Goal: Task Accomplishment & Management: Use online tool/utility

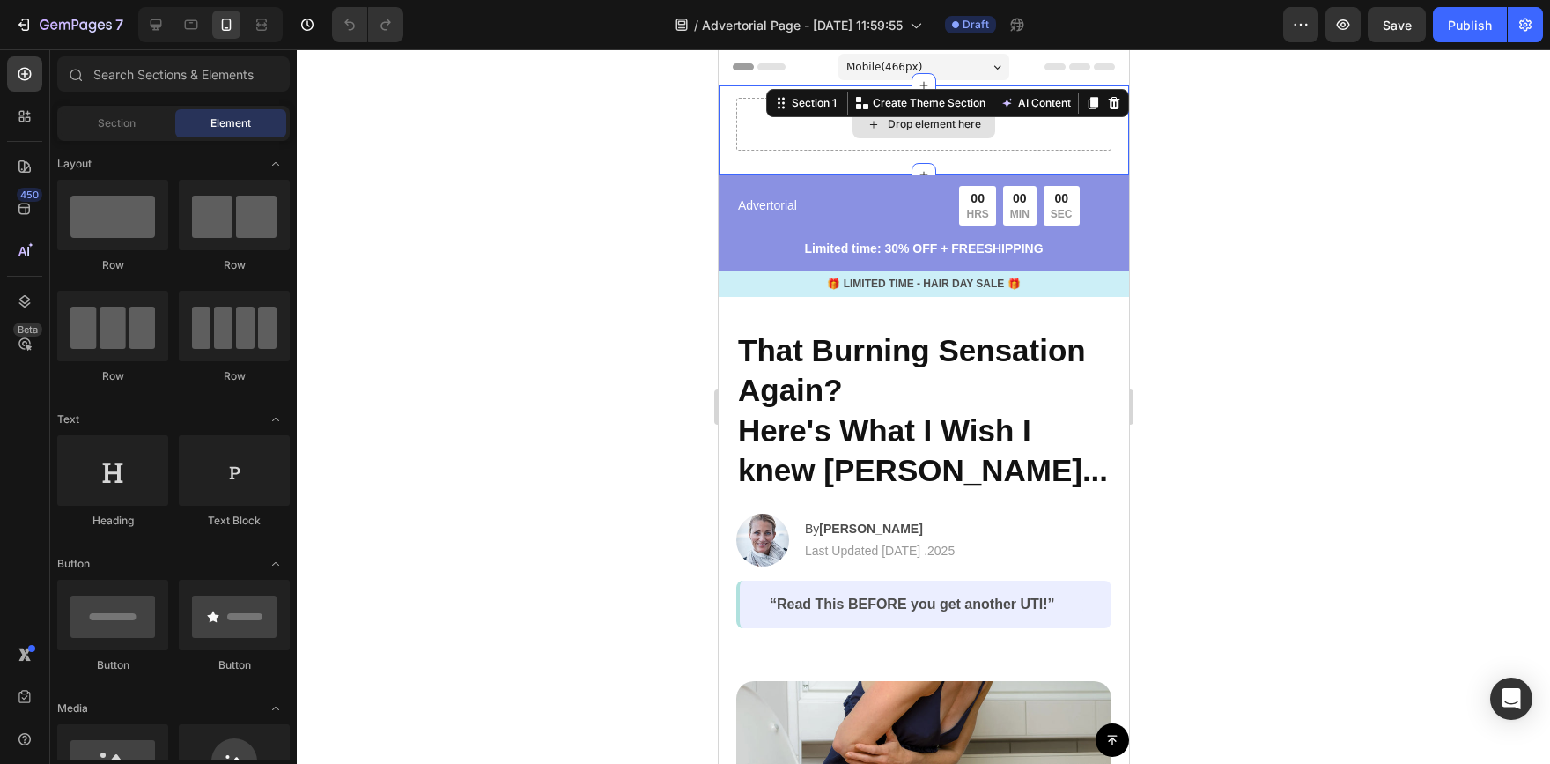
click at [1096, 146] on div "Drop element here" at bounding box center [922, 124] width 375 height 53
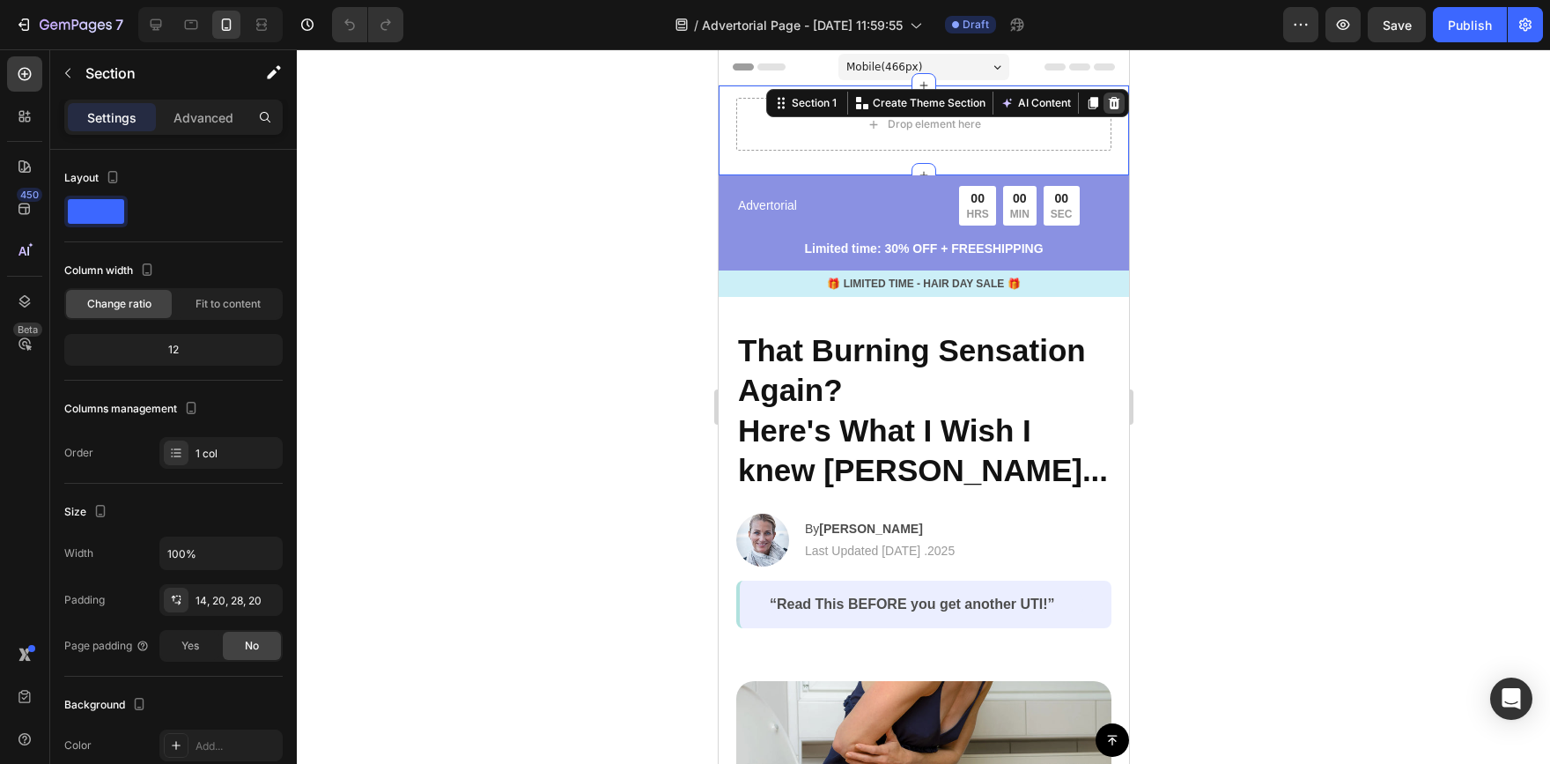
click at [1103, 94] on div at bounding box center [1113, 102] width 21 height 21
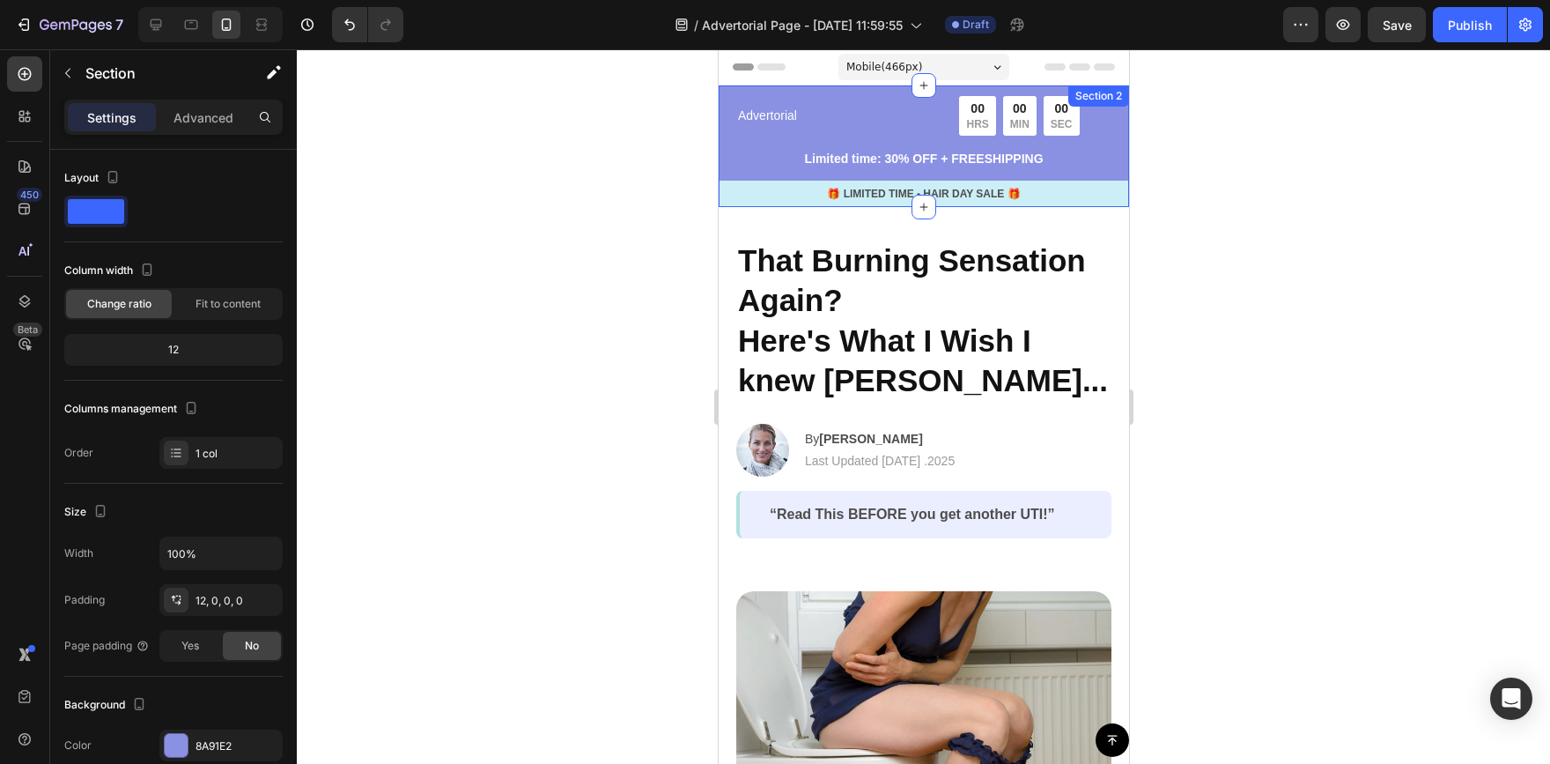
click at [1032, 93] on div "Advertorial Text Block 00 HRS 00 MIN 00 SEC Countdown Timer Row Limited time: 3…" at bounding box center [923, 146] width 410 height 122
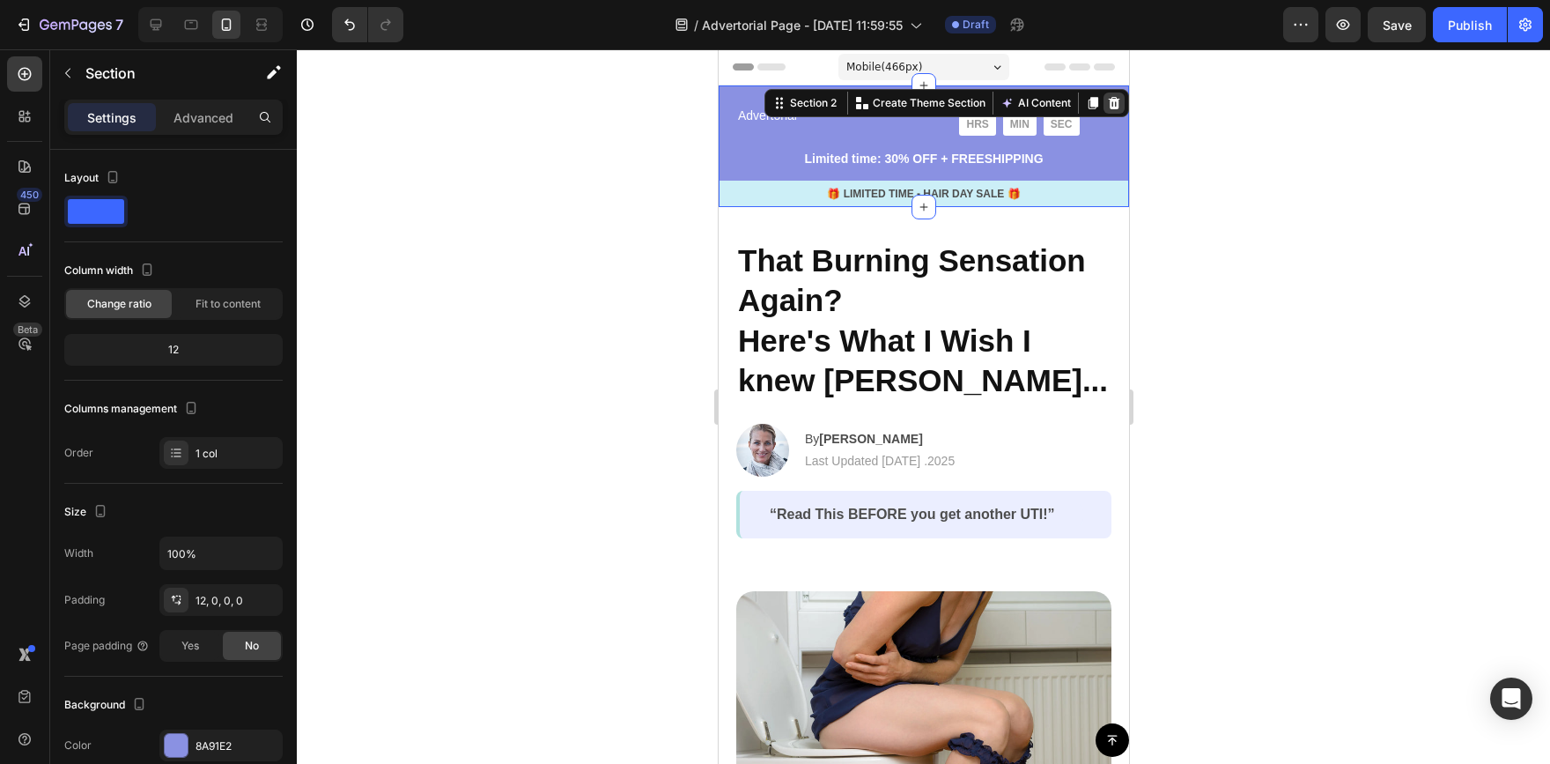
click at [1108, 99] on icon at bounding box center [1113, 103] width 11 height 12
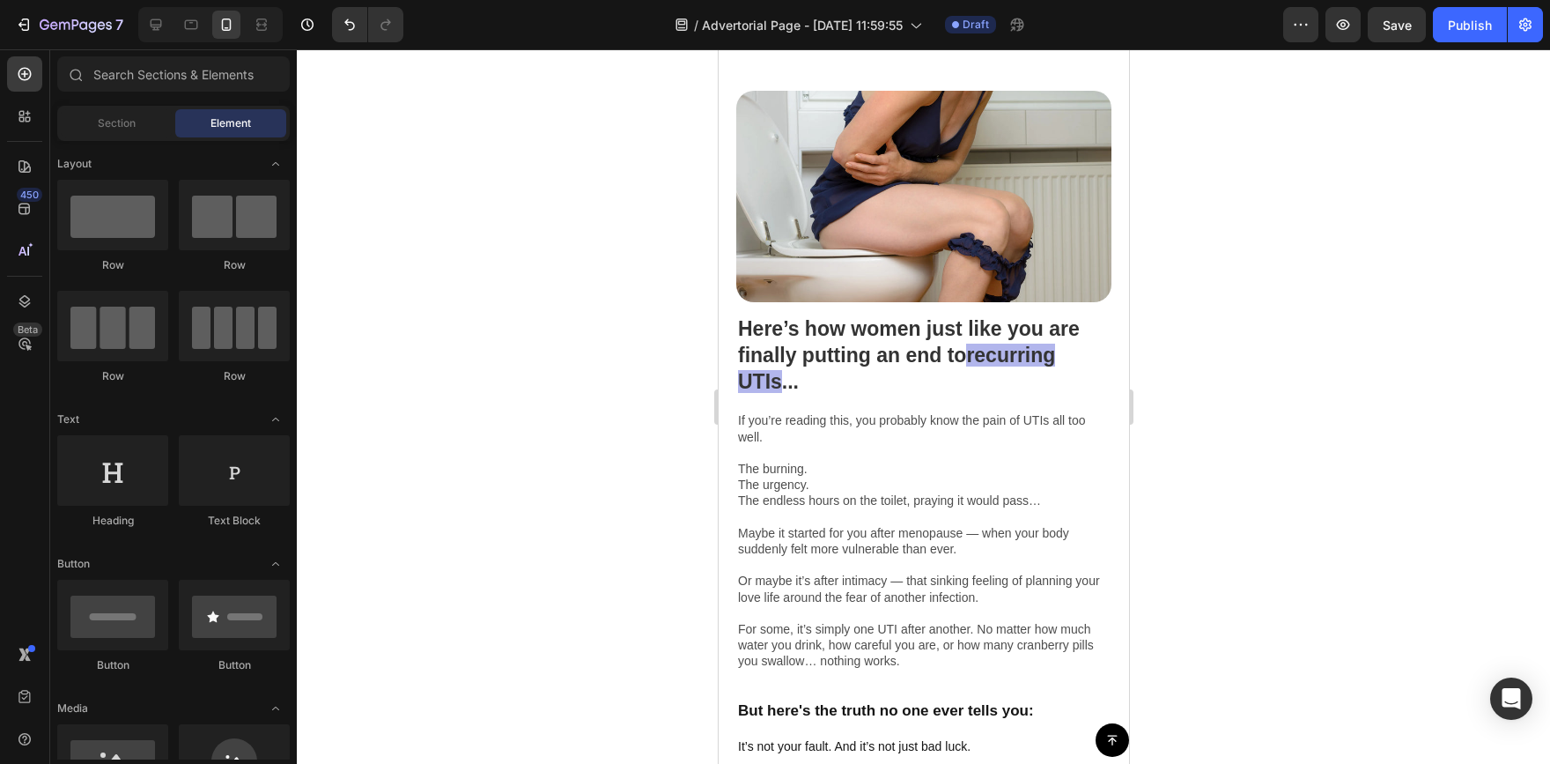
scroll to position [366, 0]
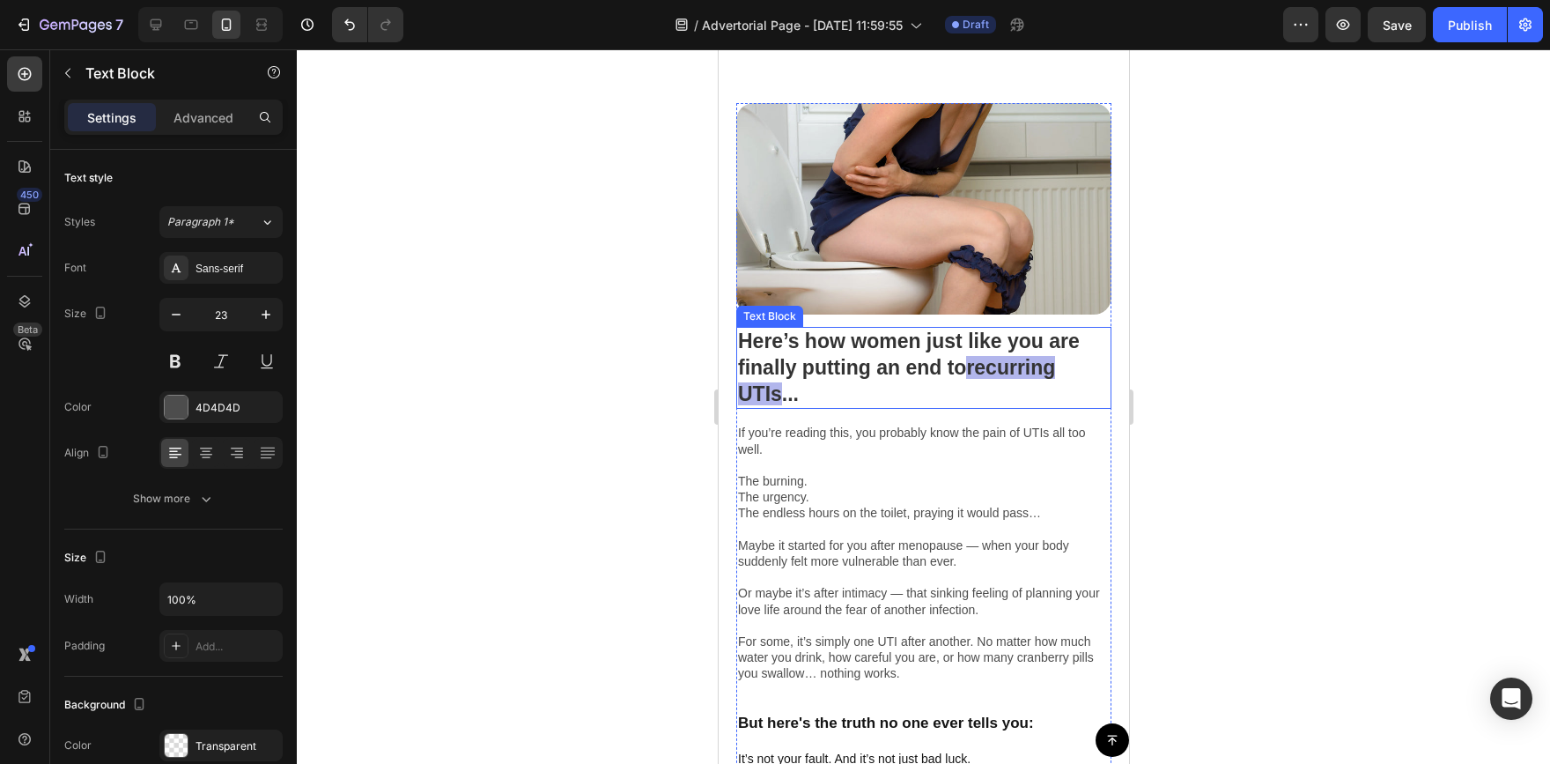
click at [987, 347] on p "Here’s how women just like you are finally putting an end to recurring UTIs ..." at bounding box center [923, 368] width 372 height 79
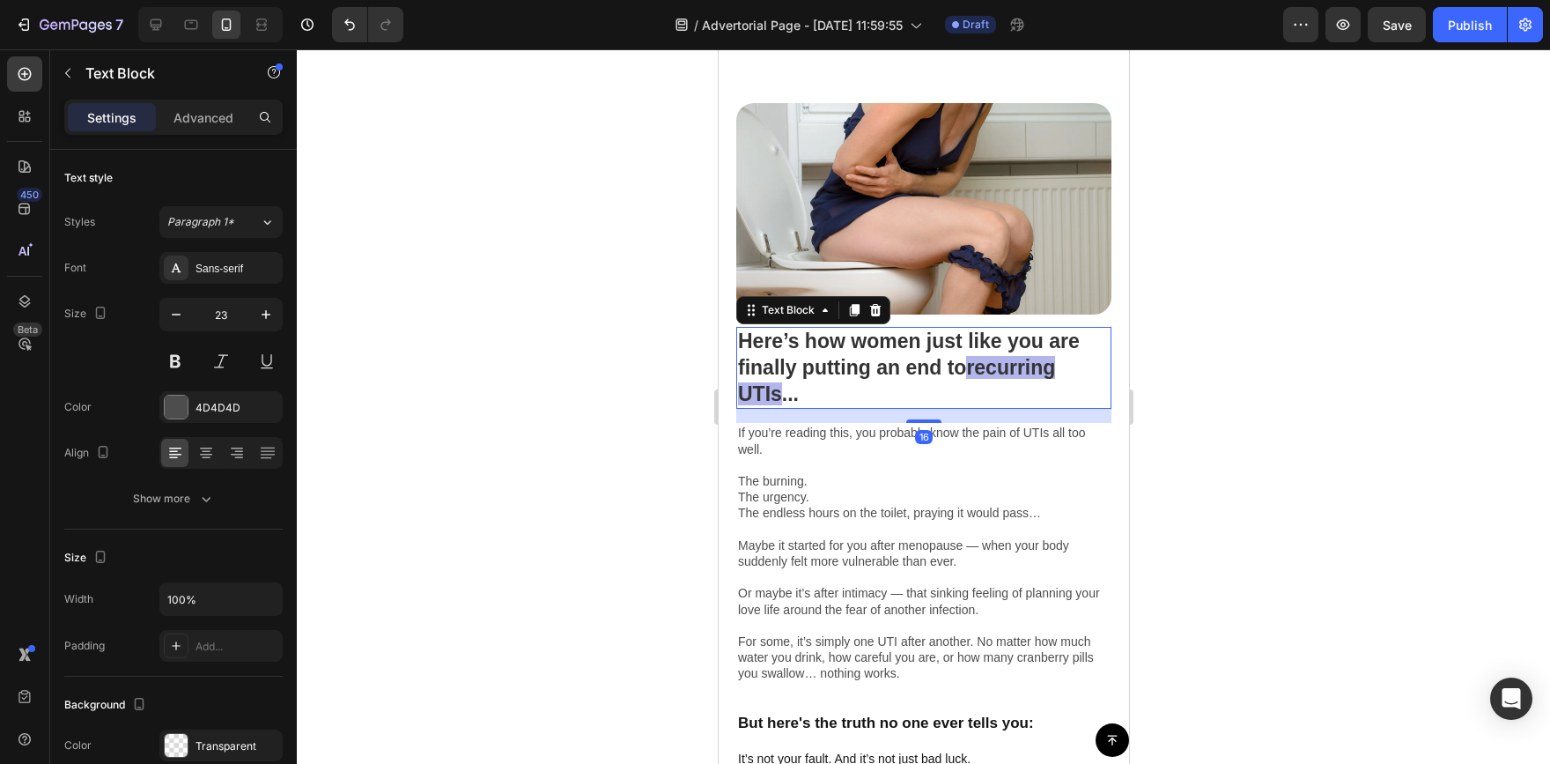
click at [972, 357] on span "recurring UTIs" at bounding box center [895, 380] width 317 height 49
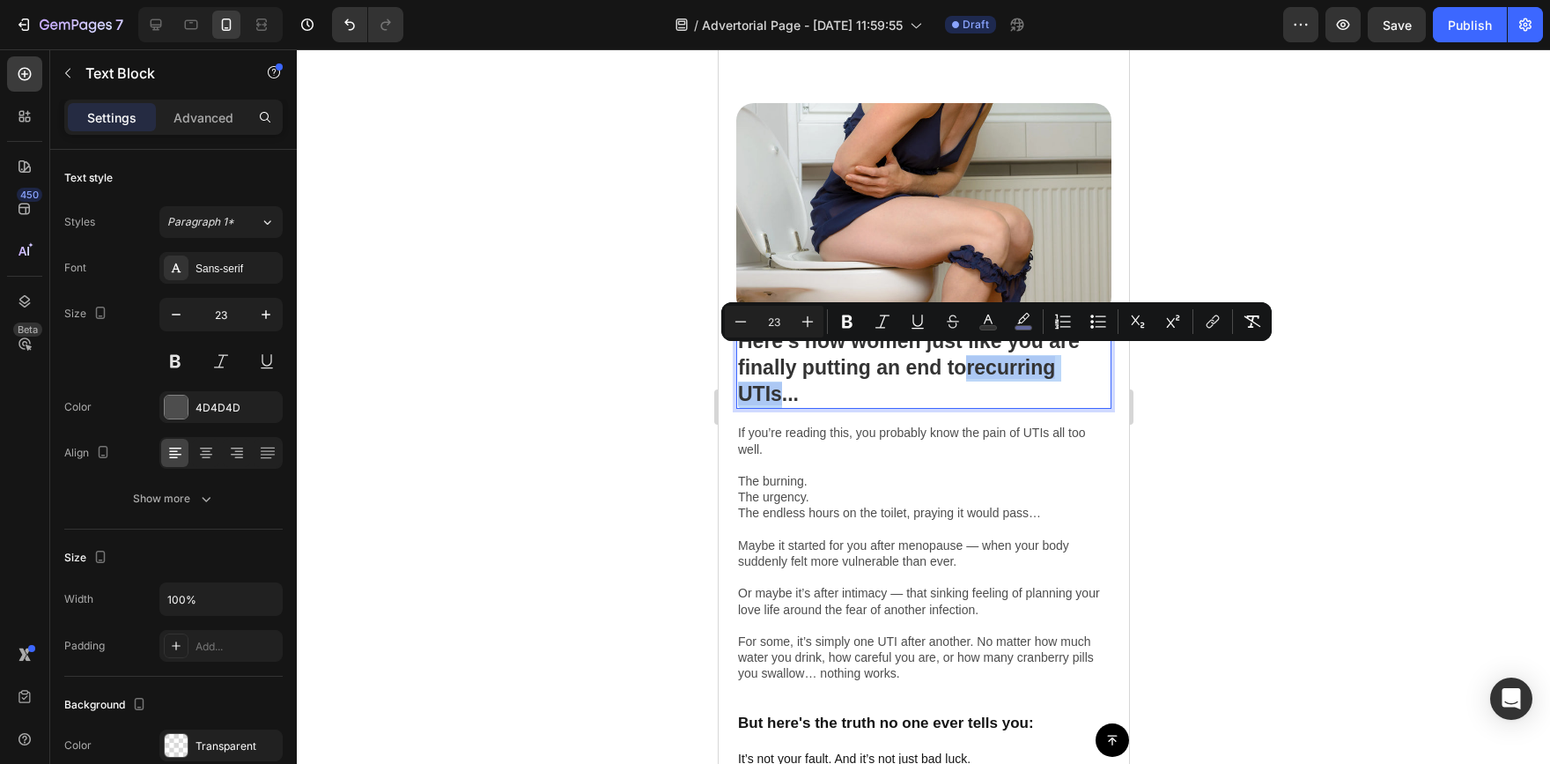
drag, startPoint x: 972, startPoint y: 357, endPoint x: 772, endPoint y: 392, distance: 203.0
click at [772, 392] on span "recurring UTIs" at bounding box center [895, 380] width 317 height 49
click at [1015, 321] on button "color" at bounding box center [1024, 322] width 32 height 32
type input "8A91E2"
type input "66"
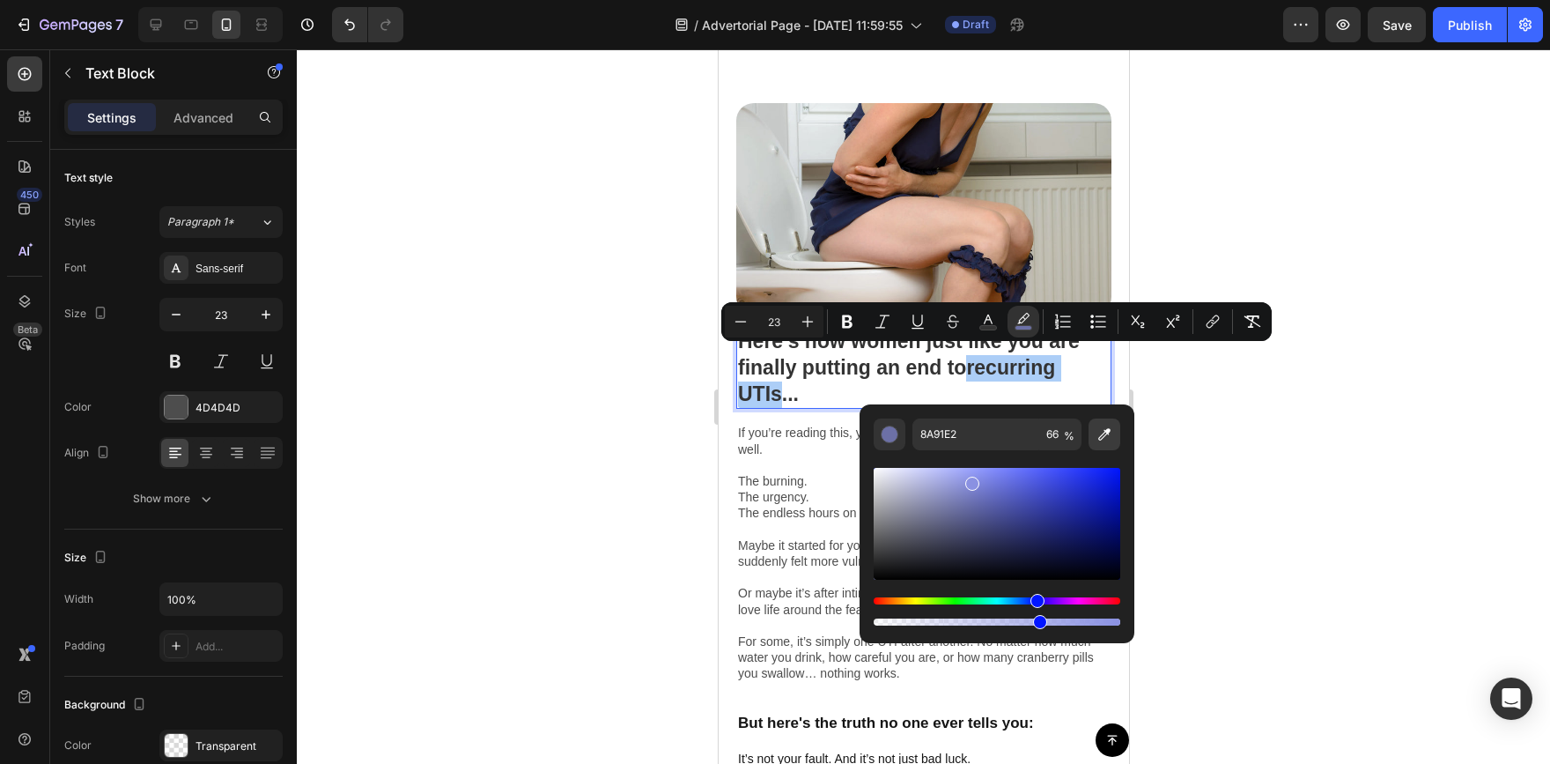
click at [1105, 431] on icon "Editor contextual toolbar" at bounding box center [1104, 434] width 12 height 12
click at [671, 366] on div at bounding box center [923, 406] width 1253 height 714
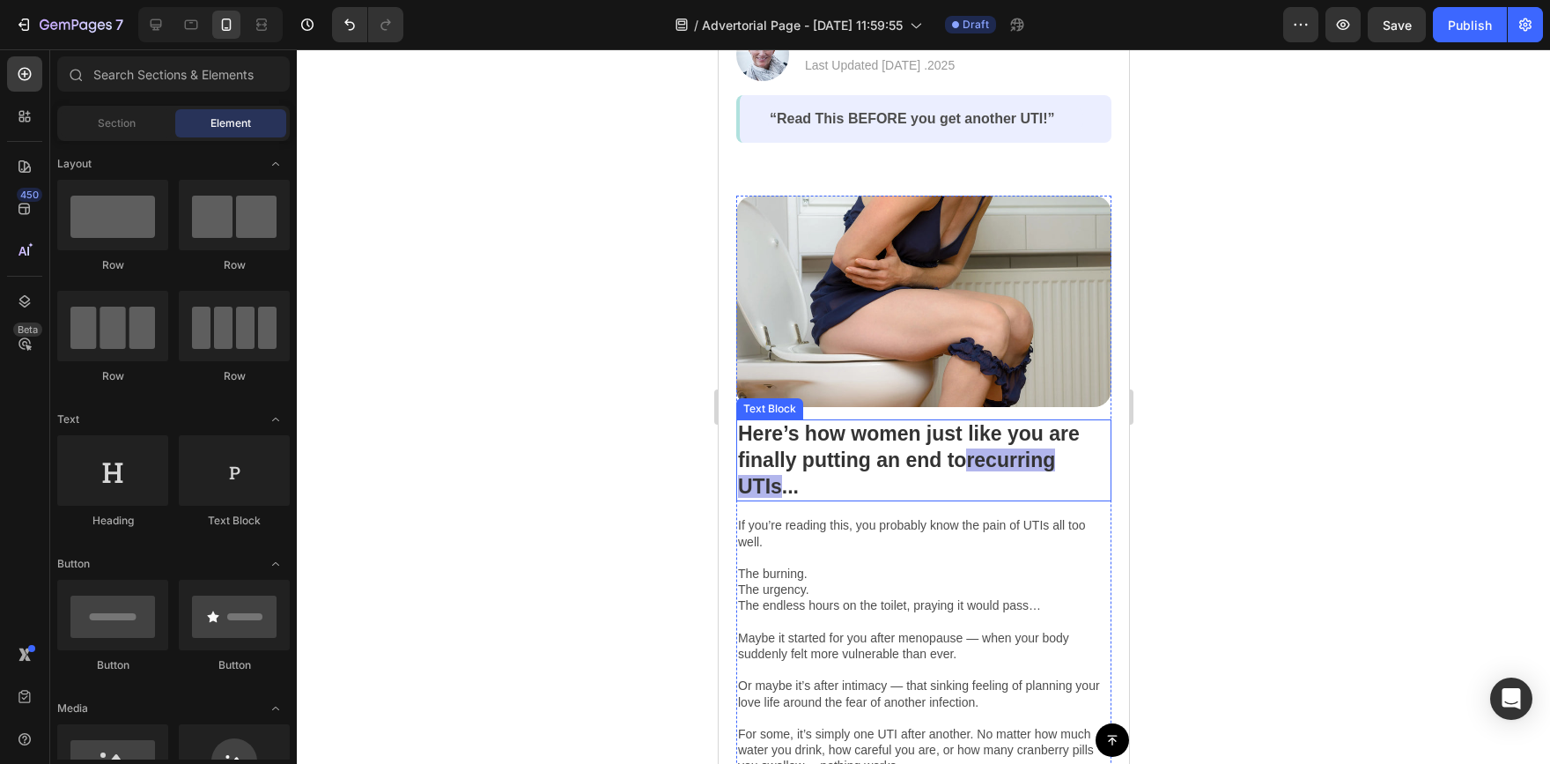
scroll to position [190, 0]
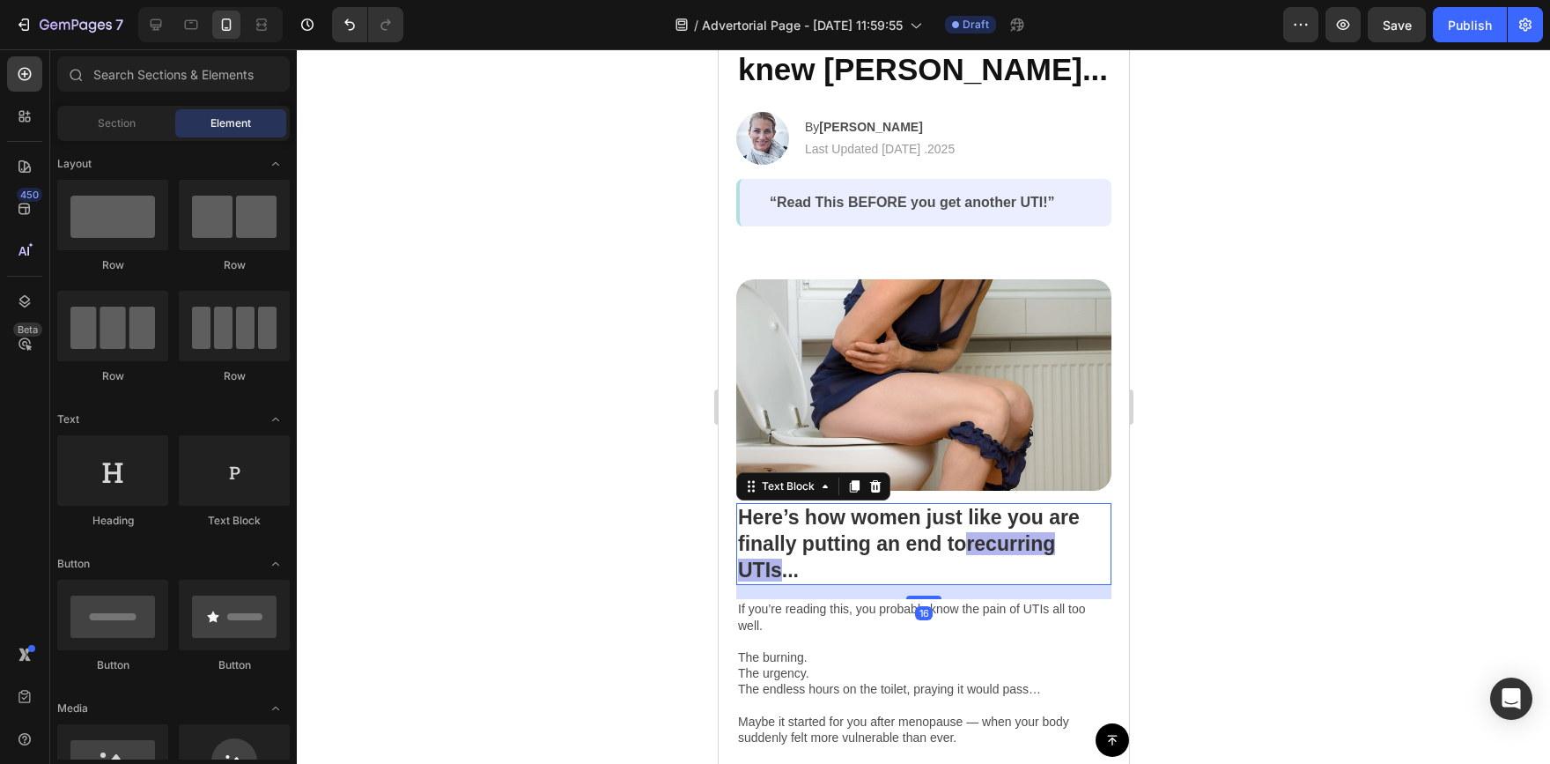
click at [988, 534] on span "recurring UTIs" at bounding box center [895, 556] width 317 height 49
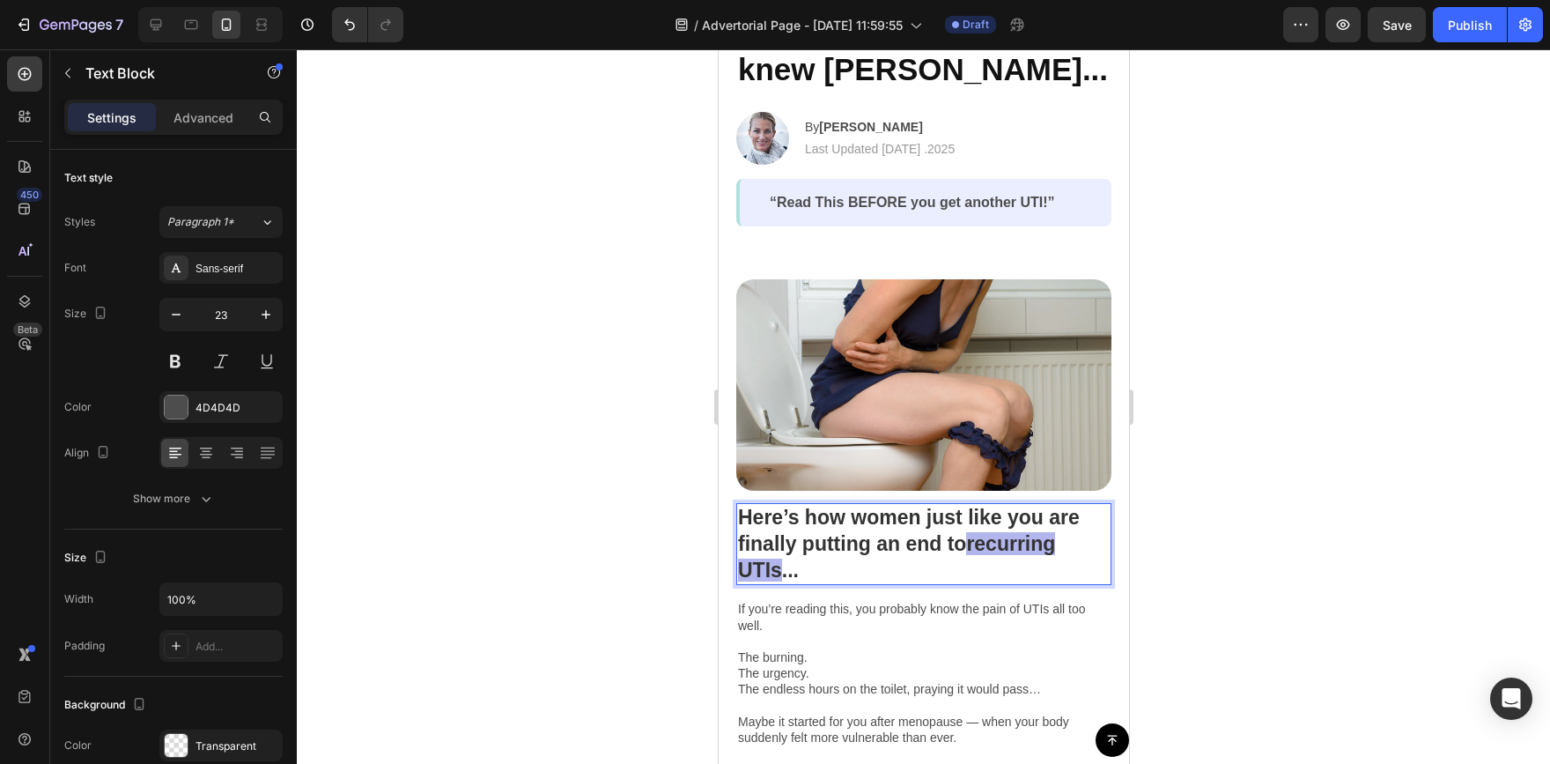
click at [974, 533] on span "recurring UTIs" at bounding box center [895, 556] width 317 height 49
drag, startPoint x: 974, startPoint y: 532, endPoint x: 774, endPoint y: 568, distance: 203.2
click at [774, 568] on span "recurring UTIs" at bounding box center [895, 556] width 317 height 49
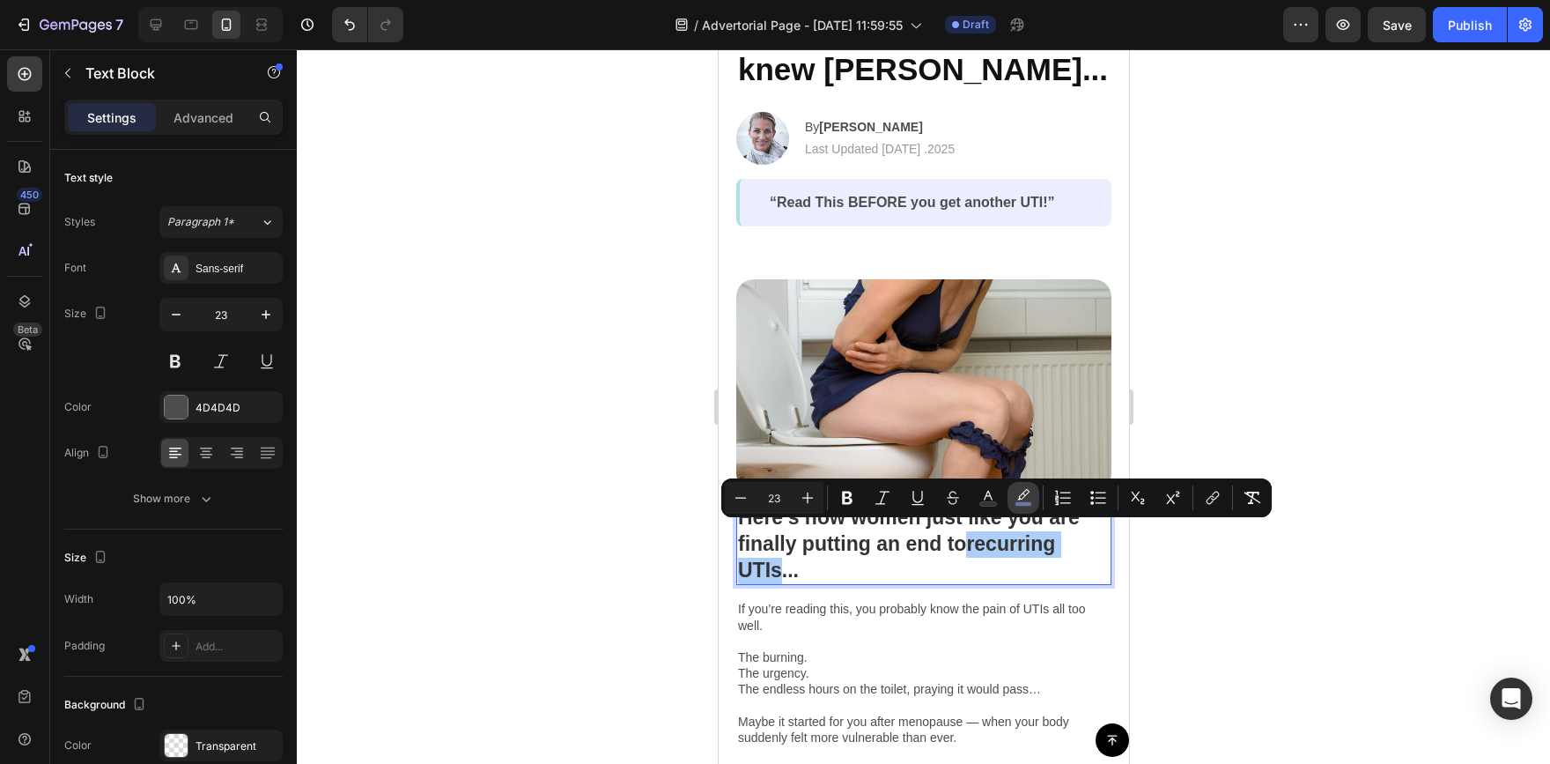
click at [1024, 496] on icon "Editor contextual toolbar" at bounding box center [1023, 494] width 12 height 11
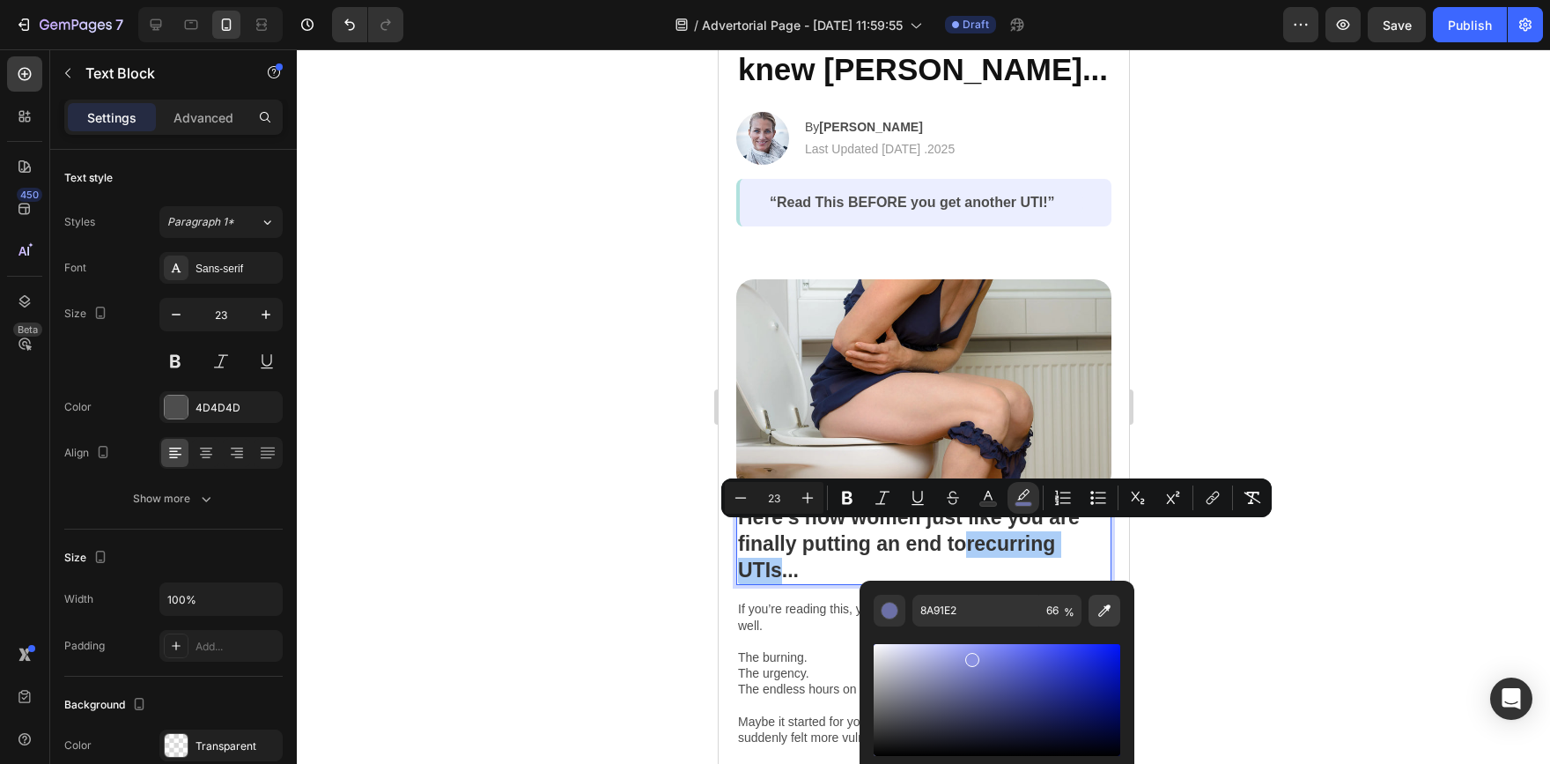
click at [1096, 604] on icon "Editor contextual toolbar" at bounding box center [1105, 611] width 18 height 18
type input "B0E1DE"
type input "100"
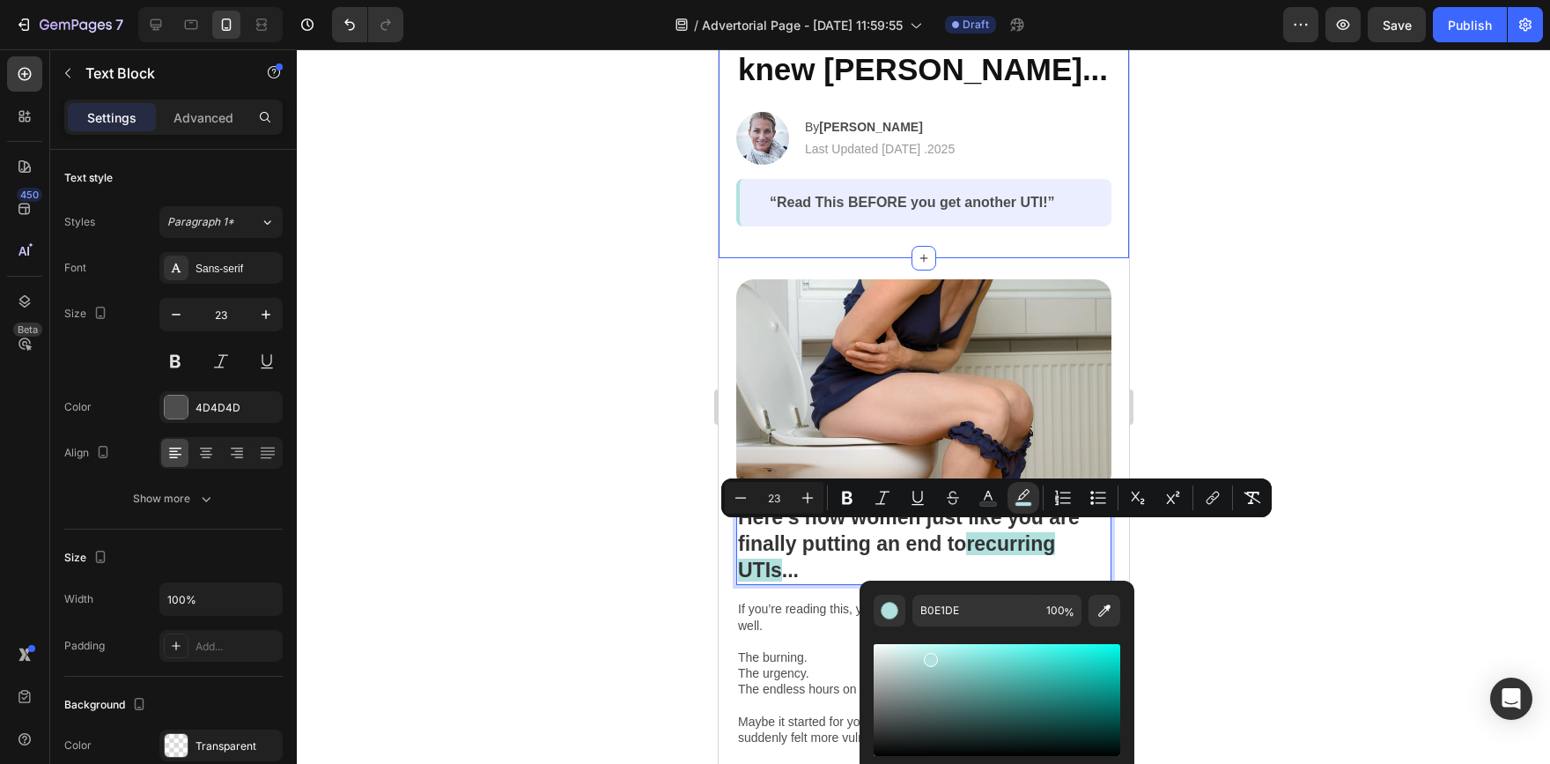
click at [639, 180] on div at bounding box center [923, 406] width 1253 height 714
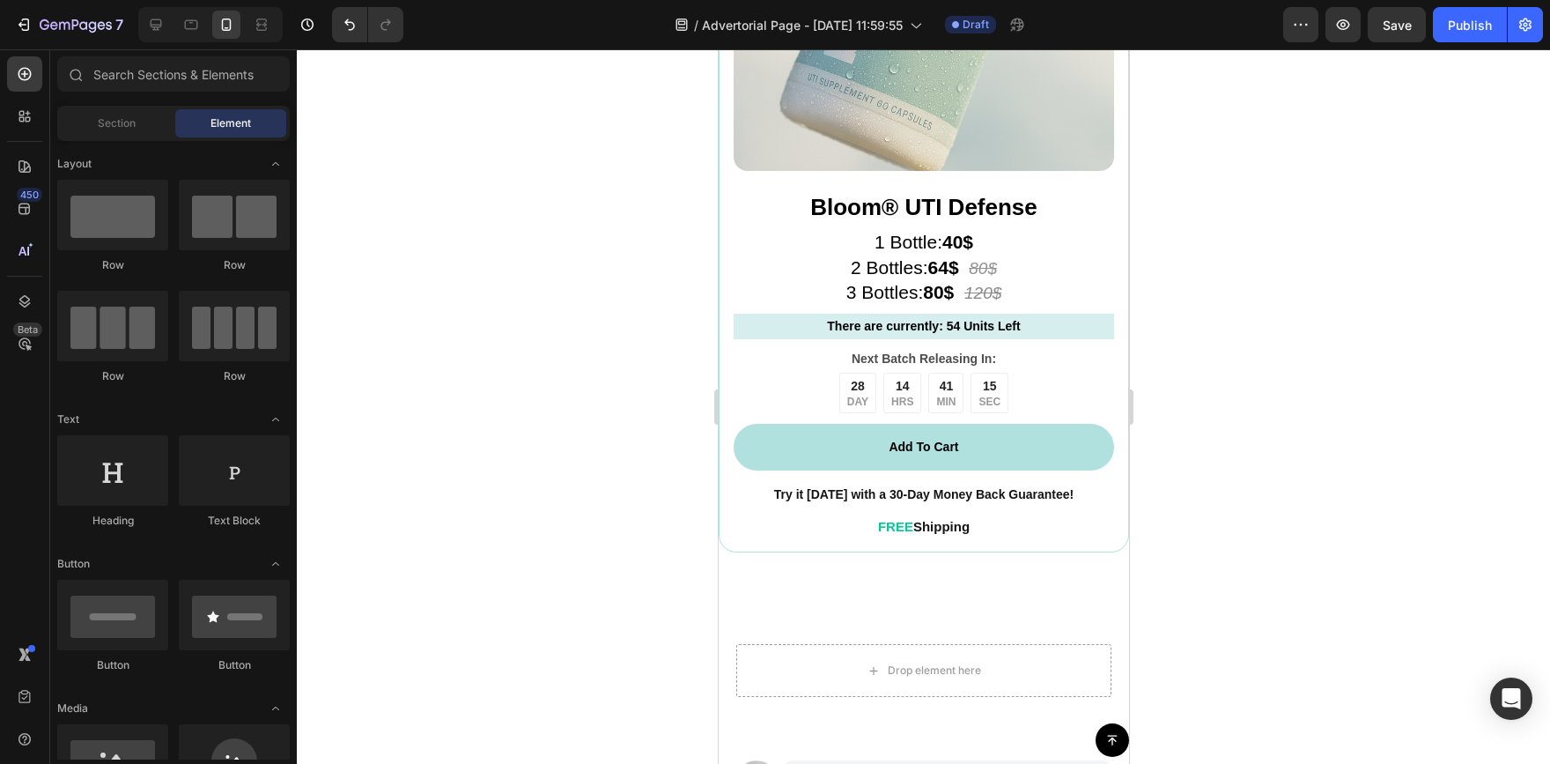
scroll to position [7403, 0]
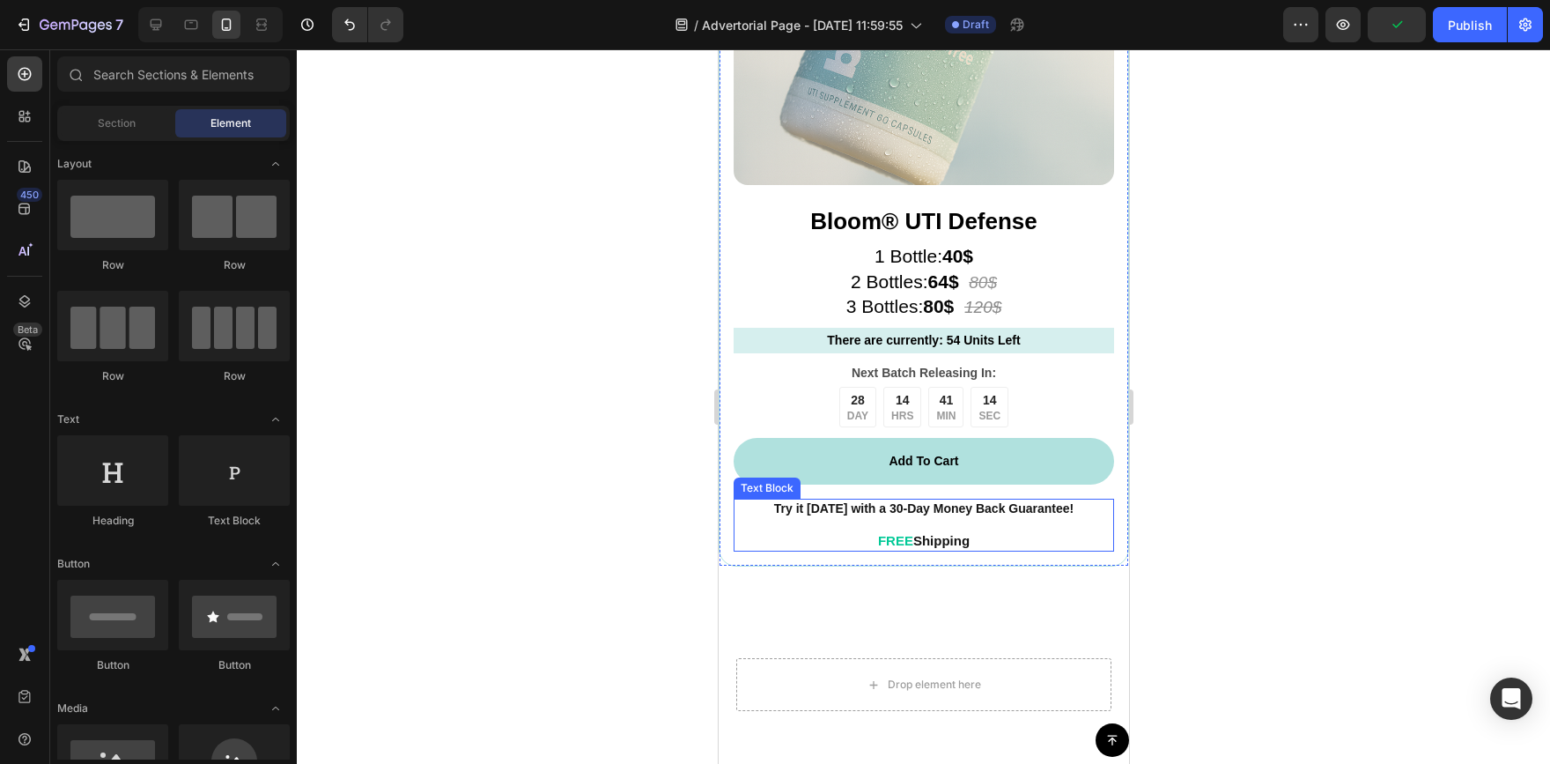
click at [938, 533] on strong "Shipping" at bounding box center [941, 540] width 56 height 15
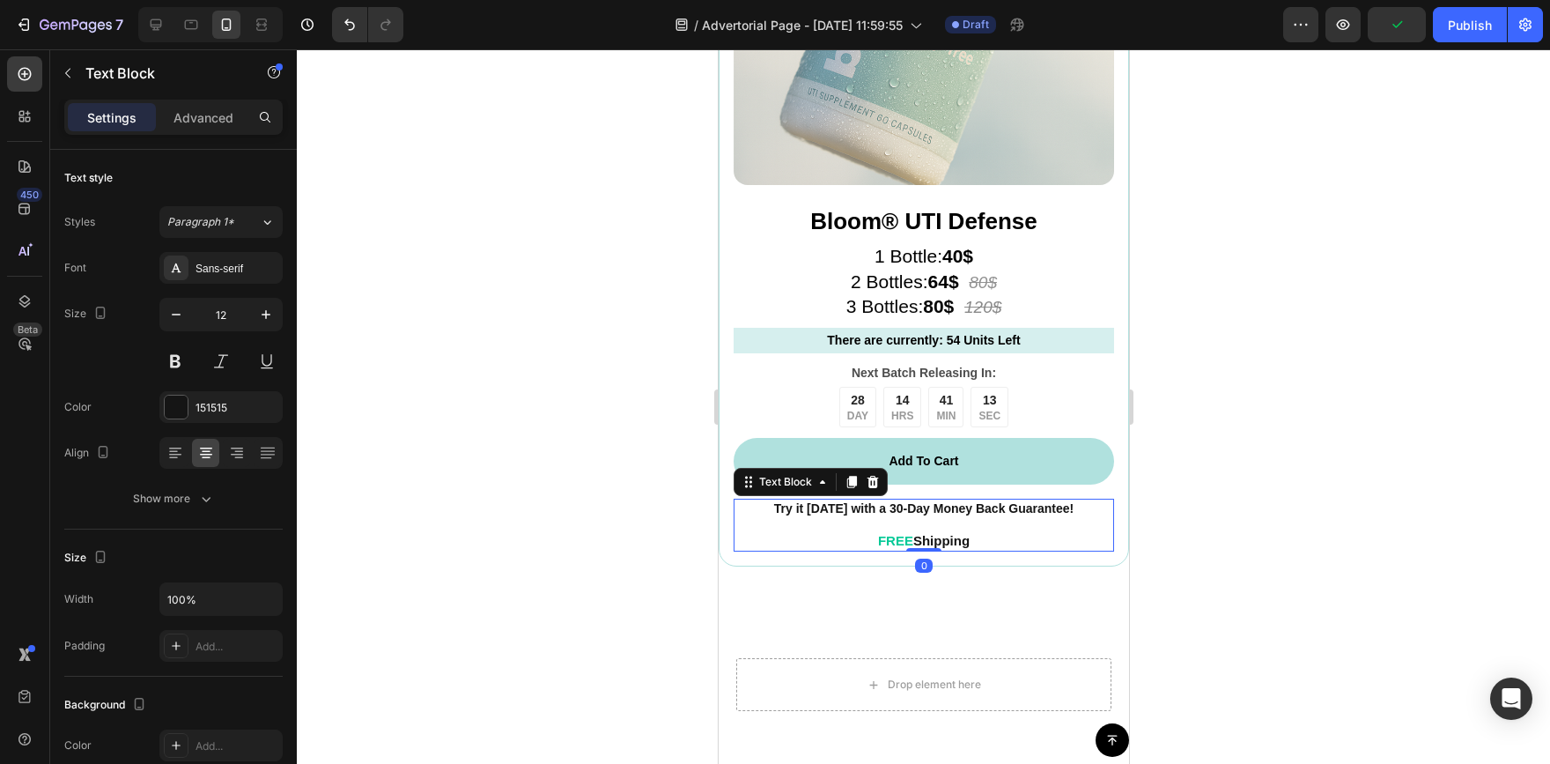
click at [973, 533] on p "FREE Shipping" at bounding box center [923, 541] width 377 height 17
click at [1213, 507] on div at bounding box center [923, 406] width 1253 height 714
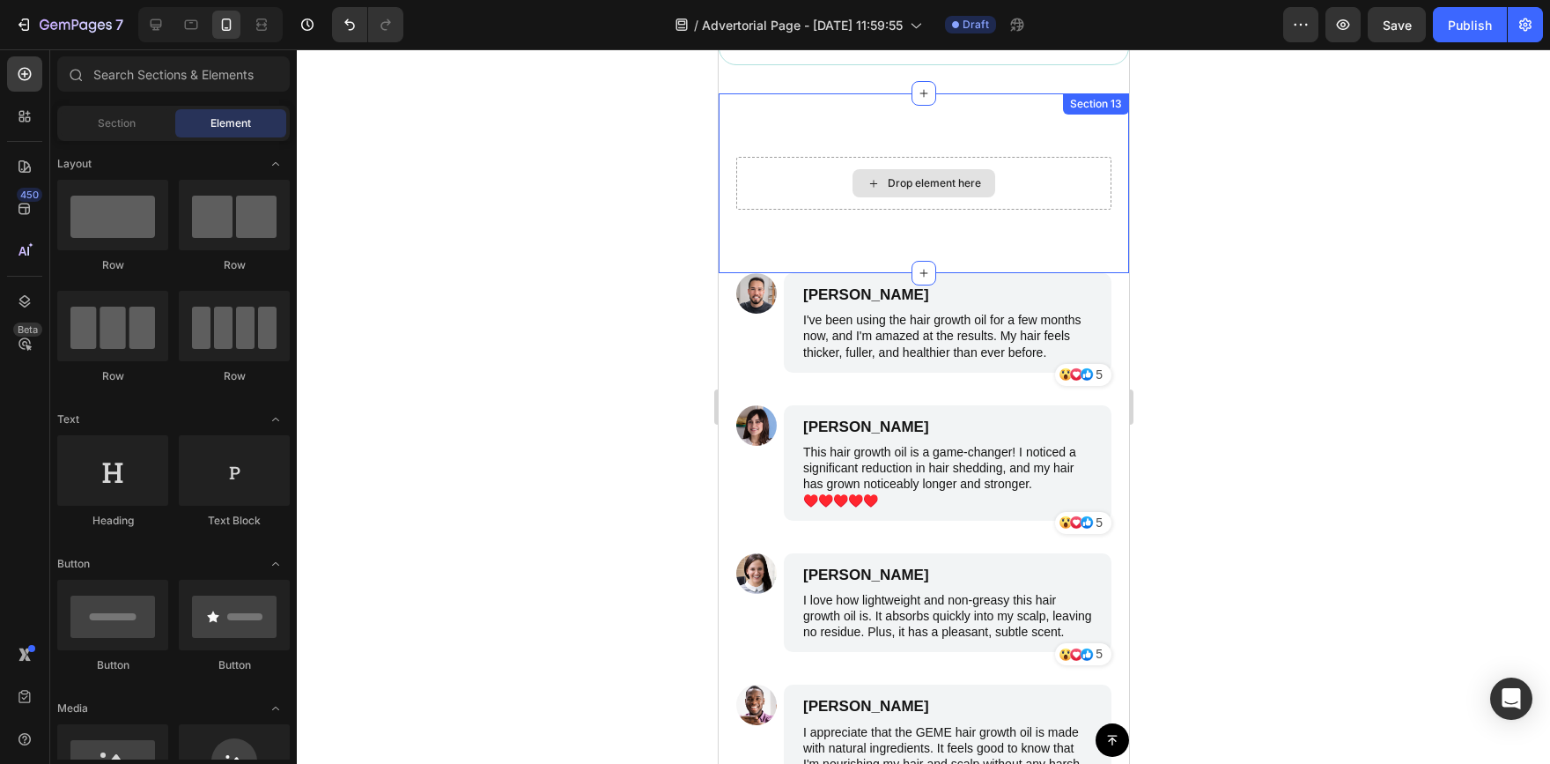
scroll to position [7837, 0]
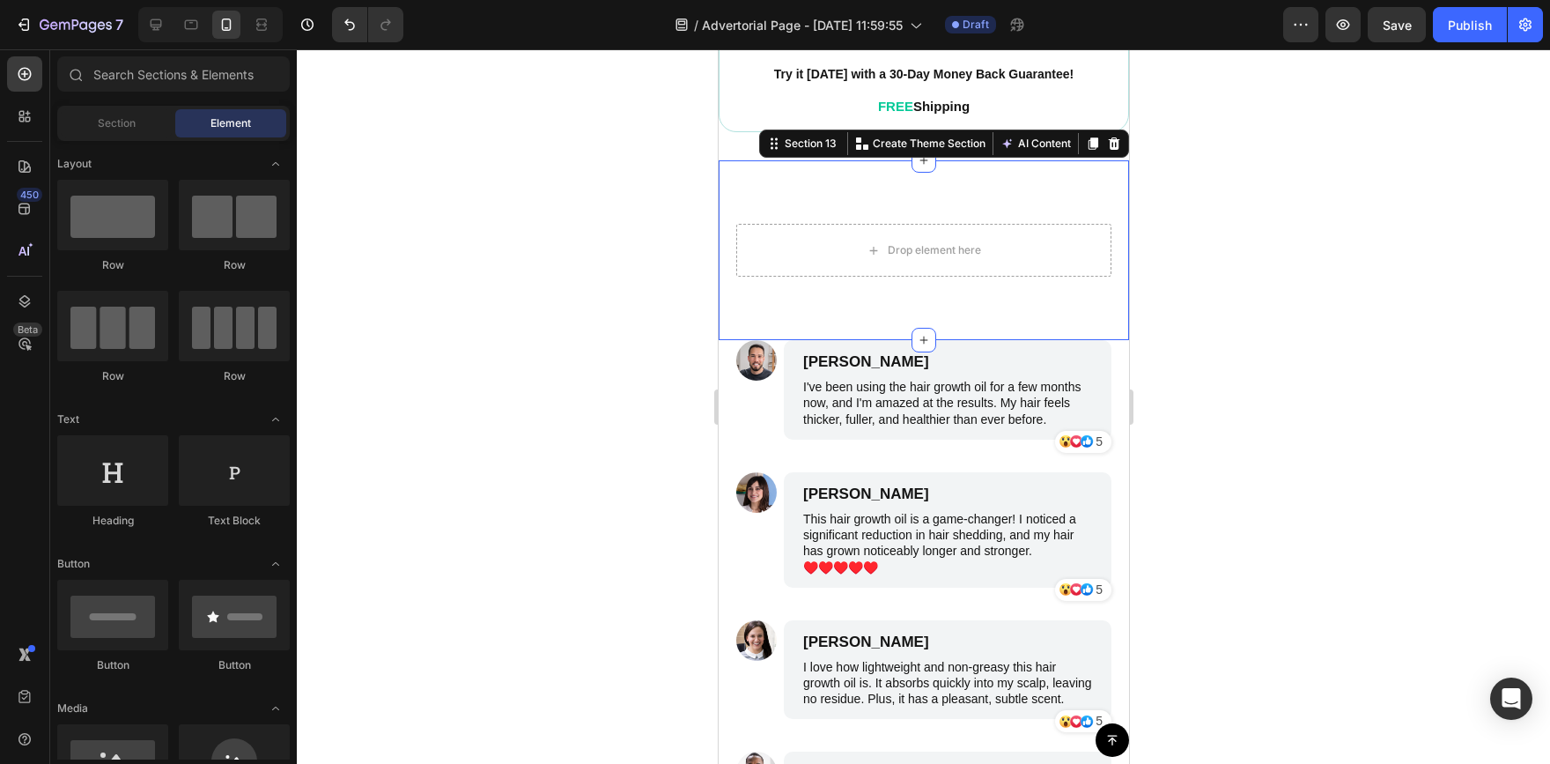
click at [967, 188] on div "Drop element here Section 13 You can create reusable sections Create Theme Sect…" at bounding box center [923, 250] width 410 height 180
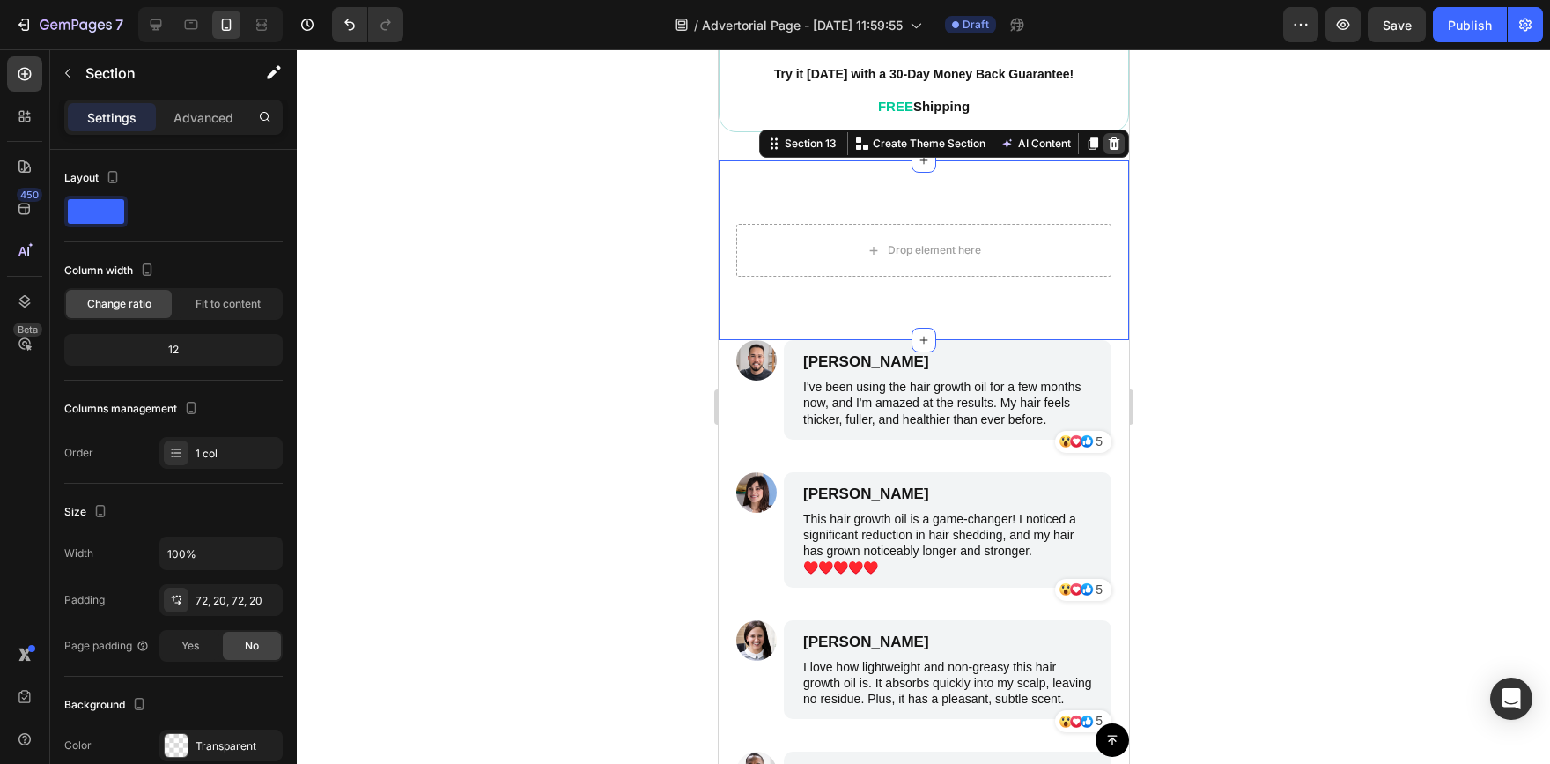
click at [1109, 133] on div at bounding box center [1113, 143] width 21 height 21
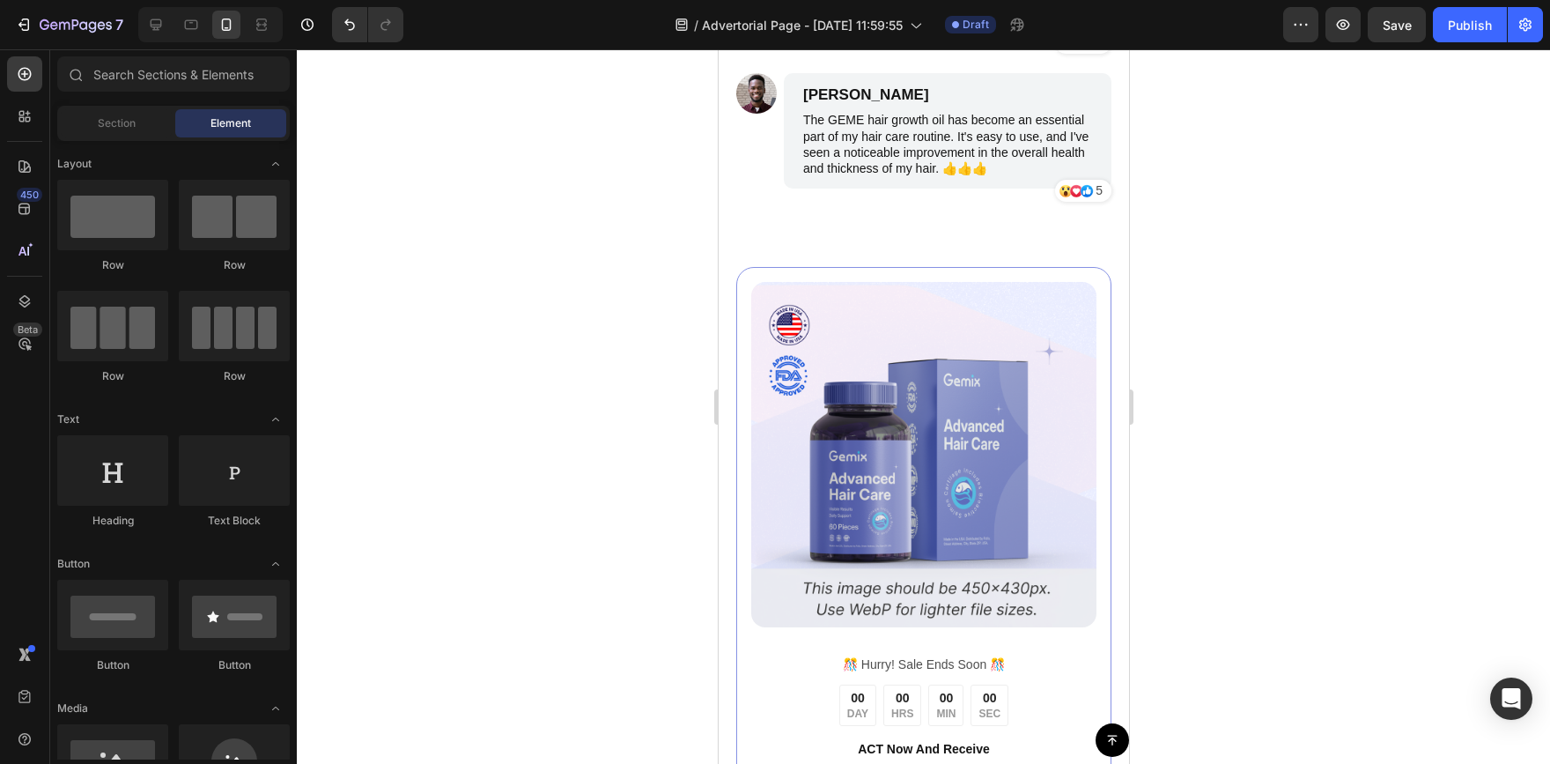
scroll to position [8550, 0]
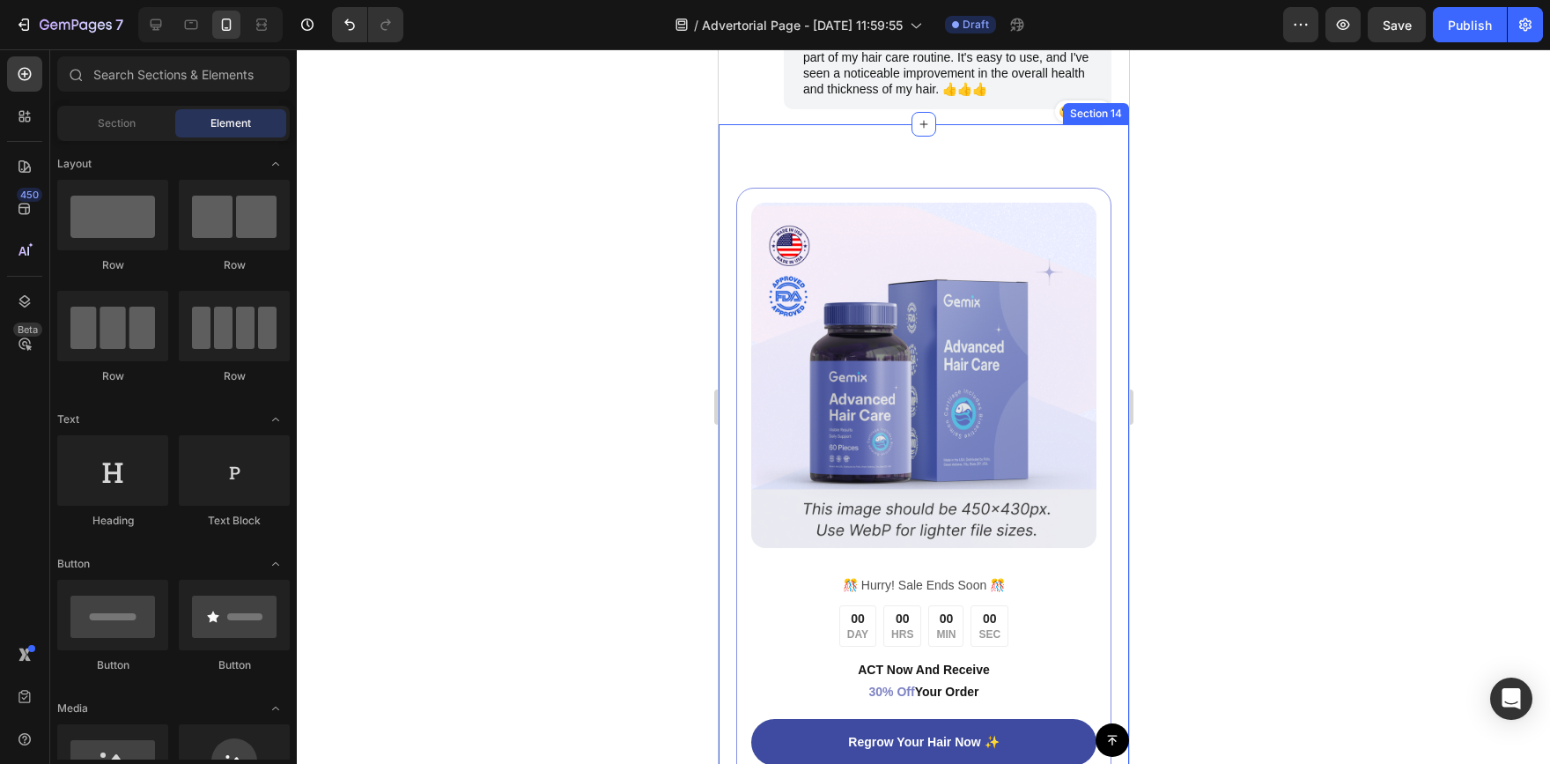
click at [1078, 217] on div "Image ️🎊 Hurry! Sale Ends Soon ️🎊 Text Block 00 DAY 00 HRS 00 MIN 00 SEC Countd…" at bounding box center [923, 530] width 410 height 813
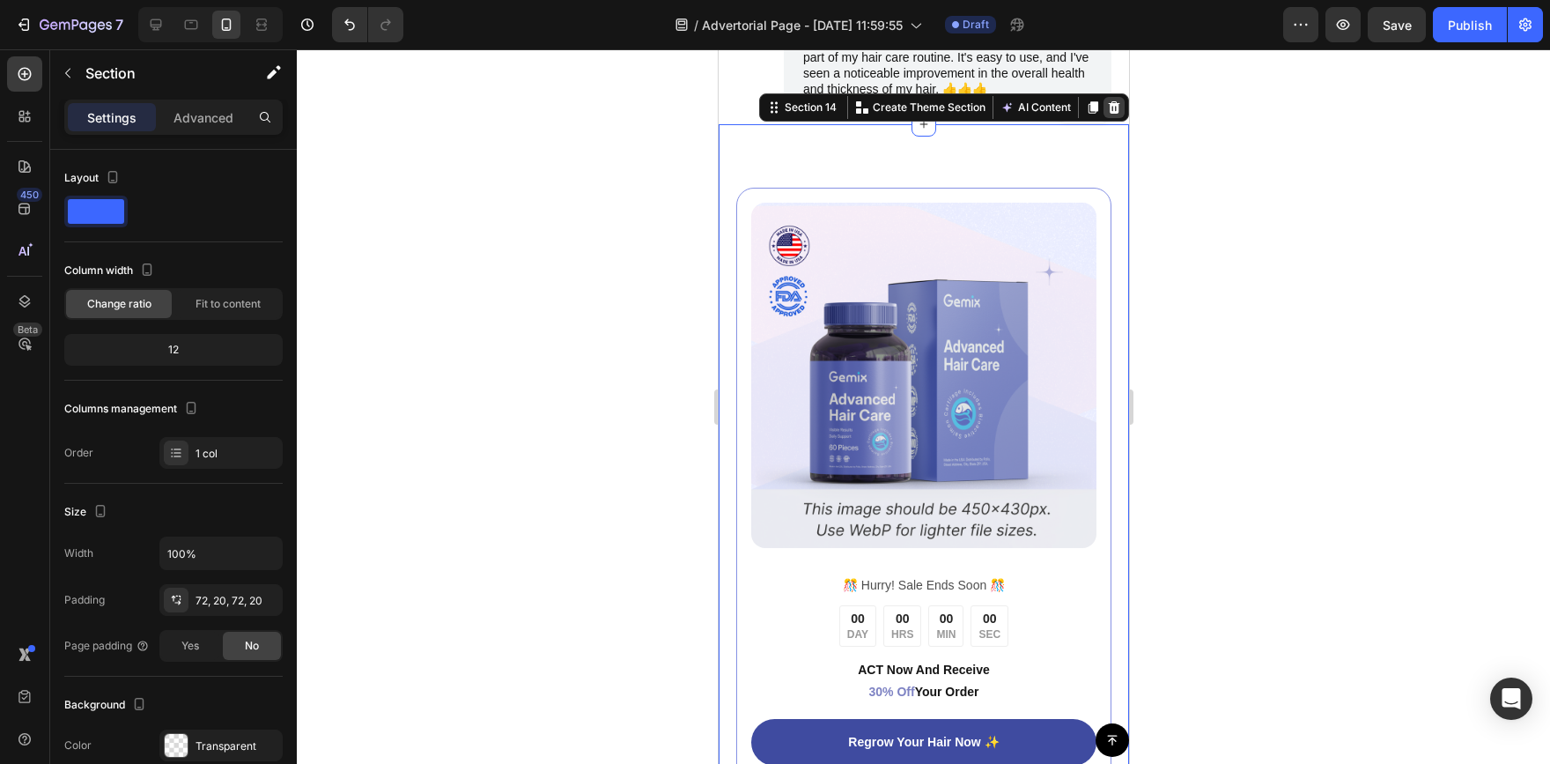
click at [1108, 114] on icon at bounding box center [1113, 107] width 11 height 12
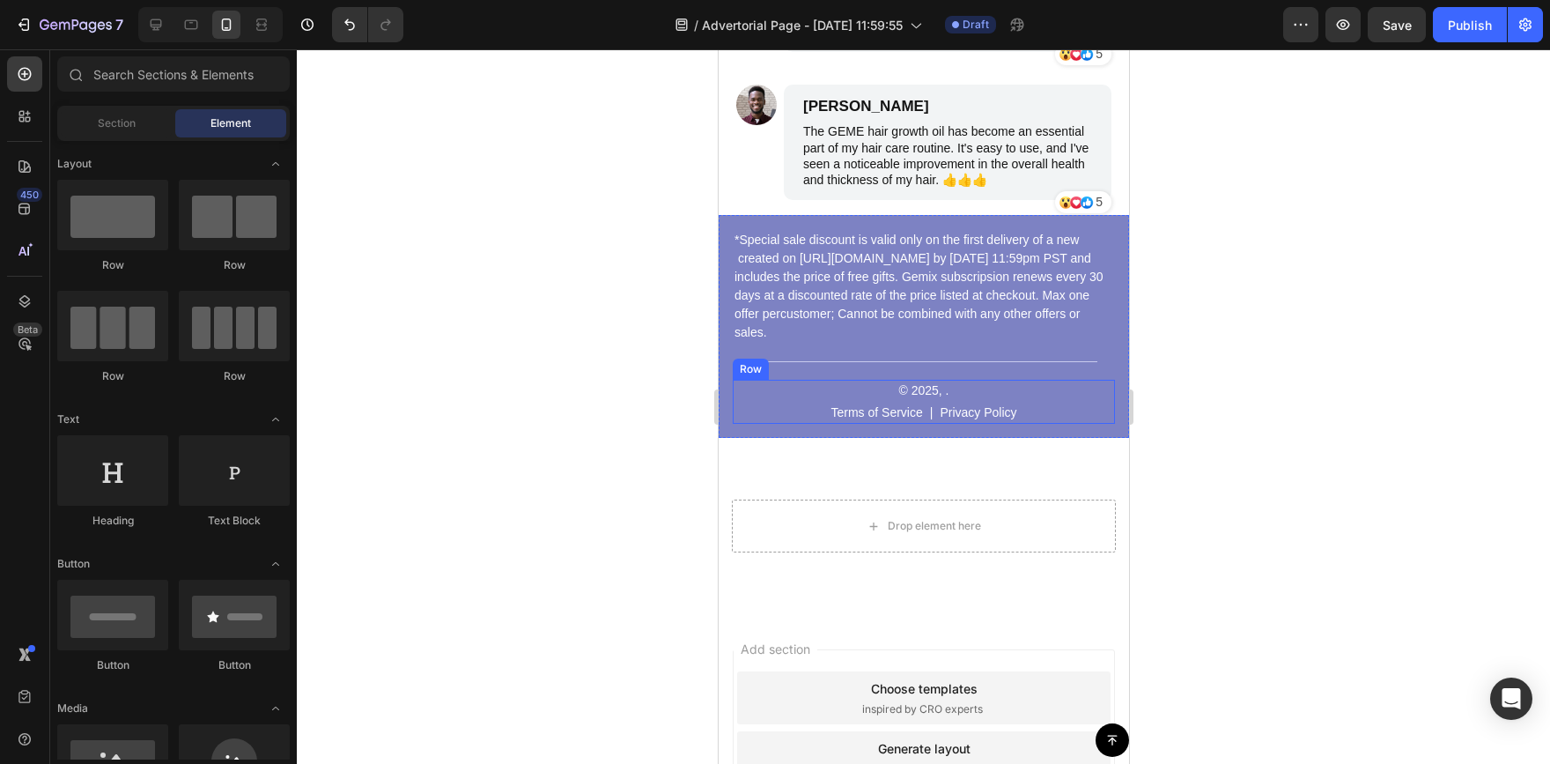
scroll to position [8462, 0]
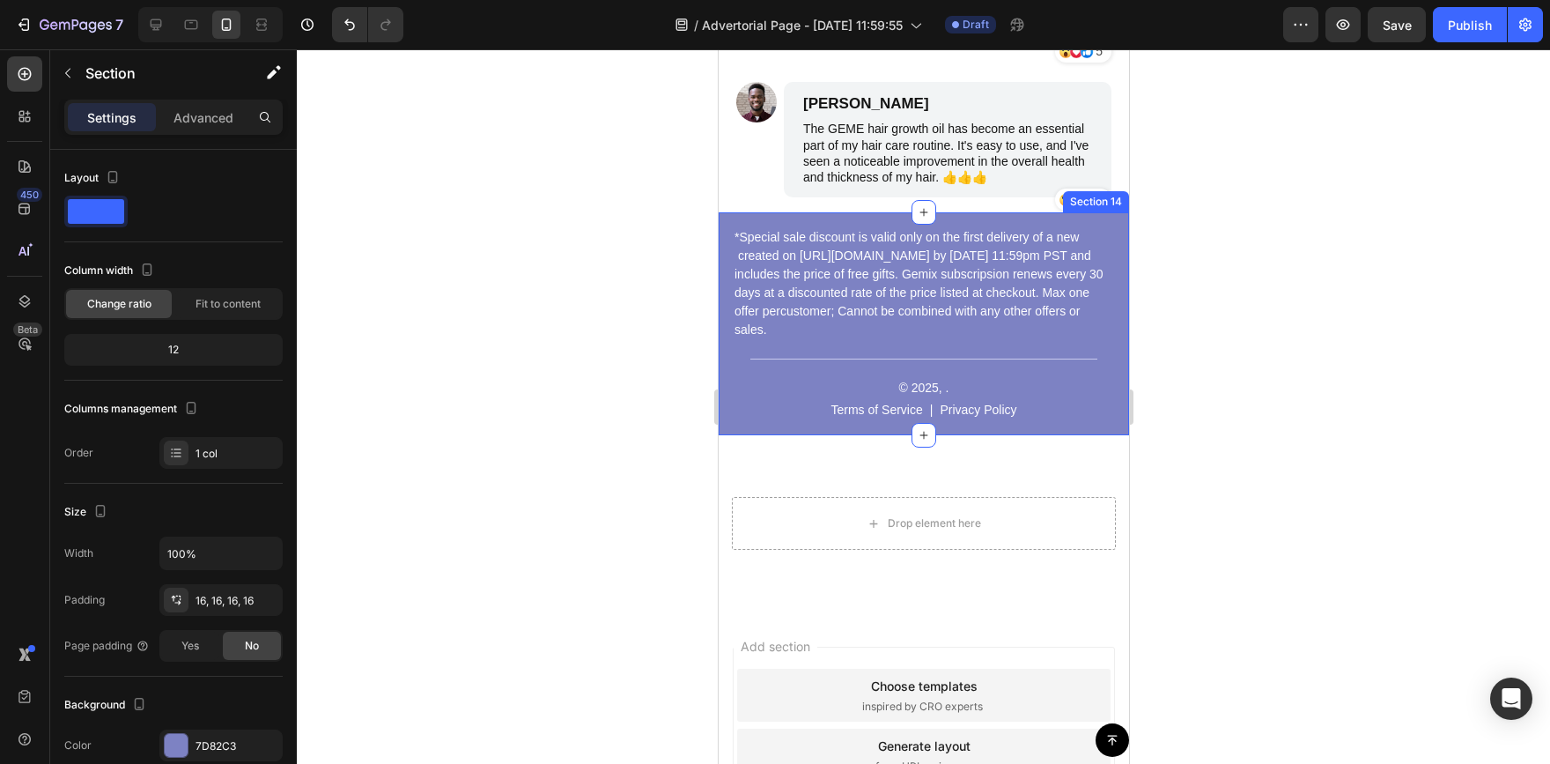
click at [1104, 383] on div "*Special sale discount is valid only on the first delivery of a new created on …" at bounding box center [923, 323] width 410 height 223
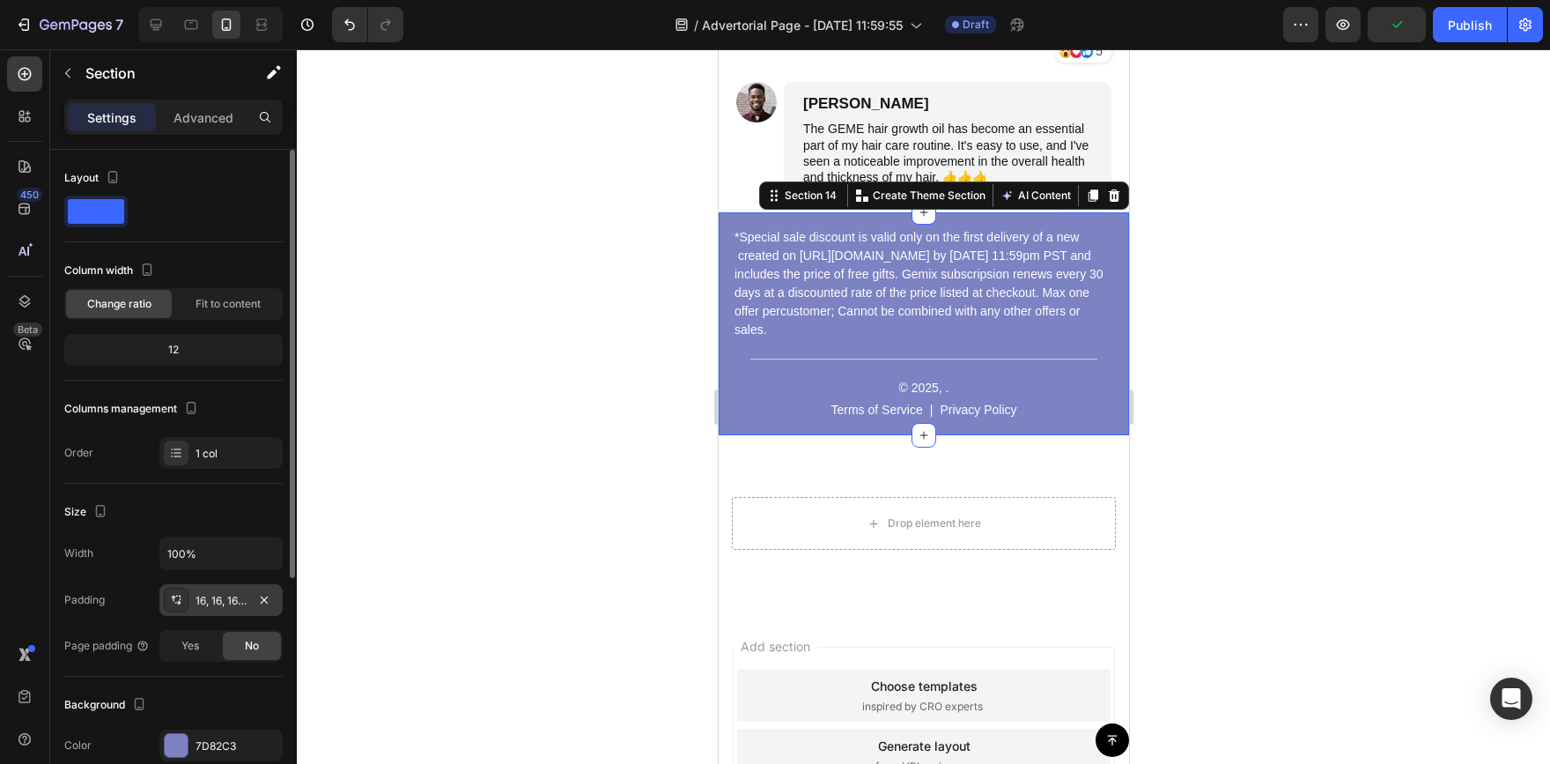
scroll to position [88, 0]
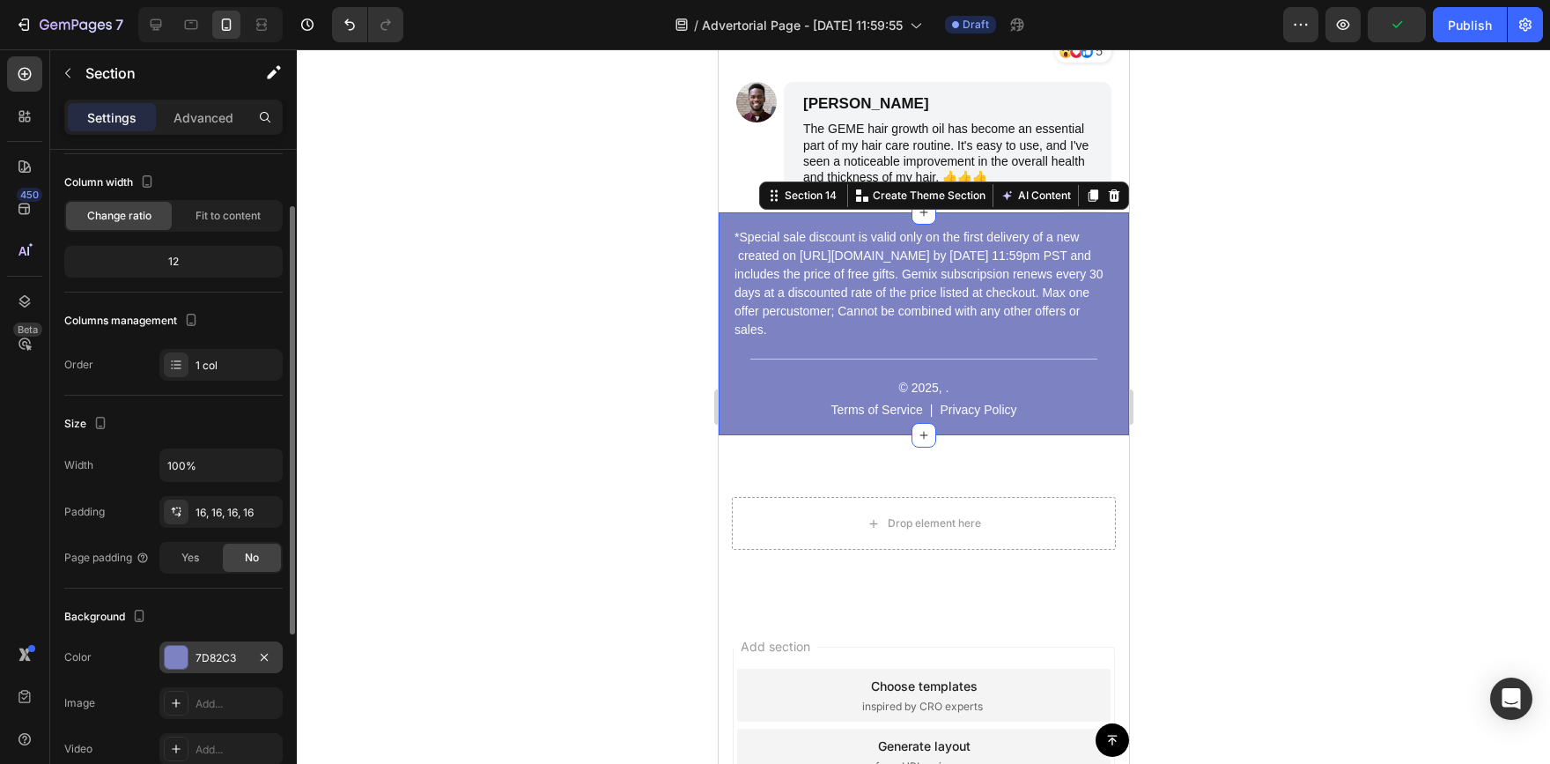
click at [184, 665] on div at bounding box center [176, 657] width 23 height 23
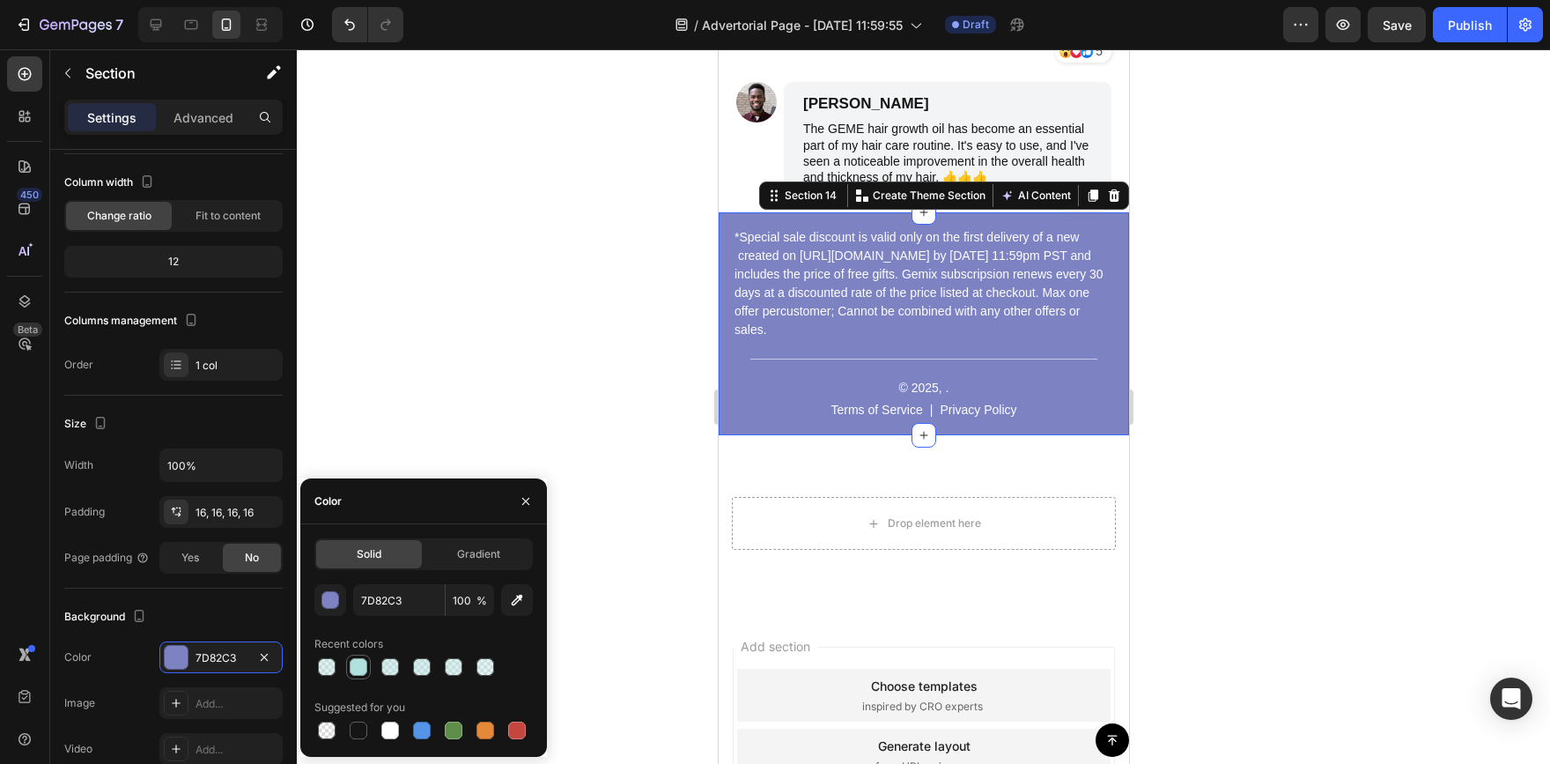
click at [360, 675] on div at bounding box center [359, 667] width 18 height 18
type input "B0E1DE"
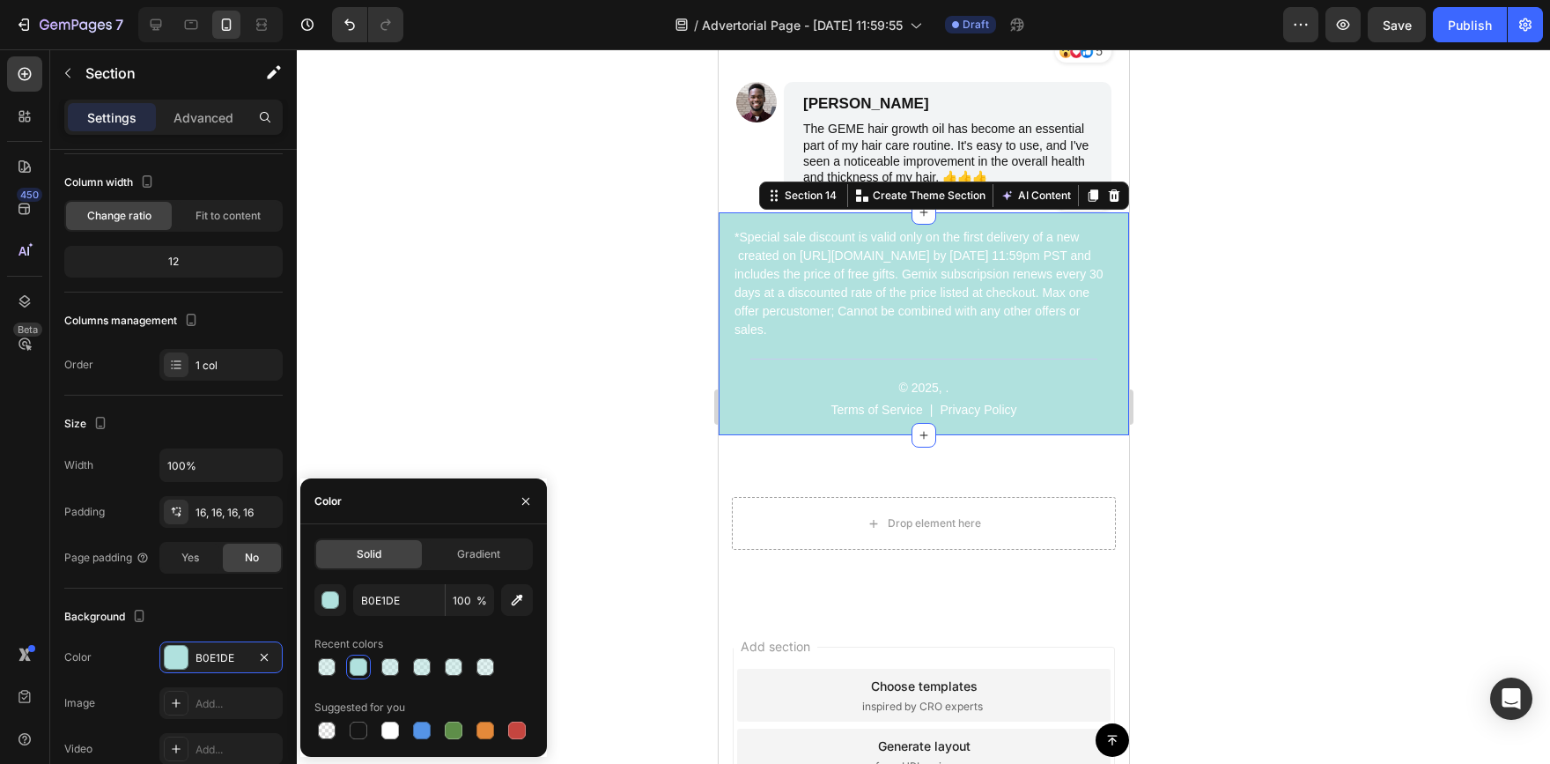
click at [464, 420] on div at bounding box center [923, 406] width 1253 height 714
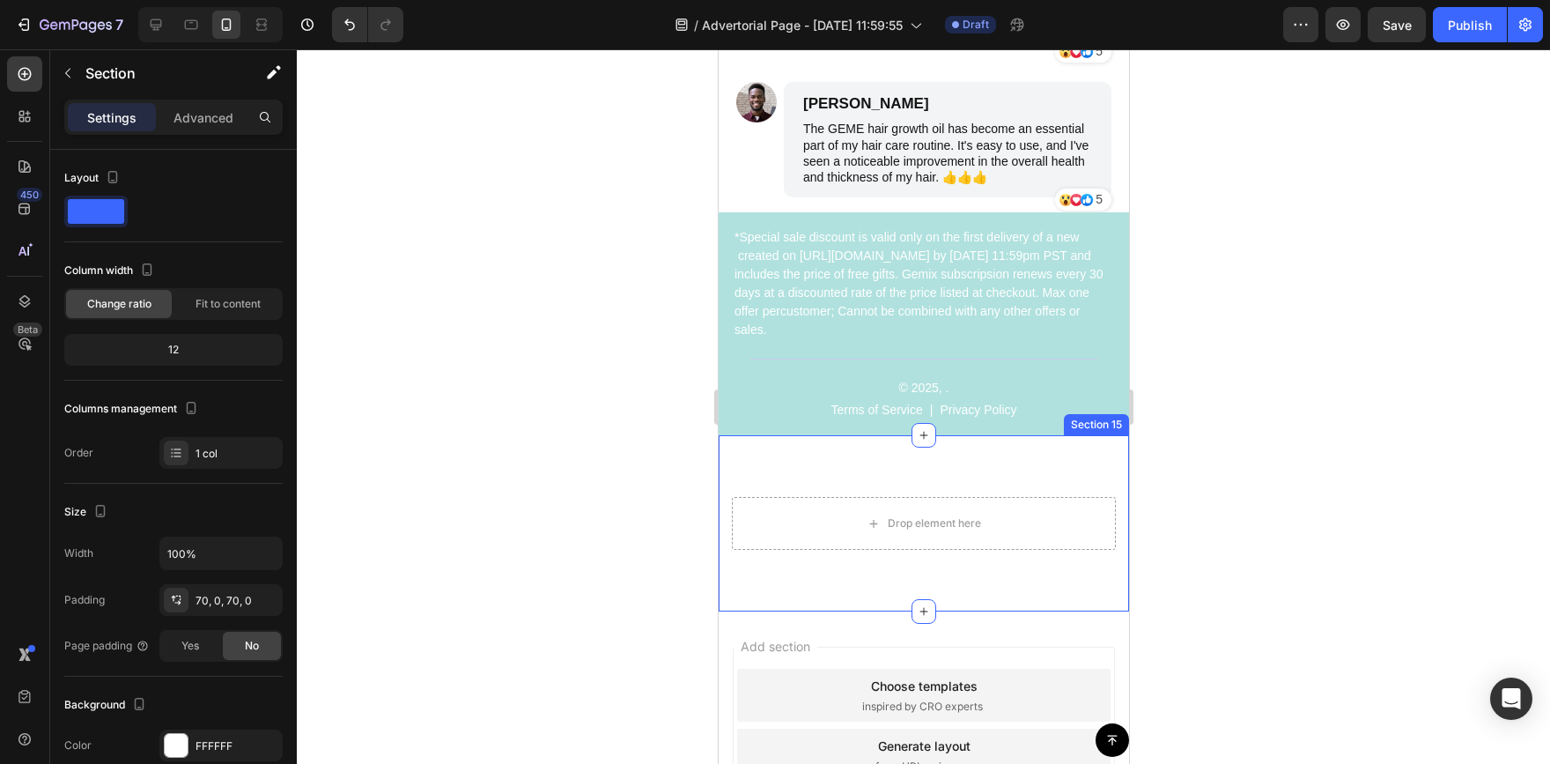
click at [866, 521] on div "Drop element here Row Section 15" at bounding box center [923, 523] width 410 height 176
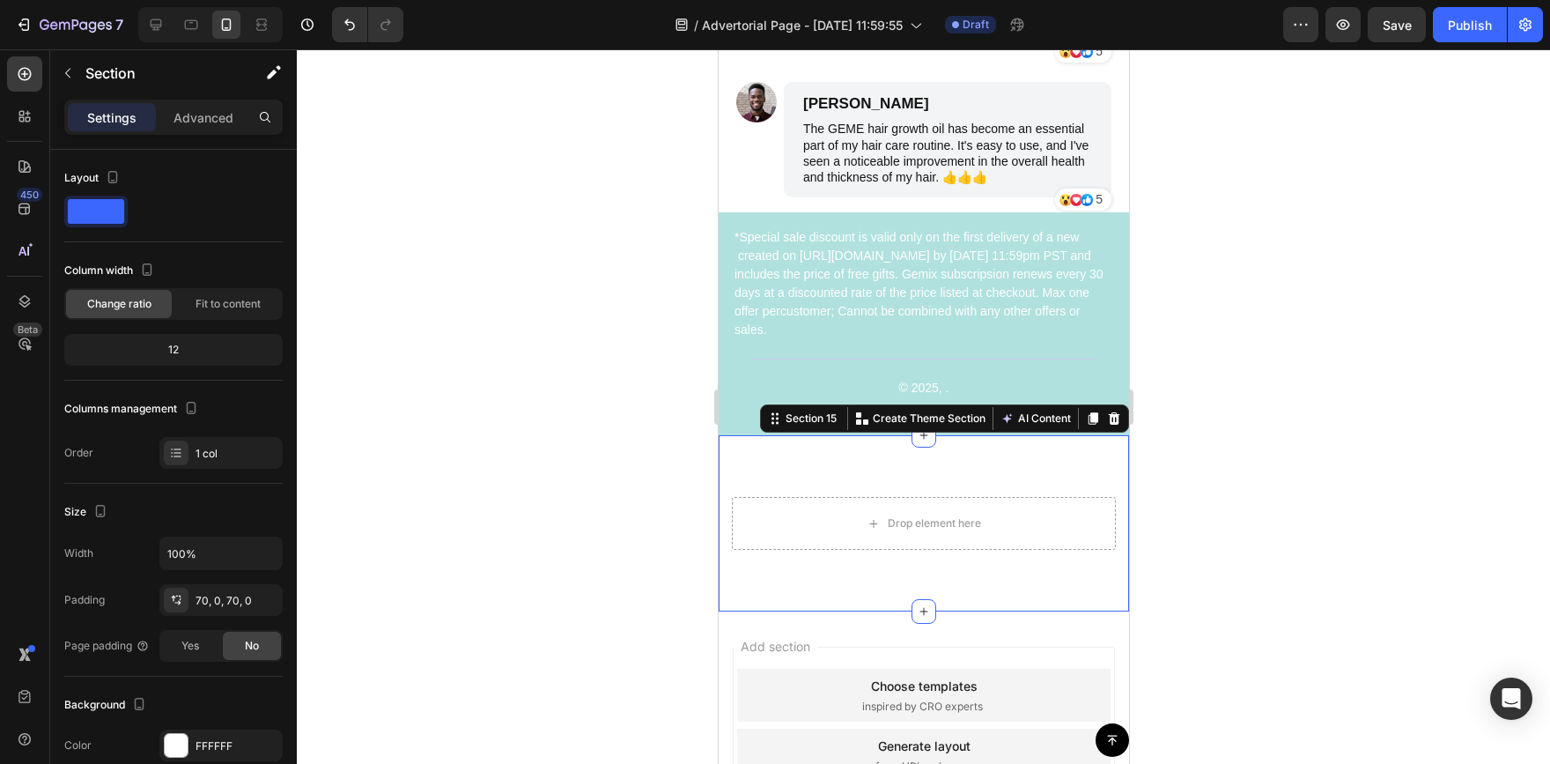
click at [1111, 432] on div "Section 15 You can create reusable sections Create Theme Section AI Content Wri…" at bounding box center [943, 418] width 369 height 28
click at [1108, 425] on icon at bounding box center [1113, 418] width 11 height 12
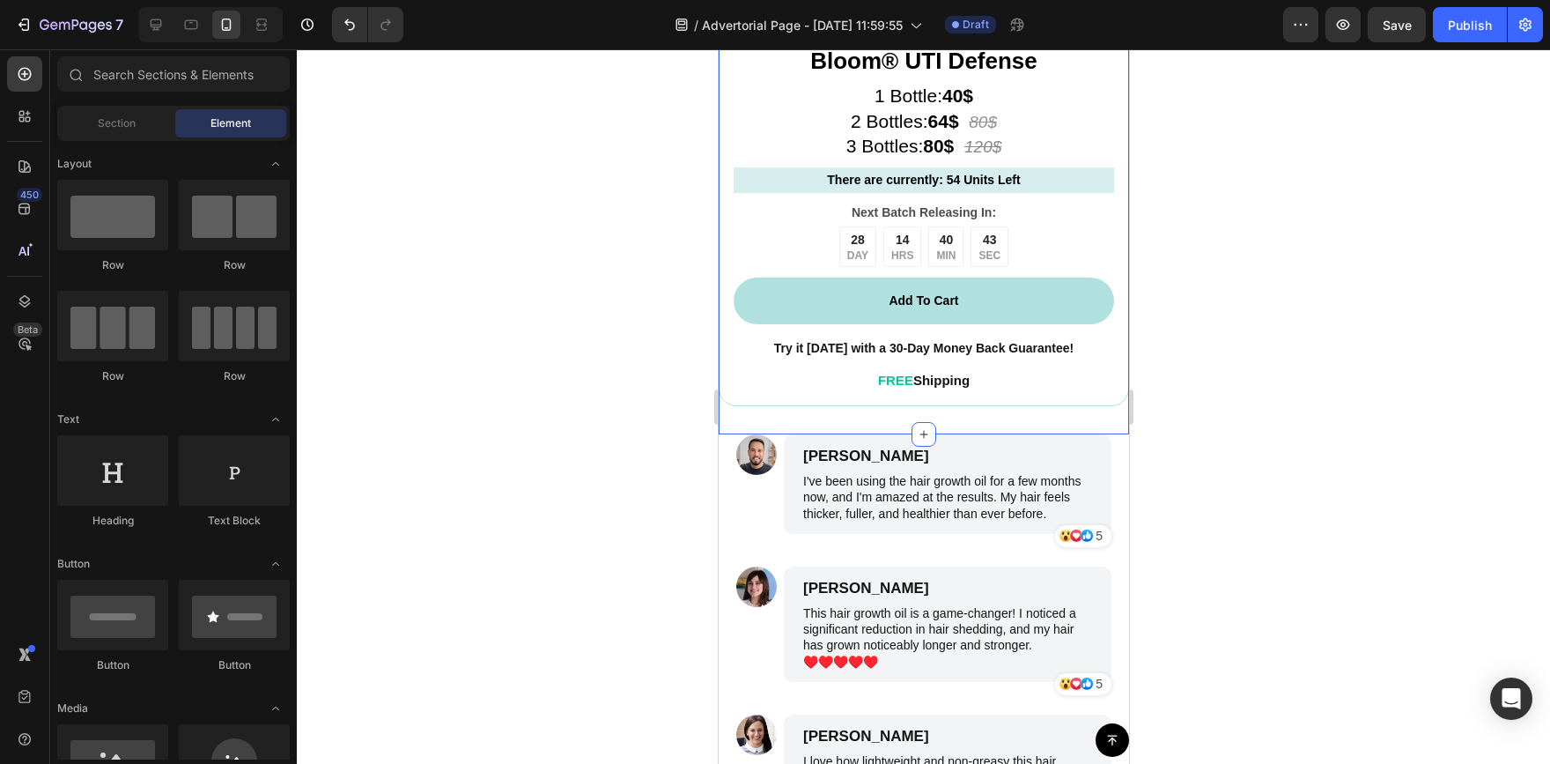
scroll to position [7555, 0]
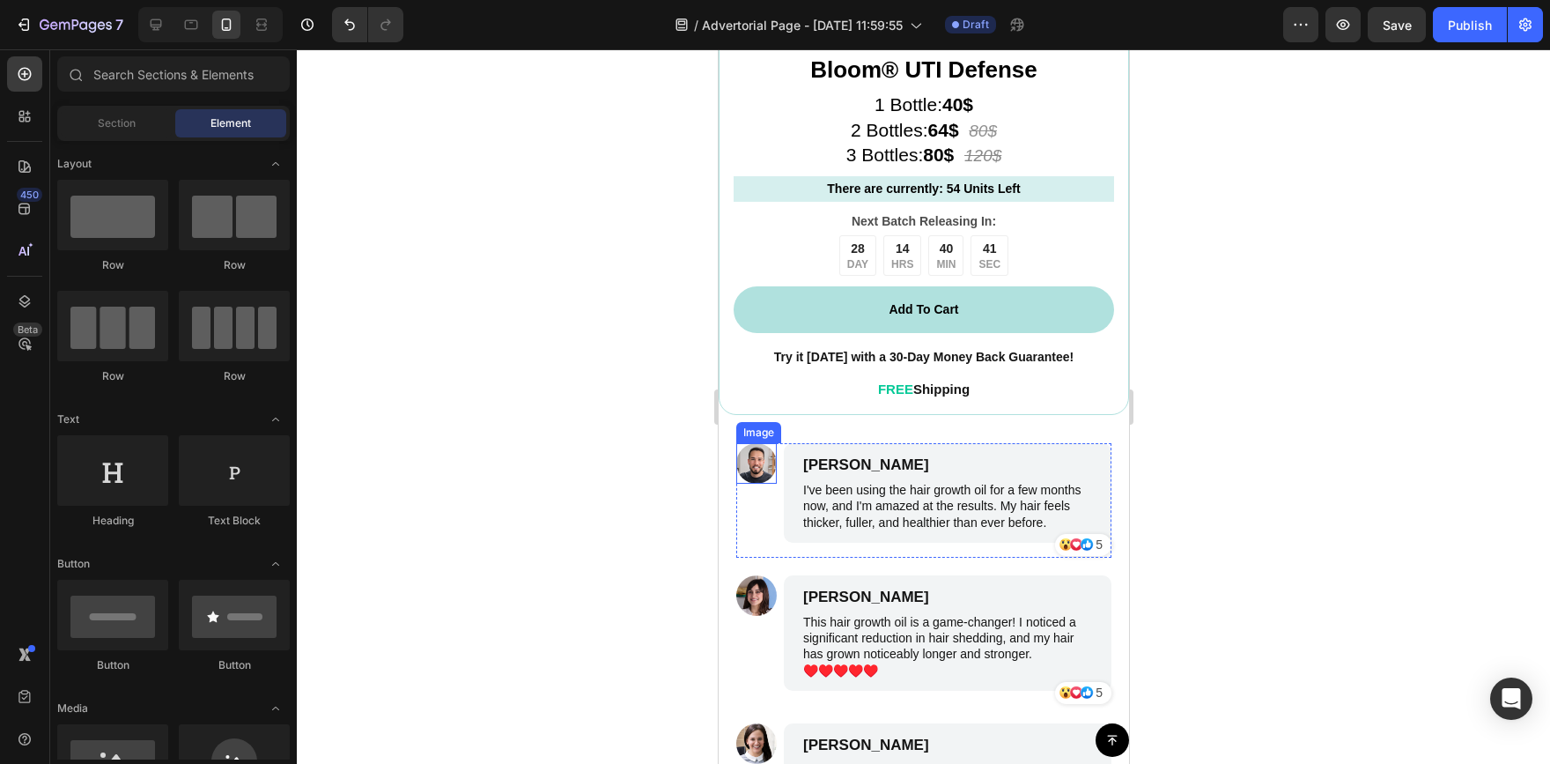
click at [746, 447] on img at bounding box center [755, 463] width 41 height 41
click at [891, 455] on p "James Smith" at bounding box center [946, 464] width 289 height 19
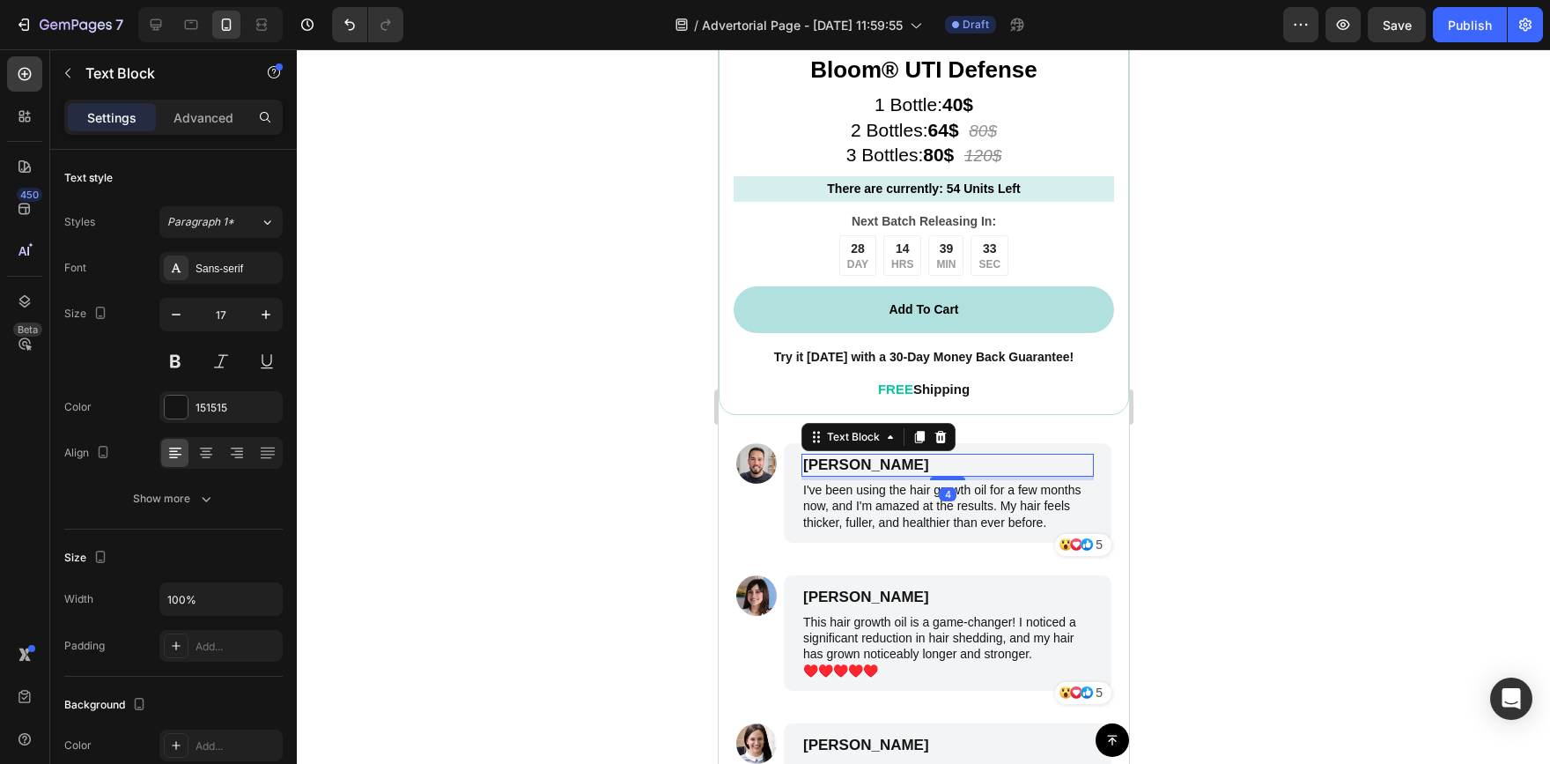
click at [909, 455] on p "James Smith" at bounding box center [946, 464] width 289 height 19
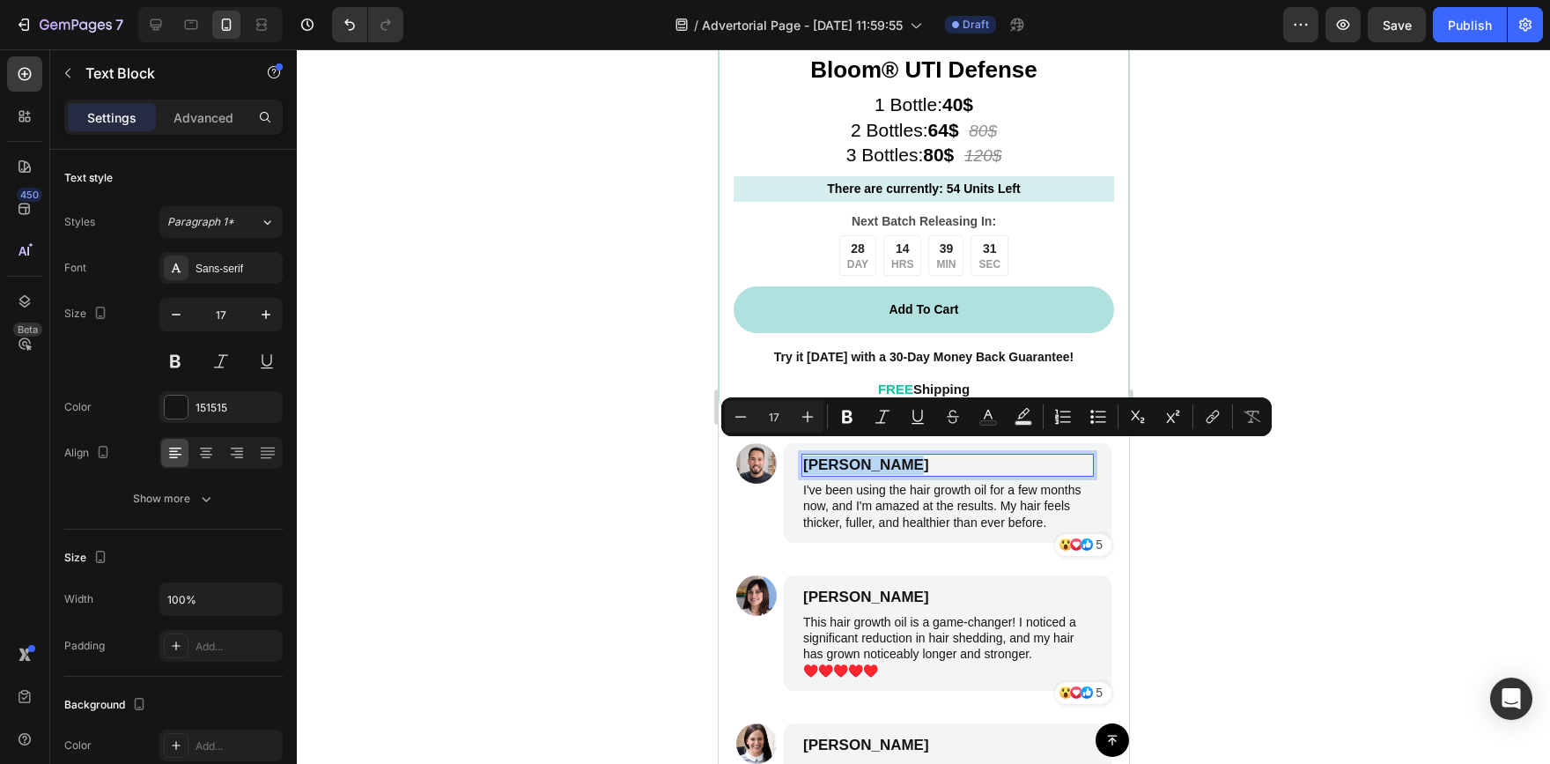
drag, startPoint x: 909, startPoint y: 450, endPoint x: 803, endPoint y: 454, distance: 105.8
click at [803, 455] on p "James Smith" at bounding box center [946, 464] width 289 height 19
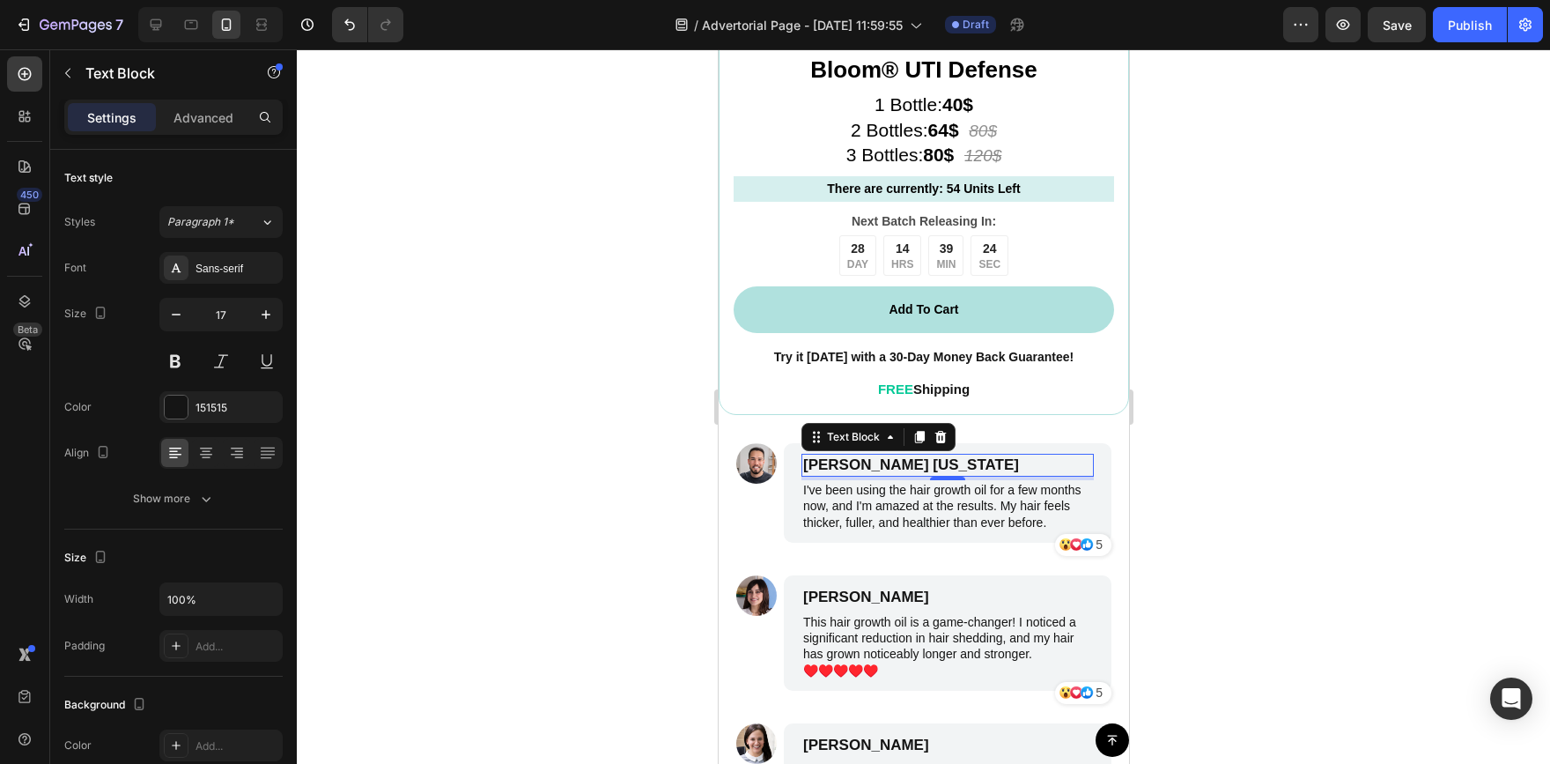
click at [596, 489] on div at bounding box center [923, 406] width 1253 height 714
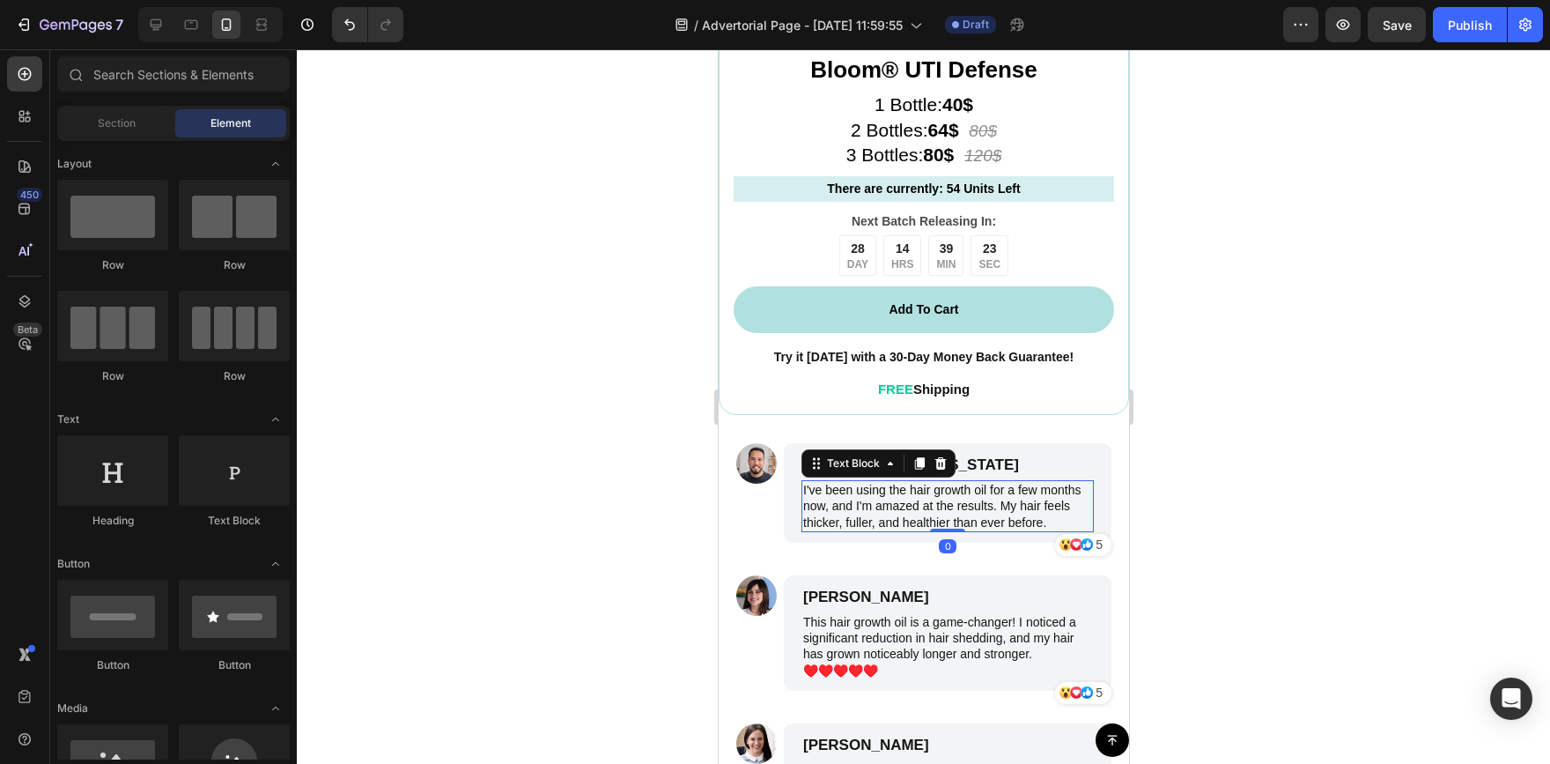
click at [905, 491] on p "I've been using the hair growth oil for a few months now, and I'm amazed at the…" at bounding box center [946, 506] width 289 height 48
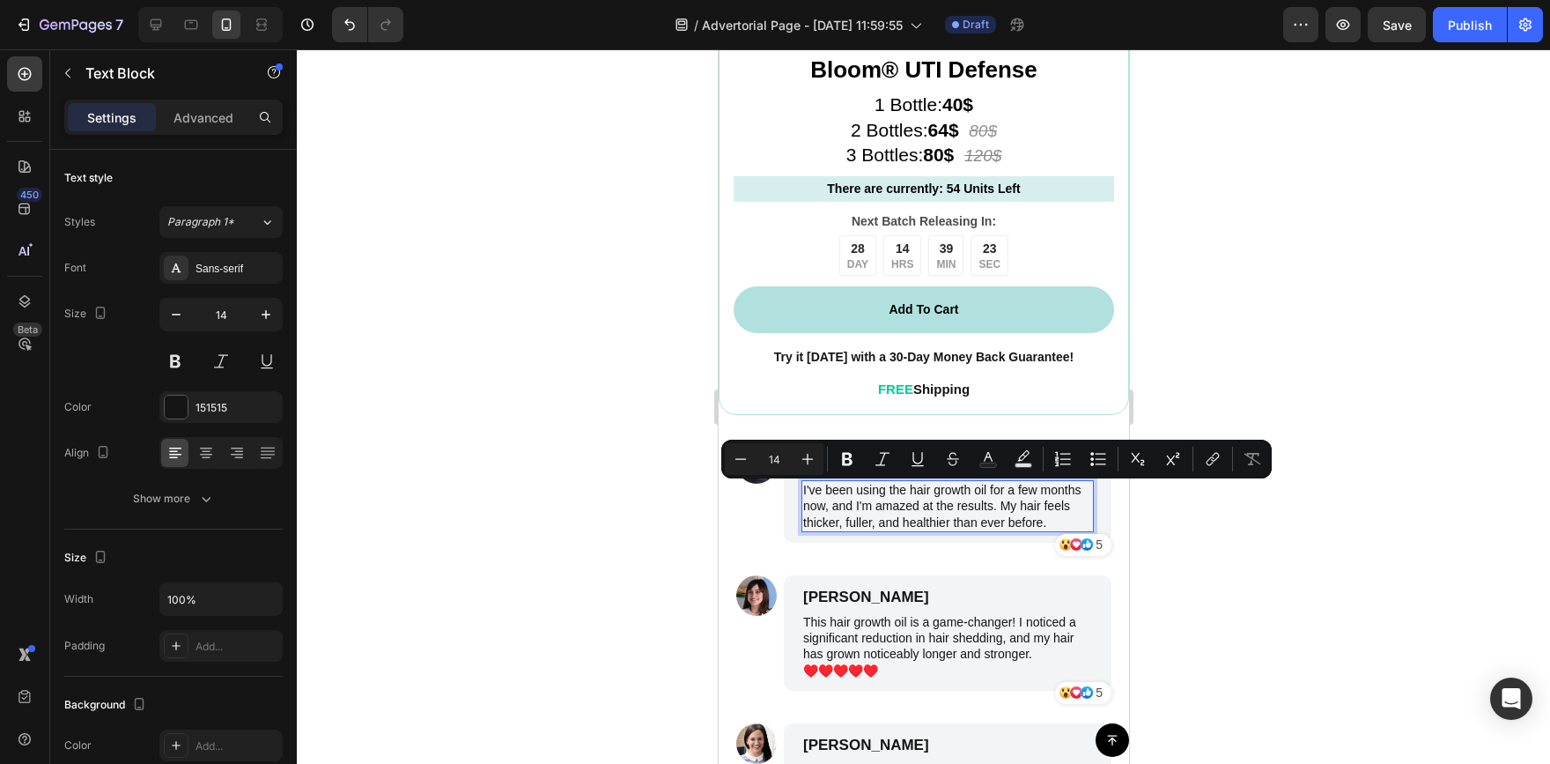
click at [879, 511] on p "I've been using the hair growth oil for a few months now, and I'm amazed at the…" at bounding box center [946, 506] width 289 height 48
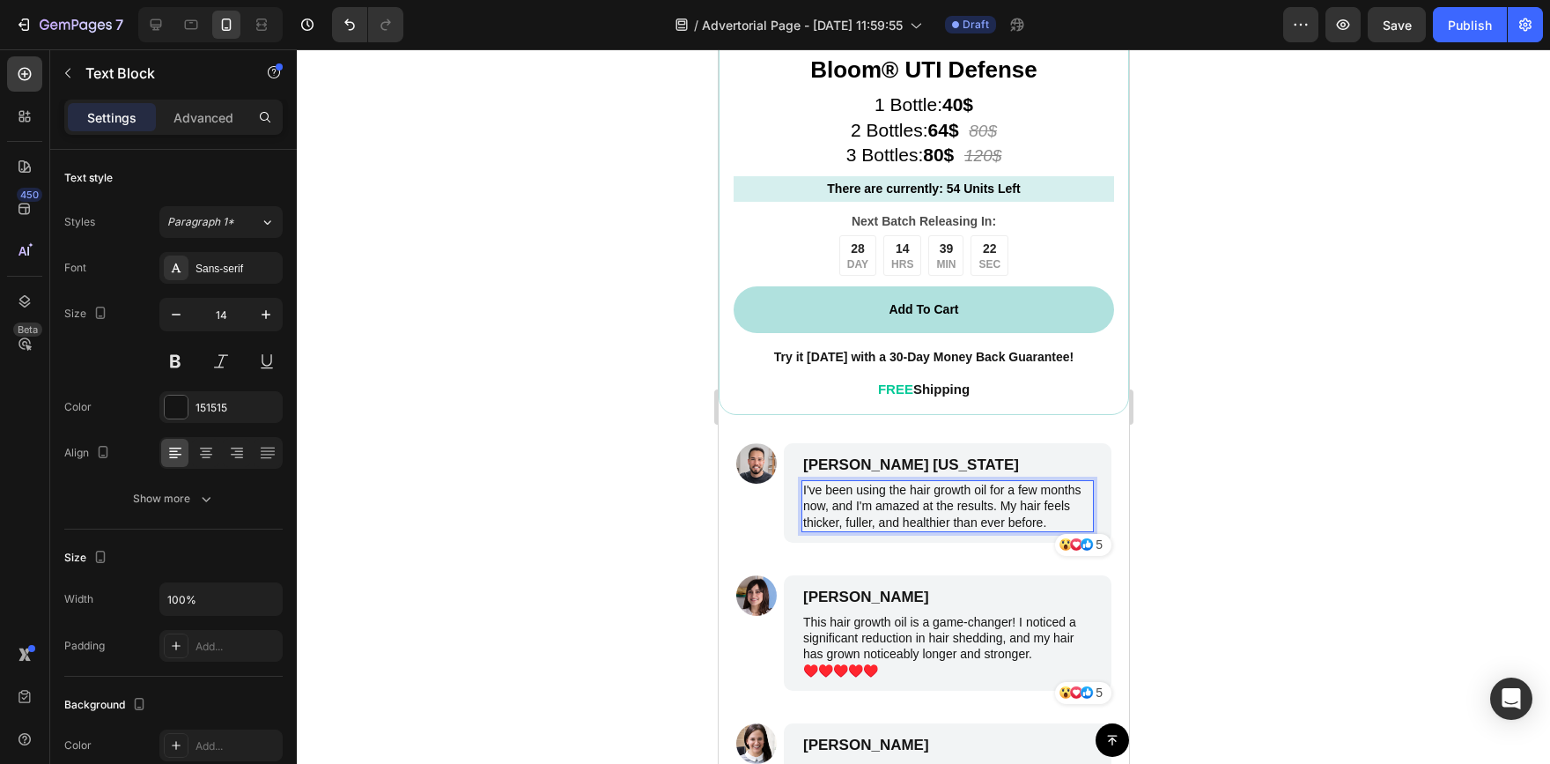
click at [854, 528] on p "I've been using the hair growth oil for a few months now, and I'm amazed at the…" at bounding box center [946, 506] width 289 height 48
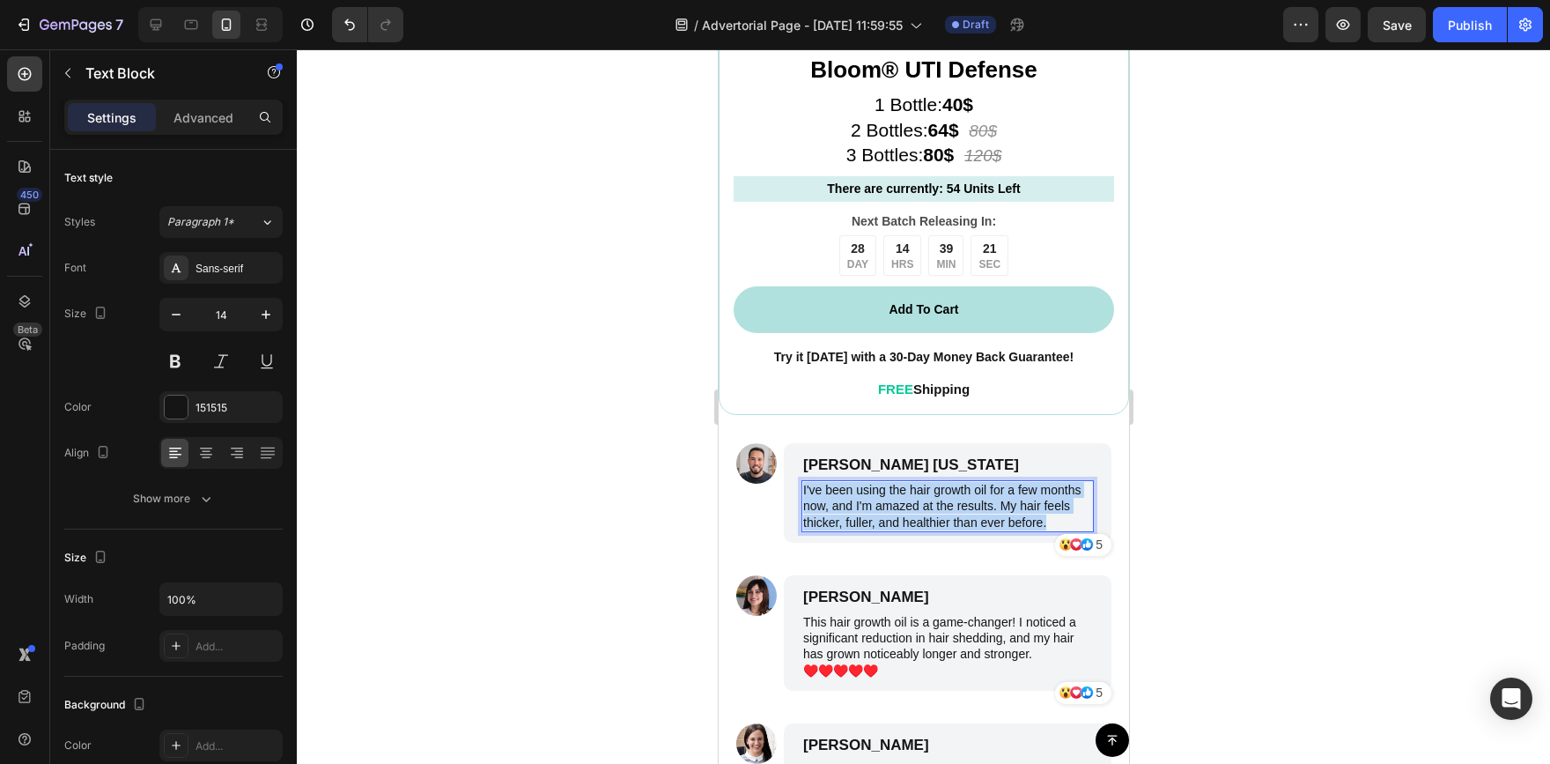
drag, startPoint x: 854, startPoint y: 528, endPoint x: 802, endPoint y: 478, distance: 72.9
click at [802, 482] on p "I've been using the hair growth oil for a few months now, and I'm amazed at the…" at bounding box center [946, 506] width 289 height 48
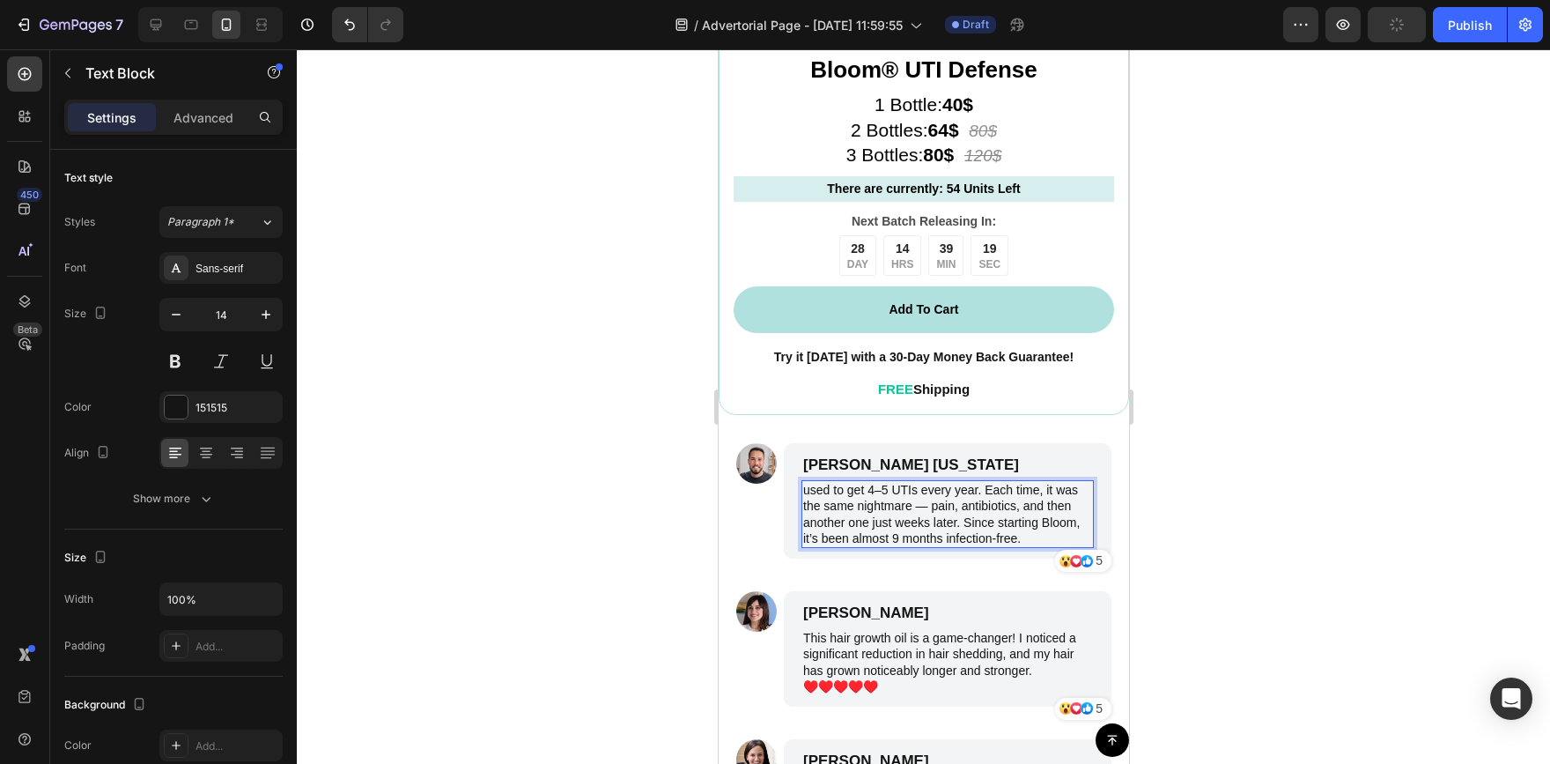
click at [881, 482] on p "used to get 4–5 UTIs every year. Each time, it was the same nightmare — pain, a…" at bounding box center [946, 514] width 289 height 64
click at [809, 482] on p "used to get 4–5 UTIs every year. Each time, it was the same nightmare — pain, a…" at bounding box center [946, 514] width 289 height 64
click at [883, 482] on p "Used to get 4–5 UTIs every year. Each time, it was the same nightmare — pain, a…" at bounding box center [946, 514] width 289 height 64
click at [955, 494] on p "Used to get 4–5 UTIs every year. Each time, it was the same nightmare — pain, a…" at bounding box center [946, 514] width 289 height 64
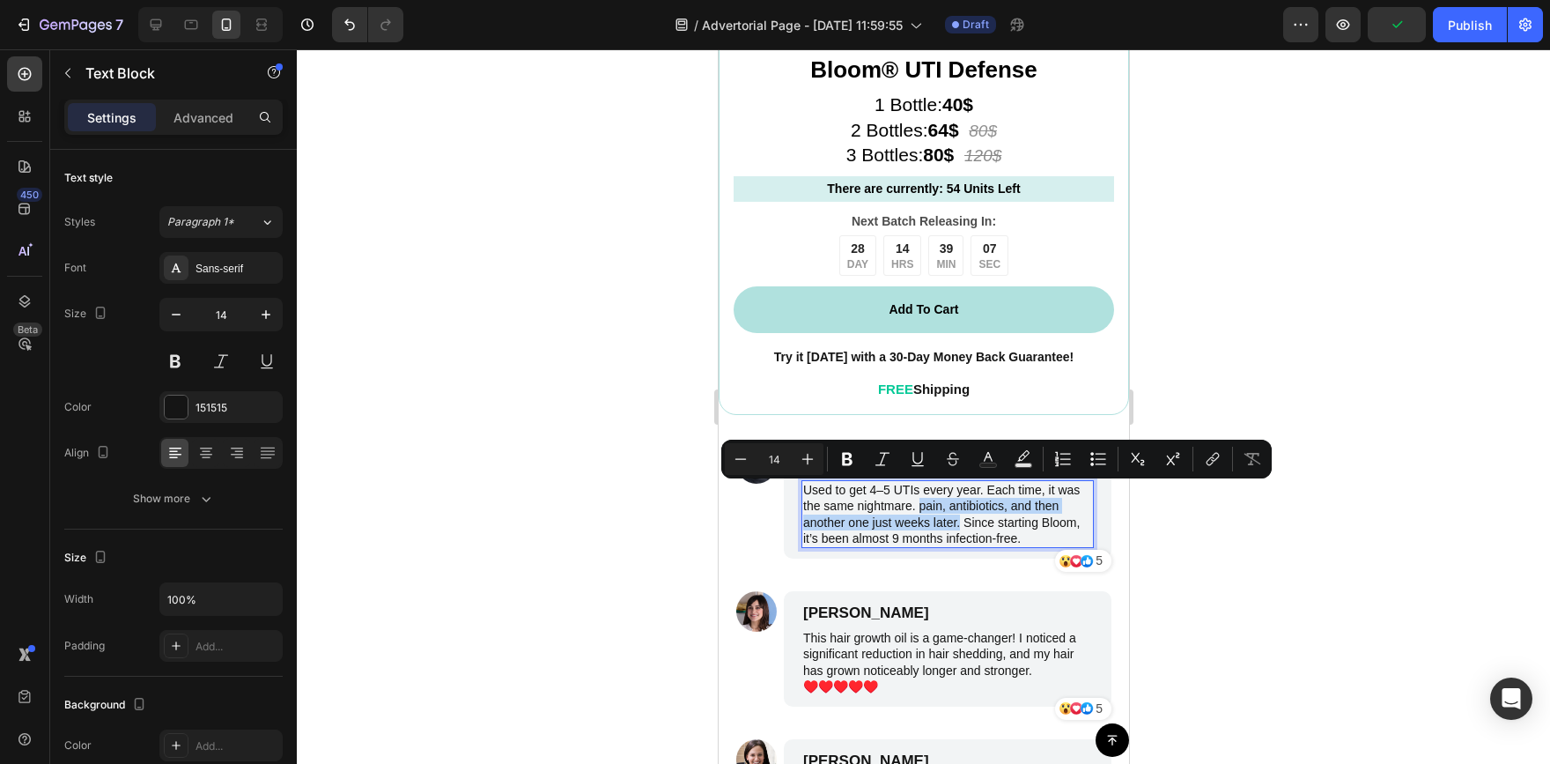
drag, startPoint x: 986, startPoint y: 510, endPoint x: 944, endPoint y: 498, distance: 44.0
click at [944, 498] on p "Used to get 4–5 UTIs every year. Each time, it was the same nightmare. pain, an…" at bounding box center [946, 514] width 289 height 64
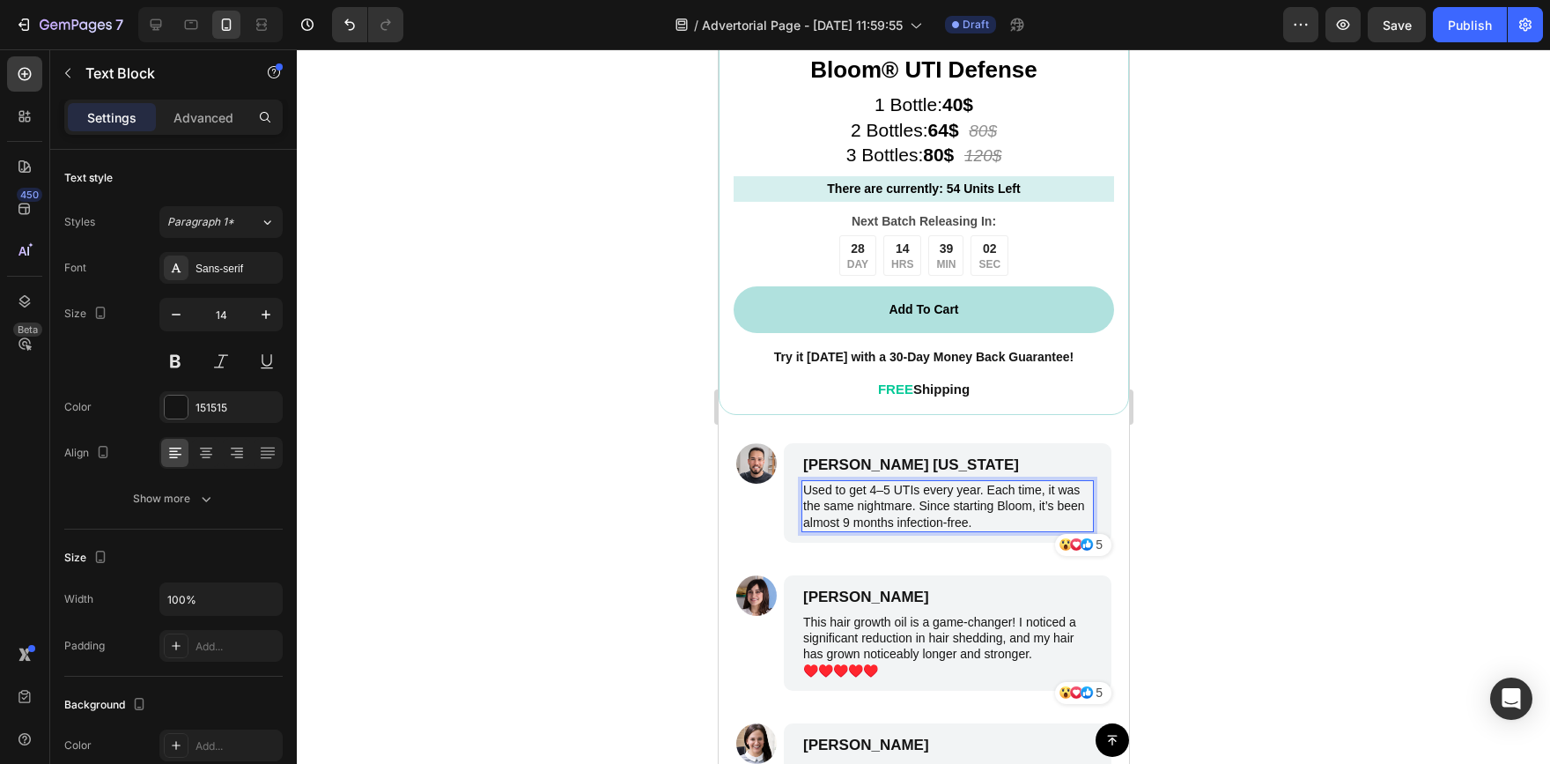
click at [1420, 406] on div at bounding box center [923, 406] width 1253 height 714
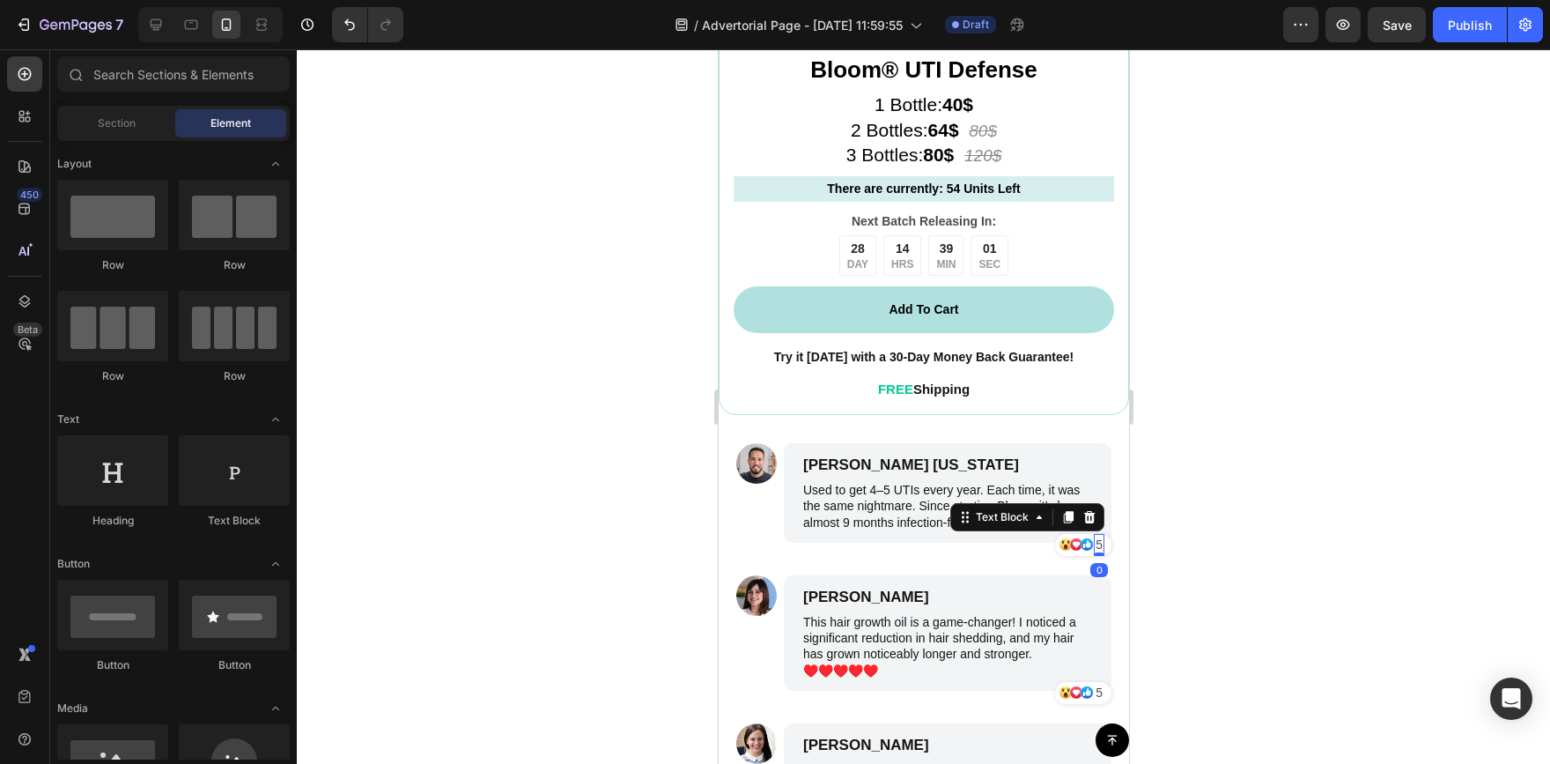
click at [1095, 536] on p "5" at bounding box center [1098, 545] width 7 height 18
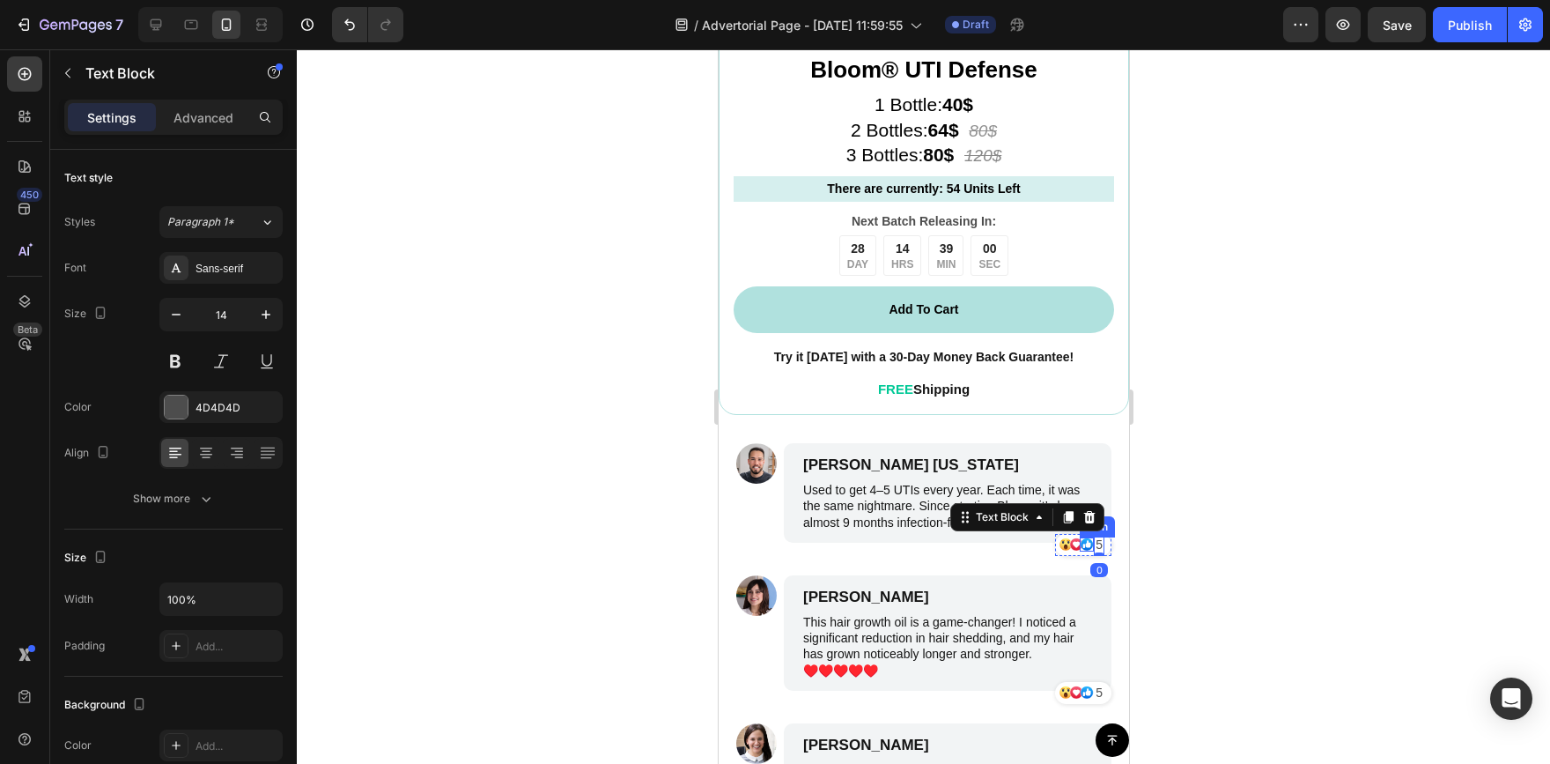
click at [1082, 543] on icon at bounding box center [1083, 545] width 2 height 4
click at [1095, 536] on p "5" at bounding box center [1098, 545] width 7 height 18
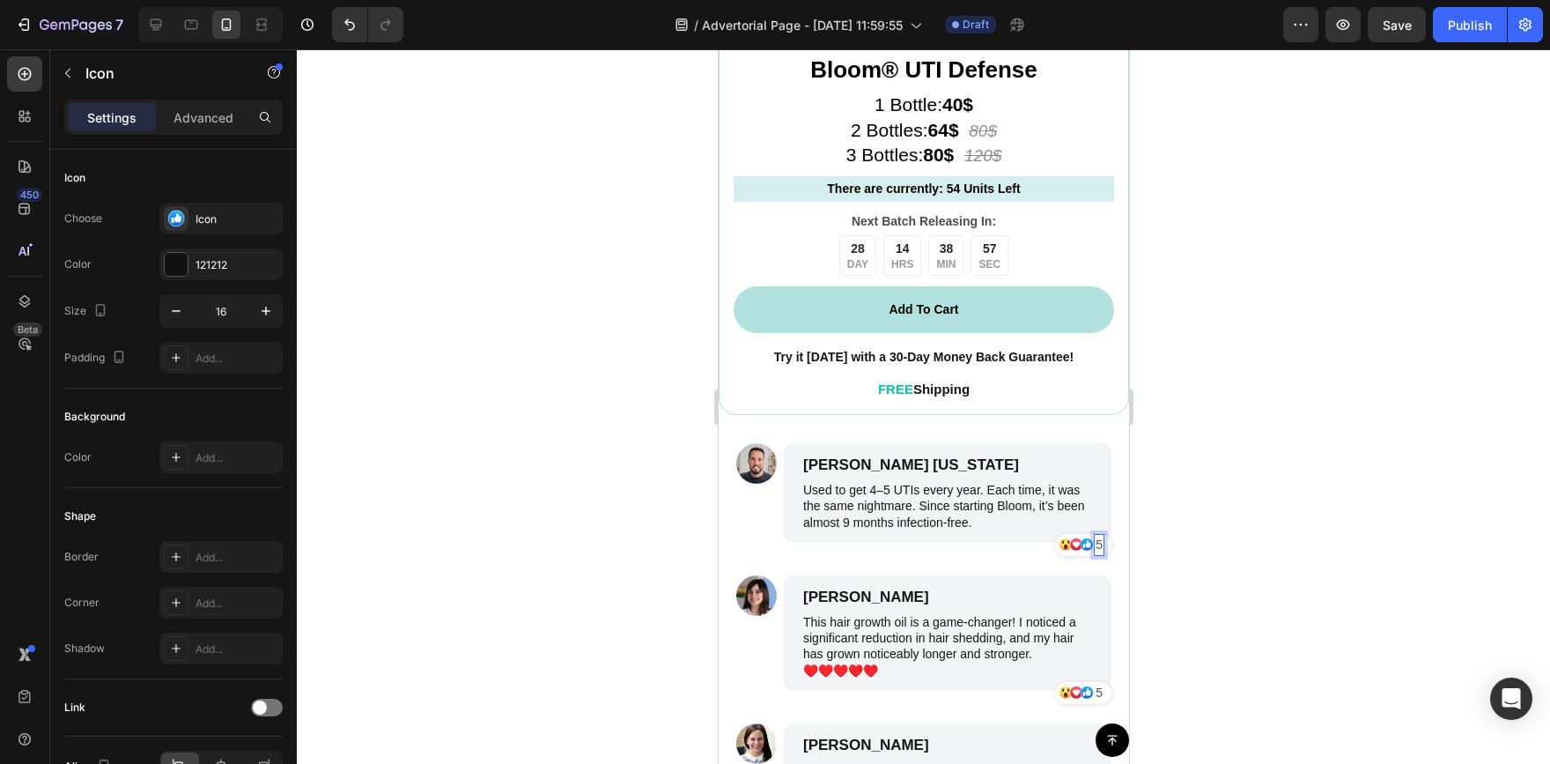
click at [1080, 538] on icon at bounding box center [1086, 544] width 12 height 12
click at [1068, 537] on icon at bounding box center [1075, 544] width 14 height 14
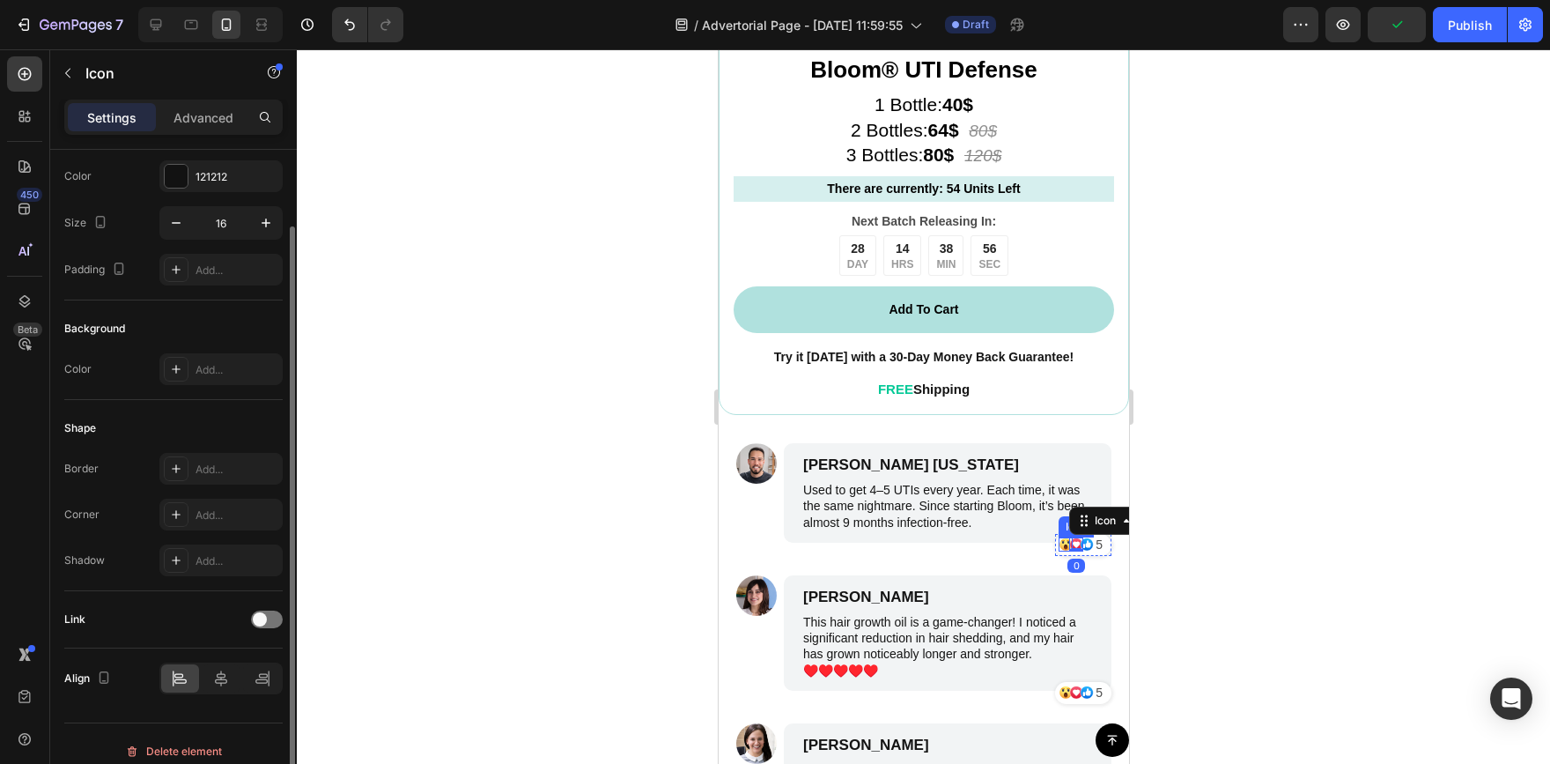
click at [1059, 538] on icon at bounding box center [1065, 544] width 12 height 12
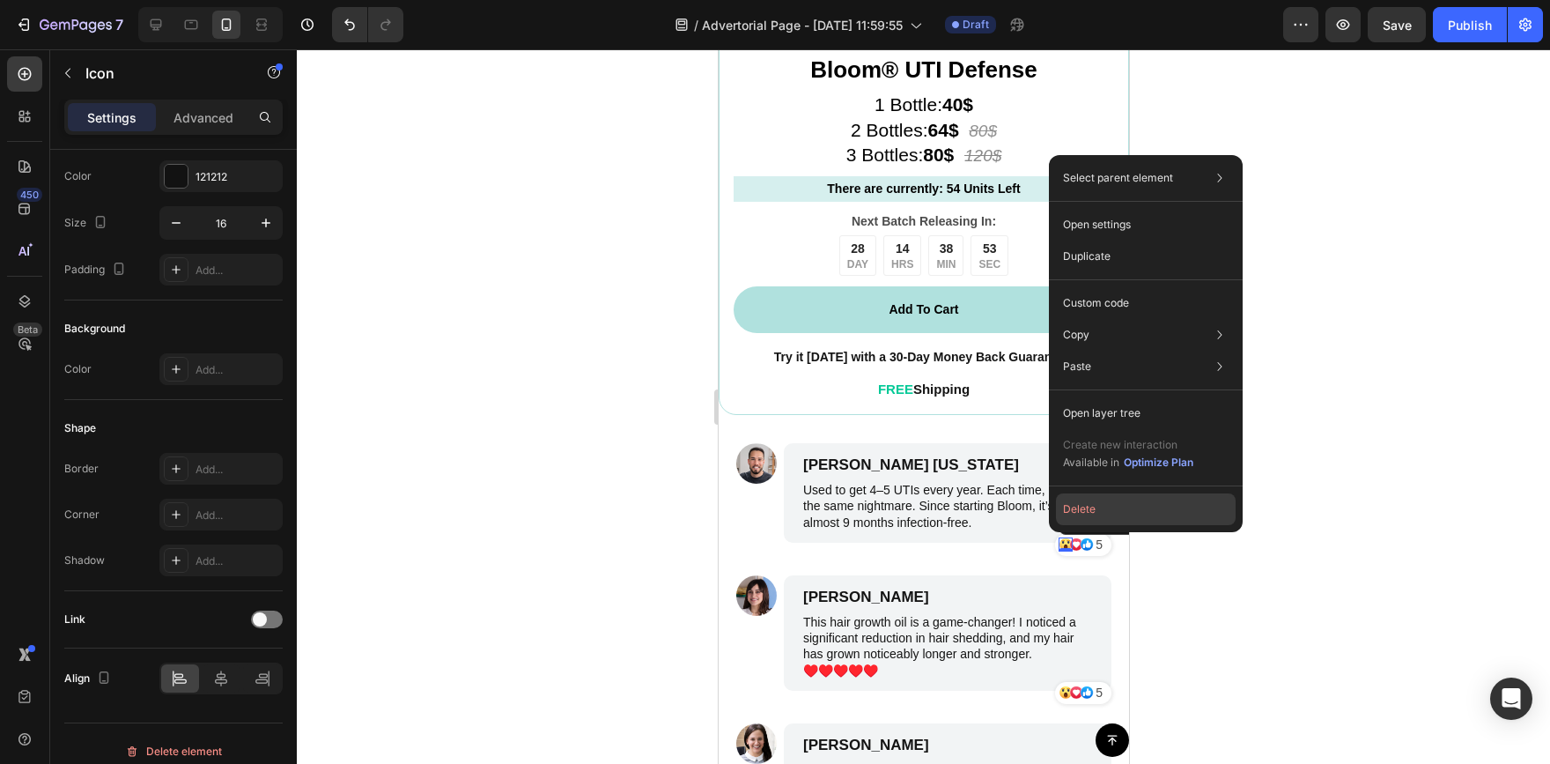
click at [1077, 515] on button "Delete" at bounding box center [1146, 509] width 180 height 32
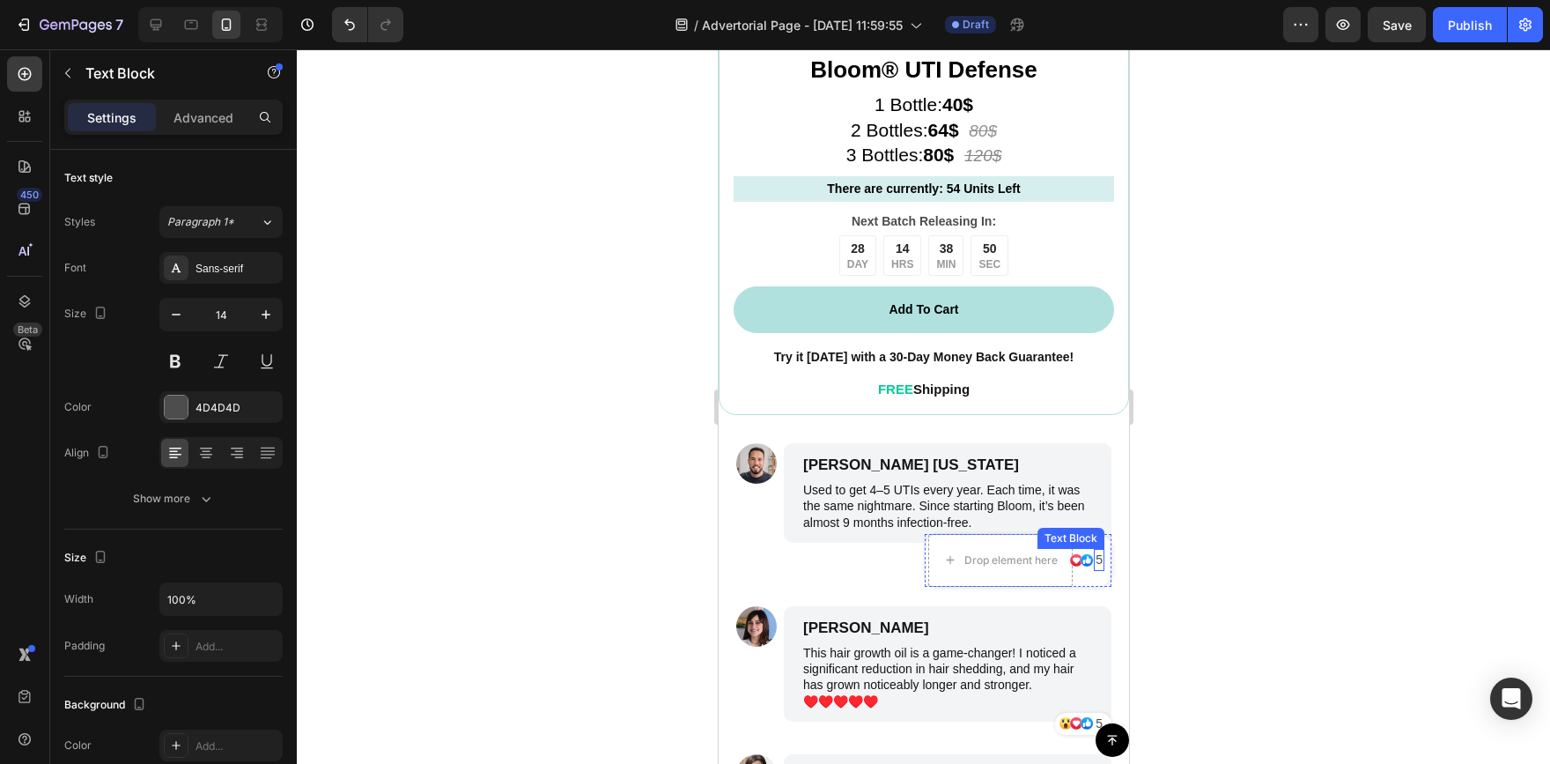
click at [1095, 550] on p "5" at bounding box center [1098, 559] width 7 height 18
click at [1294, 500] on div at bounding box center [923, 406] width 1253 height 714
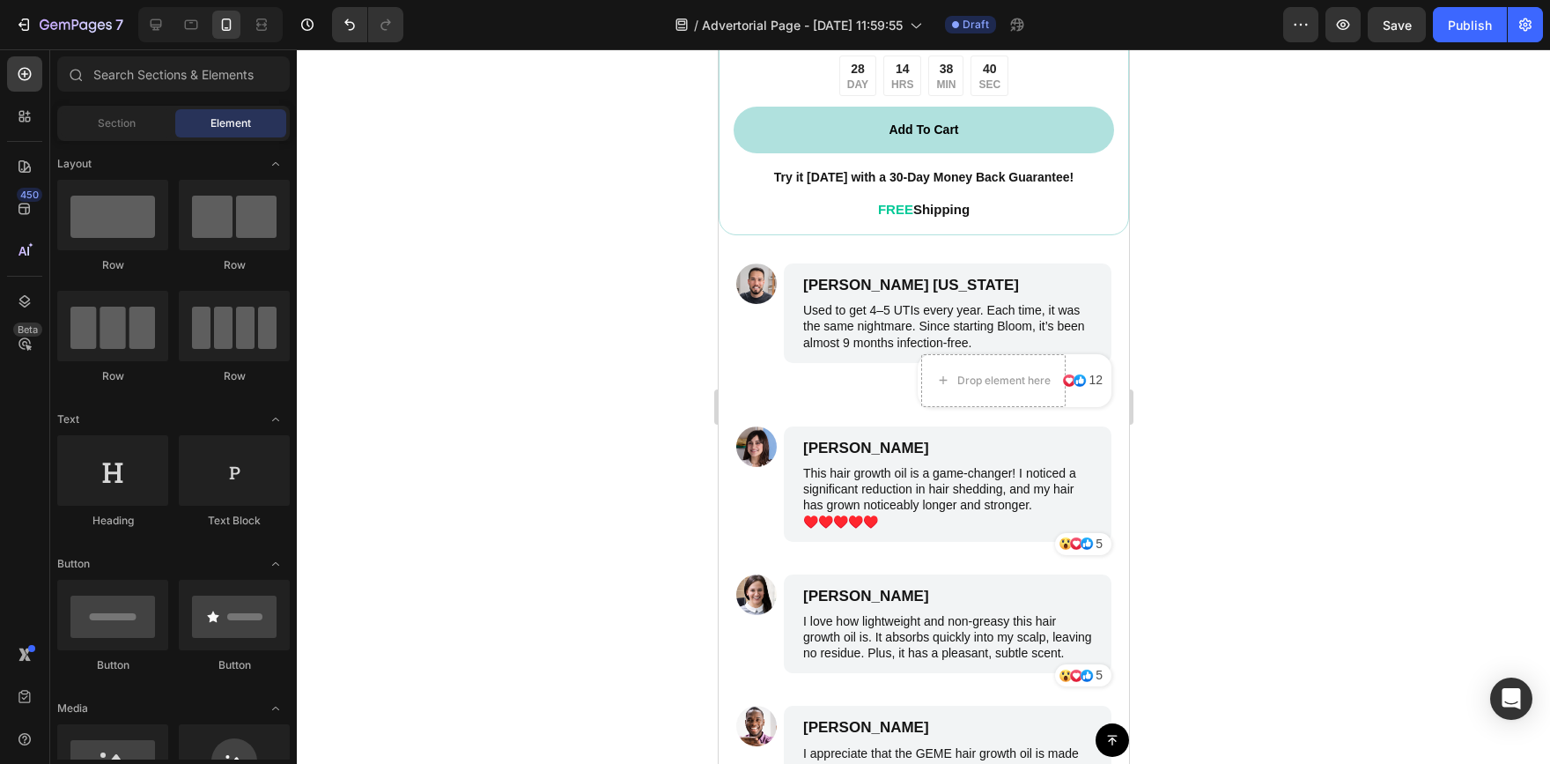
scroll to position [7783, 0]
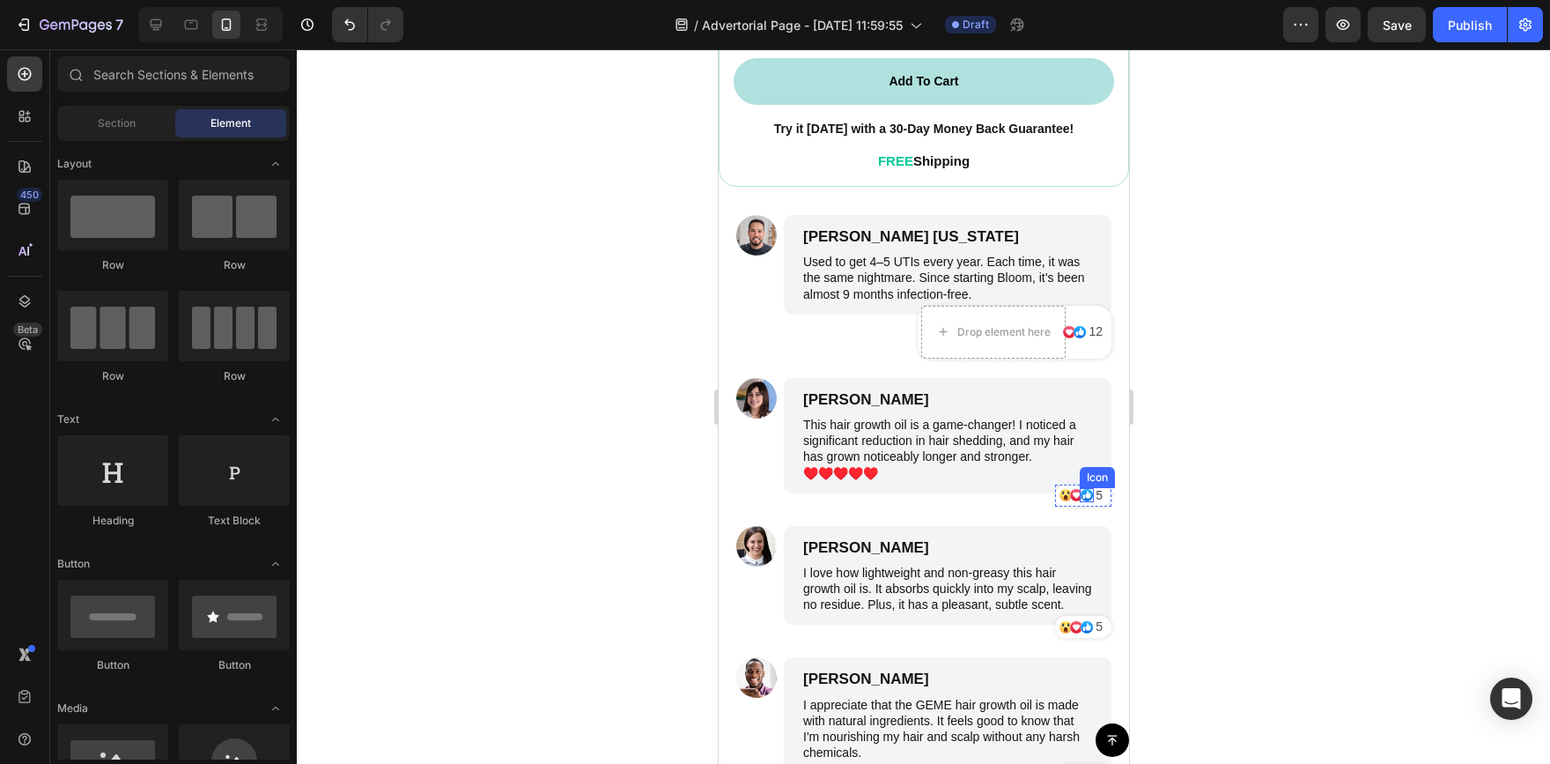
click at [1079, 488] on icon at bounding box center [1086, 495] width 14 height 14
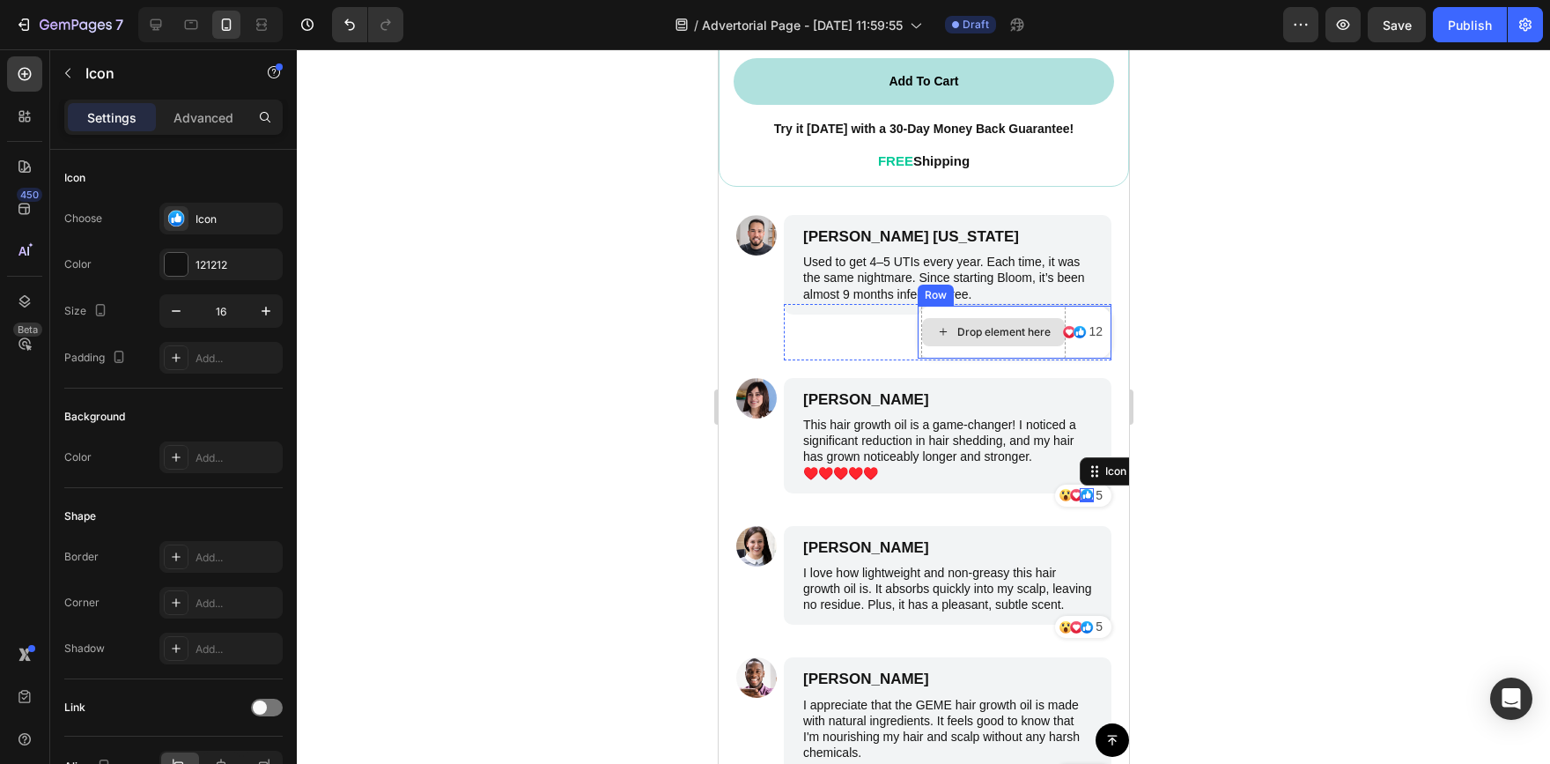
click at [994, 325] on div "Drop element here" at bounding box center [1003, 332] width 93 height 14
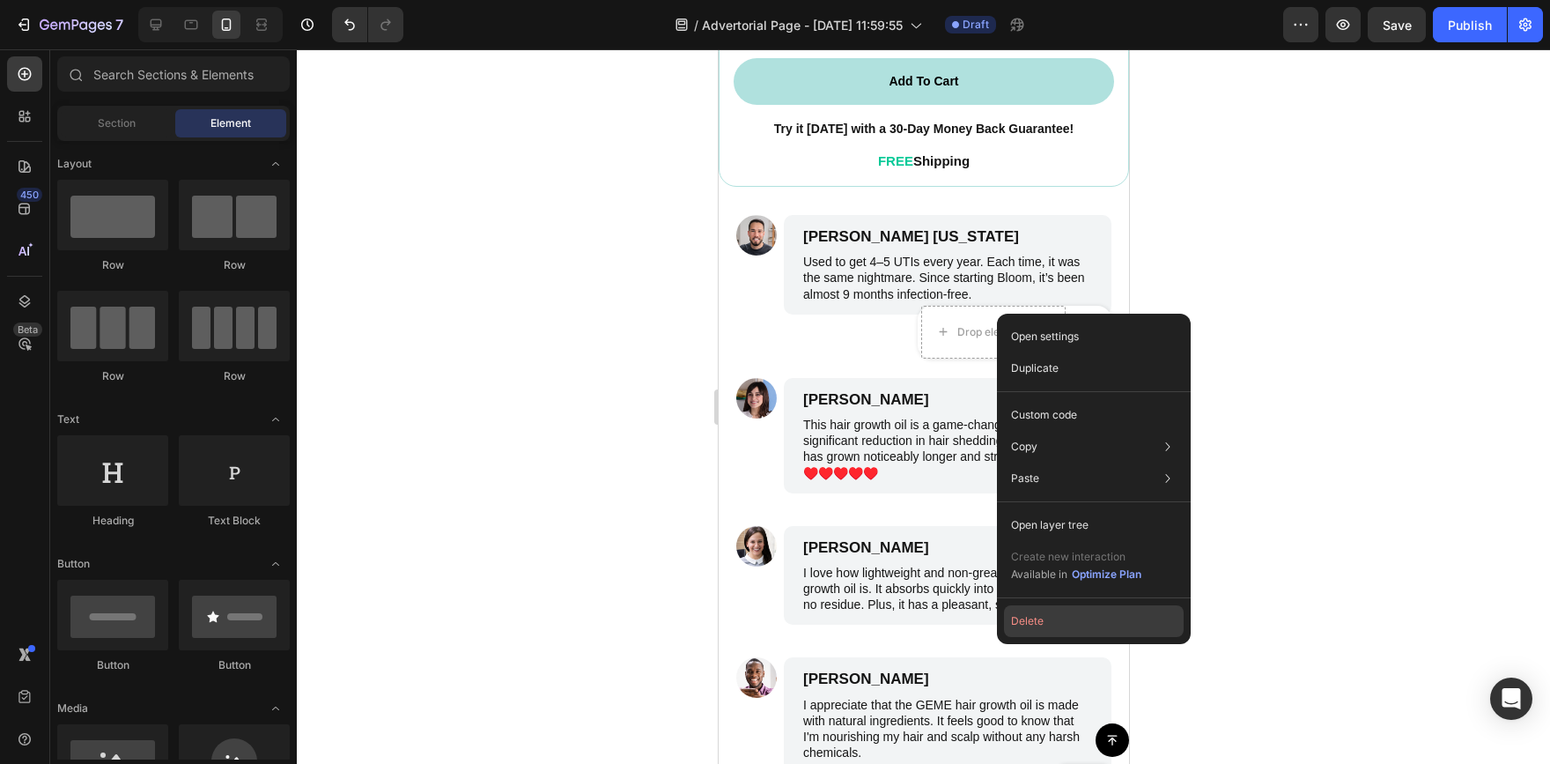
click at [1046, 624] on button "Delete" at bounding box center [1094, 621] width 180 height 32
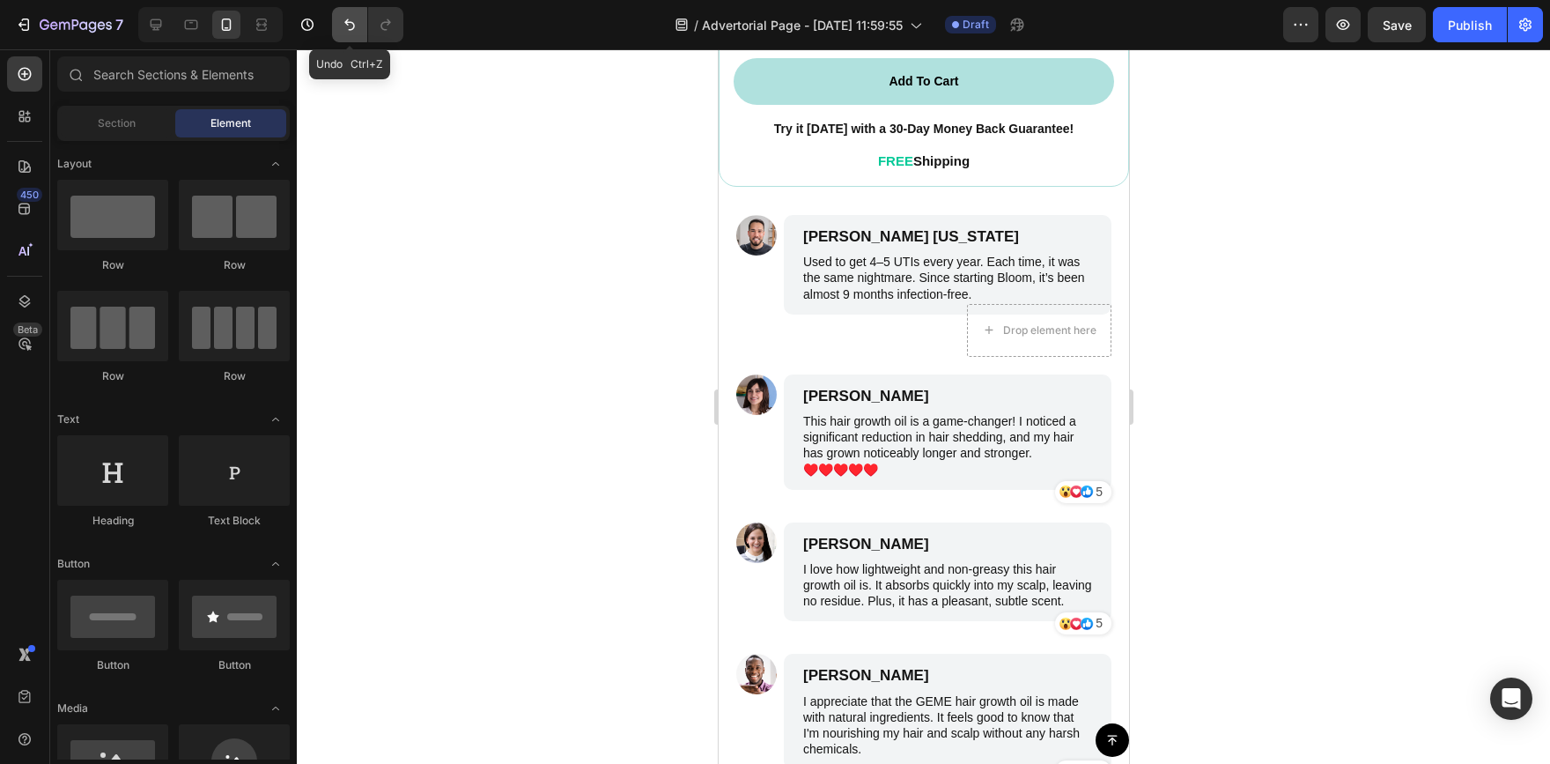
click at [336, 29] on button "Undo/Redo" at bounding box center [349, 24] width 35 height 35
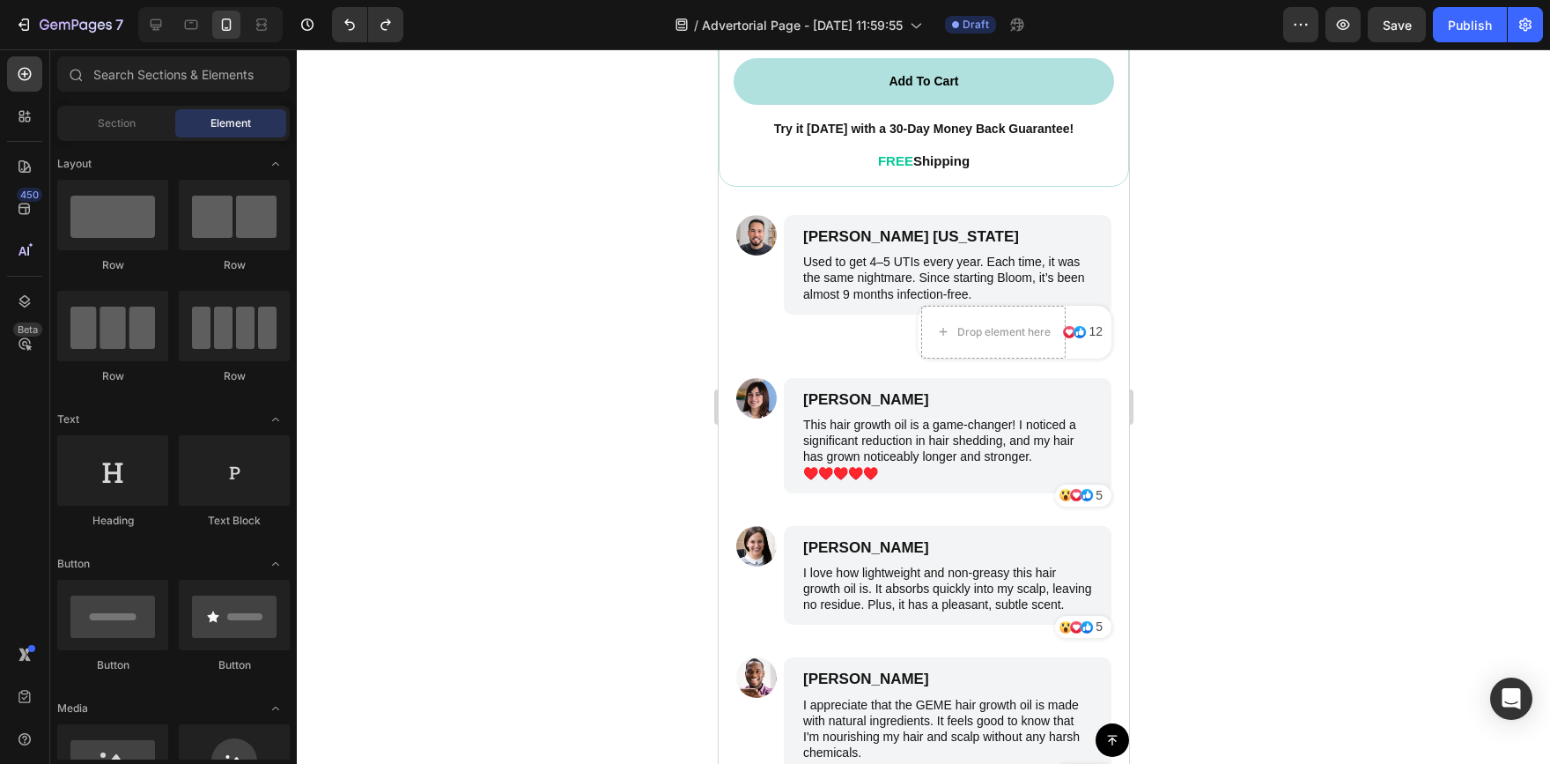
click at [1339, 367] on div at bounding box center [923, 406] width 1253 height 714
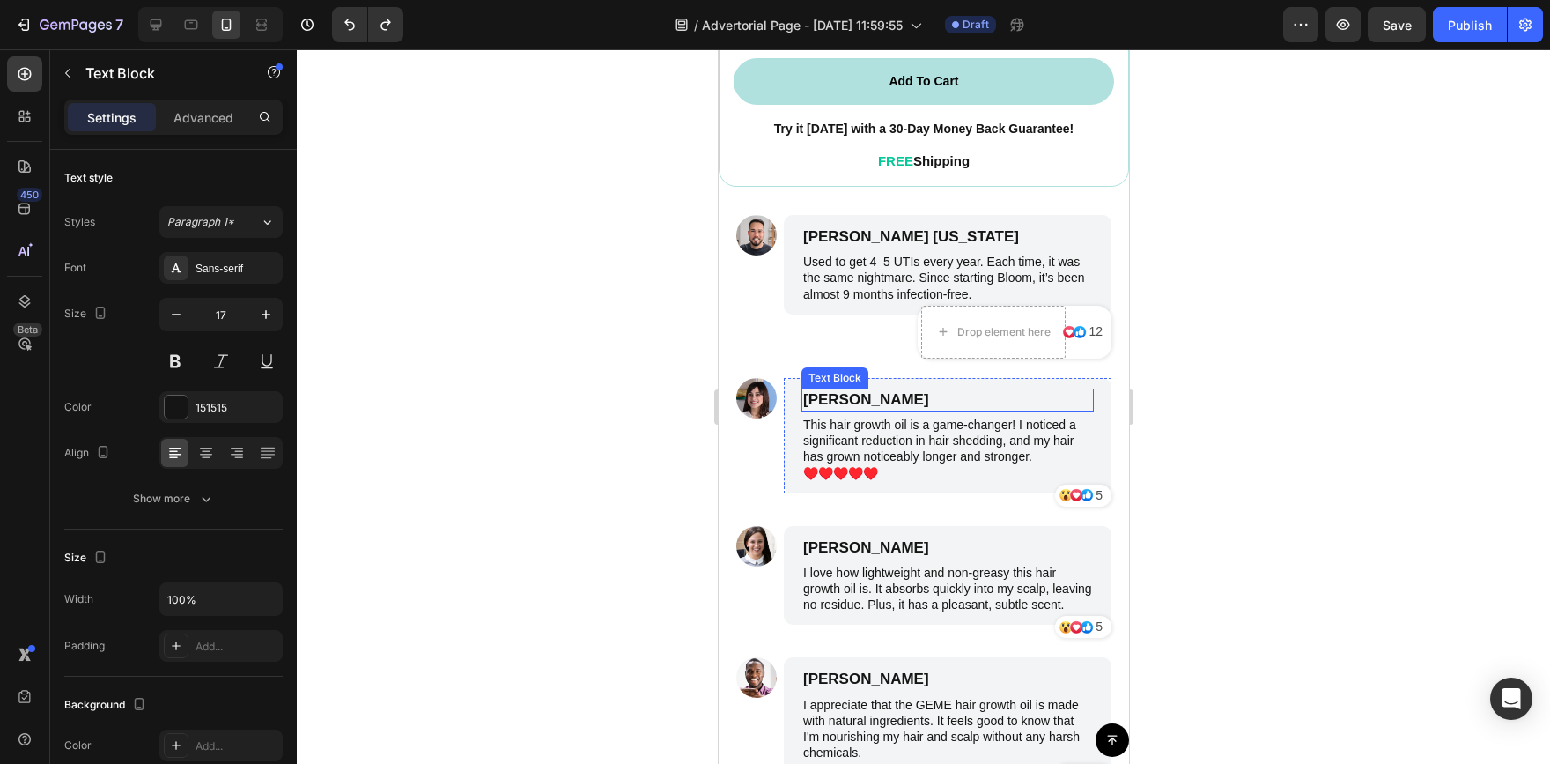
click at [923, 390] on p "Emily Johnson" at bounding box center [946, 399] width 289 height 19
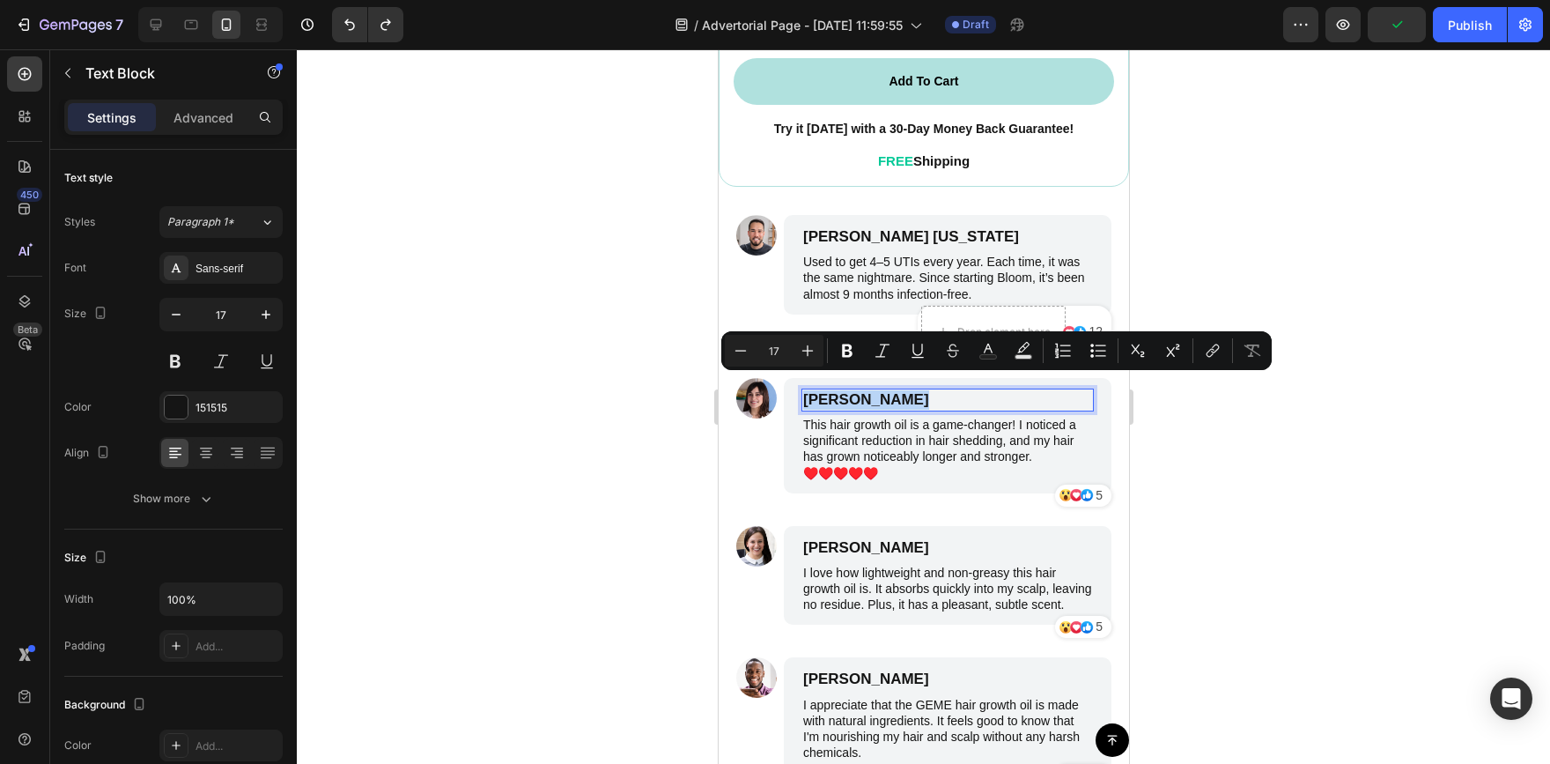
drag, startPoint x: 923, startPoint y: 387, endPoint x: 867, endPoint y: 388, distance: 56.4
click at [867, 390] on p "Emily Johnson" at bounding box center [946, 399] width 289 height 19
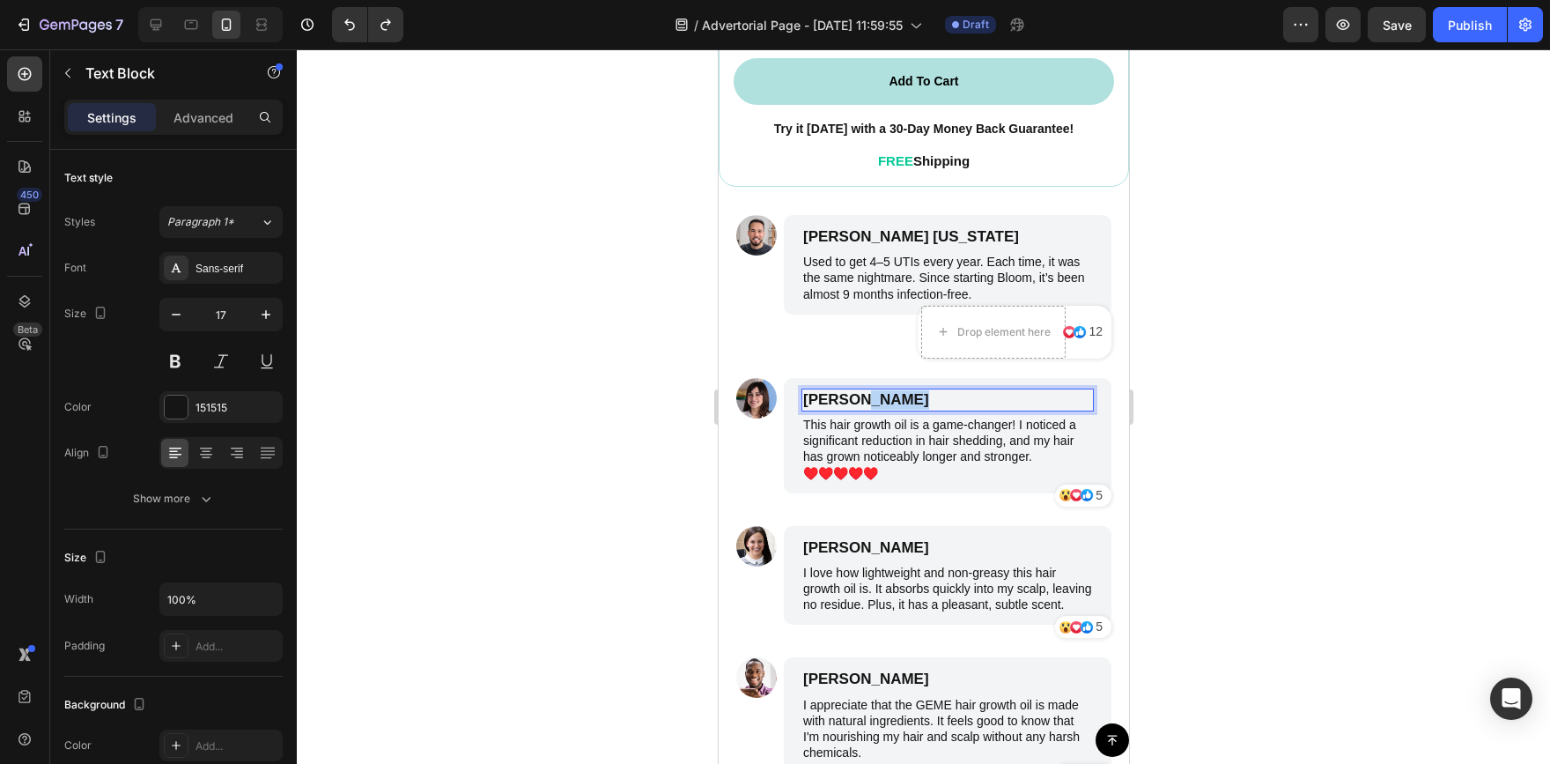
drag, startPoint x: 913, startPoint y: 381, endPoint x: 857, endPoint y: 389, distance: 56.2
click at [857, 390] on p "Emily Johnson" at bounding box center [946, 399] width 289 height 19
click at [927, 444] on p "This hair growth oil is a game-changer! I noticed a significant reduction in ha…" at bounding box center [946, 449] width 289 height 64
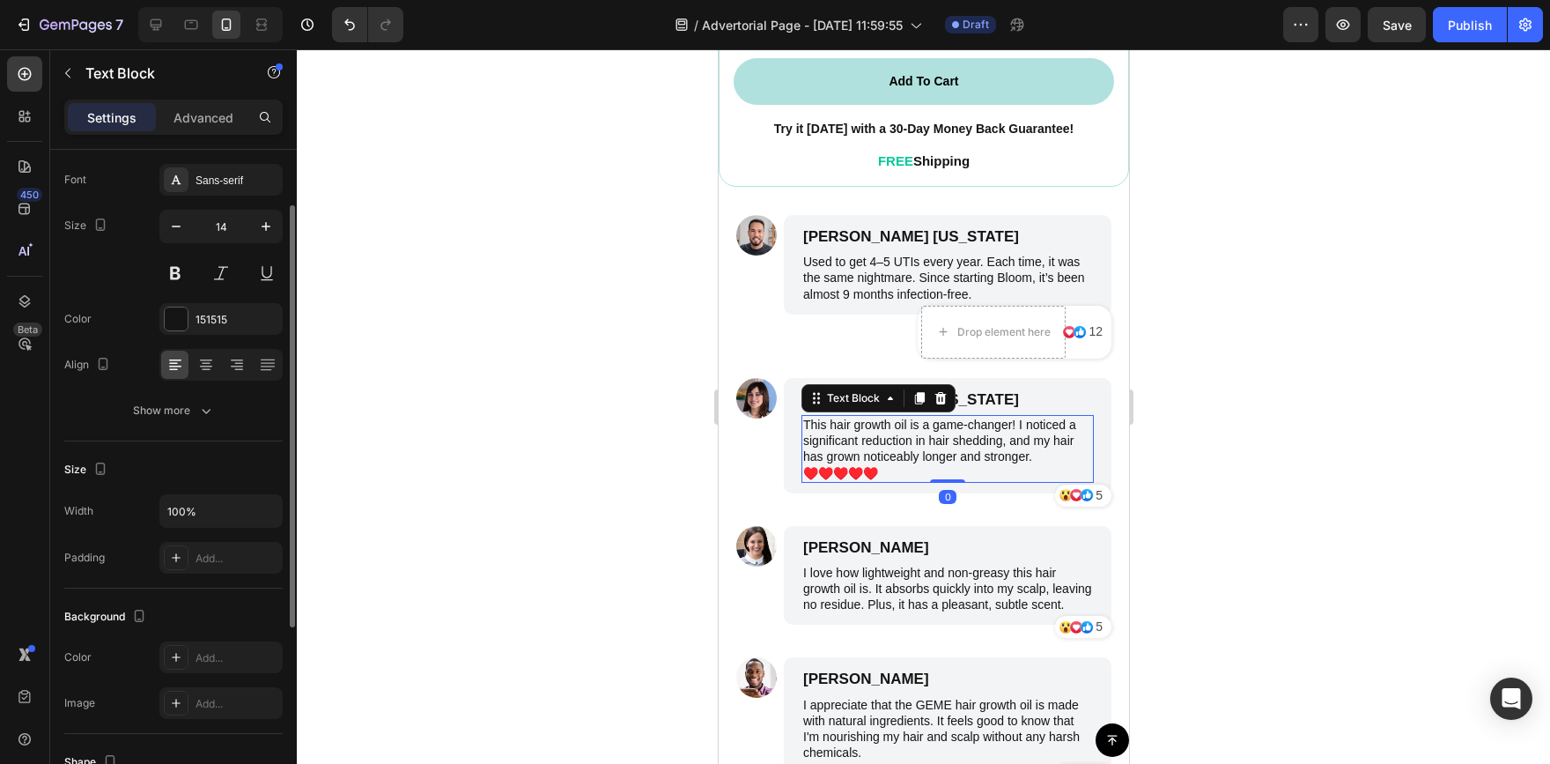
click at [919, 445] on p "This hair growth oil is a game-changer! I noticed a significant reduction in ha…" at bounding box center [946, 449] width 289 height 64
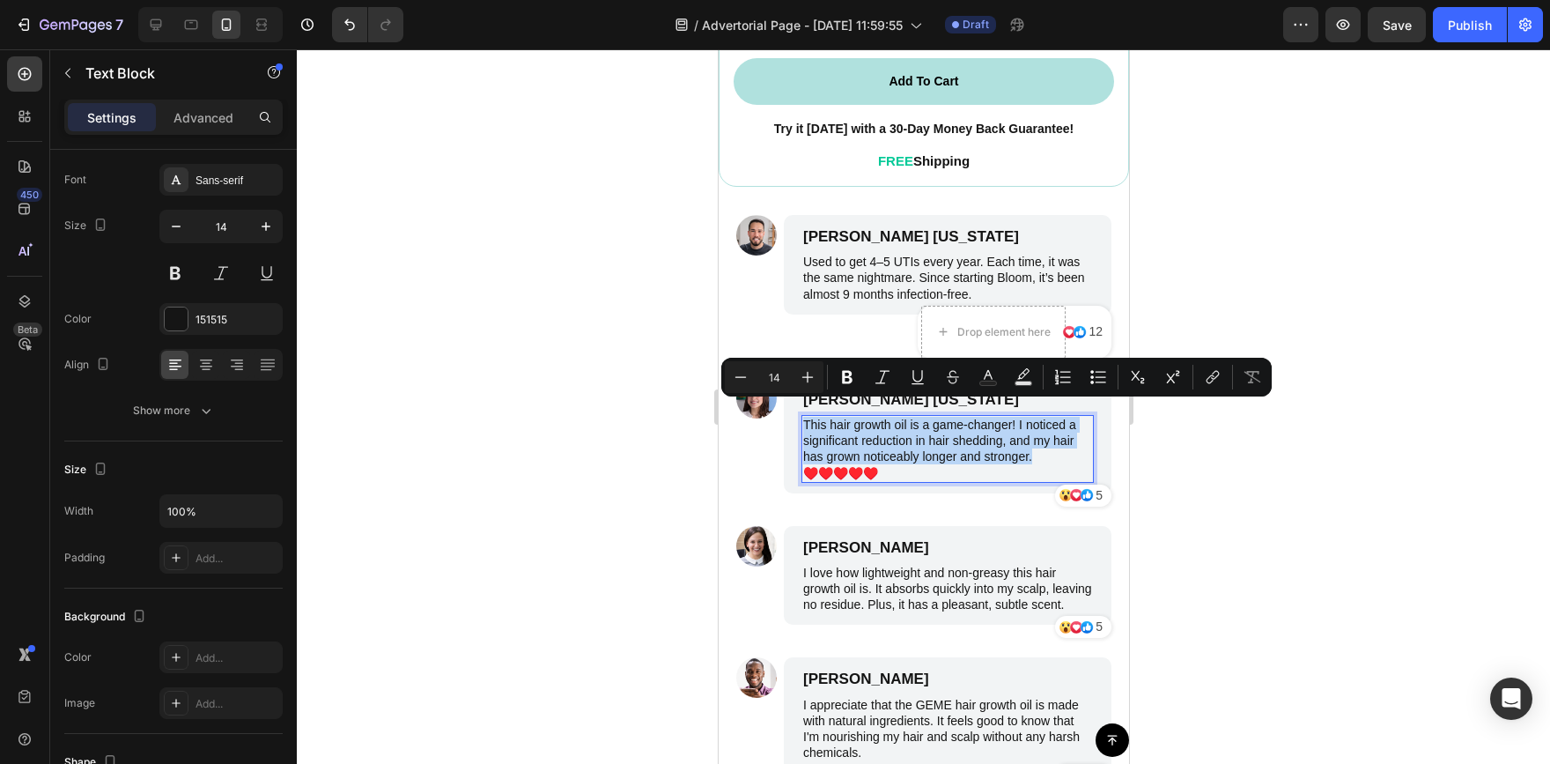
drag, startPoint x: 1037, startPoint y: 443, endPoint x: 804, endPoint y: 410, distance: 234.8
click at [804, 417] on p "This hair growth oil is a game-changer! I noticed a significant reduction in ha…" at bounding box center [946, 449] width 289 height 64
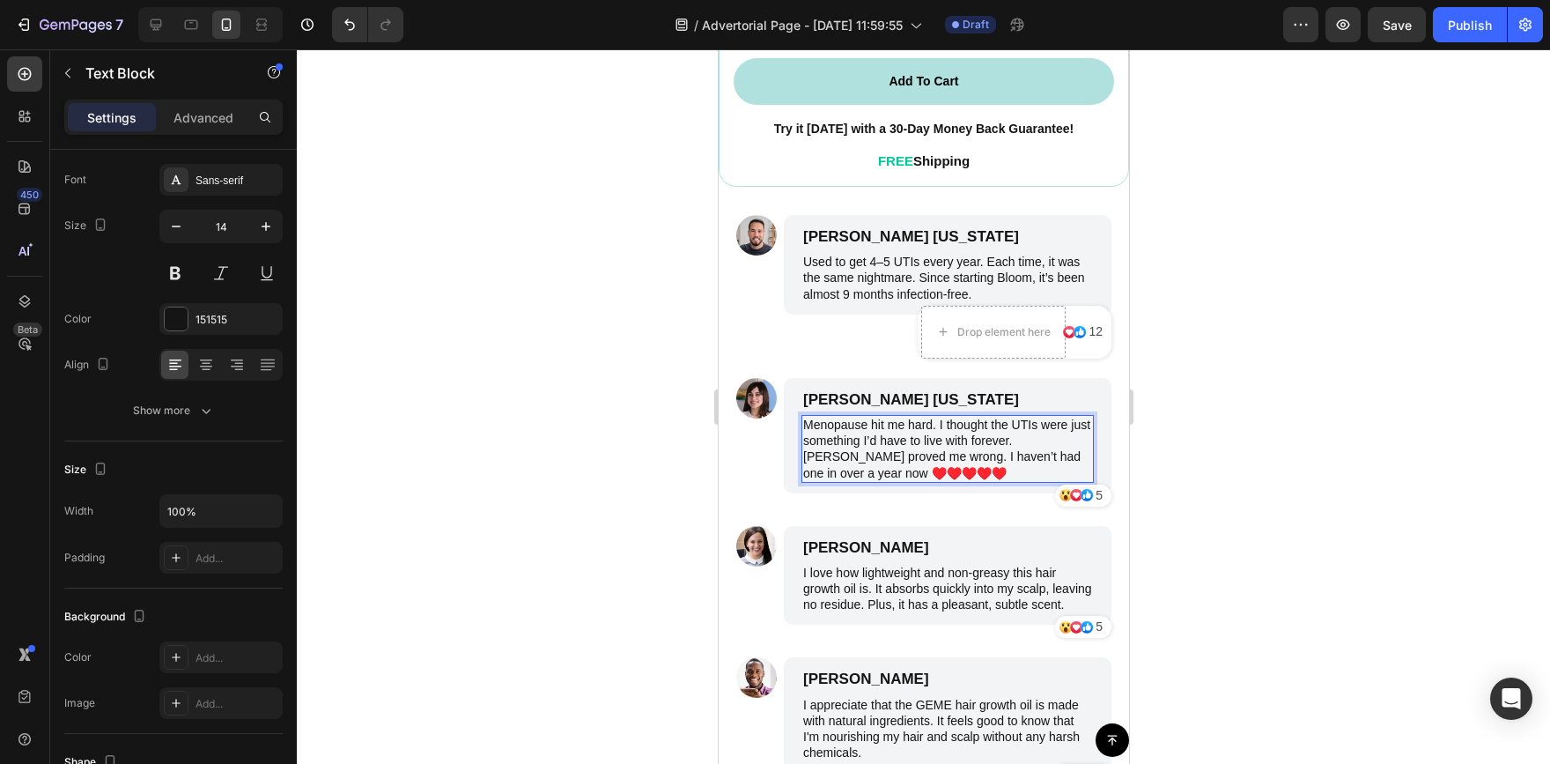
click at [1228, 435] on div at bounding box center [923, 406] width 1253 height 714
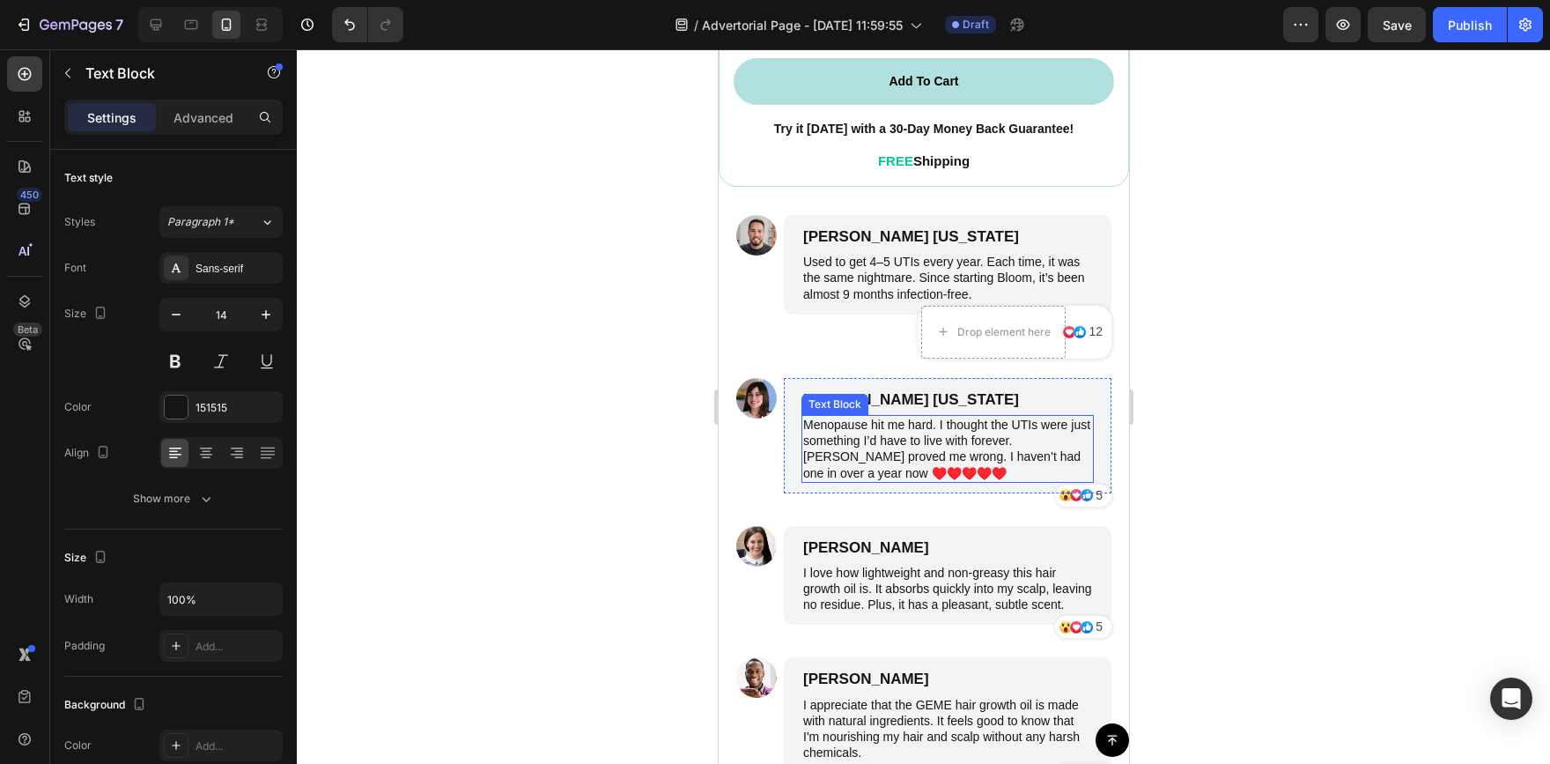
click at [924, 457] on p "Menopause hit me hard. I thought the UTIs were just something I’d have to live …" at bounding box center [946, 449] width 289 height 64
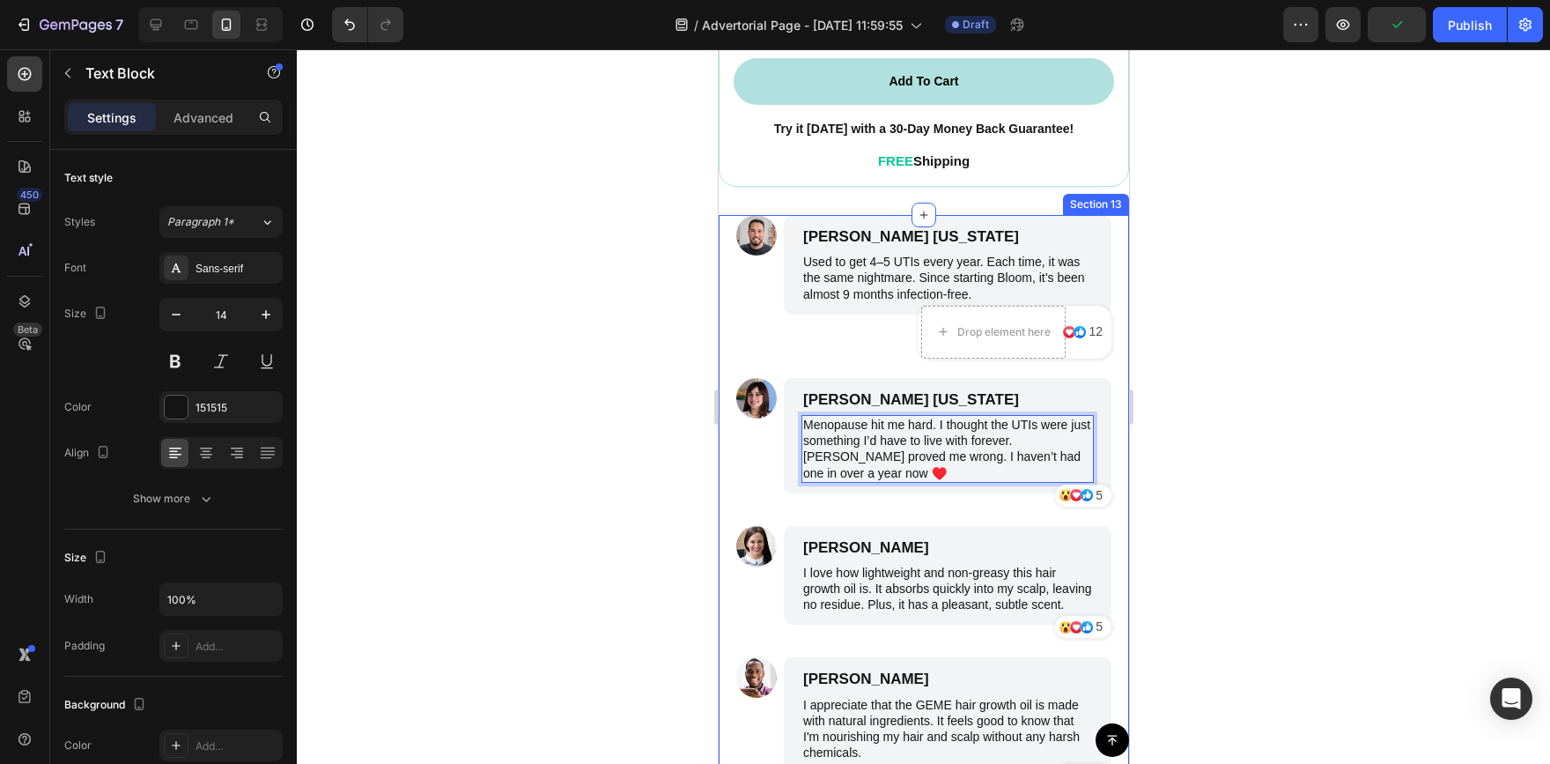
click at [650, 426] on div at bounding box center [923, 406] width 1253 height 714
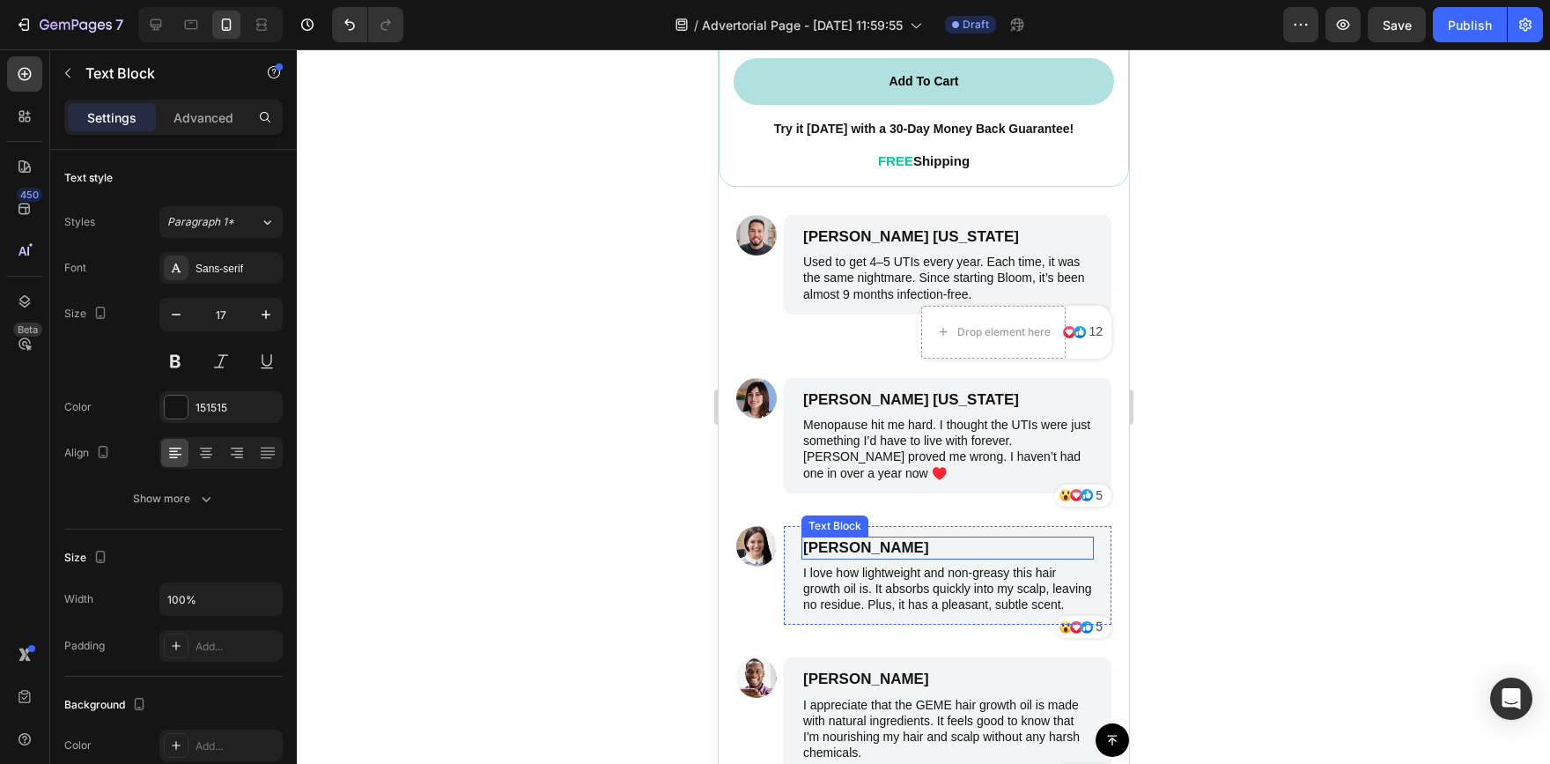
click at [893, 538] on p "James Smith" at bounding box center [946, 547] width 289 height 19
click at [906, 538] on p "James Smith" at bounding box center [946, 547] width 289 height 19
click at [906, 539] on p "Linda A. New jersey" at bounding box center [946, 547] width 289 height 19
click at [904, 565] on p "I love how lightweight and non-greasy this hair growth oil is. It absorbs quick…" at bounding box center [946, 589] width 289 height 48
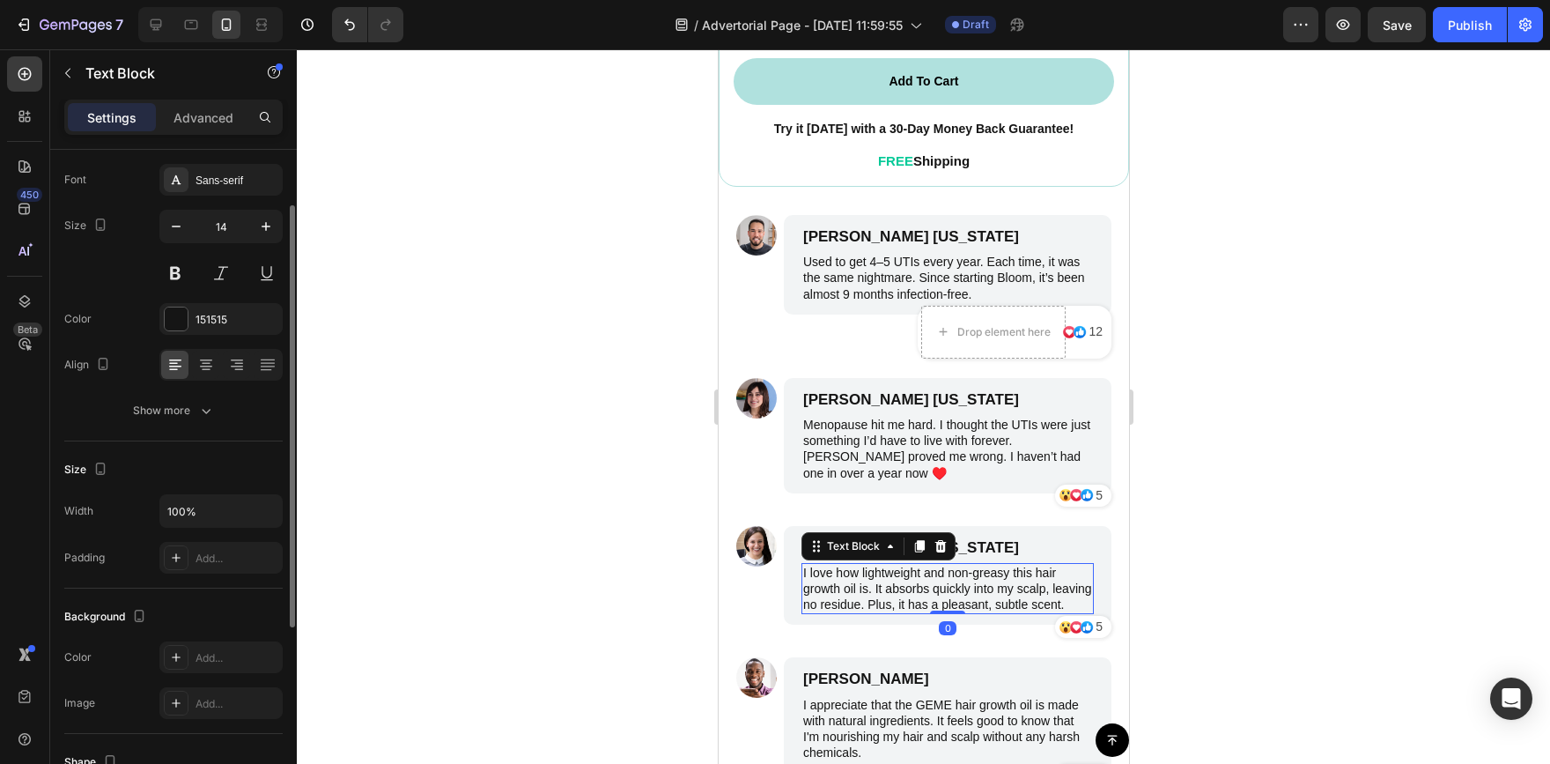
click at [890, 585] on p "I love how lightweight and non-greasy this hair growth oil is. It absorbs quick…" at bounding box center [946, 589] width 289 height 48
click at [846, 603] on p "I love how lightweight and non-greasy this hair growth oil is. It absorbs quick…" at bounding box center [946, 589] width 289 height 48
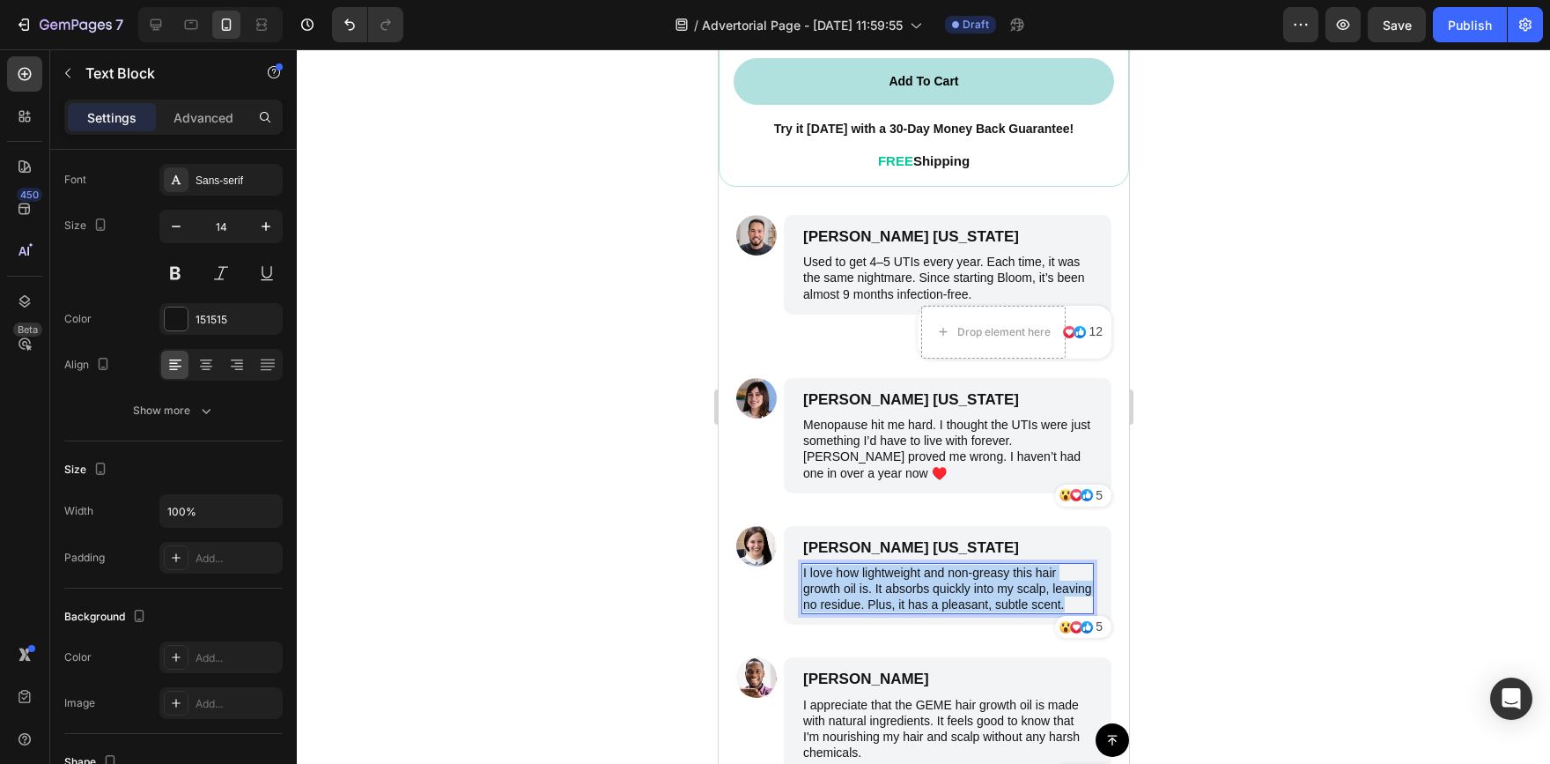
drag, startPoint x: 845, startPoint y: 605, endPoint x: 803, endPoint y: 558, distance: 62.4
click at [803, 565] on p "I love how lightweight and non-greasy this hair growth oil is. It absorbs quick…" at bounding box center [946, 589] width 289 height 48
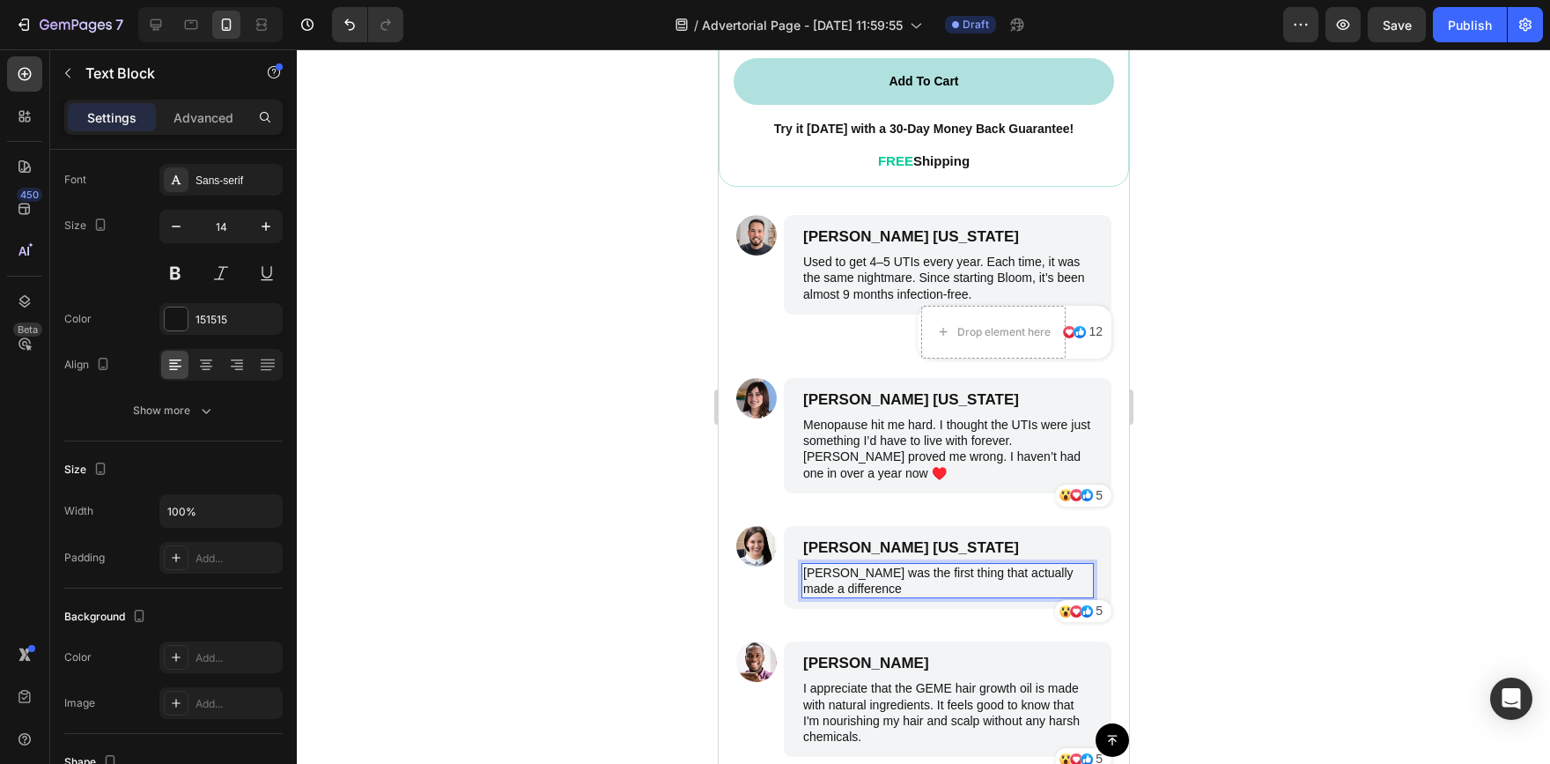
click at [1303, 514] on div at bounding box center [923, 406] width 1253 height 714
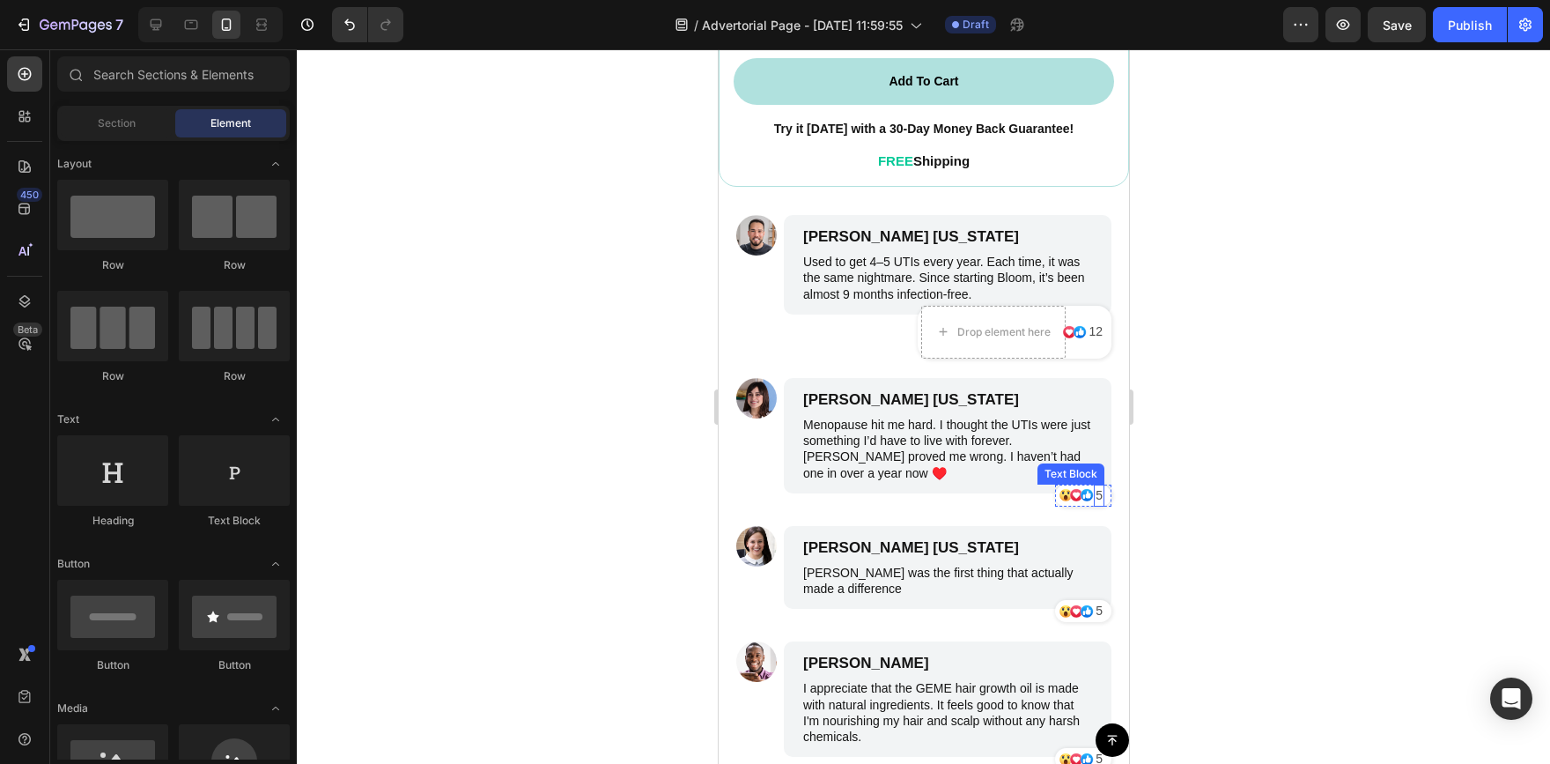
click at [1093, 484] on div "5" at bounding box center [1098, 495] width 11 height 22
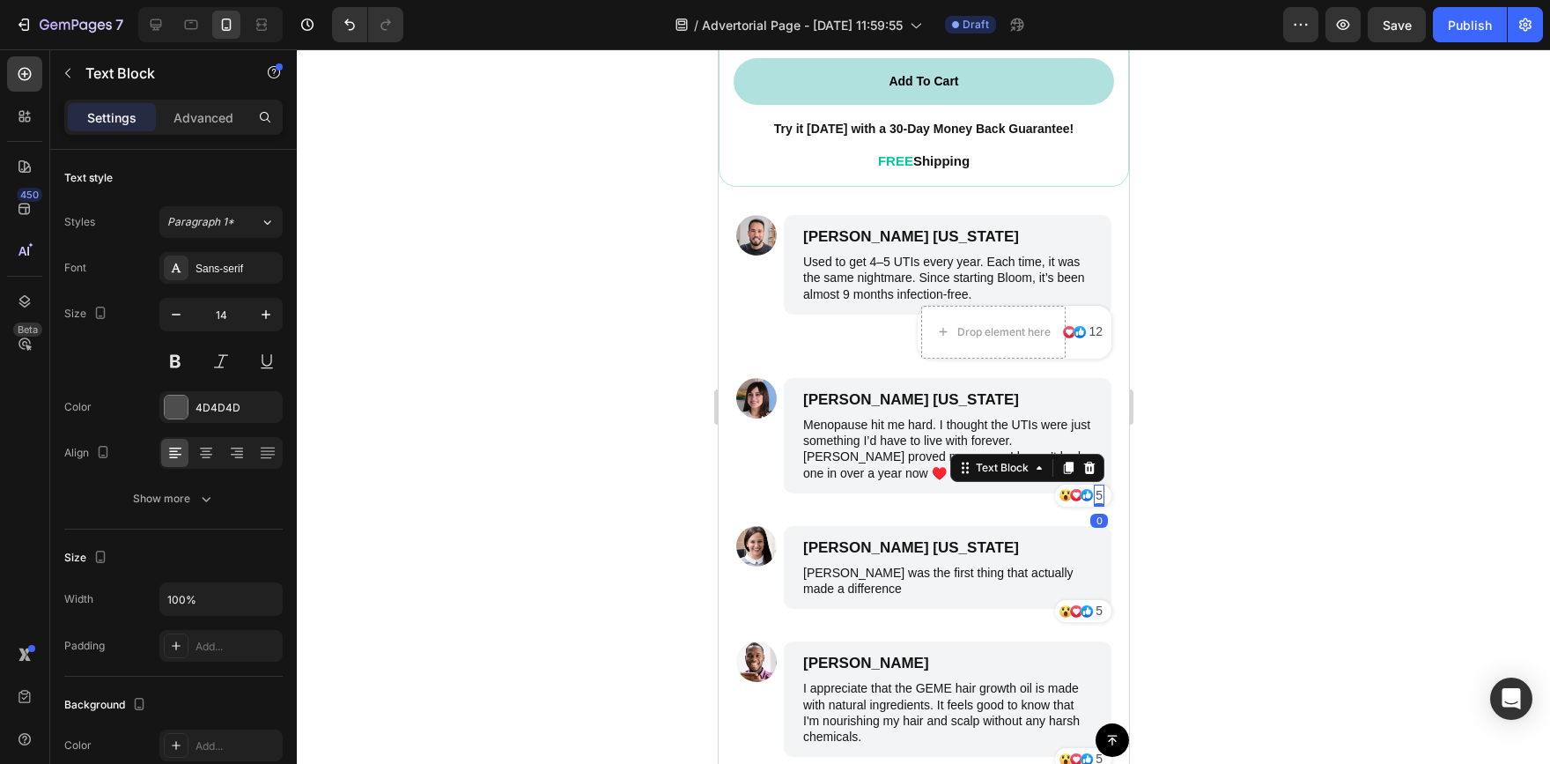
click at [1093, 484] on div "5" at bounding box center [1098, 495] width 11 height 22
click at [1216, 447] on div at bounding box center [923, 406] width 1253 height 714
click at [1093, 600] on div "5" at bounding box center [1098, 611] width 11 height 22
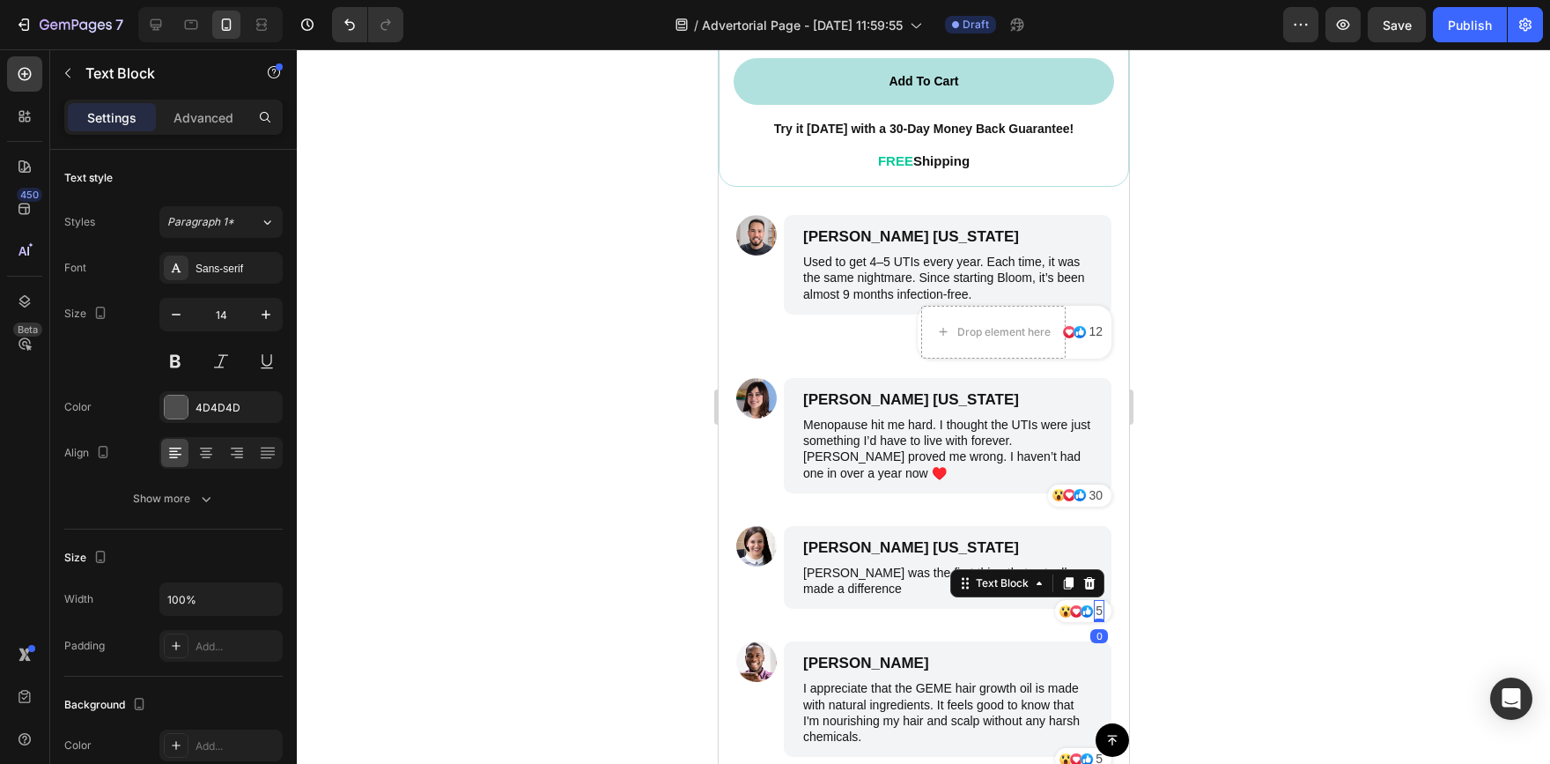
click at [1095, 602] on p "5" at bounding box center [1098, 611] width 7 height 18
click at [1197, 514] on div at bounding box center [923, 406] width 1253 height 714
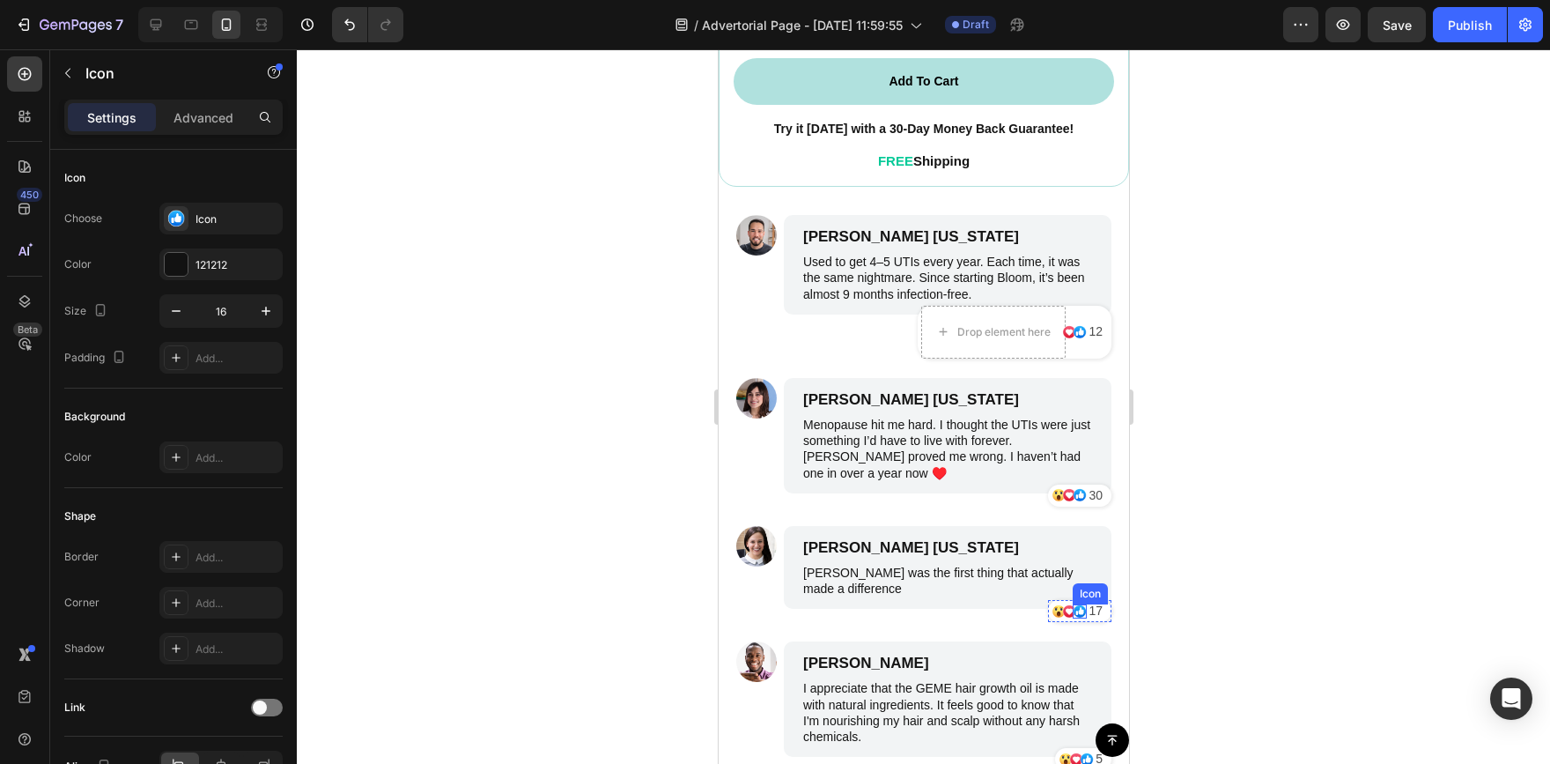
click at [1078, 607] on icon at bounding box center [1080, 610] width 5 height 7
click at [1052, 604] on icon at bounding box center [1058, 610] width 12 height 12
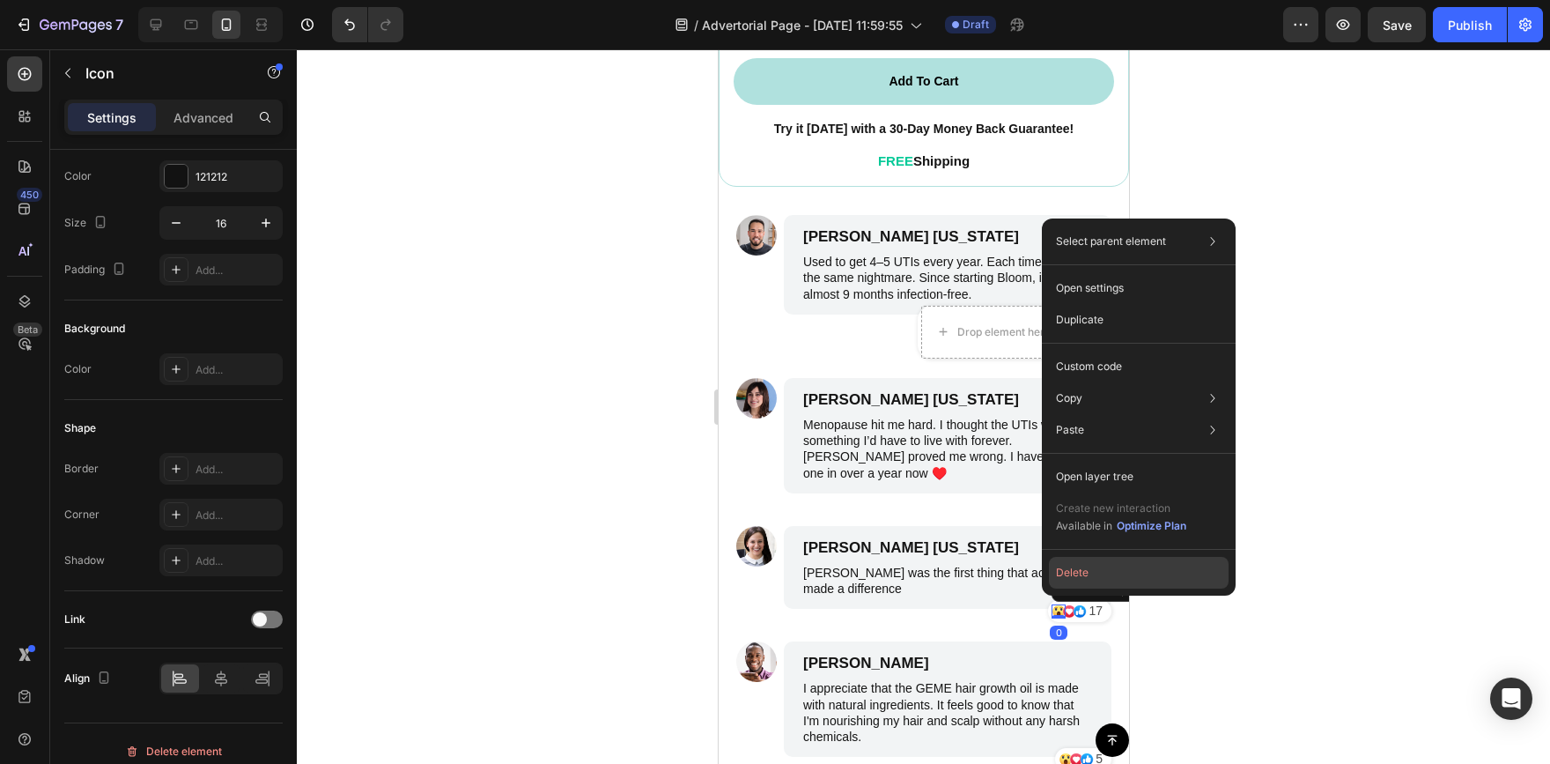
click at [1072, 574] on button "Delete" at bounding box center [1139, 573] width 180 height 32
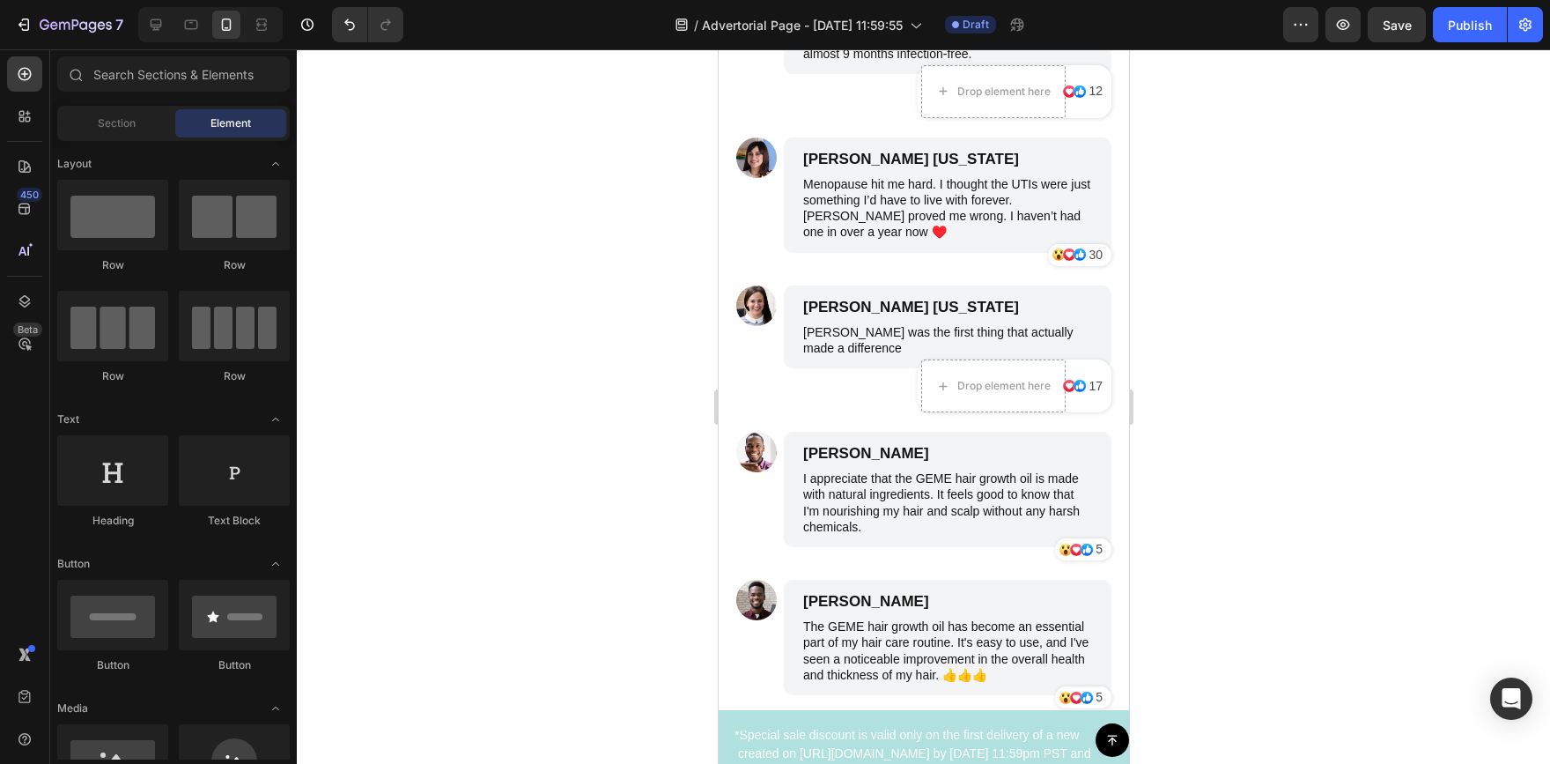
scroll to position [8034, 0]
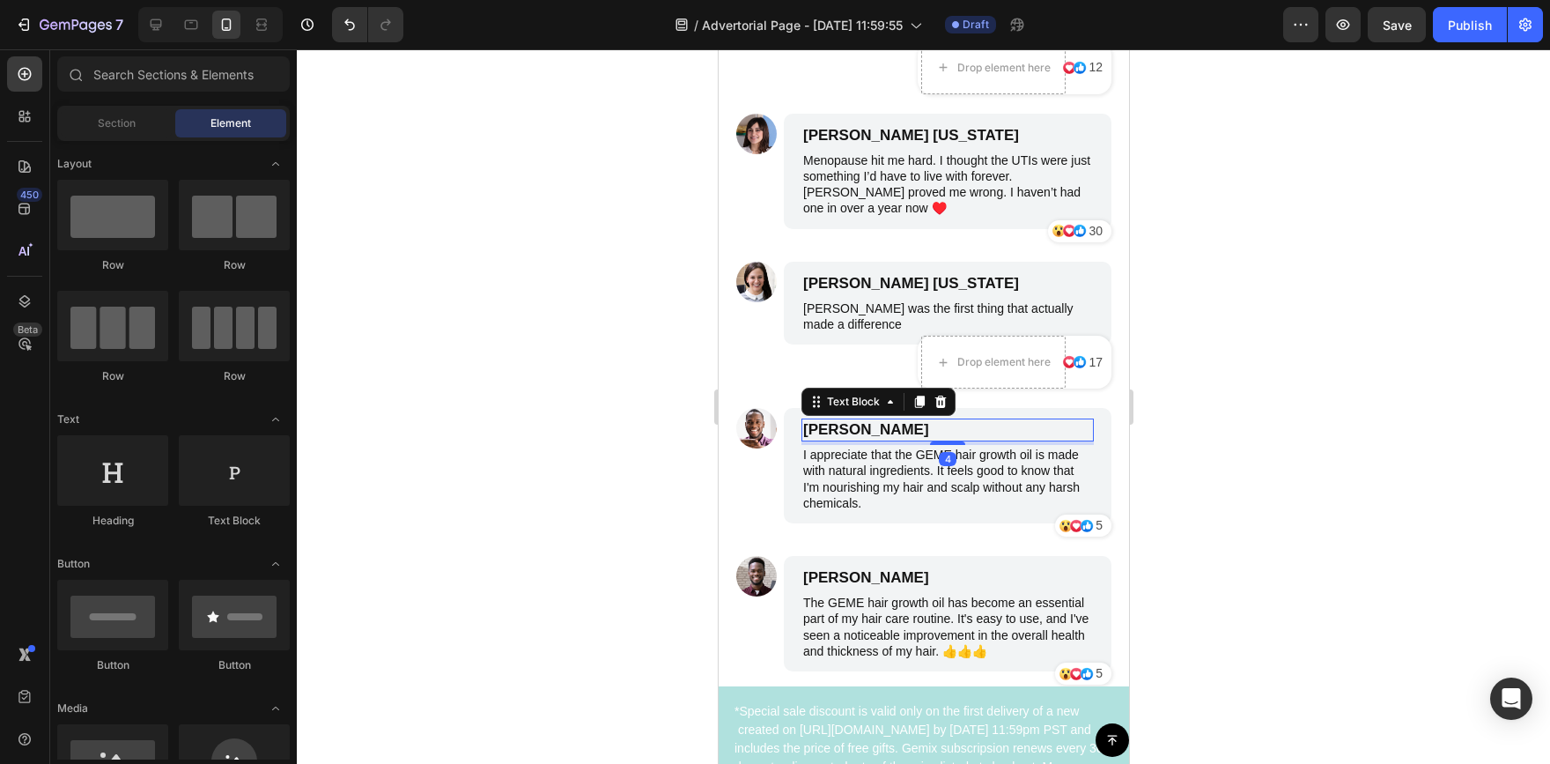
click at [878, 427] on p "Benjamin Brown" at bounding box center [946, 429] width 289 height 19
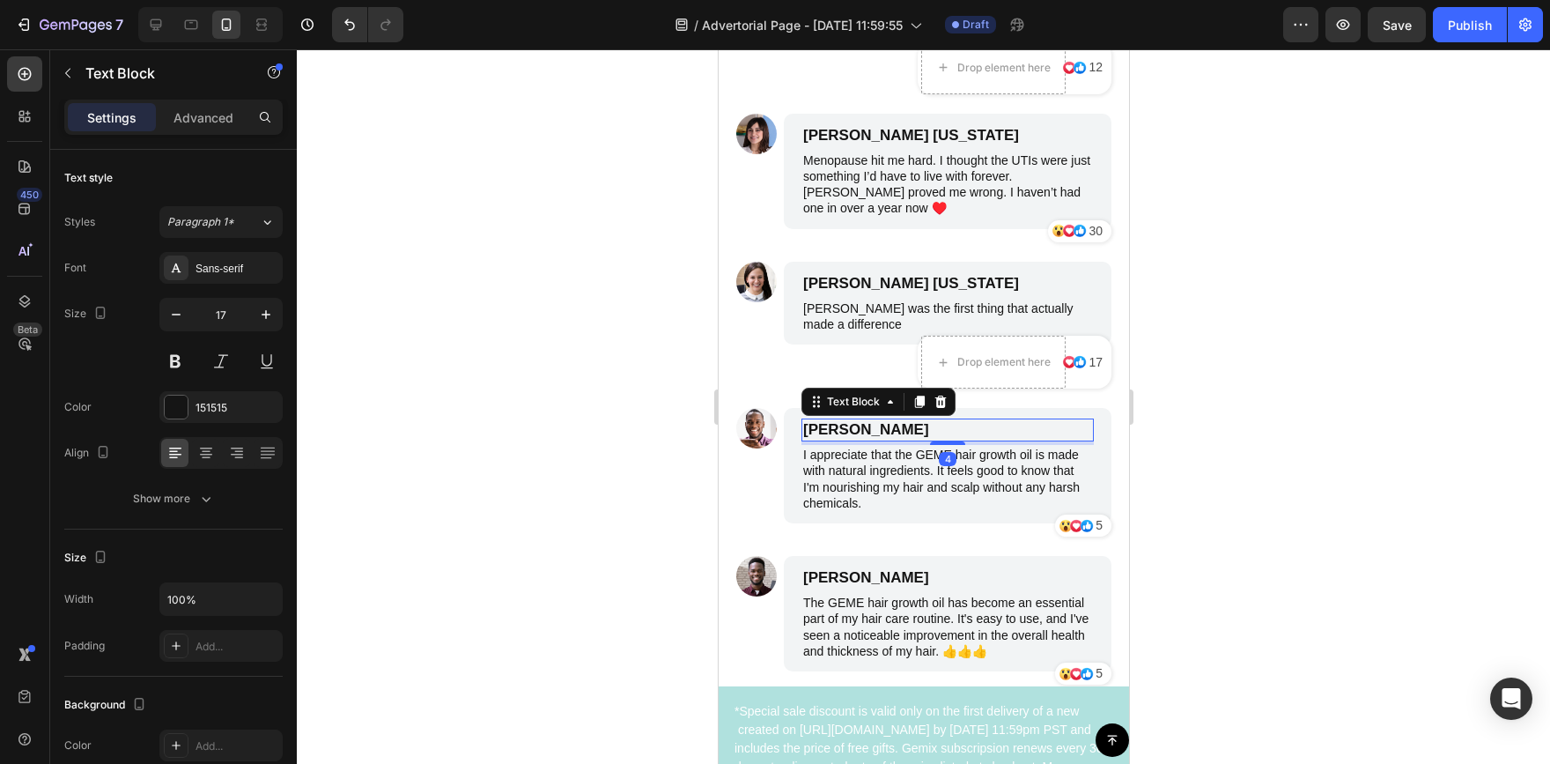
click at [927, 425] on p "Benjamin Brown" at bounding box center [946, 429] width 289 height 19
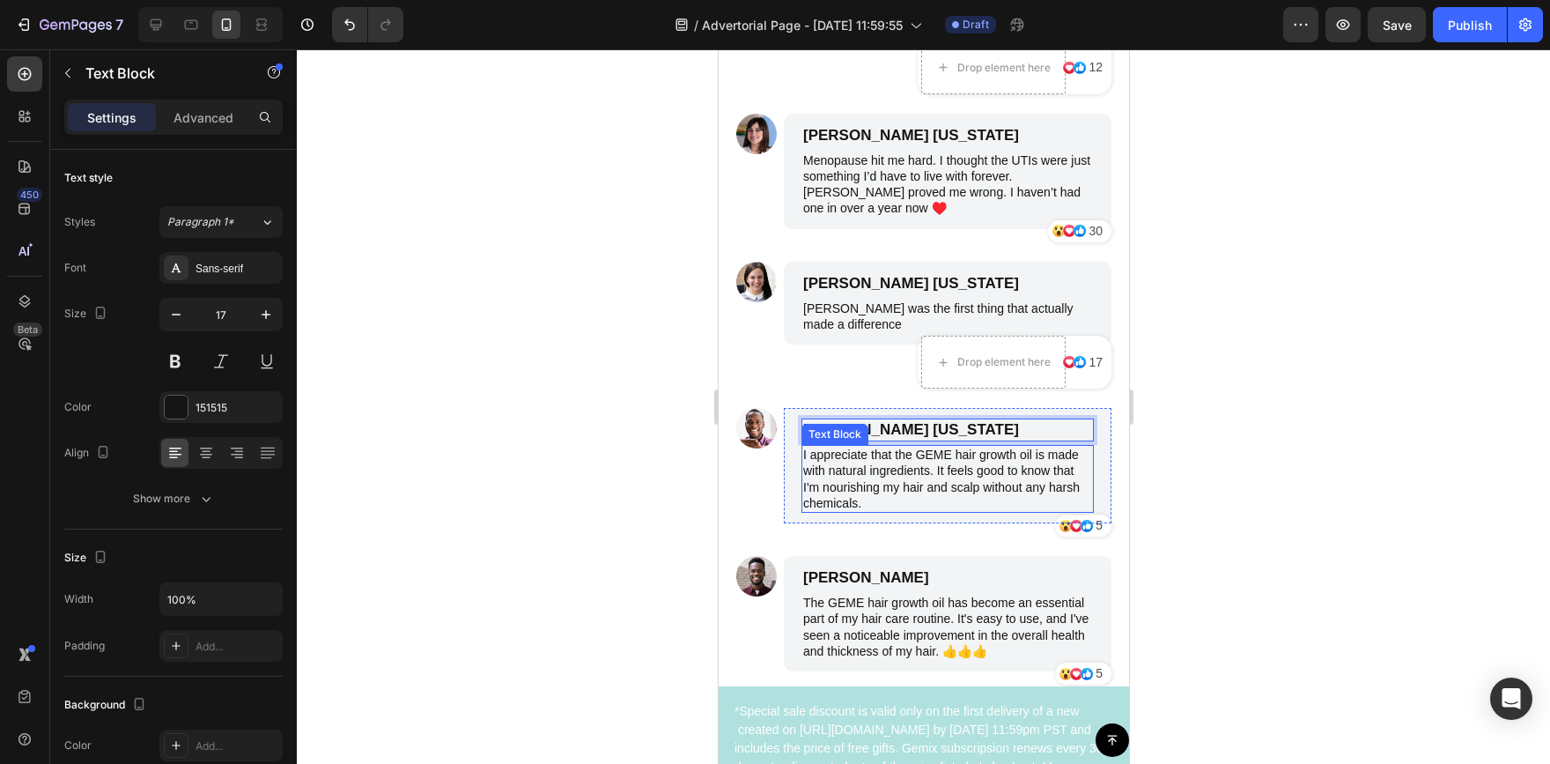
click at [924, 483] on p "I appreciate that the GEME hair growth oil is made with natural ingredients. It…" at bounding box center [946, 479] width 289 height 64
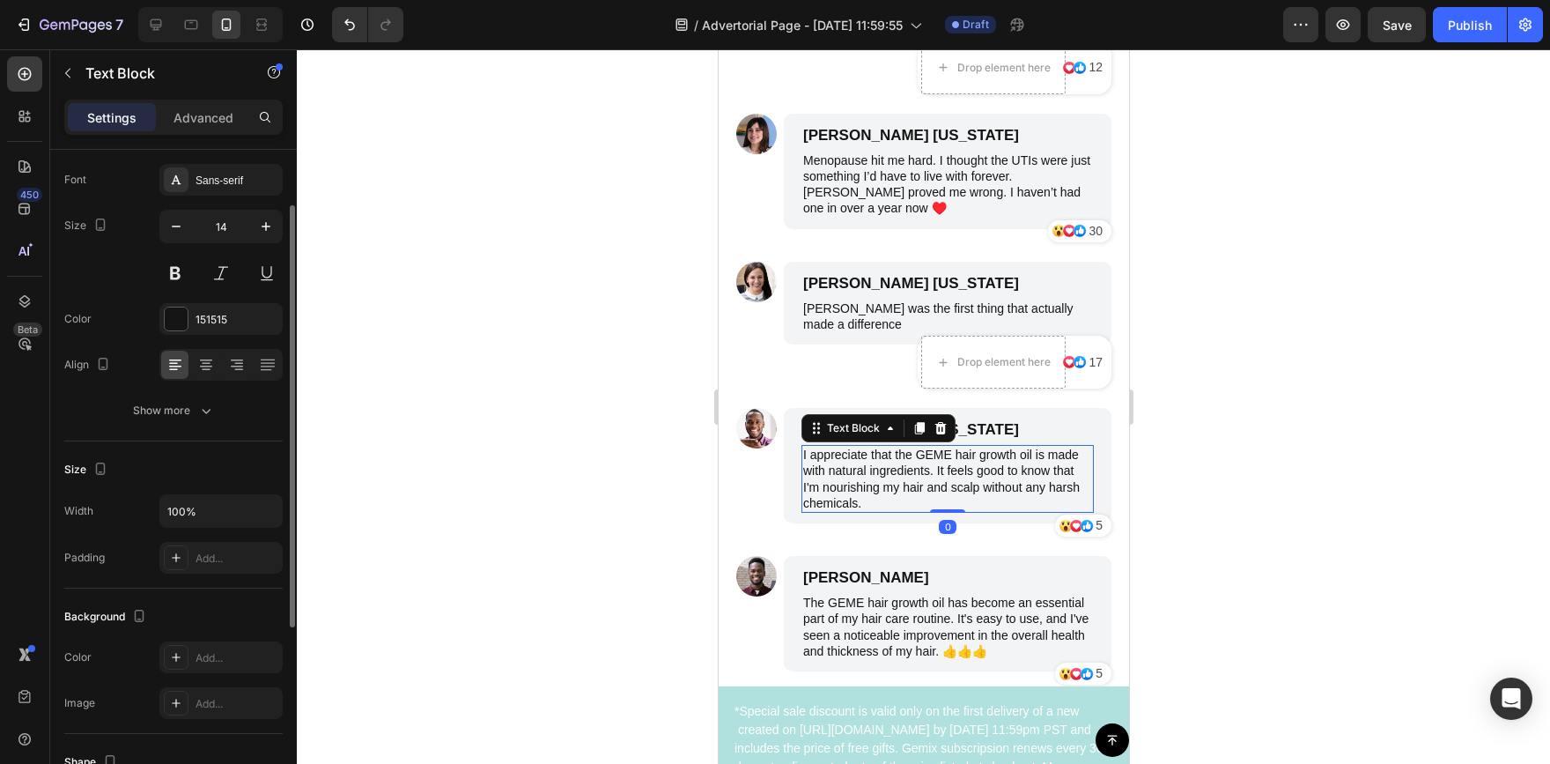
click at [911, 506] on p "I appreciate that the GEME hair growth oil is made with natural ingredients. It…" at bounding box center [946, 479] width 289 height 64
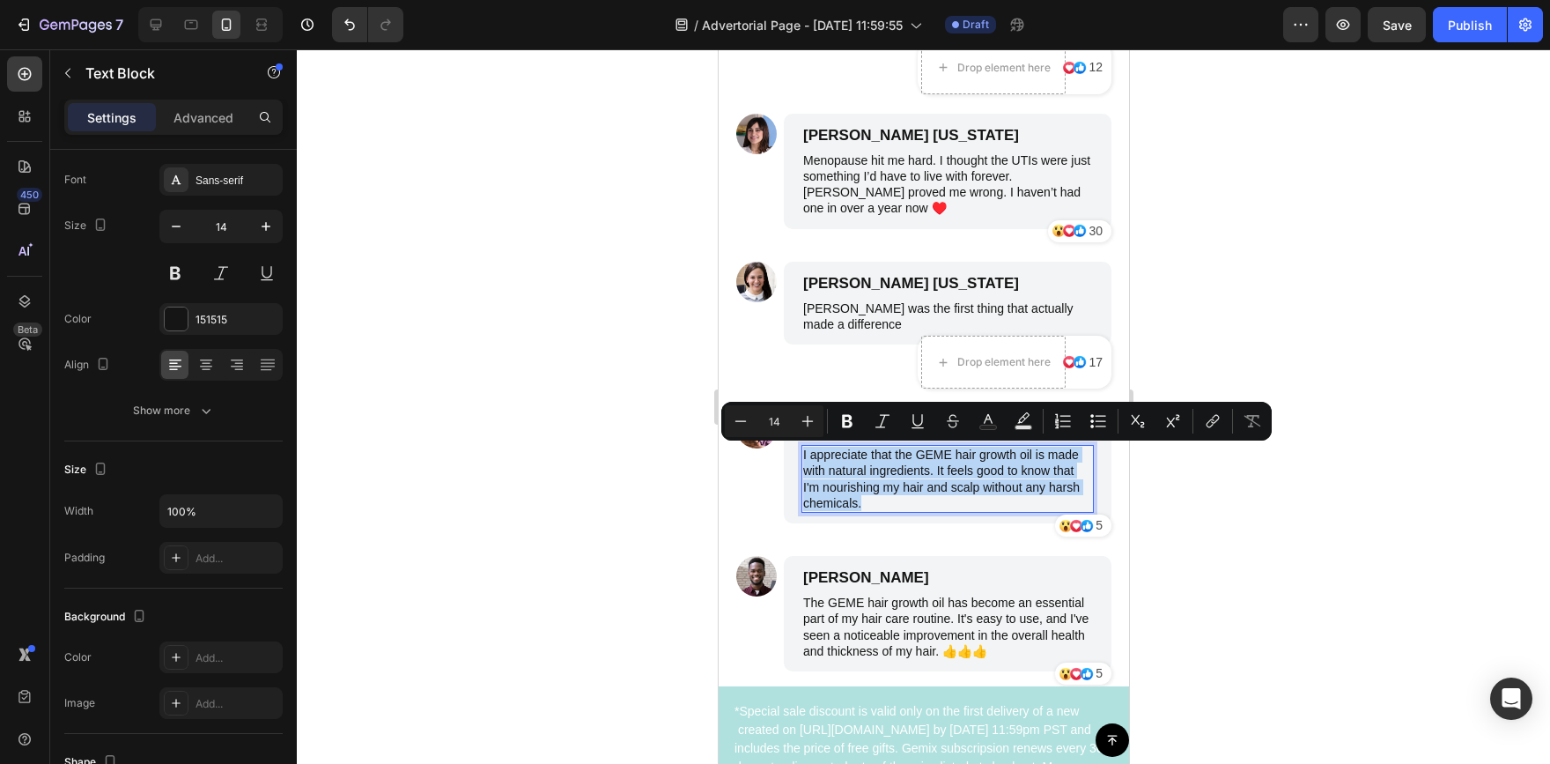
drag, startPoint x: 912, startPoint y: 503, endPoint x: 803, endPoint y: 455, distance: 118.3
click at [803, 455] on p "I appreciate that the GEME hair growth oil is made with natural ingredients. It…" at bounding box center [946, 479] width 289 height 64
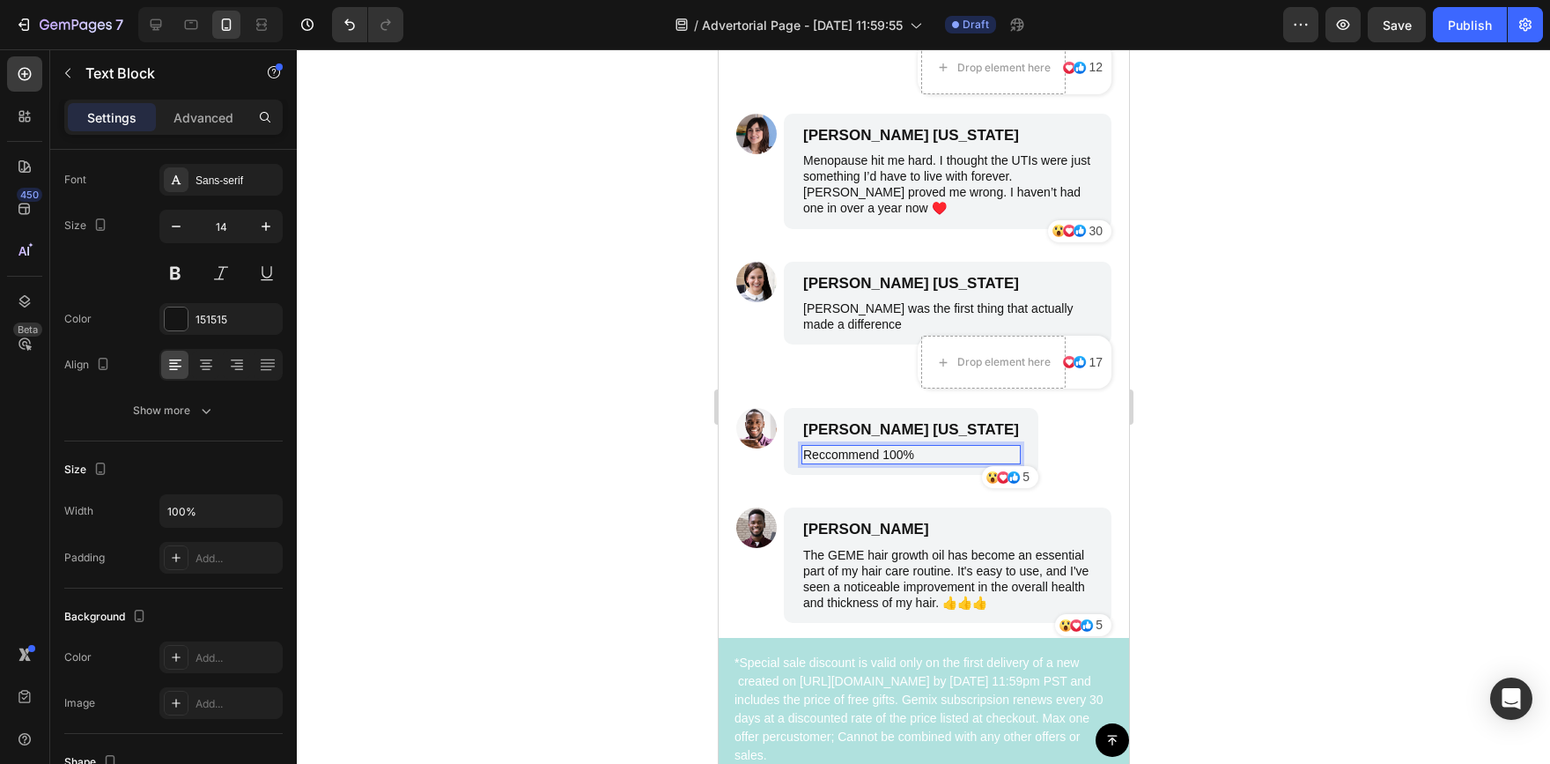
click at [831, 457] on p "Reccommend 100%" at bounding box center [910, 455] width 216 height 16
click at [509, 419] on div at bounding box center [923, 406] width 1253 height 714
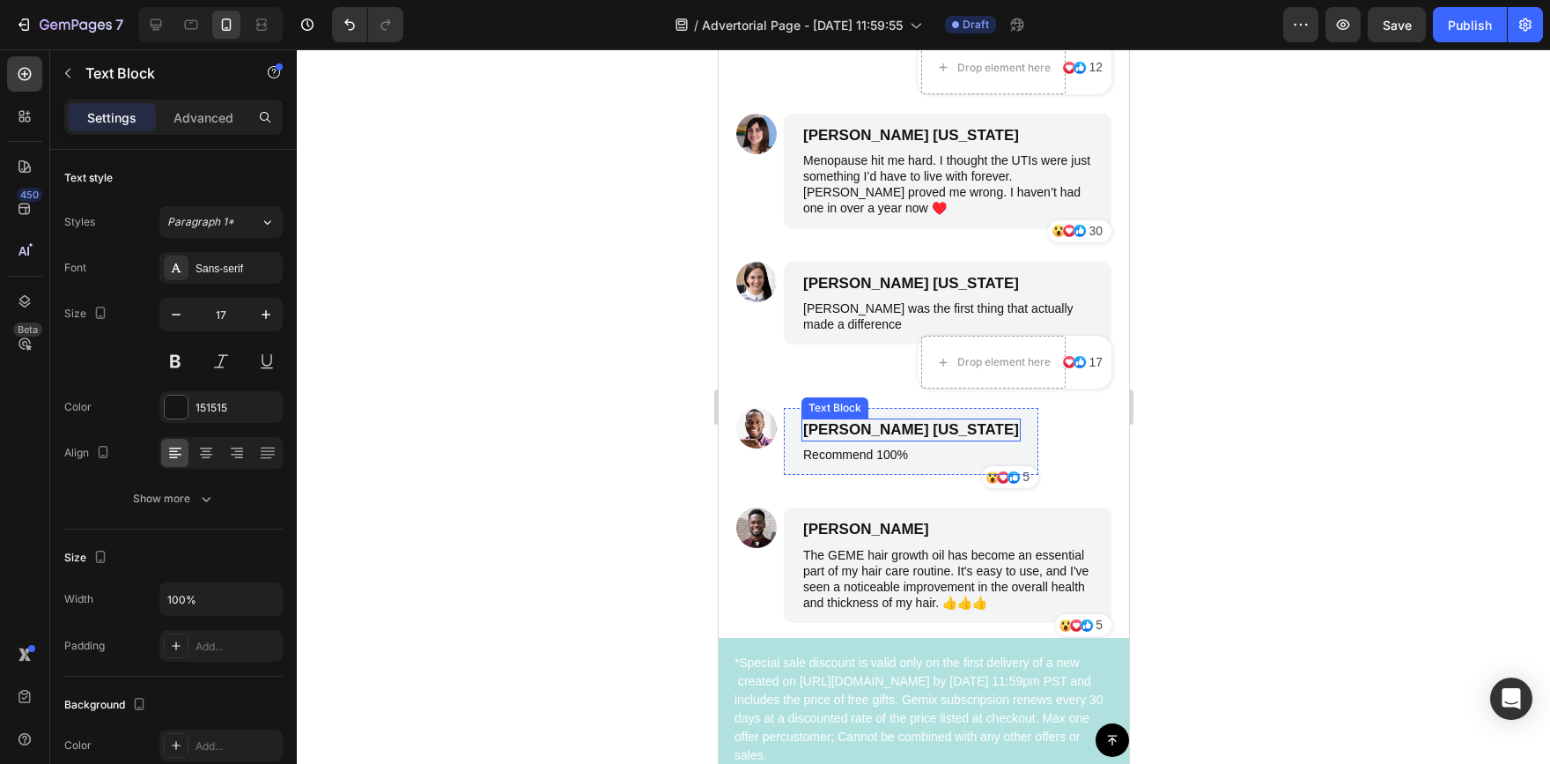
click at [942, 434] on p "Danielle K. Colorado" at bounding box center [910, 429] width 216 height 19
click at [1020, 478] on div "5" at bounding box center [1025, 477] width 11 height 22
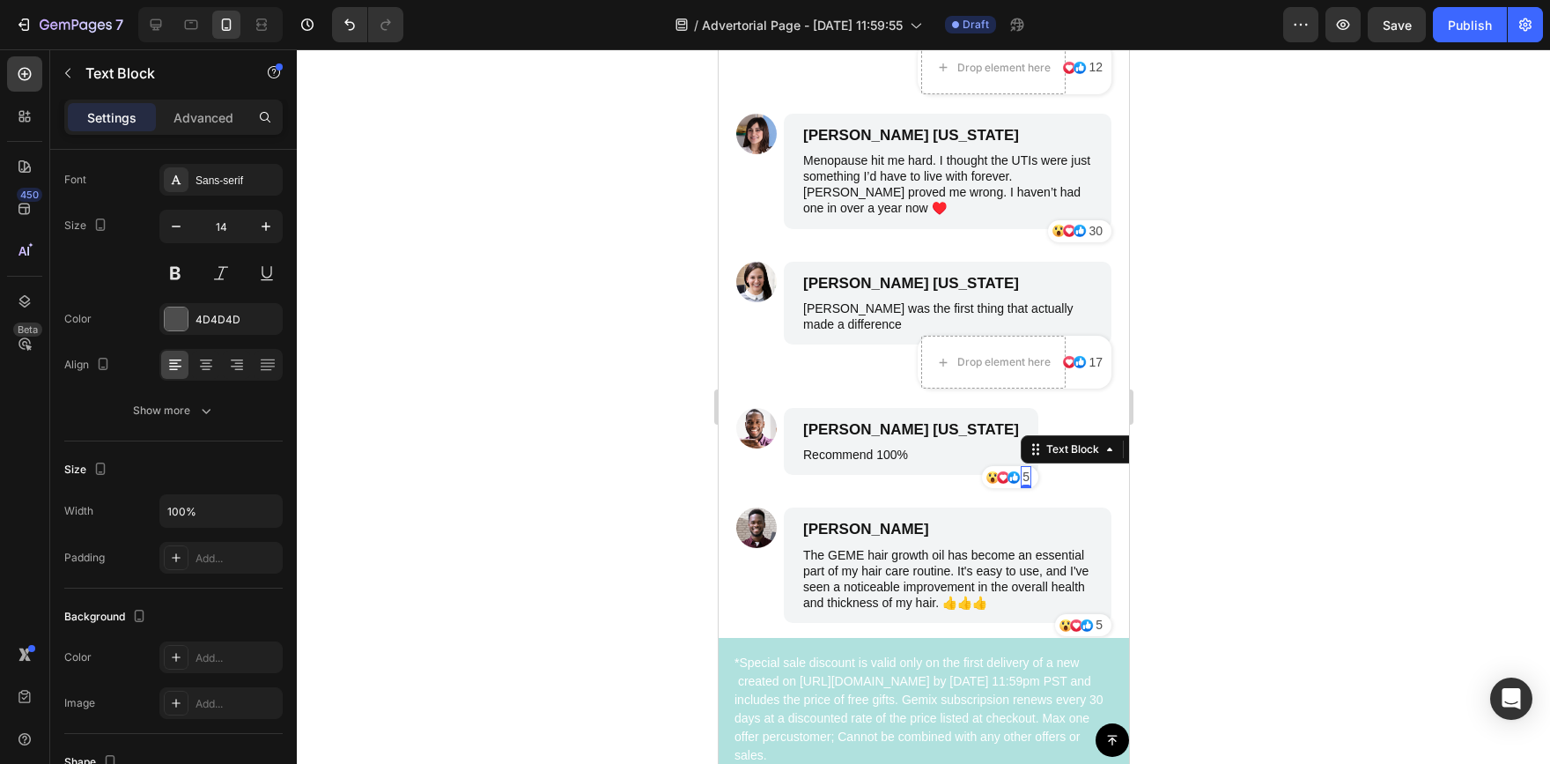
click at [1022, 478] on p "5" at bounding box center [1025, 477] width 7 height 18
click at [1022, 477] on p "5" at bounding box center [1025, 477] width 7 height 18
click at [1020, 480] on div "5" at bounding box center [1025, 477] width 11 height 22
click at [611, 391] on div at bounding box center [923, 406] width 1253 height 714
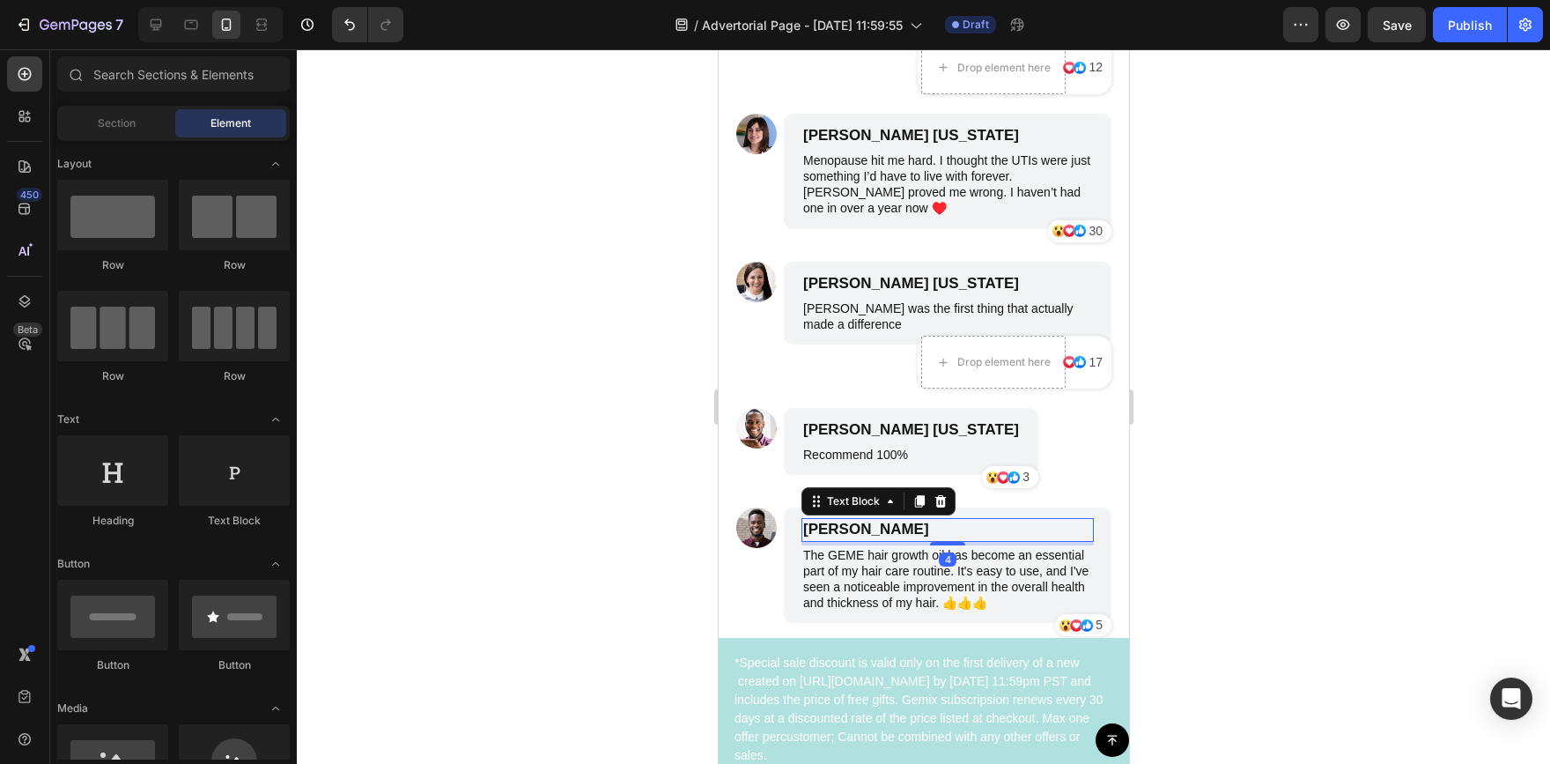
click at [882, 529] on p "Michael Miller" at bounding box center [946, 529] width 289 height 19
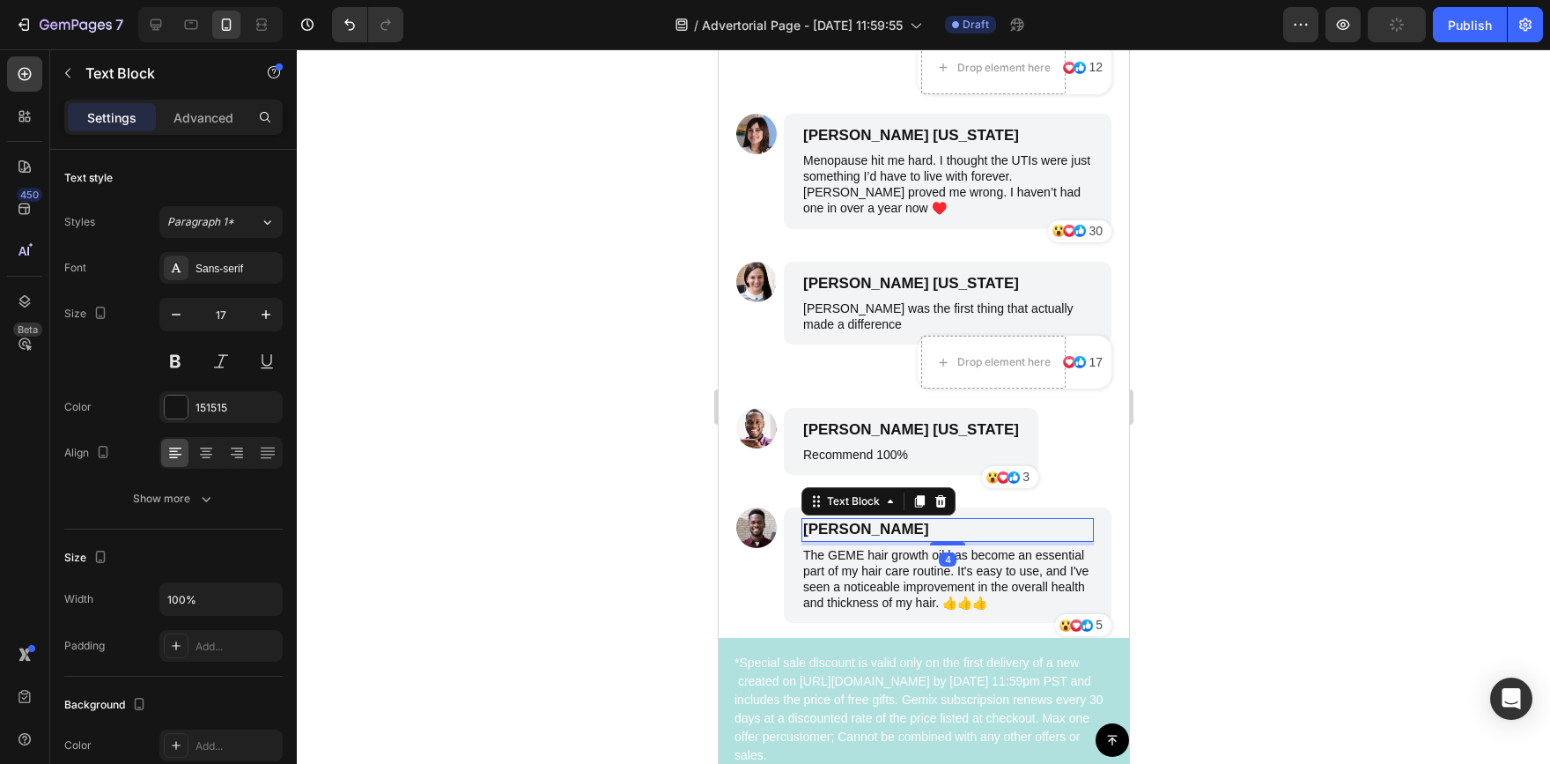
click at [916, 533] on p "Michael Miller" at bounding box center [946, 529] width 289 height 19
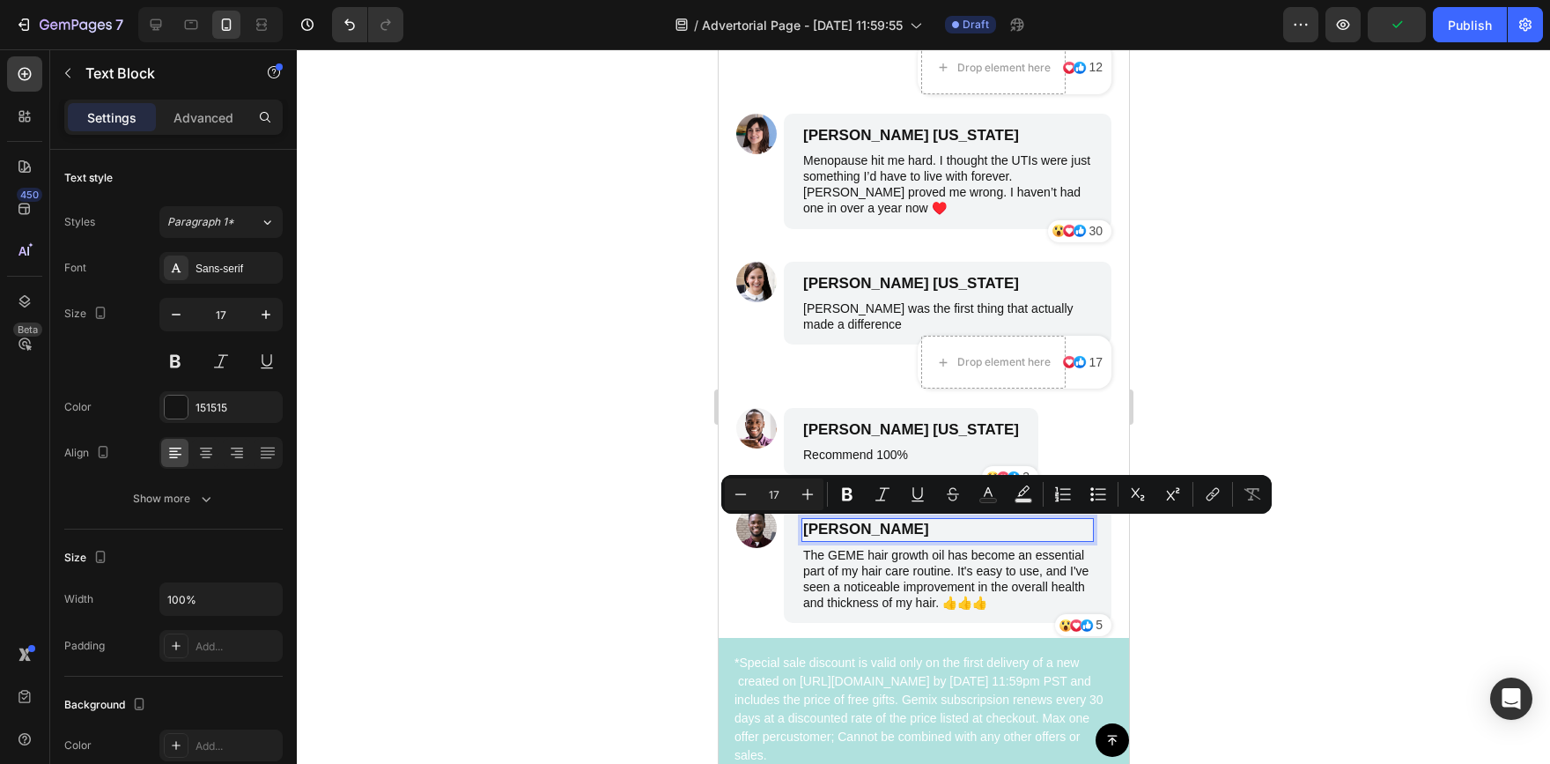
drag, startPoint x: 916, startPoint y: 530, endPoint x: 802, endPoint y: 528, distance: 113.6
click at [802, 528] on p "Michael Miller" at bounding box center [946, 529] width 289 height 19
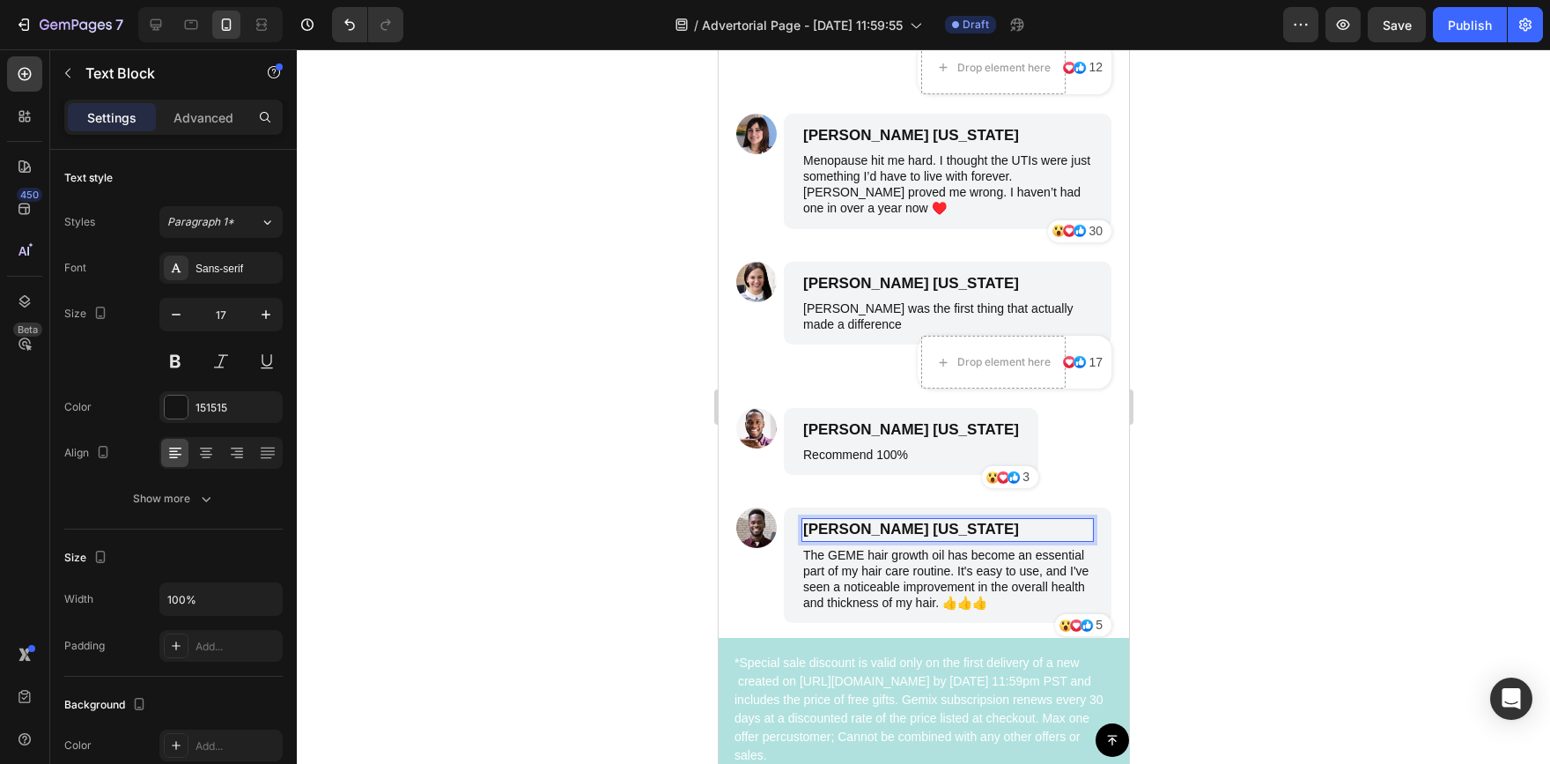
click at [614, 462] on div at bounding box center [923, 406] width 1253 height 714
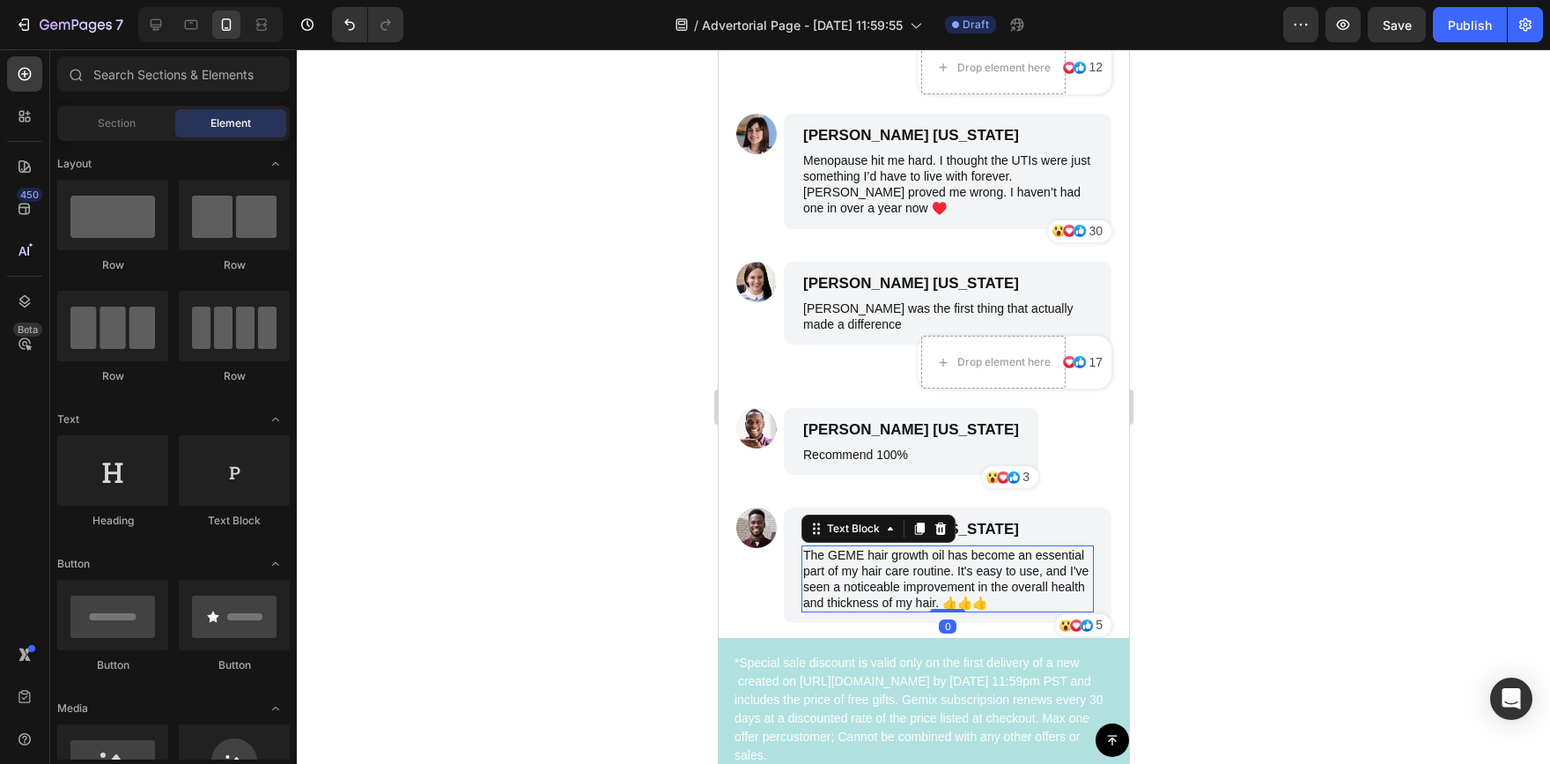
click at [919, 602] on p "The GEME hair growth oil has become an essential part of my hair care routine. …" at bounding box center [946, 579] width 289 height 64
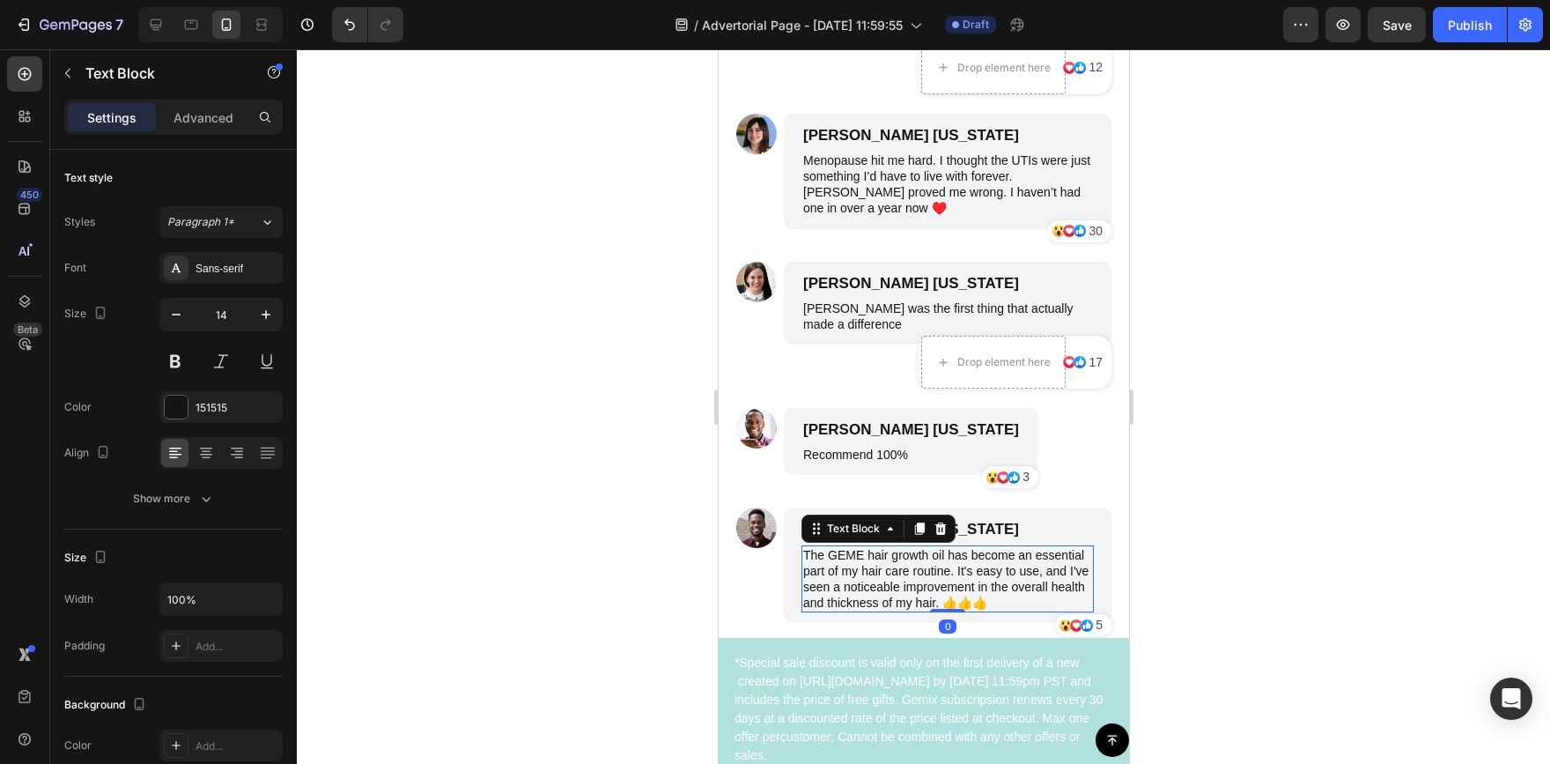
click at [924, 601] on p "The GEME hair growth oil has become an essential part of my hair care routine. …" at bounding box center [946, 579] width 289 height 64
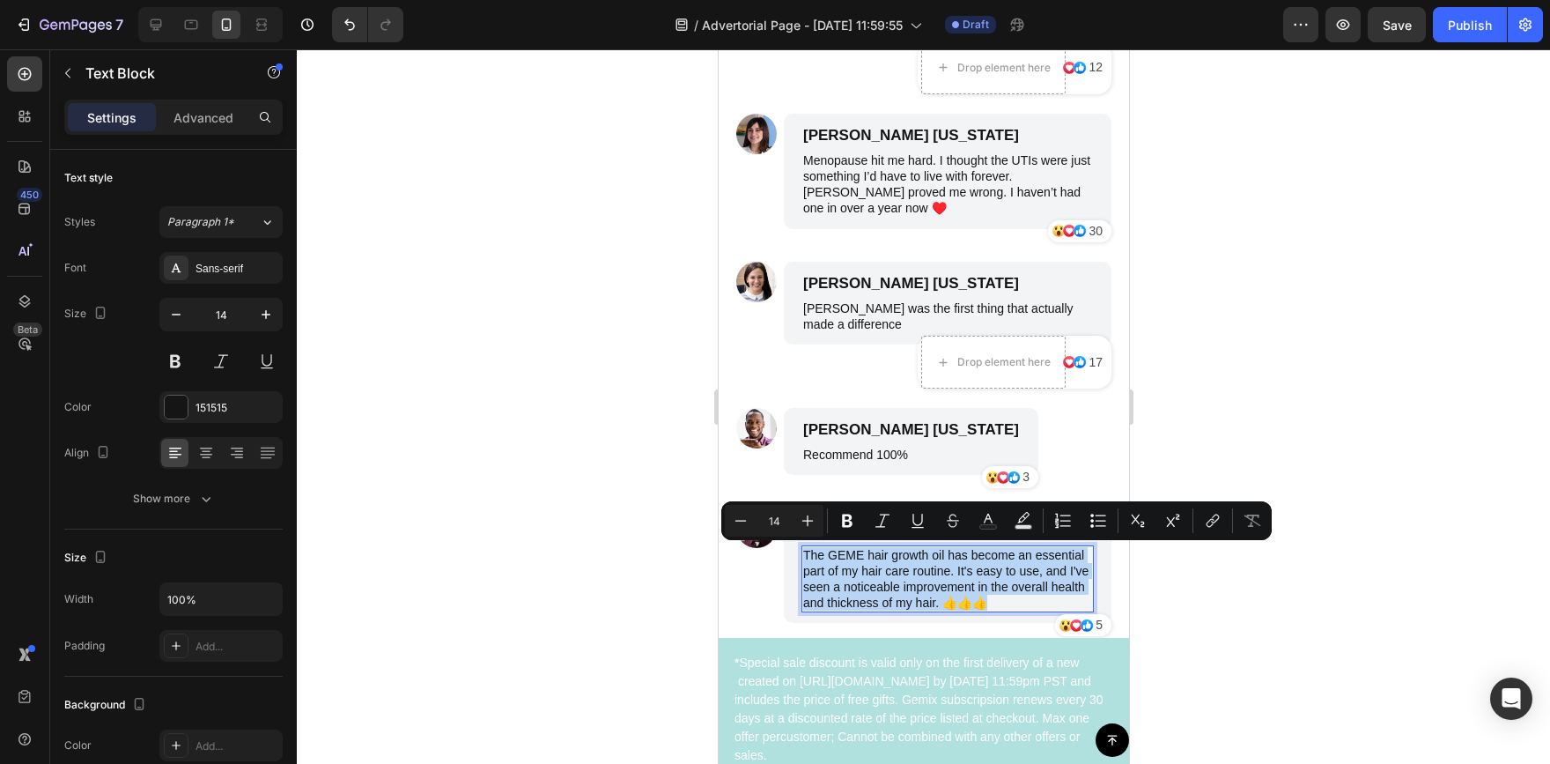
drag, startPoint x: 844, startPoint y: 619, endPoint x: 805, endPoint y: 550, distance: 78.9
click at [805, 550] on p "The GEME hair growth oil has become an essential part of my hair care routine. …" at bounding box center [946, 579] width 289 height 64
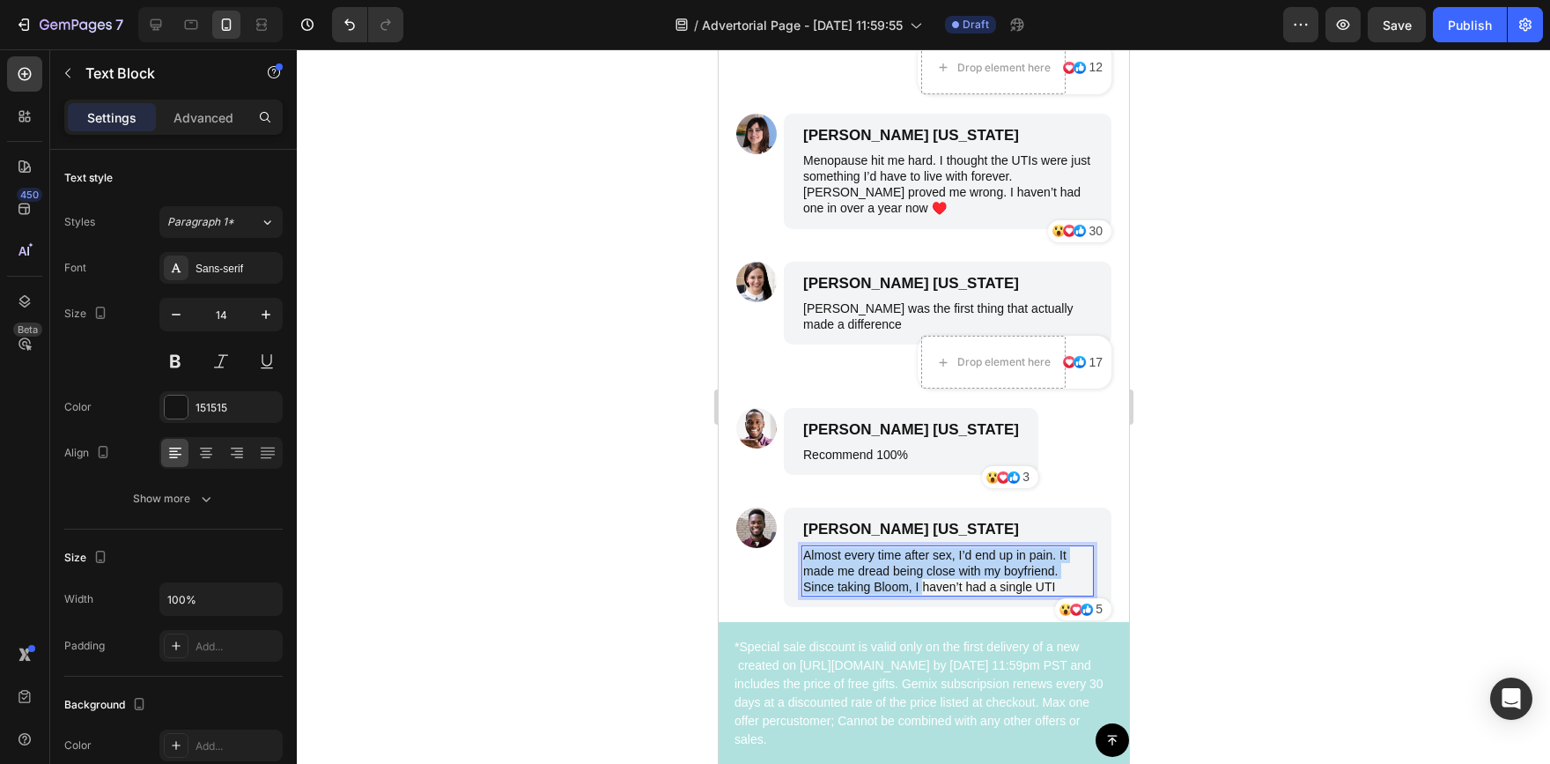
drag, startPoint x: 923, startPoint y: 585, endPoint x: 802, endPoint y: 558, distance: 124.6
click at [802, 558] on p "Almost every time after sex, I’d end up in pain. It made me dread being close w…" at bounding box center [946, 571] width 289 height 48
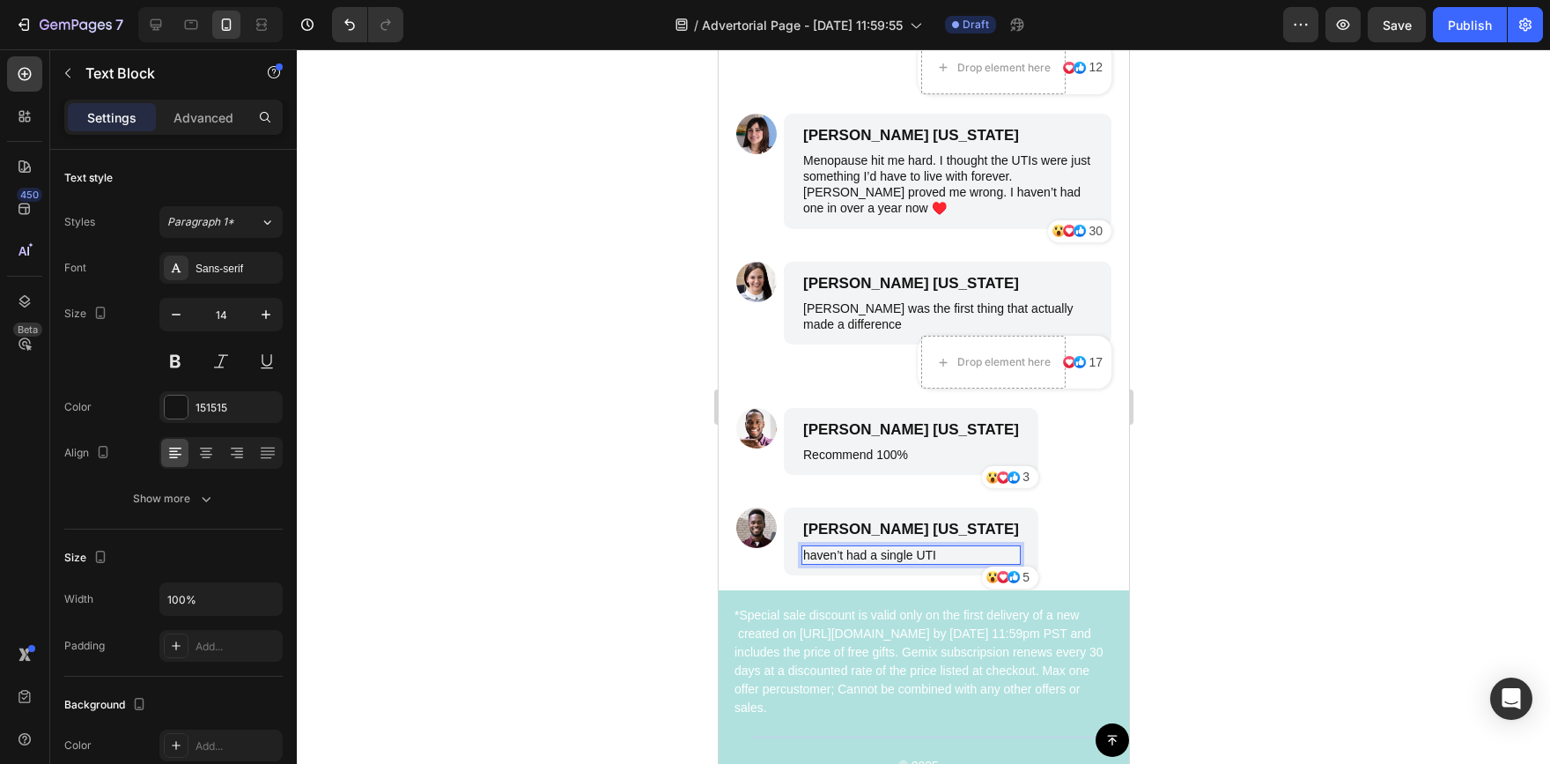
click at [807, 554] on p "haven’t had a single UTI" at bounding box center [910, 555] width 216 height 16
click at [928, 553] on p "Haven’t had a single UTI" at bounding box center [910, 555] width 216 height 16
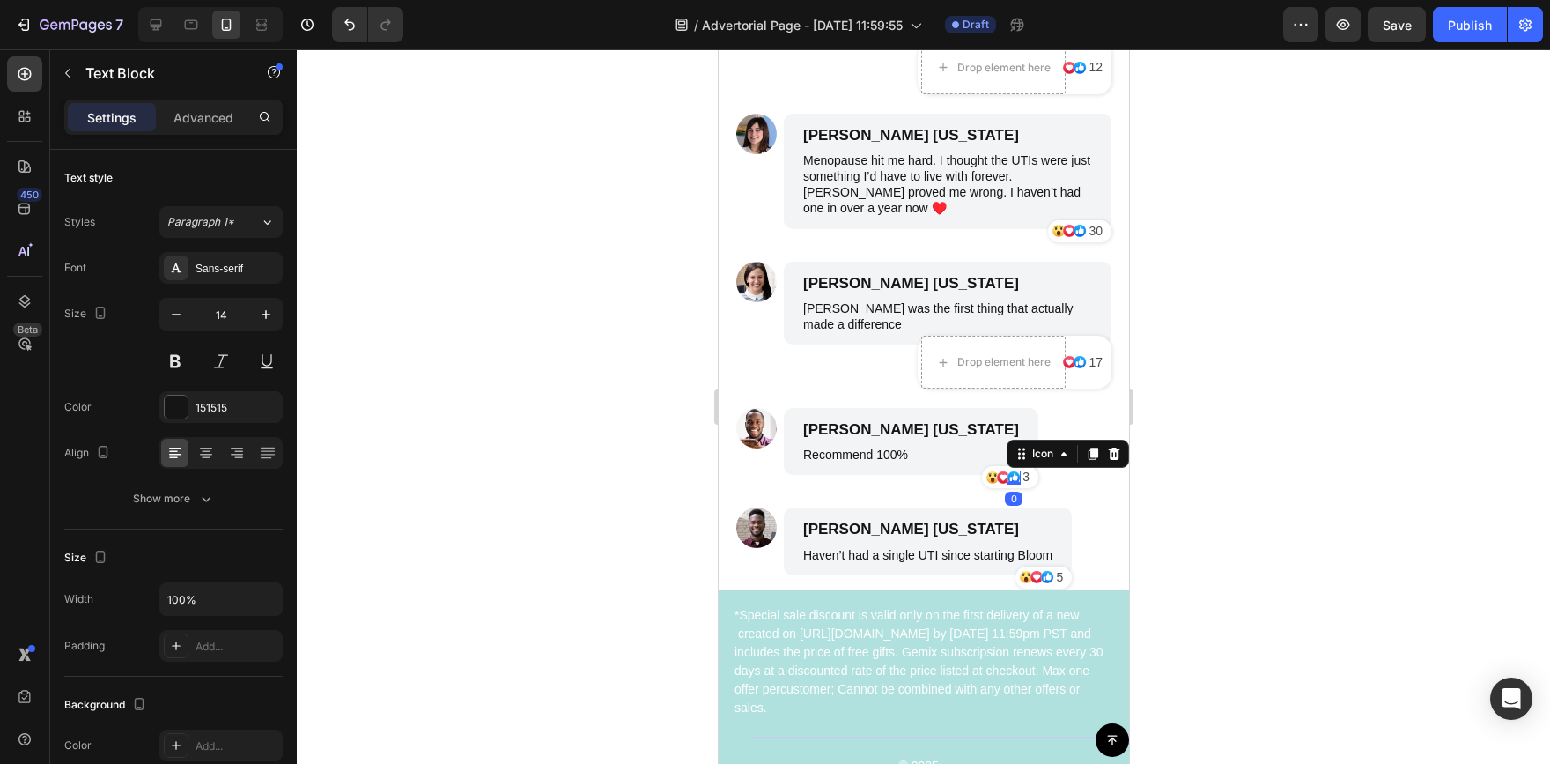
click at [1007, 476] on icon at bounding box center [1013, 477] width 12 height 12
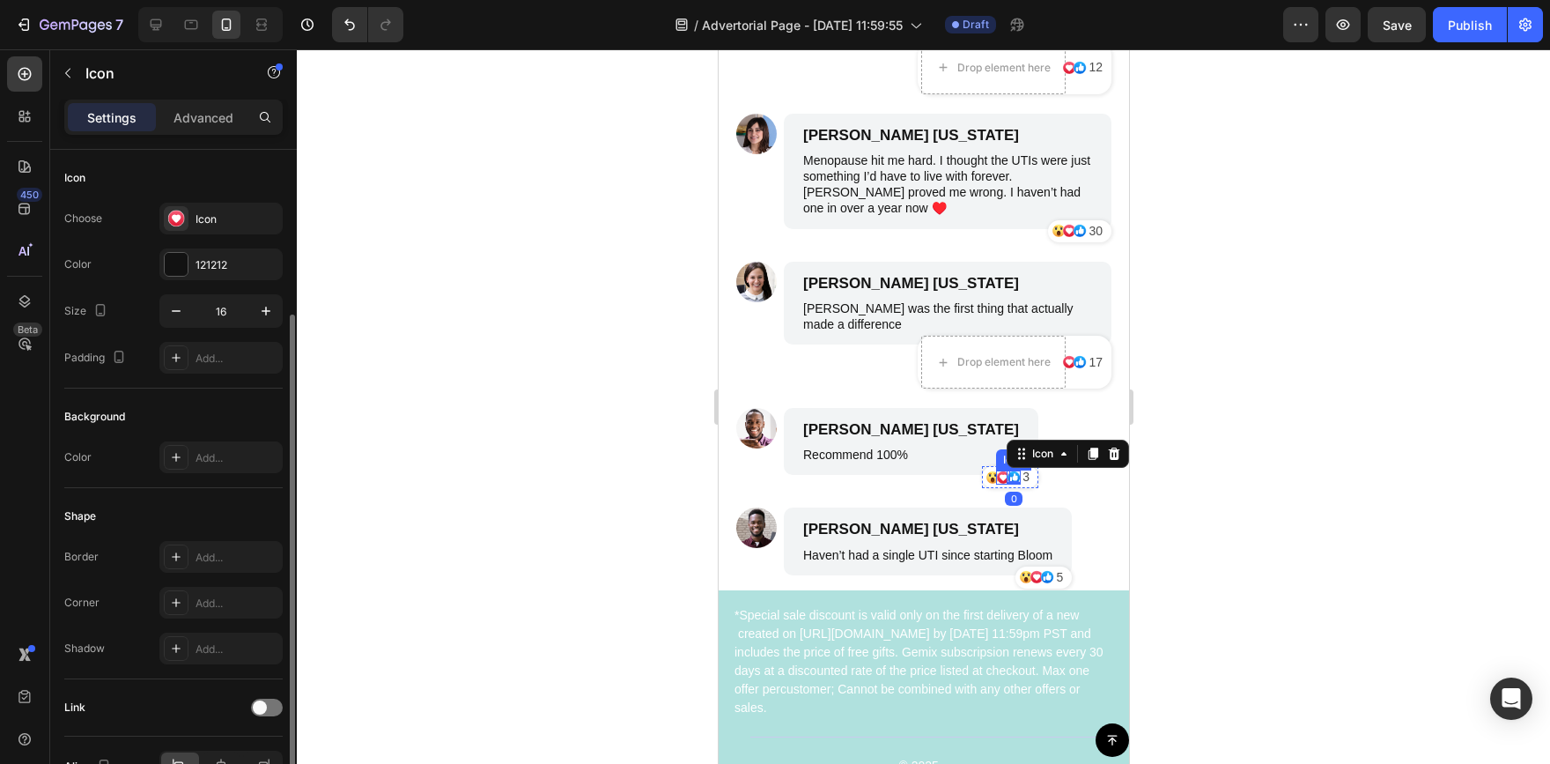
click at [996, 476] on icon at bounding box center [1002, 477] width 12 height 12
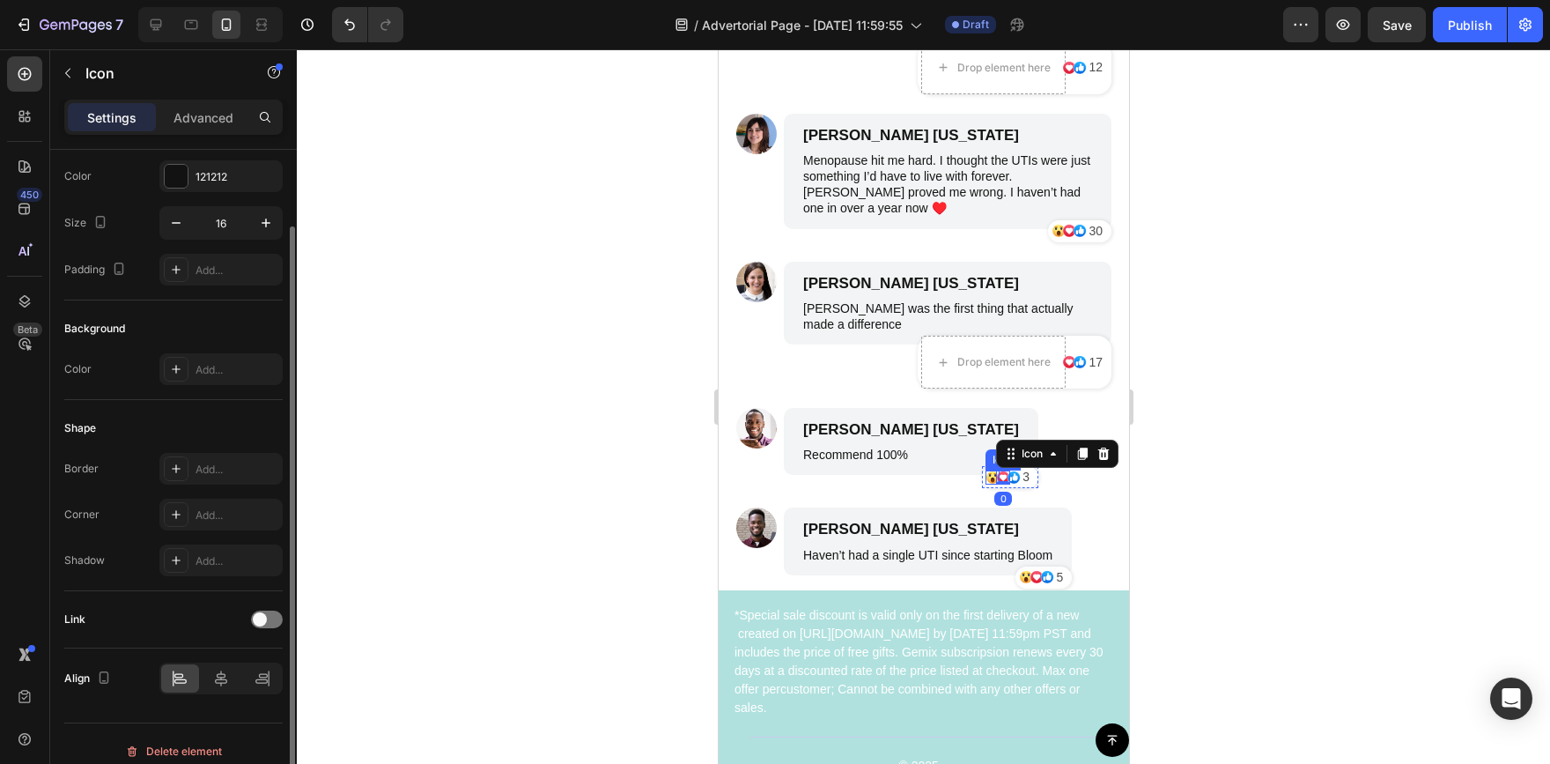
click at [986, 476] on icon at bounding box center [992, 477] width 12 height 12
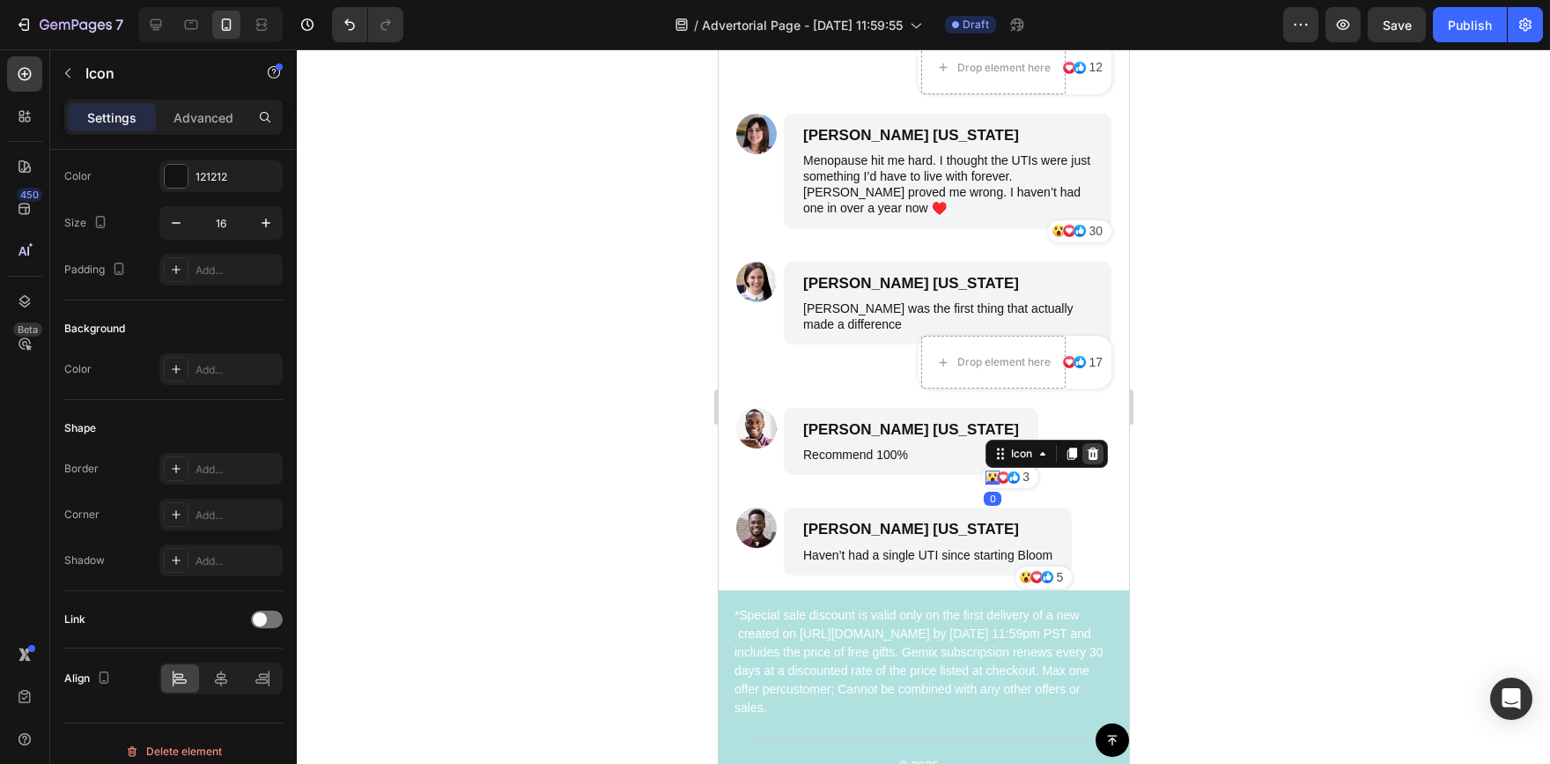
click at [1085, 453] on icon at bounding box center [1092, 454] width 14 height 14
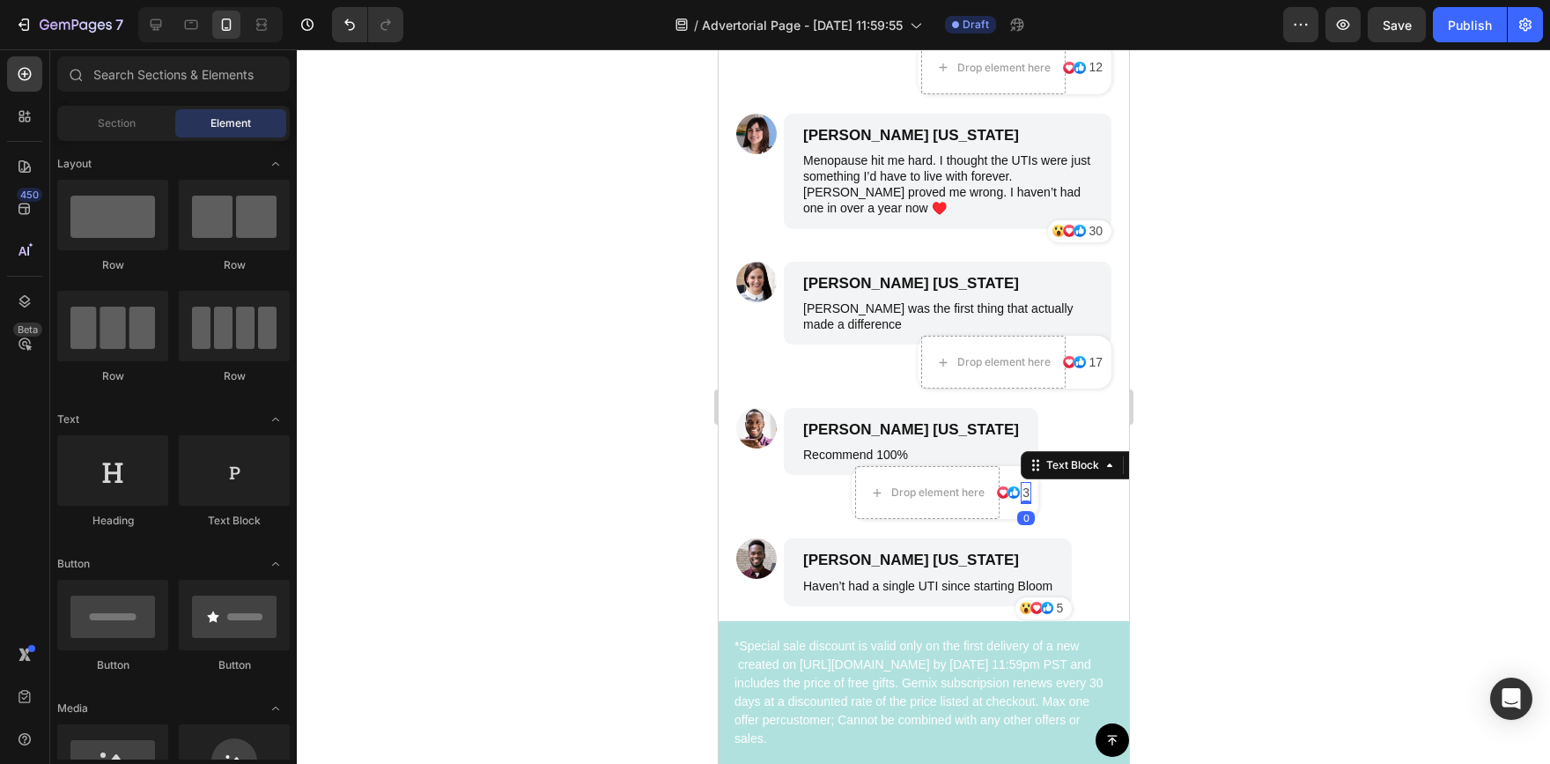
click at [1022, 492] on p "3" at bounding box center [1025, 493] width 7 height 18
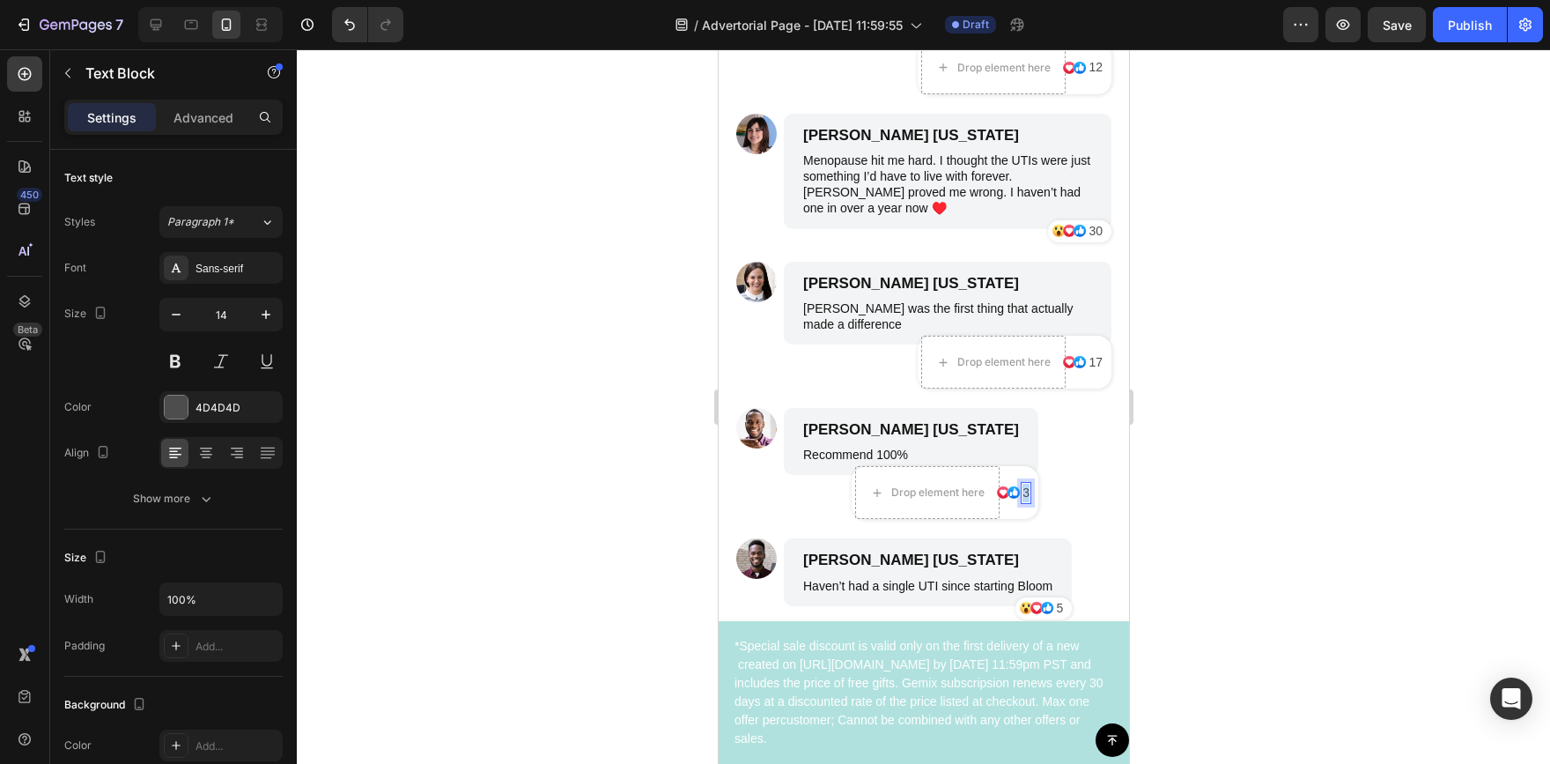
click at [1022, 492] on p "3" at bounding box center [1025, 493] width 7 height 18
click at [1363, 457] on div at bounding box center [923, 406] width 1253 height 714
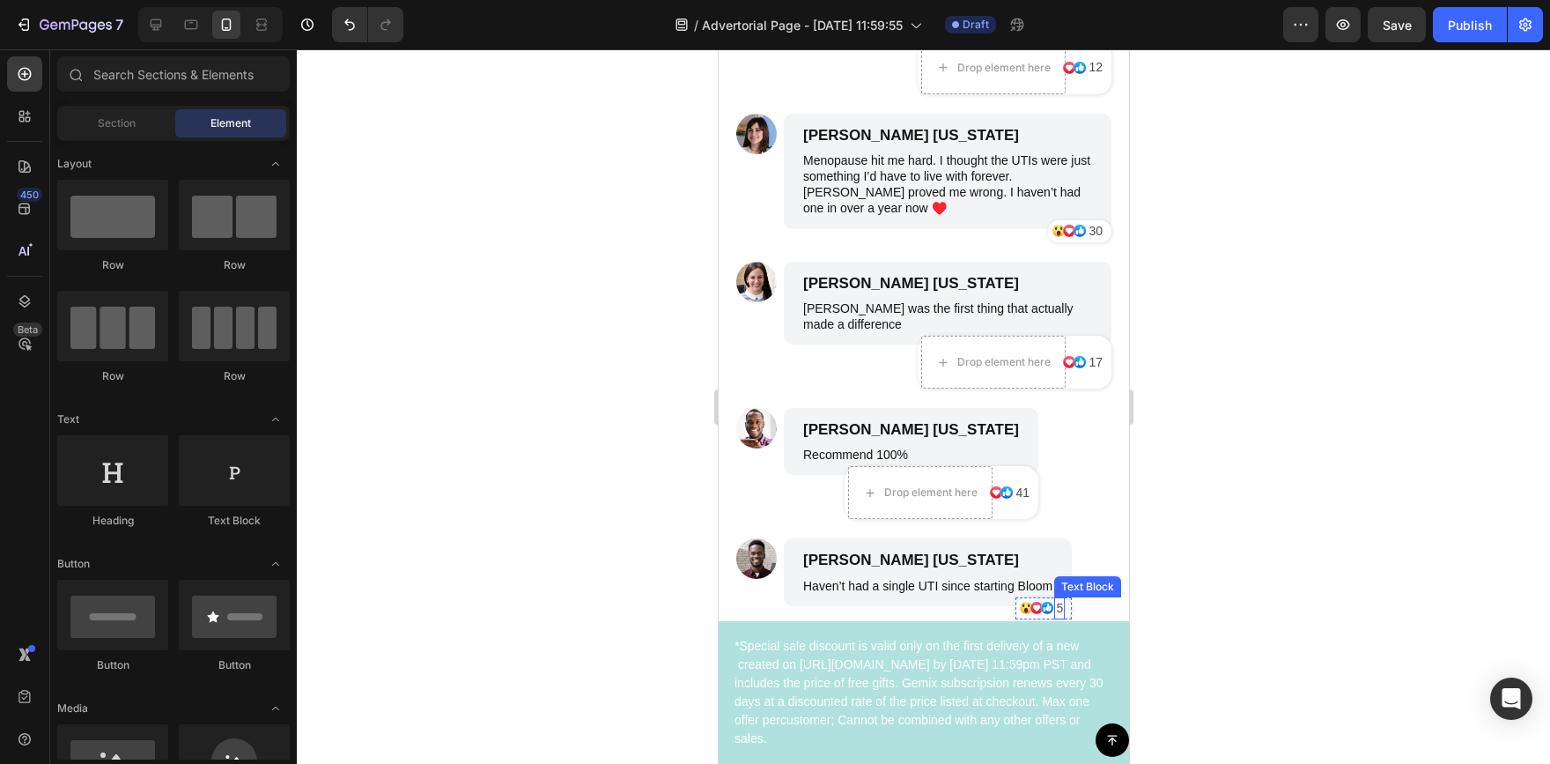
click at [1060, 603] on p "5" at bounding box center [1058, 608] width 7 height 18
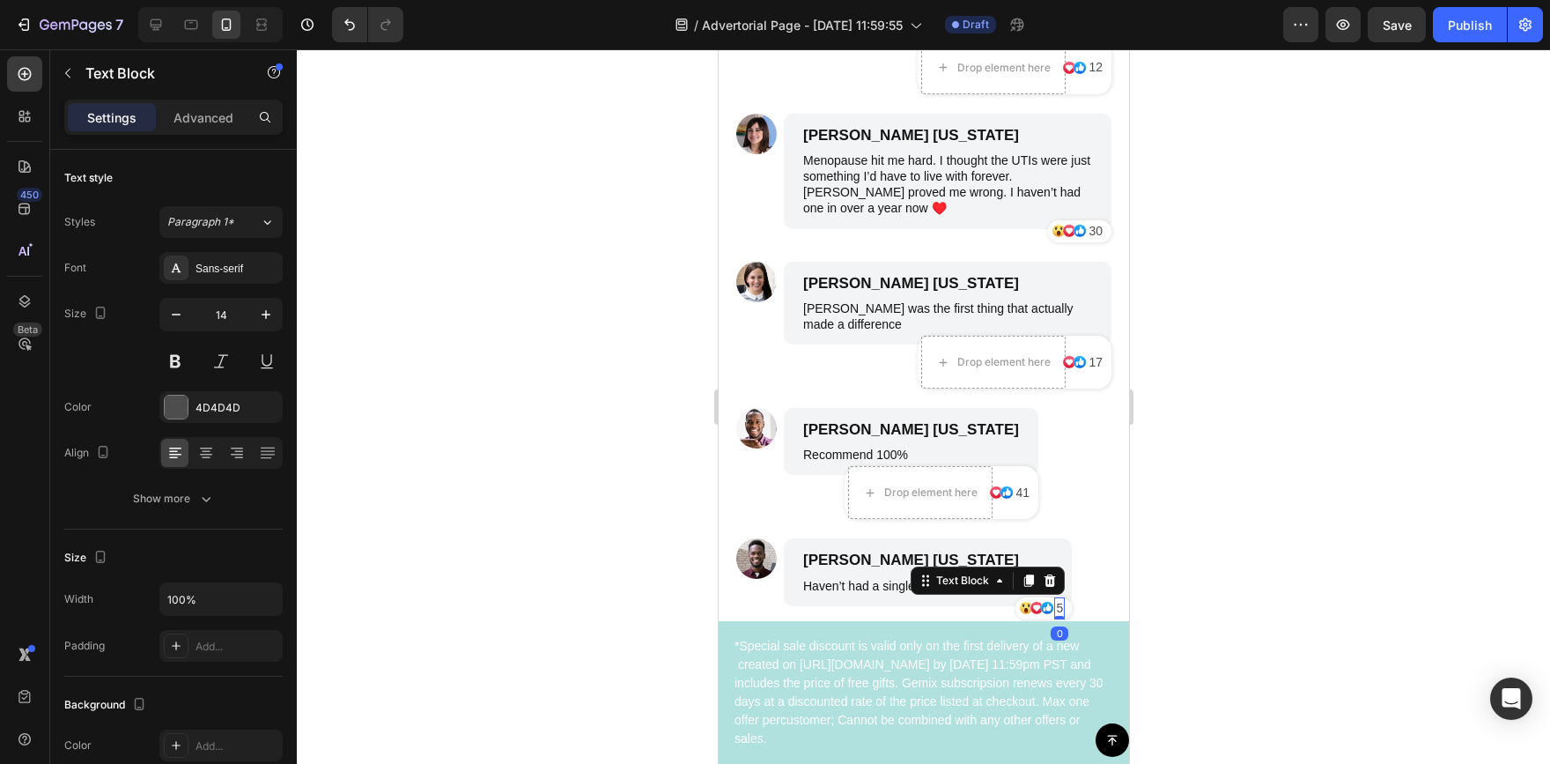
click at [1060, 603] on p "5" at bounding box center [1058, 608] width 7 height 18
click at [1298, 575] on div at bounding box center [923, 406] width 1253 height 714
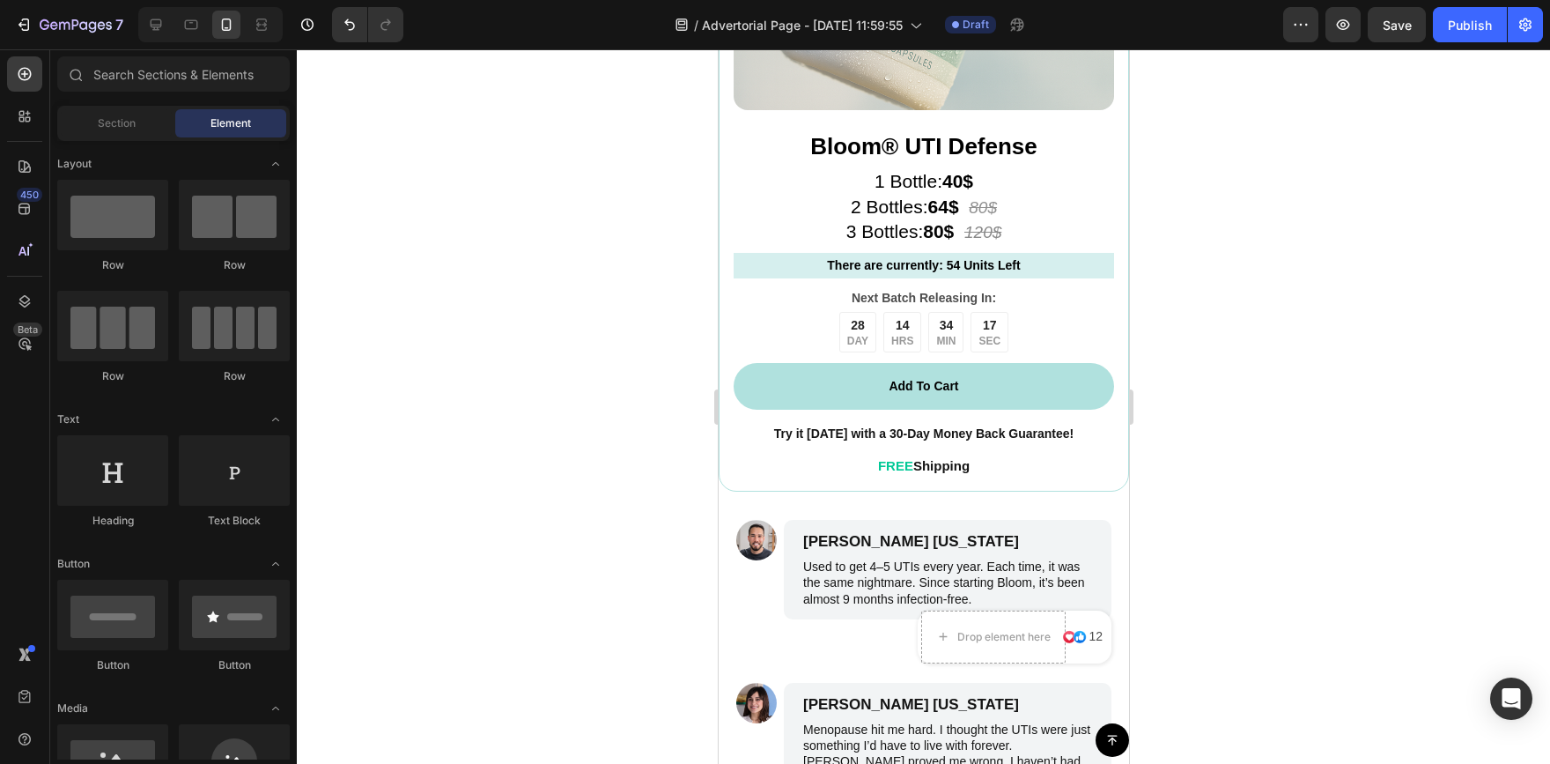
drag, startPoint x: 1118, startPoint y: 662, endPoint x: 1855, endPoint y: 684, distance: 737.6
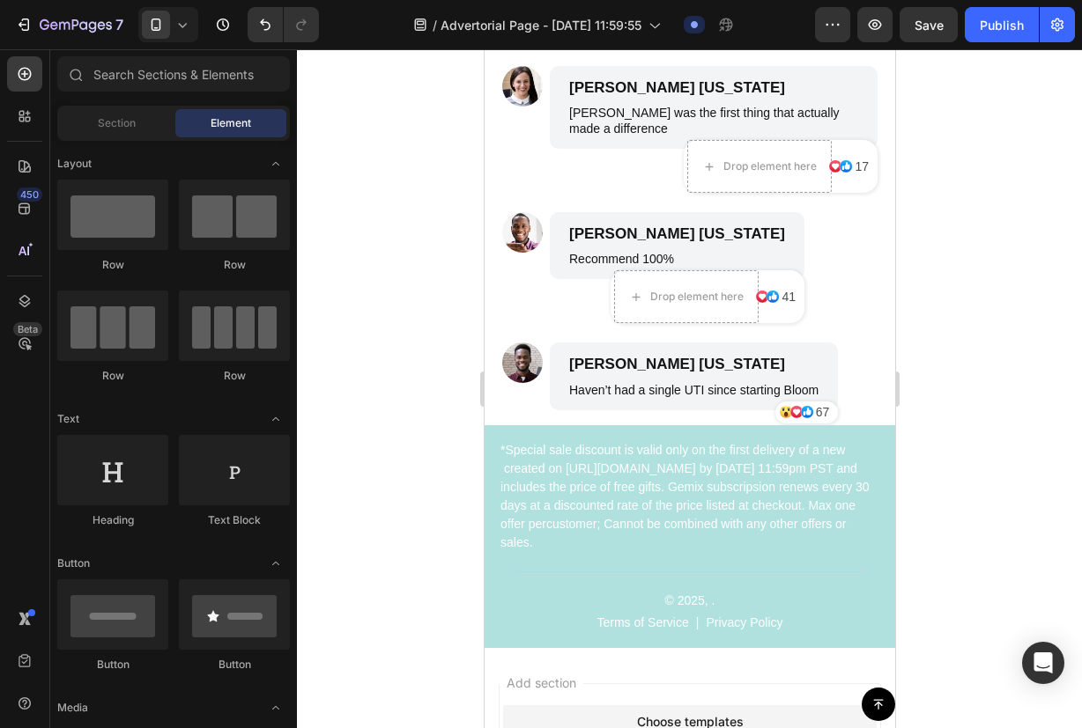
scroll to position [8154, 0]
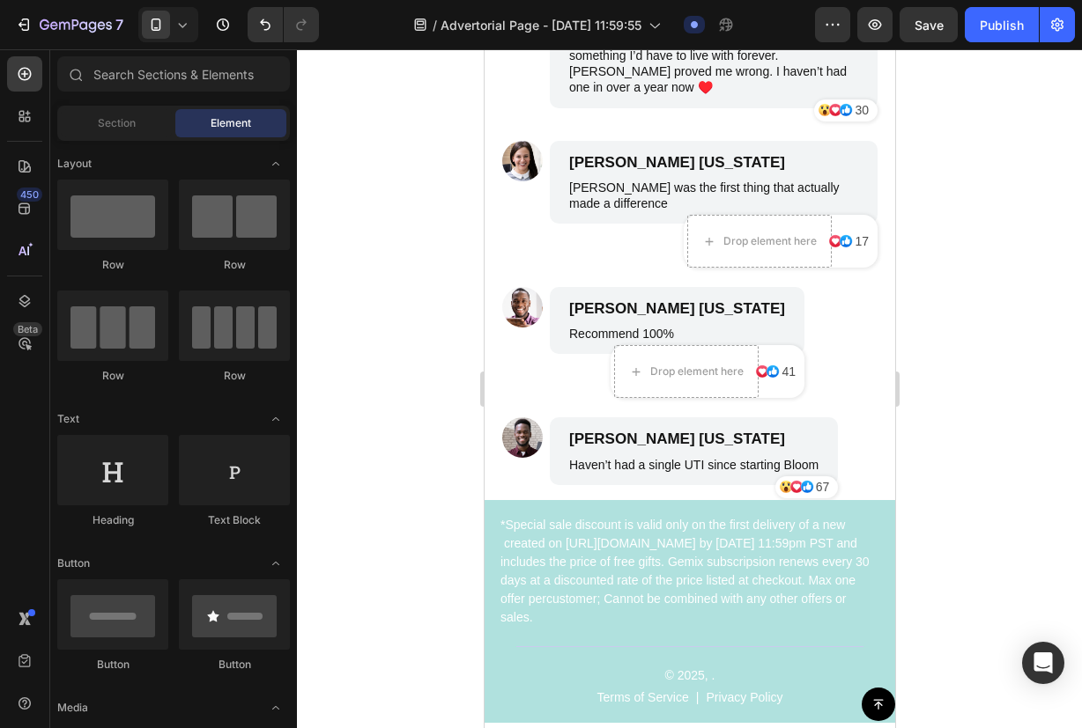
drag, startPoint x: 886, startPoint y: 612, endPoint x: 1378, endPoint y: 694, distance: 498.3
click at [517, 435] on img at bounding box center [521, 437] width 41 height 41
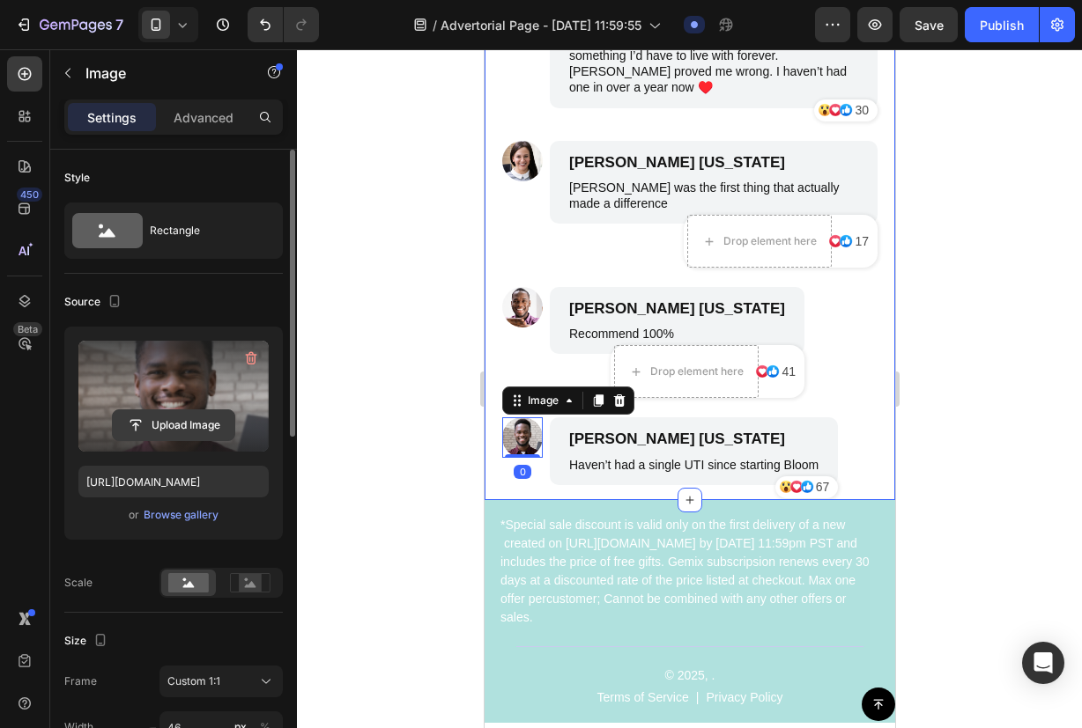
click at [203, 426] on input "file" at bounding box center [174, 425] width 122 height 30
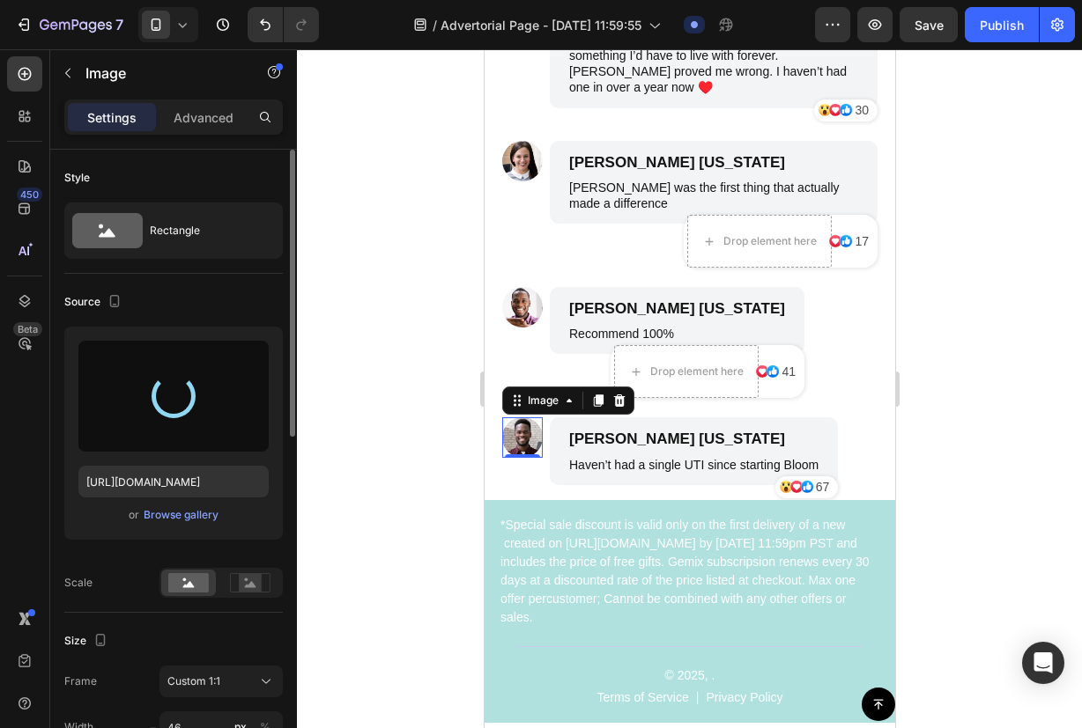
type input "https://cdn.shopify.com/s/files/1/0948/1545/3514/files/gempages_580750585754550…"
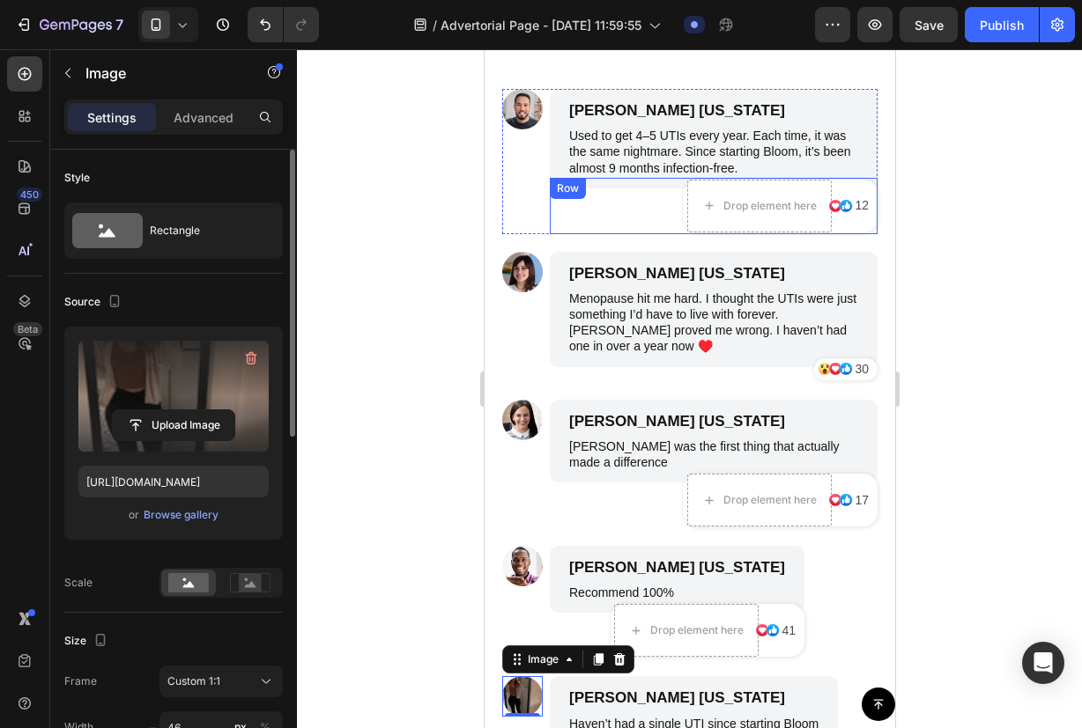
scroll to position [7890, 0]
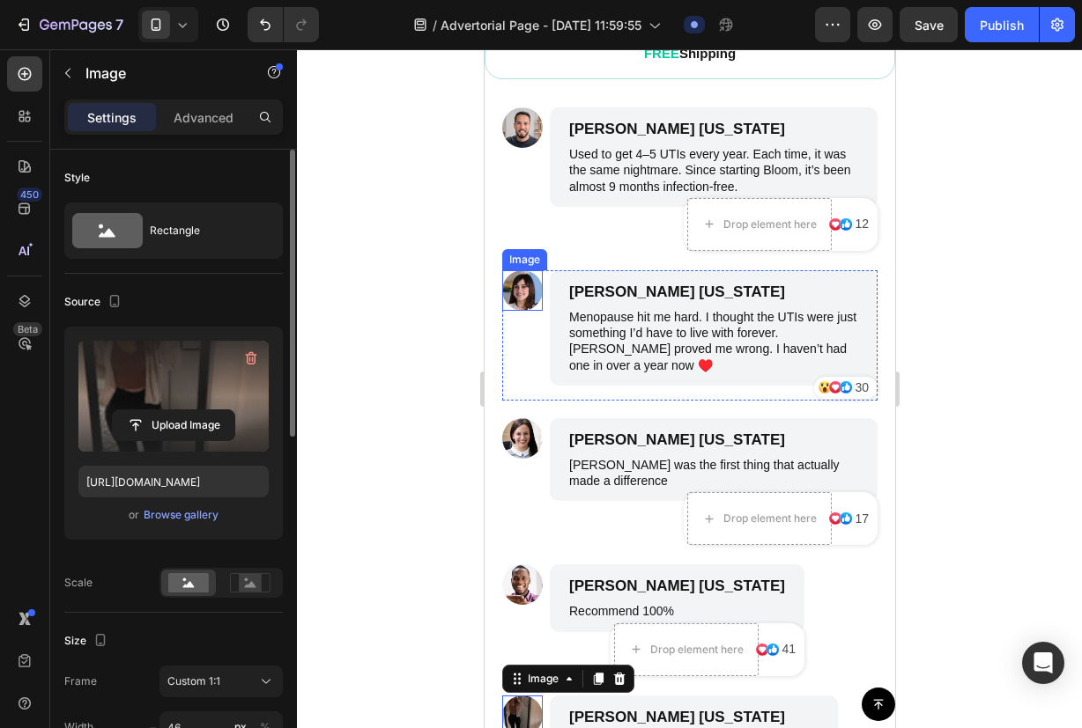
click at [522, 277] on img at bounding box center [521, 290] width 41 height 41
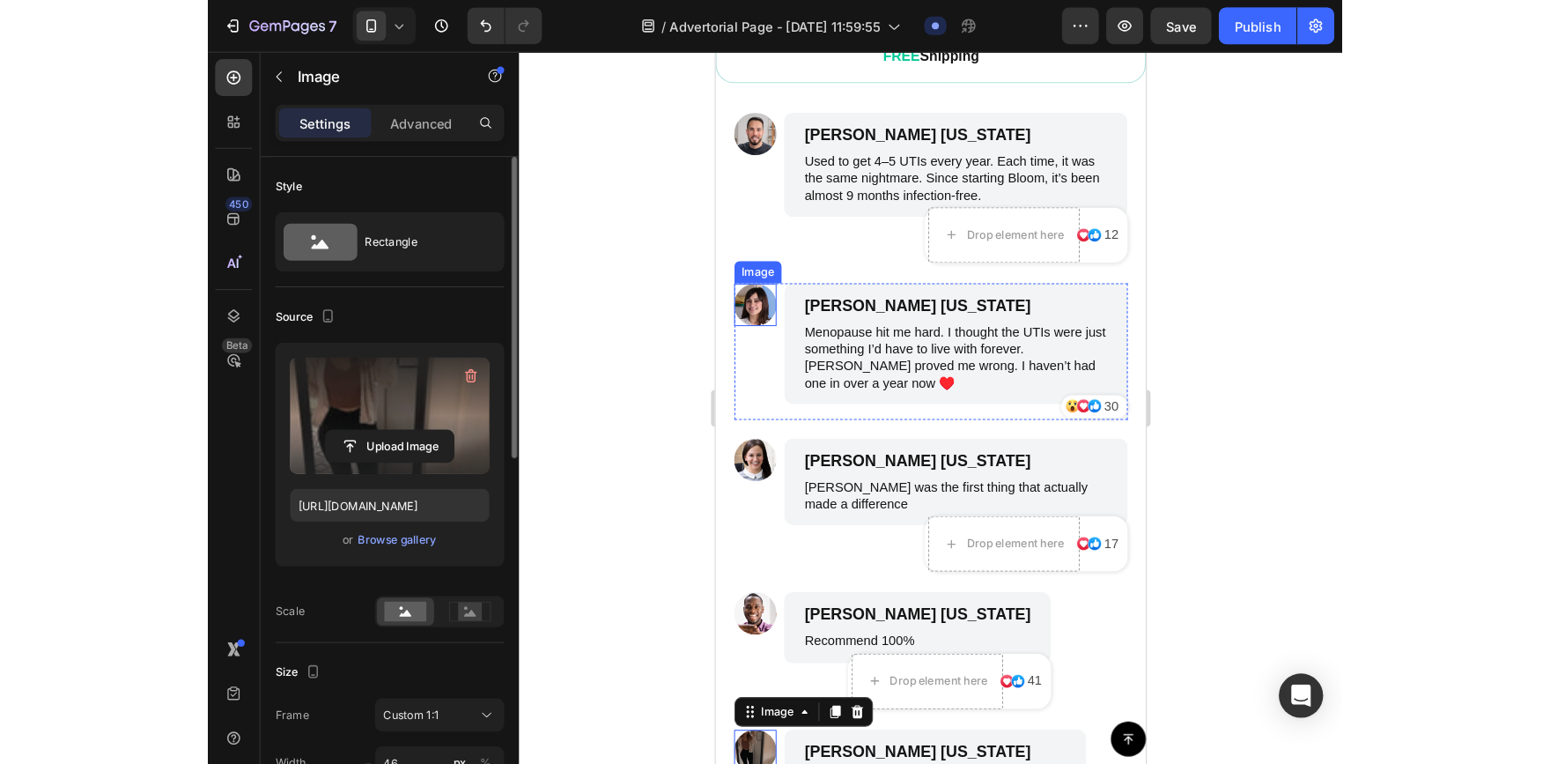
scroll to position [88, 0]
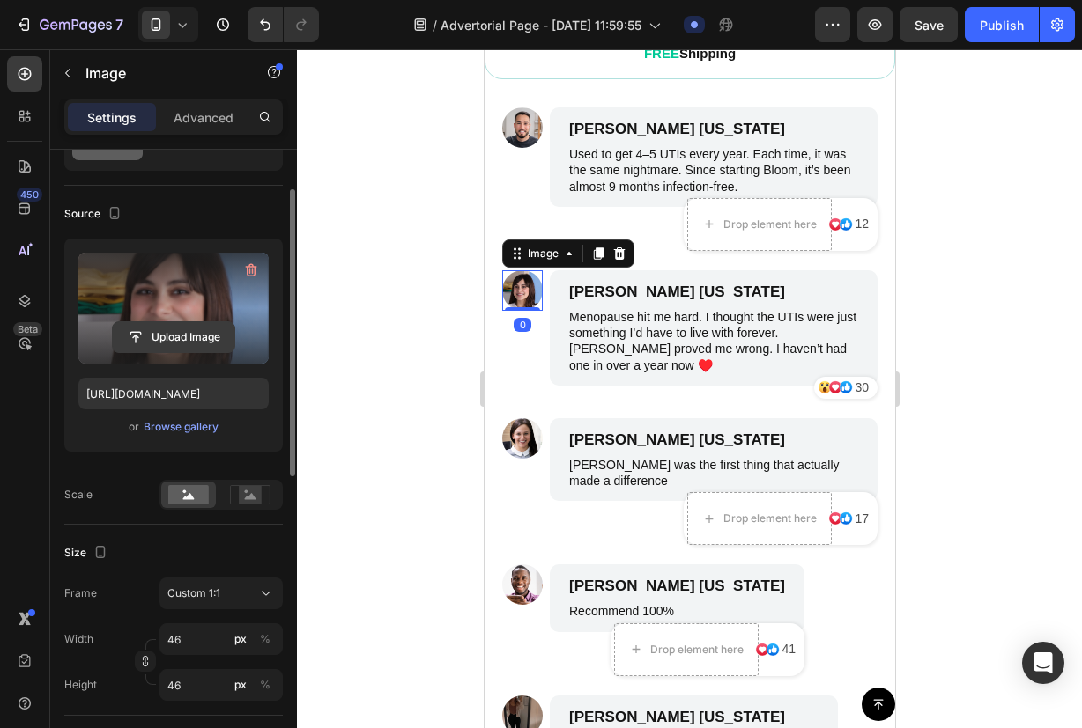
click at [203, 342] on input "file" at bounding box center [174, 337] width 122 height 30
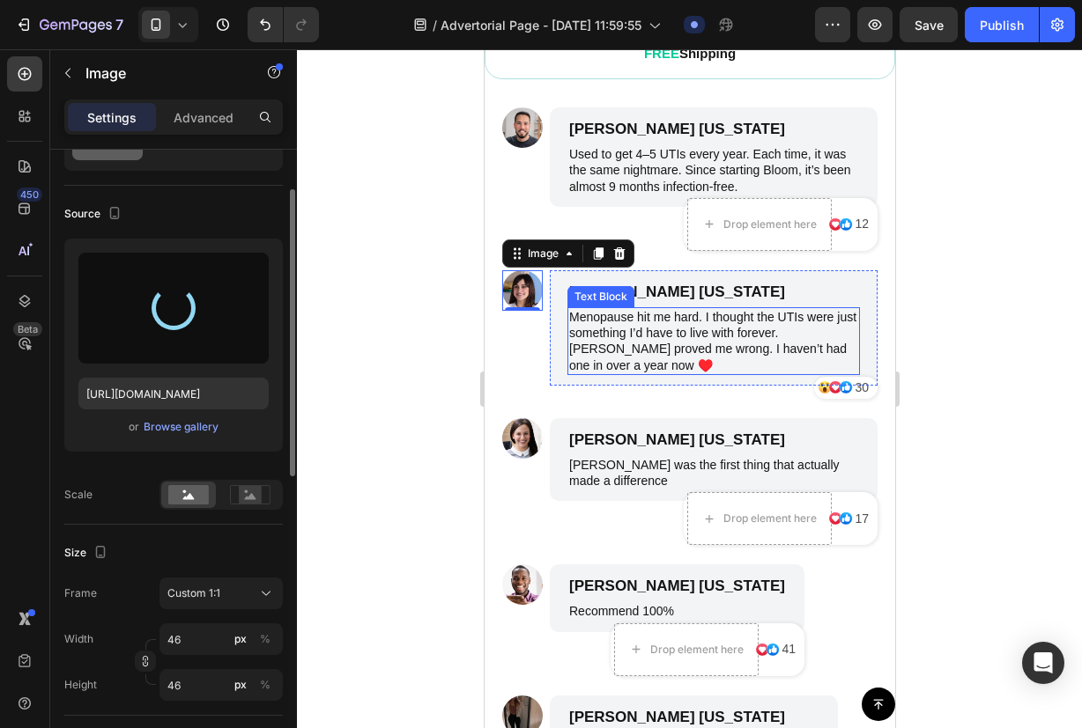
type input "https://cdn.shopify.com/s/files/1/0948/1545/3514/files/gempages_580750585754550…"
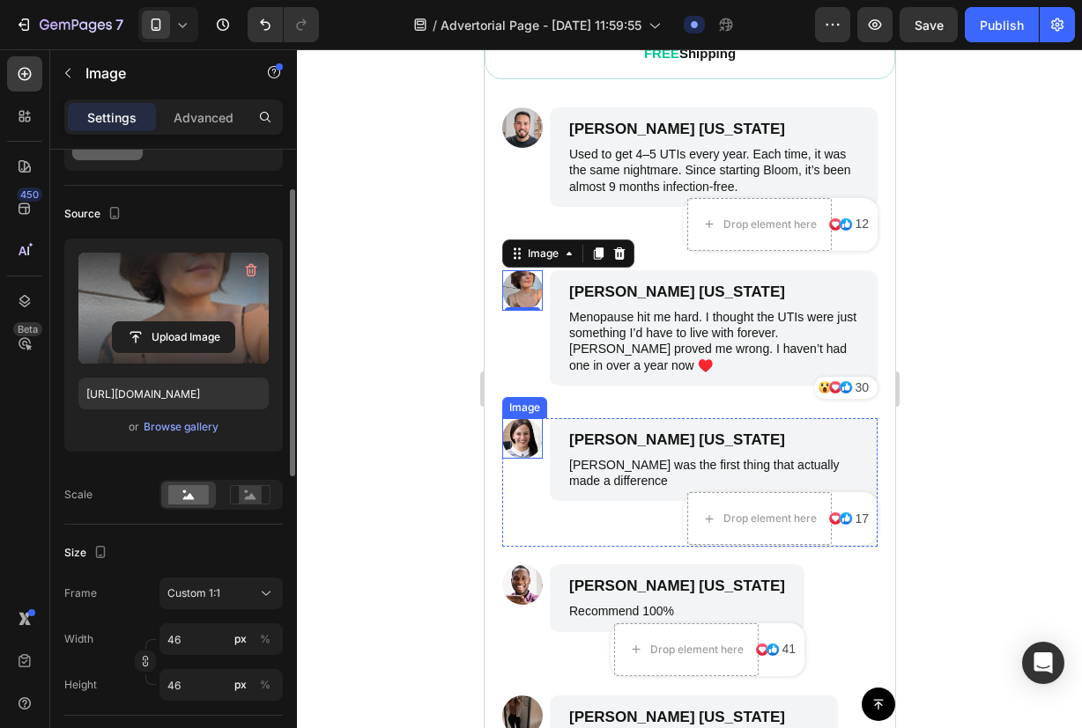
click at [526, 429] on img at bounding box center [521, 438] width 41 height 41
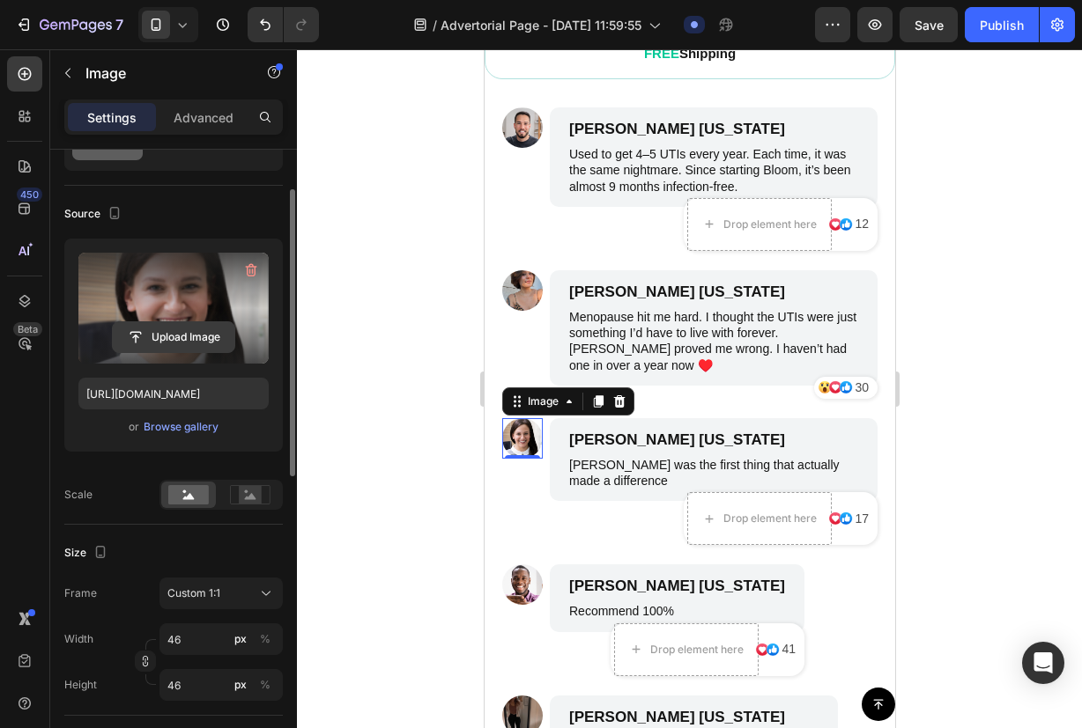
click at [193, 337] on input "file" at bounding box center [174, 337] width 122 height 30
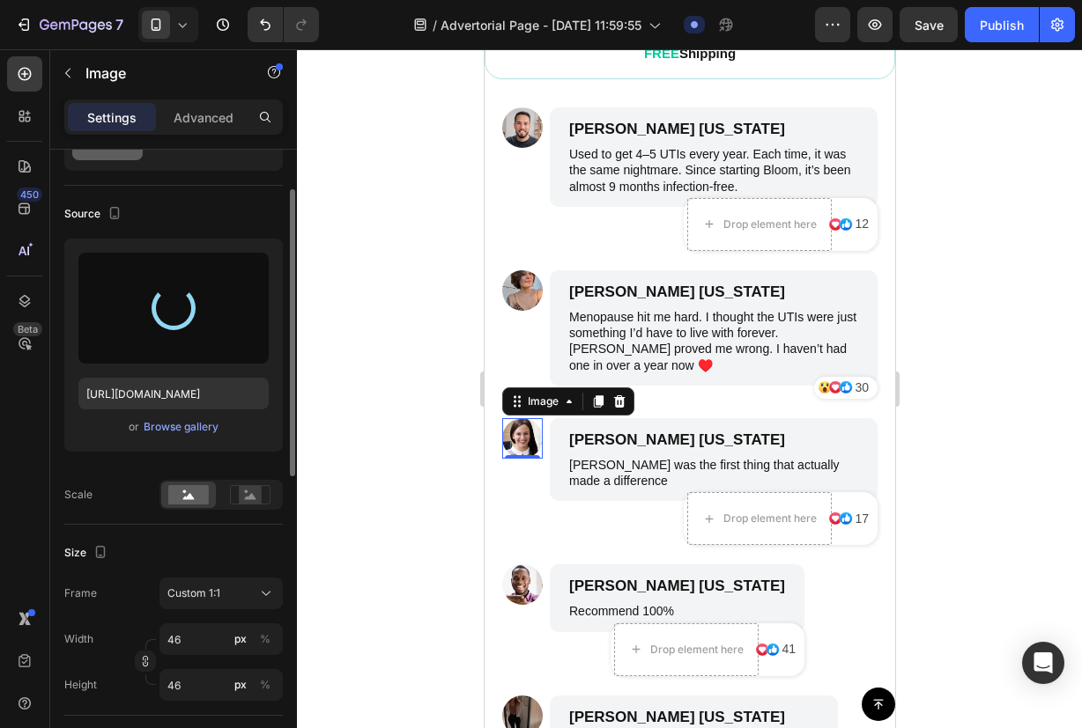
type input "https://cdn.shopify.com/s/files/1/0948/1545/3514/files/gempages_580750585754550…"
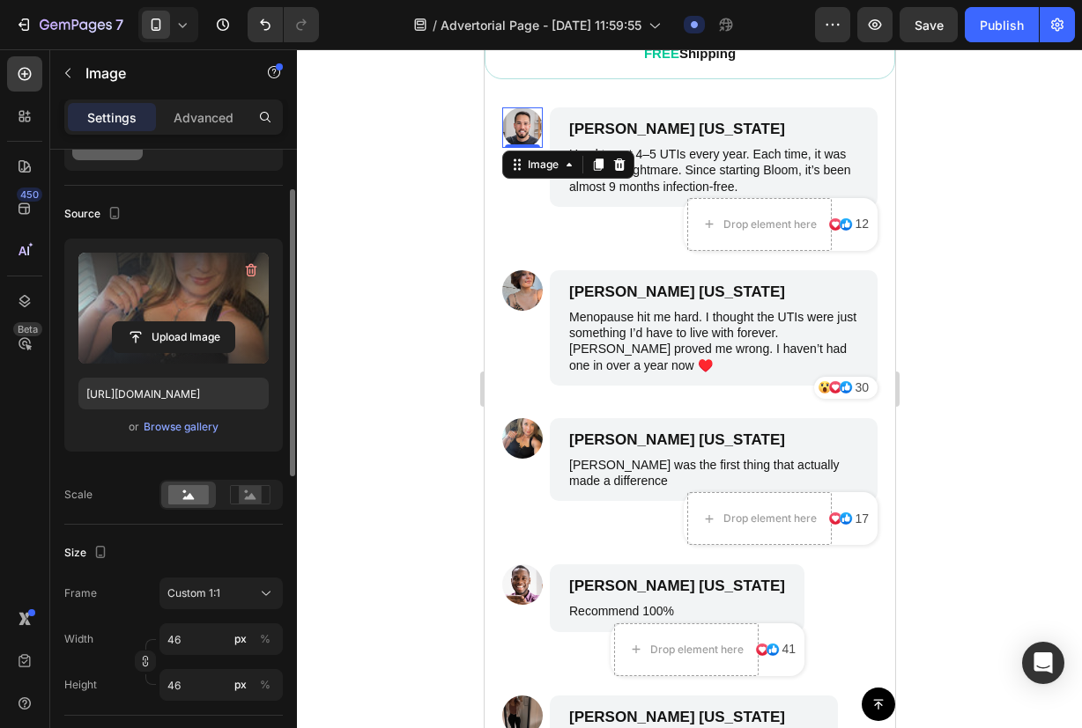
click at [529, 113] on img at bounding box center [521, 127] width 41 height 41
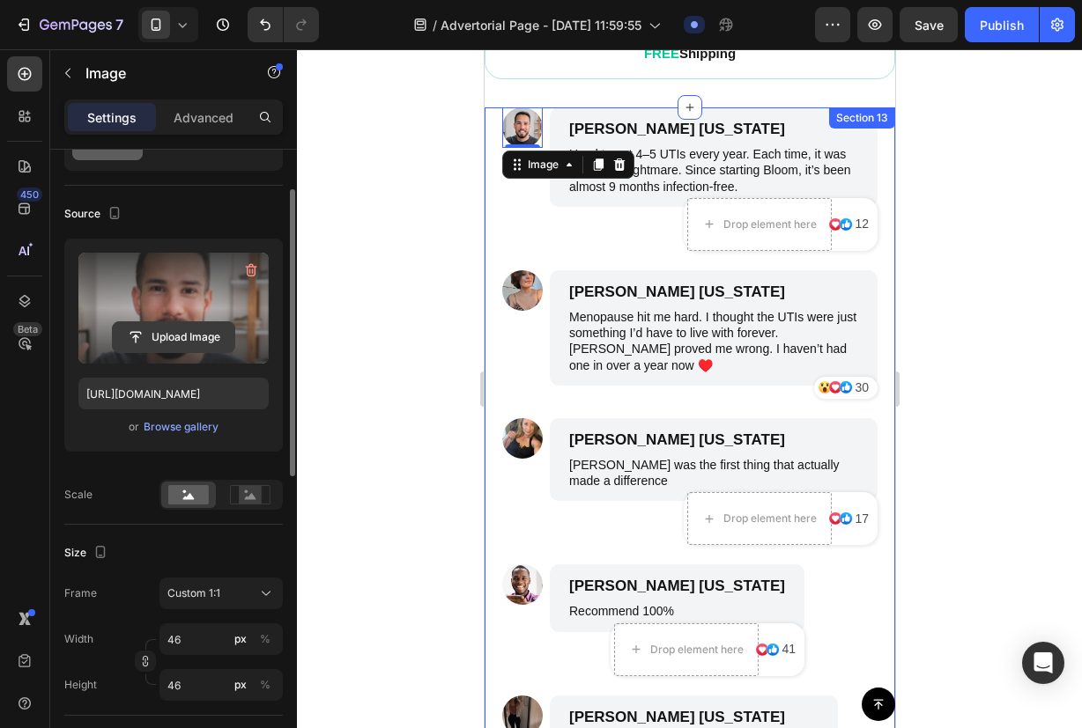
click at [186, 336] on input "file" at bounding box center [174, 337] width 122 height 30
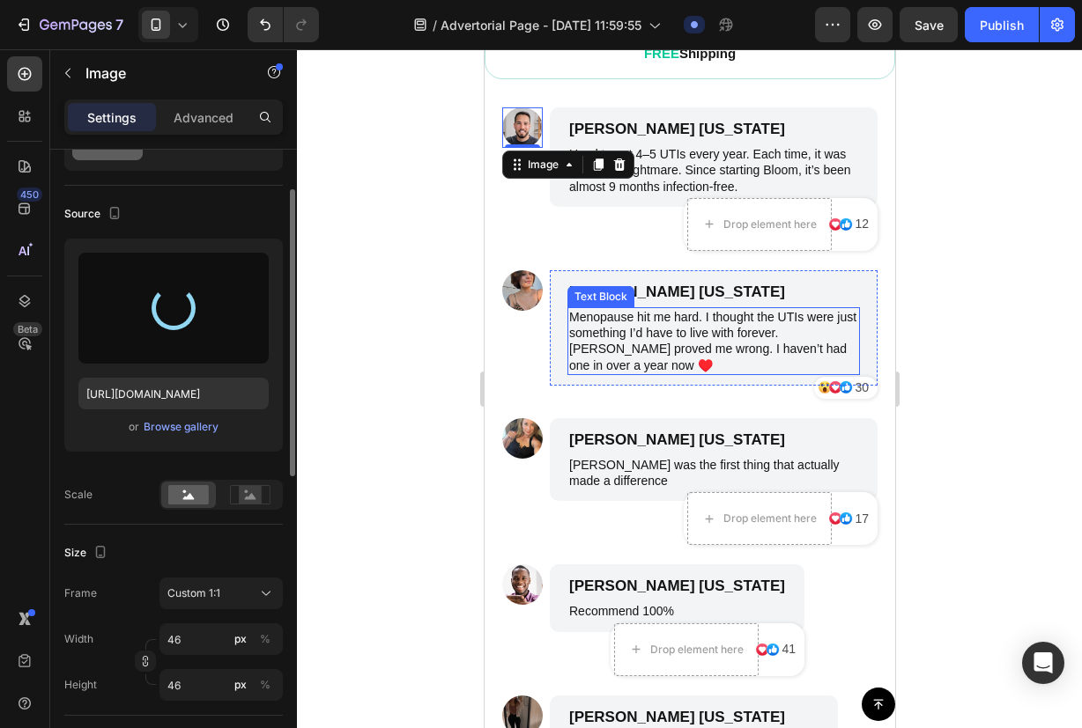
type input "https://cdn.shopify.com/s/files/1/0948/1545/3514/files/gempages_580750585754550…"
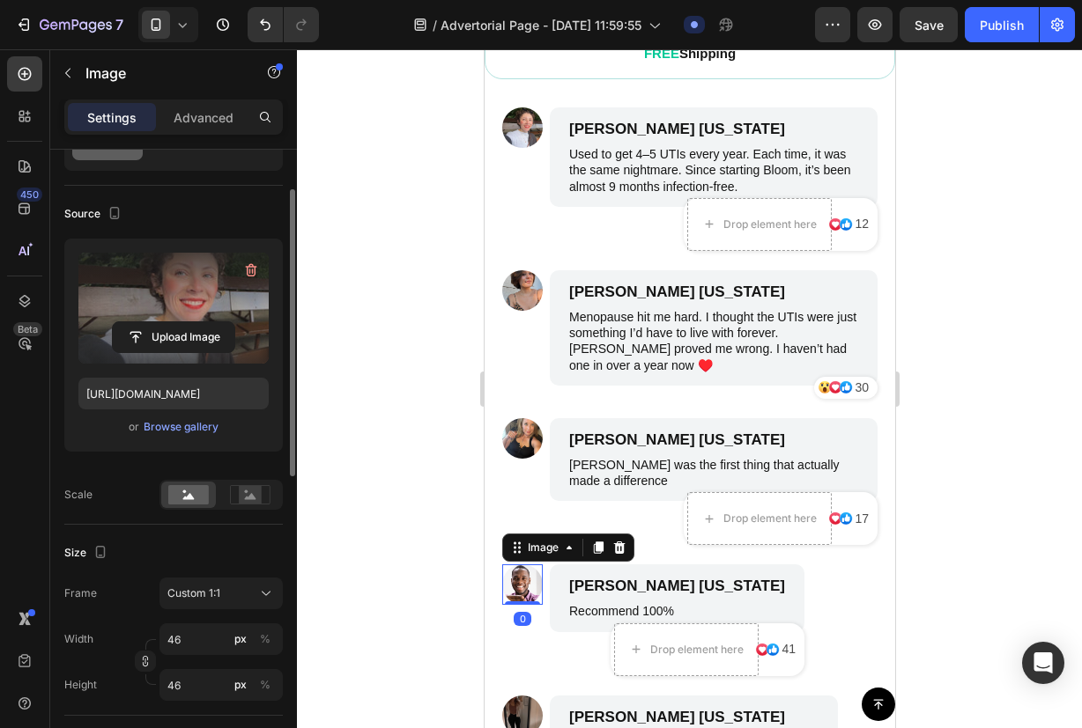
click at [528, 567] on img at bounding box center [521, 585] width 41 height 41
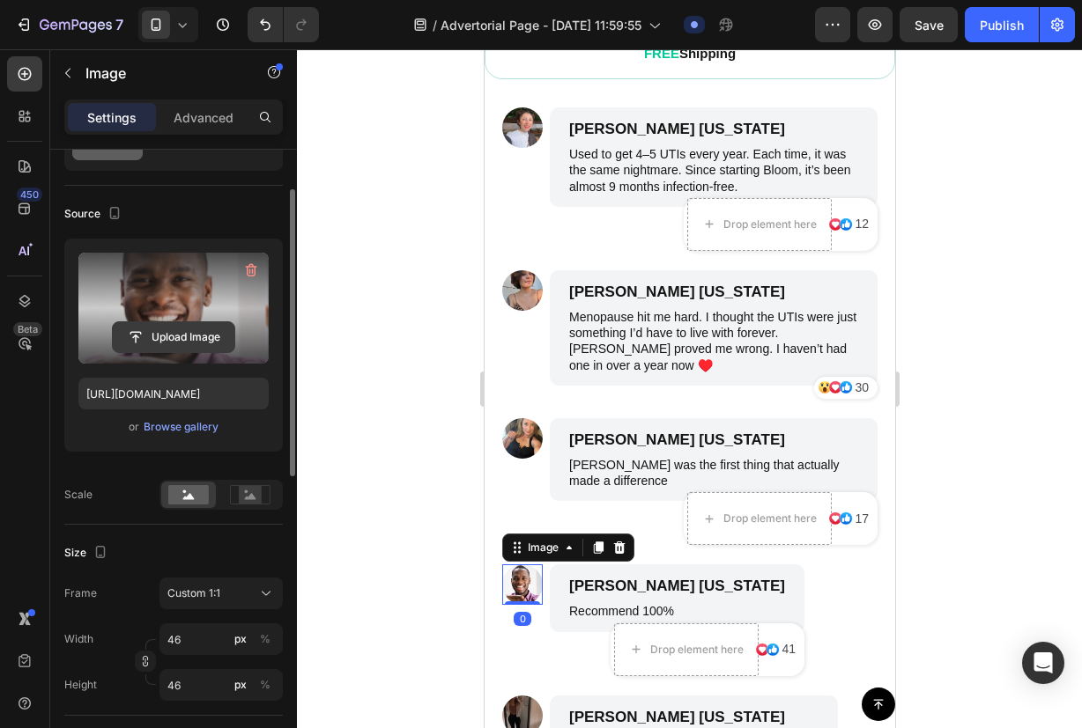
click at [196, 334] on input "file" at bounding box center [174, 337] width 122 height 30
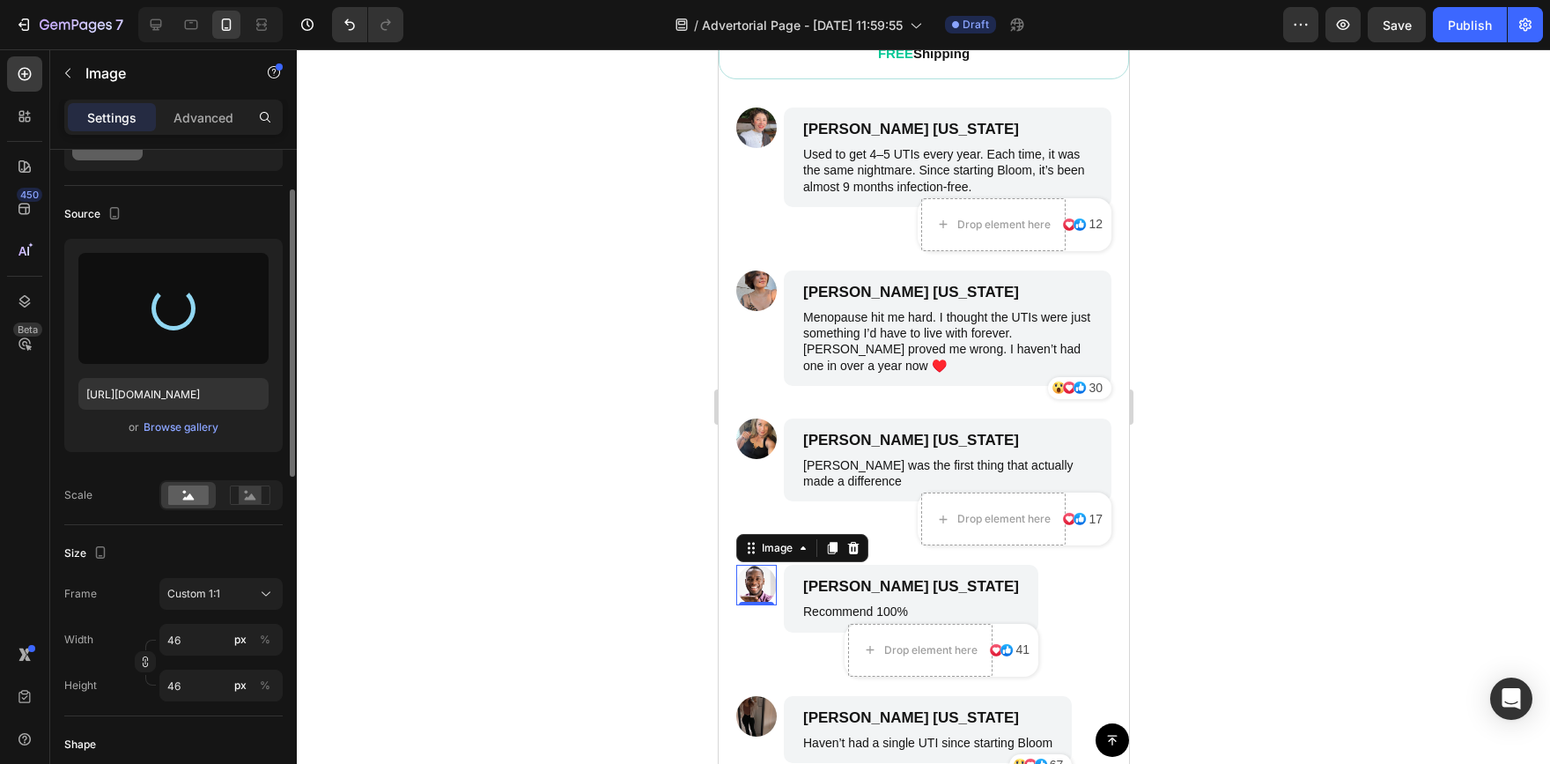
type input "https://cdn.shopify.com/s/files/1/0948/1545/3514/files/gempages_580750585754550…"
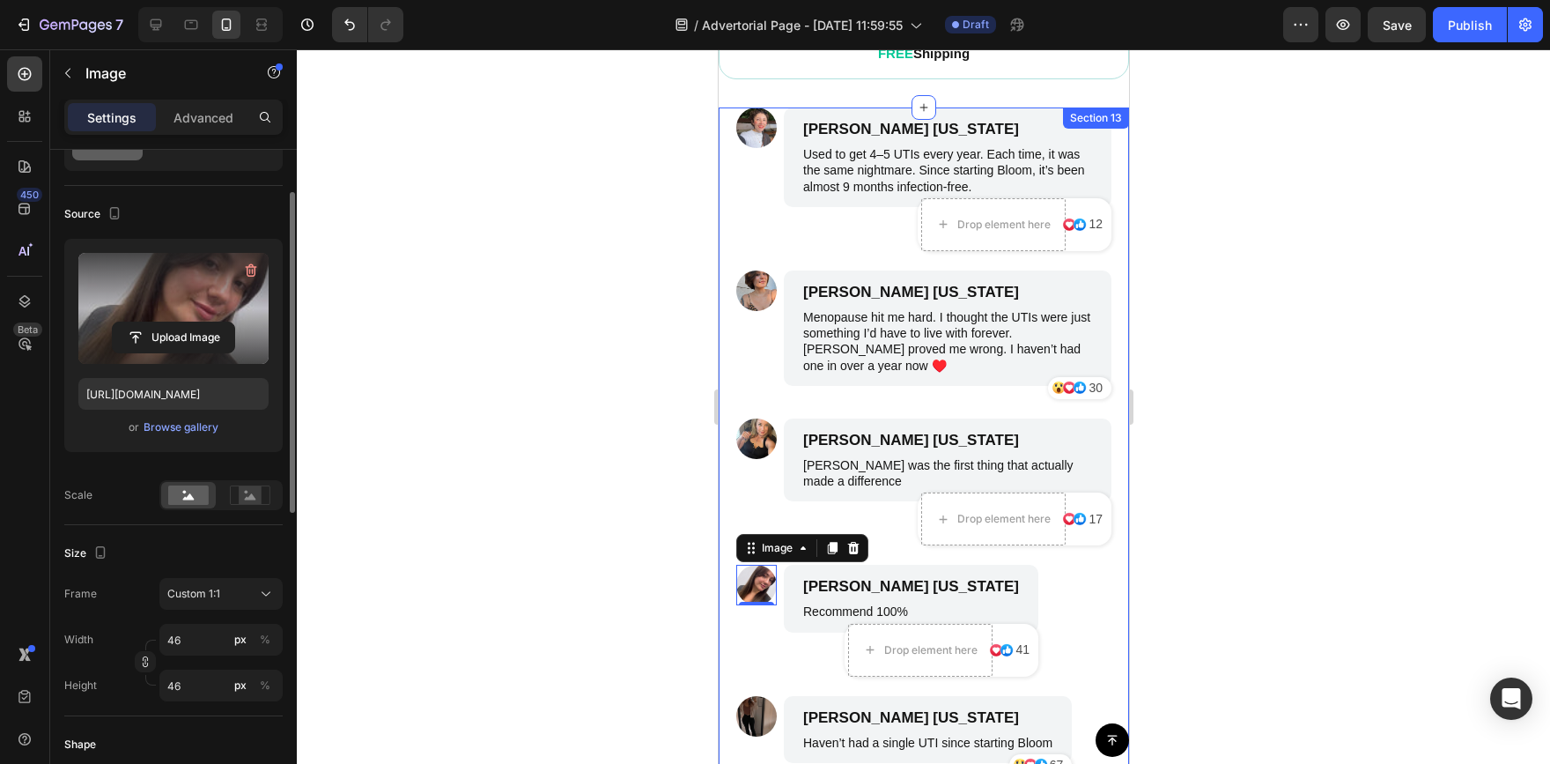
click at [552, 226] on div at bounding box center [923, 406] width 1253 height 714
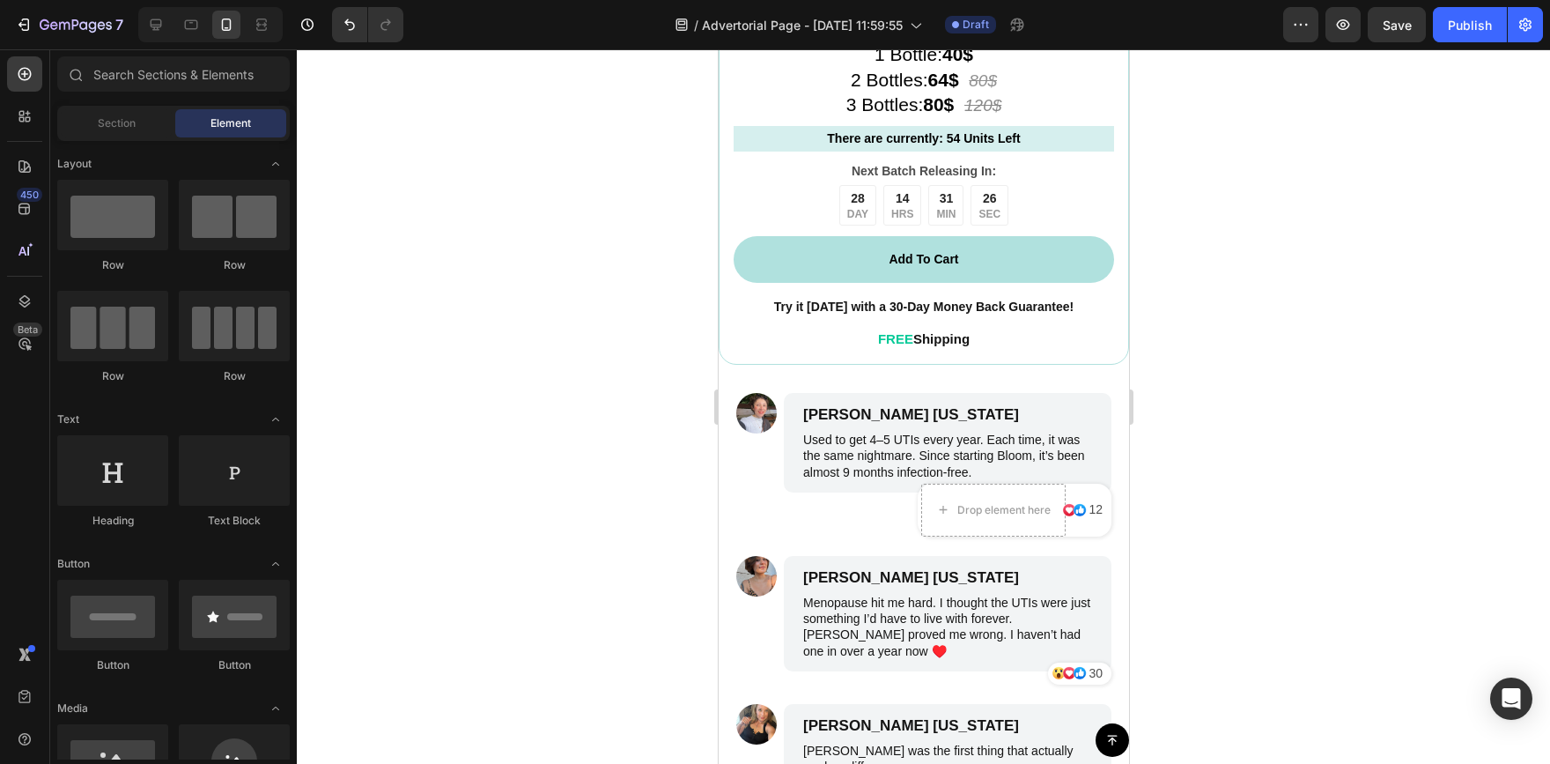
scroll to position [7617, 0]
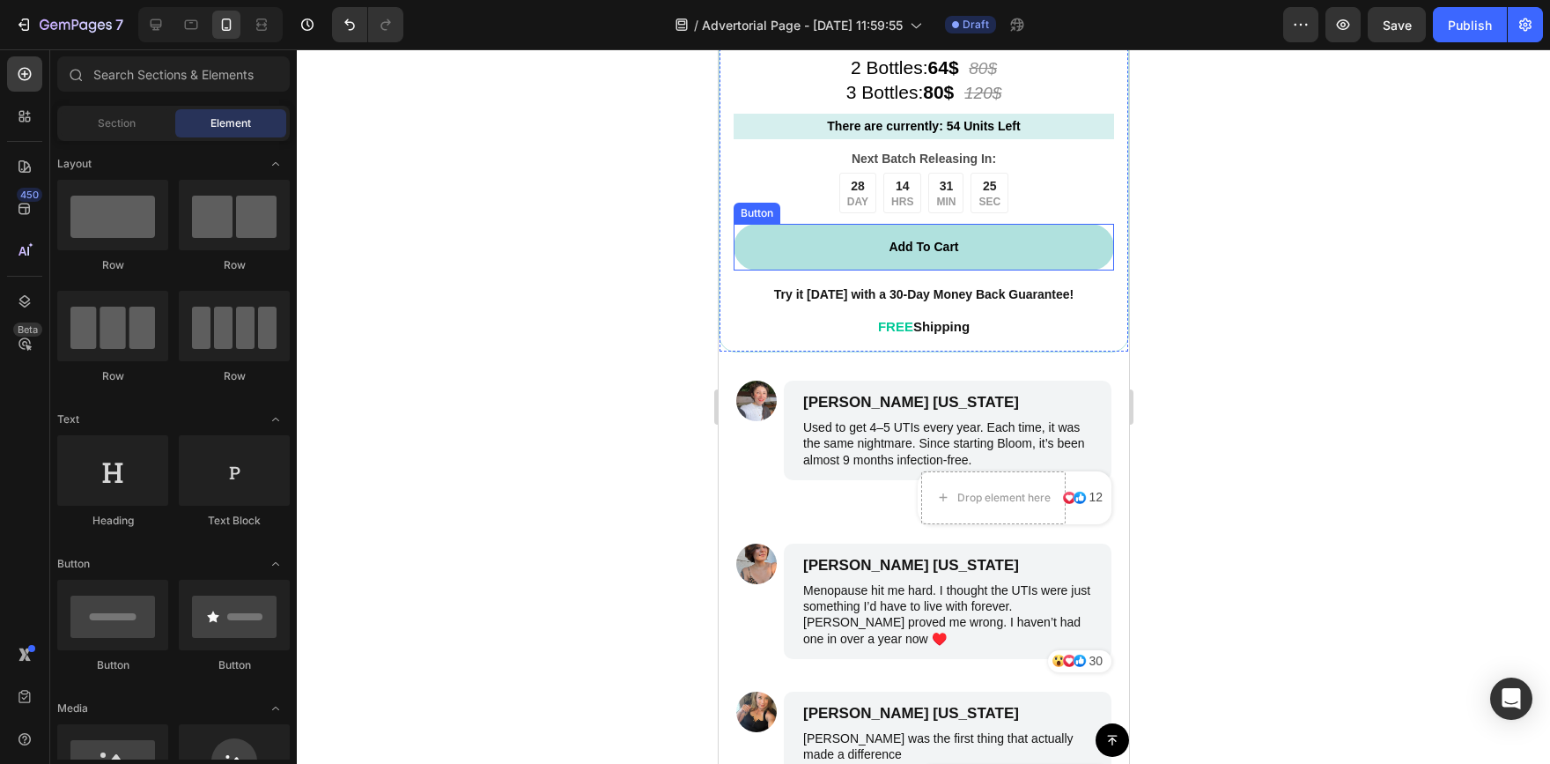
click at [1061, 235] on link "Add To Cart" at bounding box center [923, 247] width 381 height 47
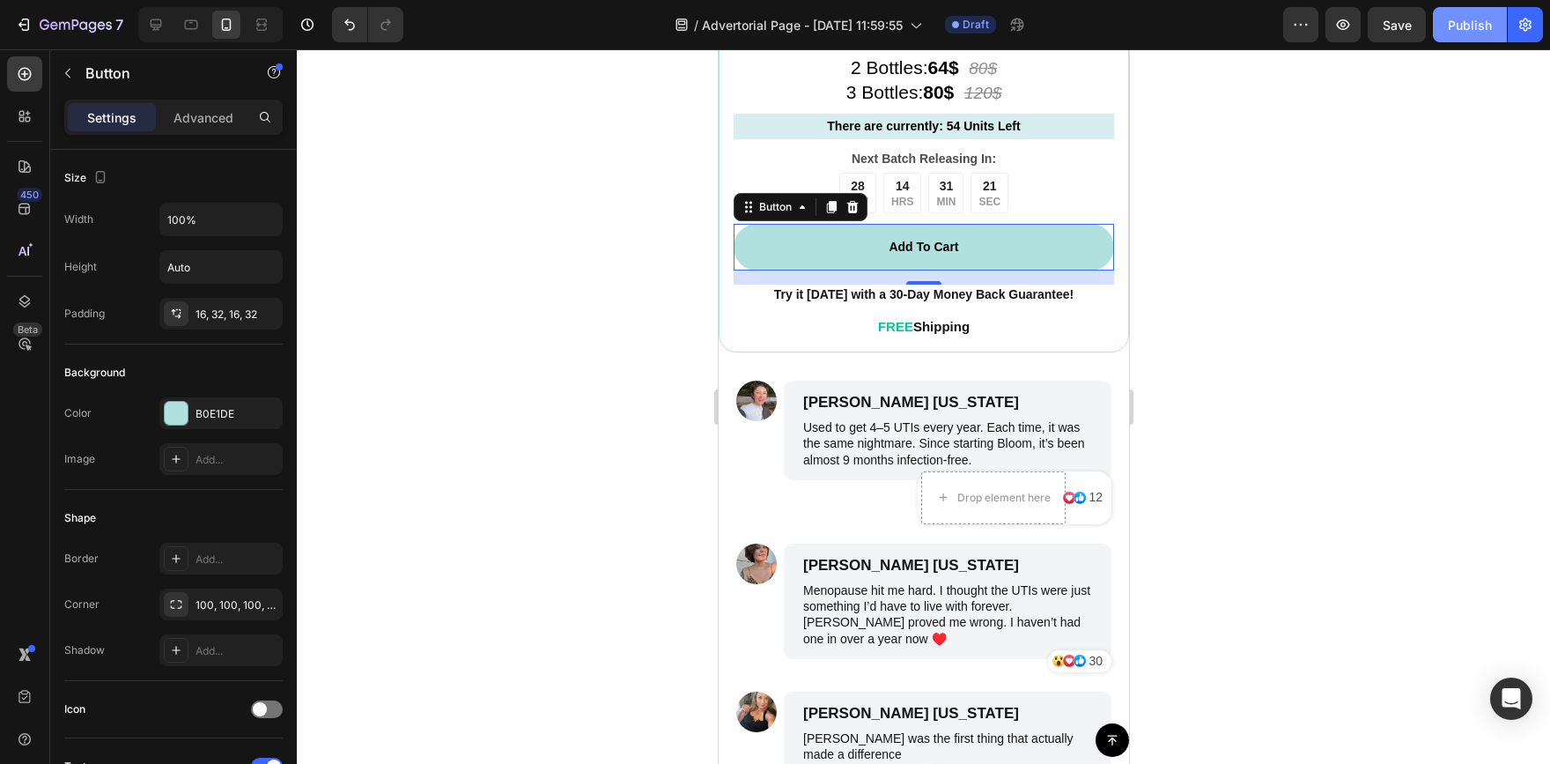
click at [1449, 23] on div "Publish" at bounding box center [1470, 25] width 44 height 18
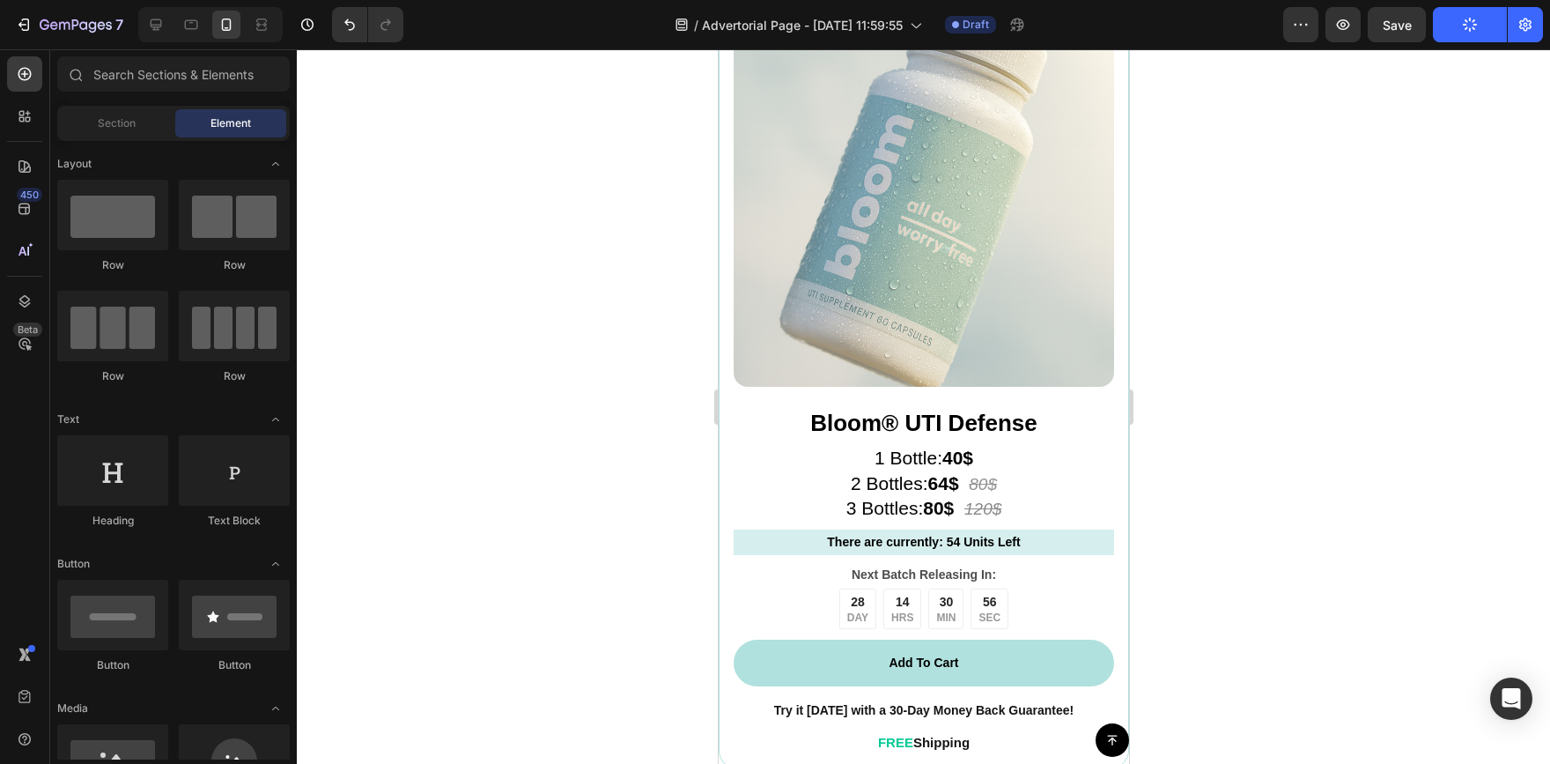
scroll to position [7082, 0]
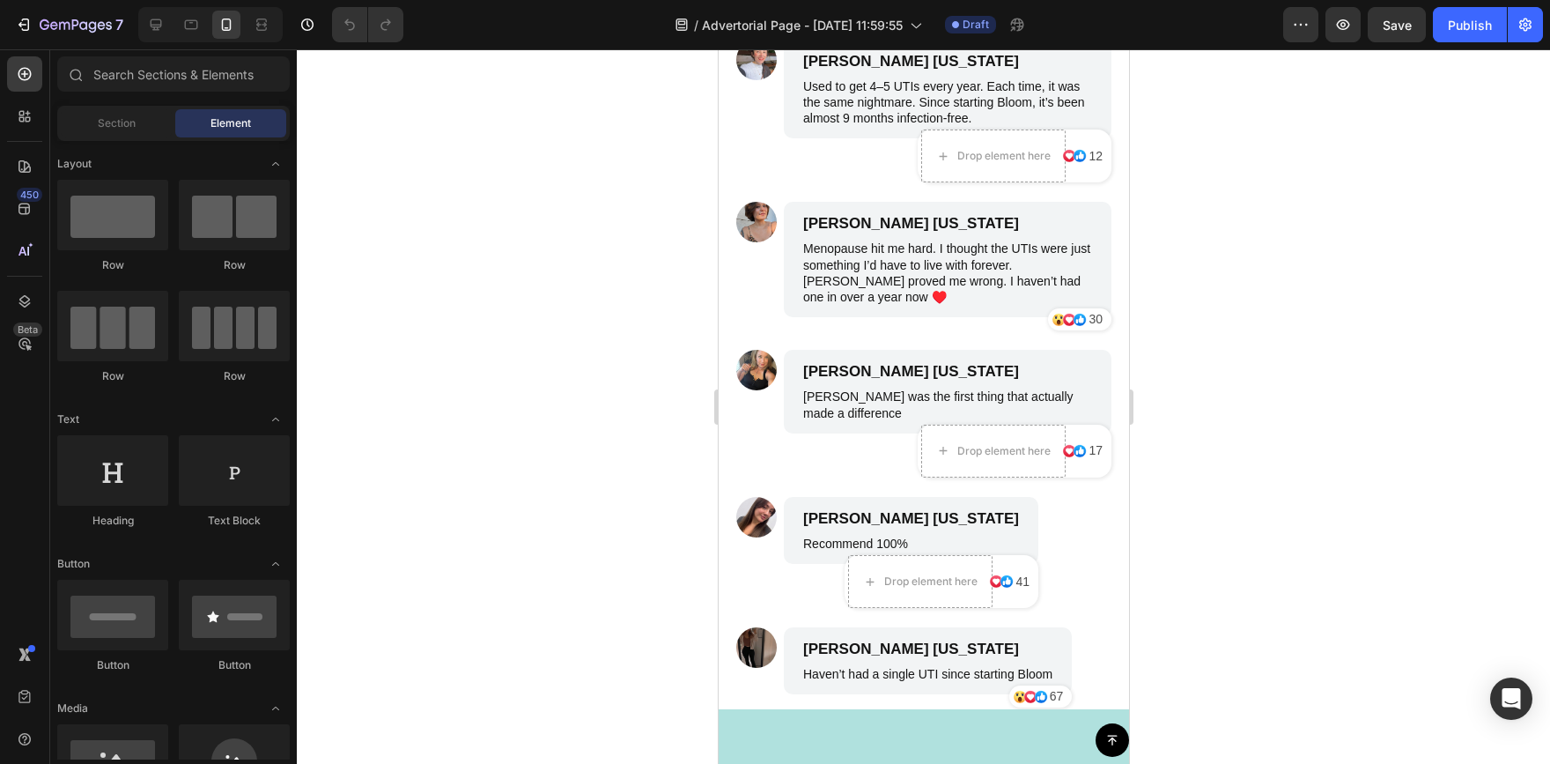
scroll to position [7893, 0]
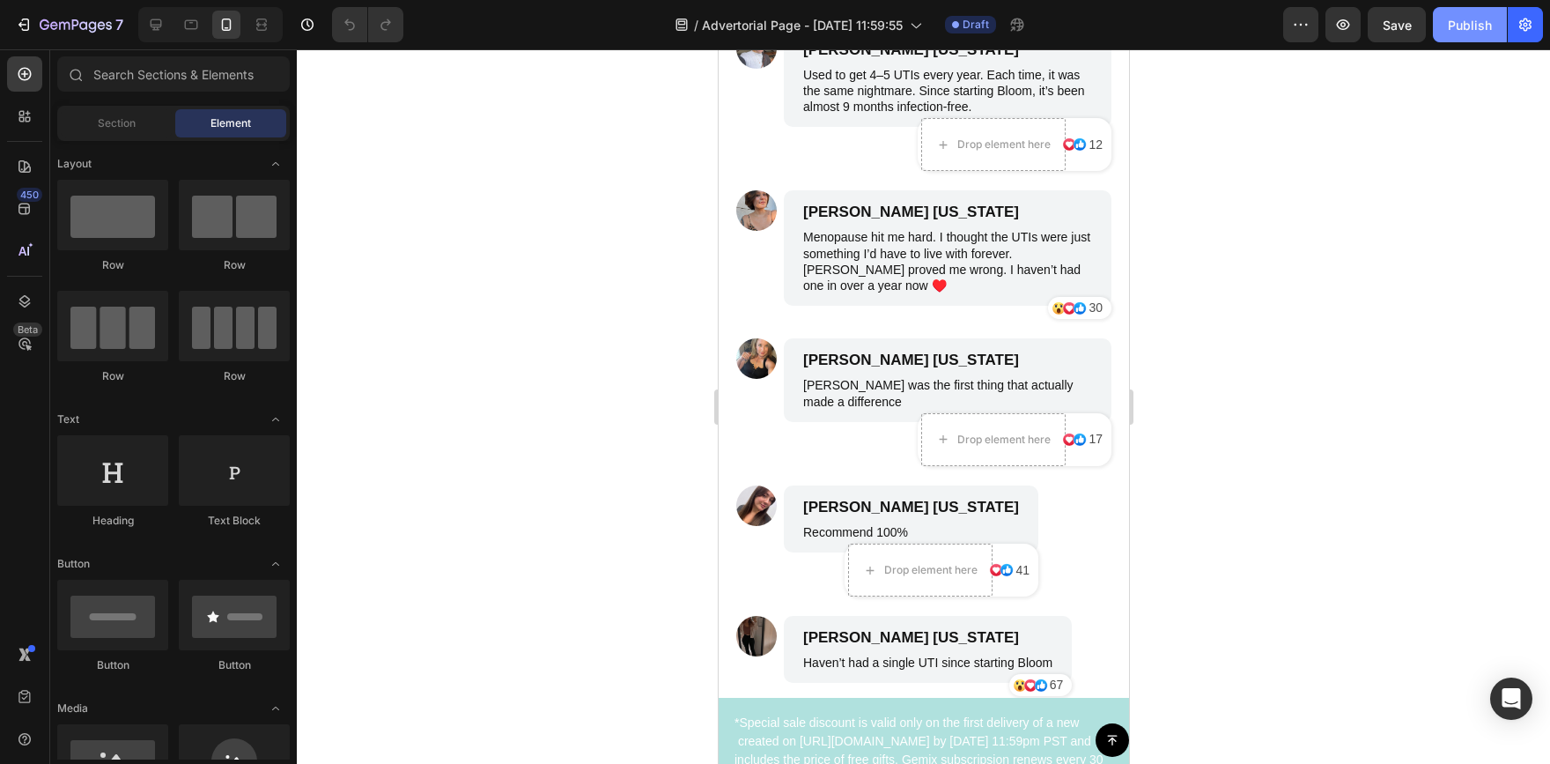
click at [1446, 29] on button "Publish" at bounding box center [1470, 24] width 74 height 35
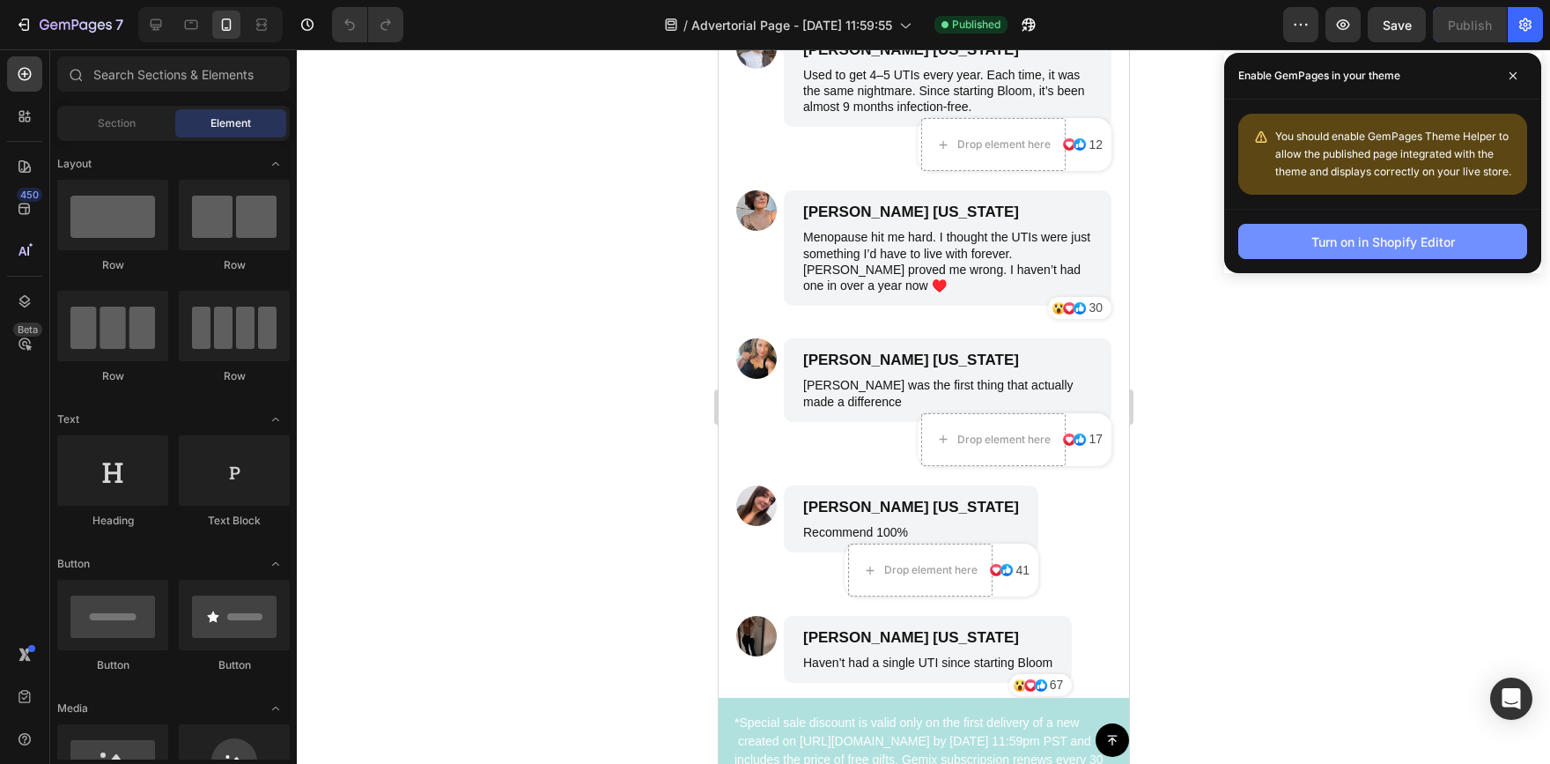
click at [1456, 243] on button "Turn on in Shopify Editor" at bounding box center [1382, 241] width 289 height 35
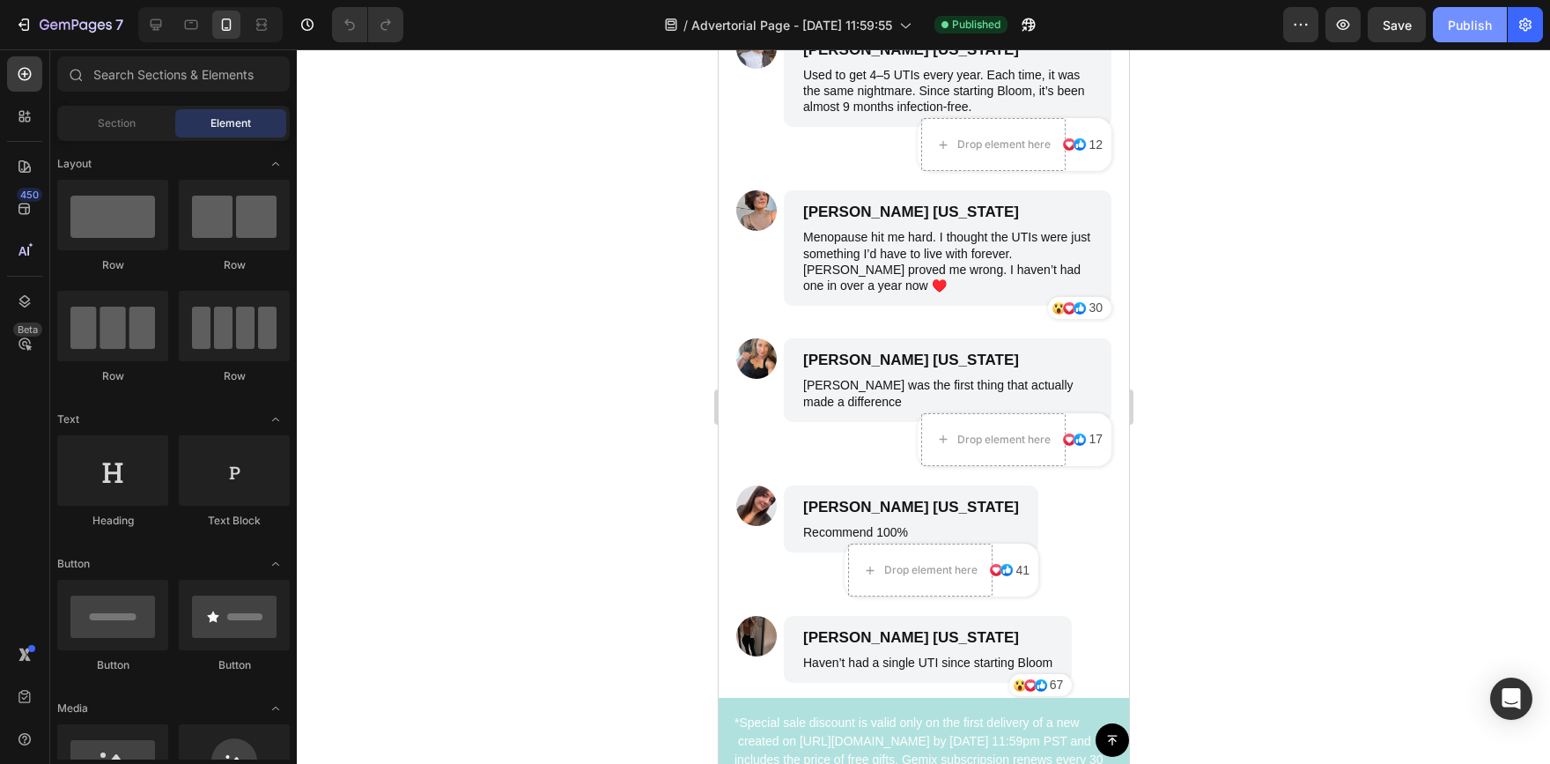
click at [1486, 36] on button "Publish" at bounding box center [1470, 24] width 74 height 35
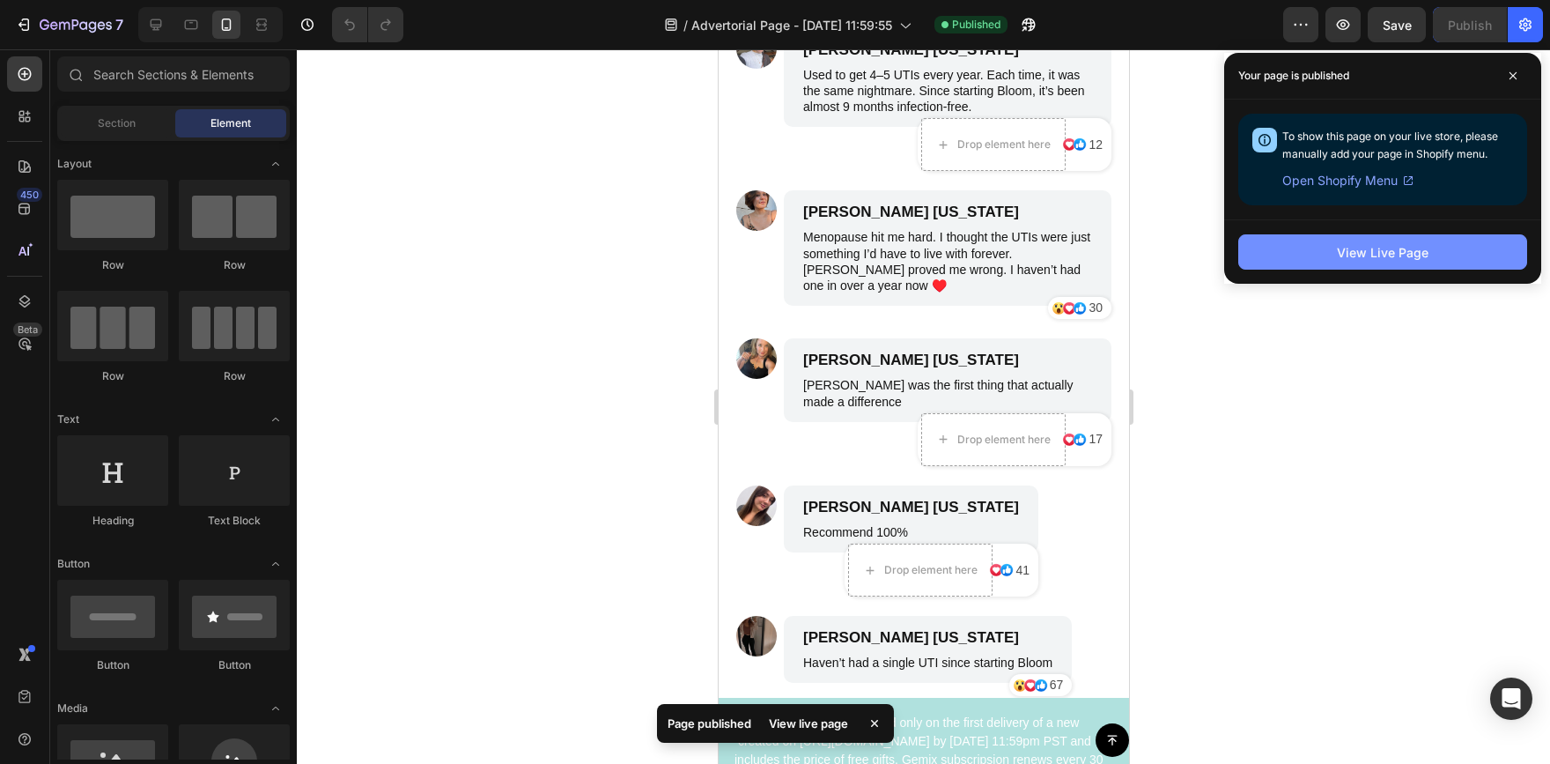
click at [1387, 259] on div "View Live Page" at bounding box center [1383, 252] width 92 height 18
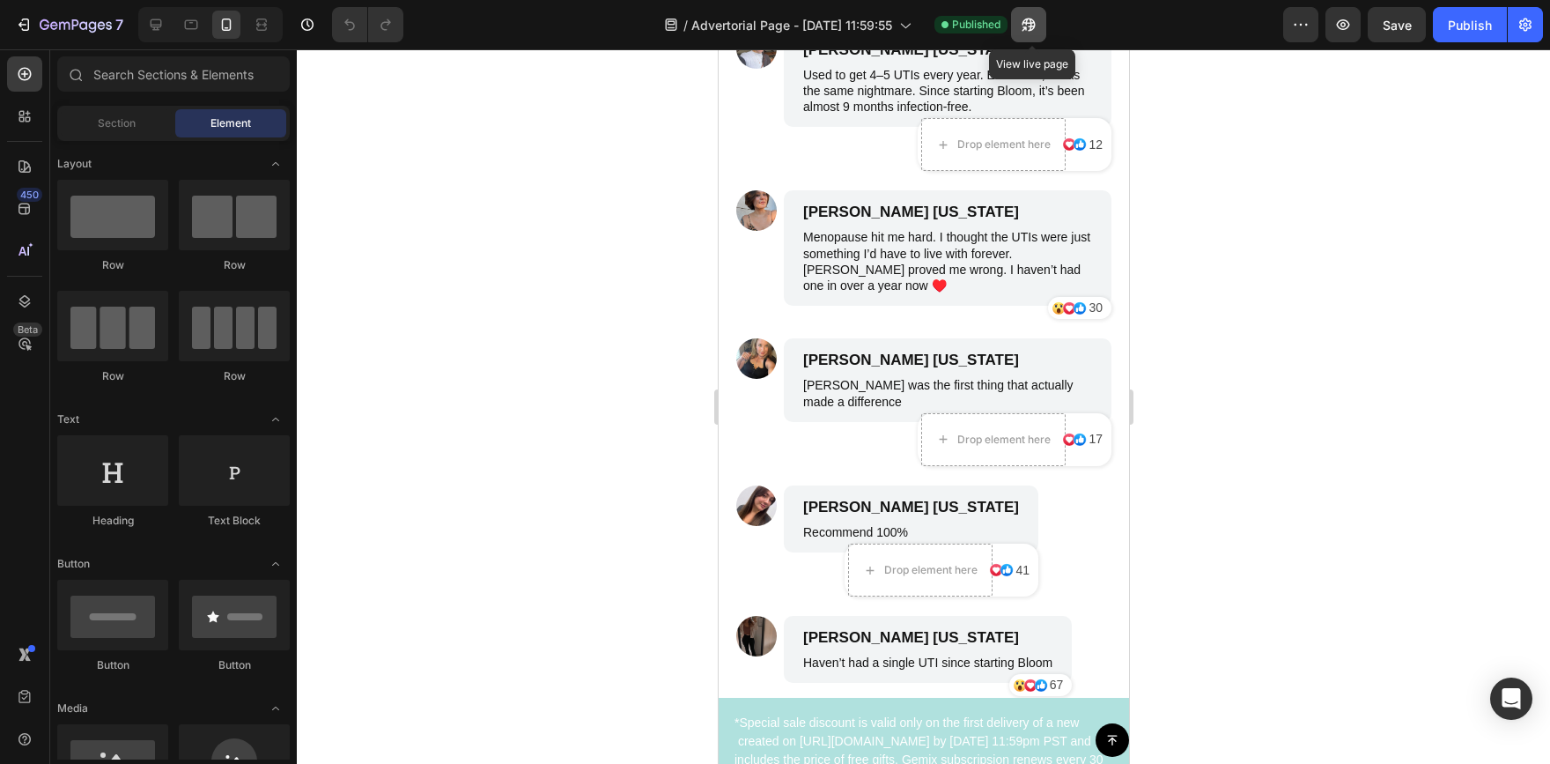
click at [1026, 26] on icon "button" at bounding box center [1024, 28] width 4 height 4
click at [1341, 18] on icon "button" at bounding box center [1343, 25] width 18 height 18
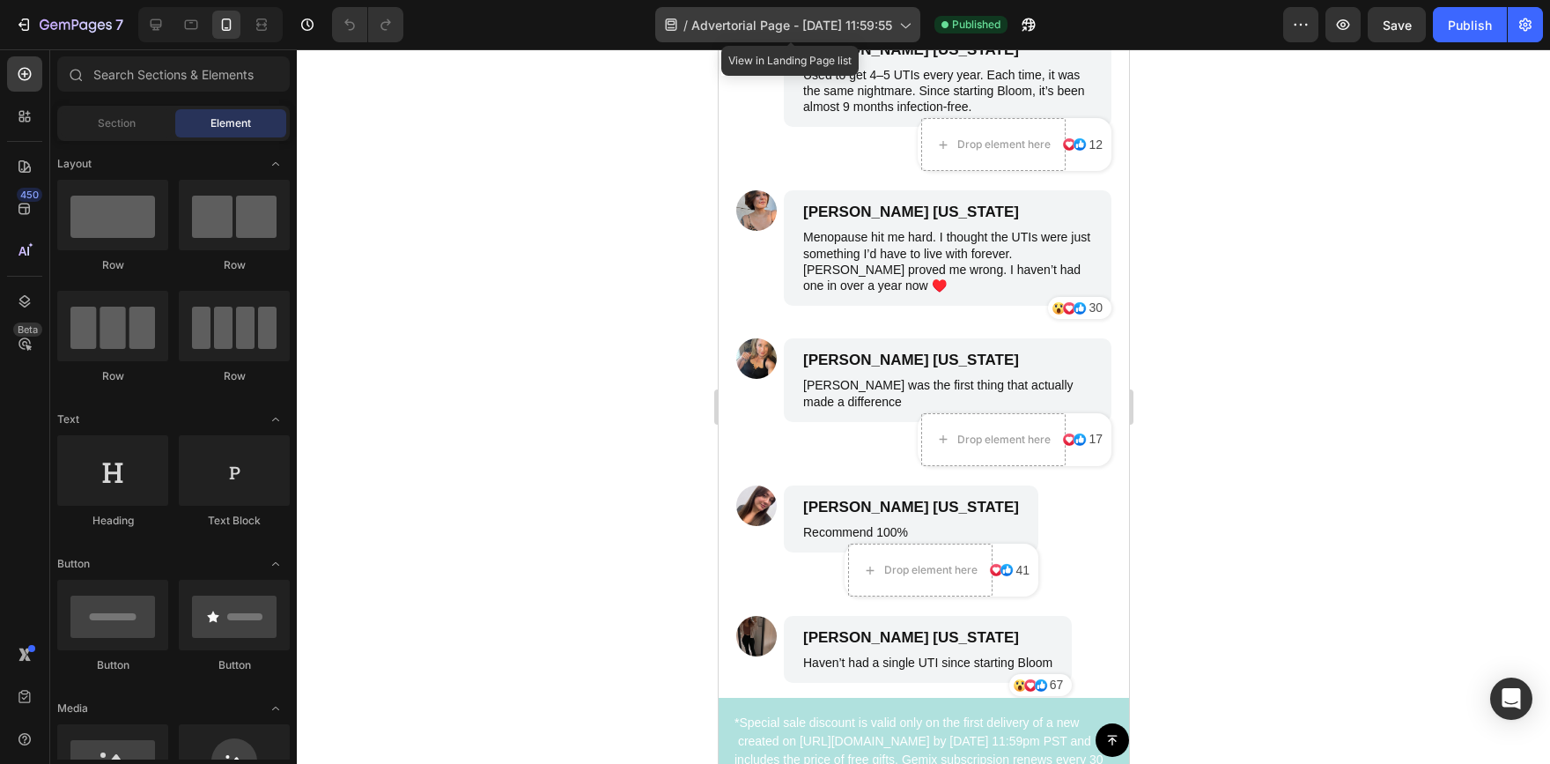
click at [910, 24] on icon at bounding box center [905, 26] width 10 height 5
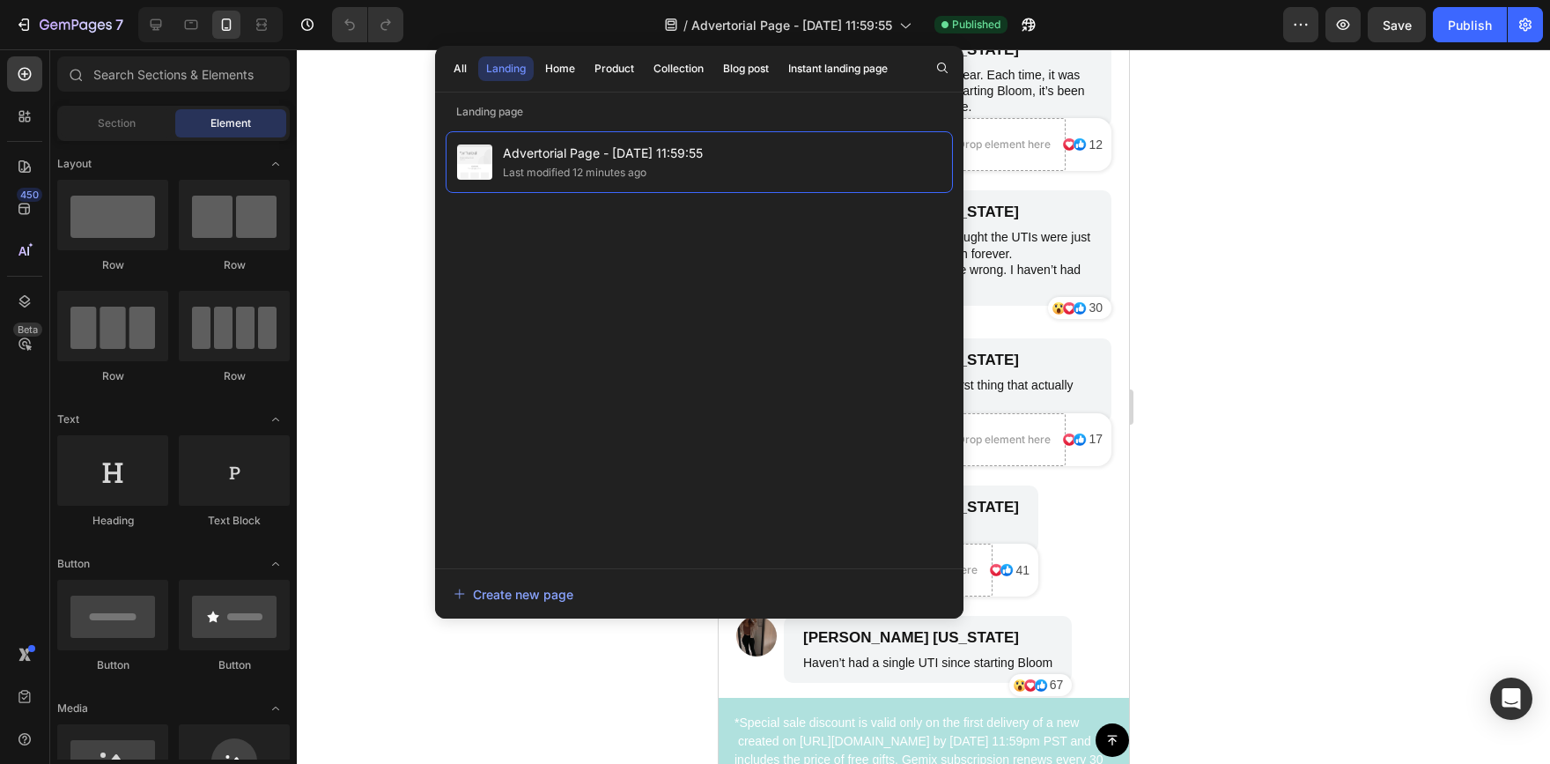
click at [1317, 153] on div at bounding box center [923, 406] width 1253 height 714
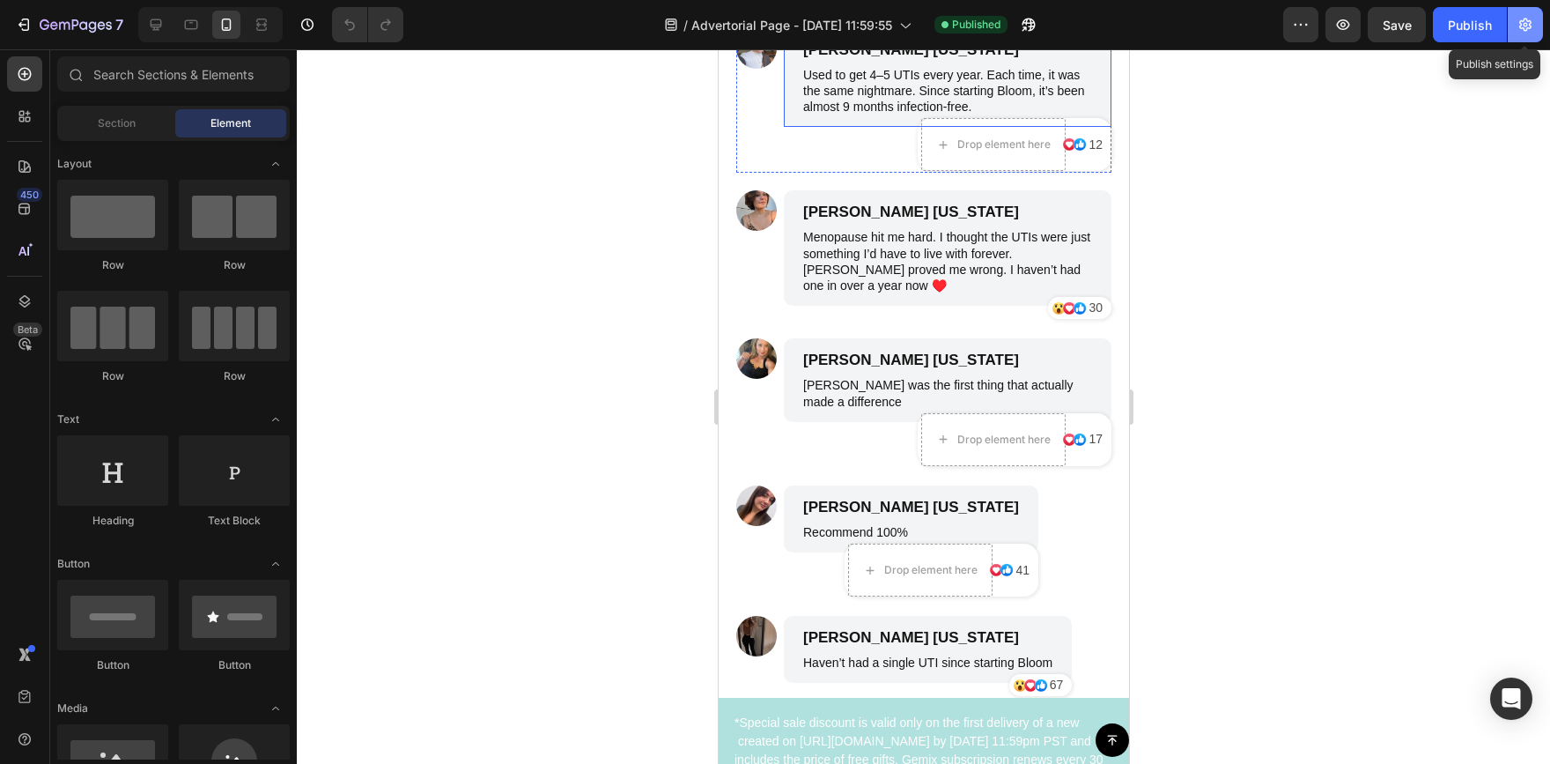
click at [1526, 30] on icon "button" at bounding box center [1525, 24] width 12 height 13
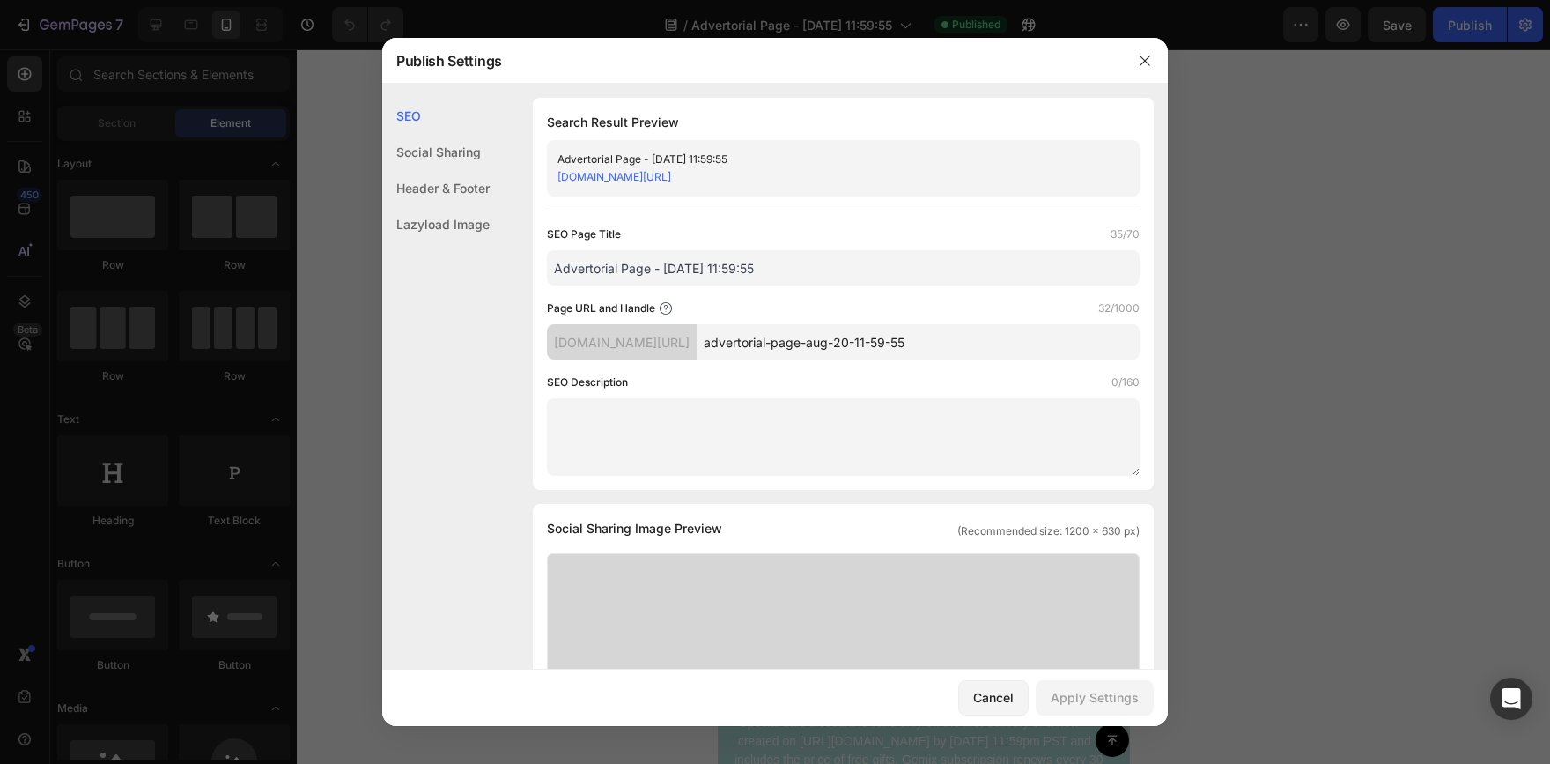
click at [446, 206] on div "Header & Footer" at bounding box center [435, 224] width 107 height 36
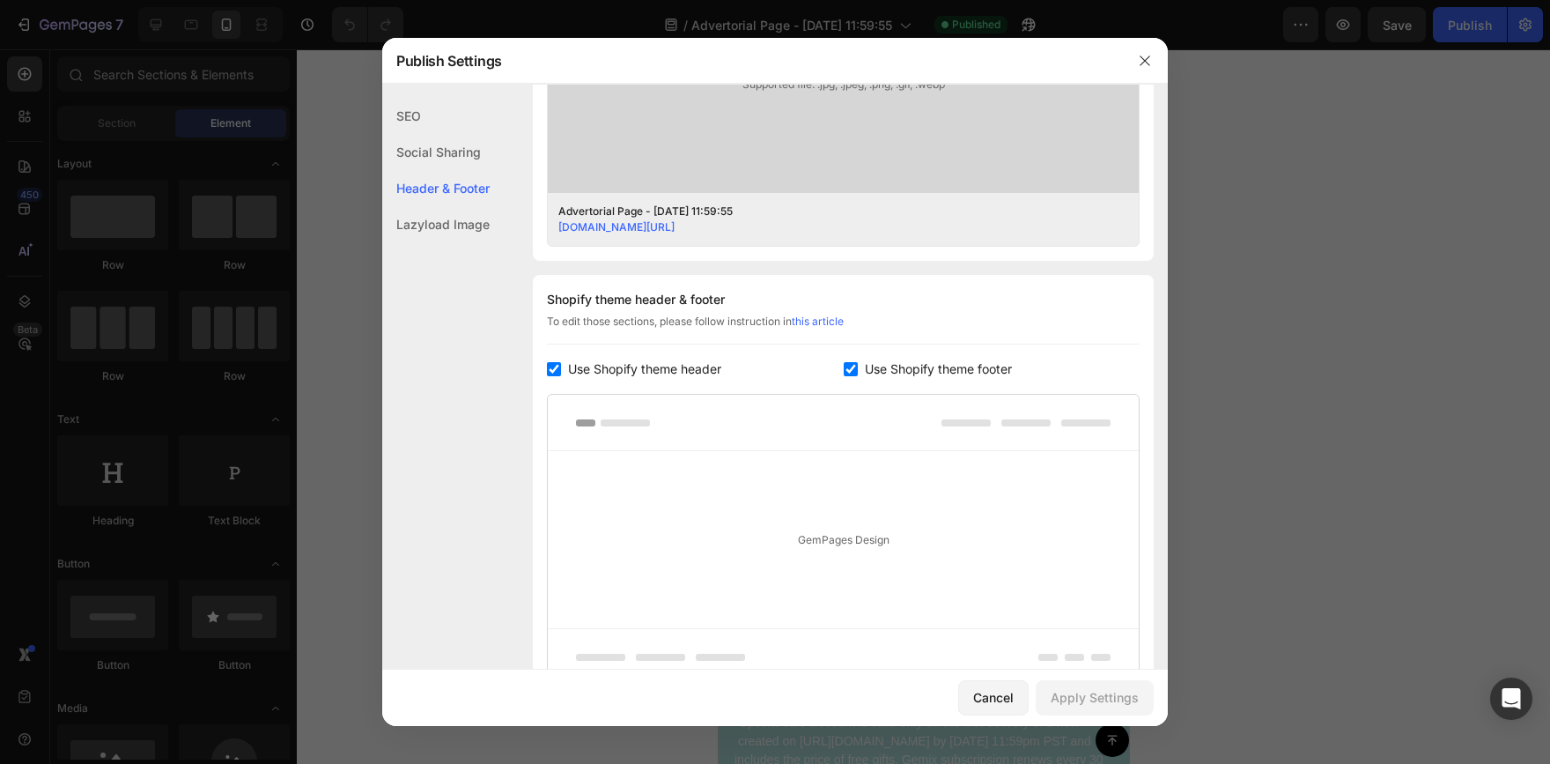
scroll to position [813, 0]
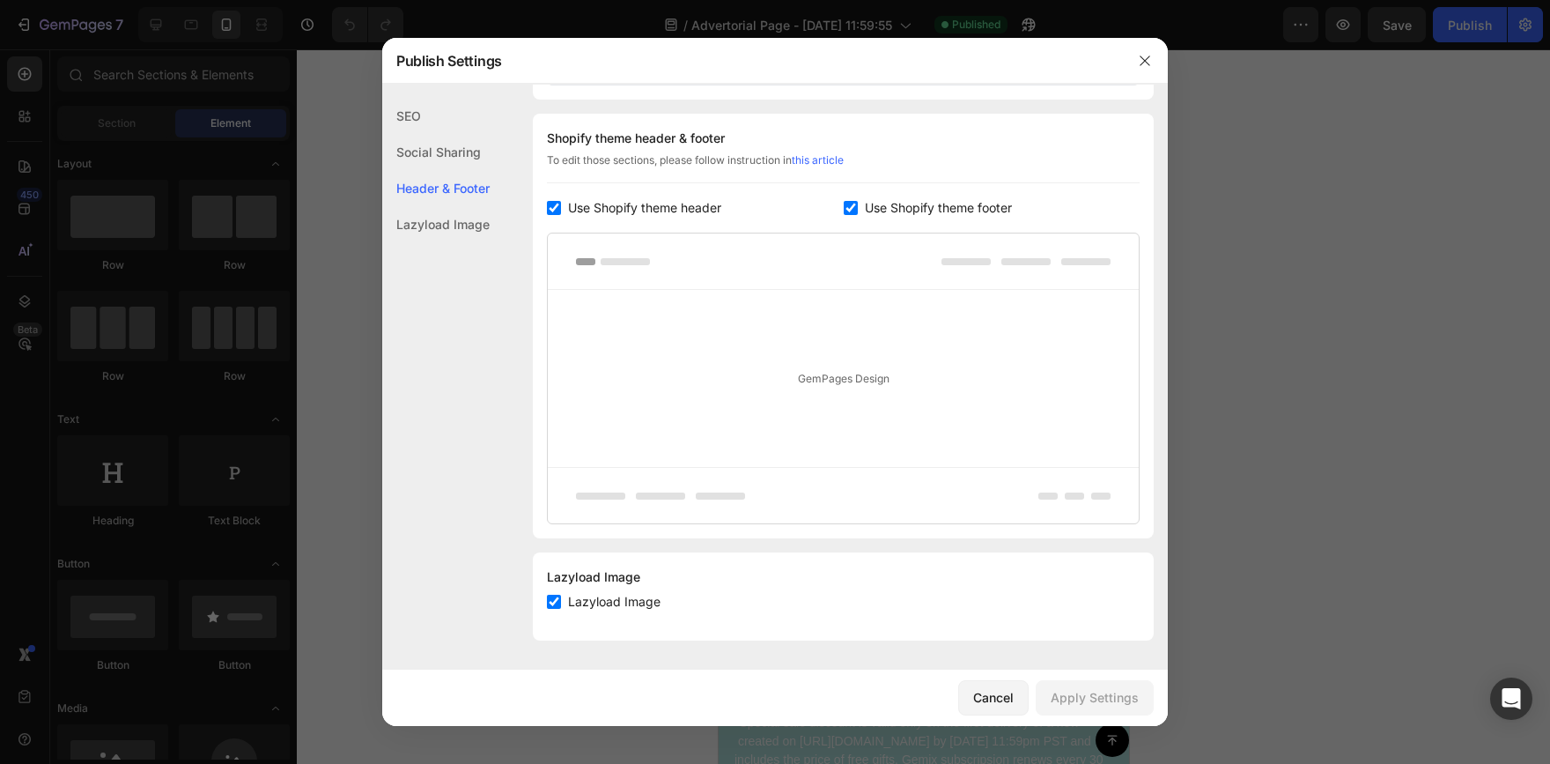
click at [451, 226] on div "Lazyload Image" at bounding box center [435, 224] width 107 height 36
click at [407, 134] on div "SEO" at bounding box center [435, 152] width 107 height 36
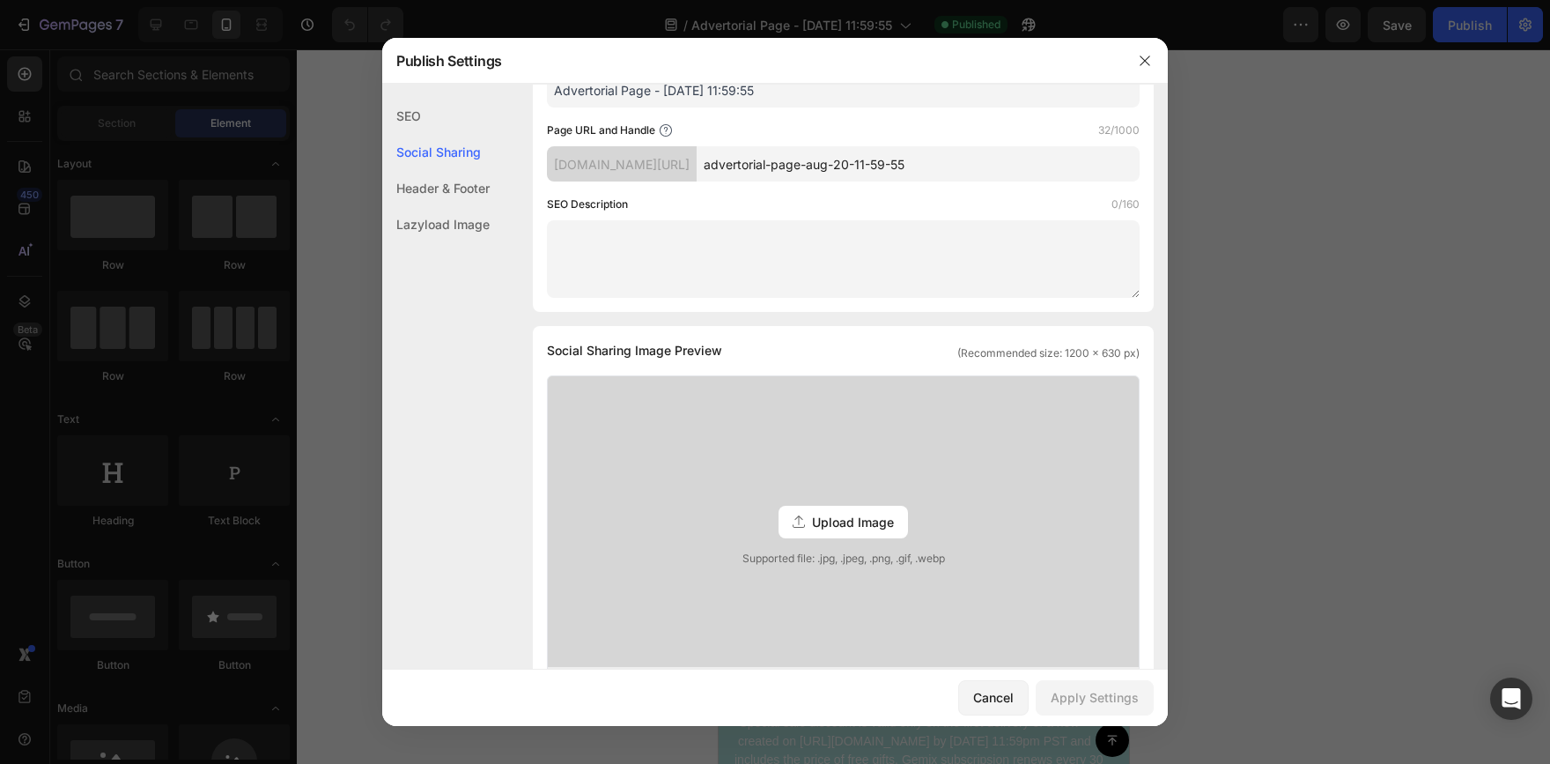
scroll to position [176, 0]
click at [1133, 56] on button "button" at bounding box center [1145, 61] width 28 height 28
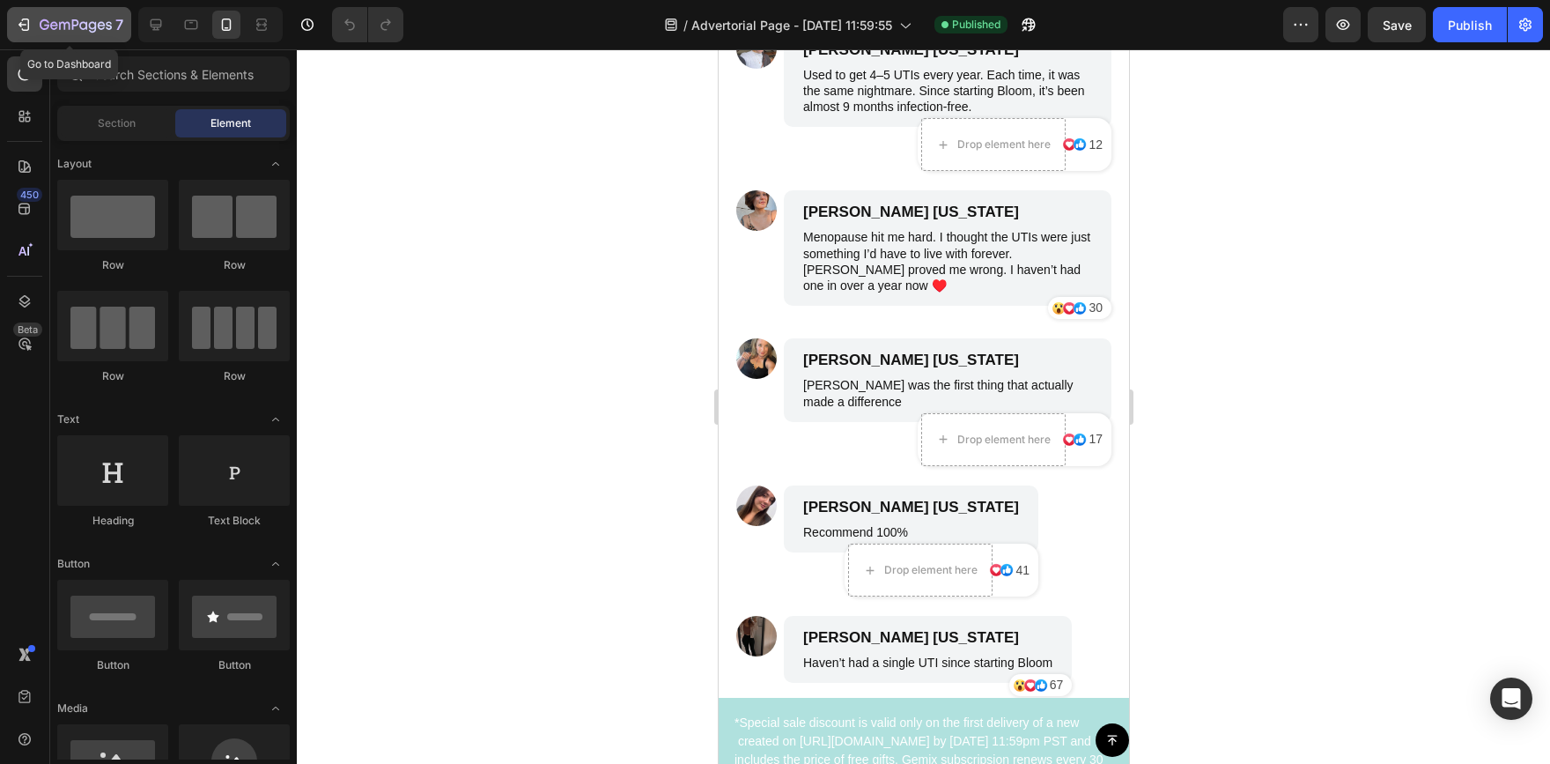
click at [19, 18] on icon "button" at bounding box center [24, 25] width 18 height 18
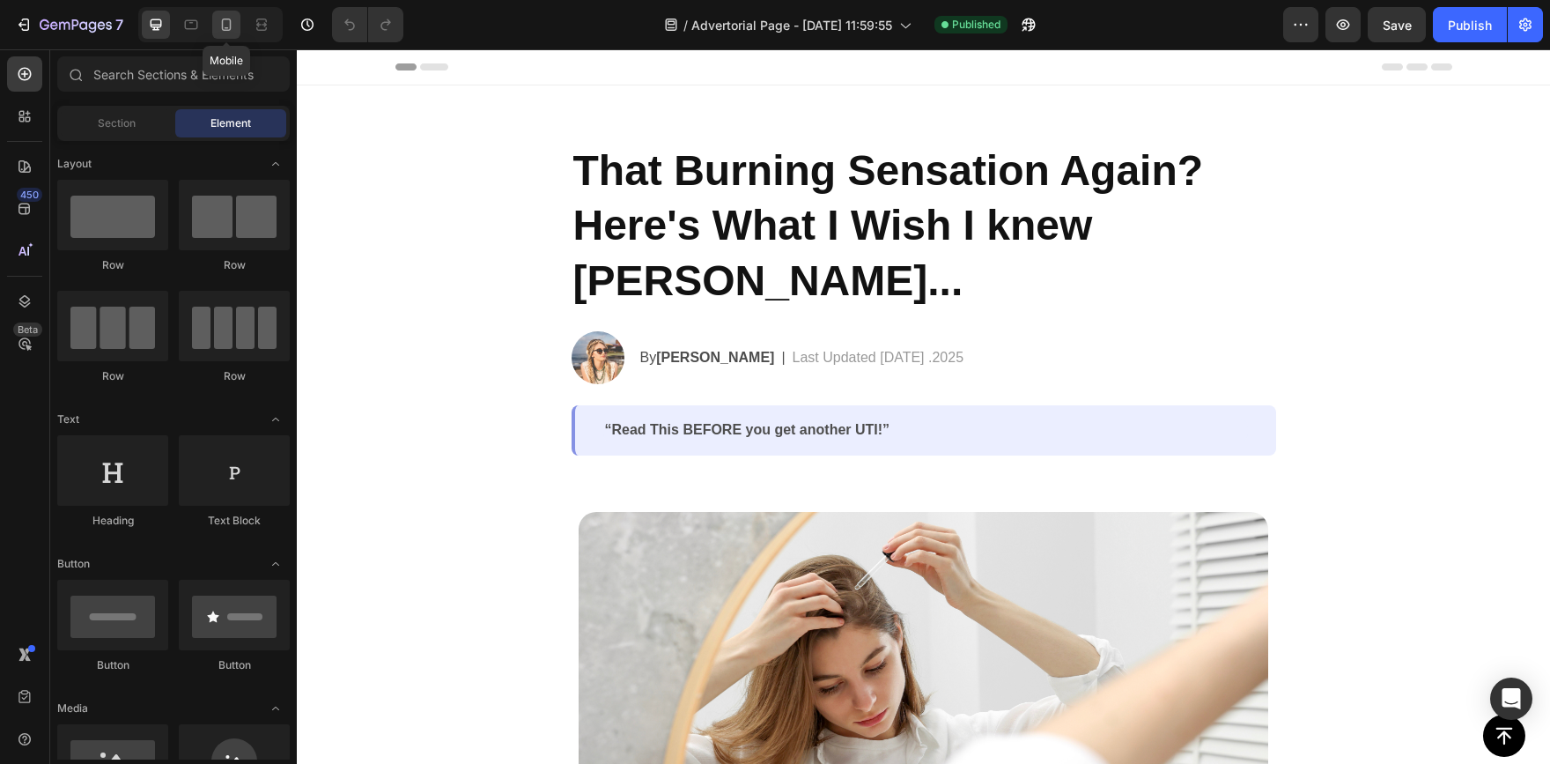
click at [221, 25] on icon at bounding box center [227, 25] width 18 height 18
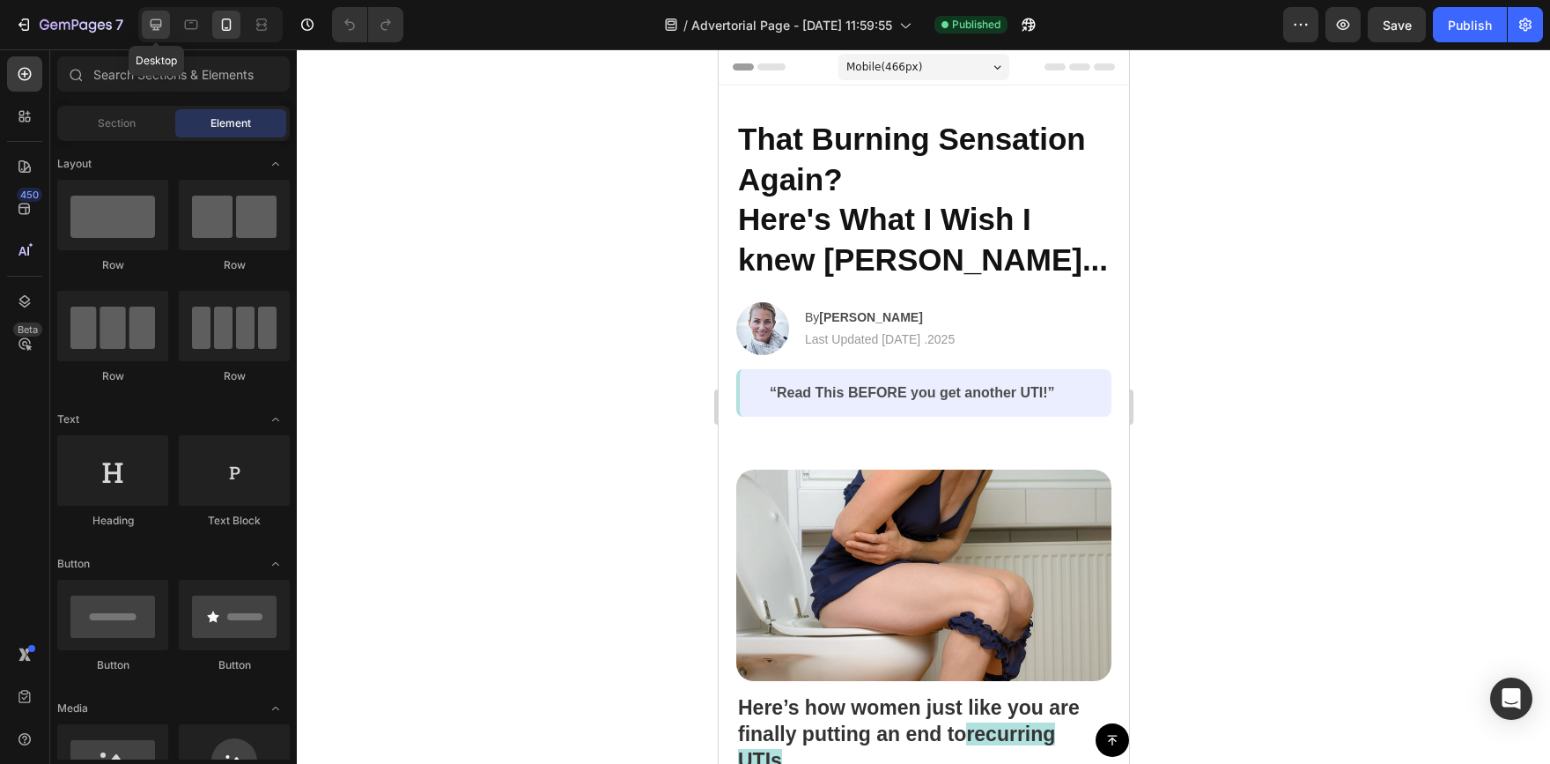
click at [167, 26] on div at bounding box center [156, 25] width 28 height 28
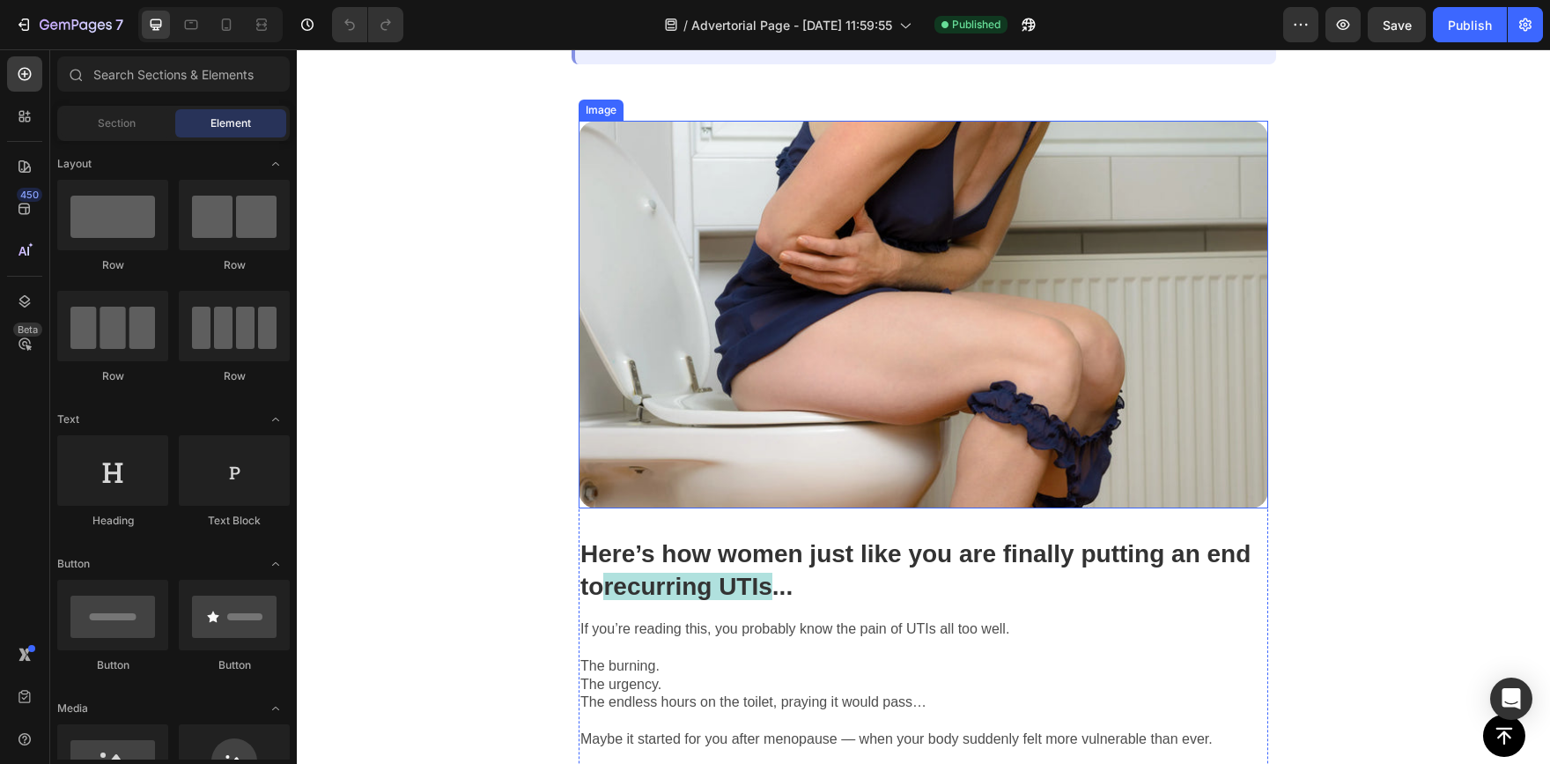
scroll to position [440, 0]
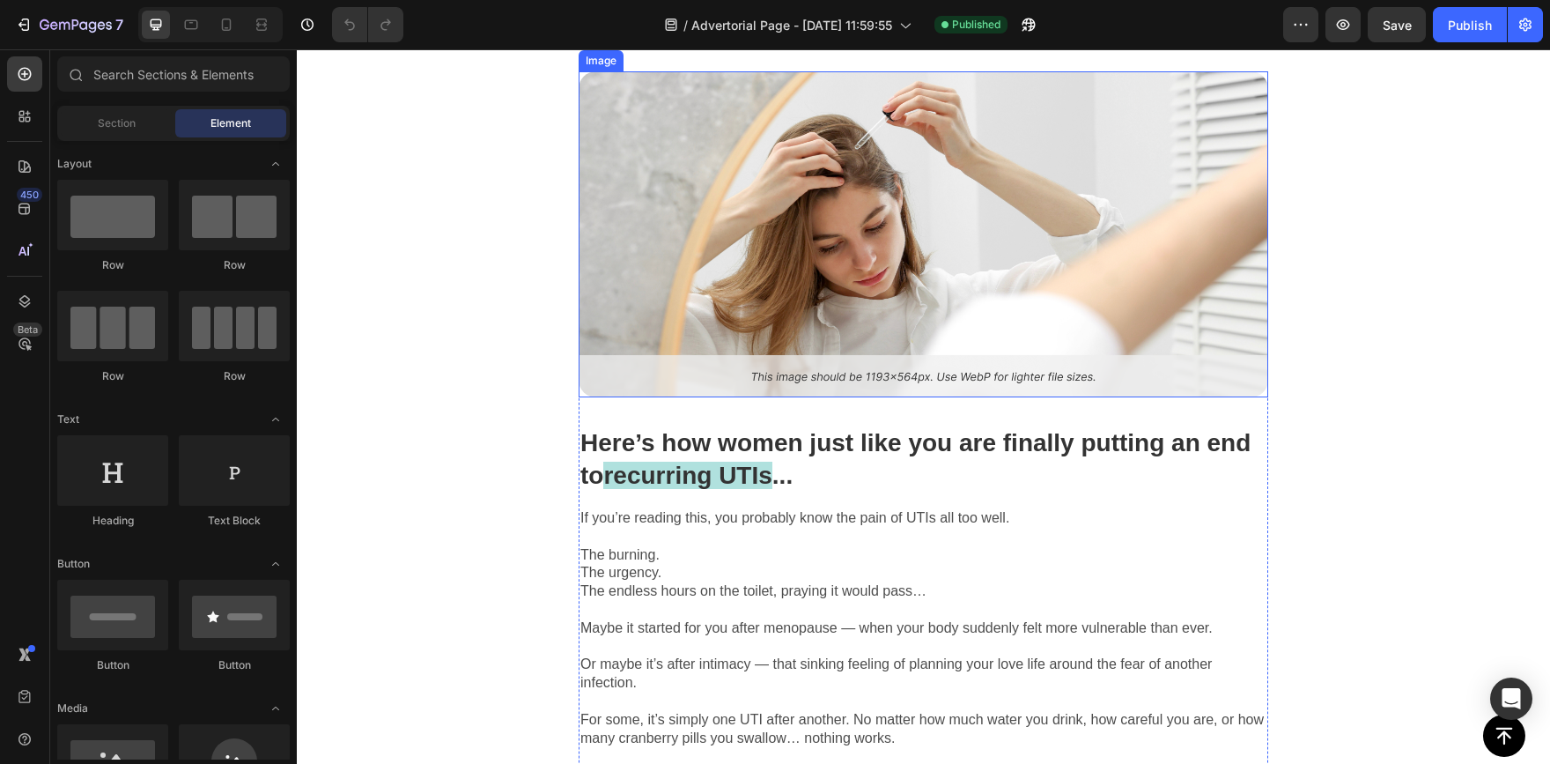
click at [909, 233] on img at bounding box center [924, 234] width 690 height 326
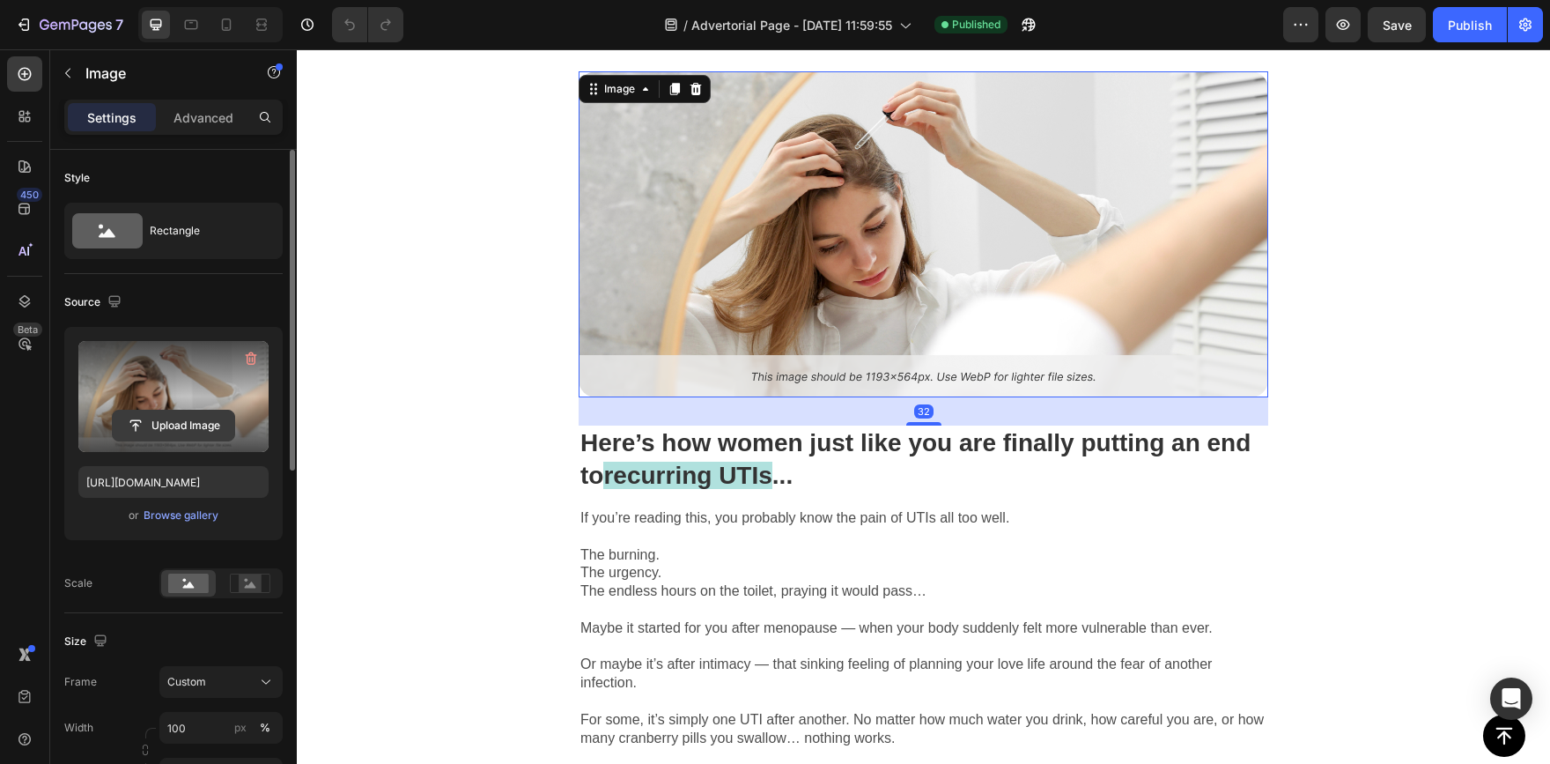
click at [211, 422] on input "file" at bounding box center [174, 425] width 122 height 30
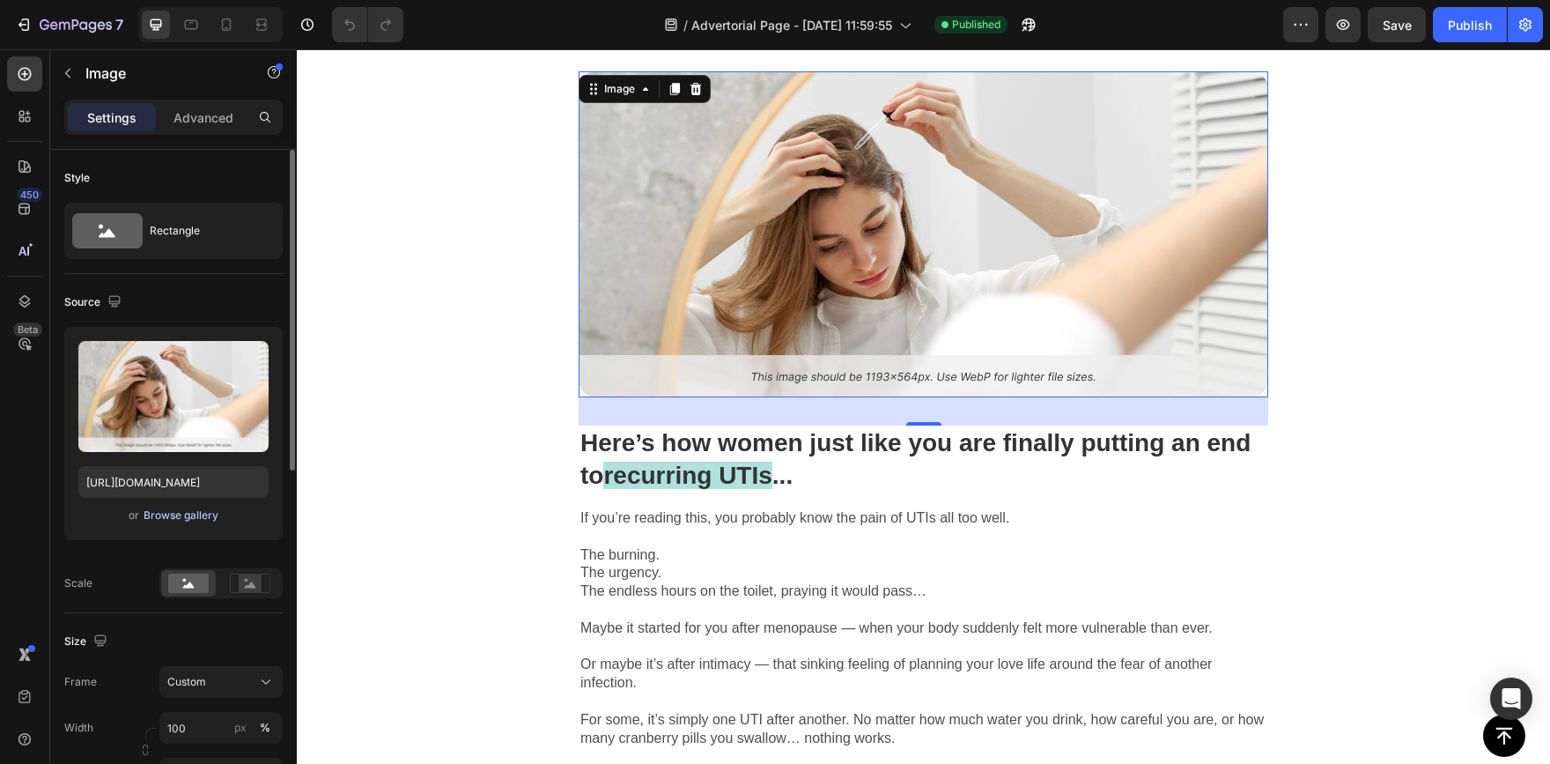
click at [174, 508] on div "Browse gallery" at bounding box center [181, 515] width 75 height 16
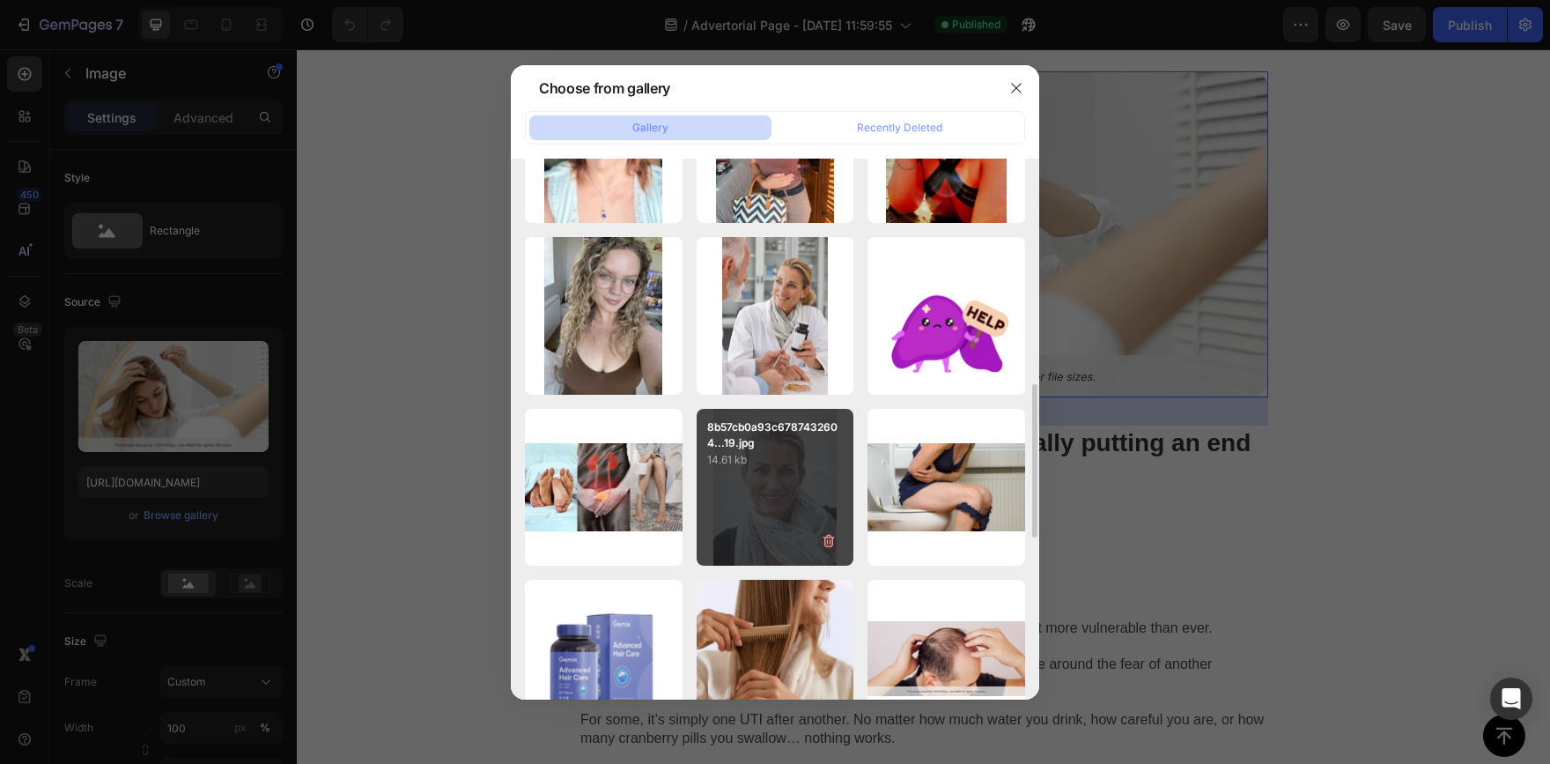
scroll to position [881, 0]
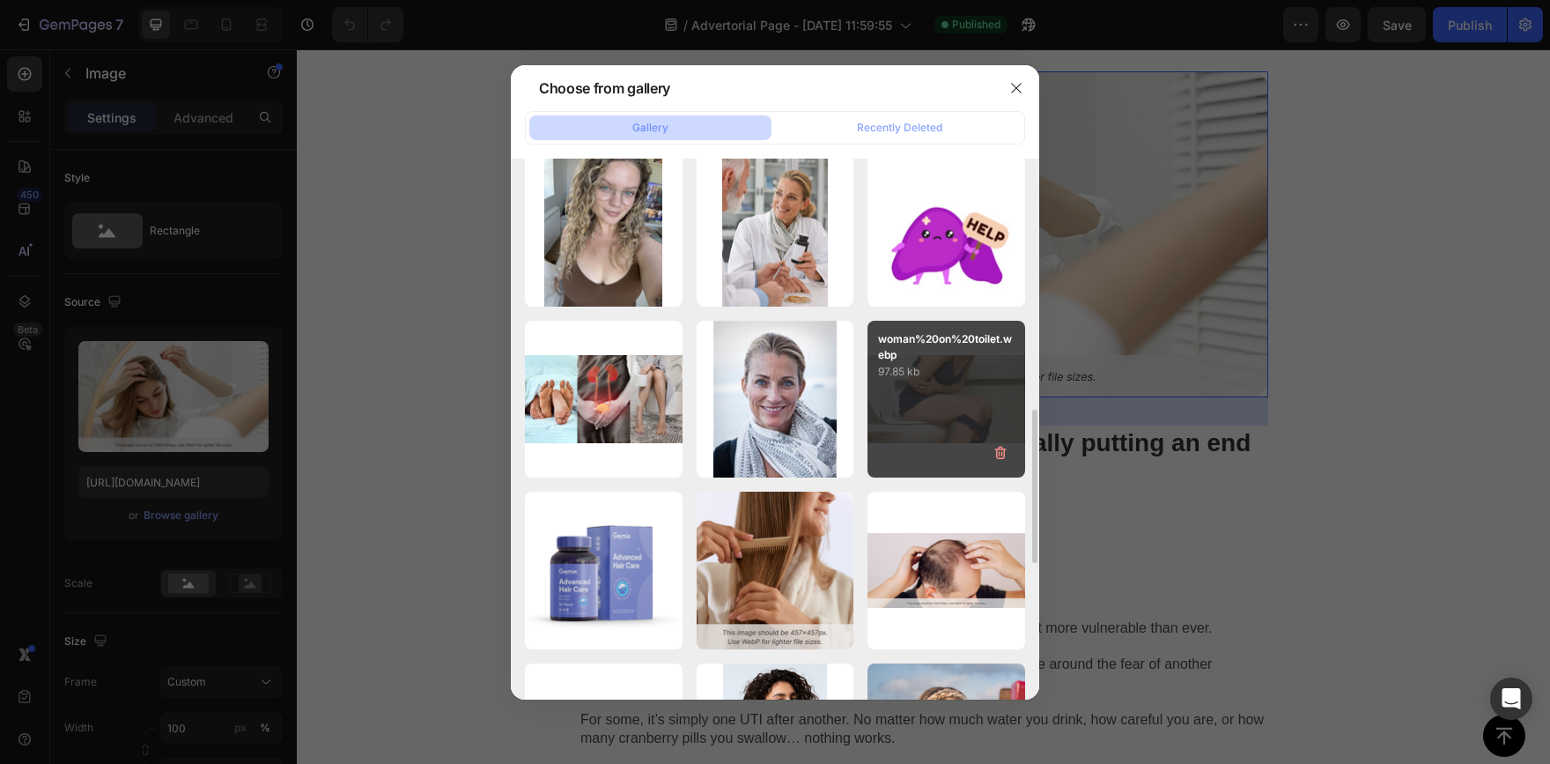
click at [941, 383] on div "woman%20on%20toilet.webp 97.85 kb" at bounding box center [947, 400] width 158 height 158
type input "https://cdn.shopify.com/s/files/1/0948/1545/3514/files/gempages_580750585754550…"
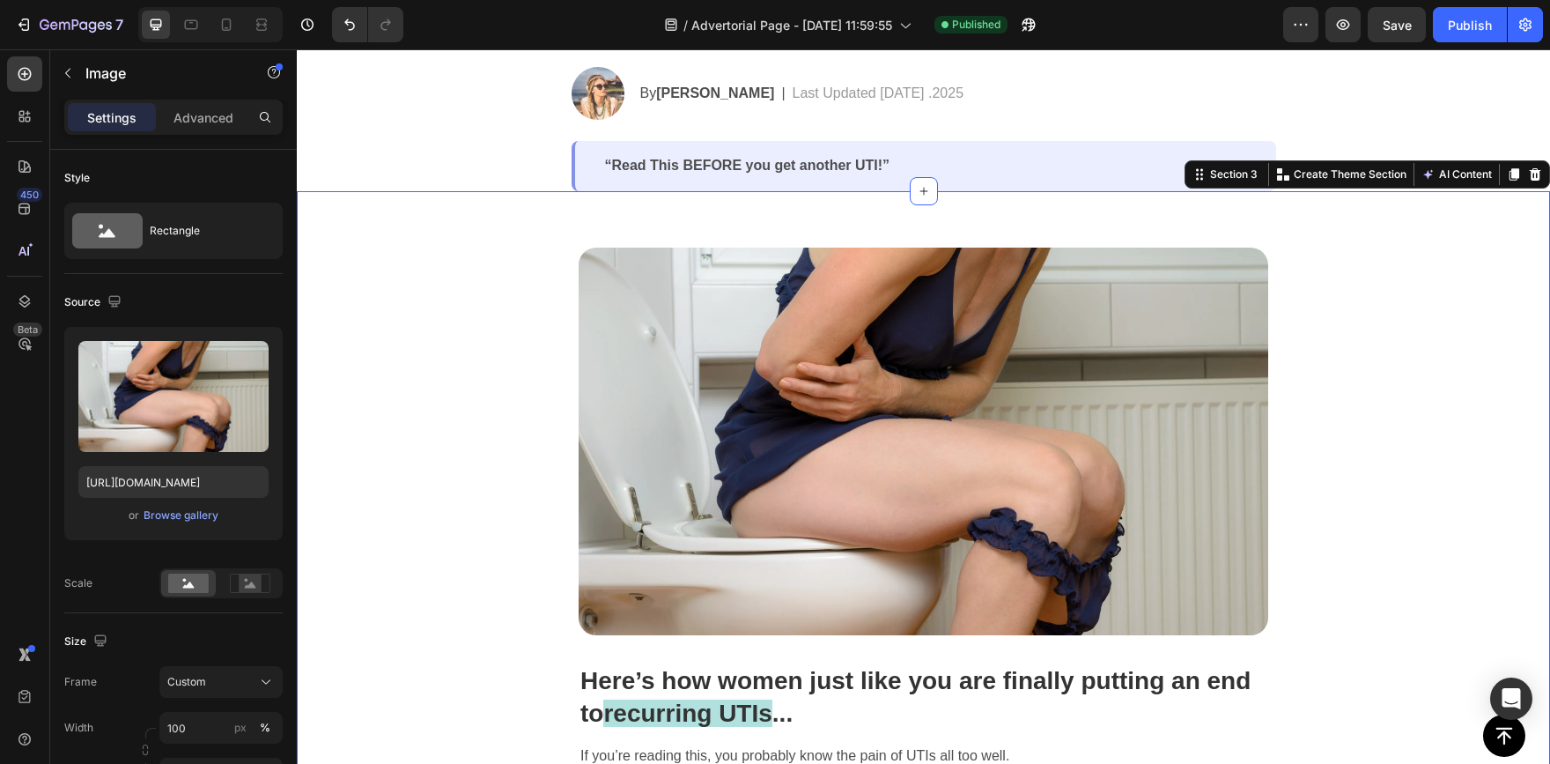
click at [1441, 372] on div "Image Here’s how women just like you are finally putting an end to recurring UT…" at bounding box center [923, 699] width 1253 height 1017
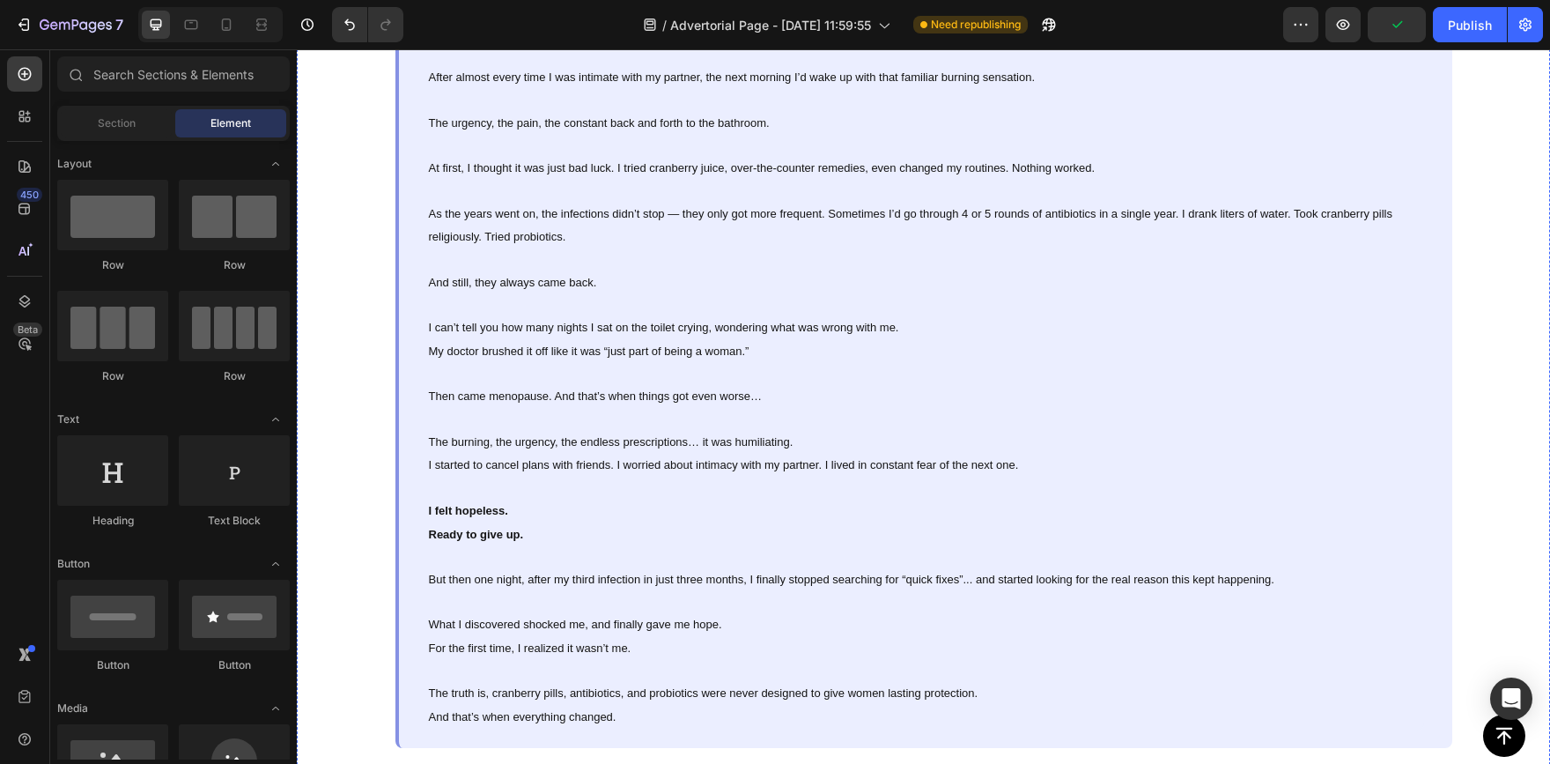
scroll to position [1558, 0]
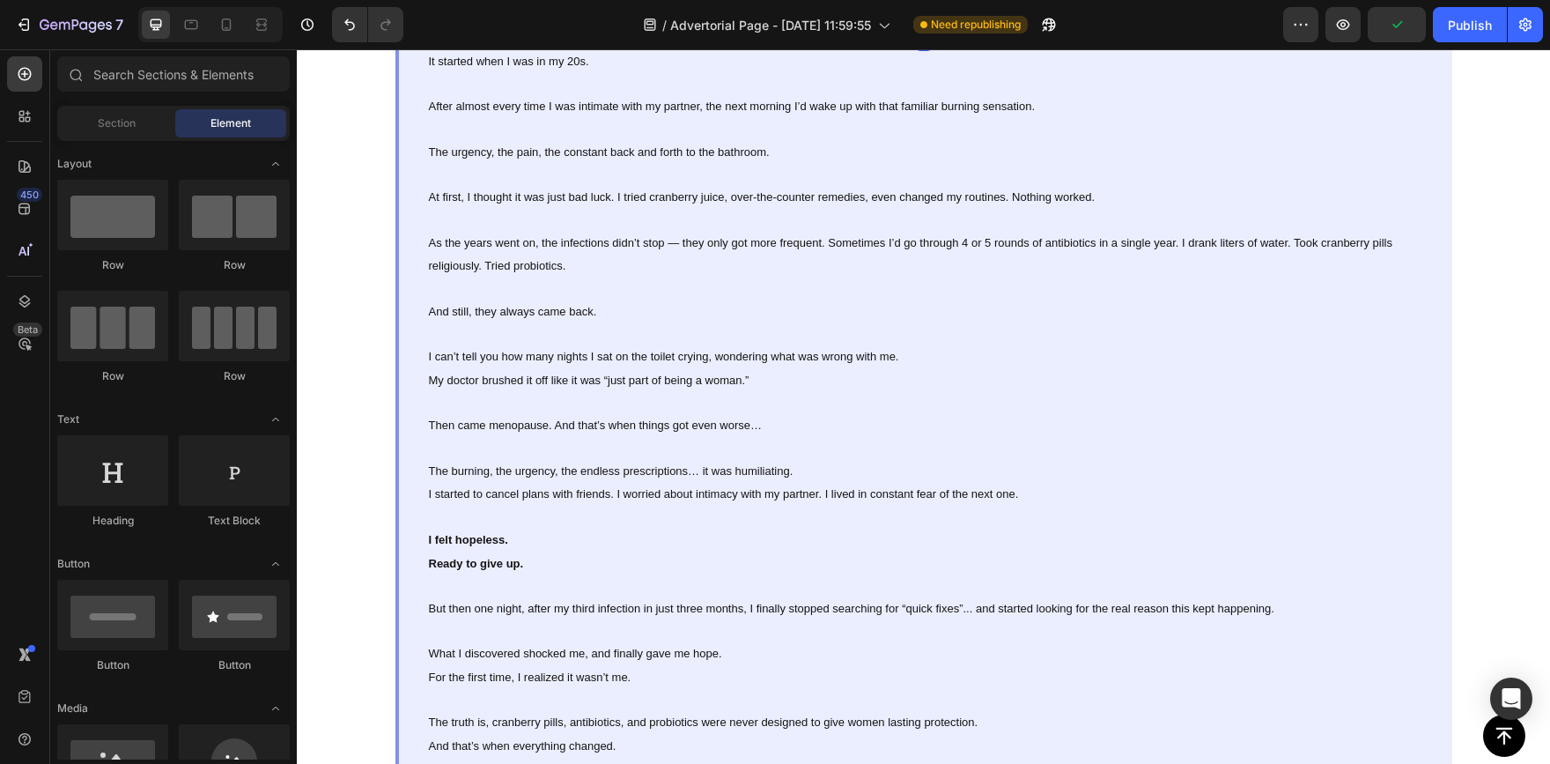
click at [898, 16] on img at bounding box center [923, 12] width 1253 height 7
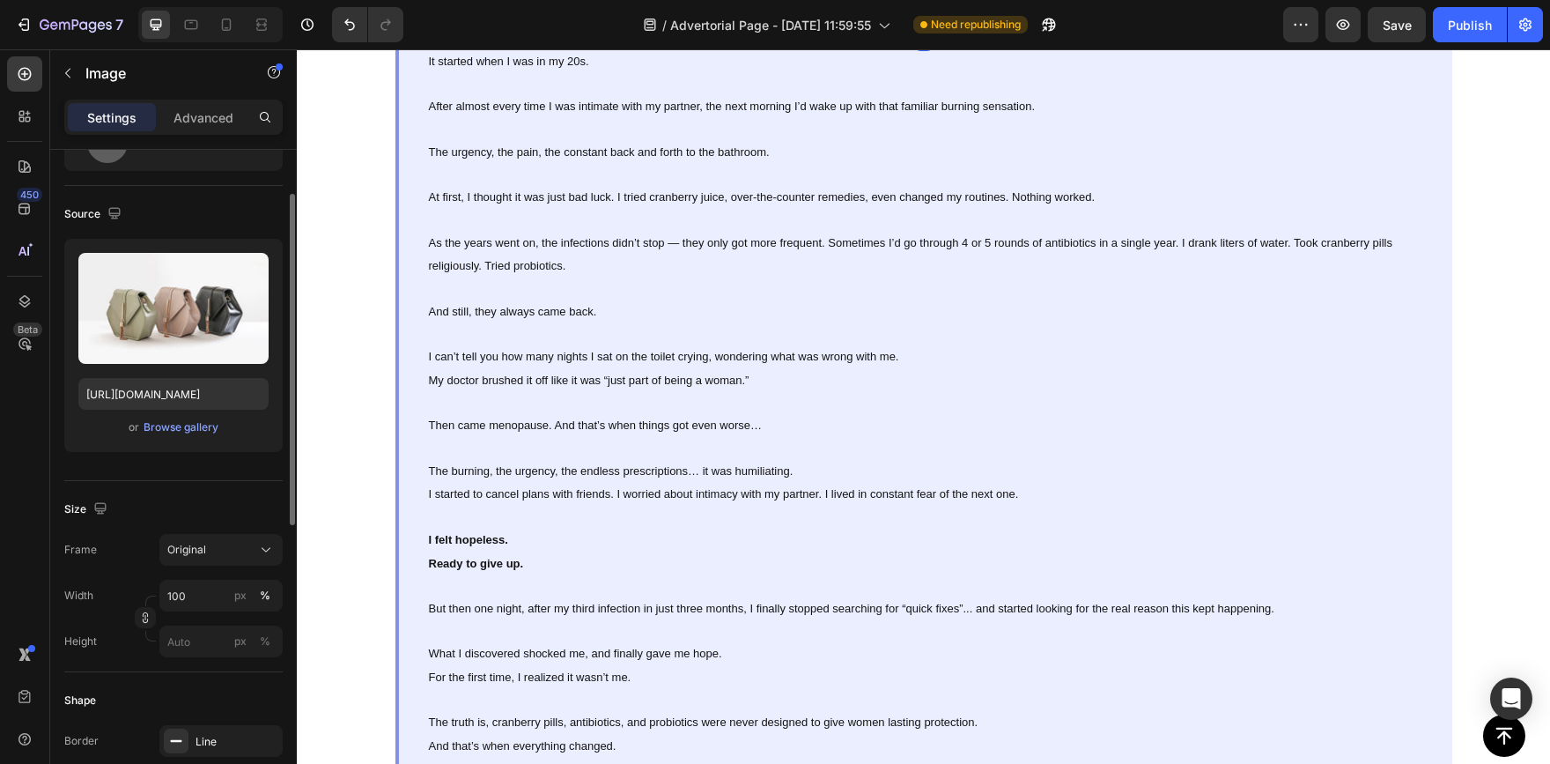
scroll to position [176, 0]
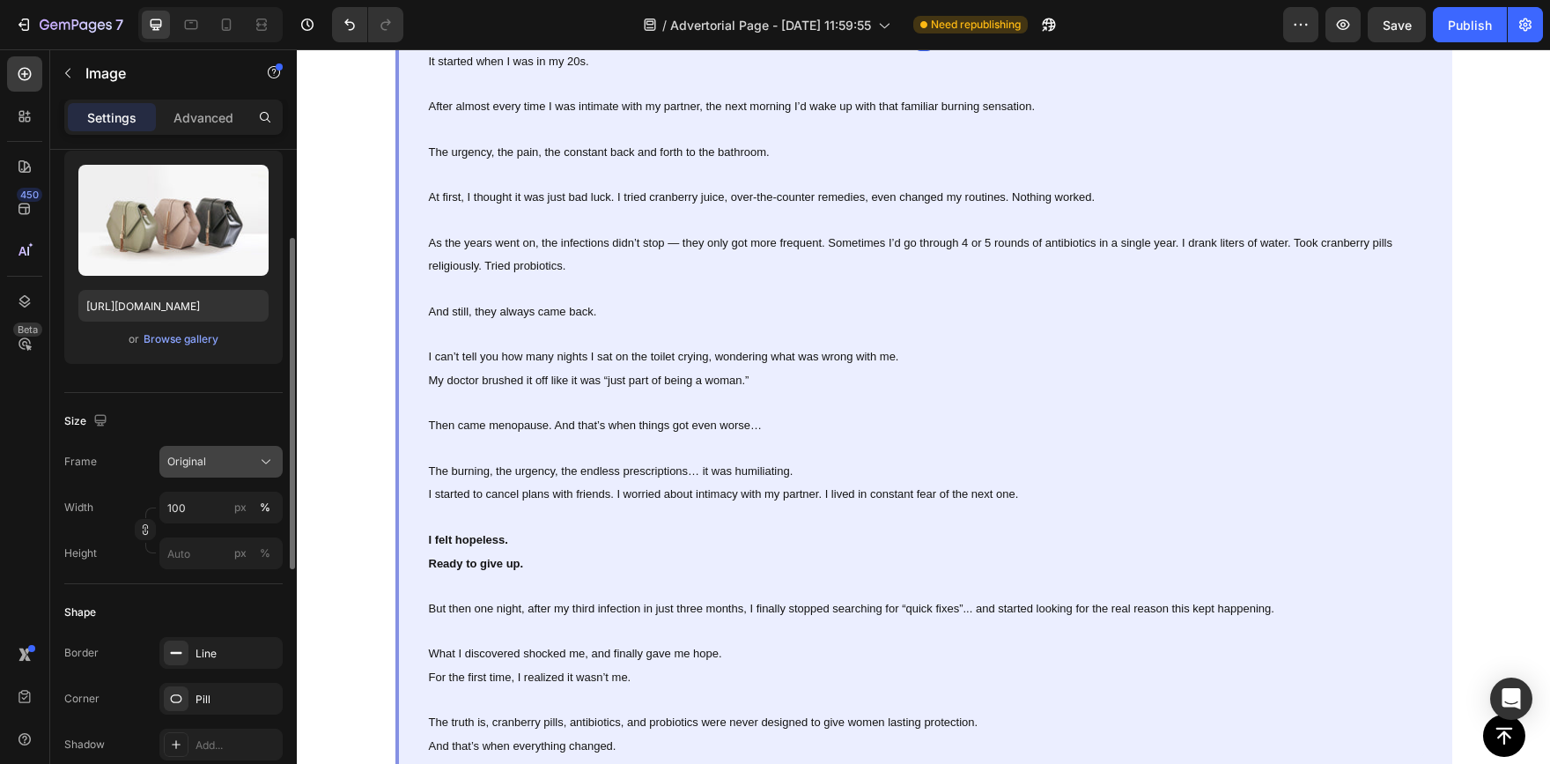
click at [206, 458] on div "Original" at bounding box center [210, 462] width 86 height 16
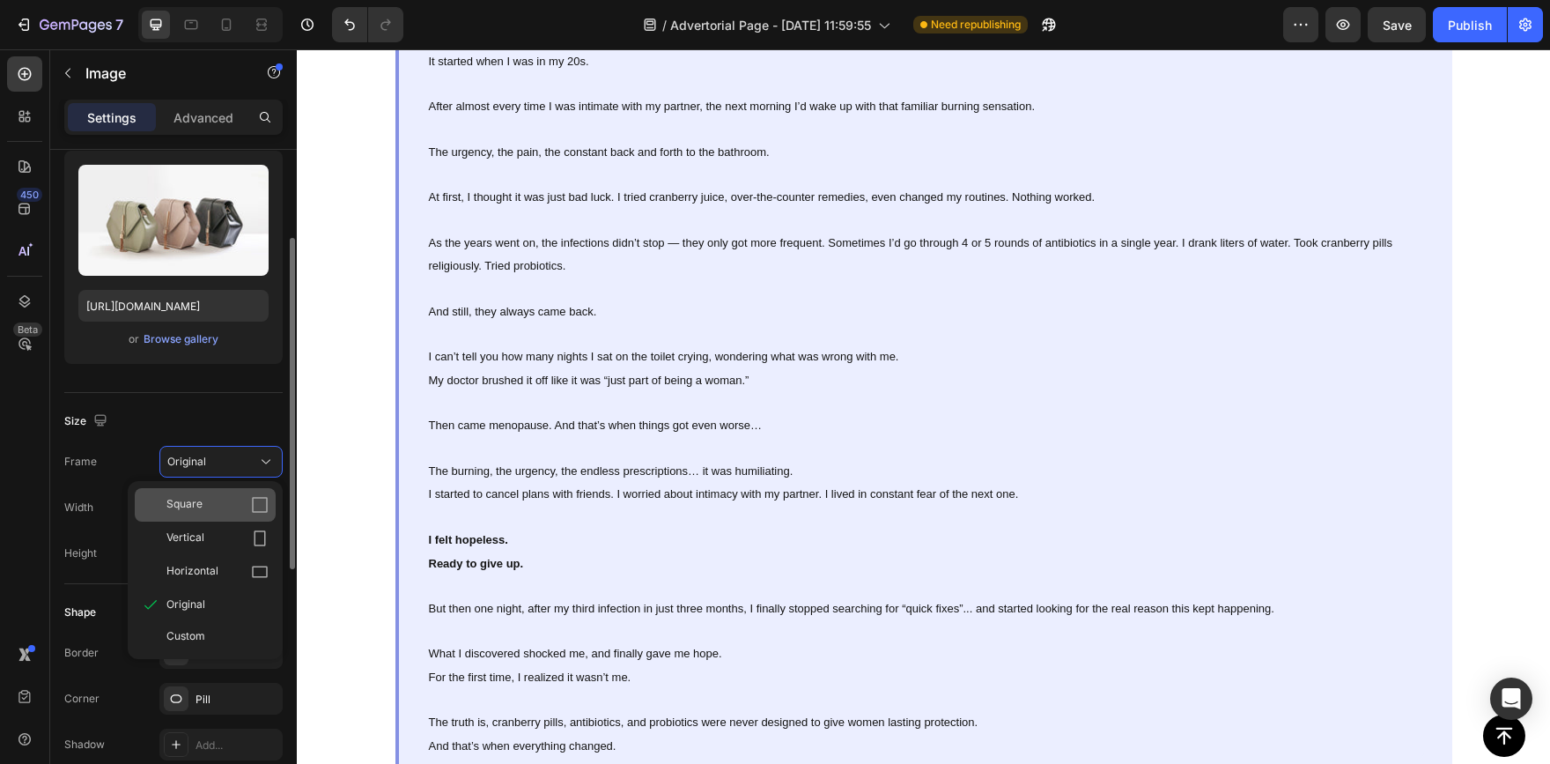
click at [228, 499] on div "Square" at bounding box center [217, 505] width 102 height 18
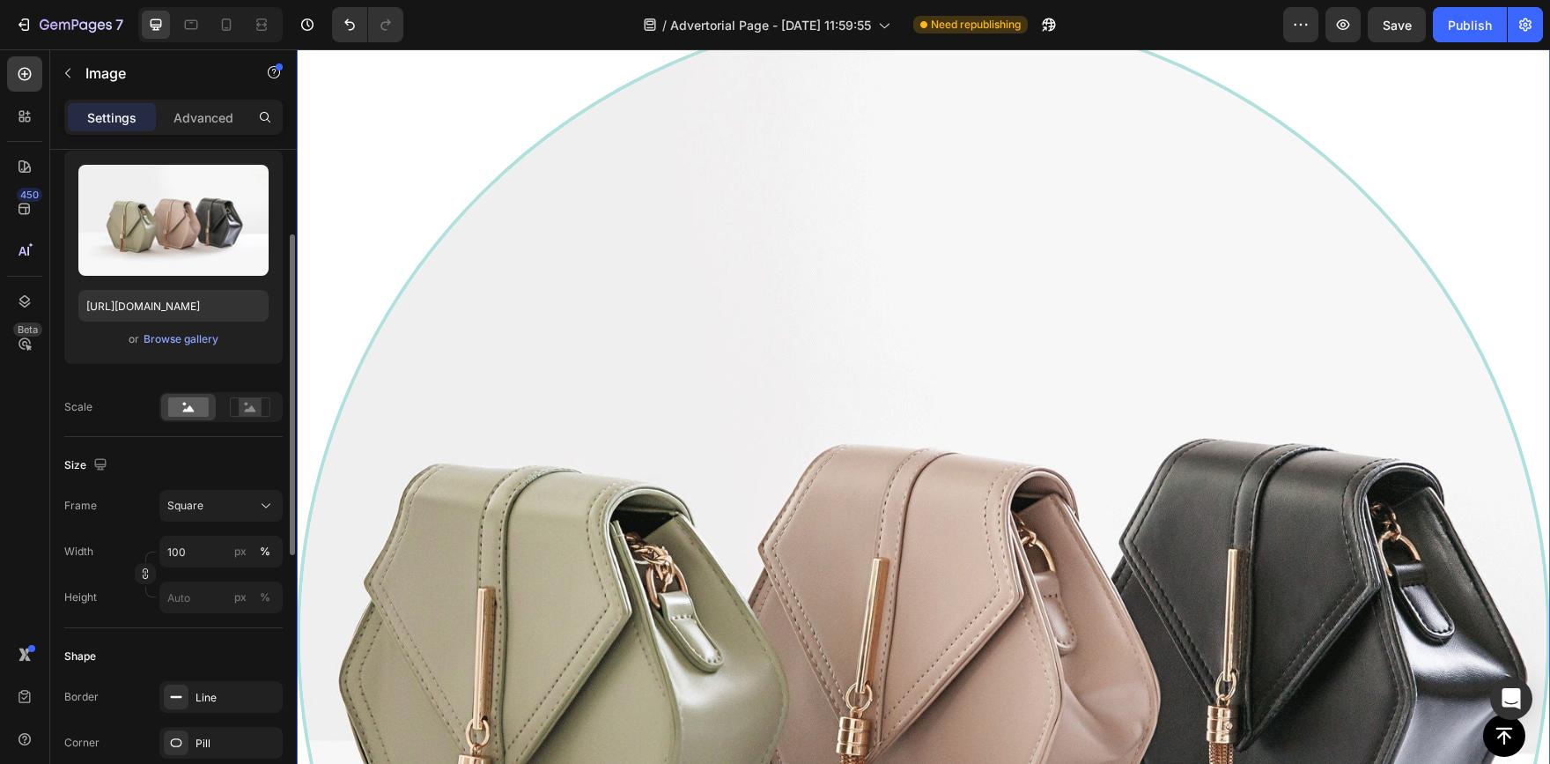
click at [228, 499] on div "Square" at bounding box center [210, 506] width 86 height 16
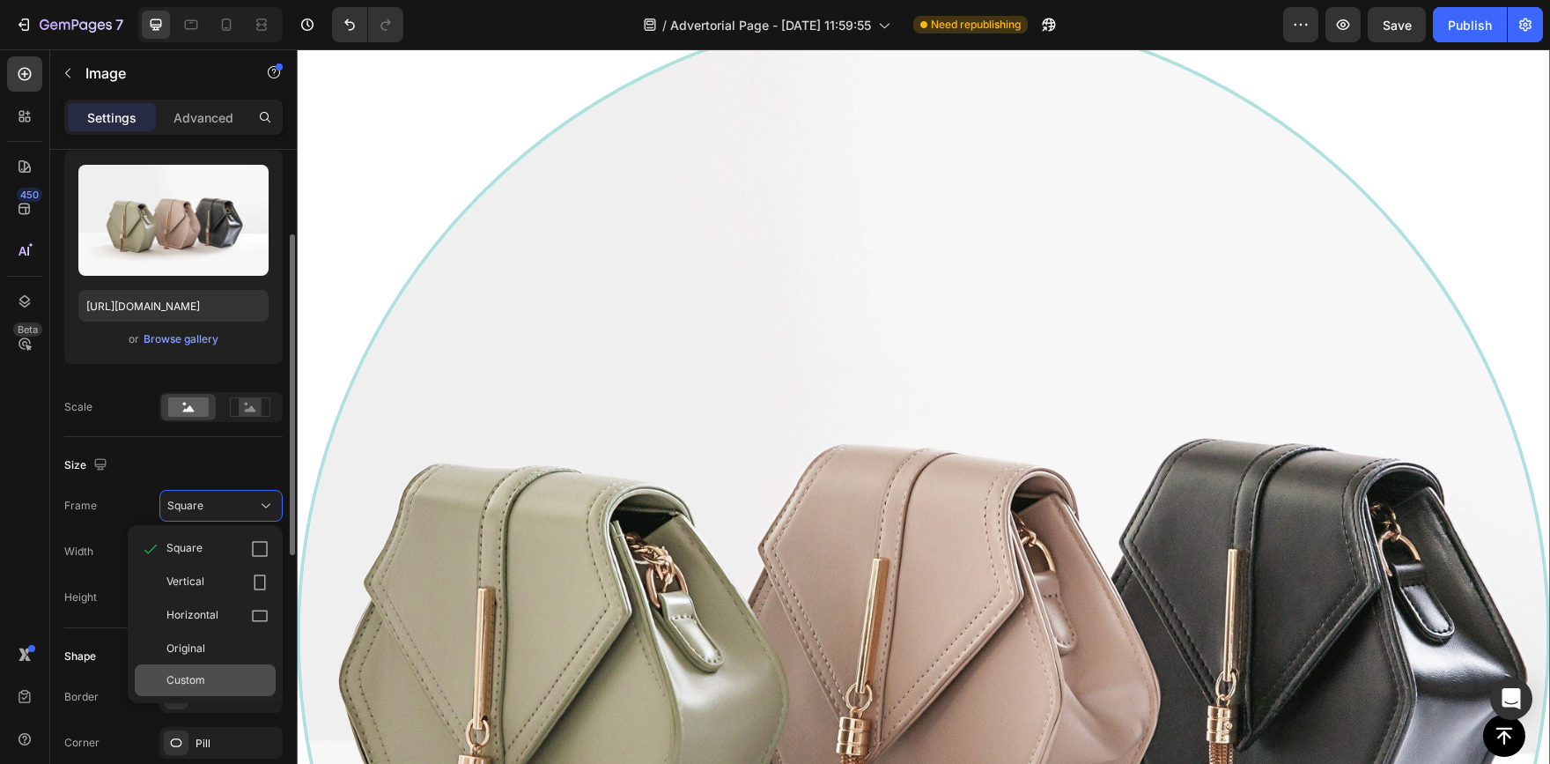
click at [227, 678] on div "Custom" at bounding box center [217, 680] width 102 height 16
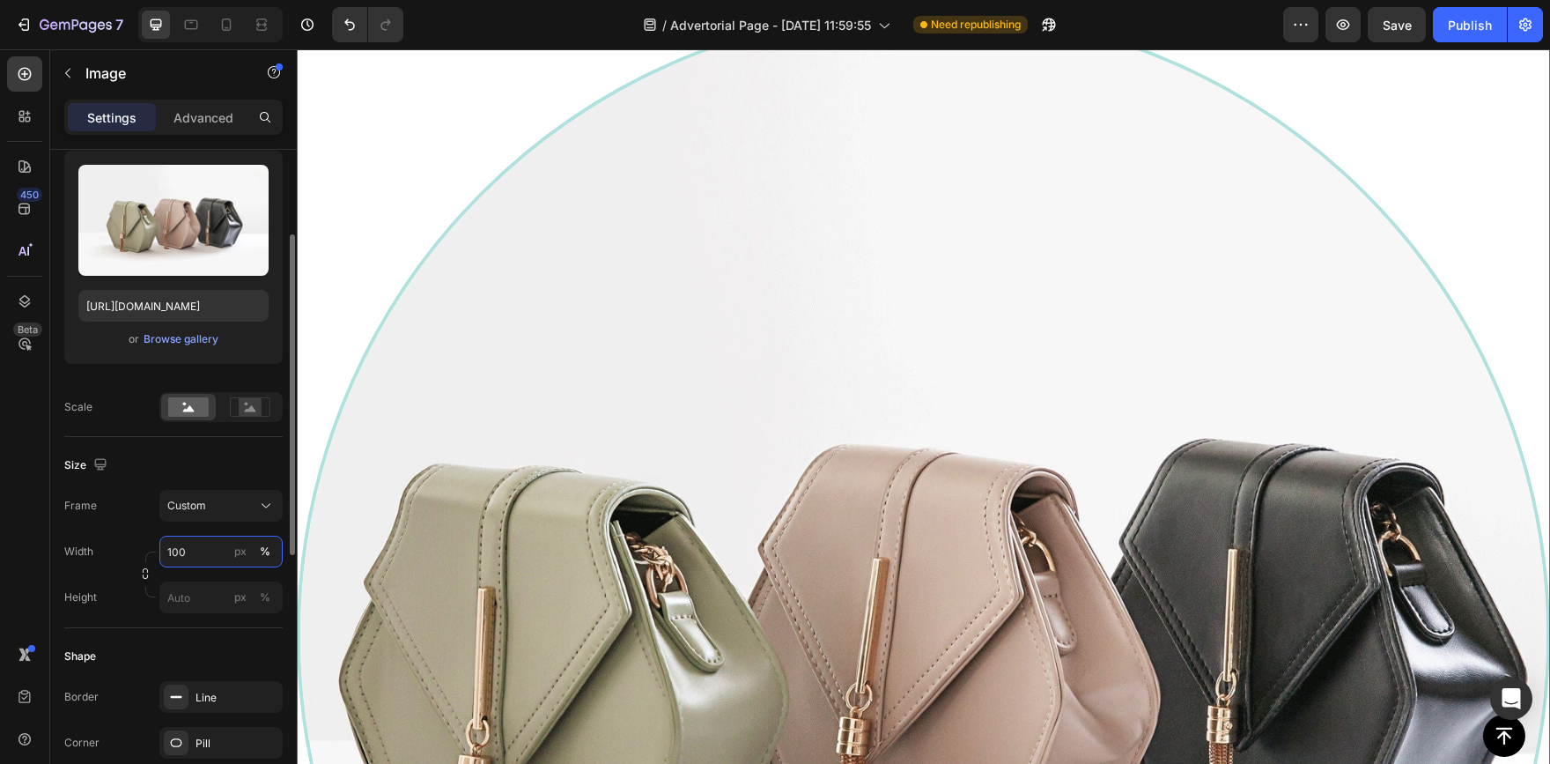
click at [200, 551] on input "100" at bounding box center [220, 552] width 123 height 32
type input "1"
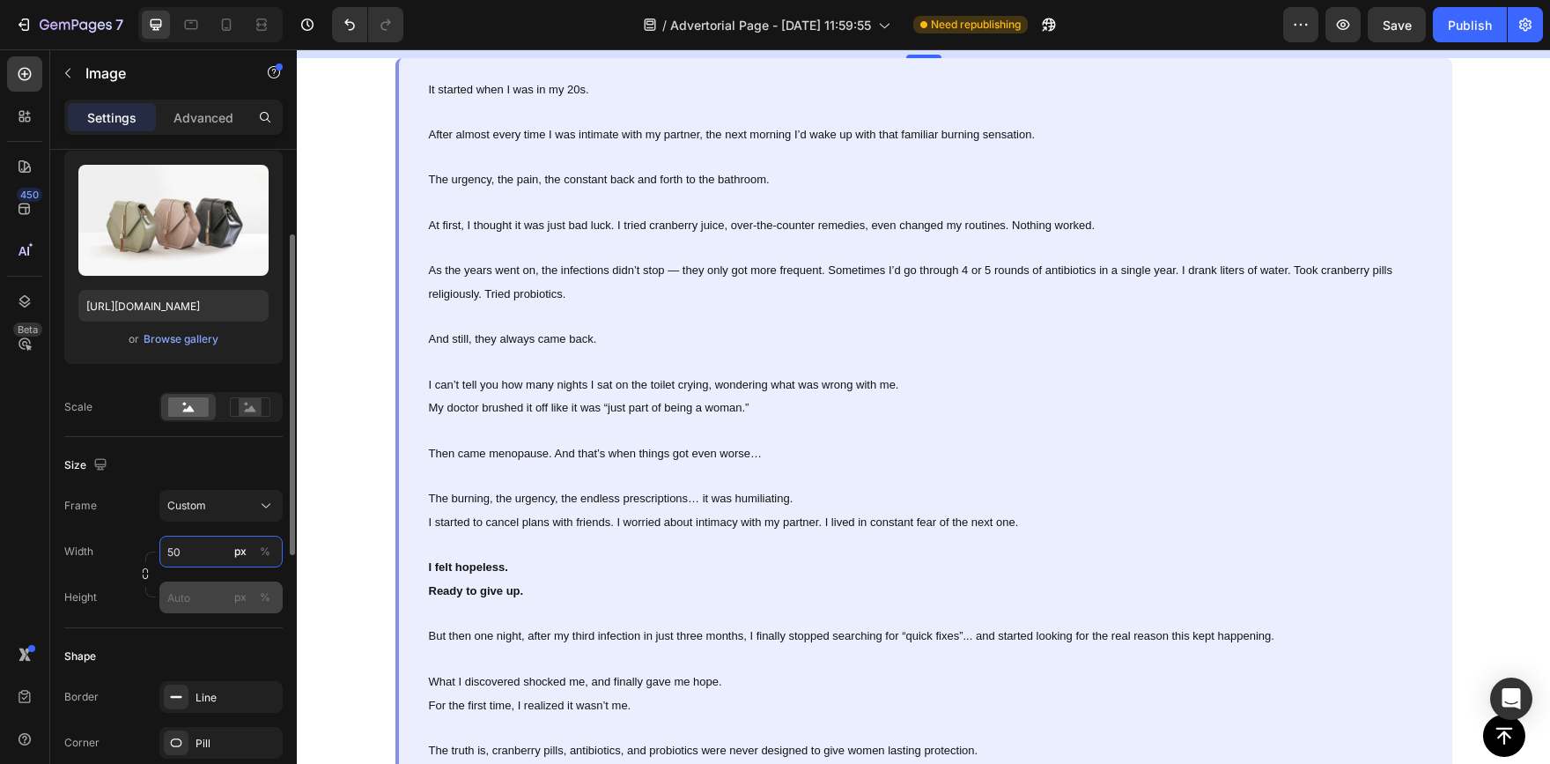
type input "50"
click at [190, 601] on input "px %" at bounding box center [220, 597] width 123 height 32
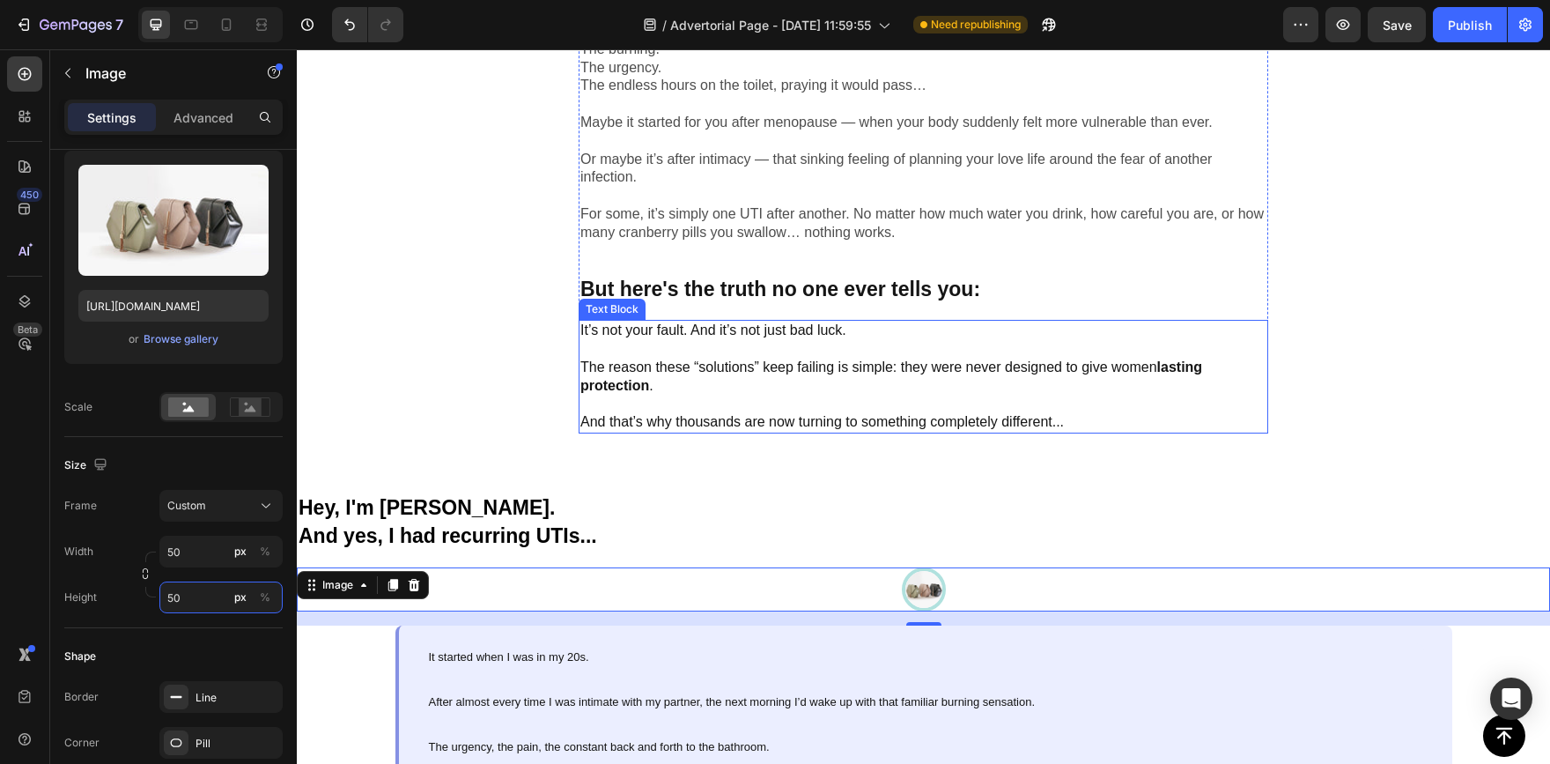
scroll to position [1030, 0]
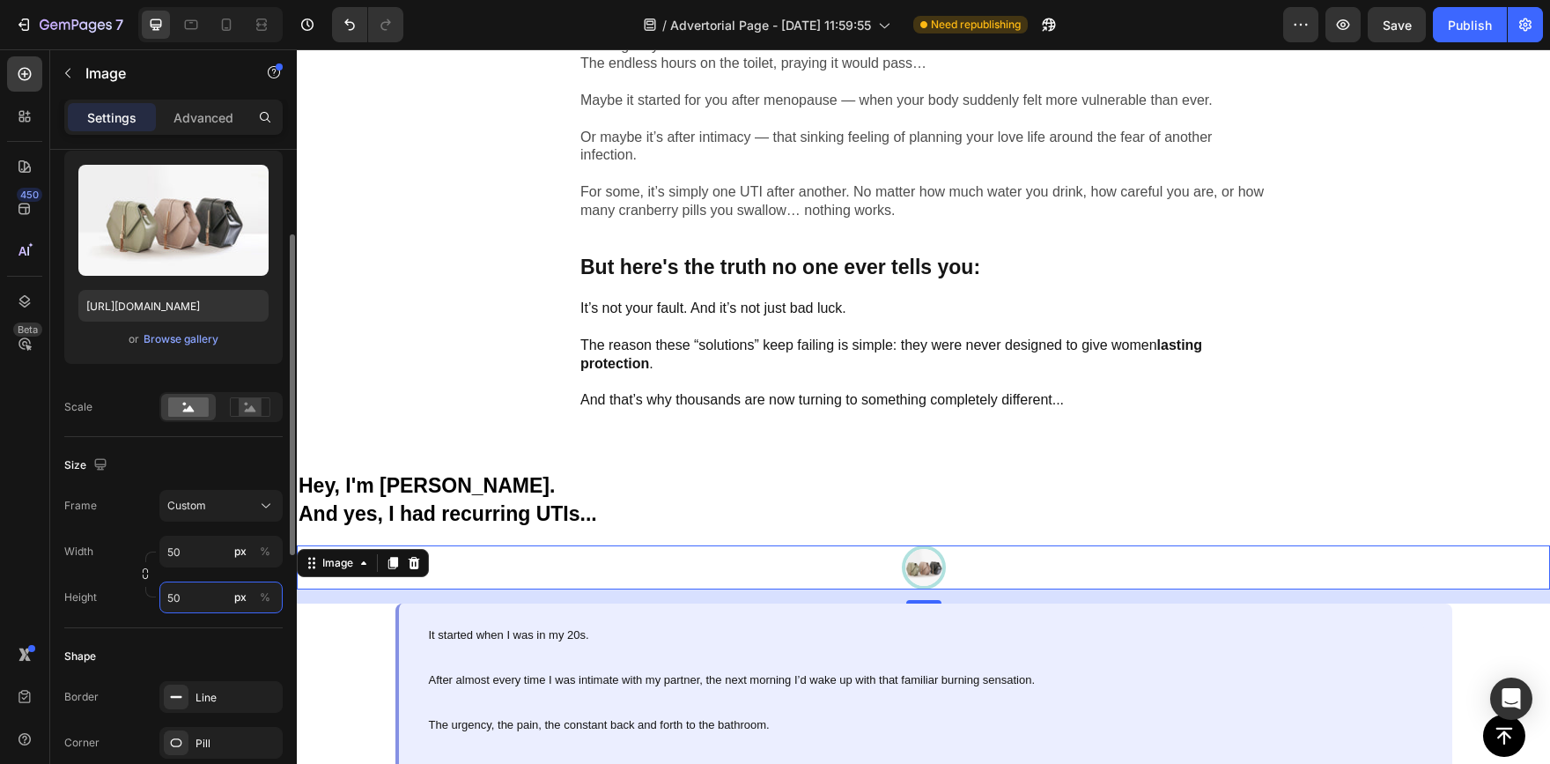
type input "5"
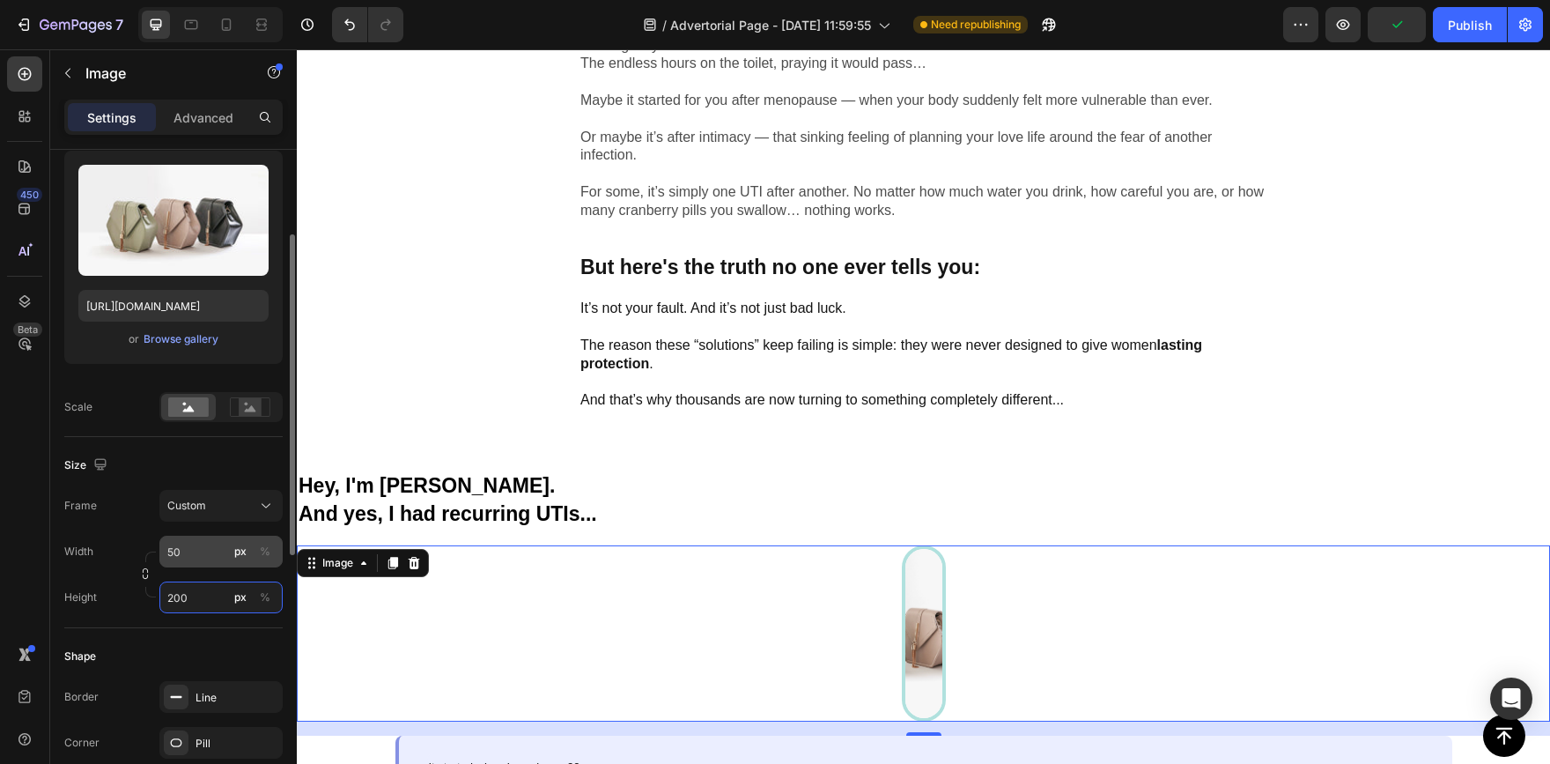
type input "200"
click at [196, 557] on input "50" at bounding box center [220, 552] width 123 height 32
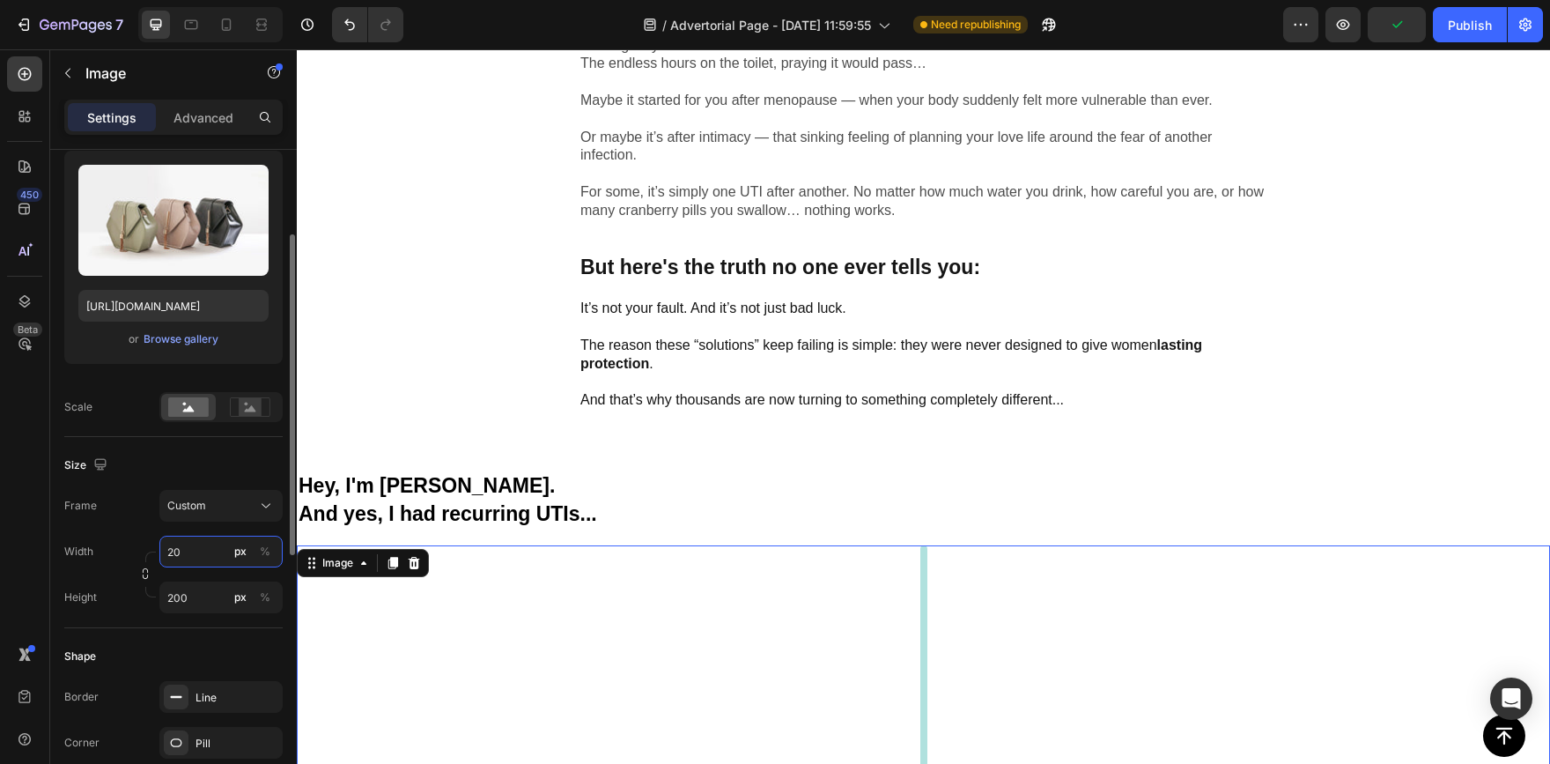
type input "200"
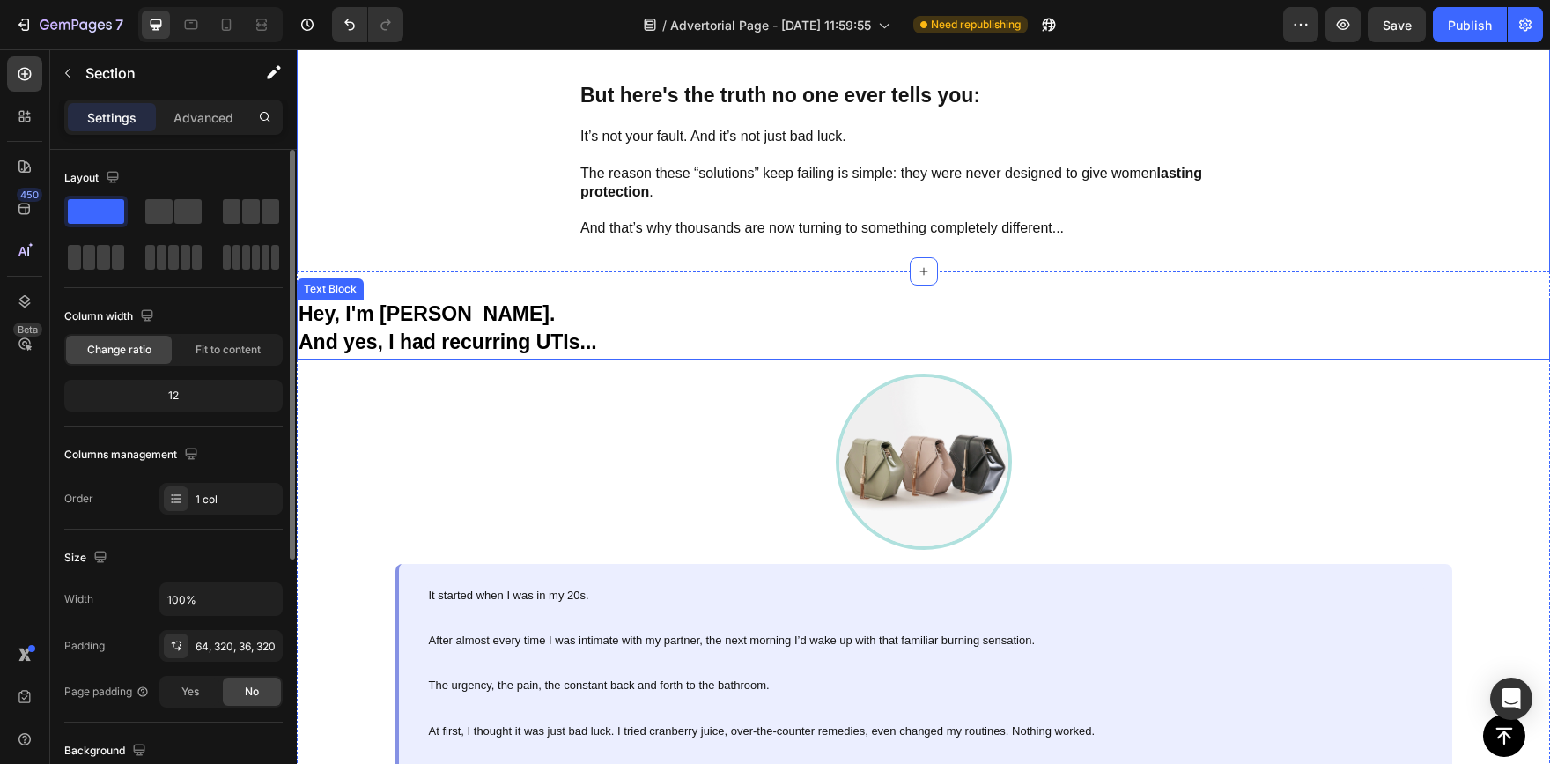
scroll to position [1206, 0]
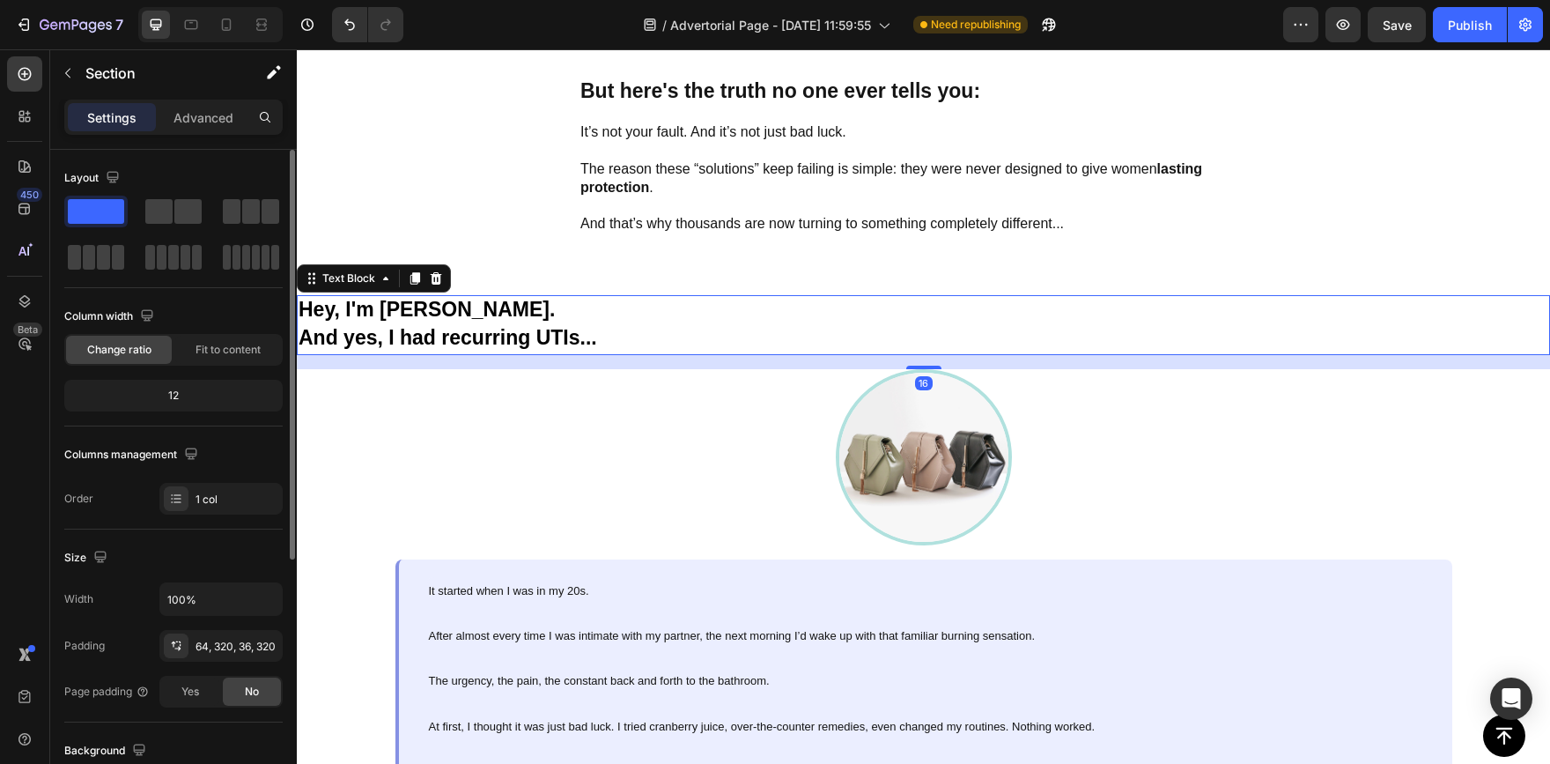
click at [701, 299] on p "Hey, I'm Lola. And yes, I had recurring UTIs..." at bounding box center [924, 325] width 1250 height 56
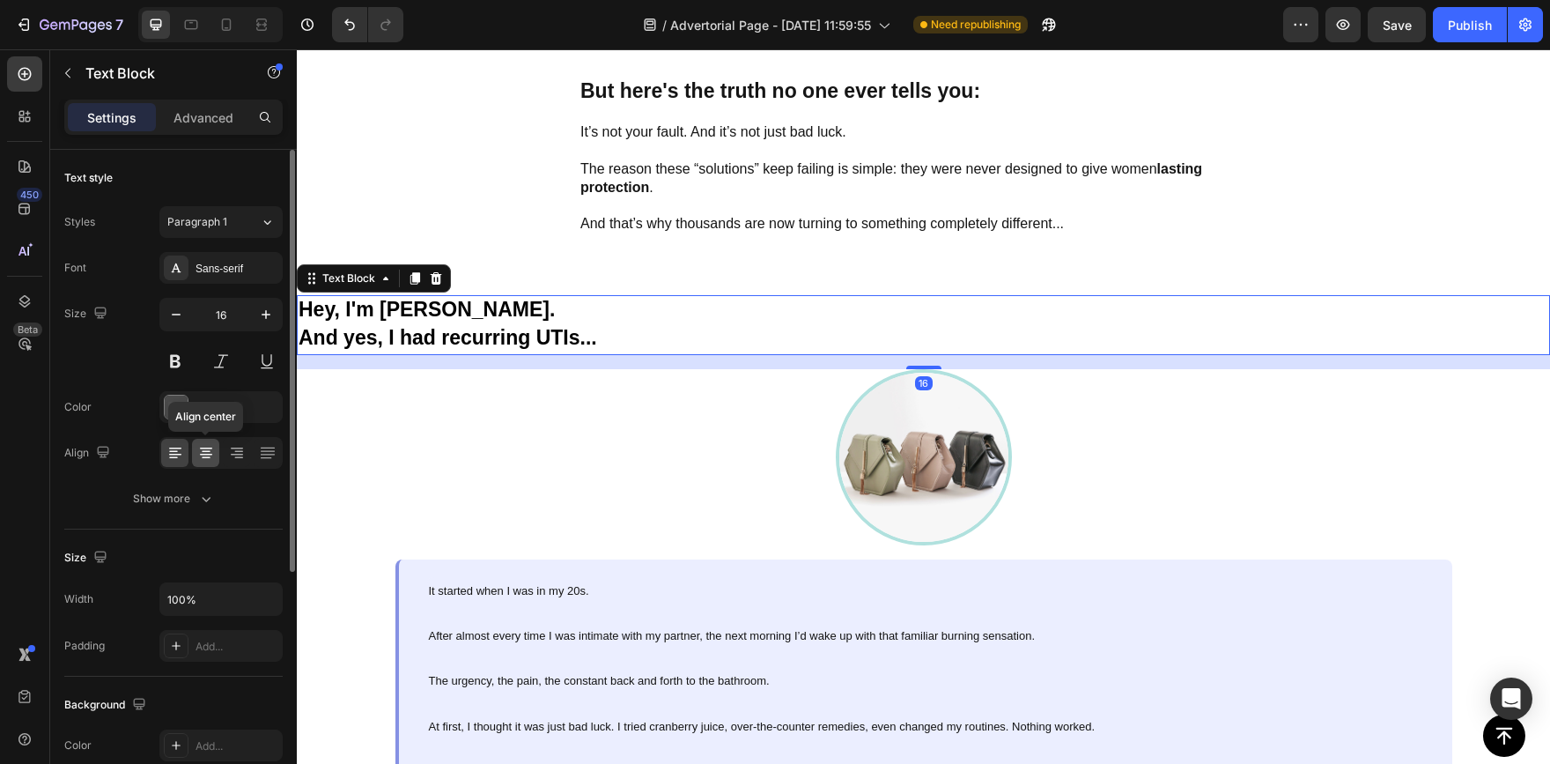
click at [216, 445] on div at bounding box center [205, 453] width 27 height 28
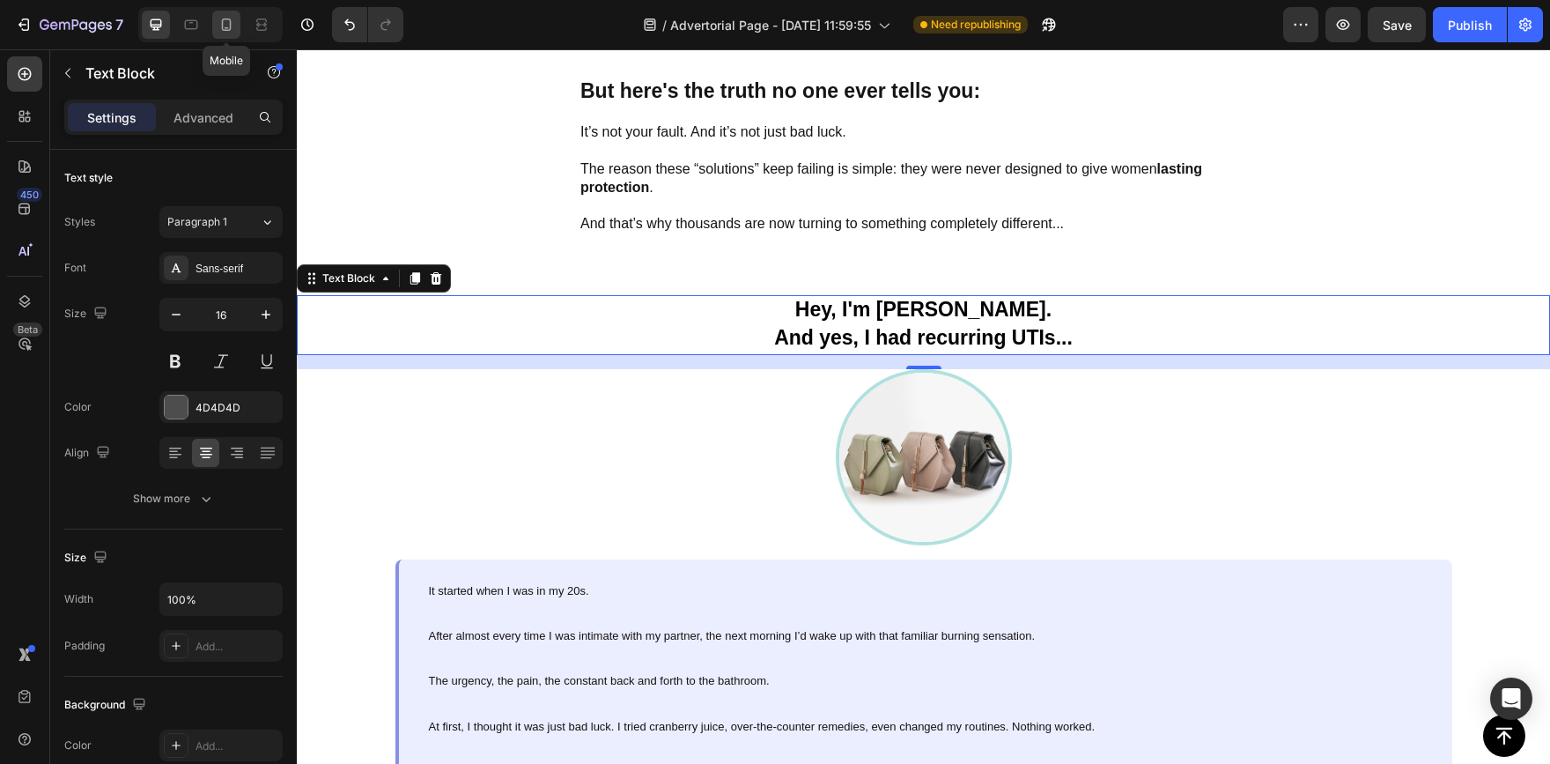
click at [229, 24] on icon at bounding box center [227, 25] width 18 height 18
type input "15"
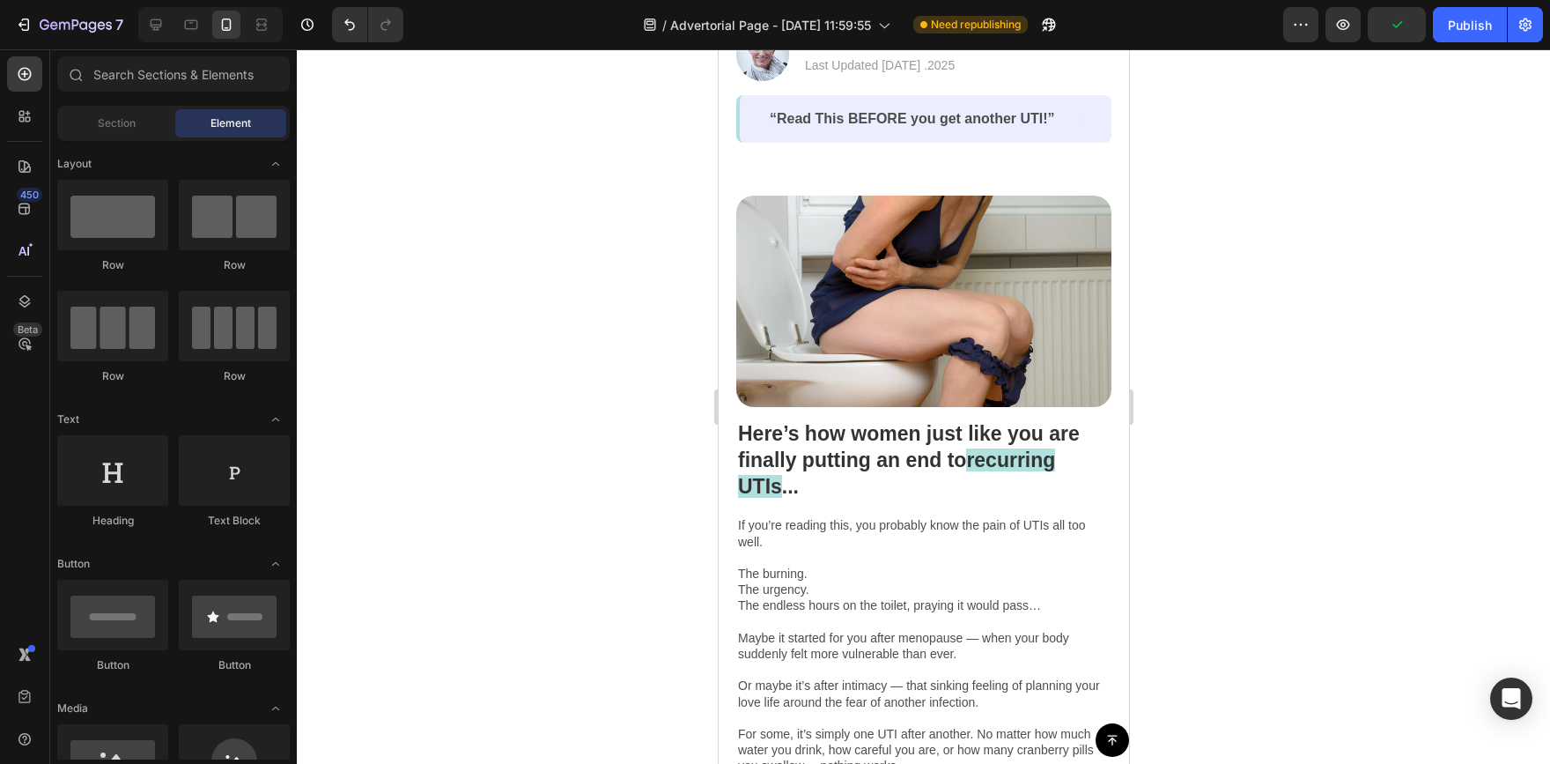
scroll to position [358, 0]
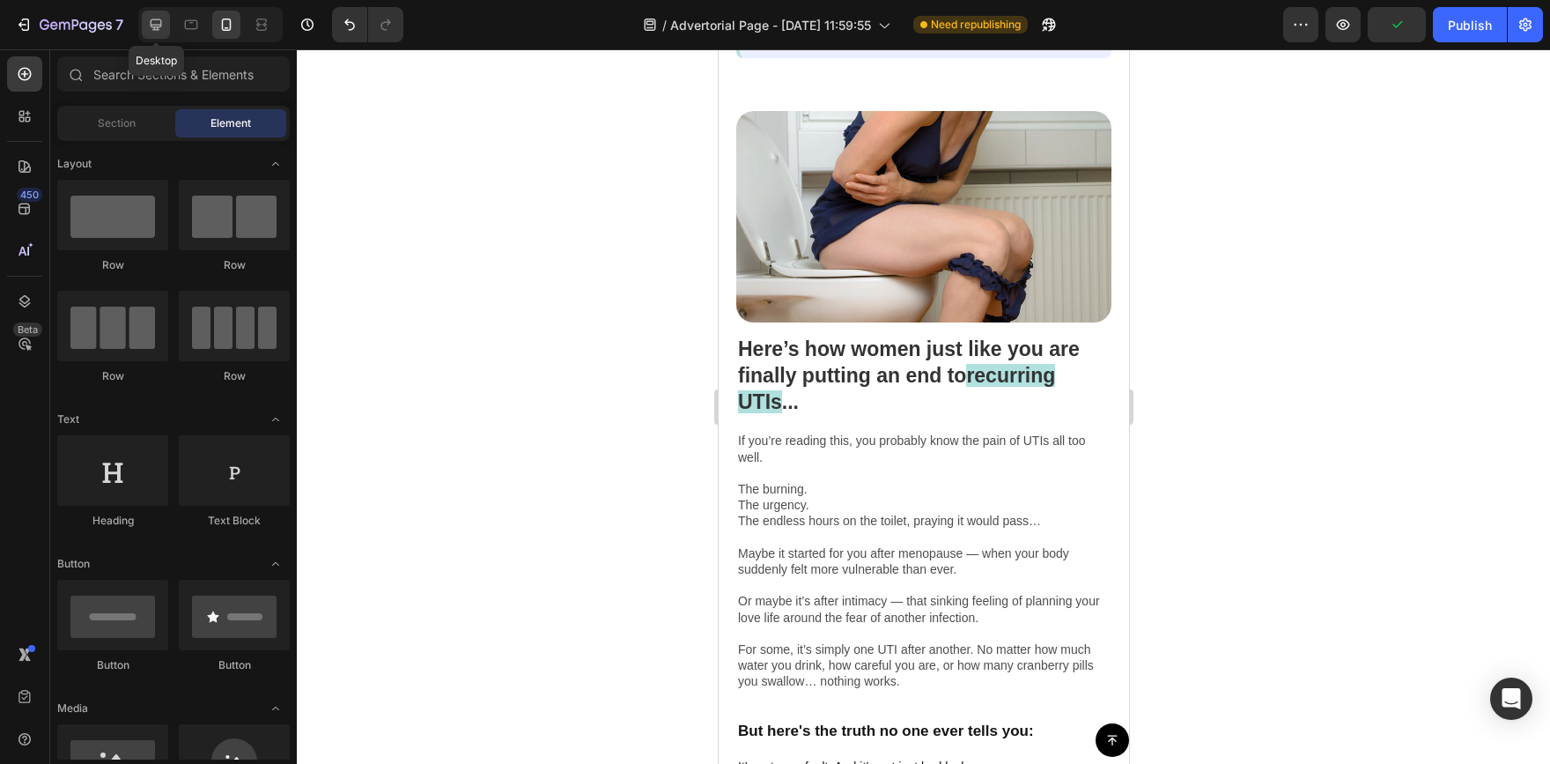
click at [160, 36] on div at bounding box center [156, 25] width 28 height 28
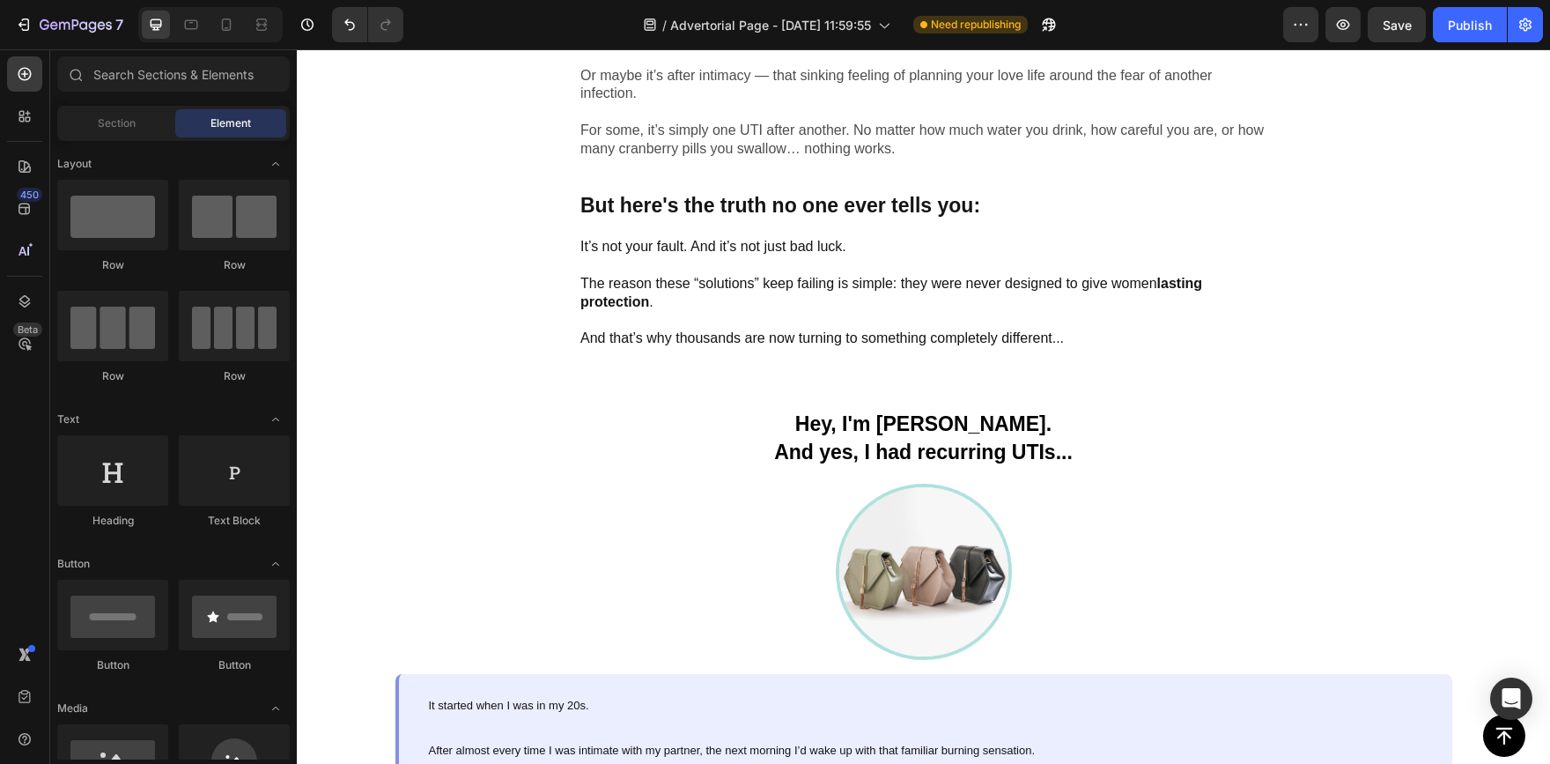
scroll to position [1053, 0]
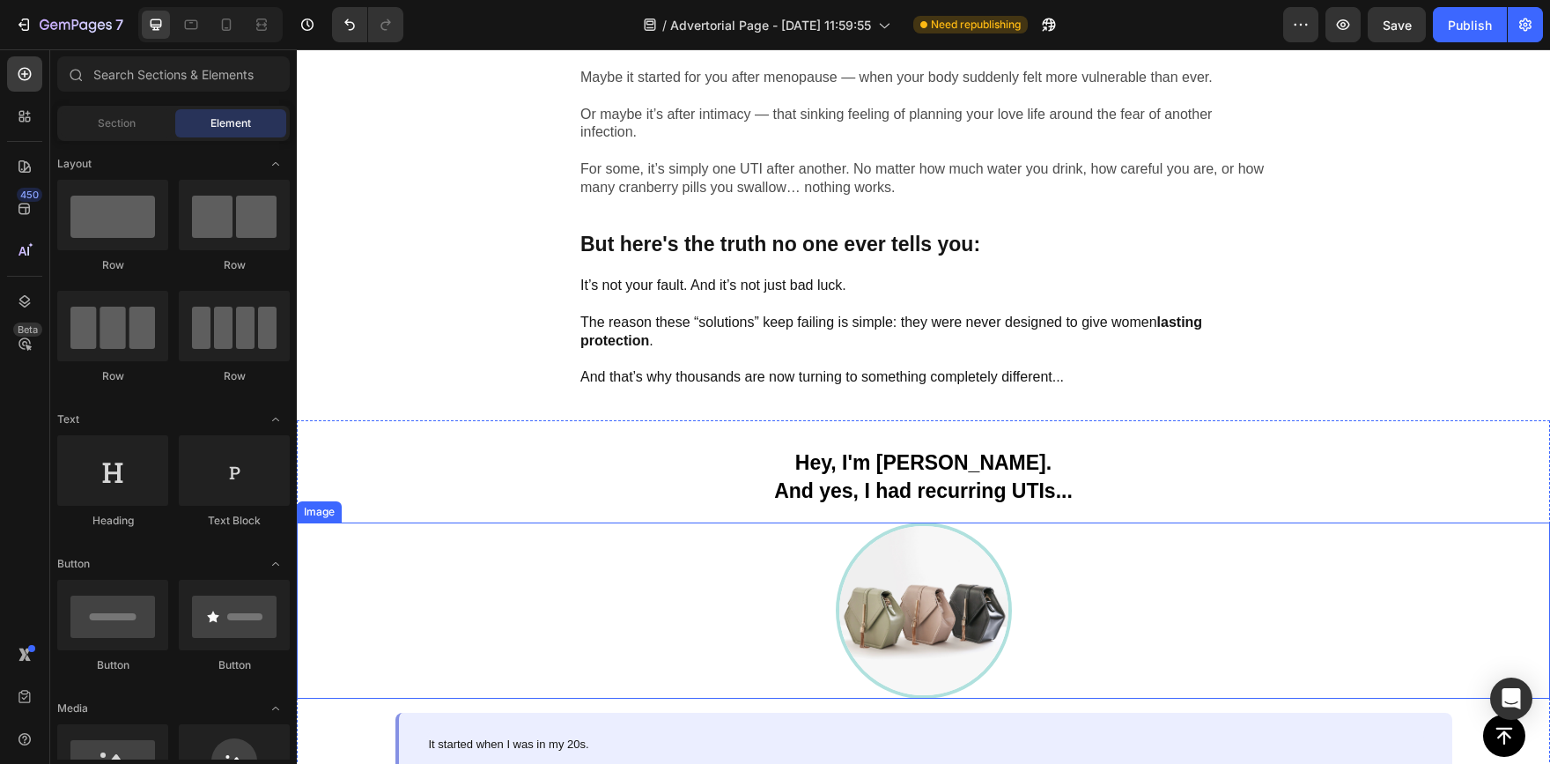
click at [924, 596] on img at bounding box center [924, 610] width 176 height 176
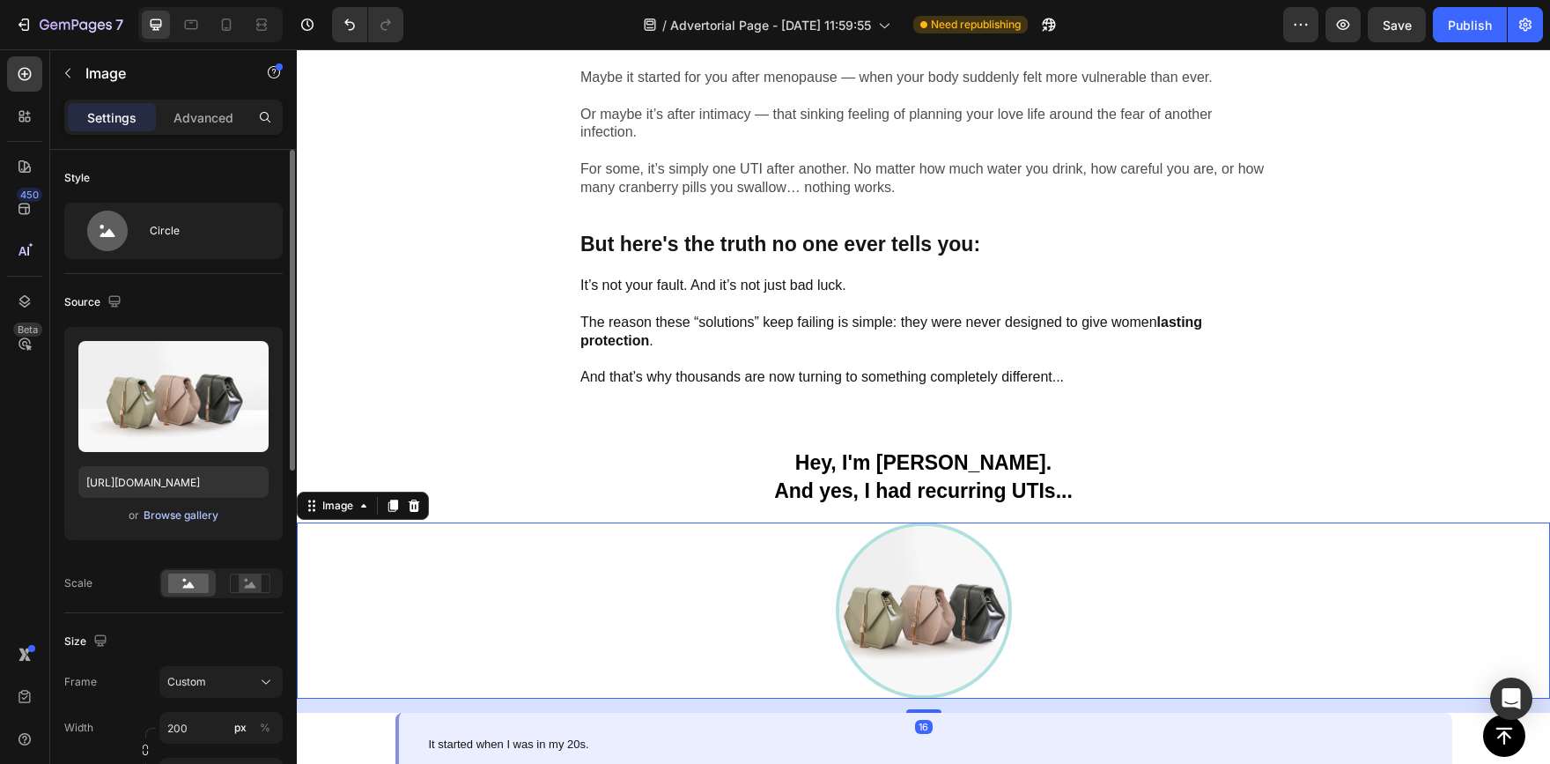
click at [183, 521] on div "Browse gallery" at bounding box center [181, 515] width 75 height 16
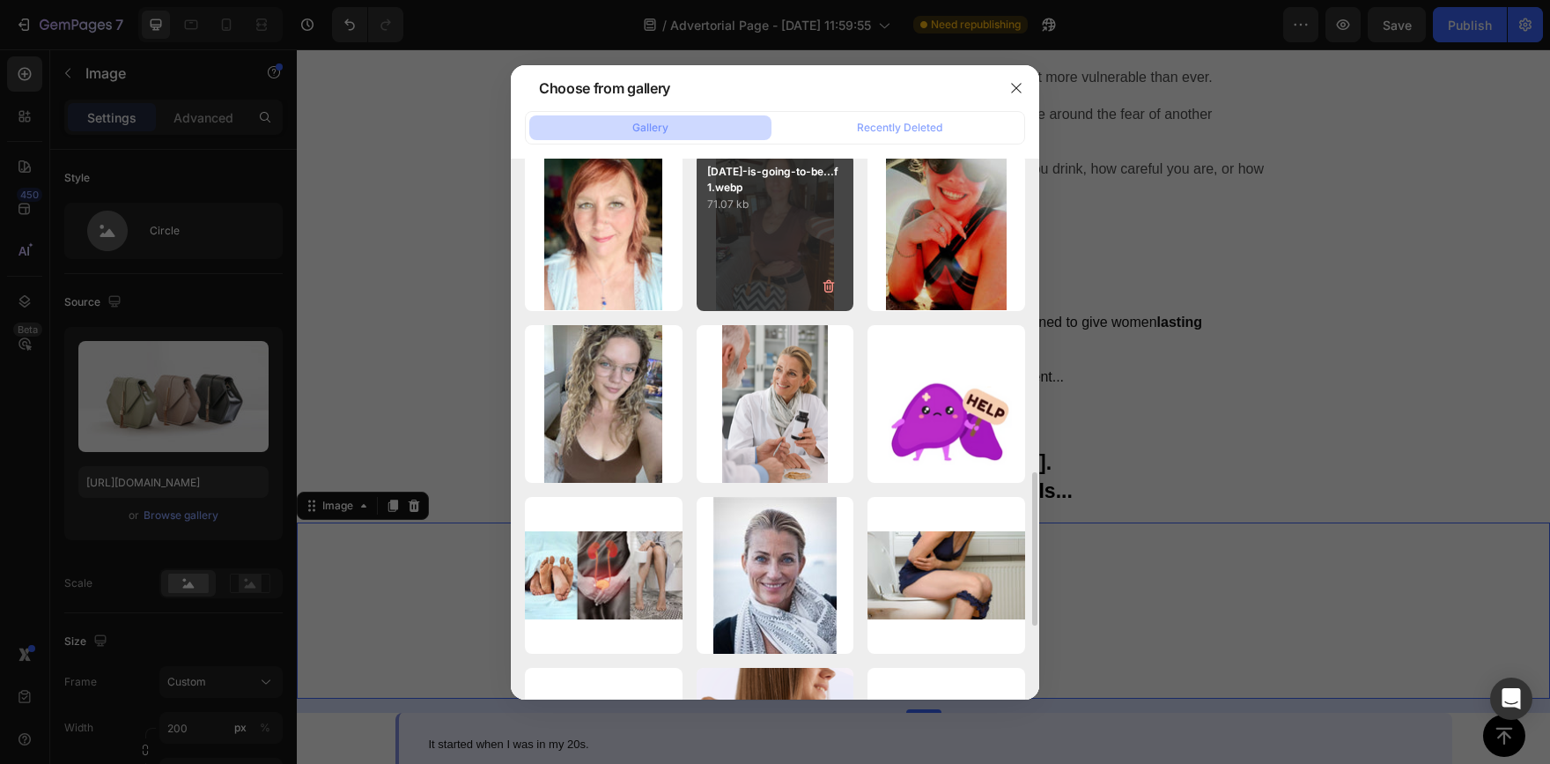
scroll to position [793, 0]
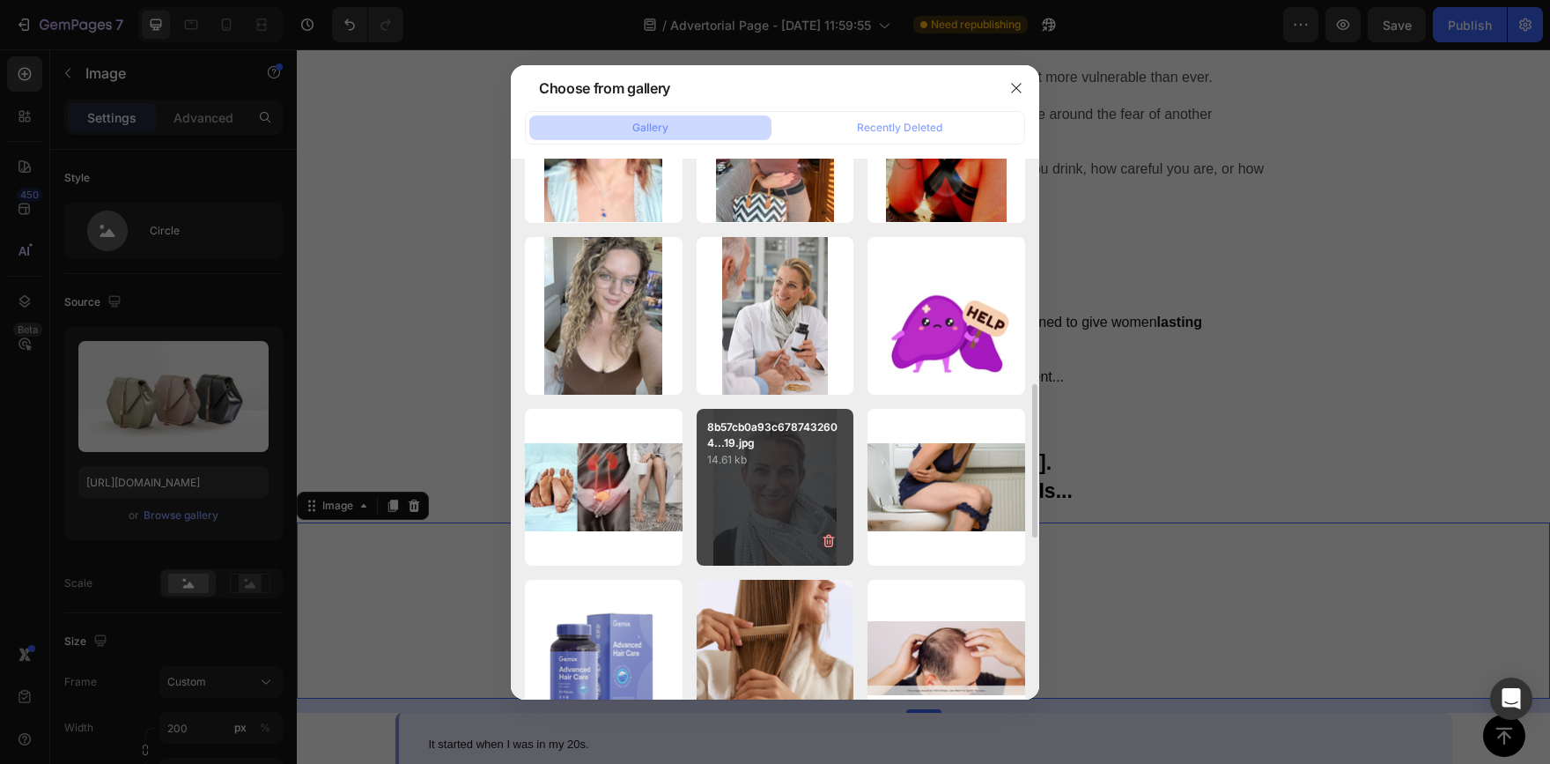
click at [787, 483] on div "8b57cb0a93c6787432604...19.jpg 14.61 kb" at bounding box center [776, 488] width 158 height 158
type input "https://cdn.shopify.com/s/files/1/0948/1545/3514/files/gempages_580750585754550…"
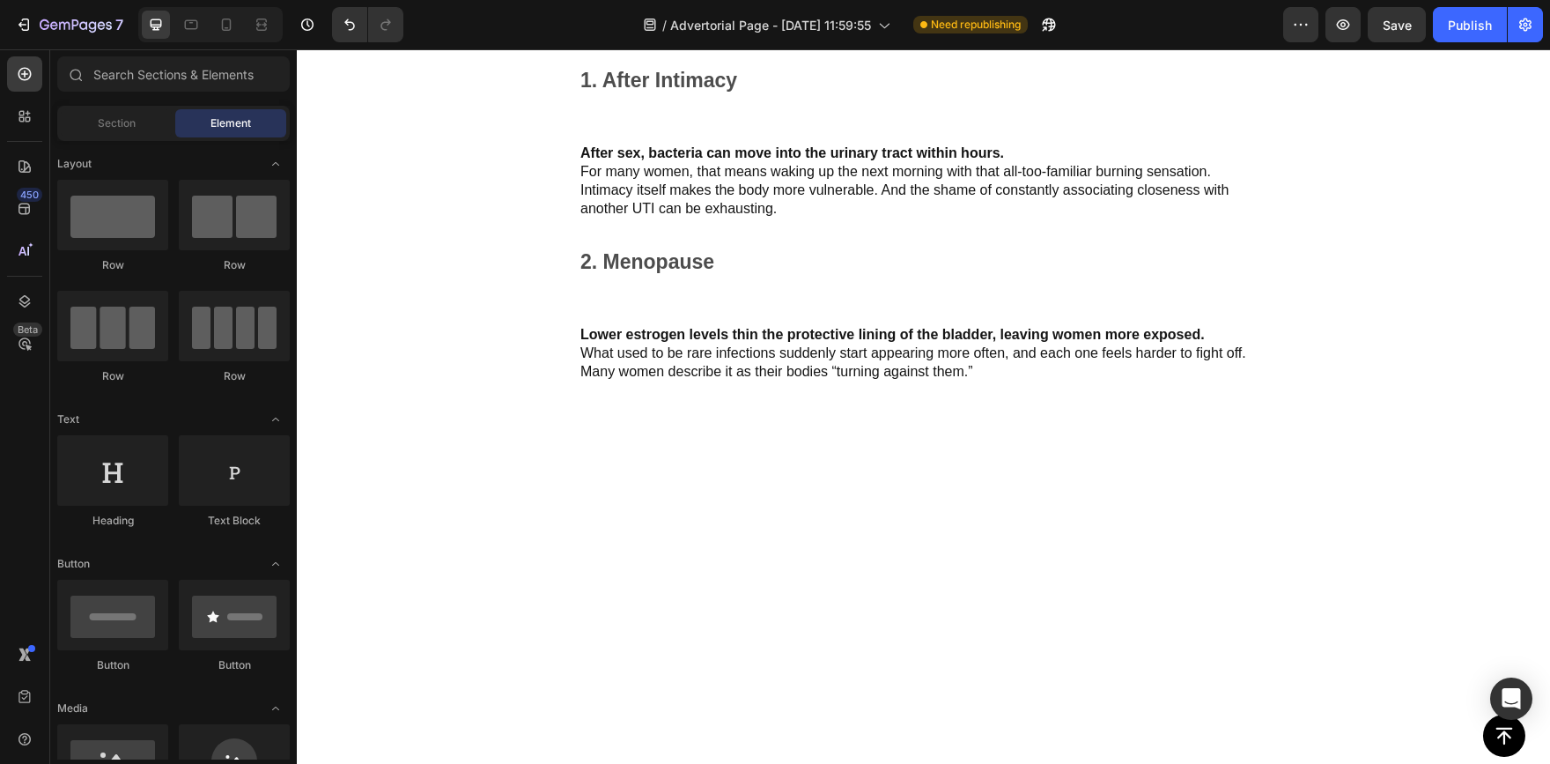
scroll to position [2472, 0]
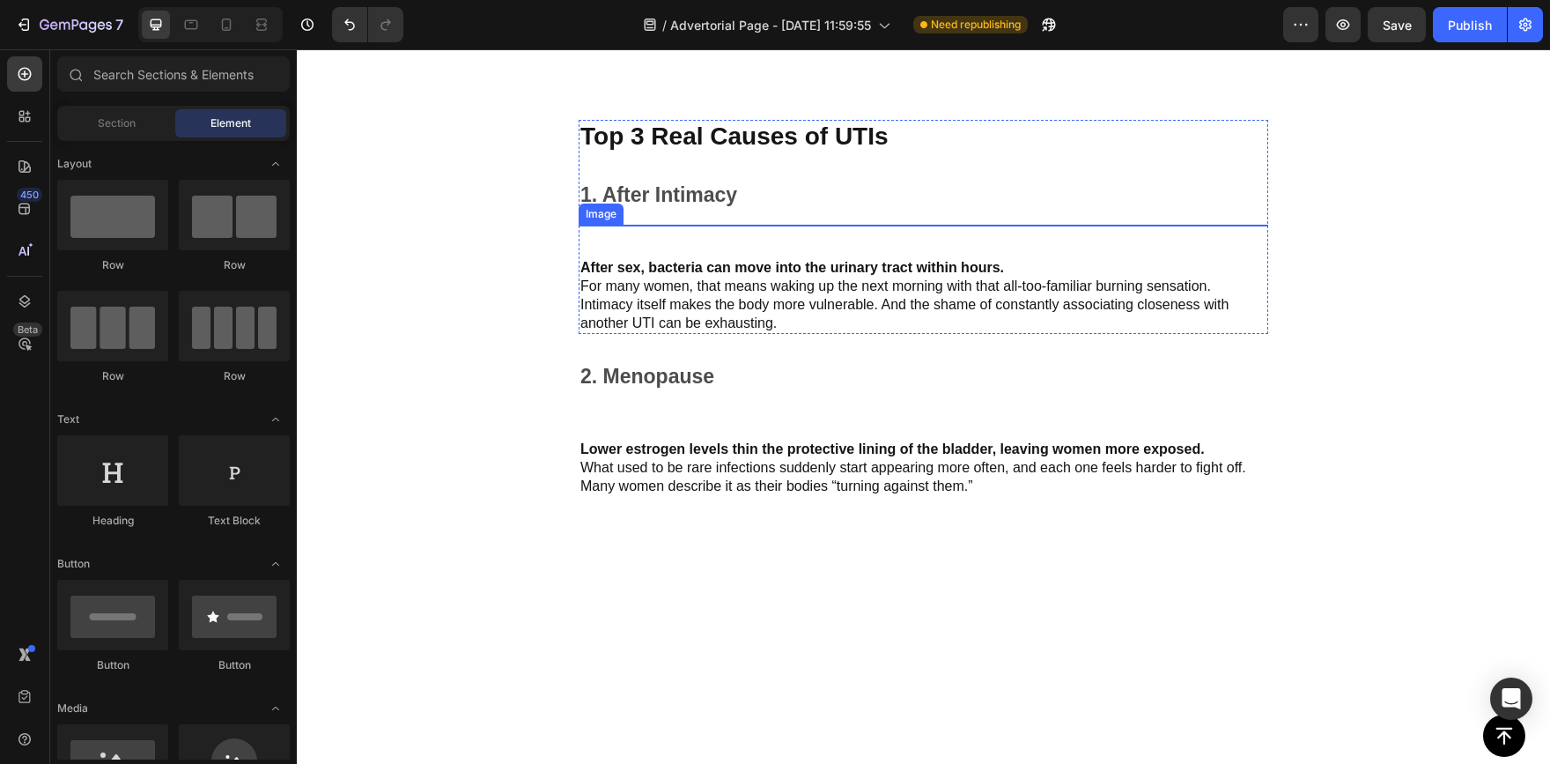
click at [986, 225] on img at bounding box center [924, 225] width 690 height 0
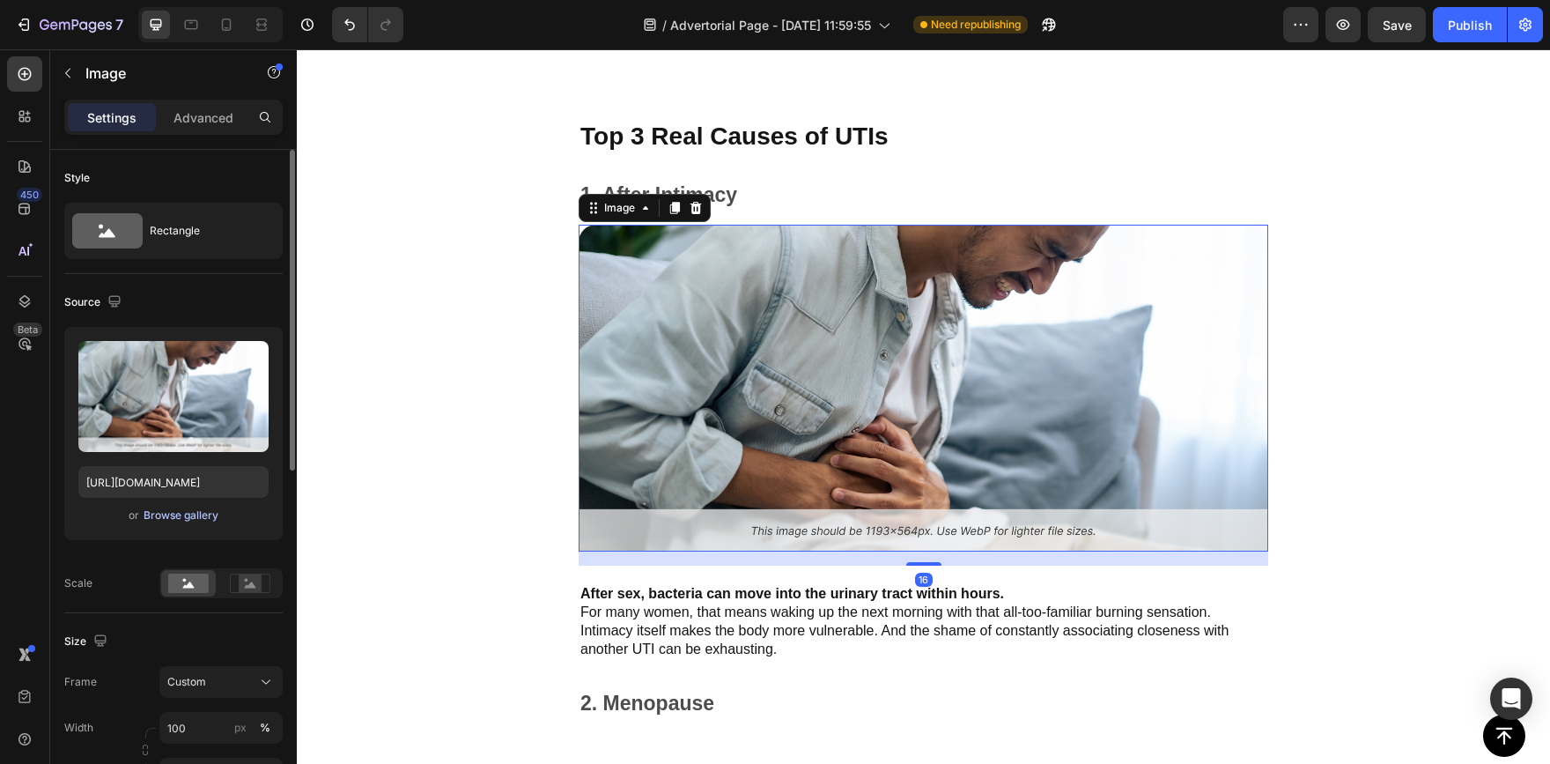
click at [170, 518] on div "Browse gallery" at bounding box center [181, 515] width 75 height 16
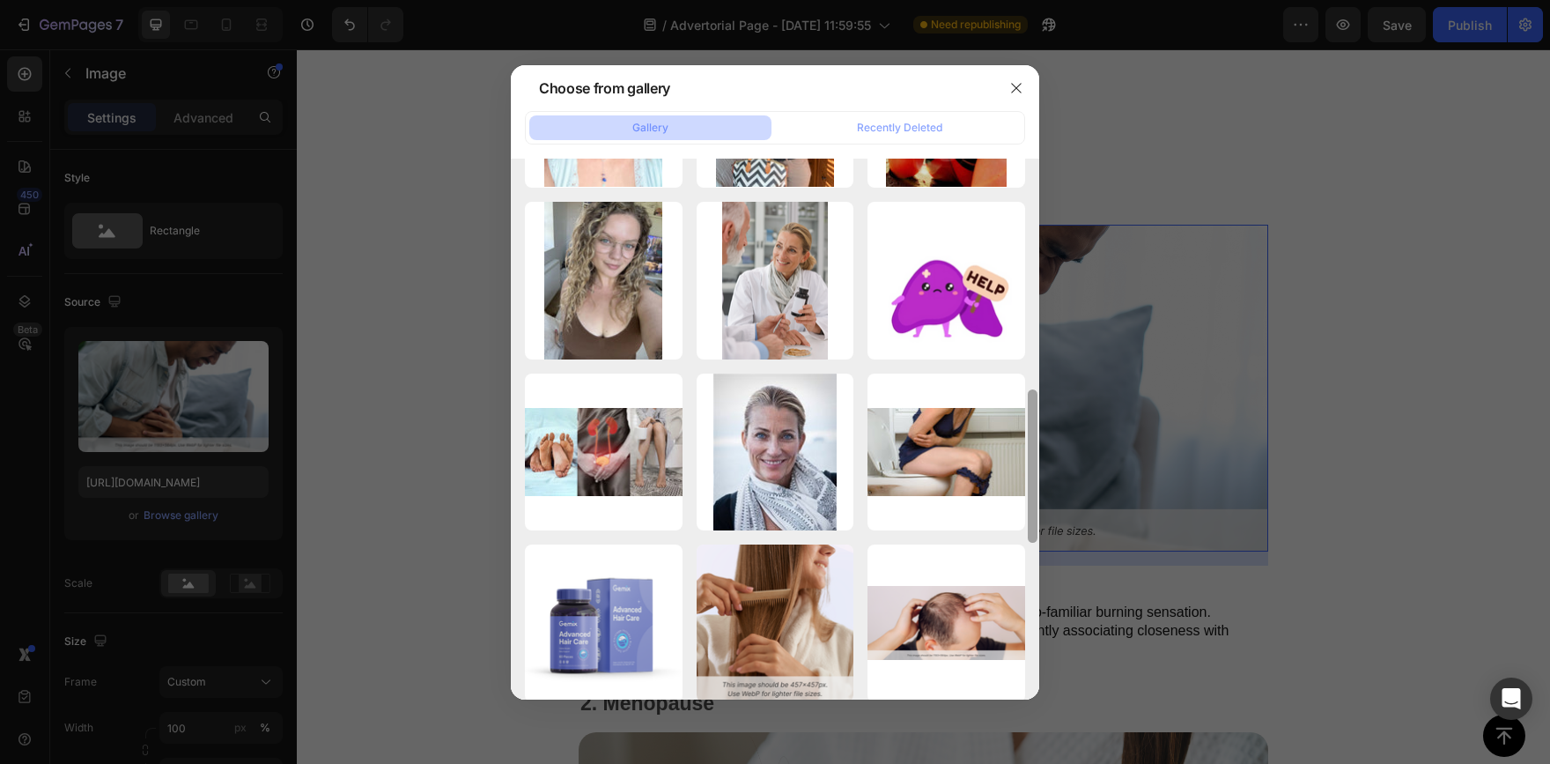
scroll to position [824, 0]
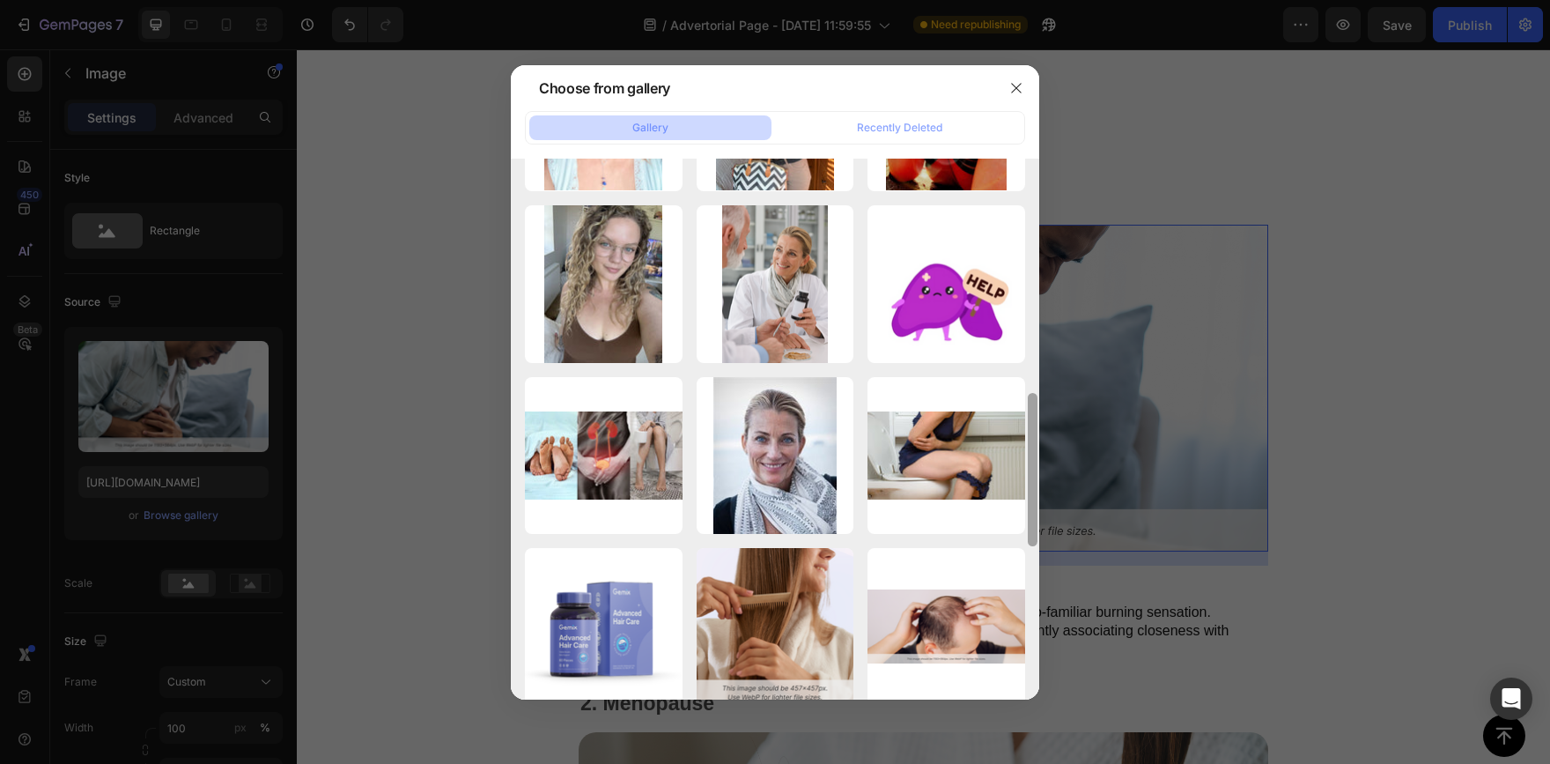
drag, startPoint x: 1035, startPoint y: 271, endPoint x: 1036, endPoint y: 654, distance: 382.3
click at [1036, 654] on div at bounding box center [1032, 429] width 13 height 541
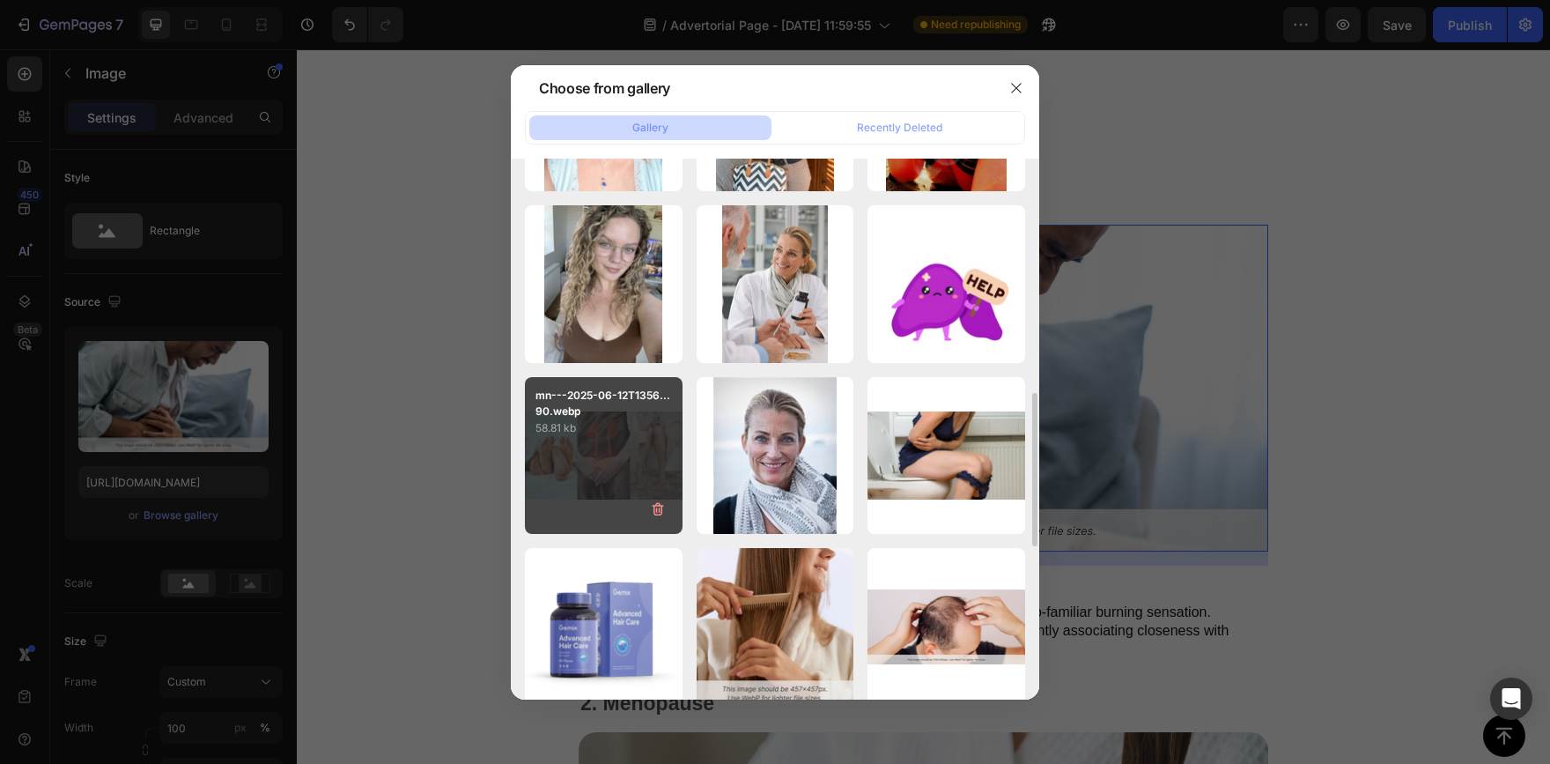
click at [601, 445] on div "mn---2025-06-12T1356...90.webp 58.81 kb" at bounding box center [604, 456] width 158 height 158
type input "https://cdn.shopify.com/s/files/1/0948/1545/3514/files/gempages_580750585754550…"
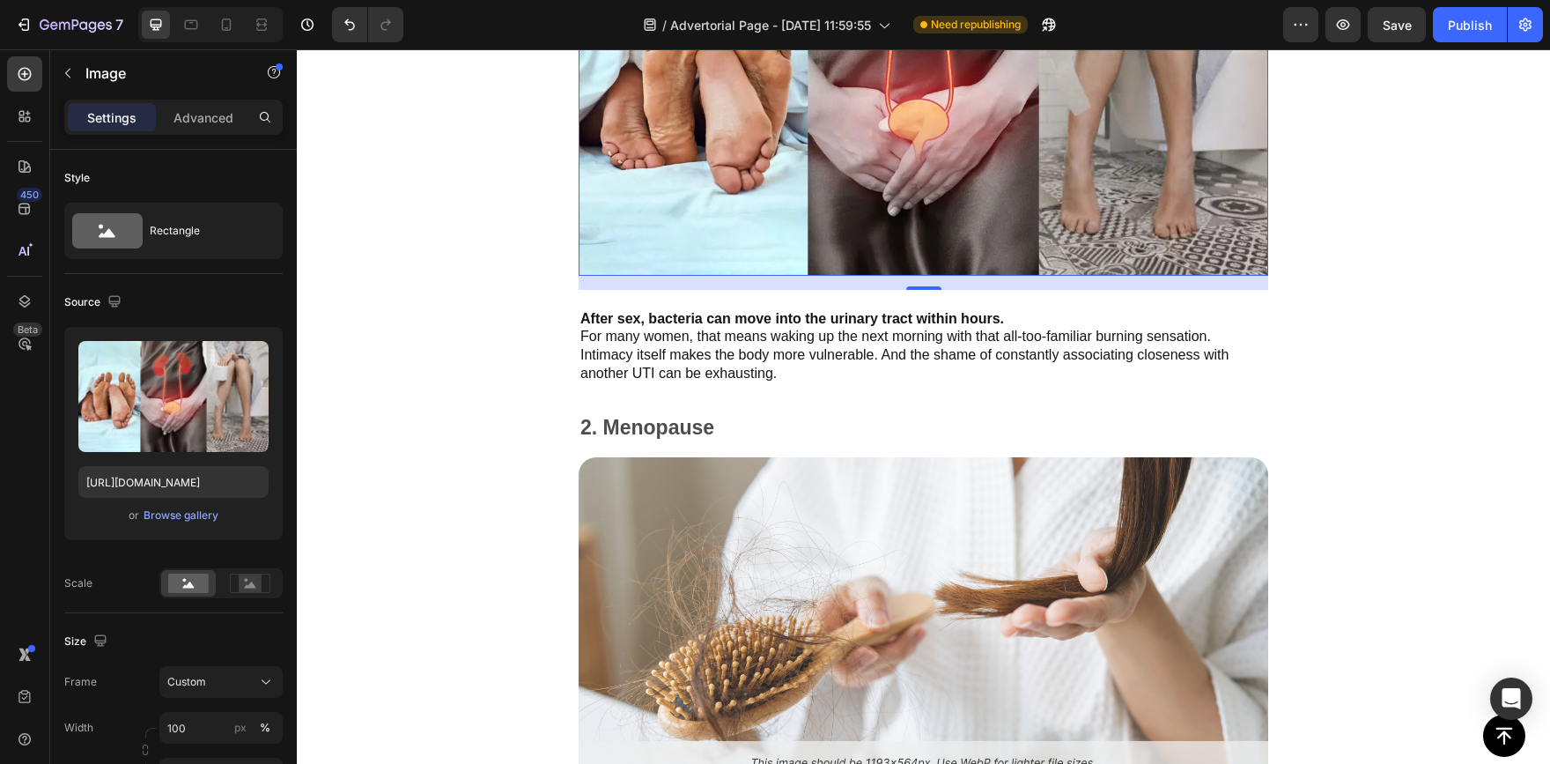
scroll to position [2825, 0]
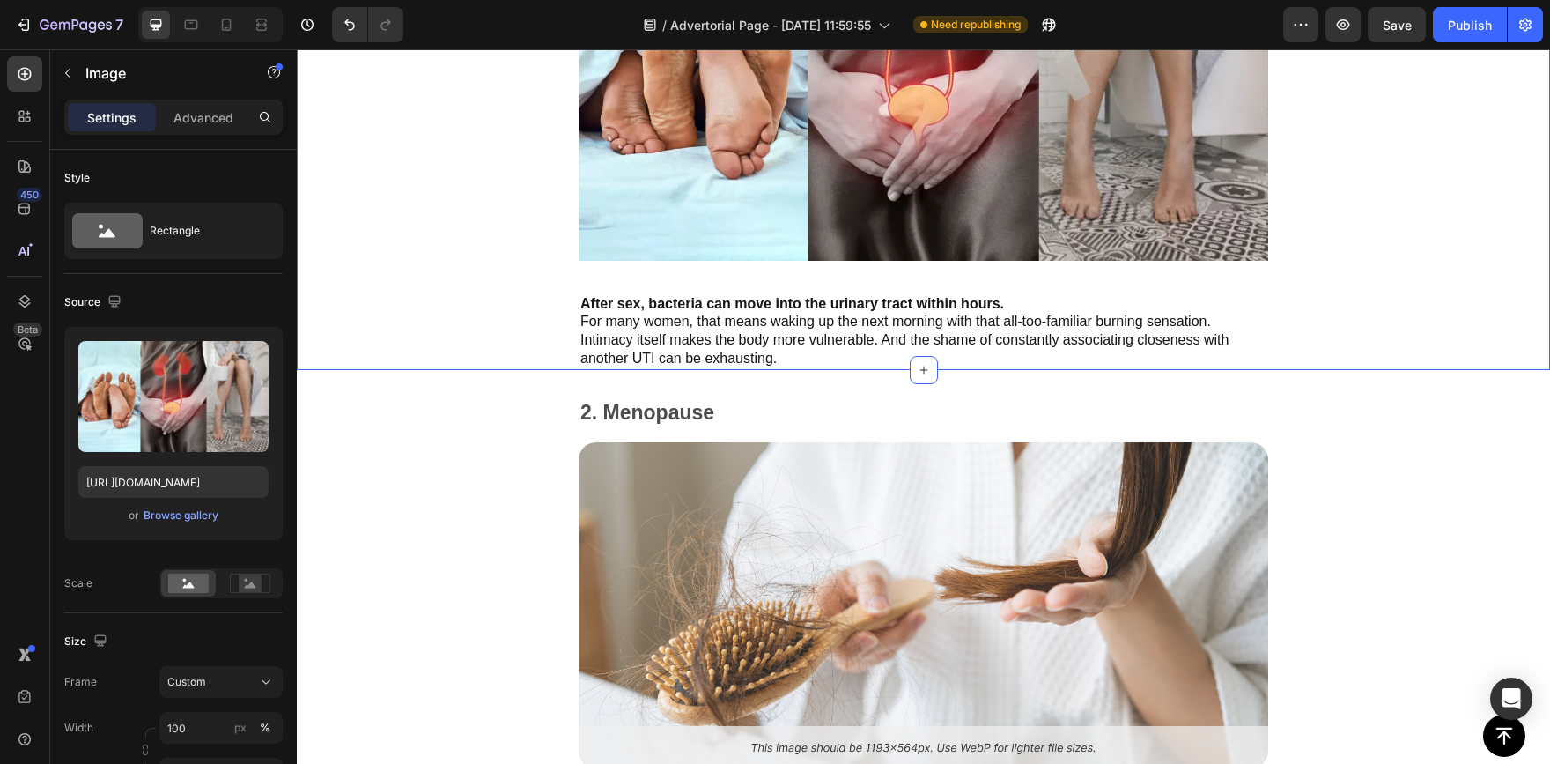
click at [473, 278] on div "Top 3 Real Causes of UTIs Text Block 1. After Intimacy Text Block Image After s…" at bounding box center [923, 53] width 1253 height 634
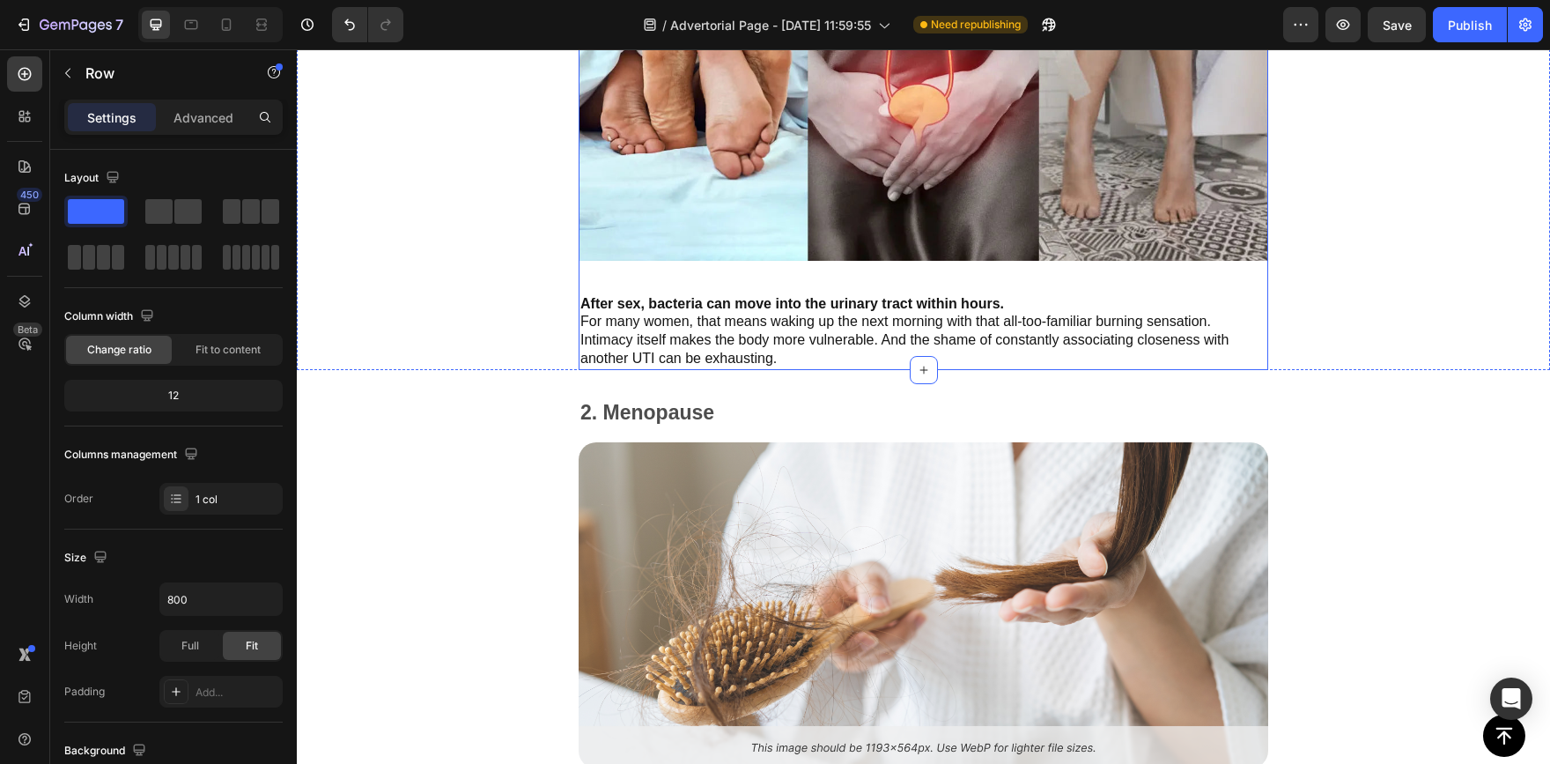
click at [801, 258] on div "Top 3 Real Causes of UTIs Text Block 1. After Intimacy Text Block Image After s…" at bounding box center [924, 68] width 690 height 602
click at [435, 343] on div "Top 3 Real Causes of UTIs Text Block 1. After Intimacy Text Block Image After s…" at bounding box center [923, 53] width 1253 height 634
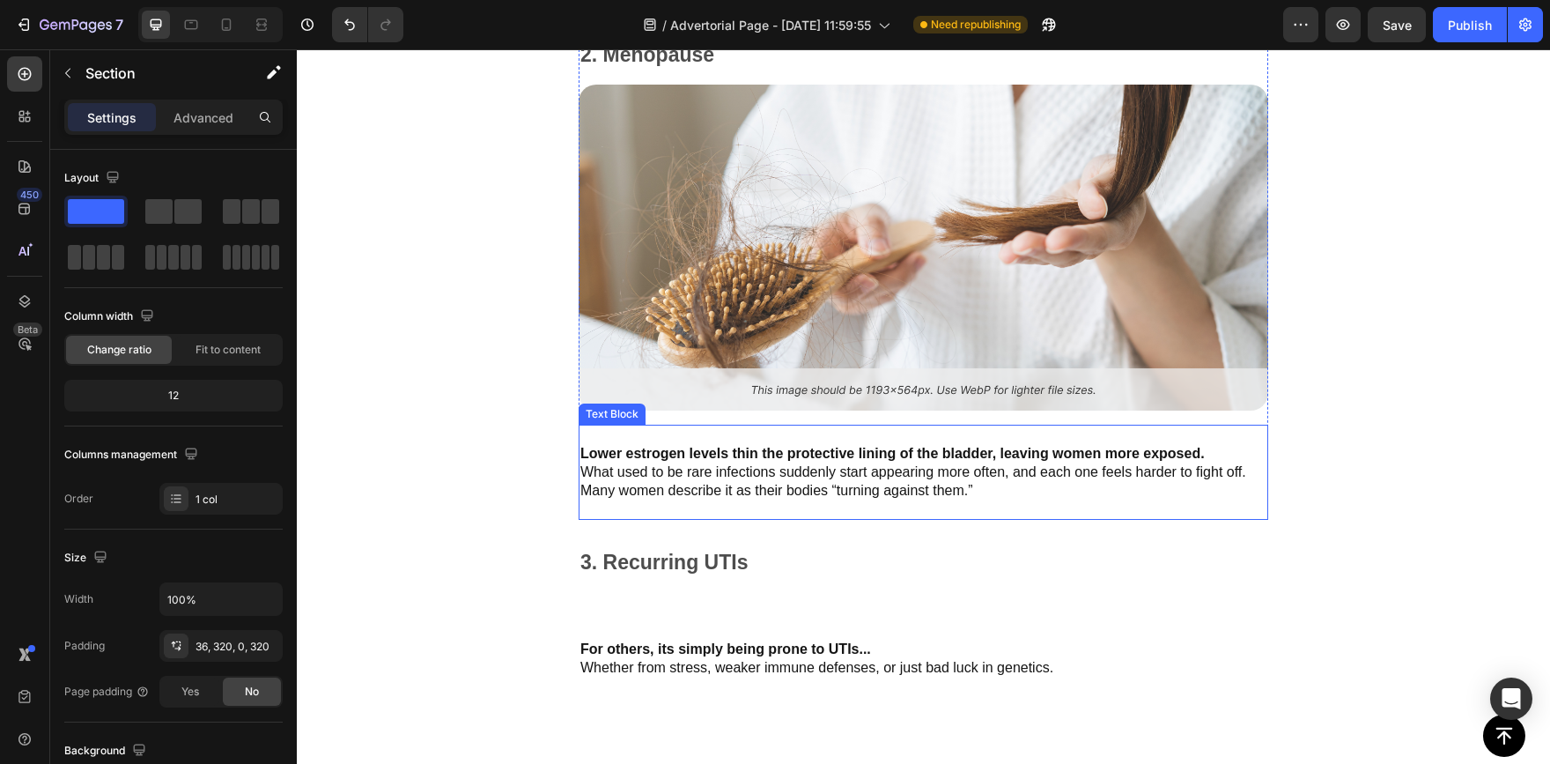
scroll to position [3177, 0]
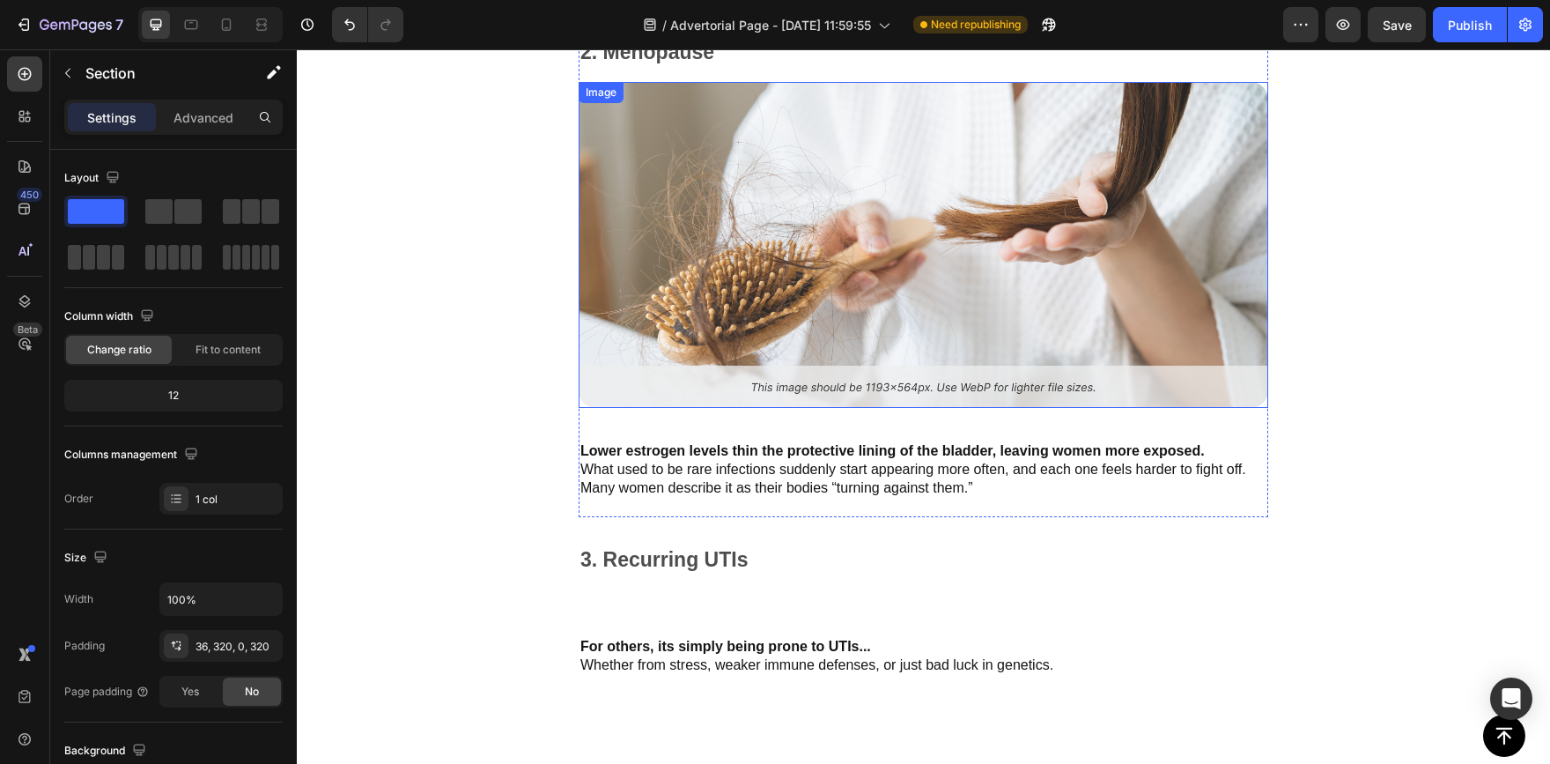
click at [899, 357] on img at bounding box center [924, 245] width 690 height 326
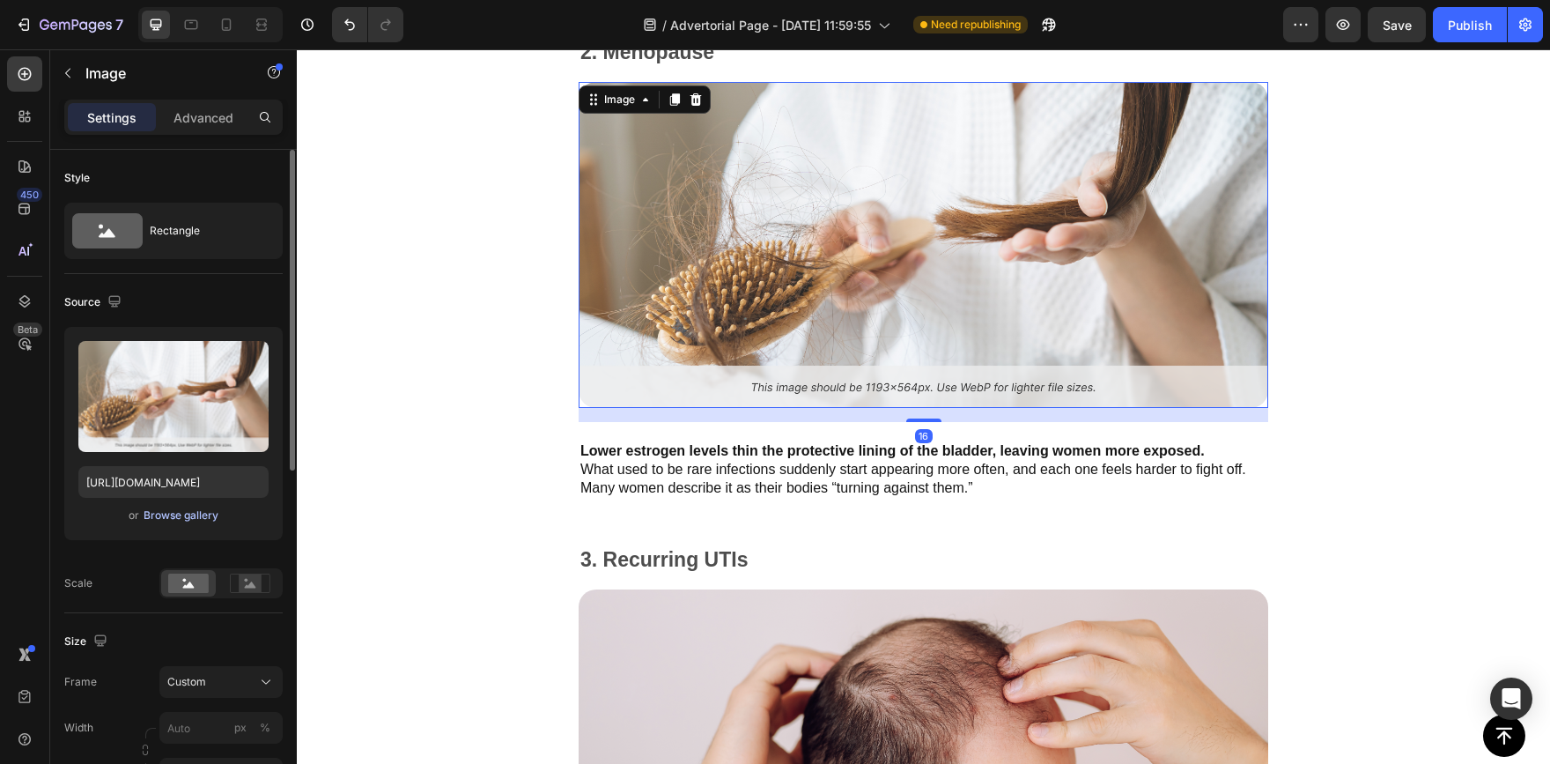
click at [192, 514] on div "Browse gallery" at bounding box center [181, 515] width 75 height 16
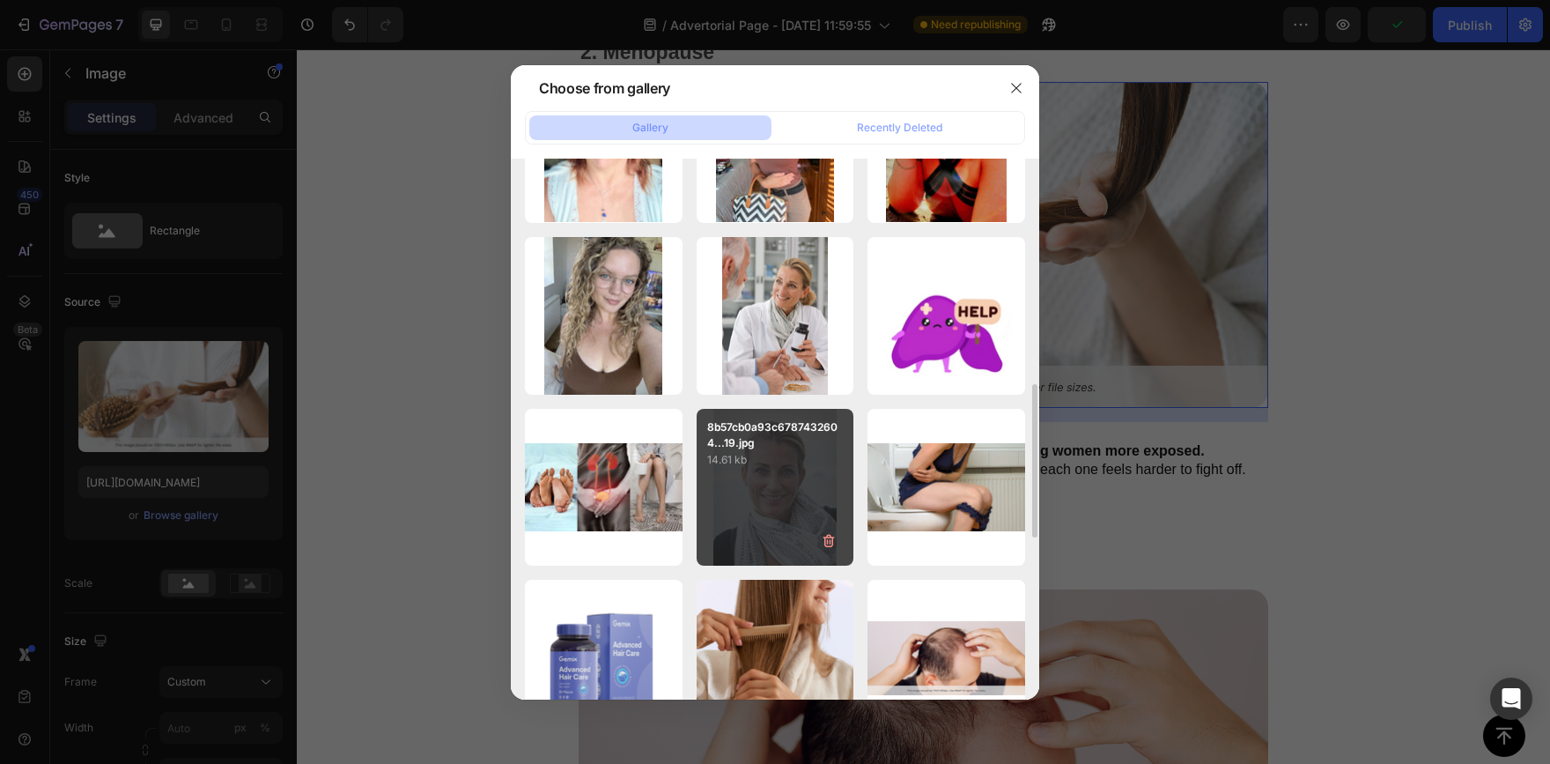
scroll to position [881, 0]
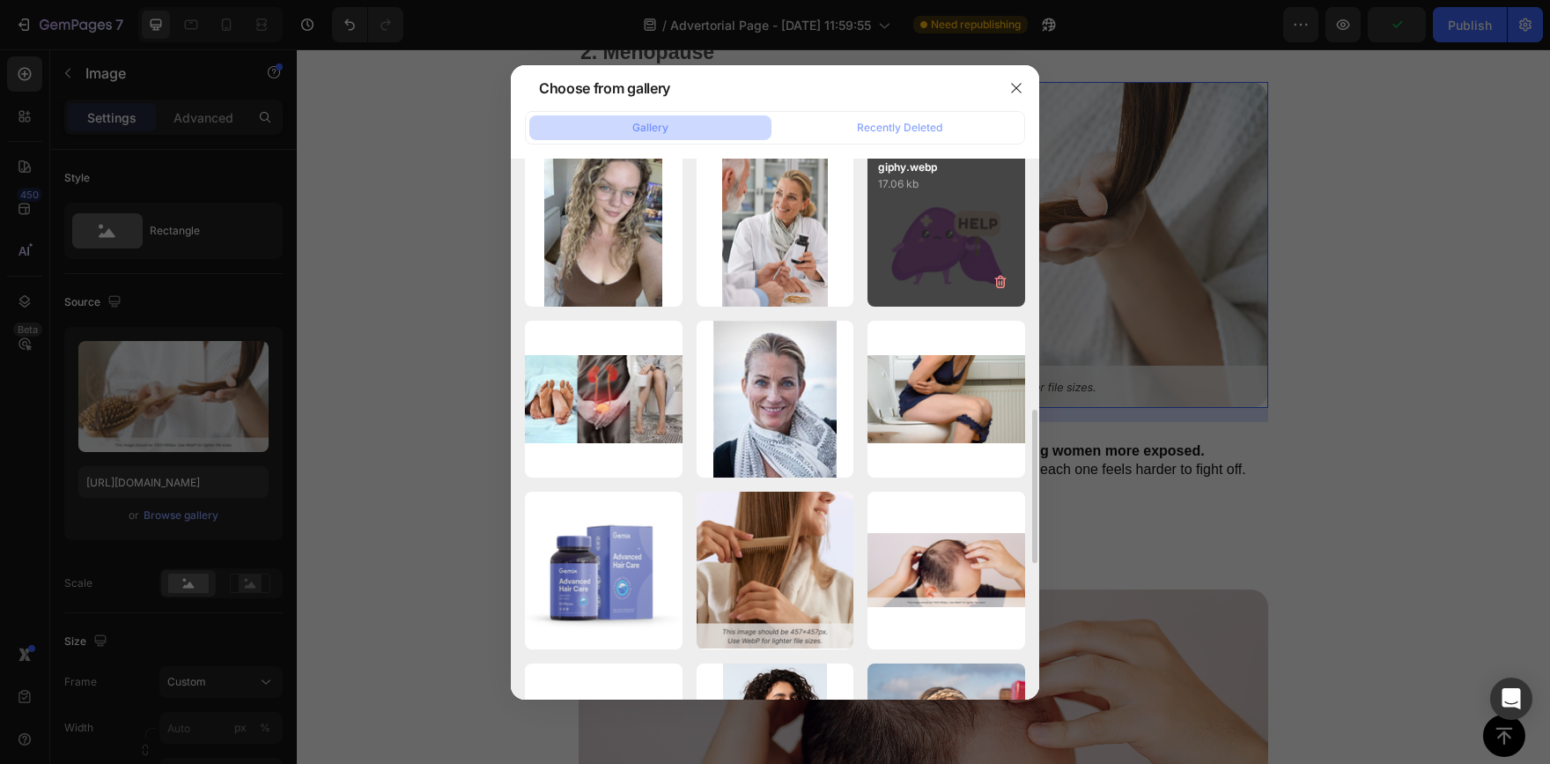
click at [947, 285] on div "giphy.webp 17.06 kb" at bounding box center [947, 228] width 158 height 158
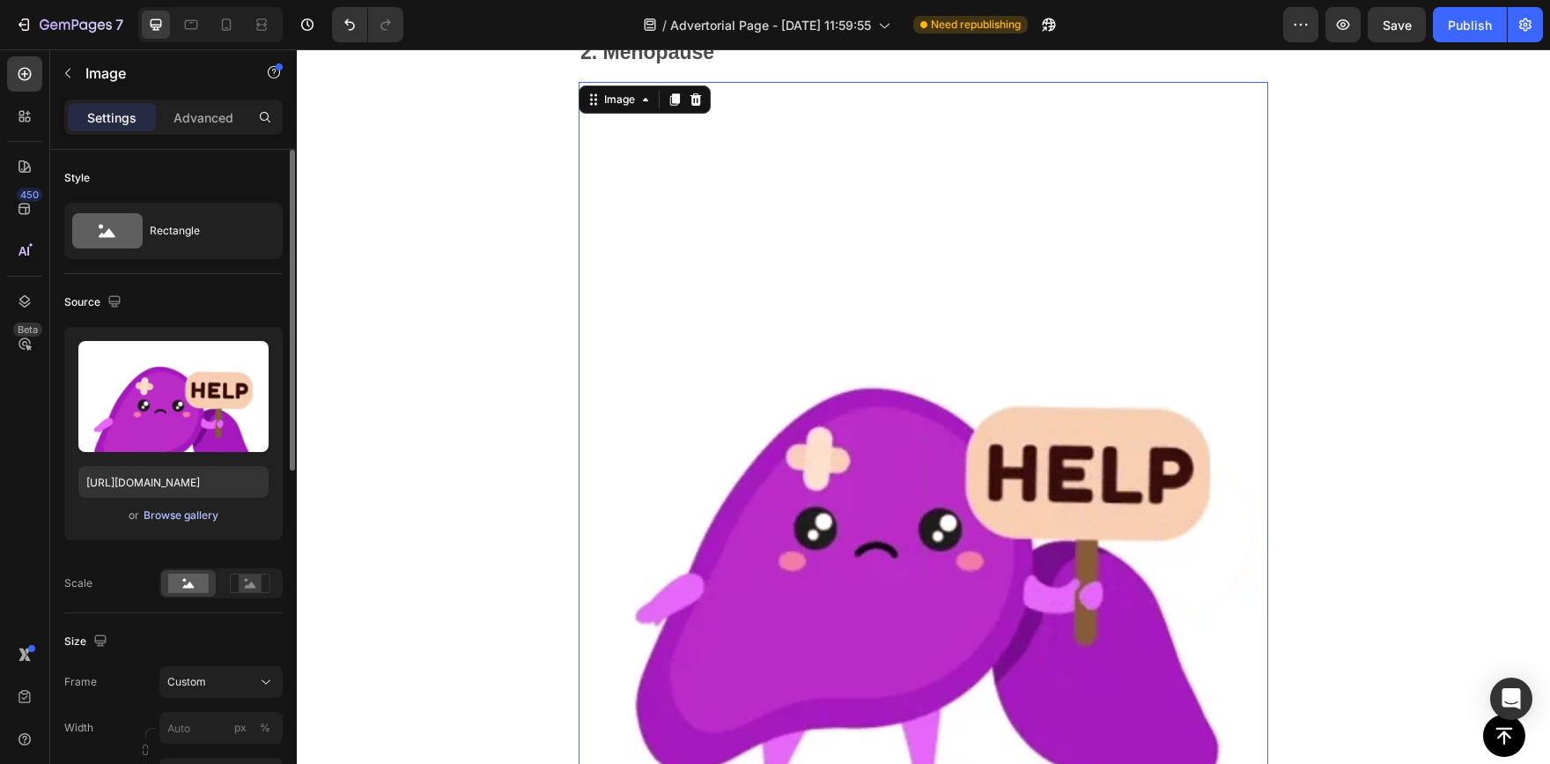
click at [190, 513] on div "Browse gallery" at bounding box center [181, 515] width 75 height 16
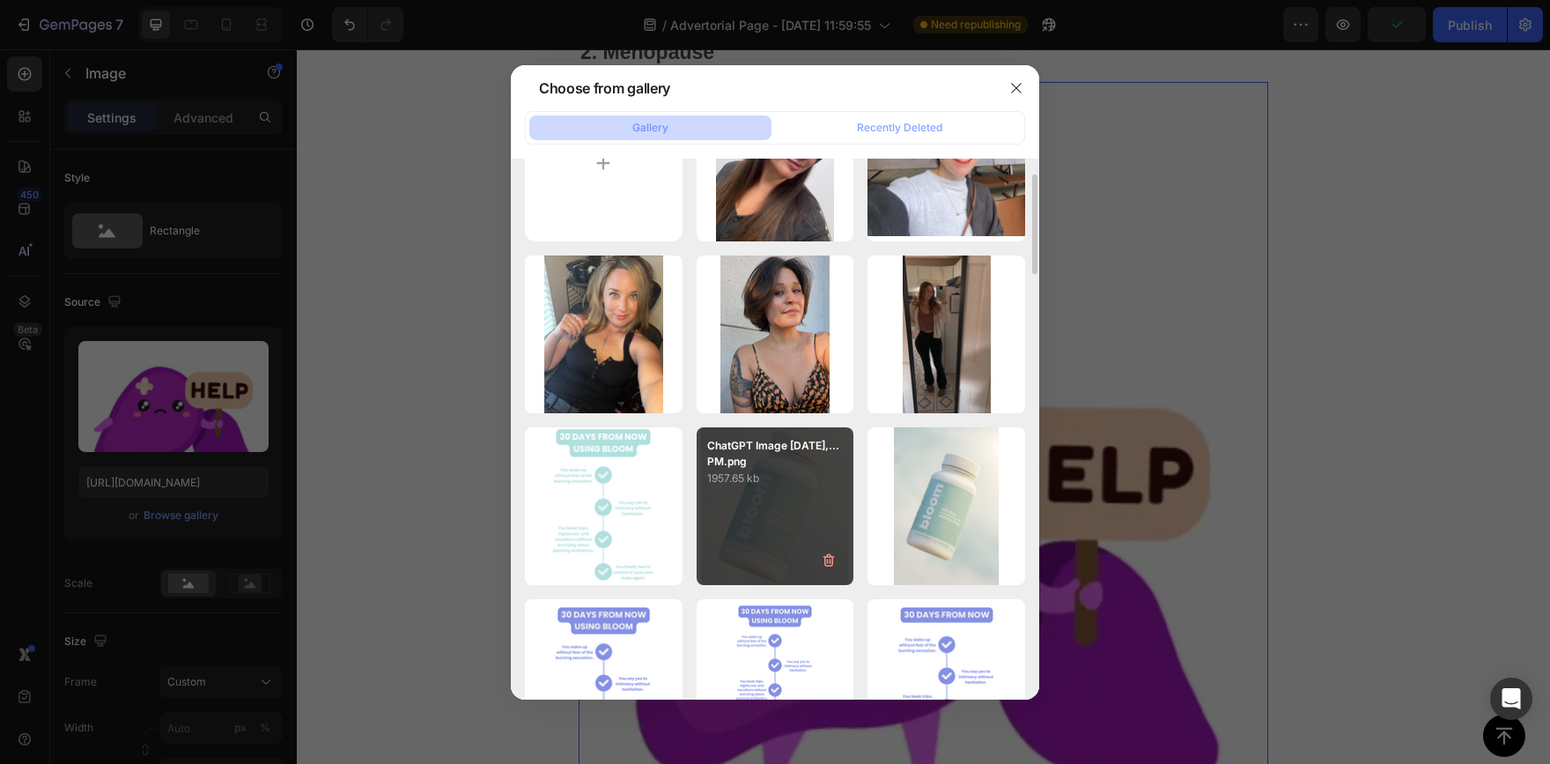
scroll to position [0, 0]
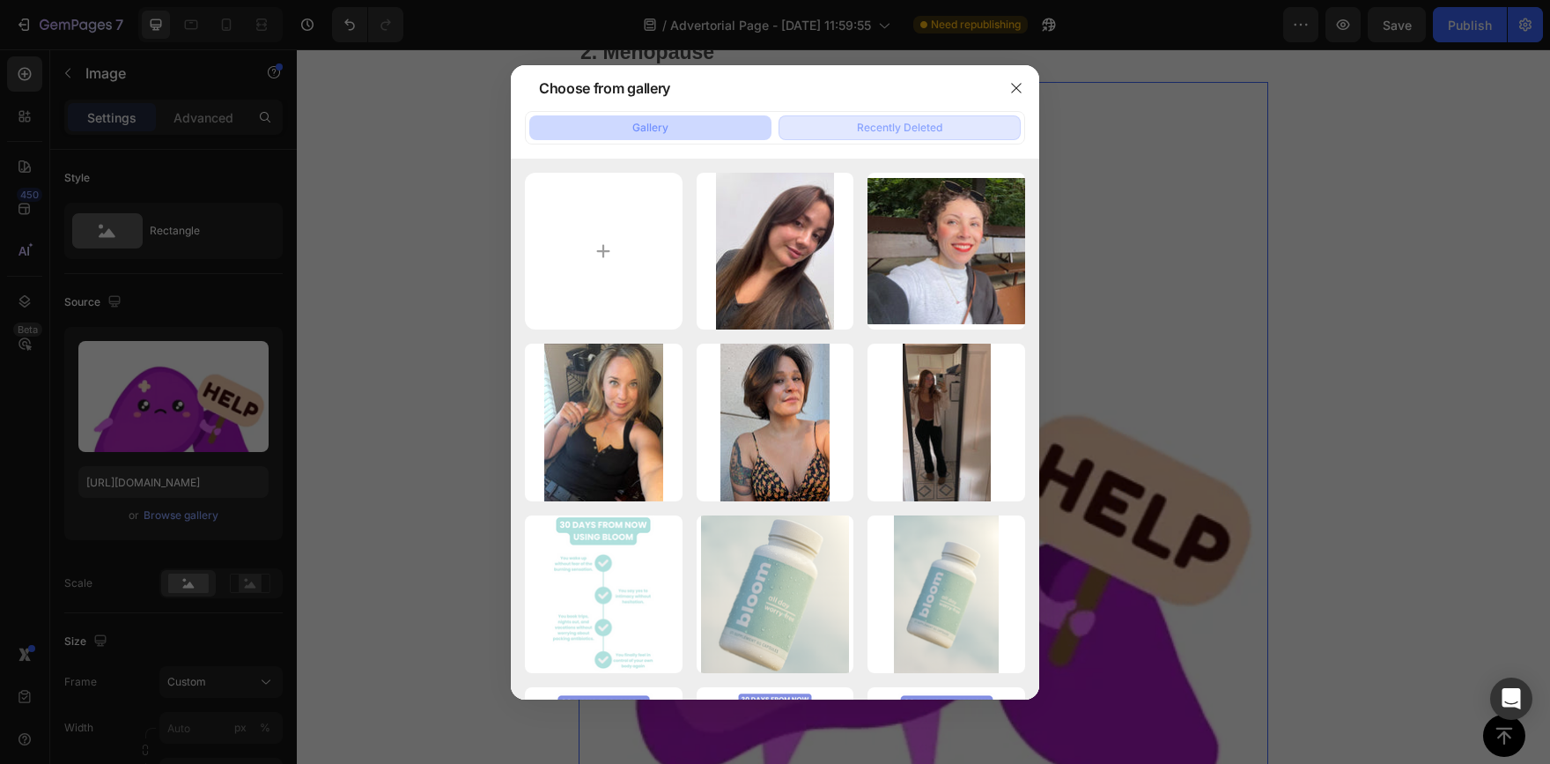
click at [986, 125] on button "Recently Deleted" at bounding box center [900, 127] width 242 height 25
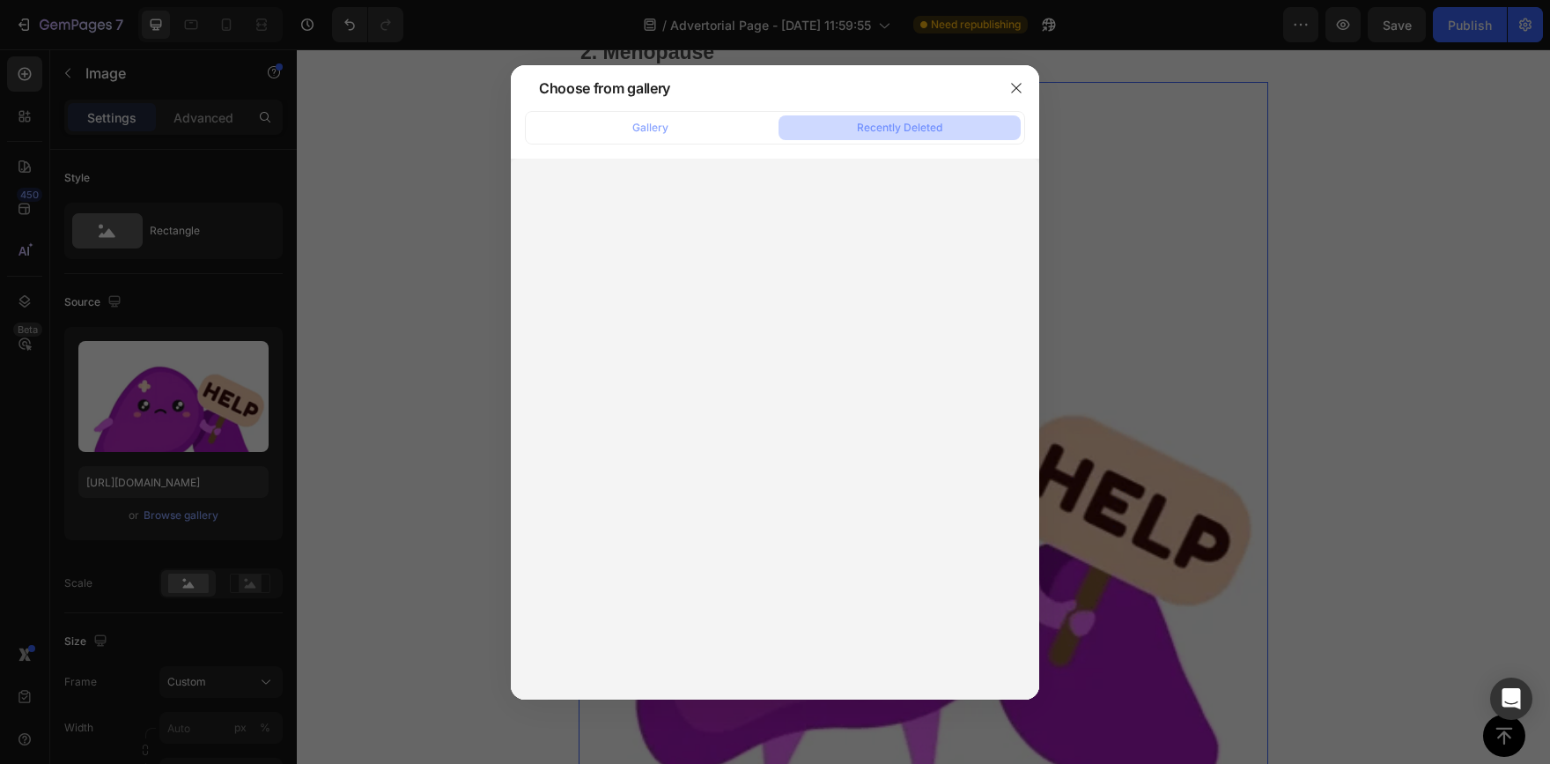
drag, startPoint x: 687, startPoint y: 129, endPoint x: 783, endPoint y: 109, distance: 98.1
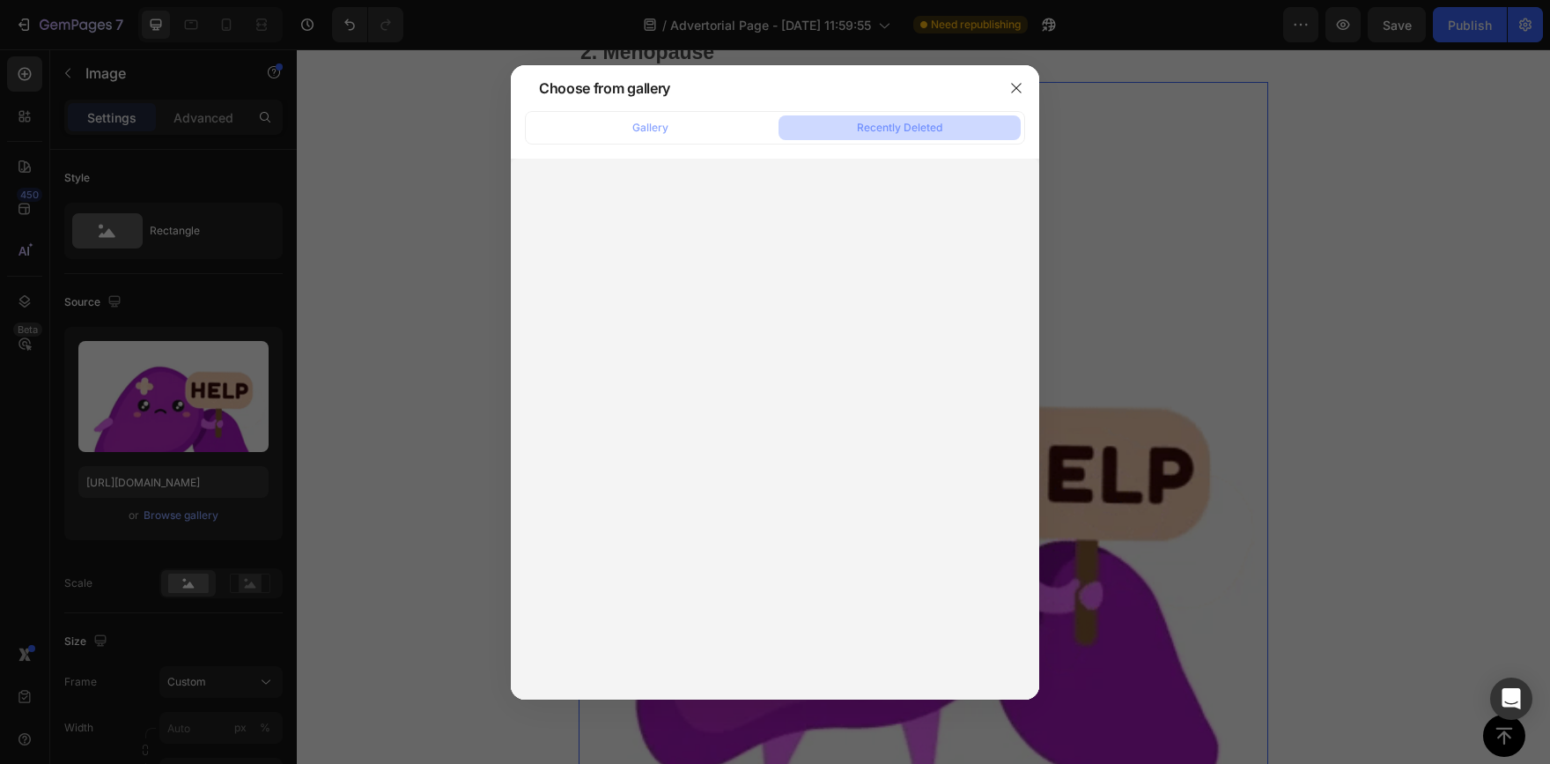
click at [686, 129] on button "Gallery" at bounding box center [650, 127] width 242 height 25
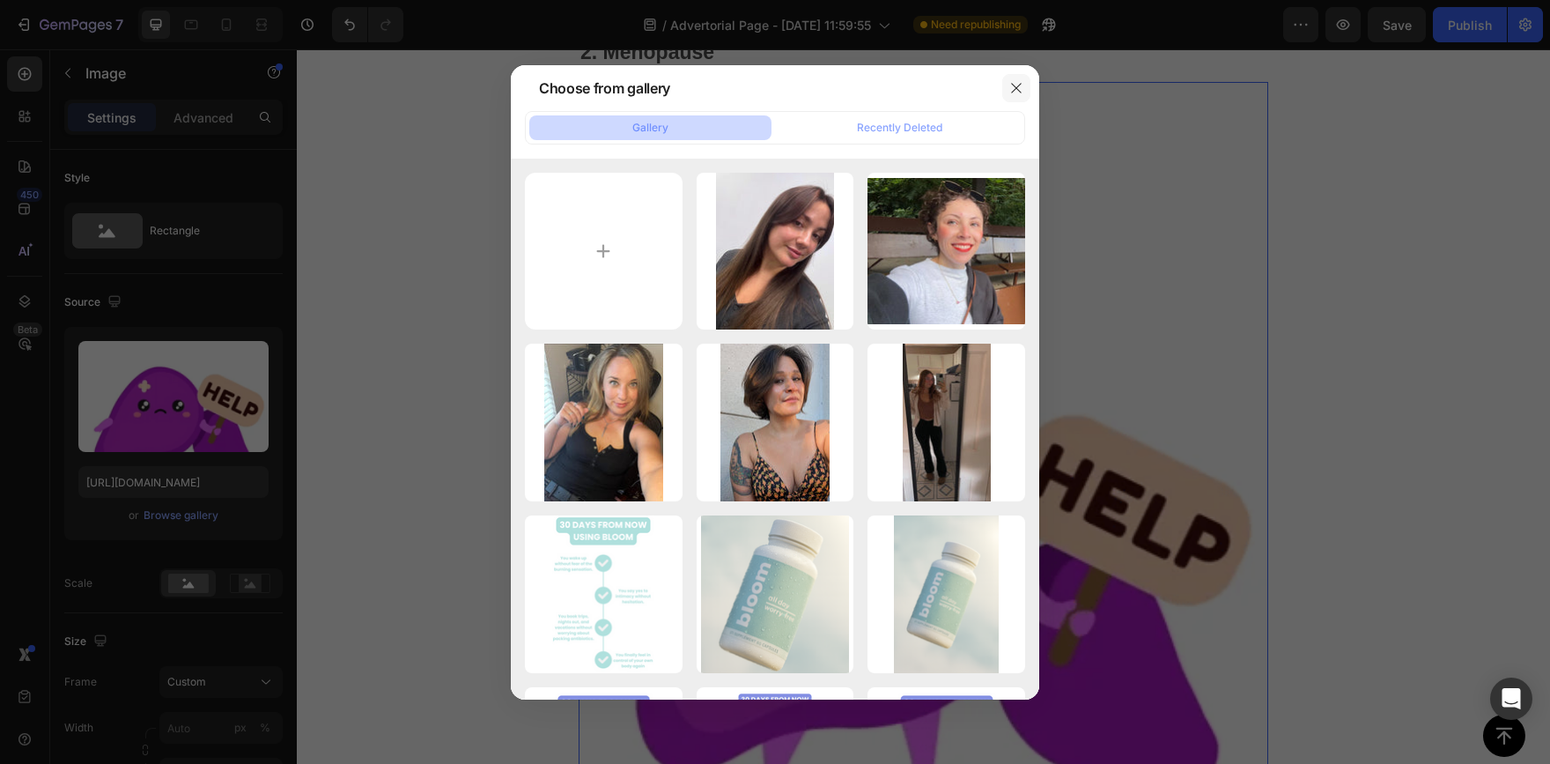
click at [1013, 86] on icon "button" at bounding box center [1016, 88] width 14 height 14
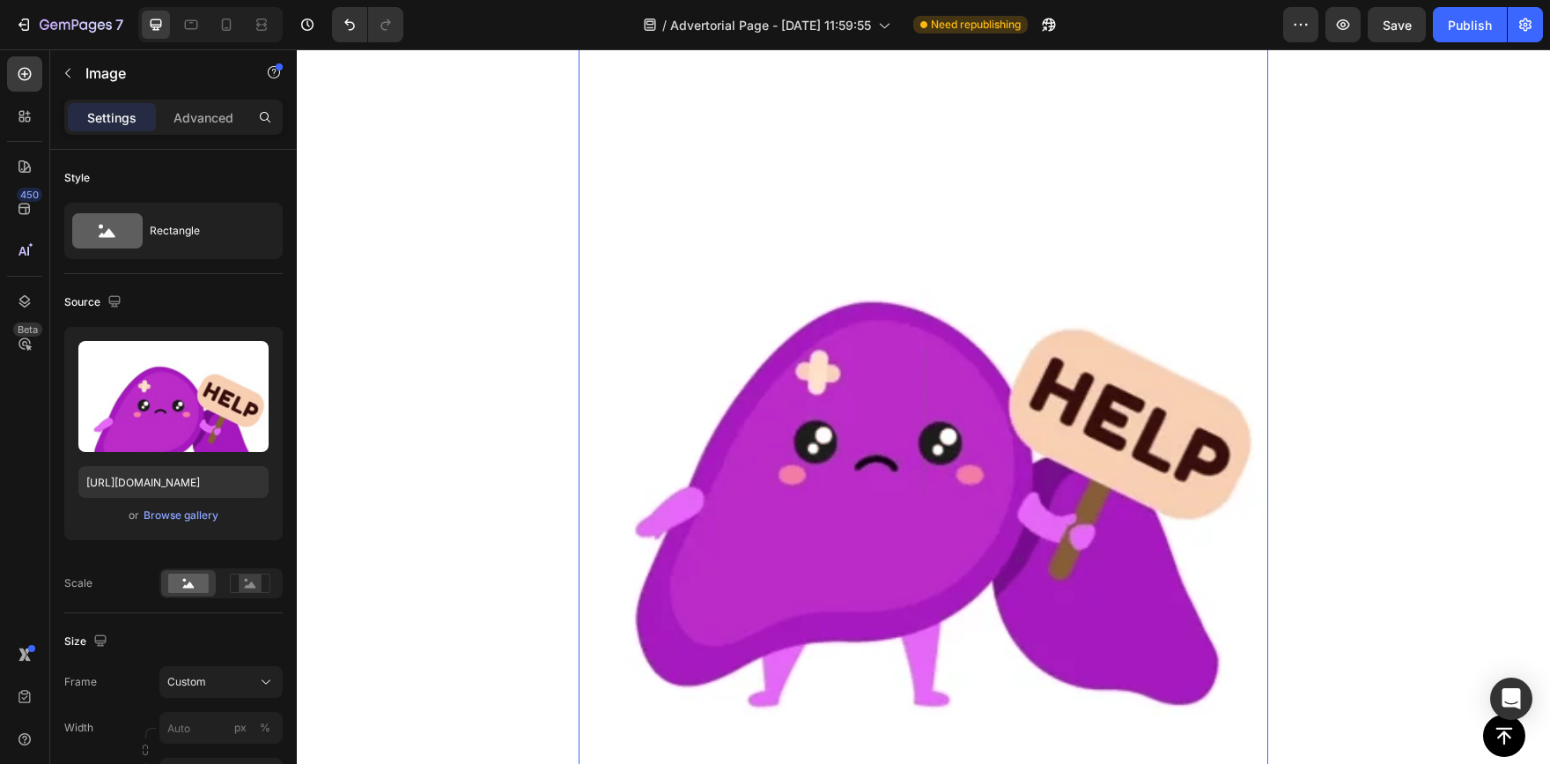
scroll to position [3265, 0]
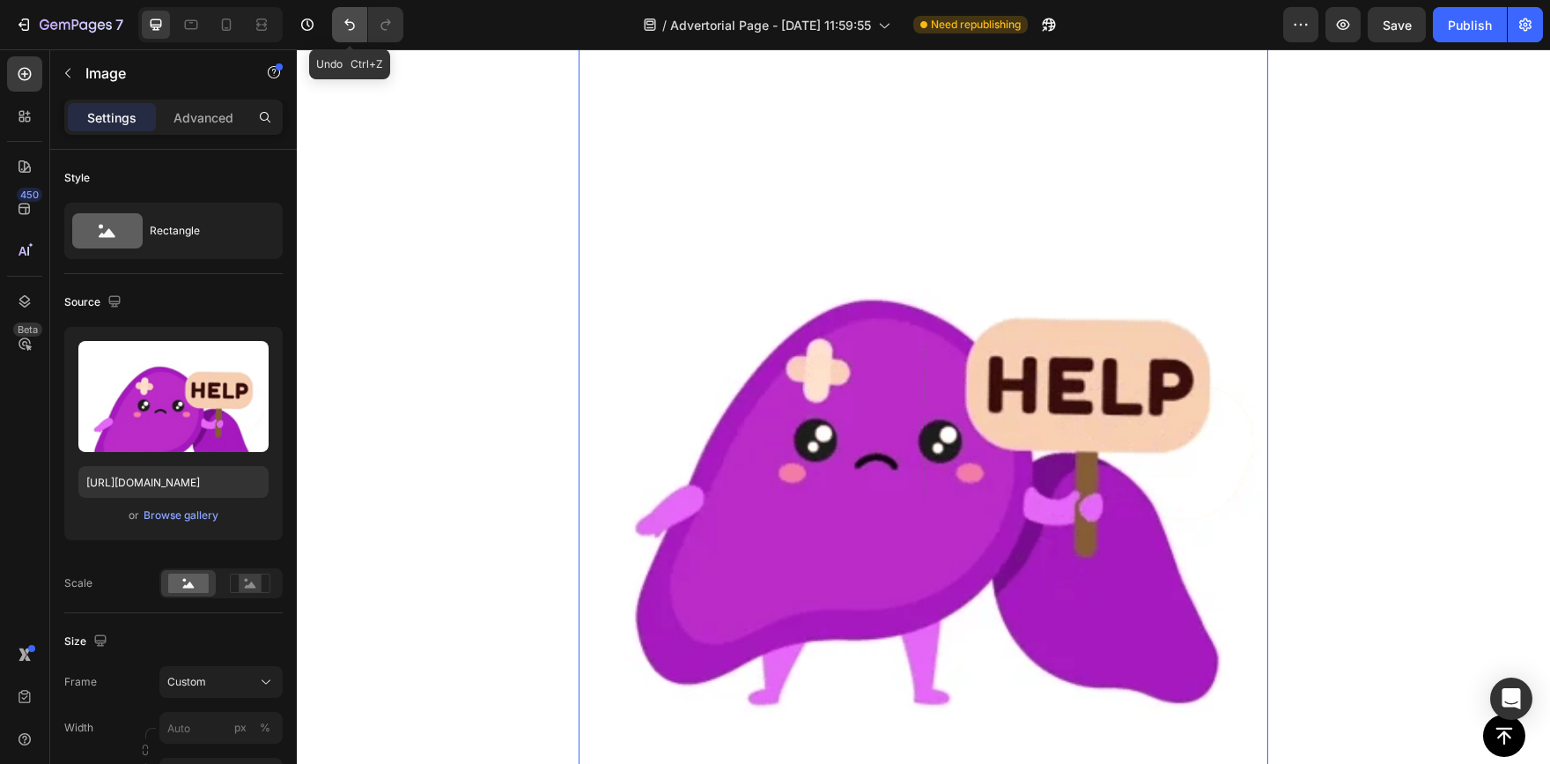
click at [356, 21] on icon "Undo/Redo" at bounding box center [350, 25] width 18 height 18
type input "https://cdn.shopify.com/s/files/1/0948/1545/3514/files/gempages_580750585754550…"
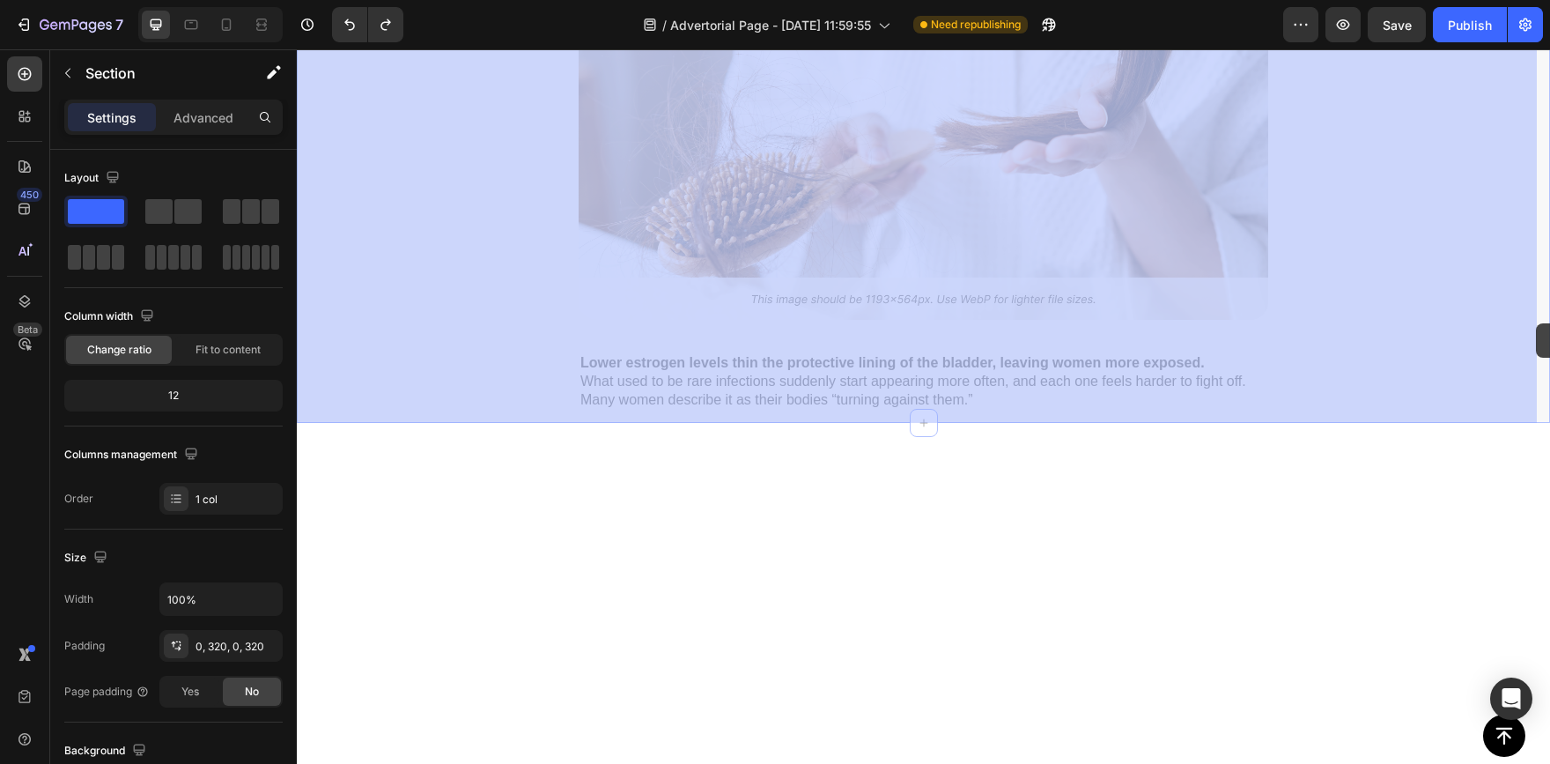
drag, startPoint x: 1533, startPoint y: 361, endPoint x: 1537, endPoint y: 308, distance: 53.0
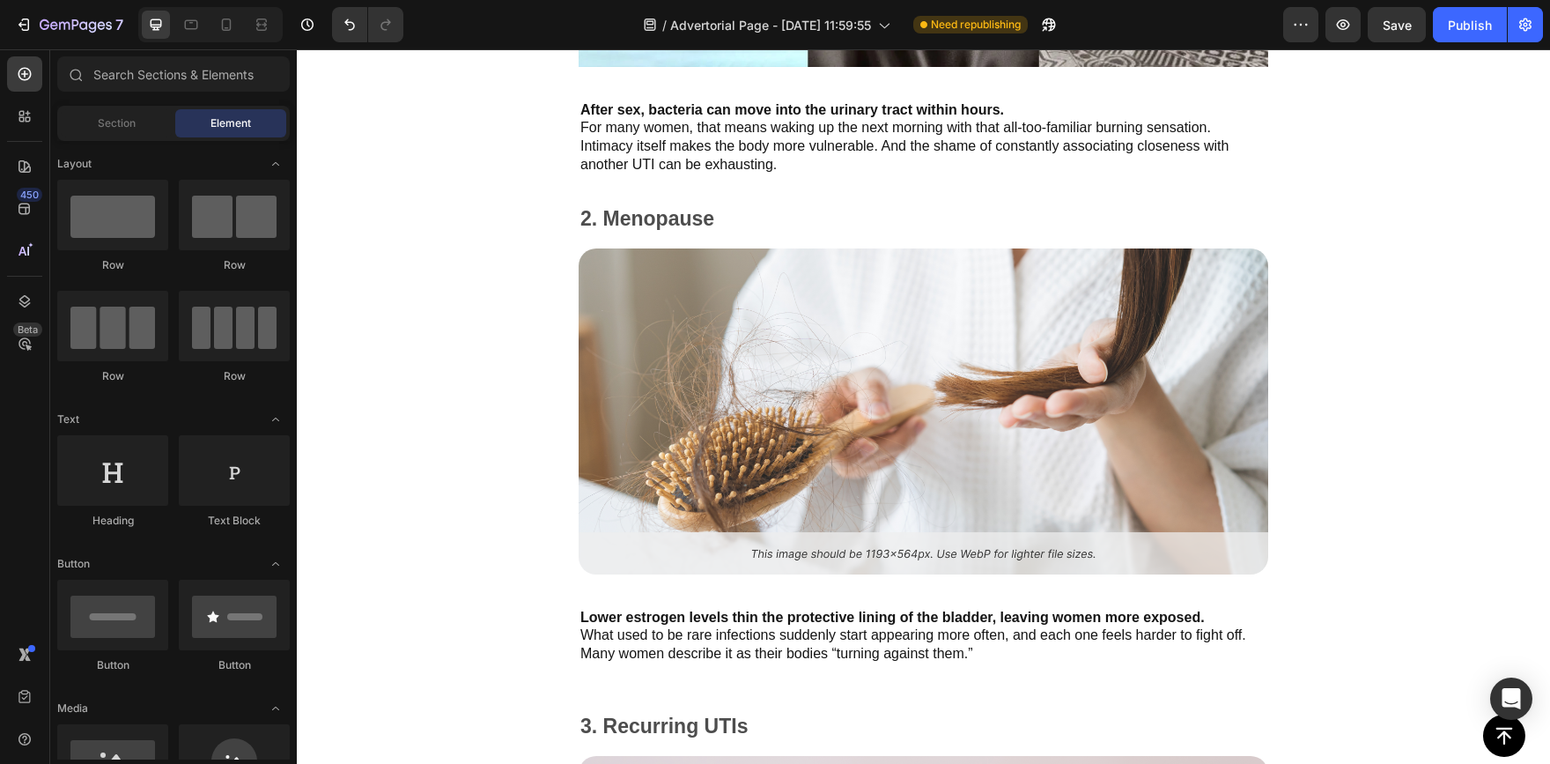
scroll to position [3063, 0]
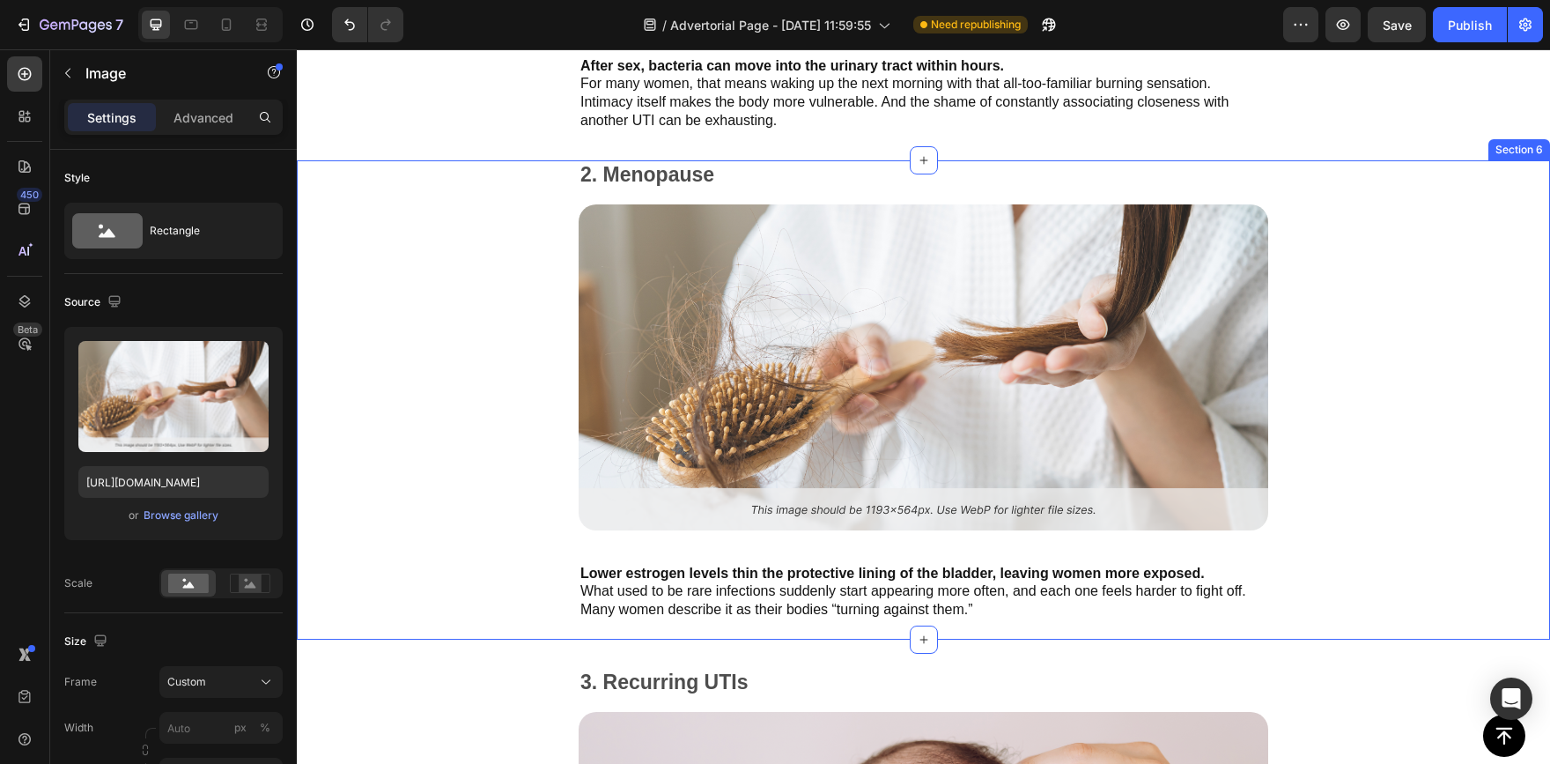
click at [1114, 322] on img at bounding box center [924, 367] width 690 height 326
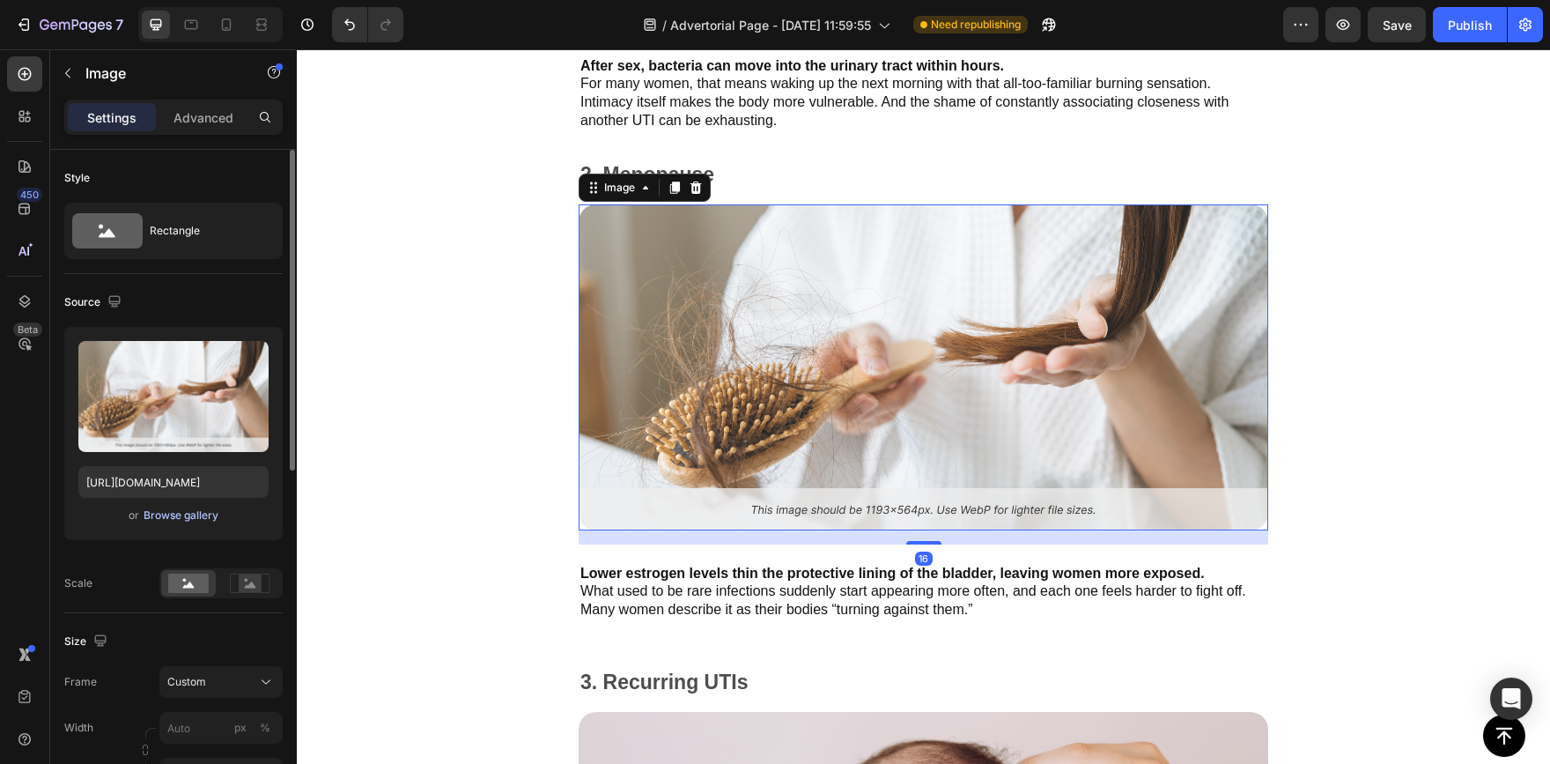
click at [186, 512] on div "Browse gallery" at bounding box center [181, 515] width 75 height 16
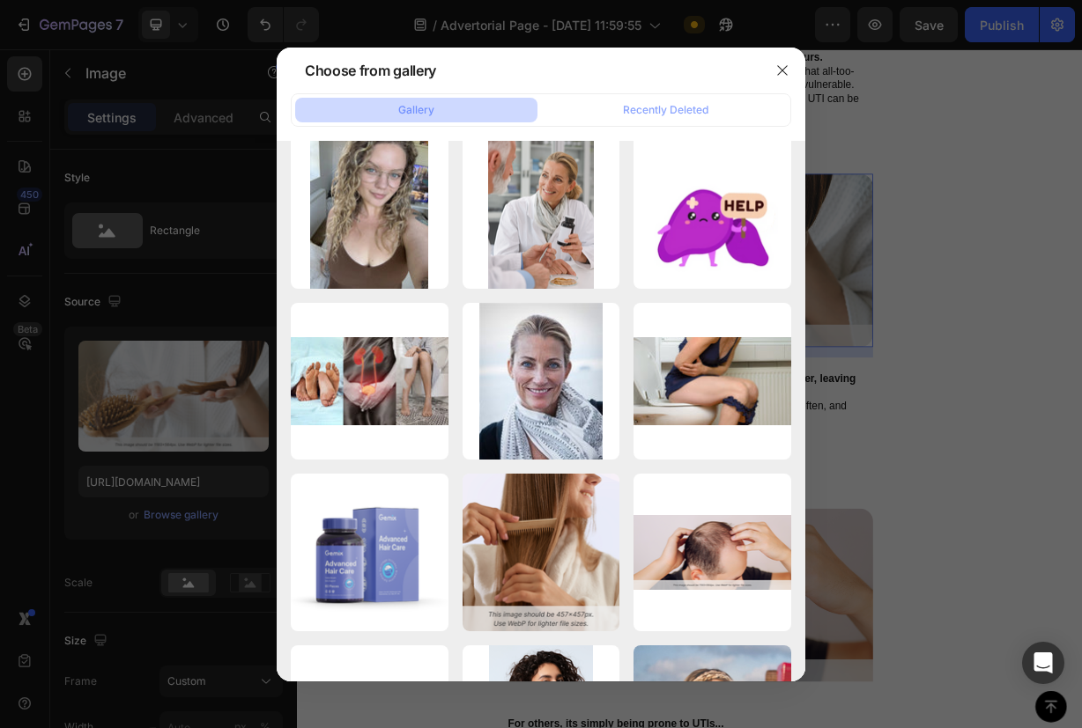
scroll to position [2952, 0]
click at [782, 67] on icon "button" at bounding box center [782, 70] width 14 height 14
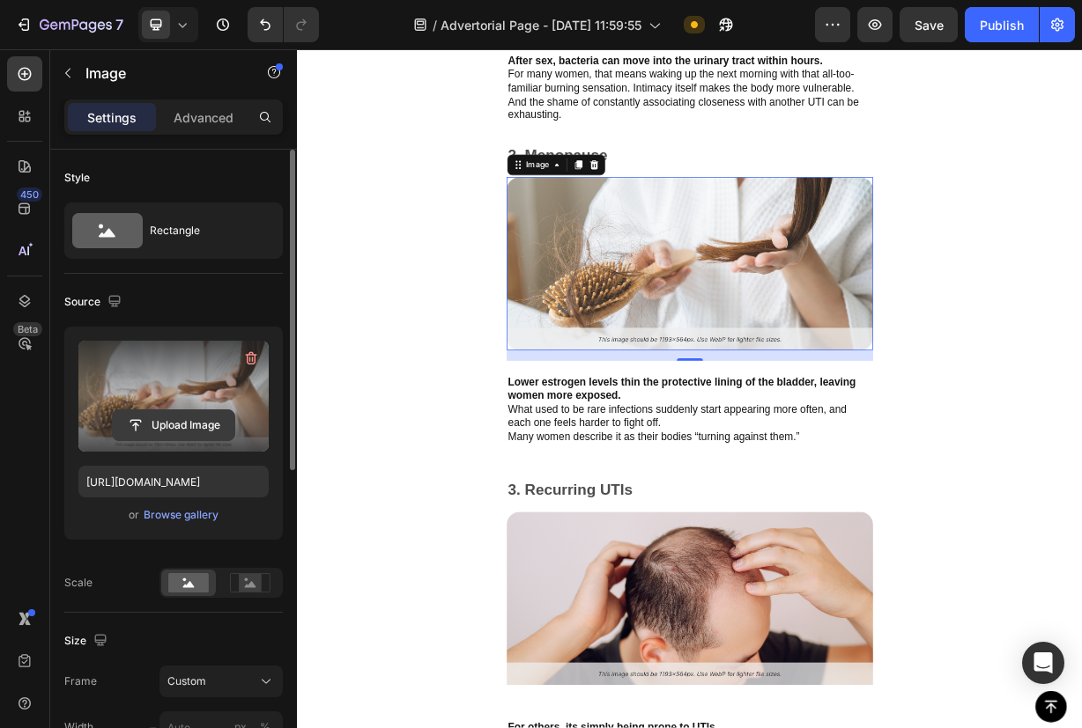
click at [181, 430] on input "file" at bounding box center [174, 425] width 122 height 30
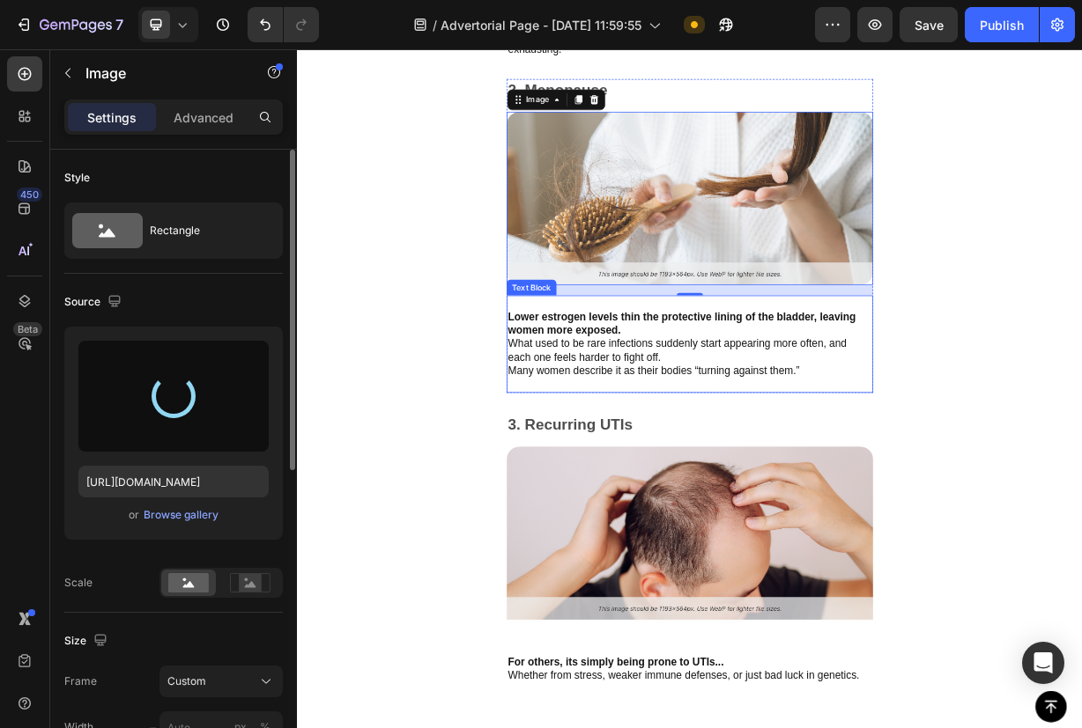
type input "https://cdn.shopify.com/s/files/1/0948/1545/3514/files/gempages_580750585754550…"
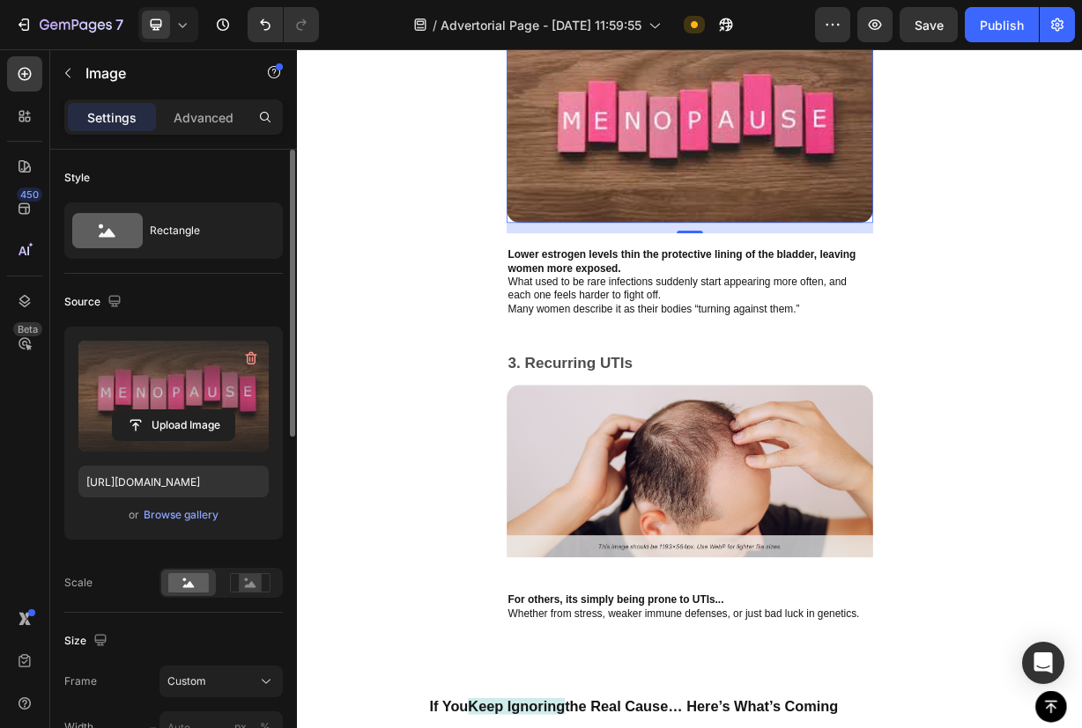
scroll to position [3217, 0]
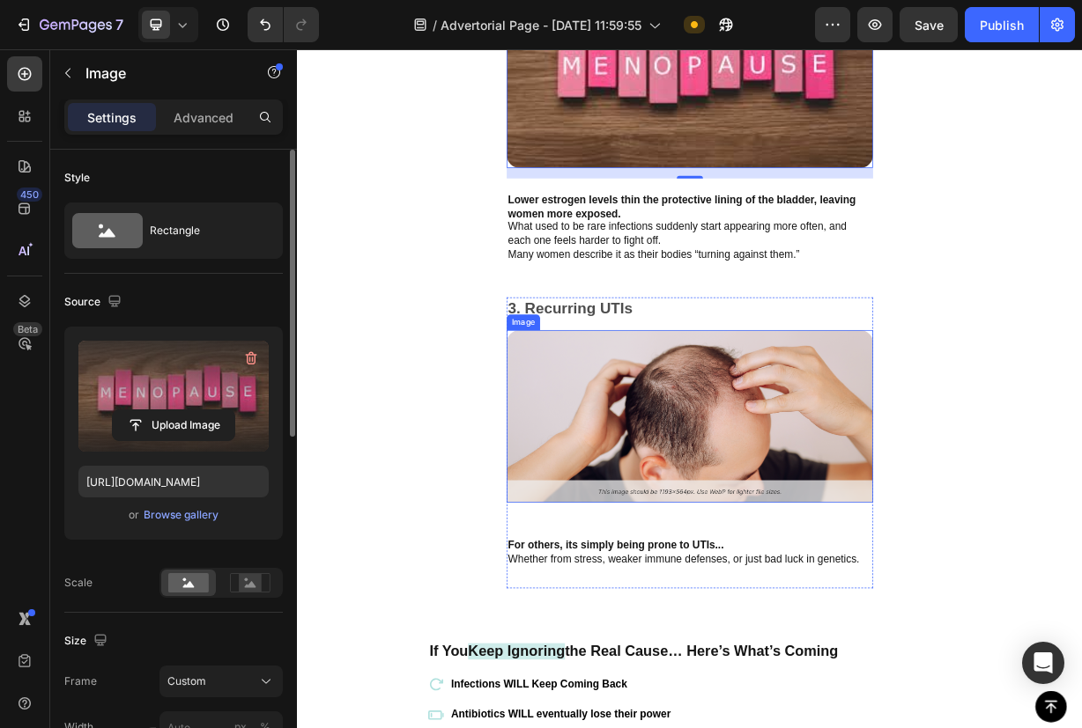
click at [890, 566] on img at bounding box center [825, 544] width 493 height 233
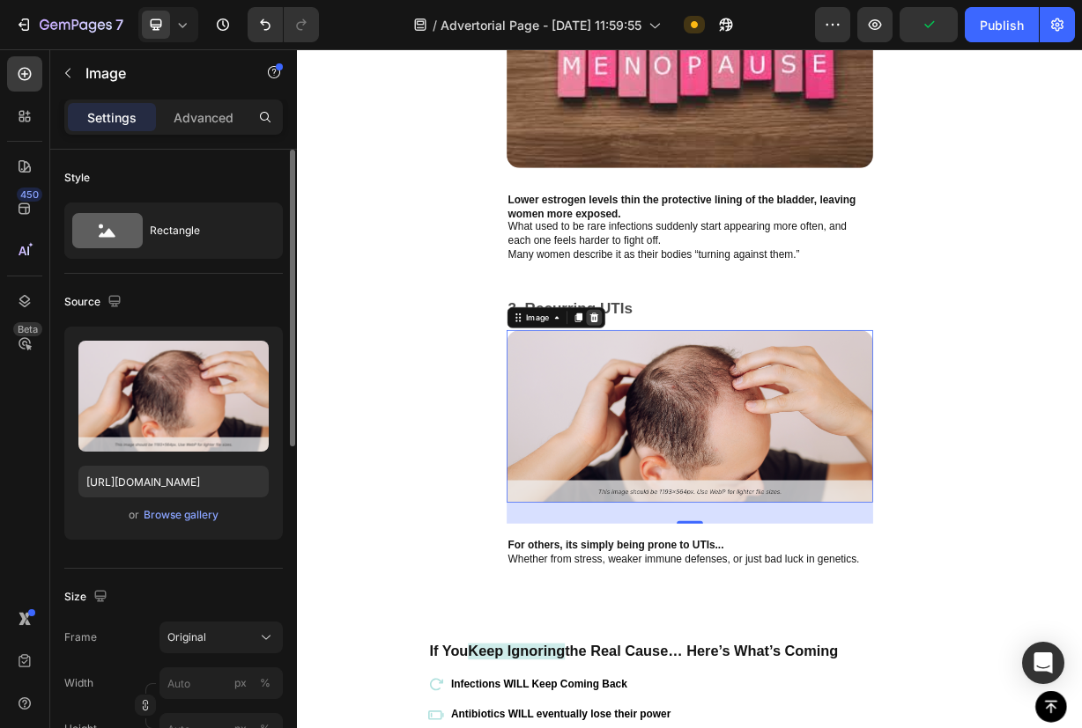
click at [701, 412] on div at bounding box center [695, 411] width 21 height 21
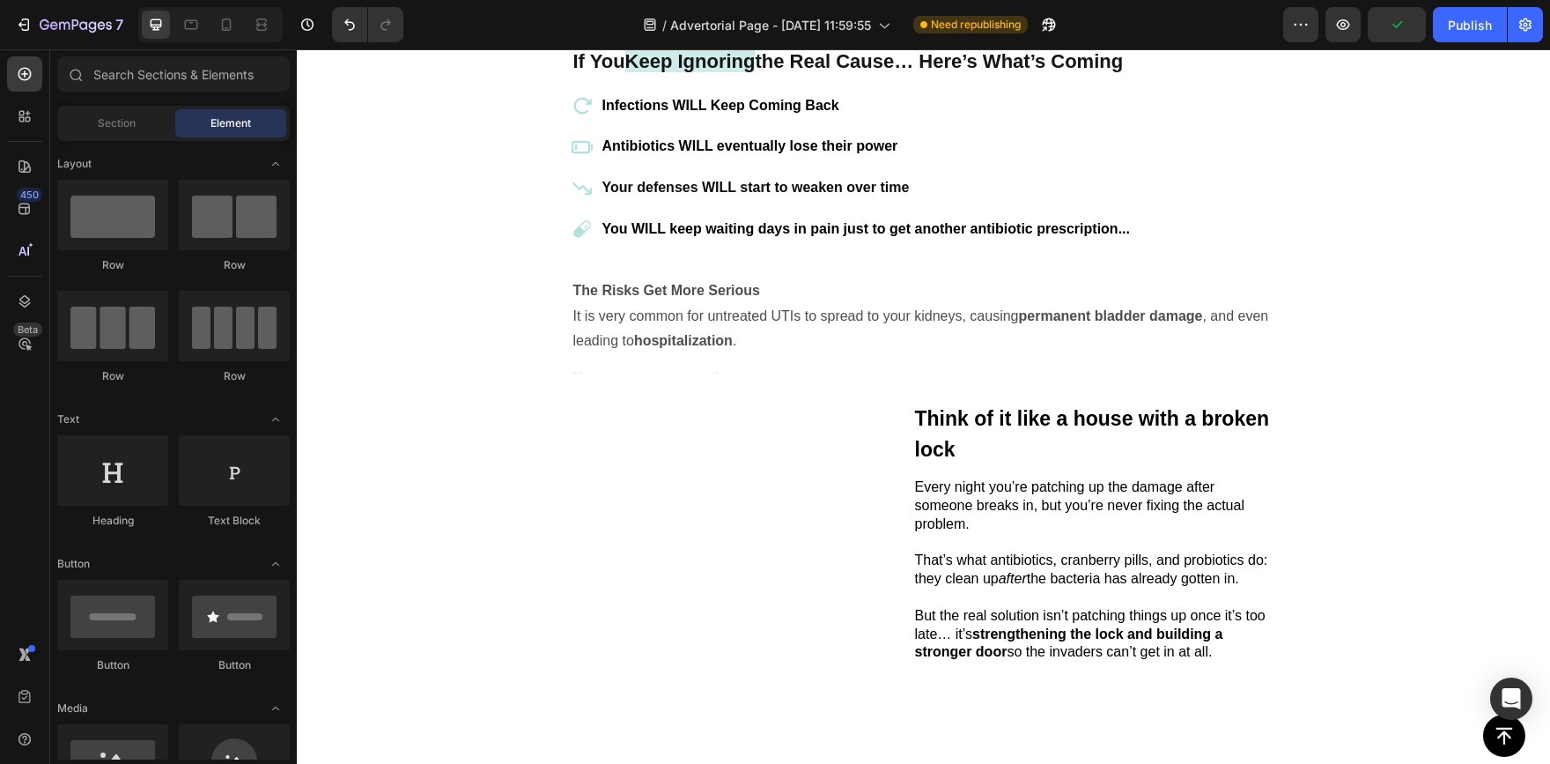
scroll to position [3877, 0]
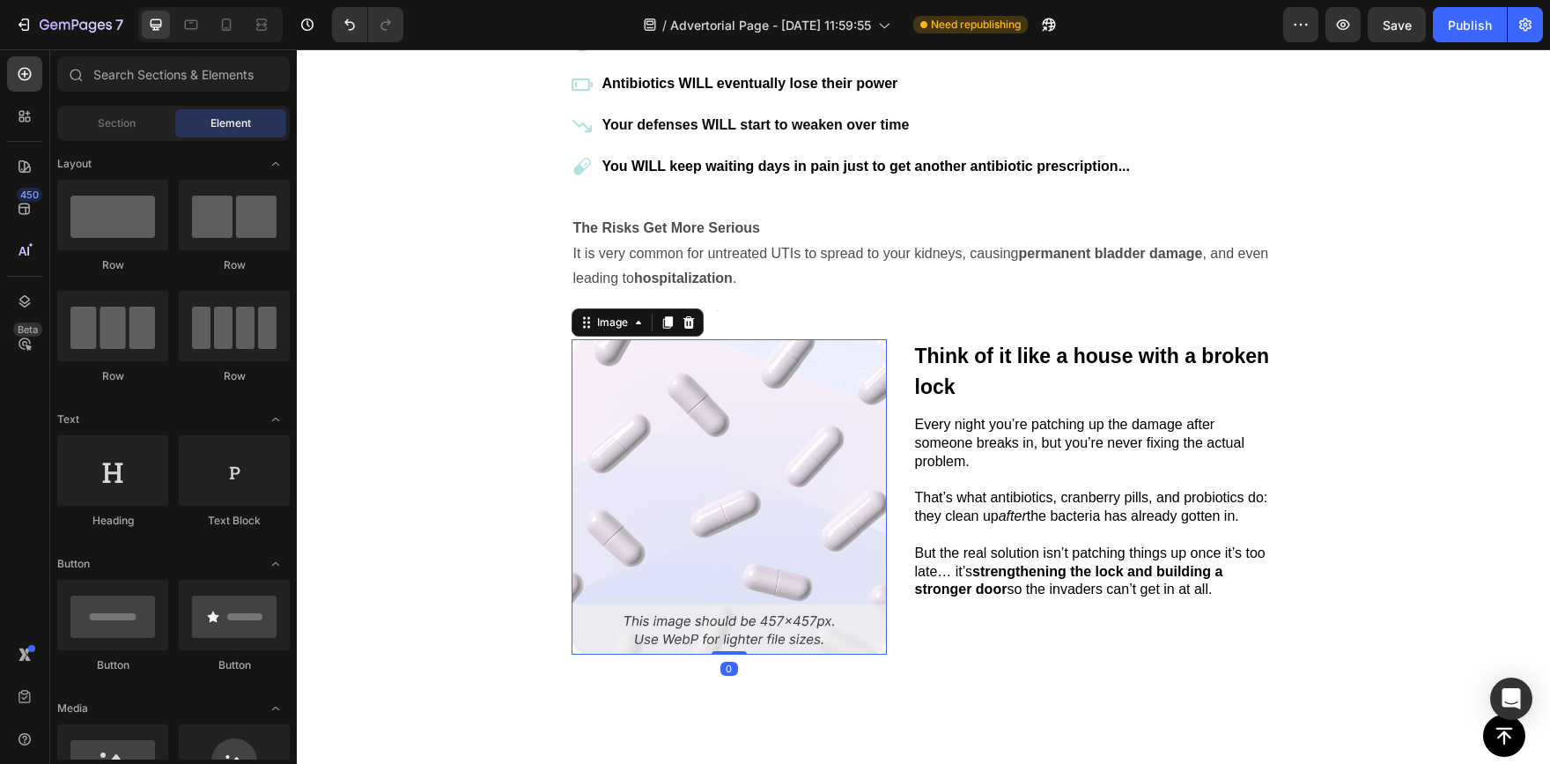
click at [764, 493] on img at bounding box center [729, 496] width 315 height 315
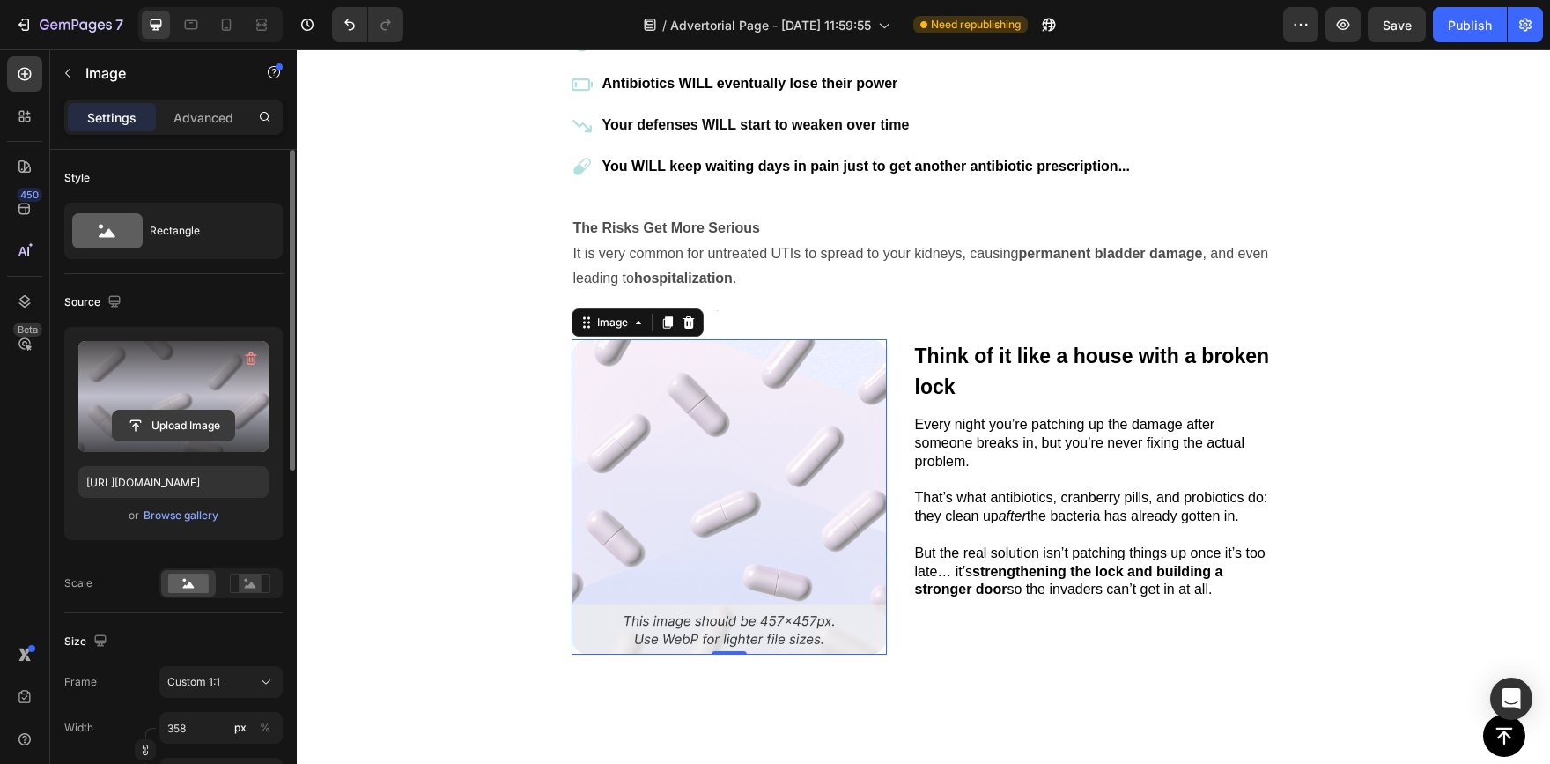
click at [156, 423] on input "file" at bounding box center [174, 425] width 122 height 30
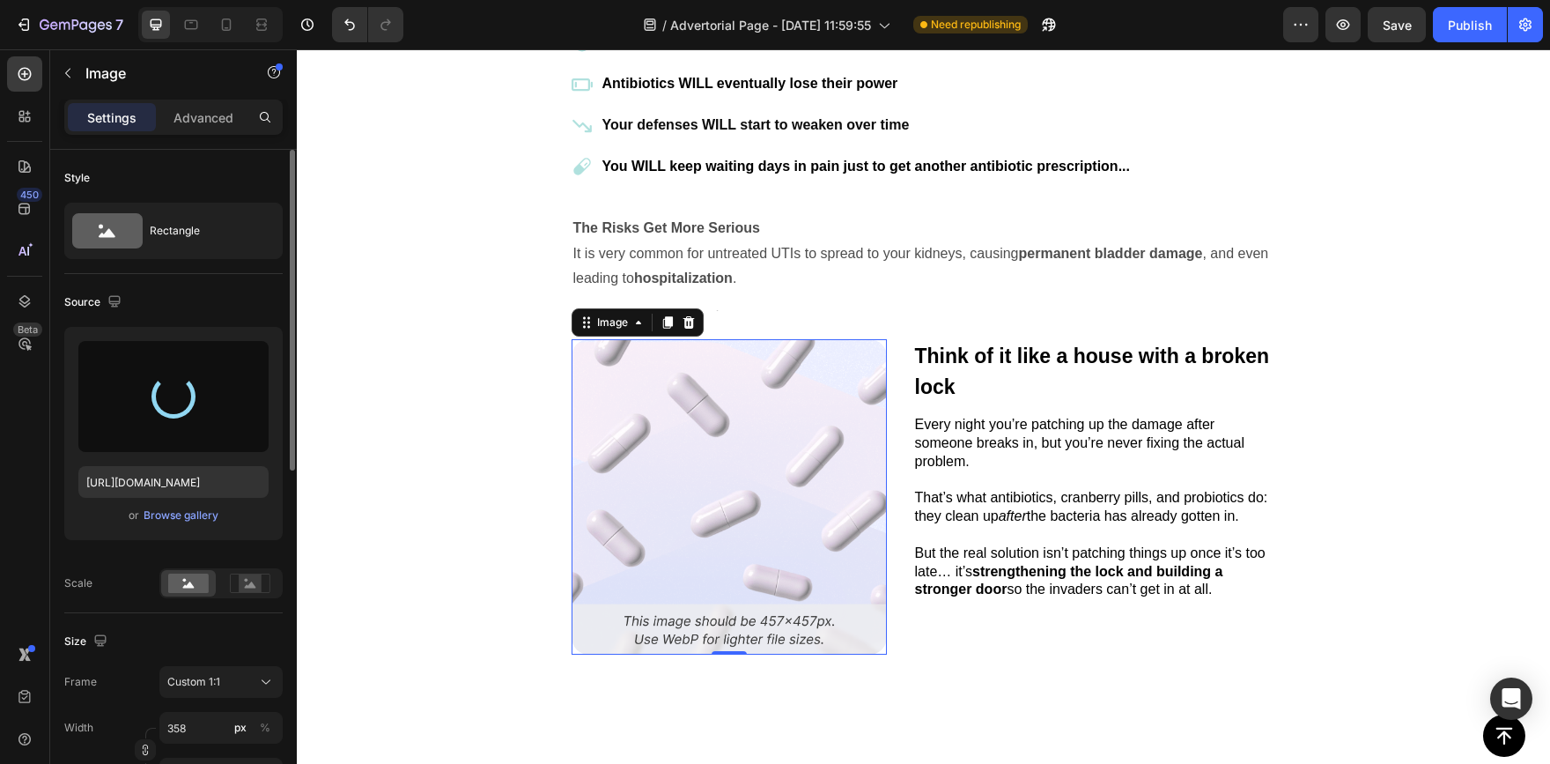
type input "https://cdn.shopify.com/s/files/1/0948/1545/3514/files/gempages_580750585754550…"
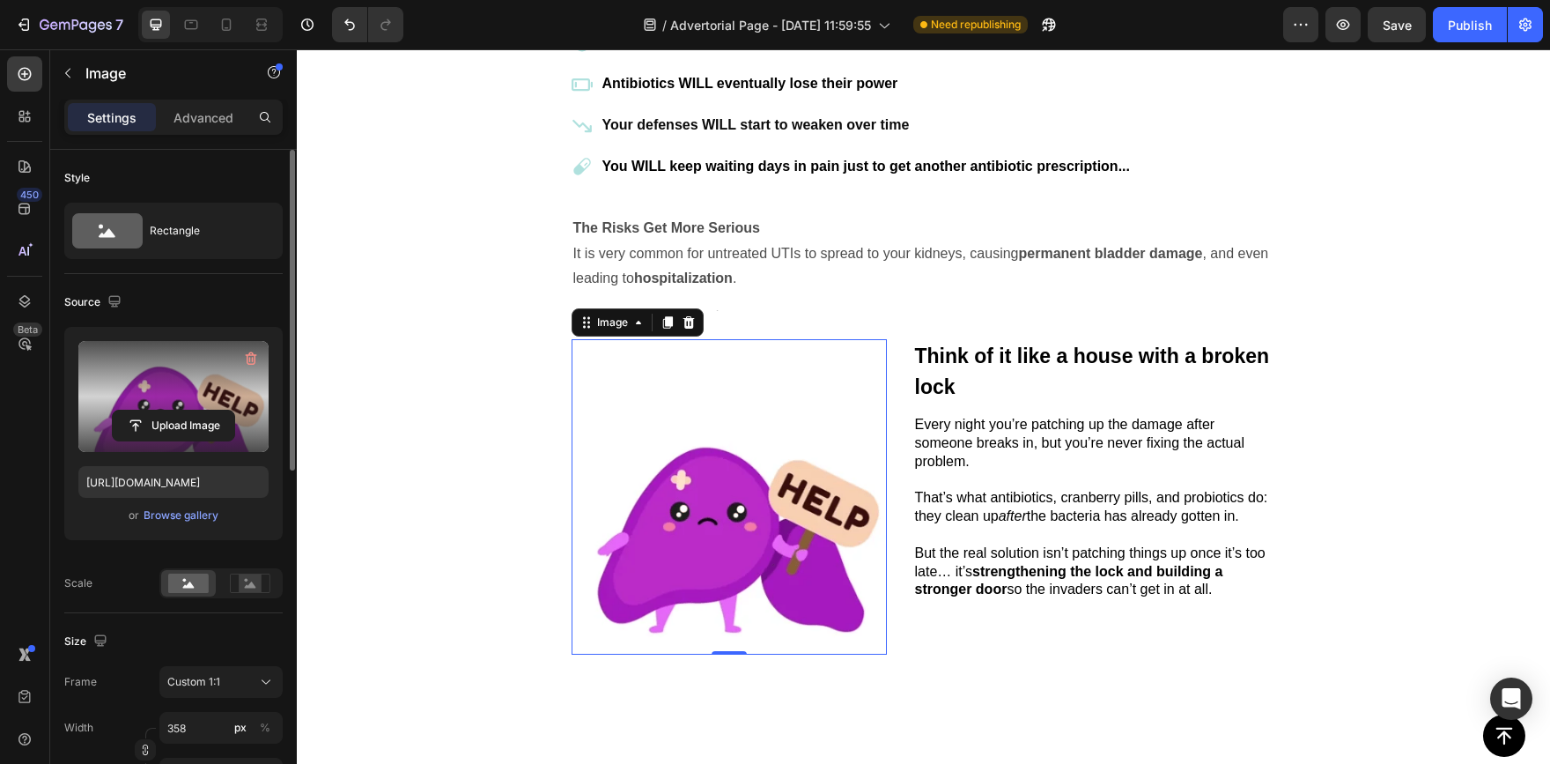
click at [475, 464] on div "Button Sticky If You Keep Ignoring the Real Cause… Here’s What’s Coming Text Bl…" at bounding box center [923, 361] width 1253 height 8306
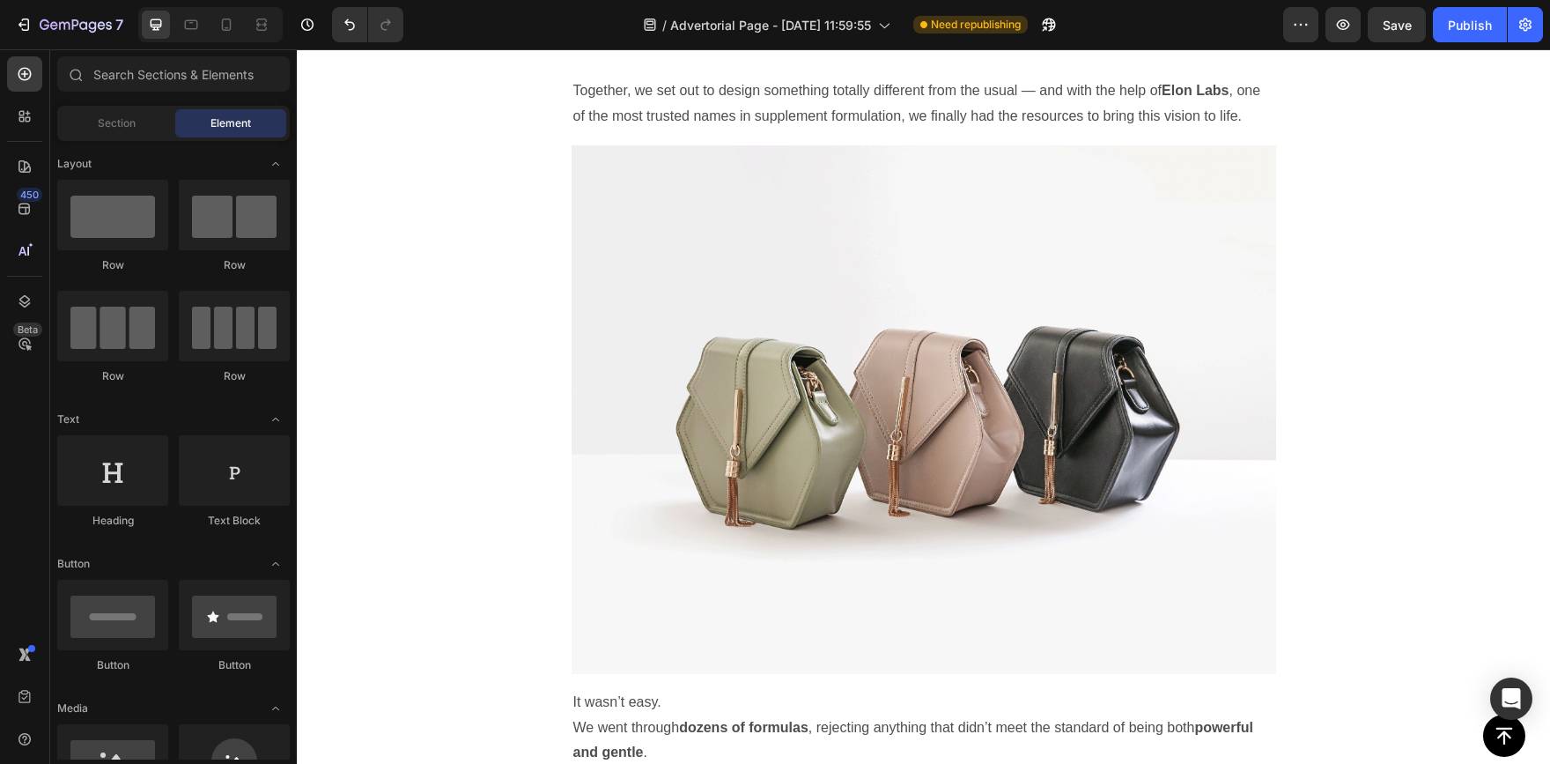
scroll to position [4623, 0]
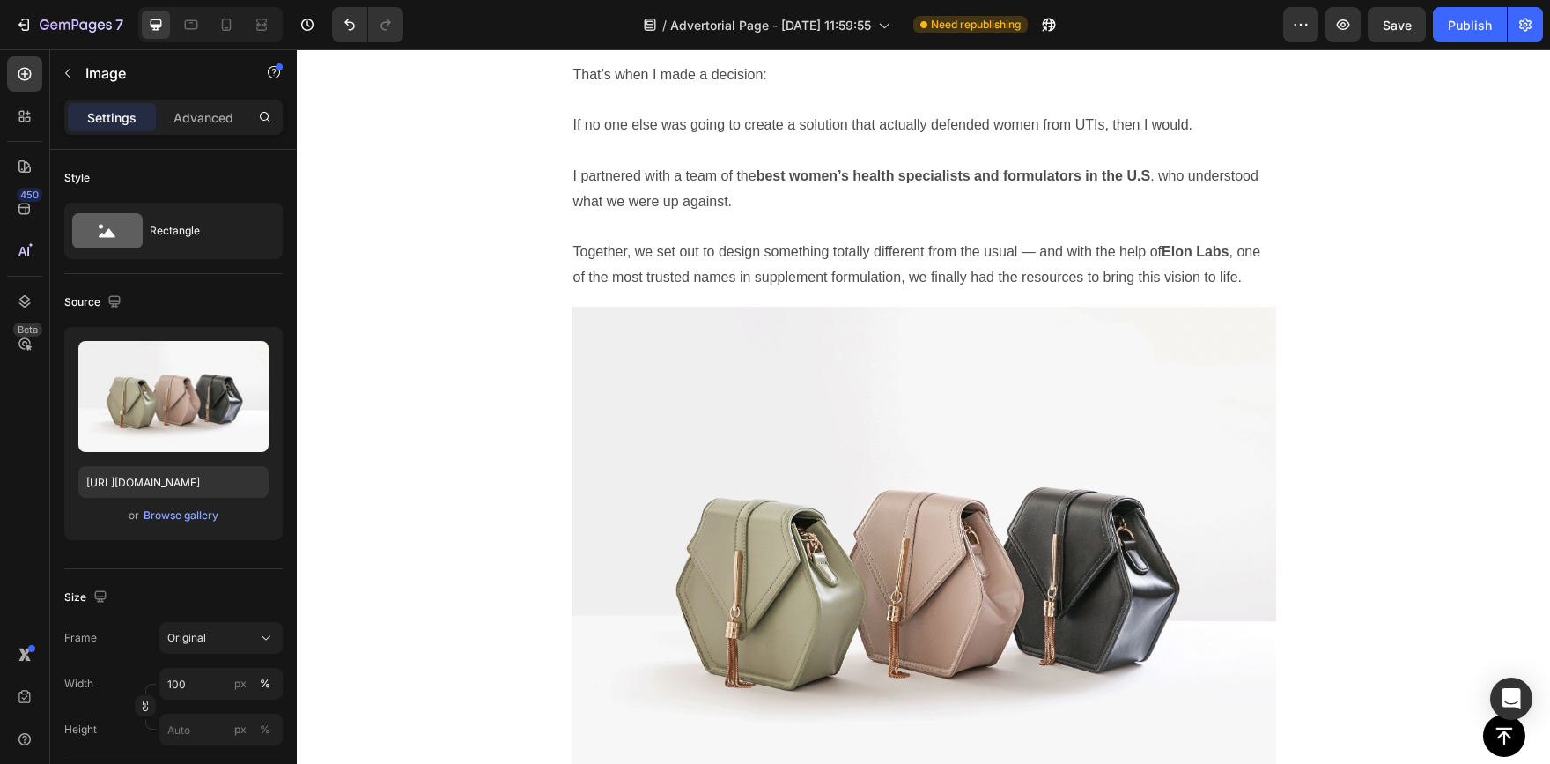
click at [961, 599] on img at bounding box center [924, 571] width 705 height 528
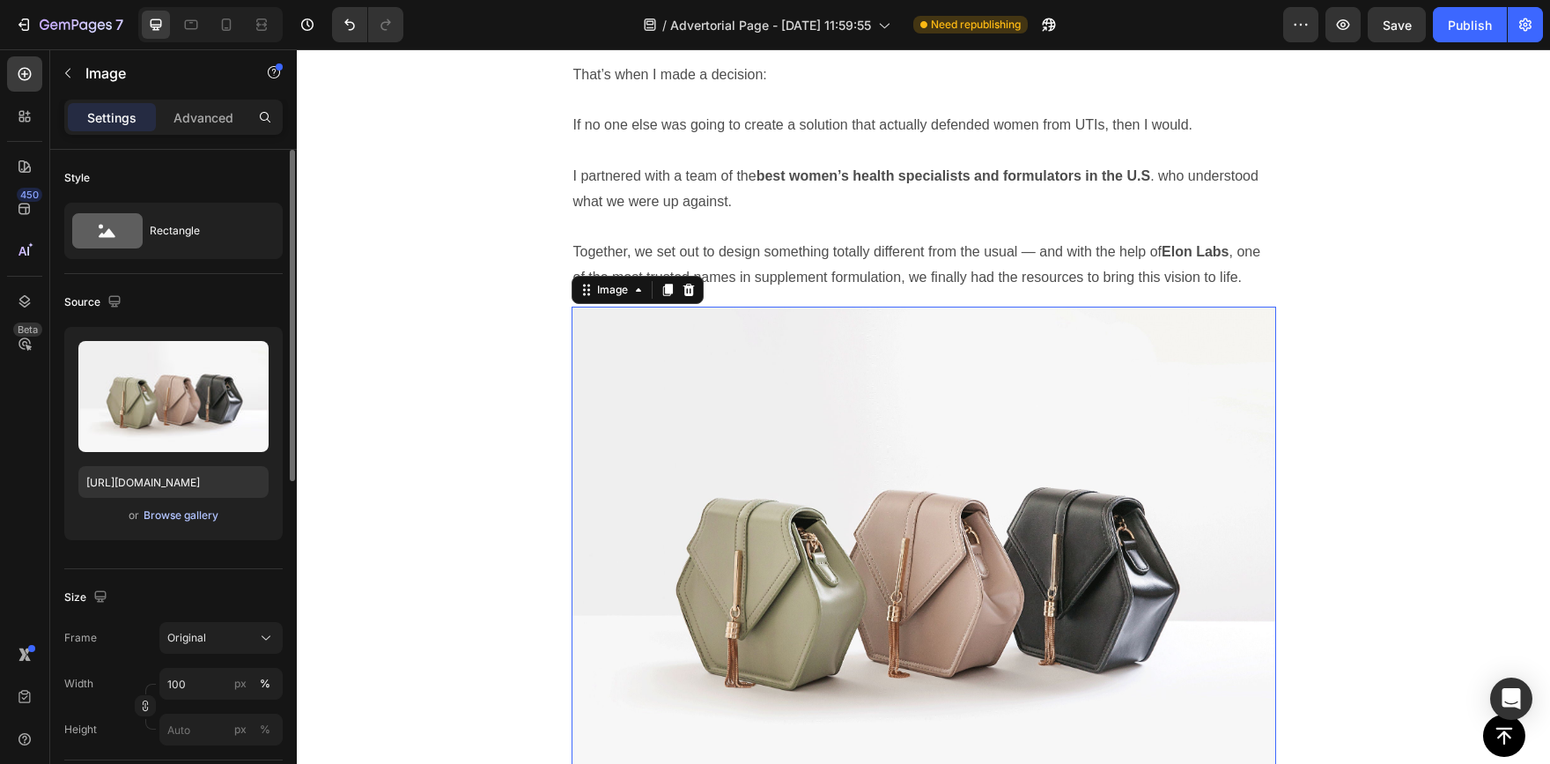
click at [171, 521] on div "Browse gallery" at bounding box center [181, 515] width 75 height 16
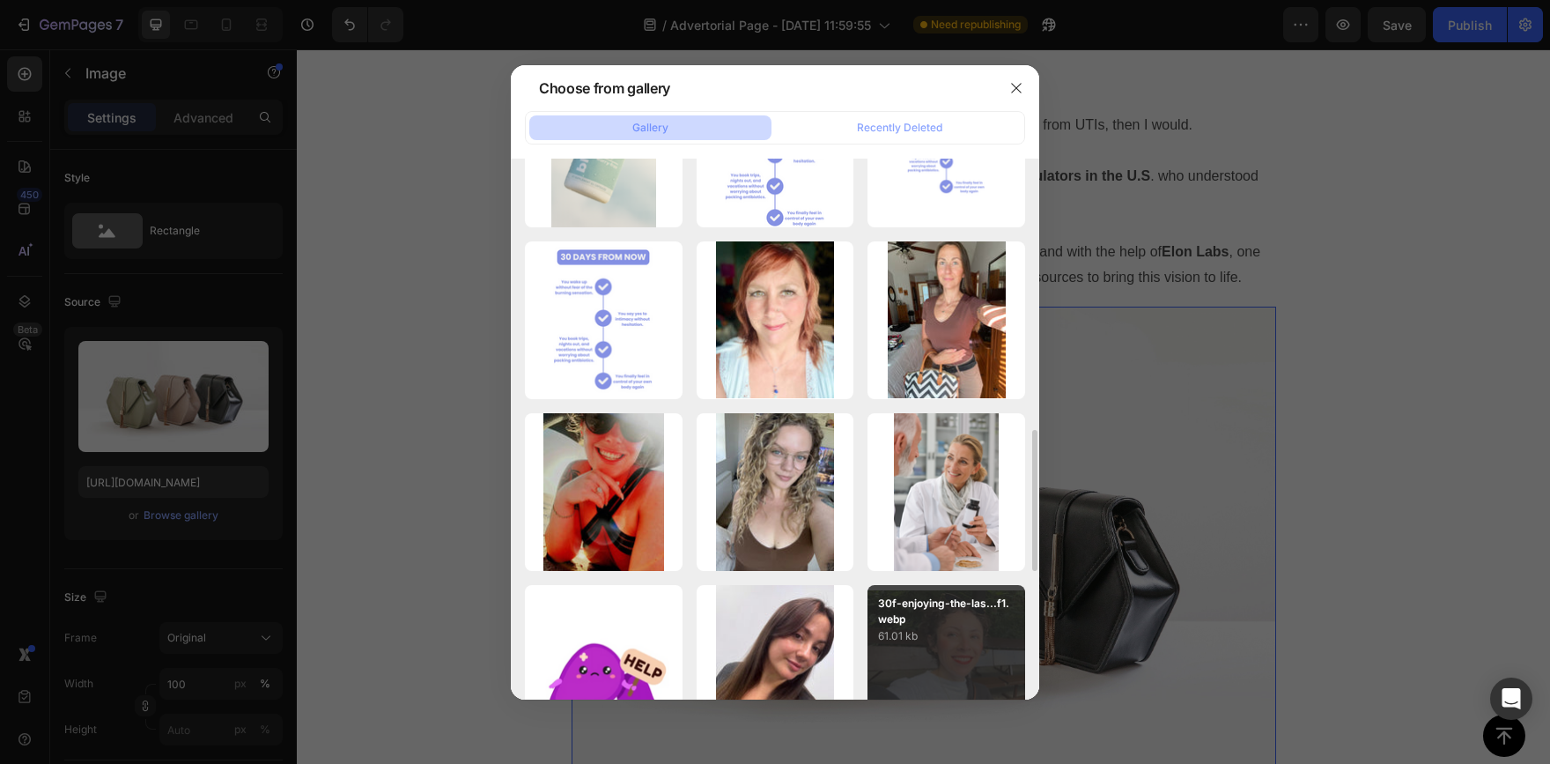
scroll to position [705, 0]
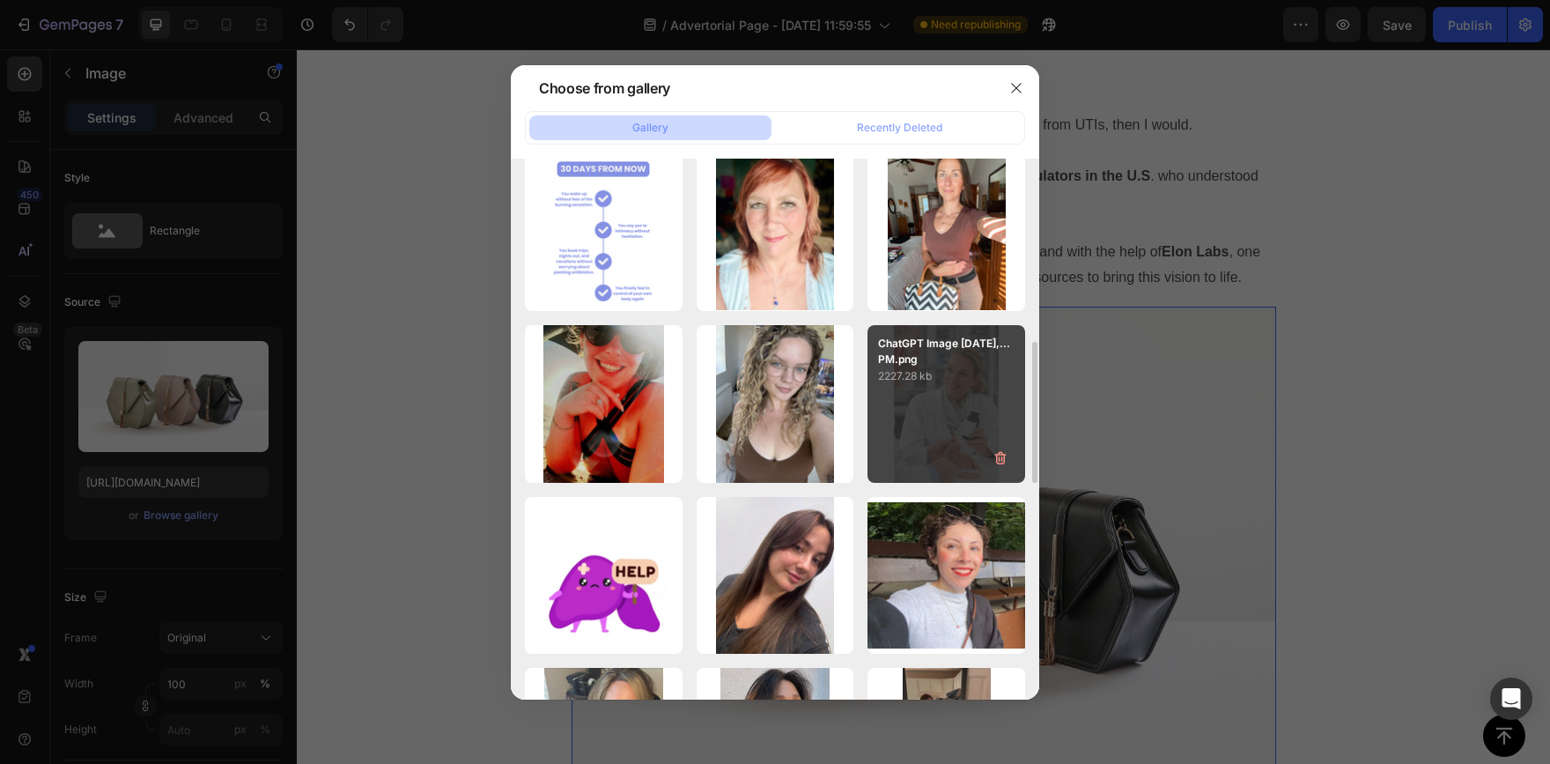
click at [957, 444] on div "ChatGPT Image Aug 22,...PM.png 2227.28 kb" at bounding box center [947, 404] width 158 height 158
type input "https://cdn.shopify.com/s/files/1/0948/1545/3514/files/gempages_580750585754550…"
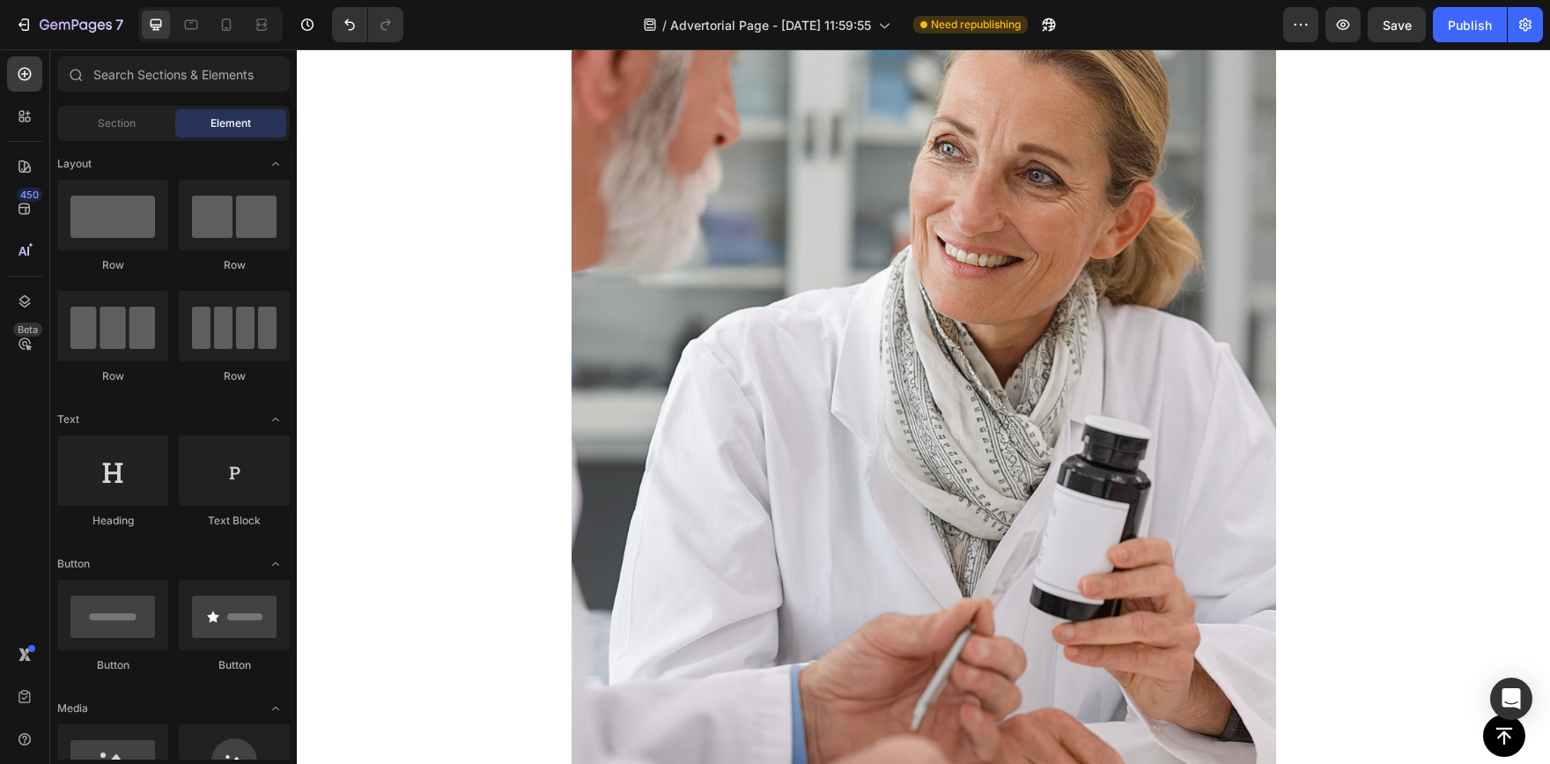
scroll to position [5068, 0]
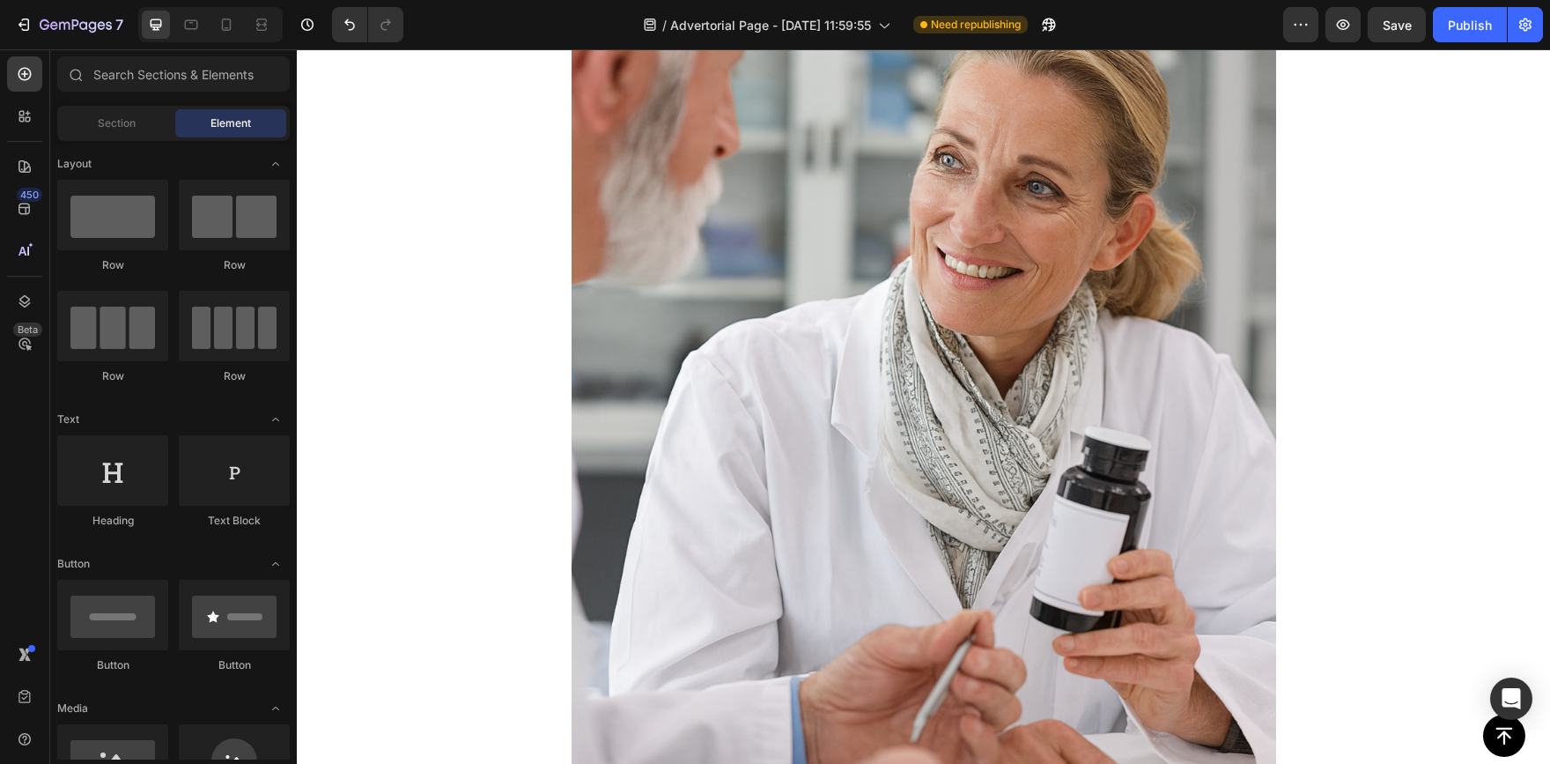
click at [1094, 372] on img at bounding box center [924, 390] width 705 height 1057
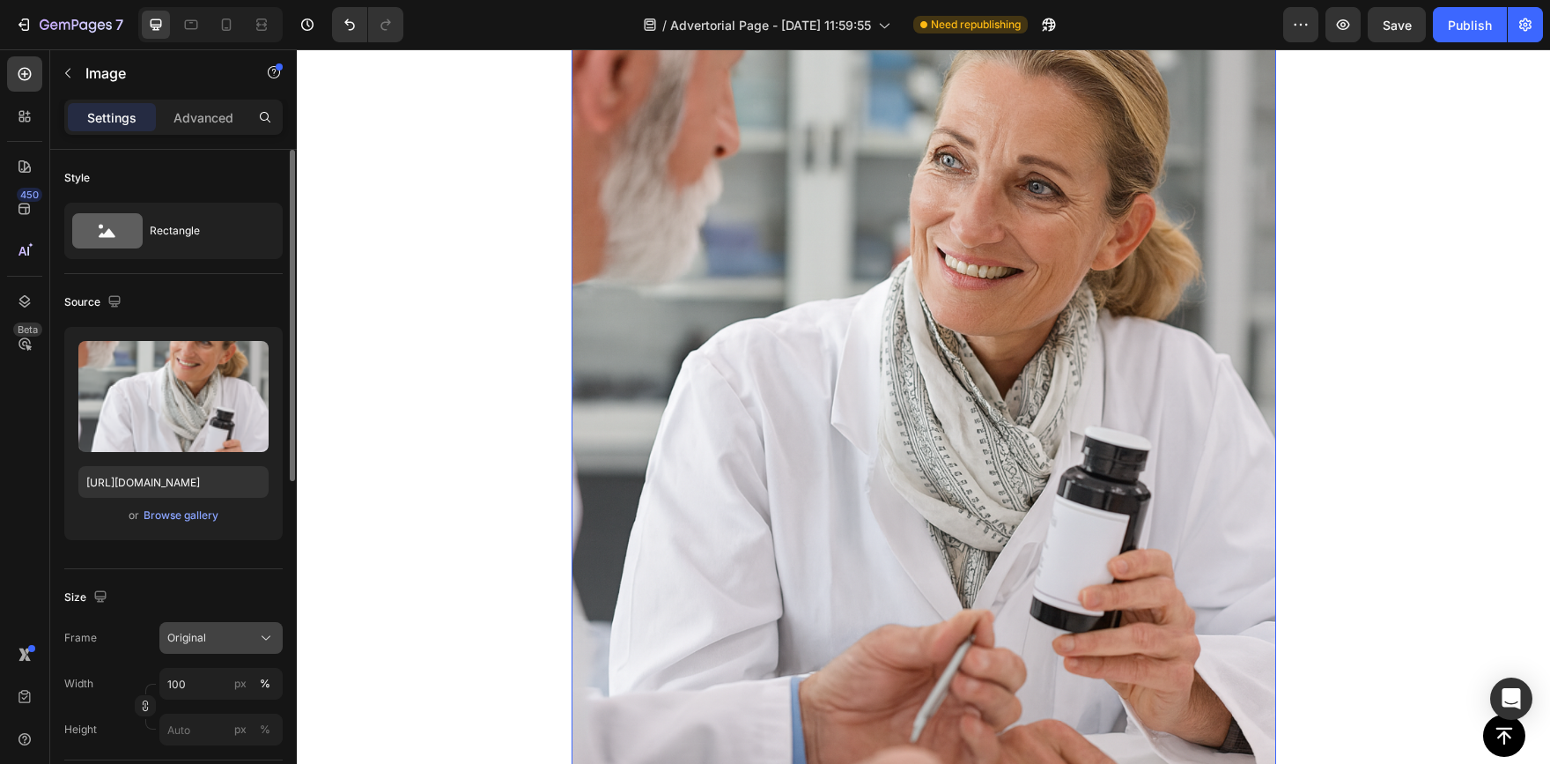
click at [230, 649] on button "Original" at bounding box center [220, 638] width 123 height 32
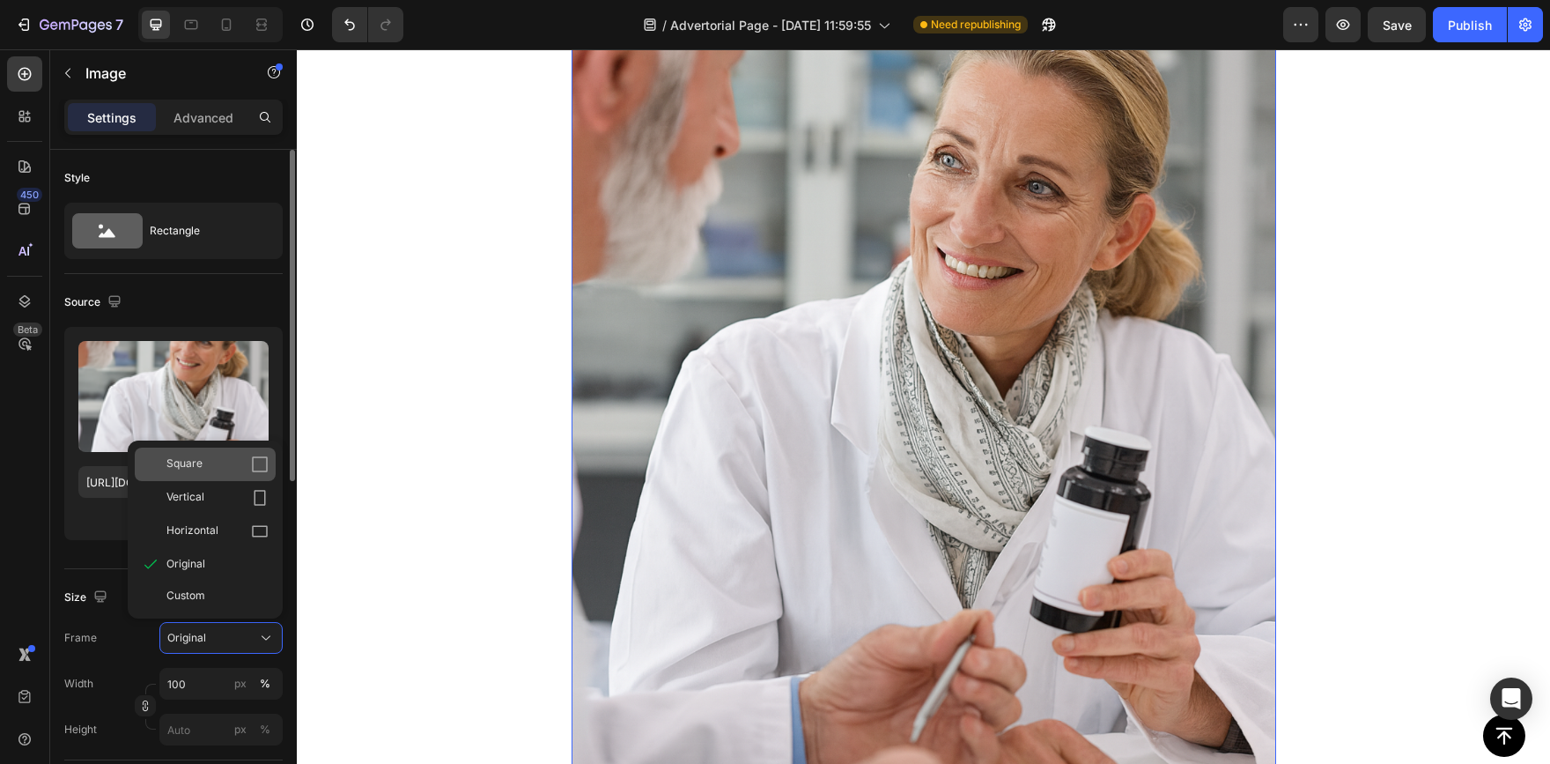
click at [220, 474] on div "Square" at bounding box center [205, 463] width 141 height 33
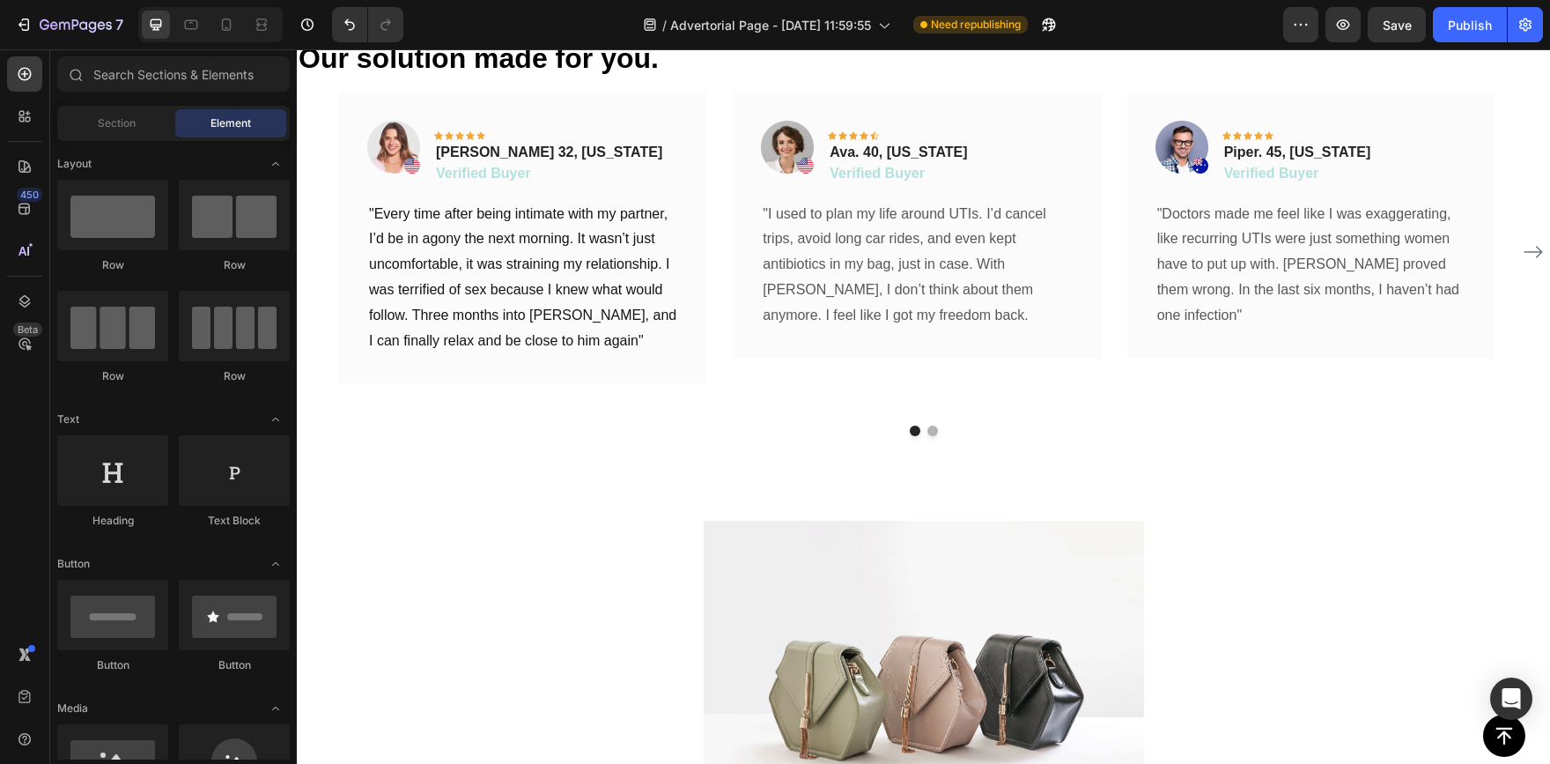
scroll to position [5791, 0]
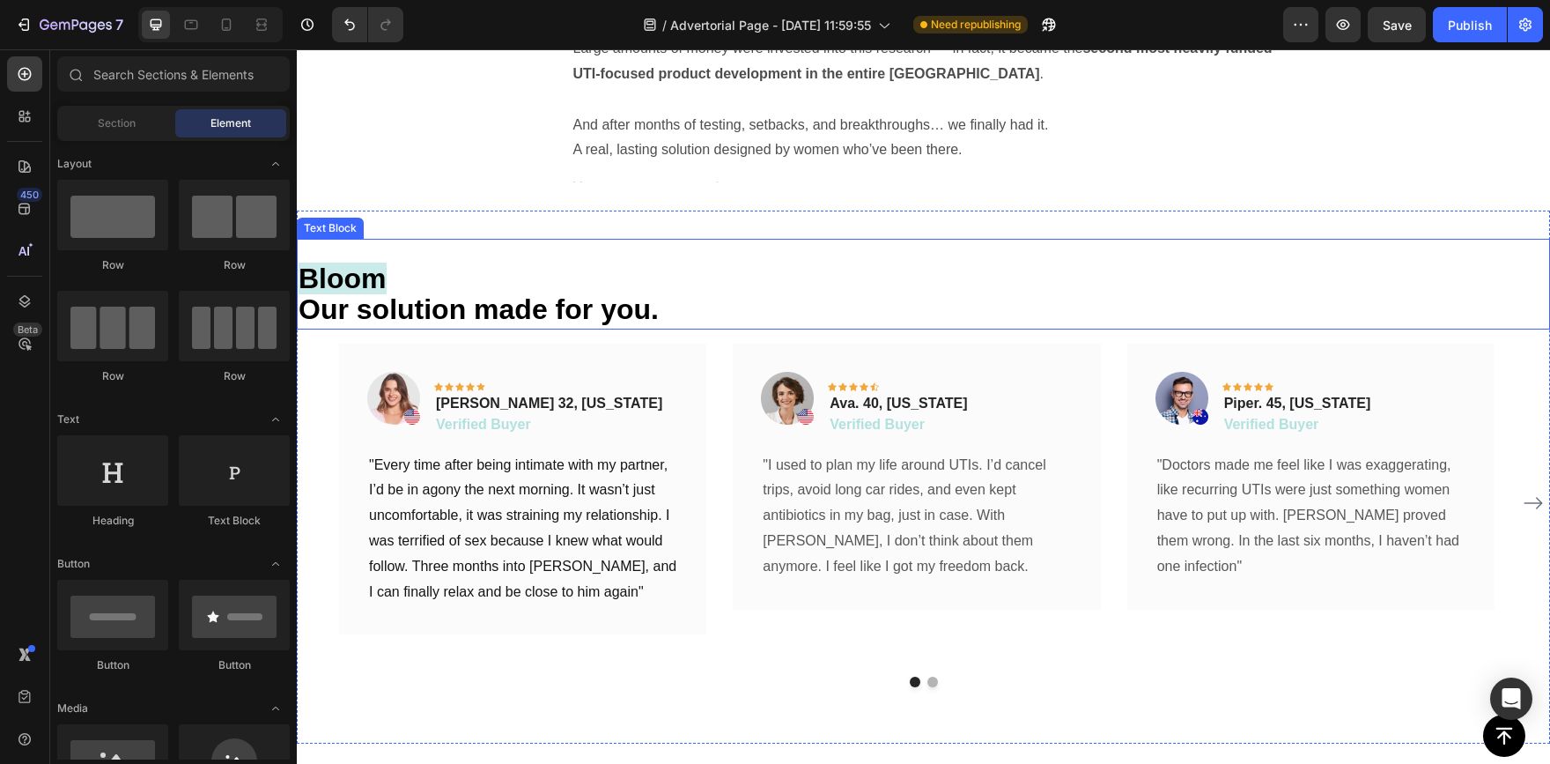
click at [570, 284] on p "Bloom" at bounding box center [924, 281] width 1250 height 31
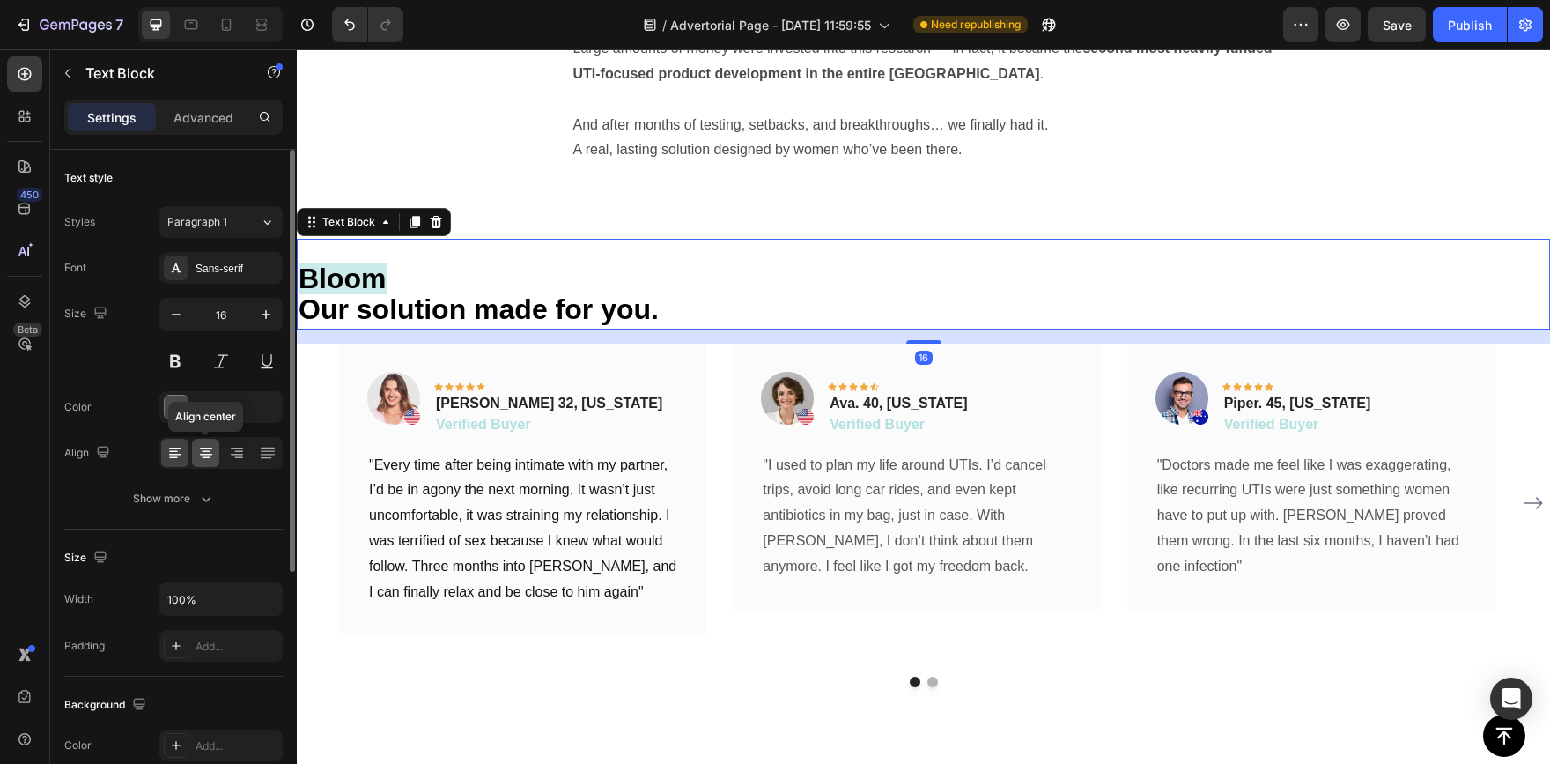
click at [205, 444] on icon at bounding box center [206, 453] width 18 height 18
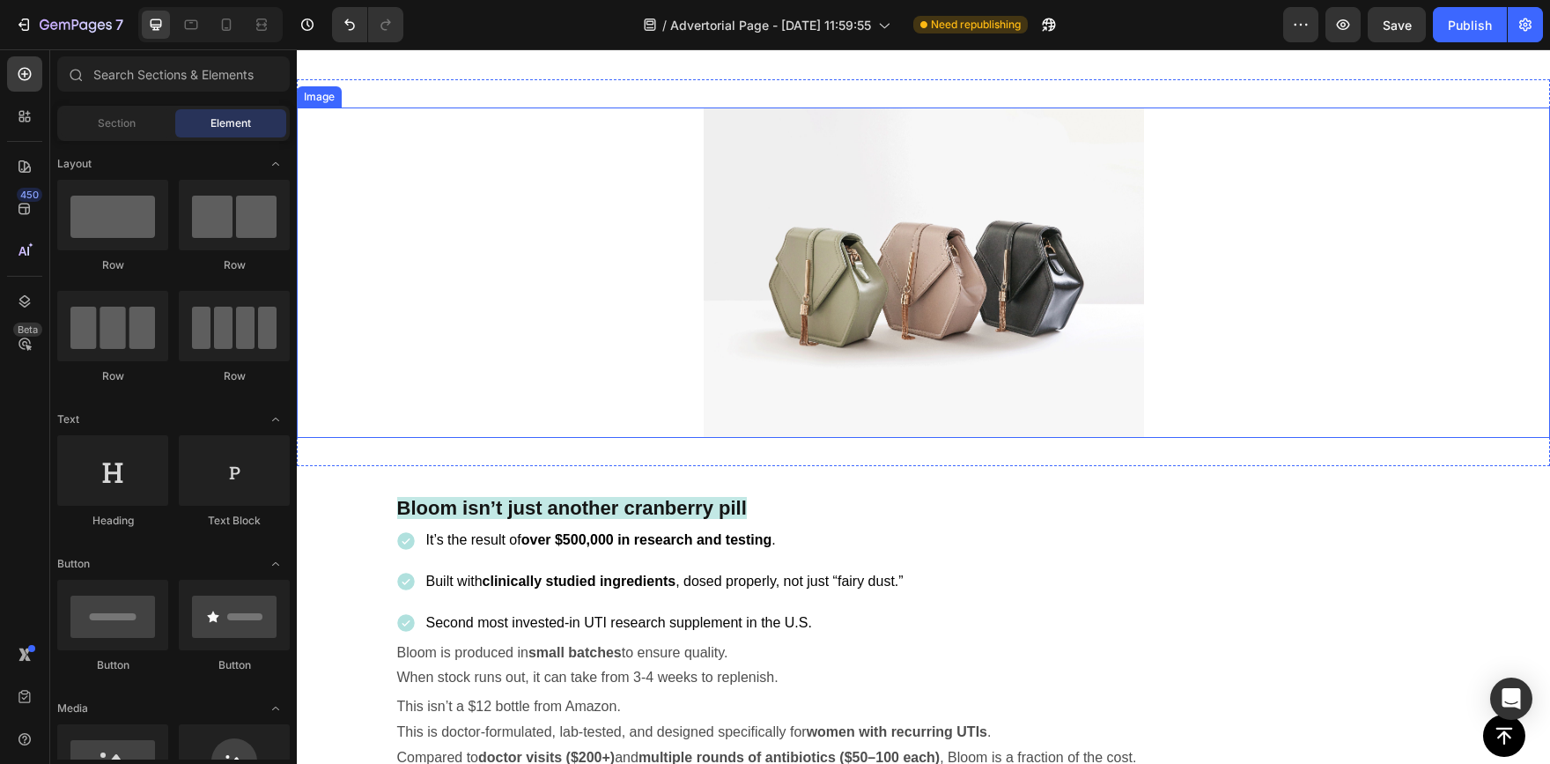
scroll to position [6492, 0]
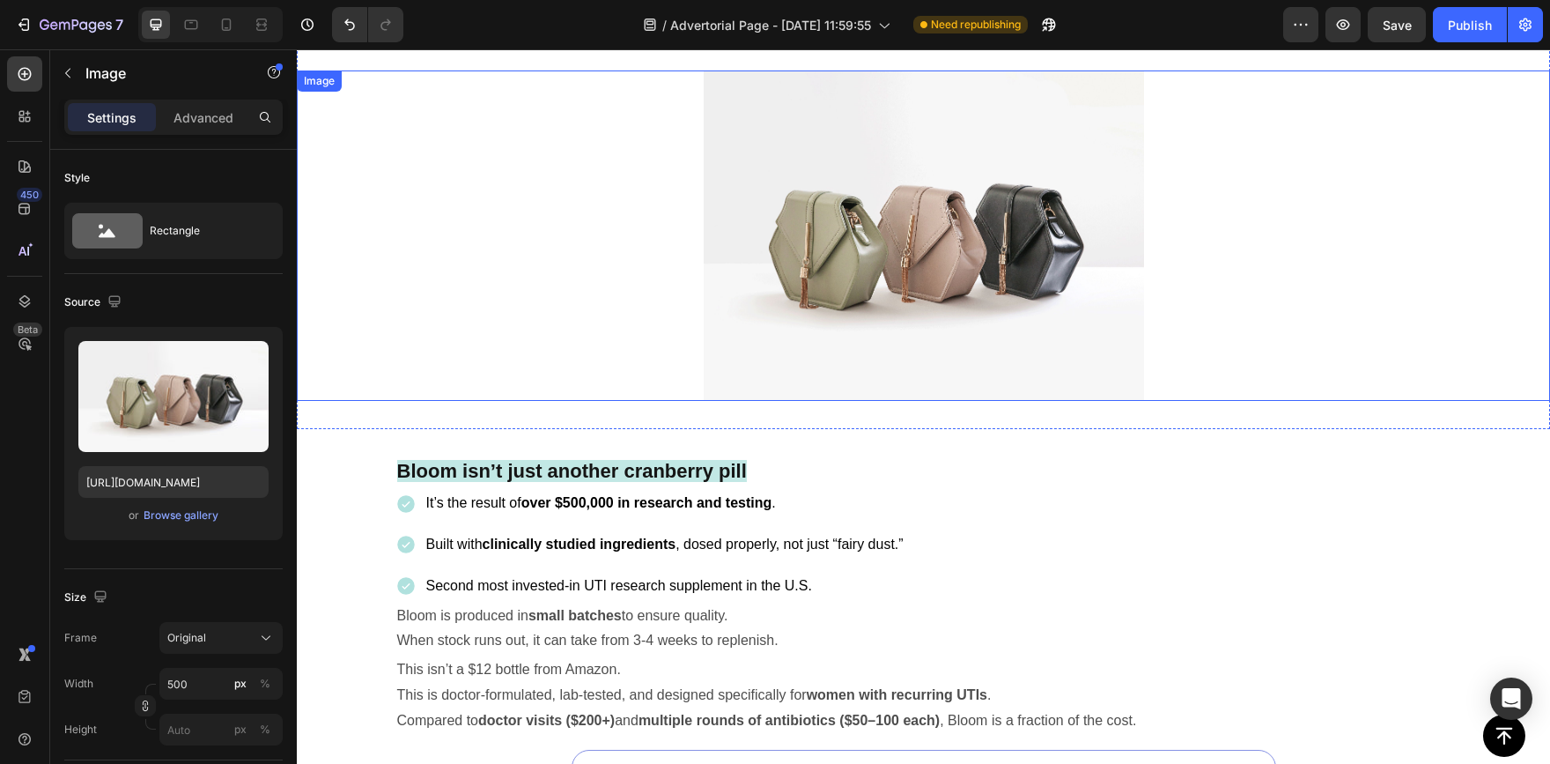
click at [934, 306] on img at bounding box center [924, 235] width 440 height 330
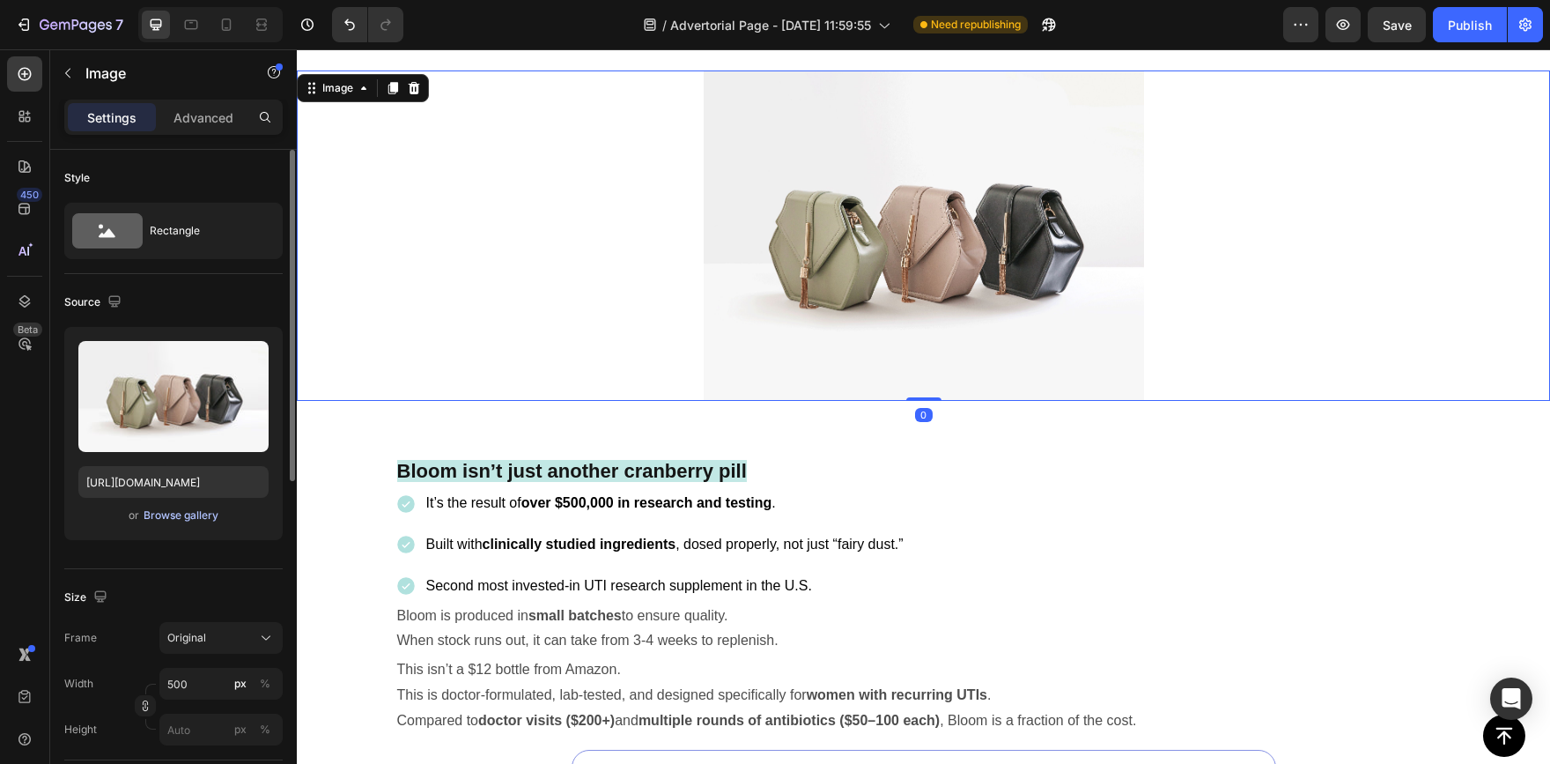
click at [200, 518] on div "Browse gallery" at bounding box center [181, 515] width 75 height 16
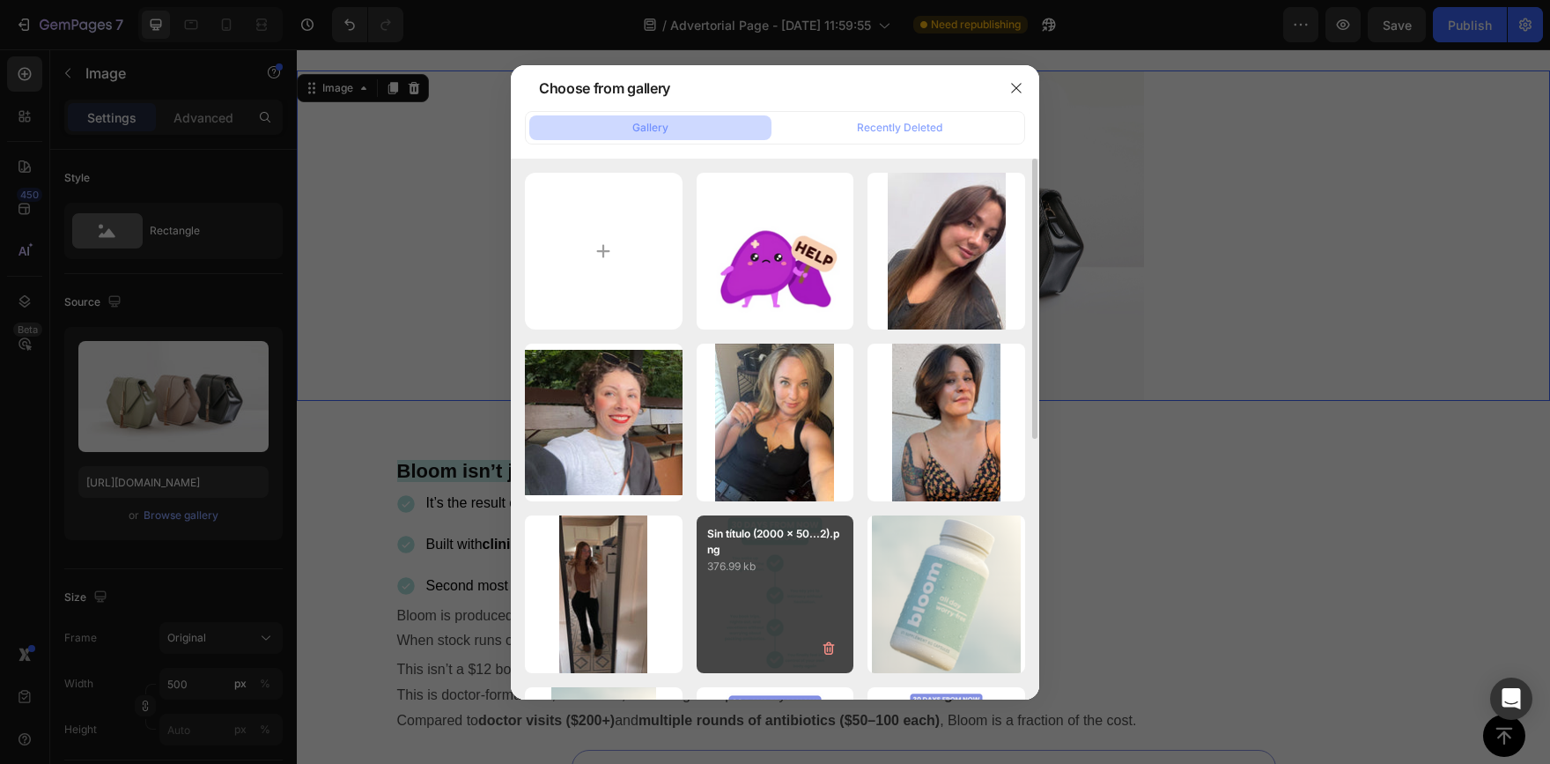
scroll to position [88, 0]
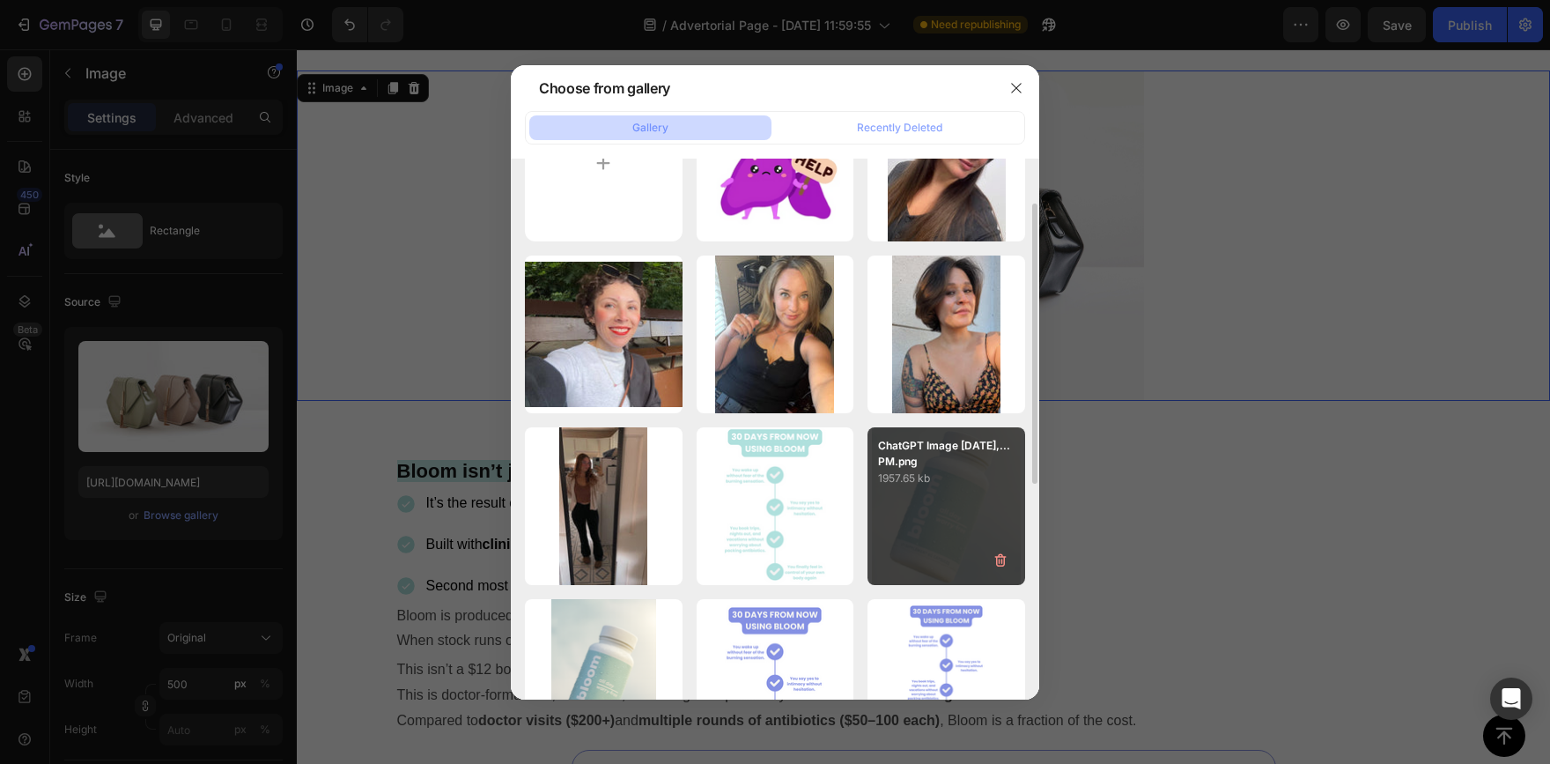
click at [923, 517] on div "ChatGPT Image Aug 23,...PM.png 1957.65 kb" at bounding box center [947, 506] width 158 height 158
type input "https://cdn.shopify.com/s/files/1/0948/1545/3514/files/gempages_580750585754550…"
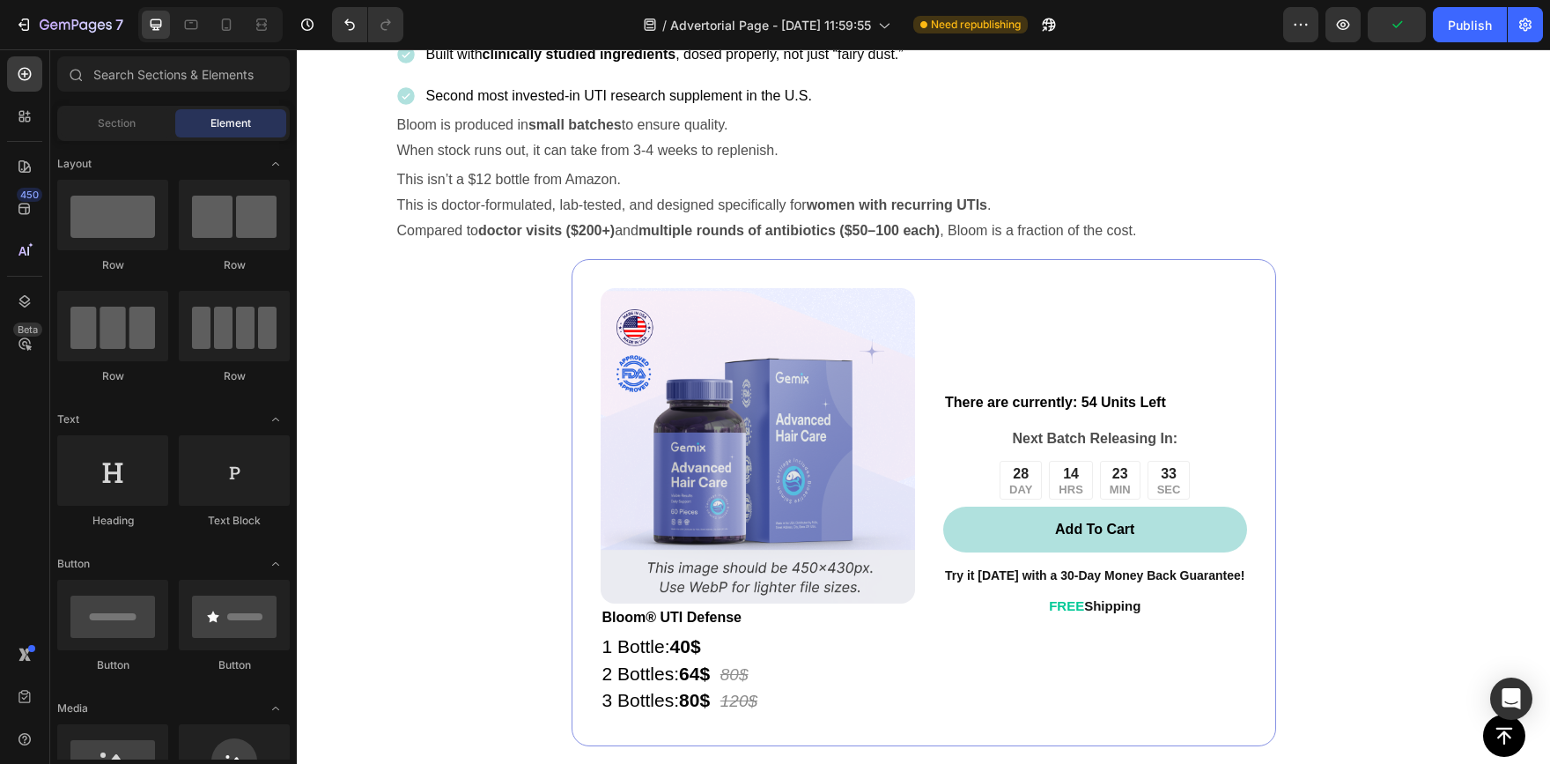
scroll to position [7233, 0]
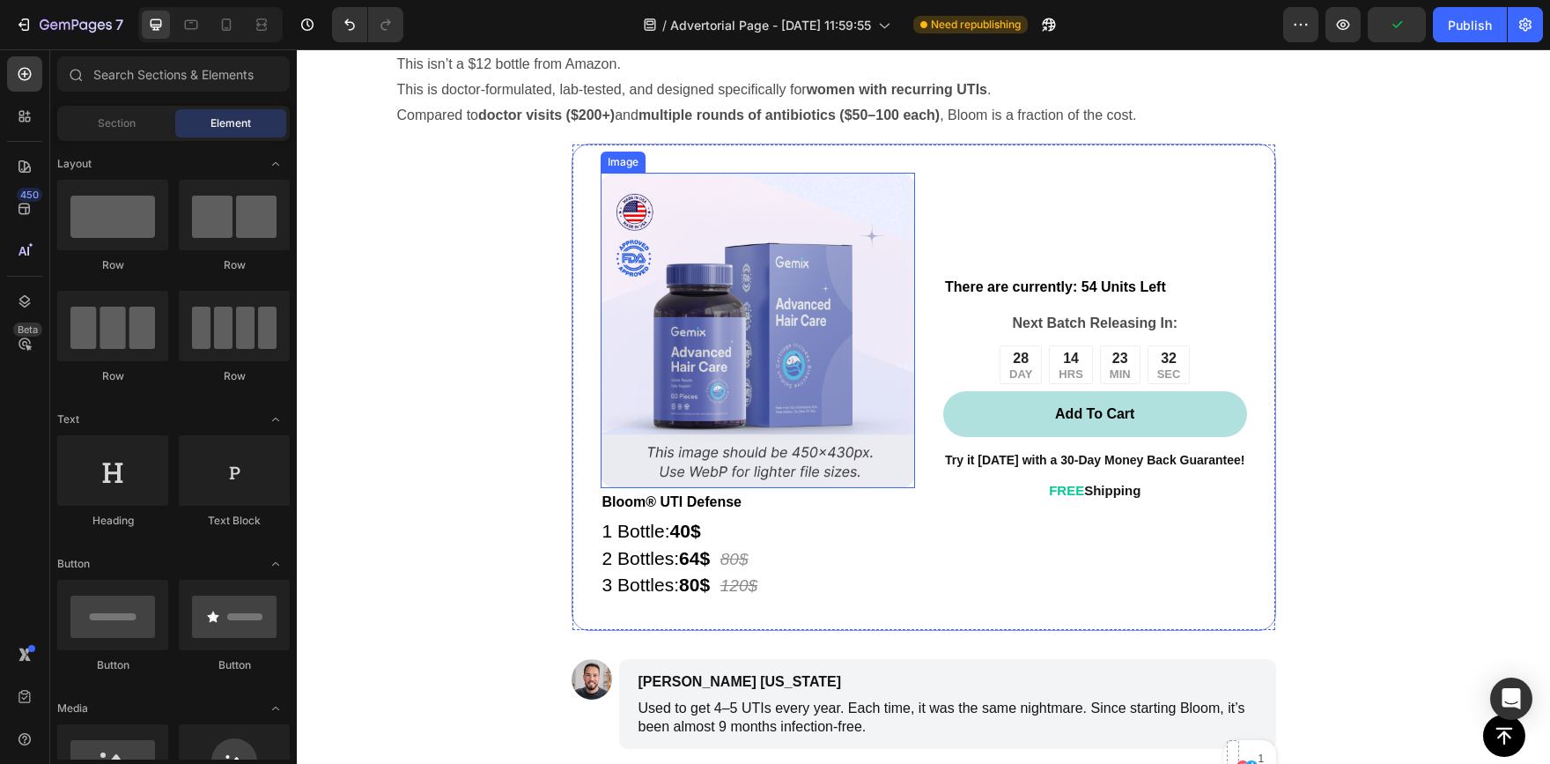
click at [714, 352] on img at bounding box center [758, 330] width 315 height 315
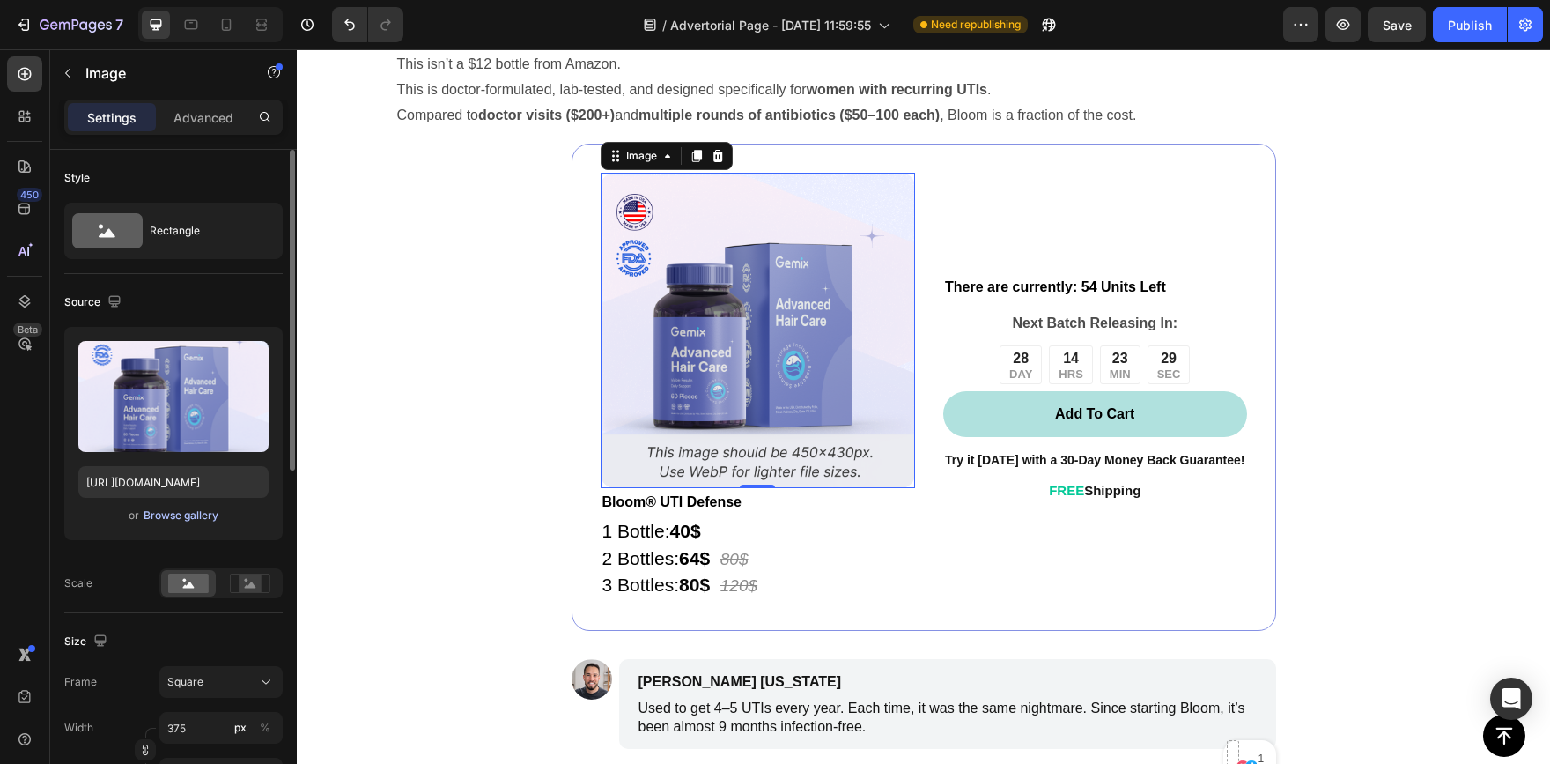
click at [192, 519] on div "Browse gallery" at bounding box center [181, 515] width 75 height 16
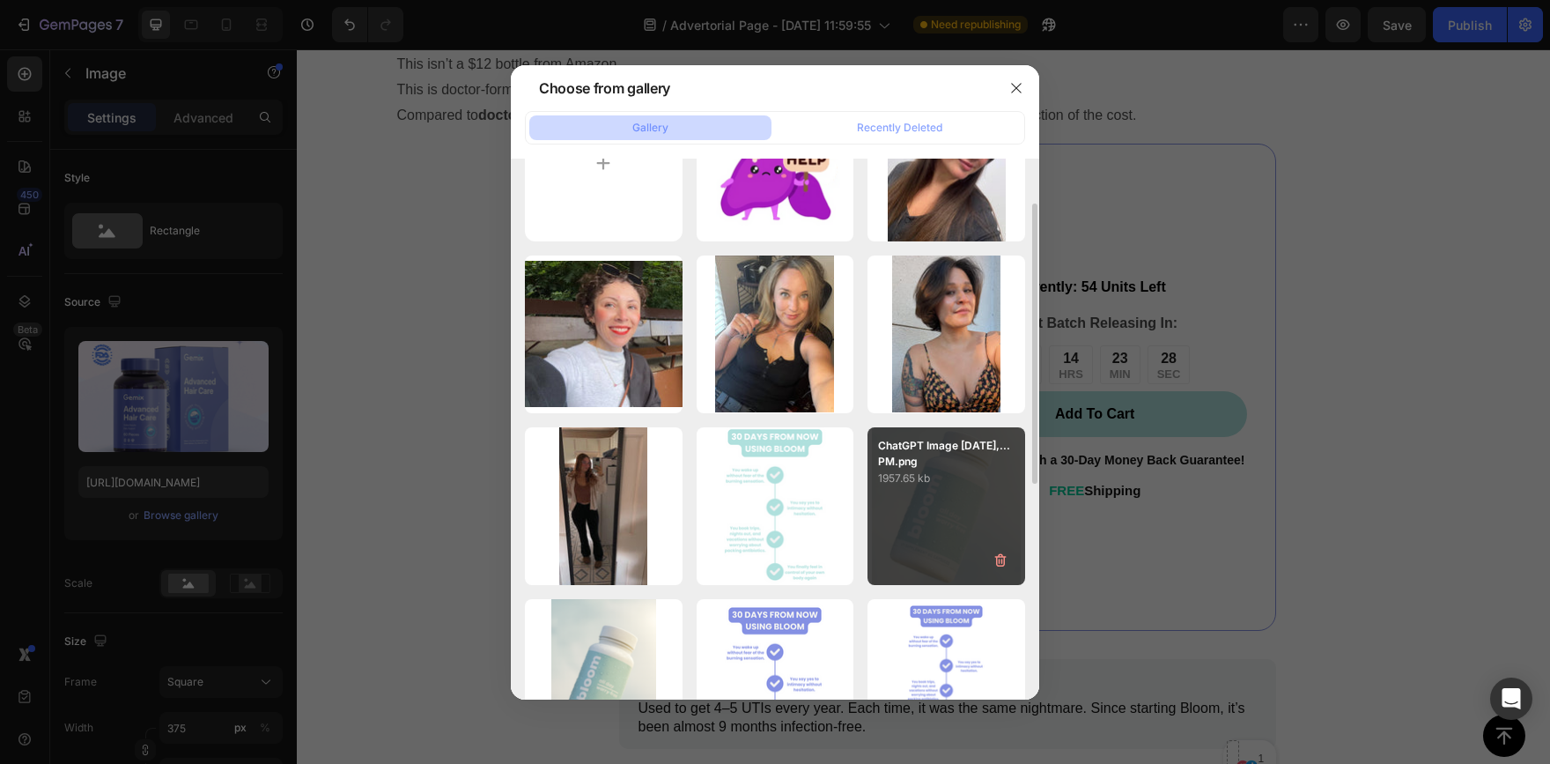
scroll to position [176, 0]
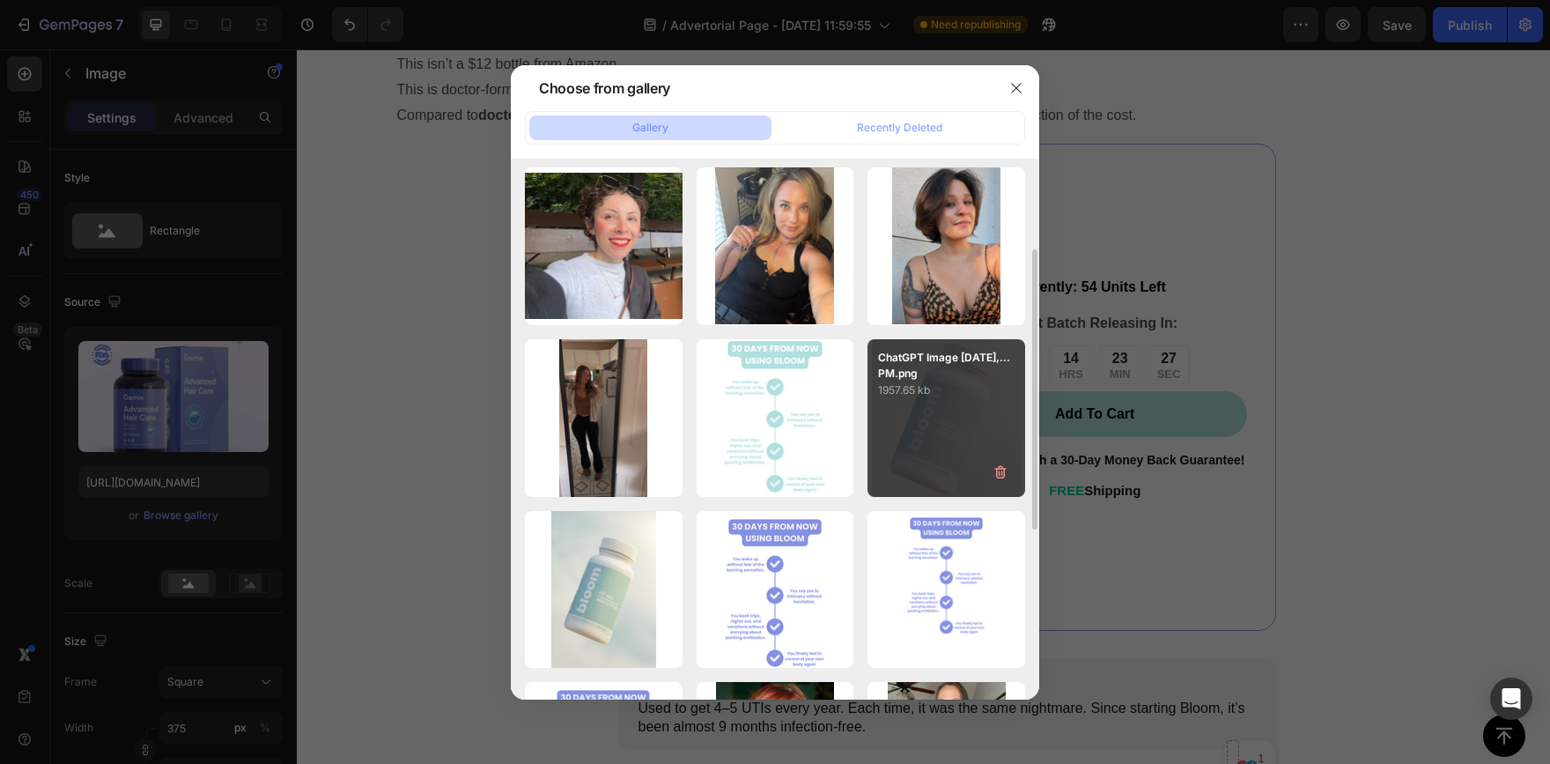
click at [955, 439] on div "ChatGPT Image Aug 23,...PM.png 1957.65 kb" at bounding box center [947, 418] width 158 height 158
type input "https://cdn.shopify.com/s/files/1/0948/1545/3514/files/gempages_580750585754550…"
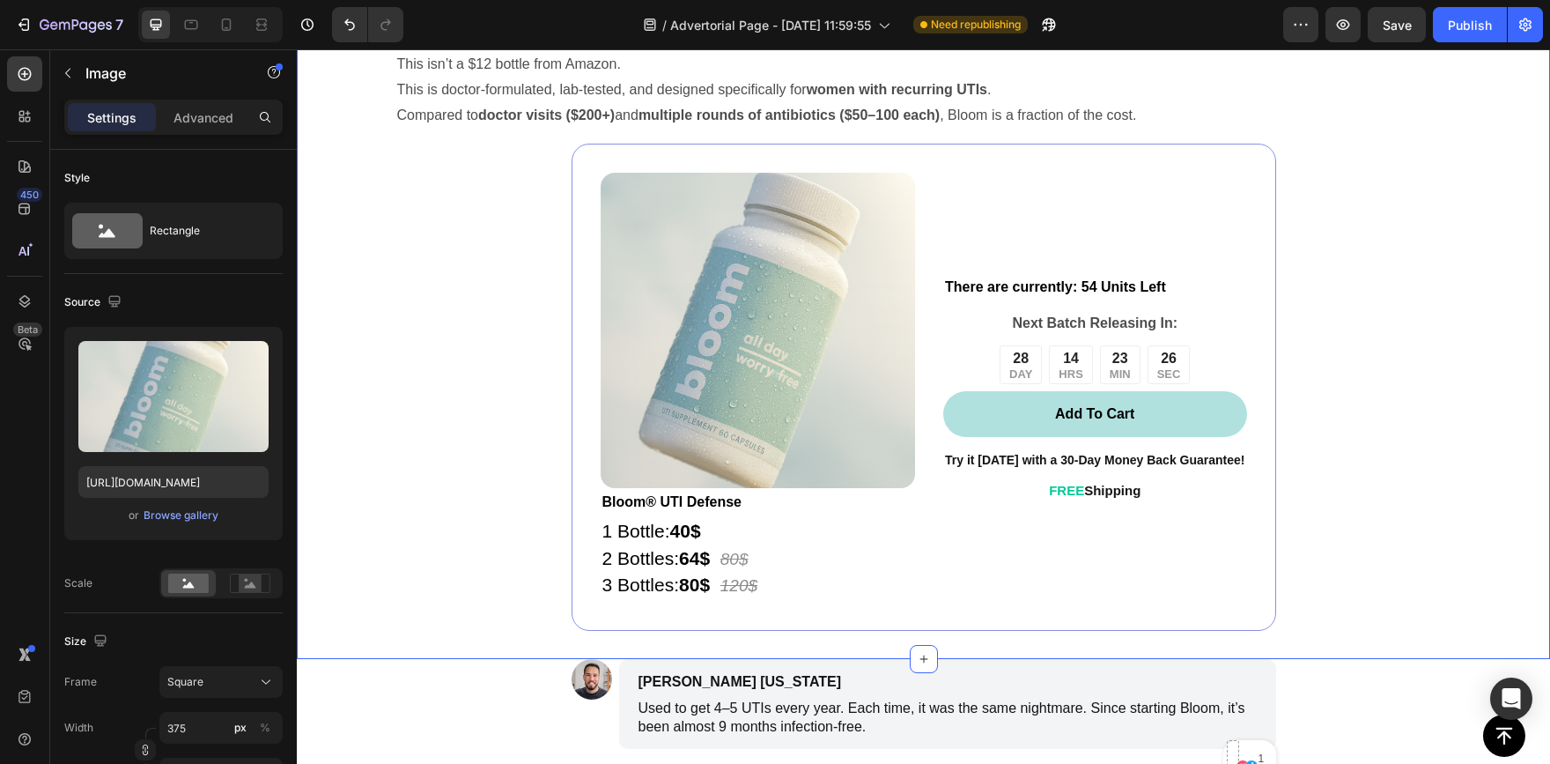
click at [379, 384] on div "Bloom isn’t just another cranberry pill Text Block It’s the result of over $500…" at bounding box center [923, 241] width 1253 height 779
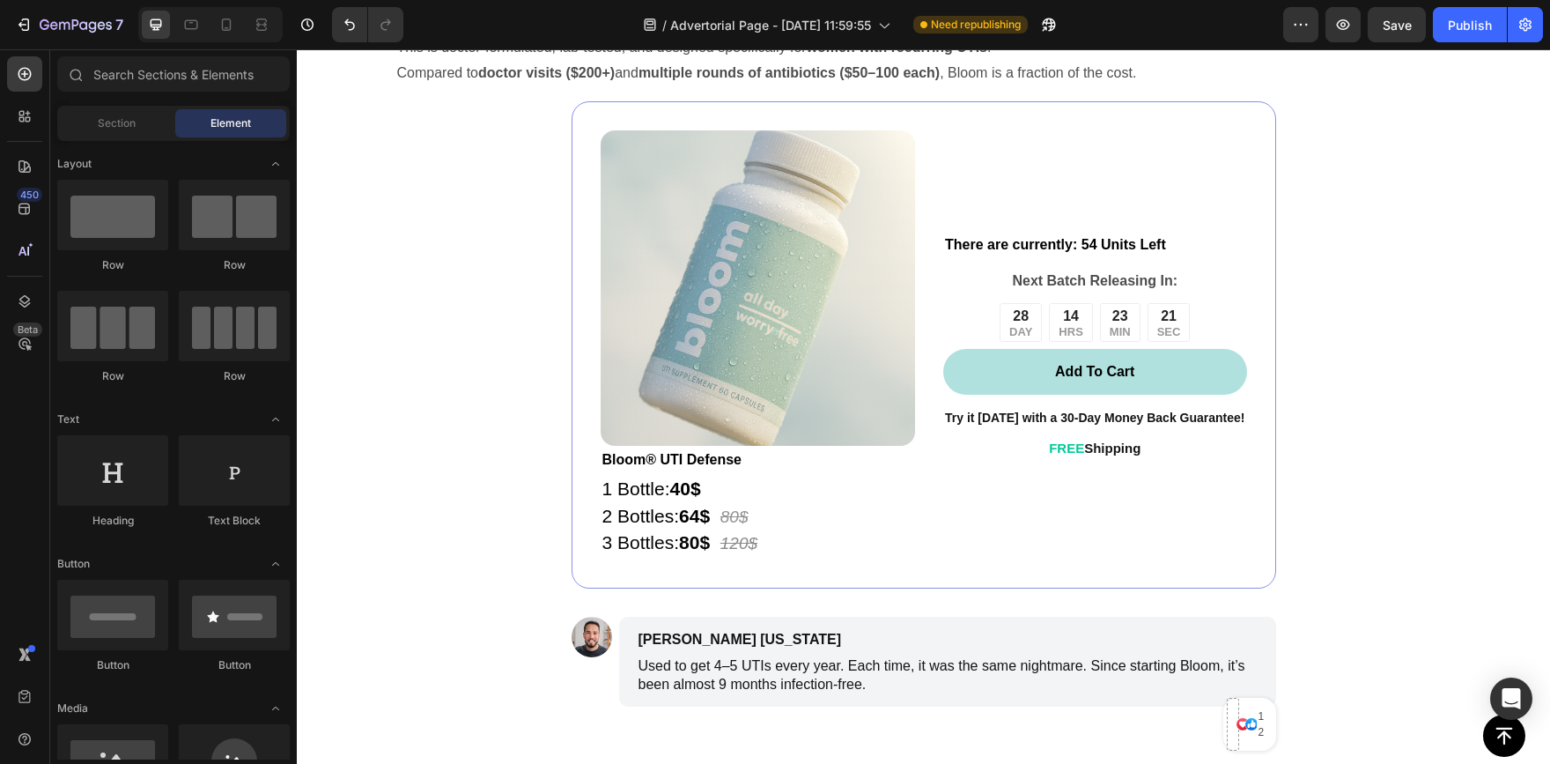
scroll to position [7311, 0]
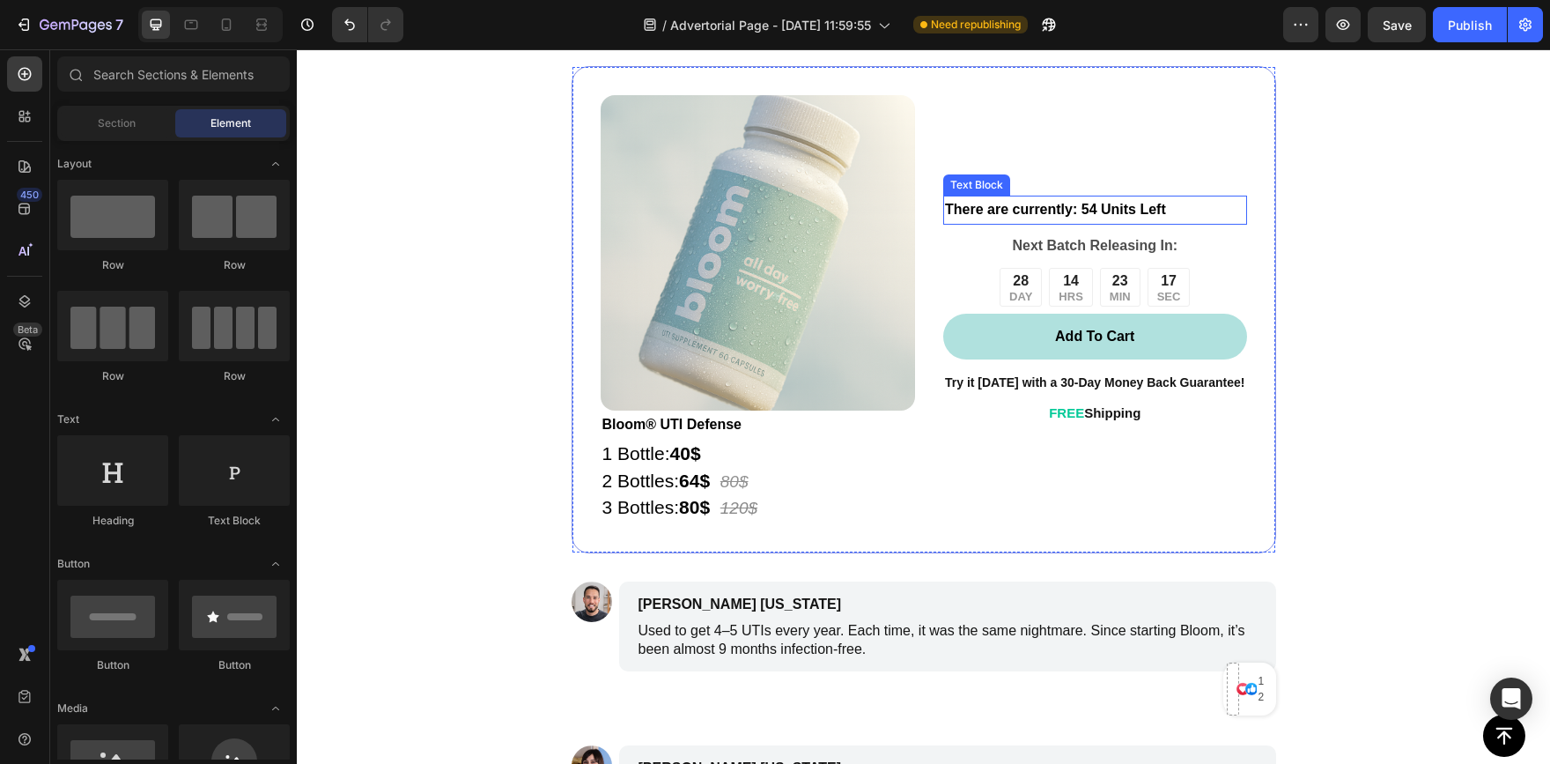
click at [1119, 217] on strong "There are currently: 54 Units Left" at bounding box center [1055, 209] width 221 height 15
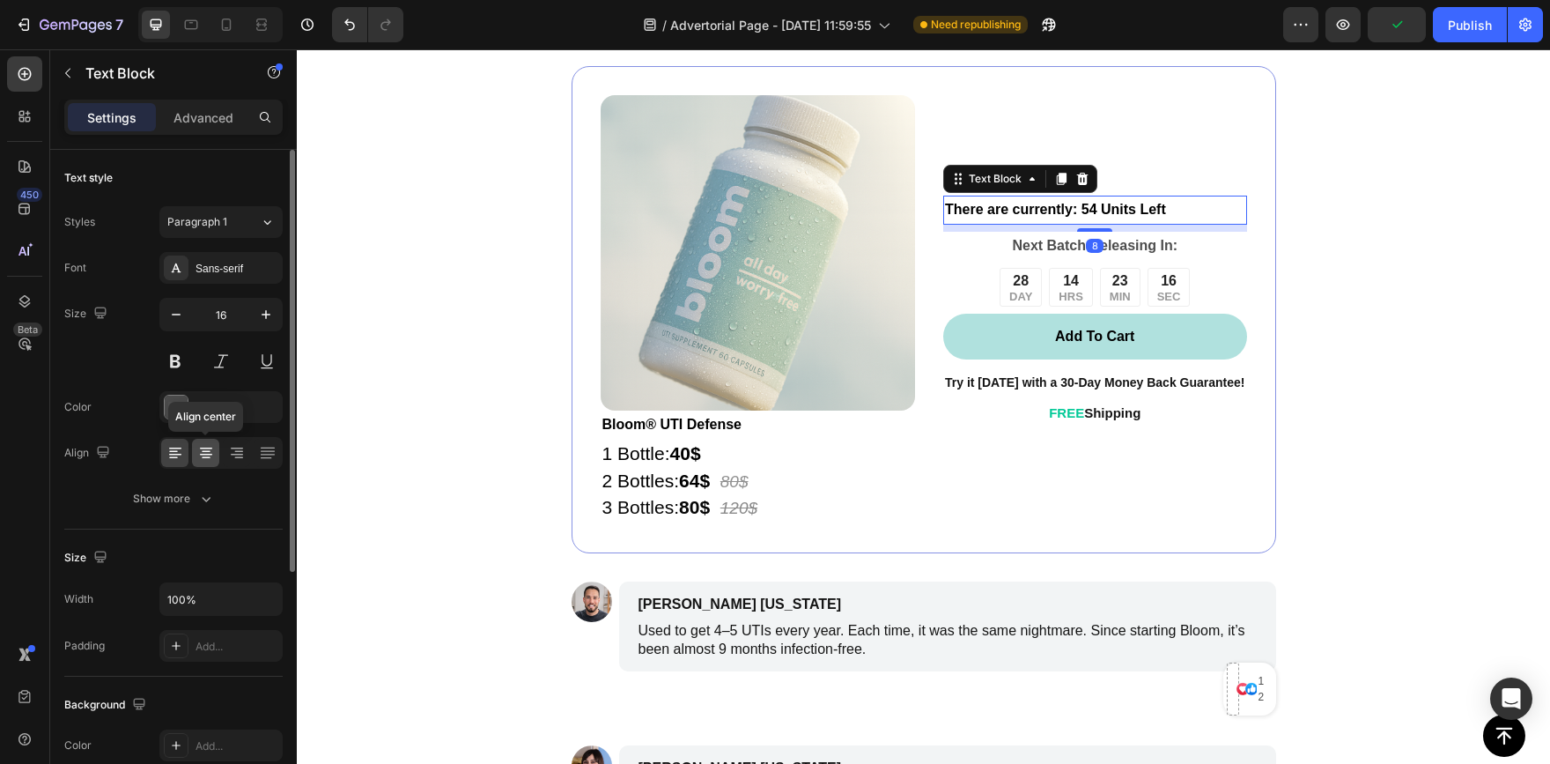
click at [204, 451] on icon at bounding box center [206, 452] width 9 height 2
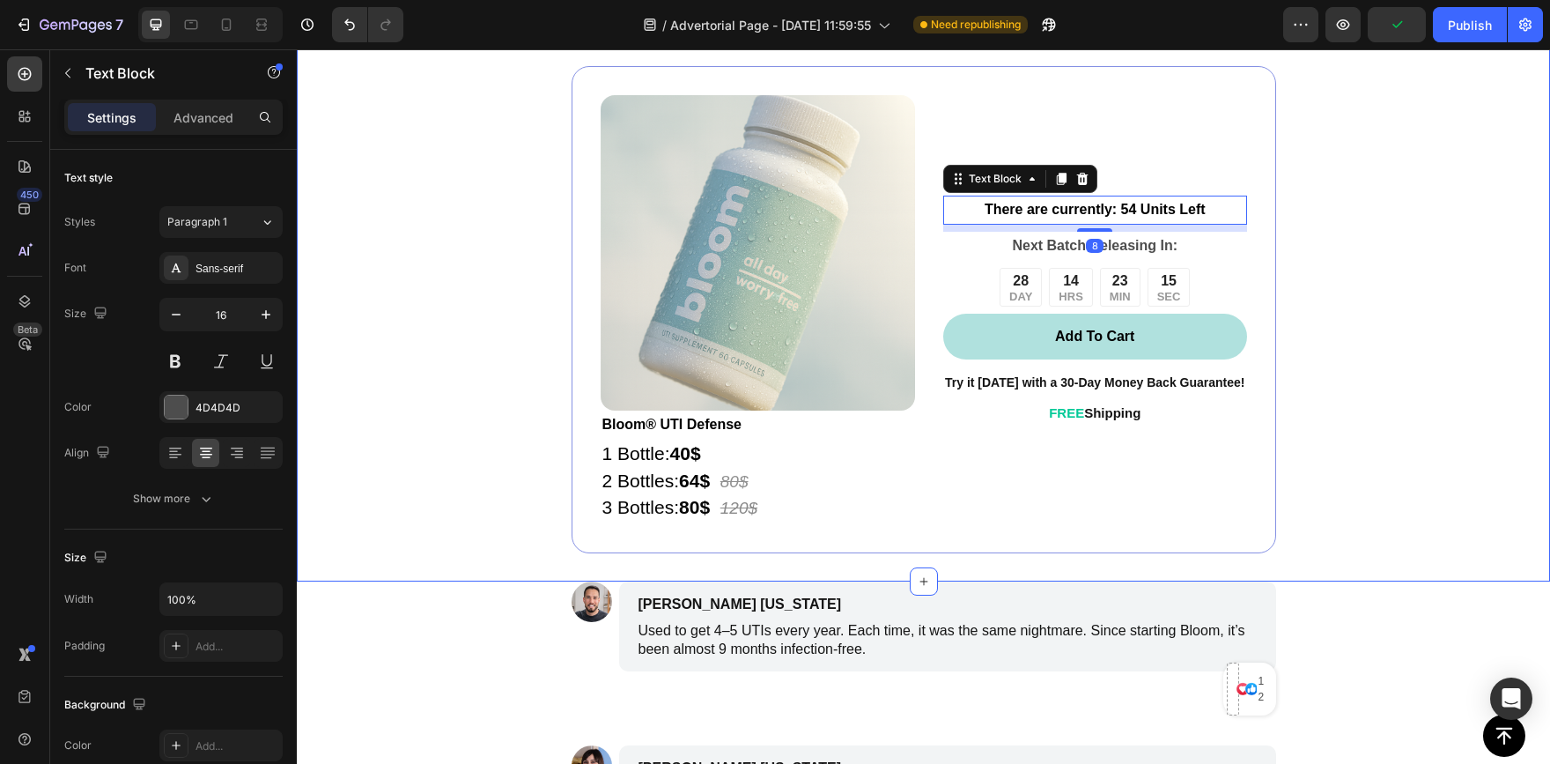
click at [1417, 403] on div "Bloom isn’t just another cranberry pill Text Block It’s the result of over $500…" at bounding box center [923, 164] width 1253 height 779
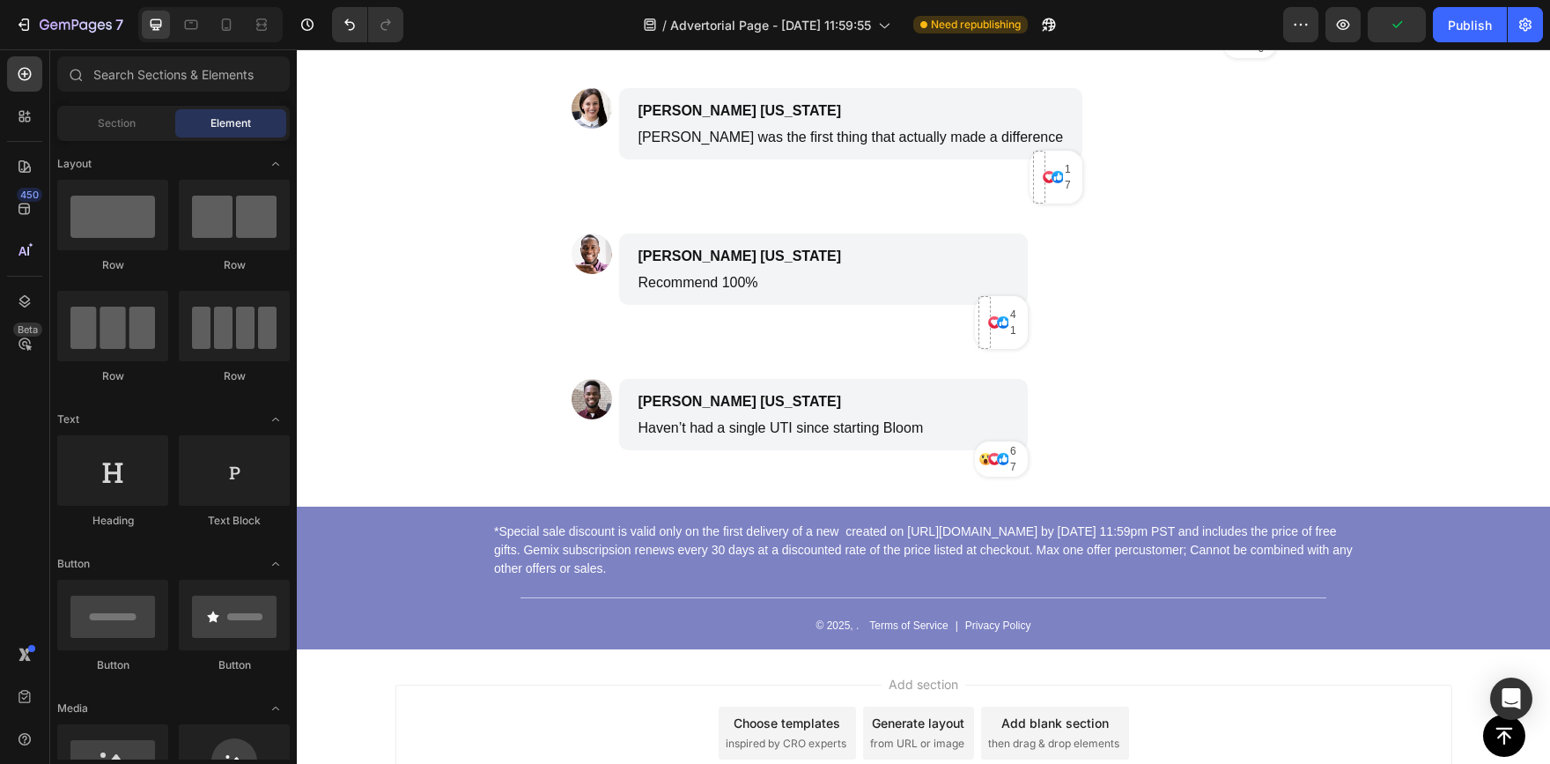
scroll to position [8132, 0]
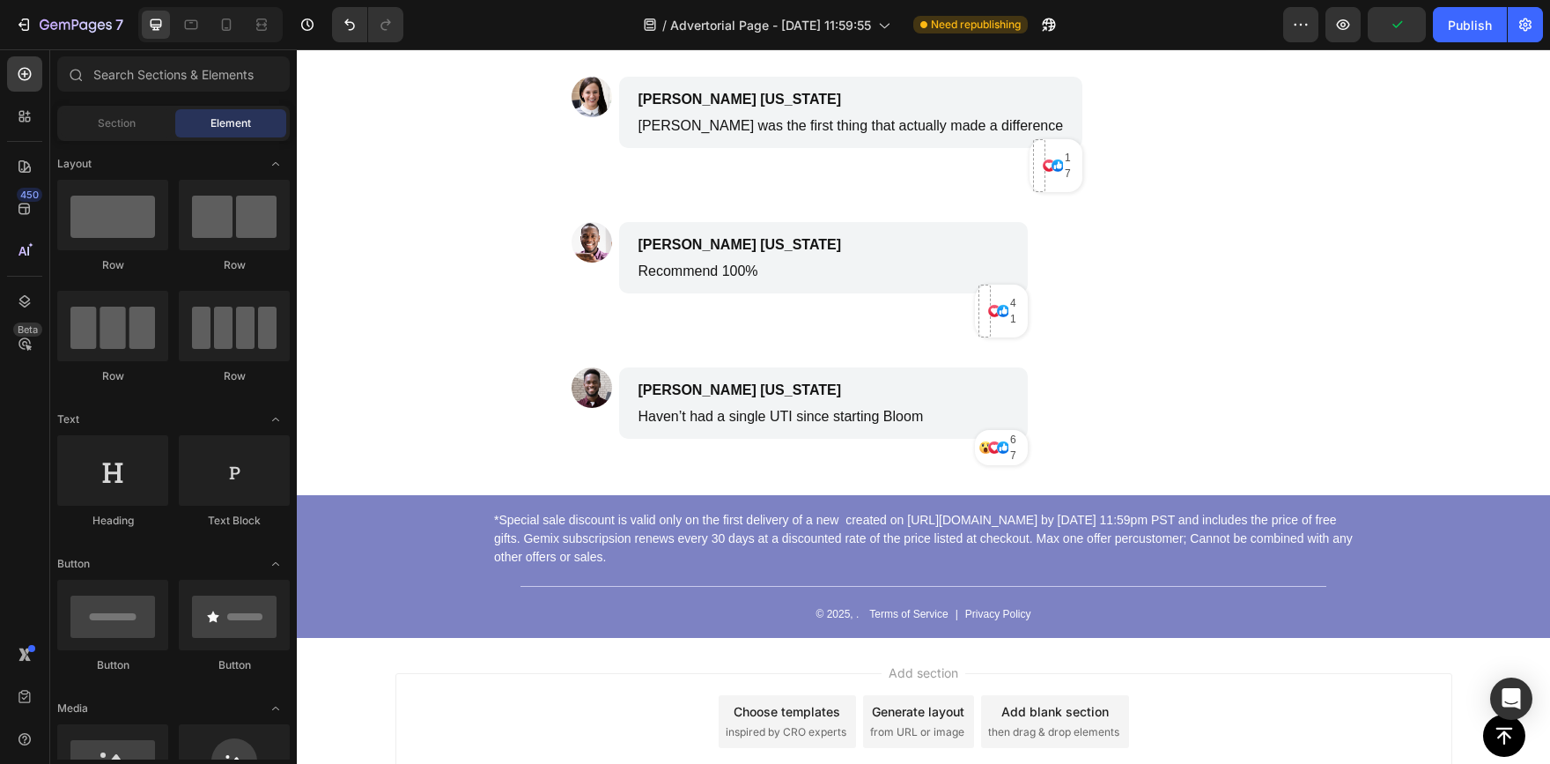
drag, startPoint x: 1548, startPoint y: 647, endPoint x: 1796, endPoint y: 747, distance: 266.8
click at [1477, 587] on div "*Special sale discount is valid only on the first delivery of a new created on …" at bounding box center [923, 566] width 1253 height 143
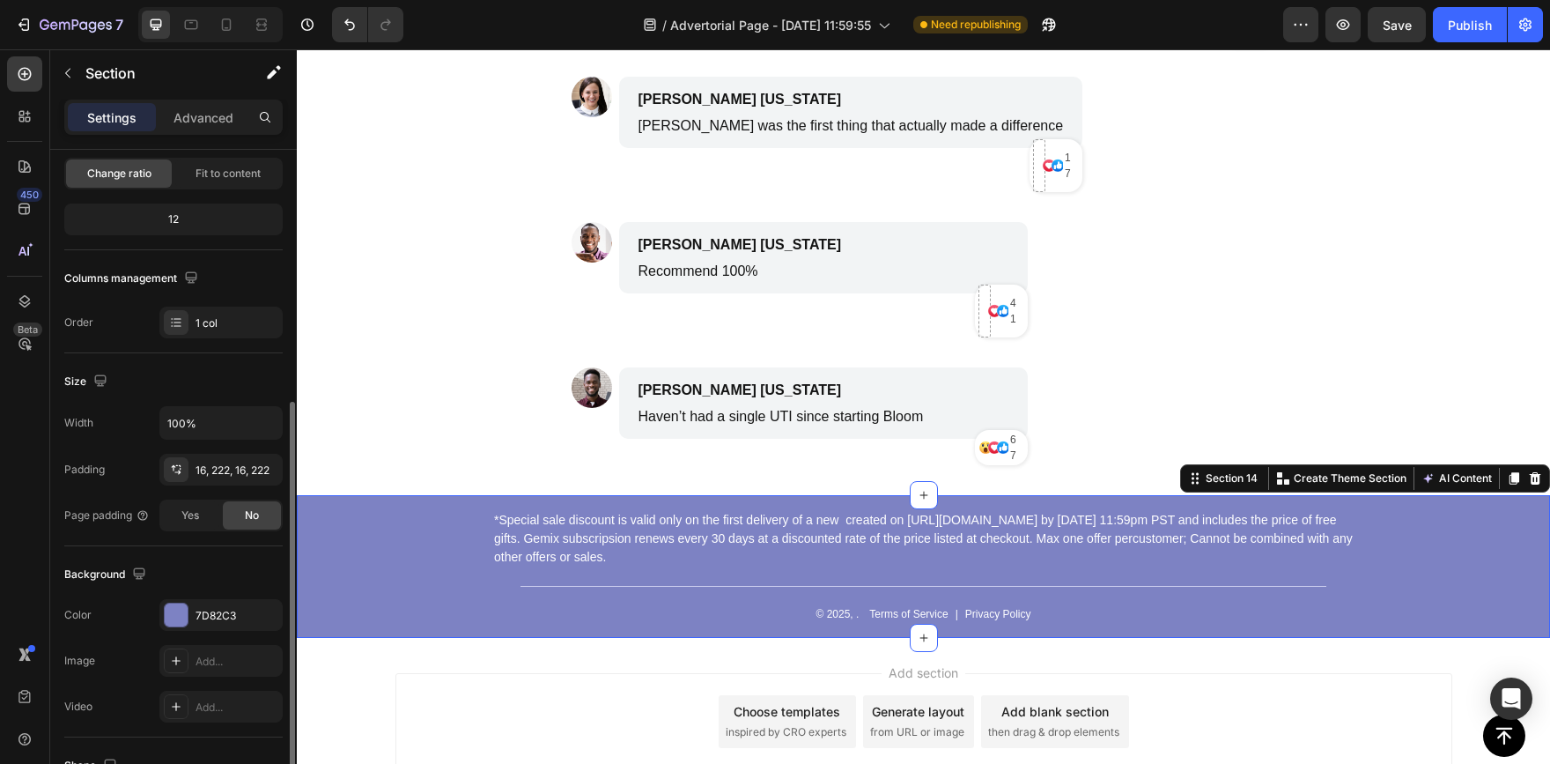
scroll to position [264, 0]
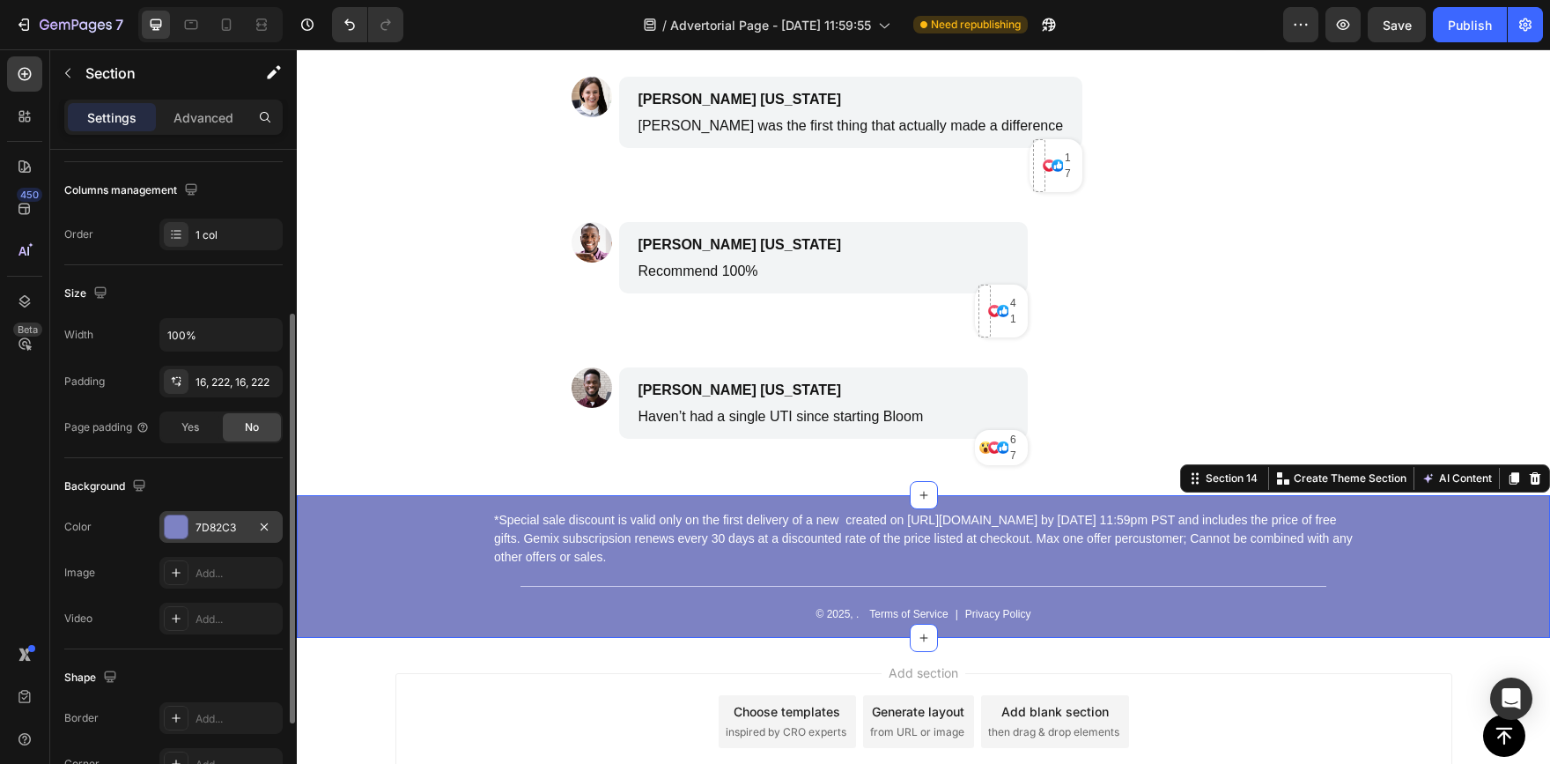
click at [174, 518] on div at bounding box center [176, 526] width 23 height 23
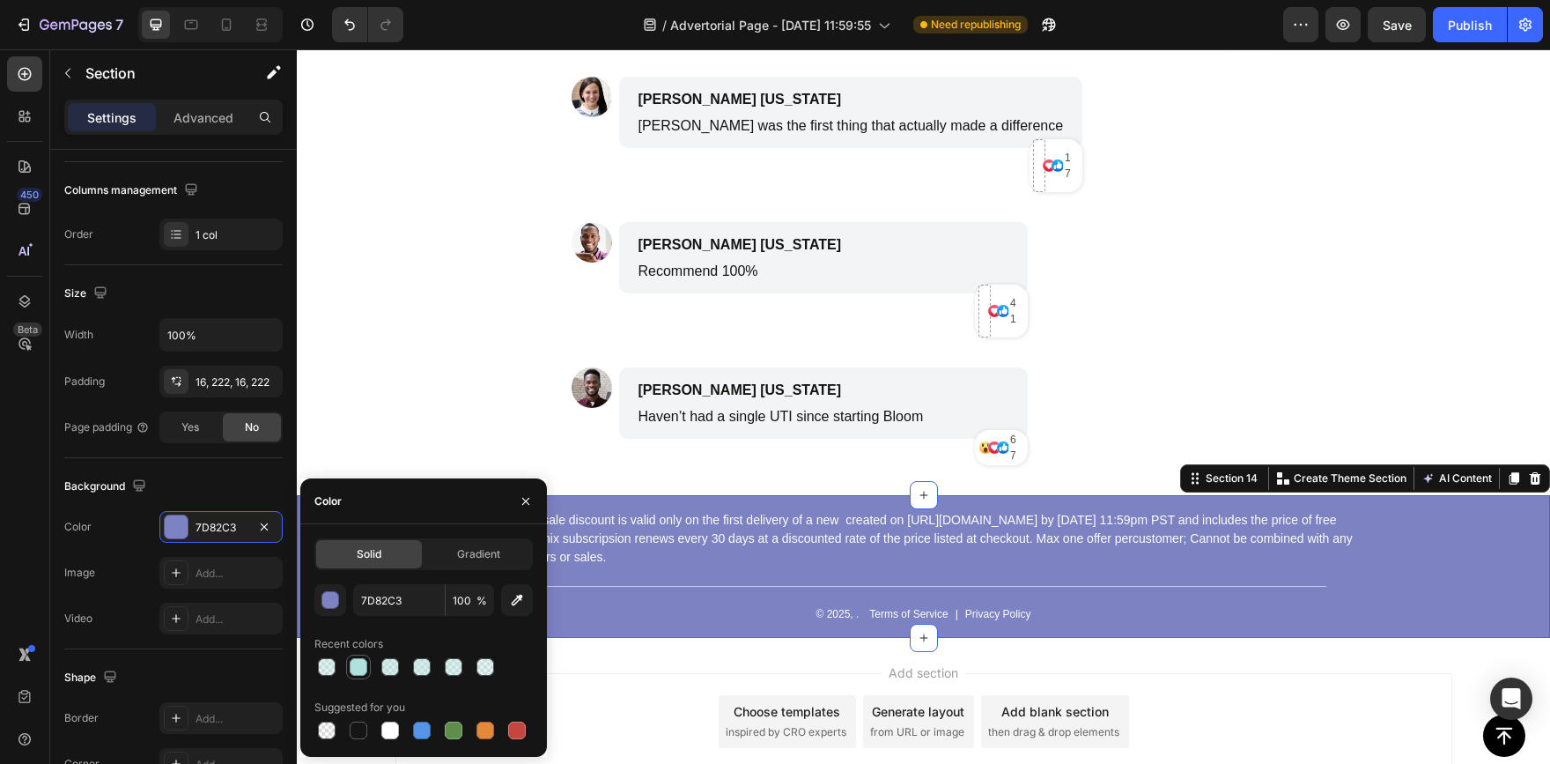
click at [365, 668] on div at bounding box center [359, 667] width 18 height 18
type input "B0E1DE"
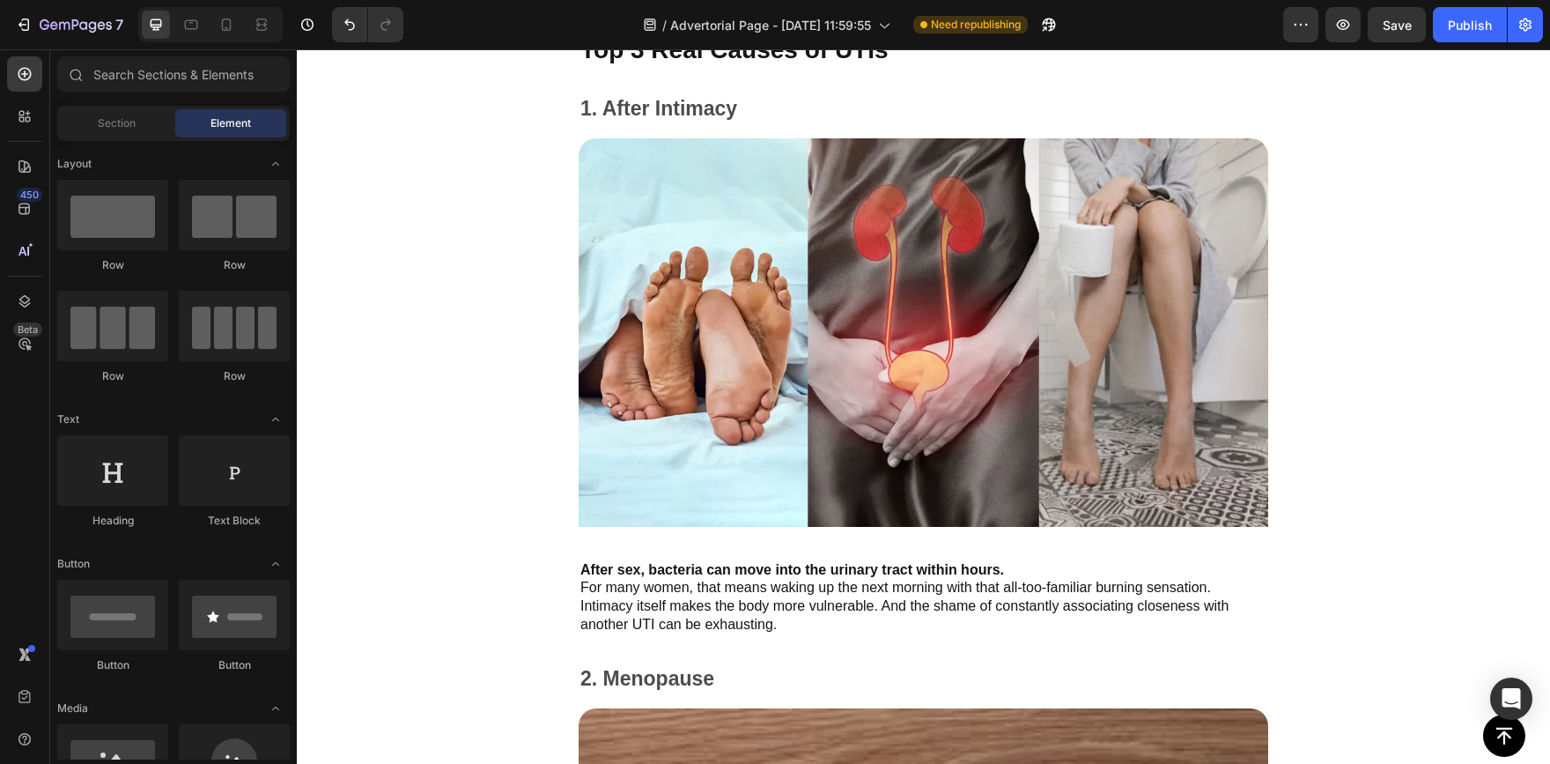
scroll to position [2763, 0]
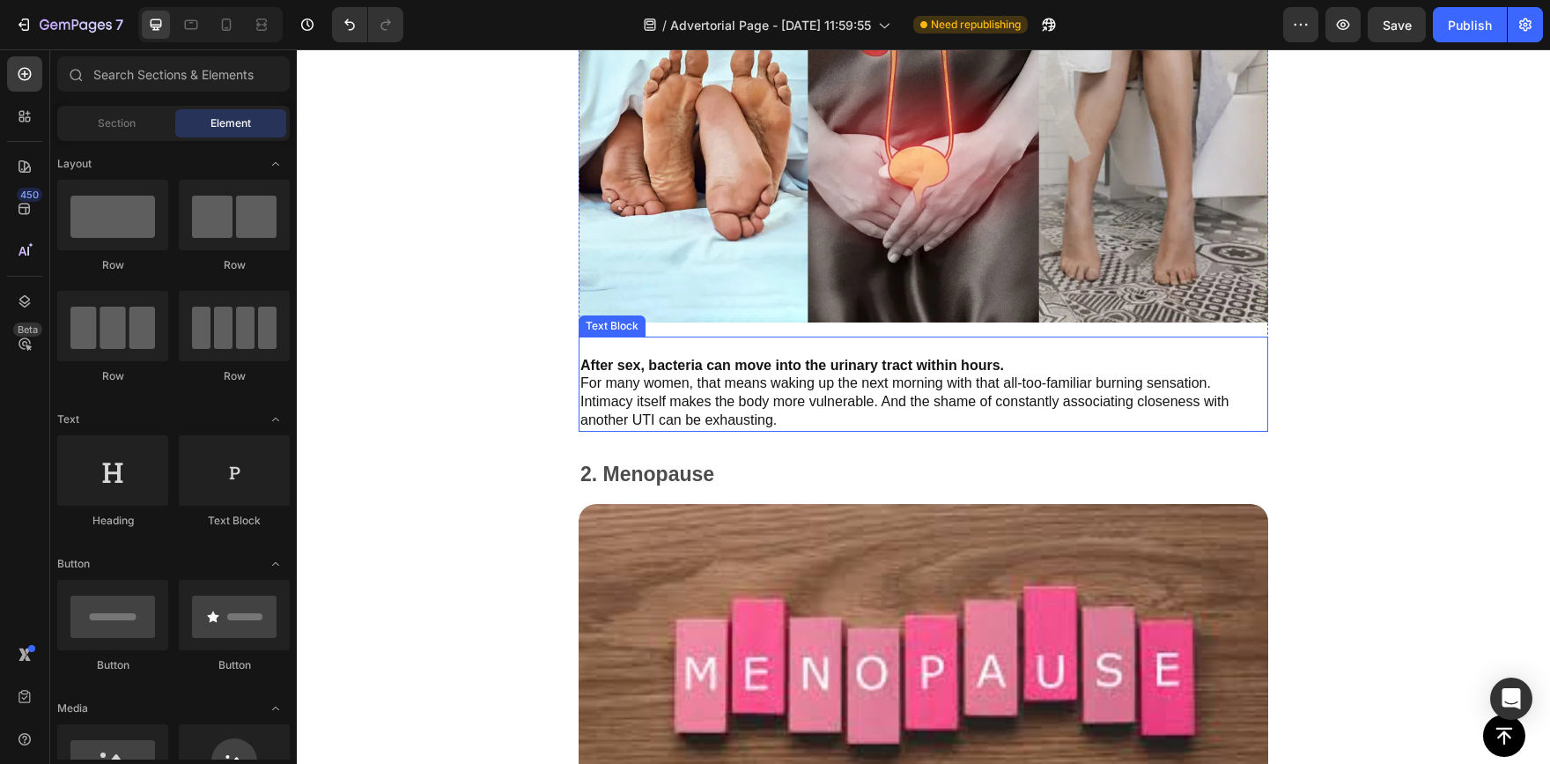
click at [1236, 338] on p at bounding box center [923, 347] width 686 height 18
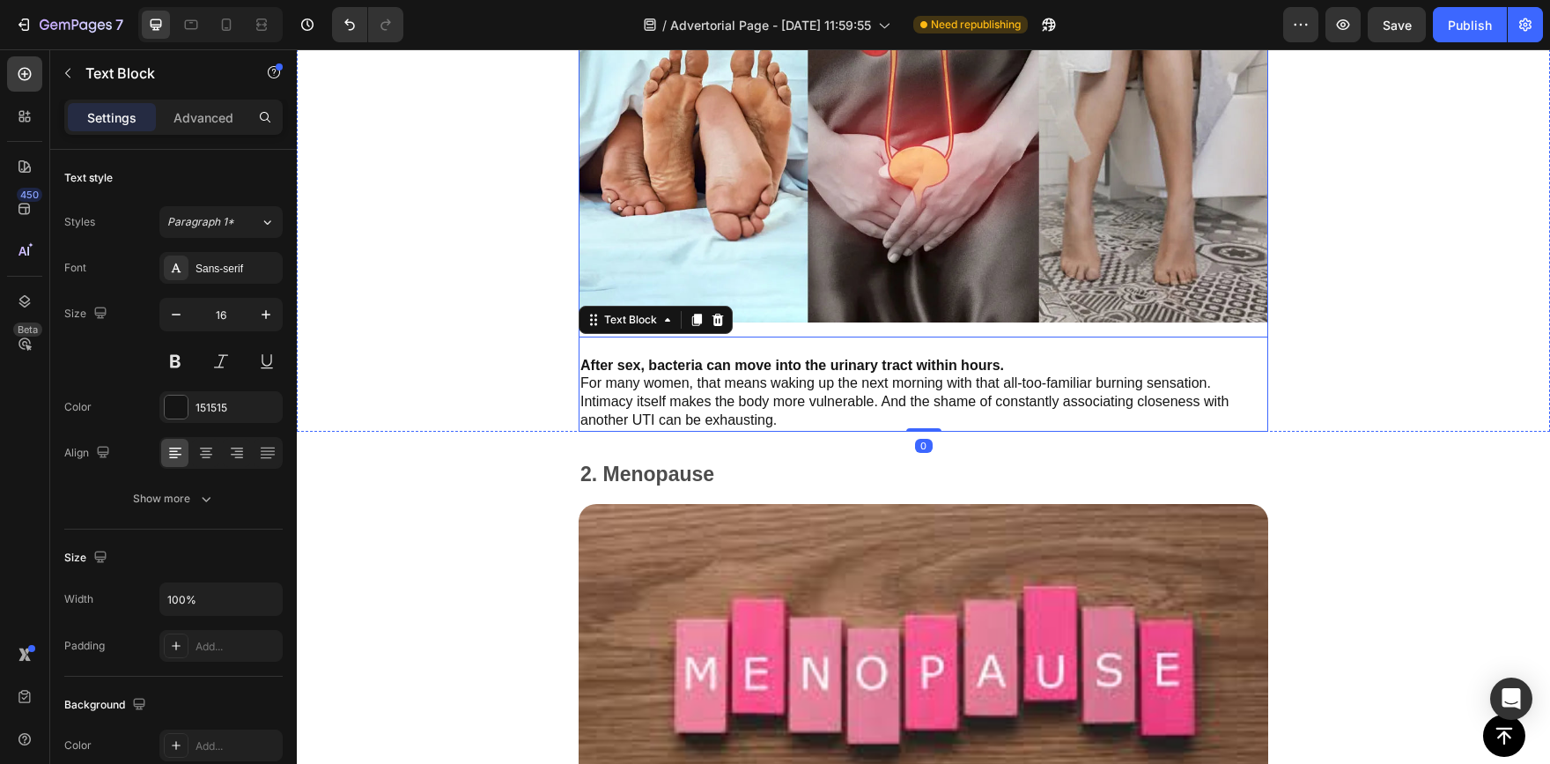
click at [1231, 319] on div "Top 3 Real Causes of UTIs Text Block 1. After Intimacy Text Block Image After s…" at bounding box center [924, 130] width 690 height 602
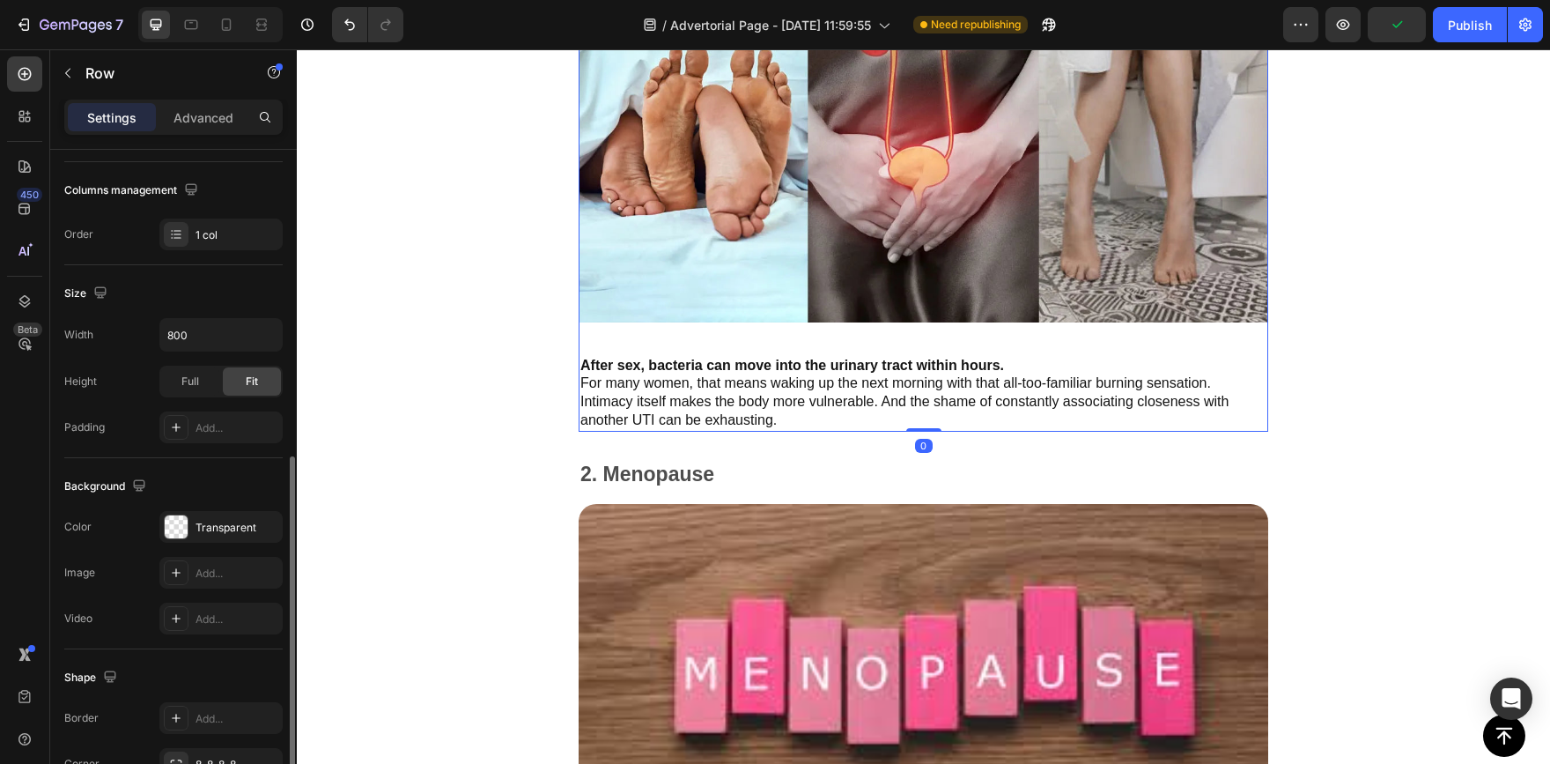
scroll to position [352, 0]
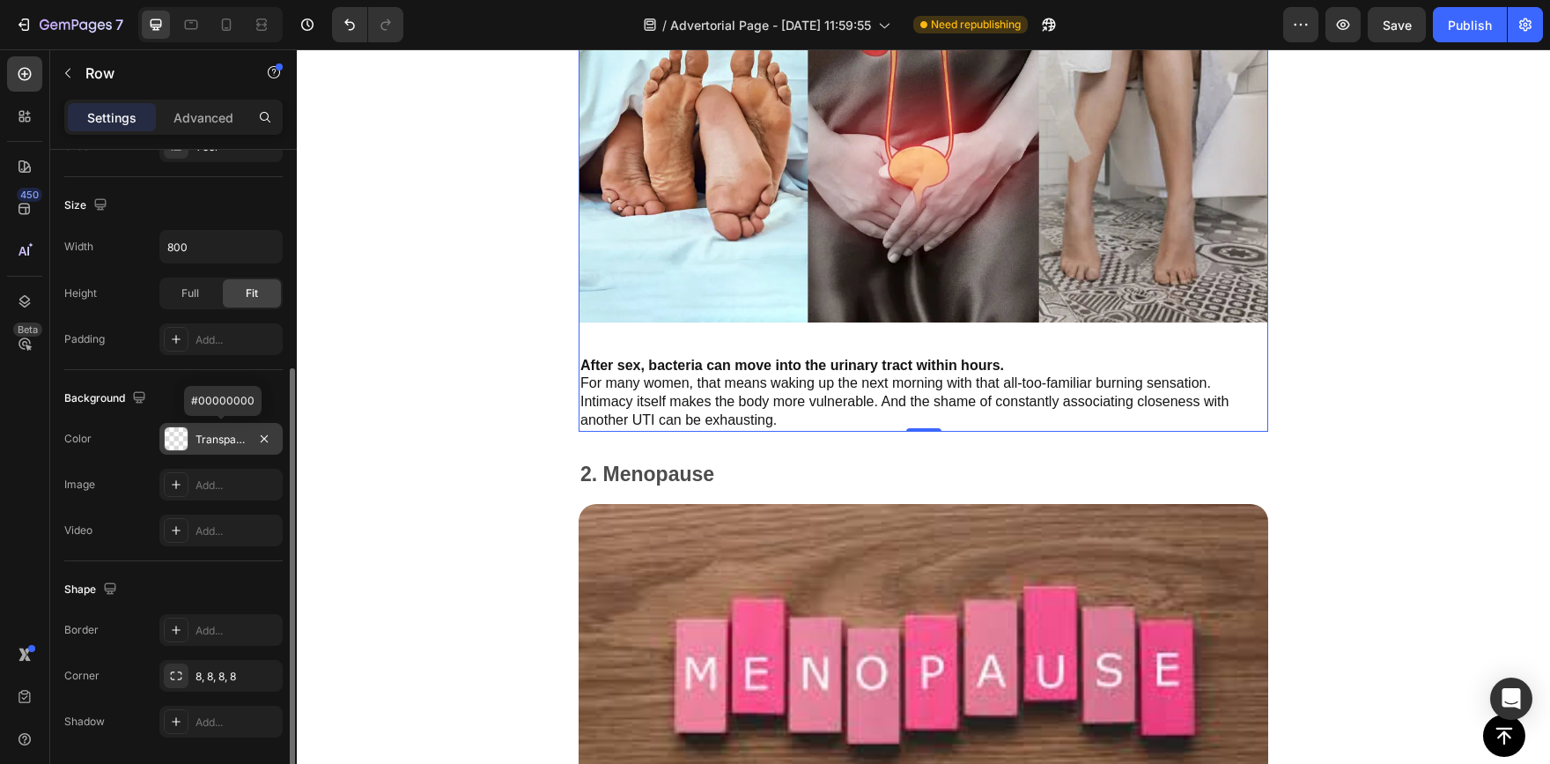
click at [177, 447] on div at bounding box center [176, 438] width 23 height 23
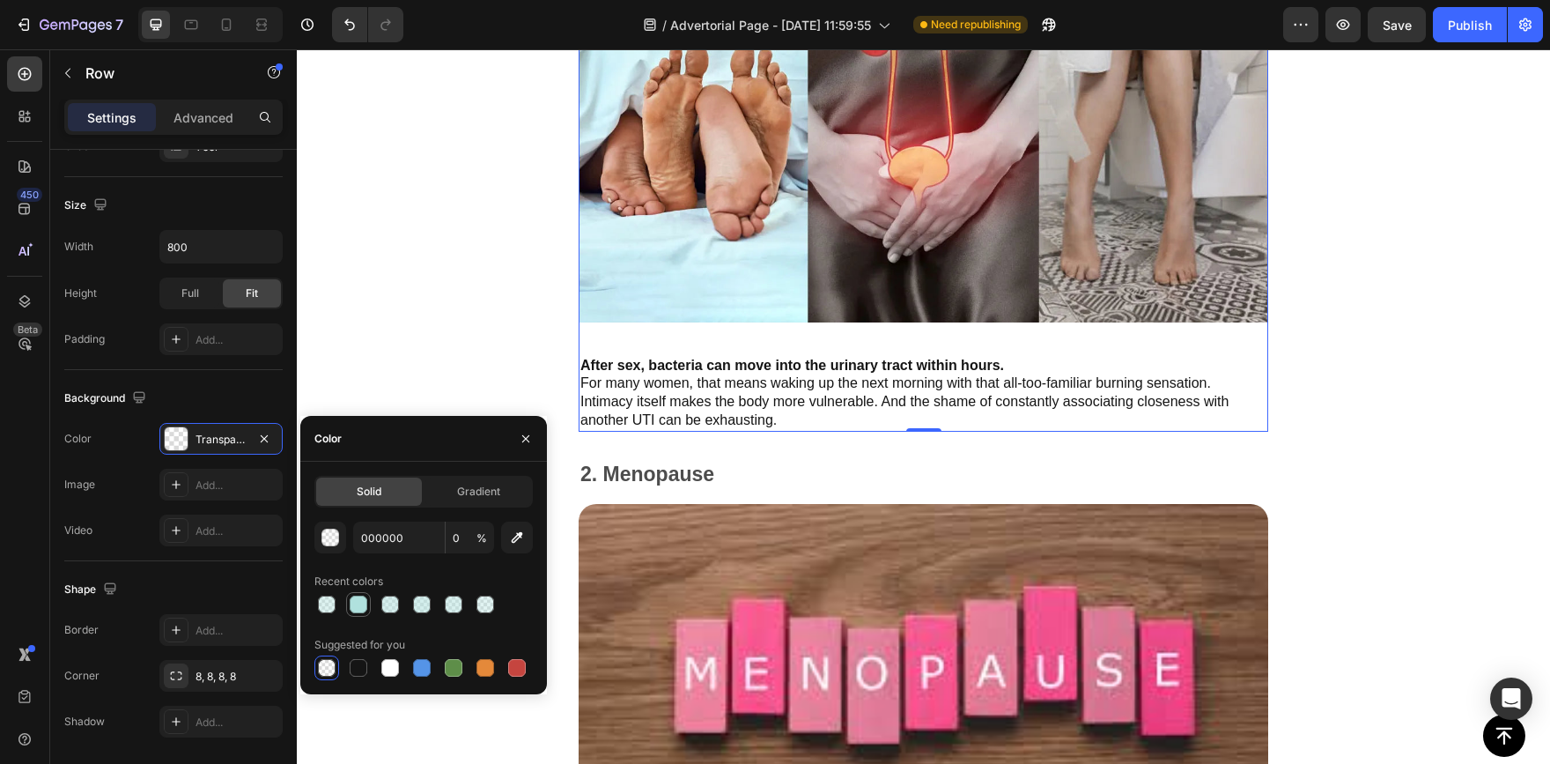
click at [352, 608] on div at bounding box center [359, 604] width 18 height 18
type input "B0E1DE"
type input "100"
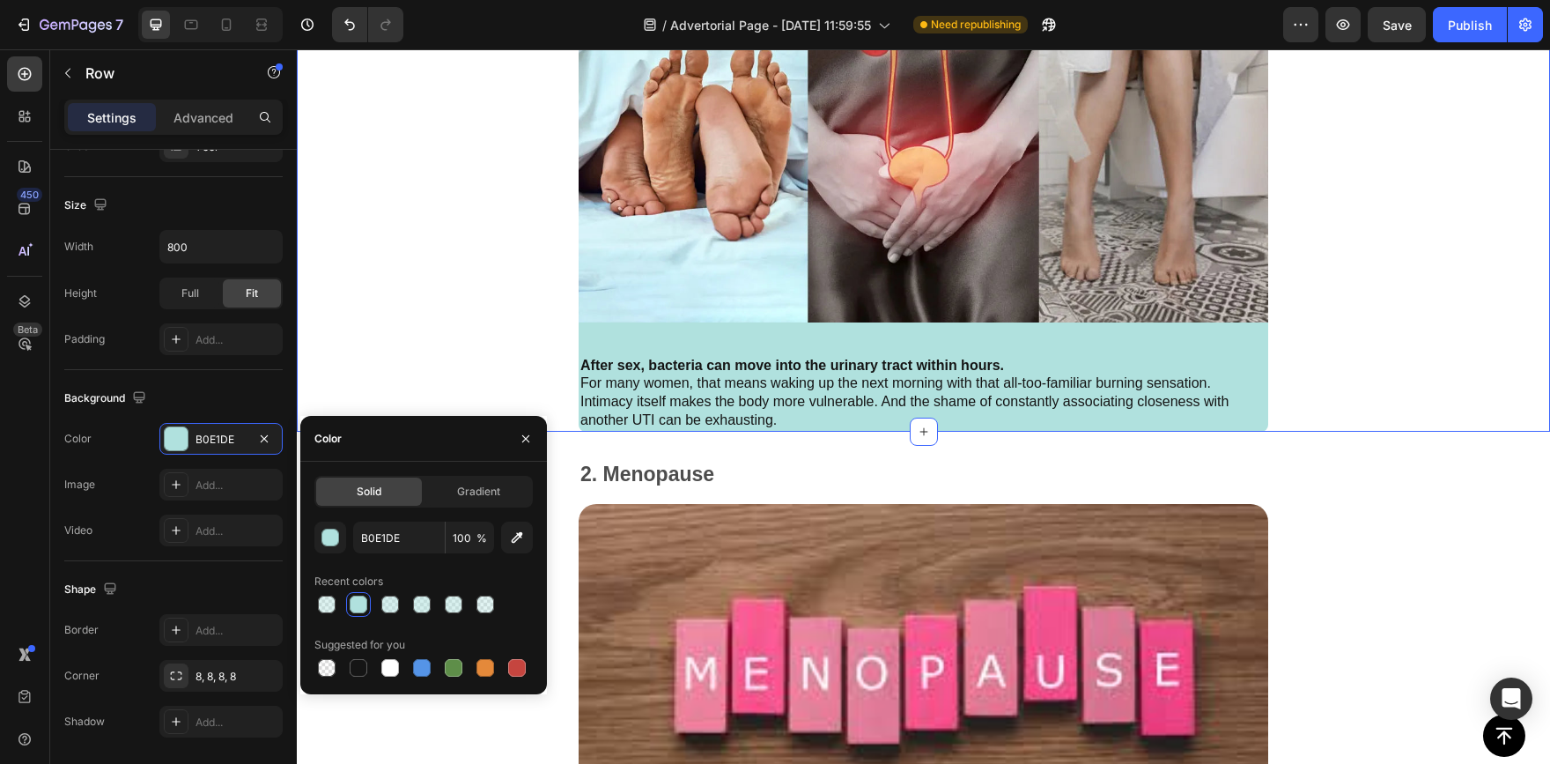
click at [378, 382] on div "Top 3 Real Causes of UTIs Text Block 1. After Intimacy Text Block Image After s…" at bounding box center [923, 114] width 1253 height 634
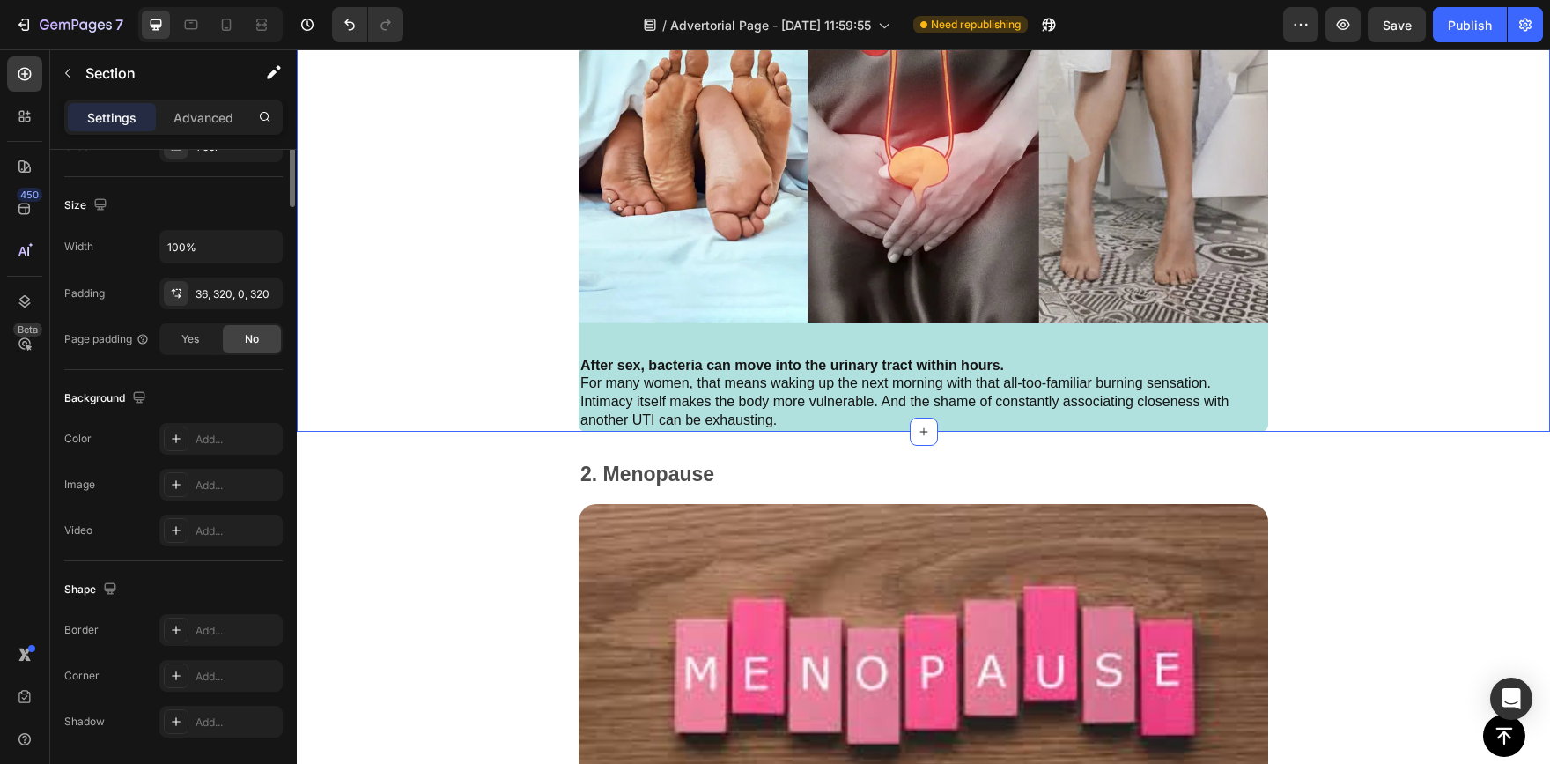
scroll to position [0, 0]
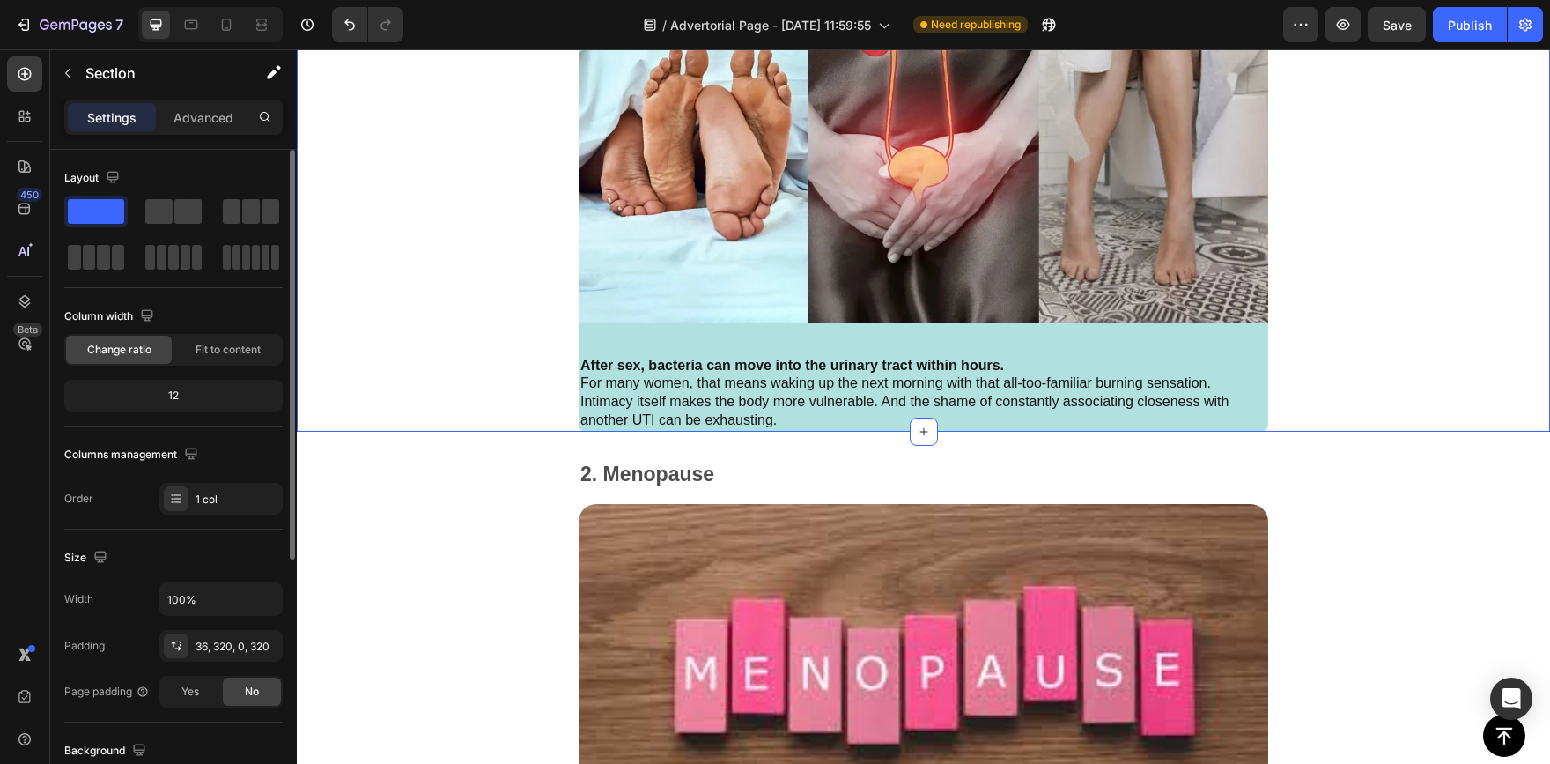
click at [1341, 472] on div "2. Menopause Text Block Image Lower estrogen levels thin the protective lining …" at bounding box center [923, 718] width 1253 height 516
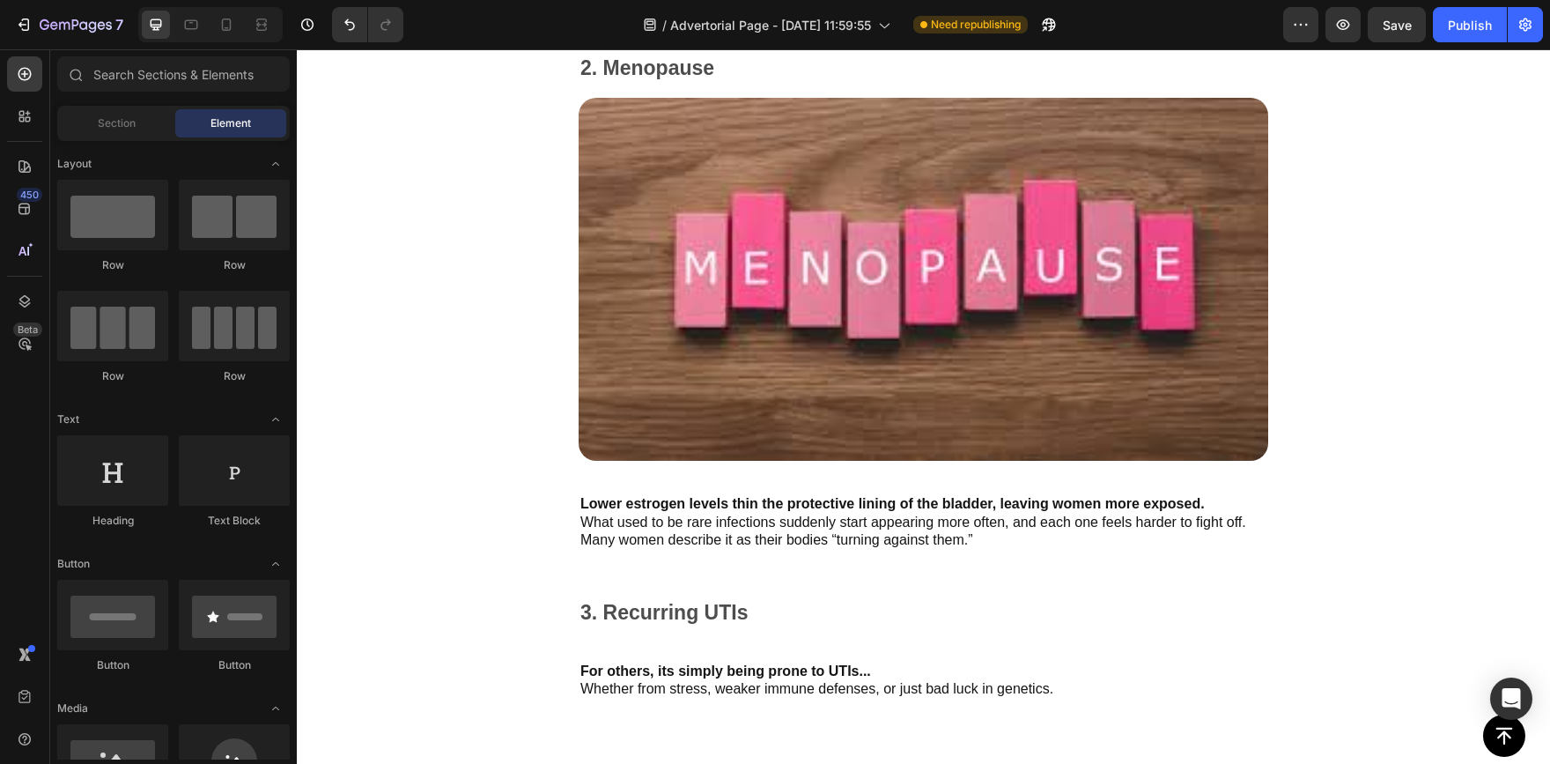
scroll to position [3198, 0]
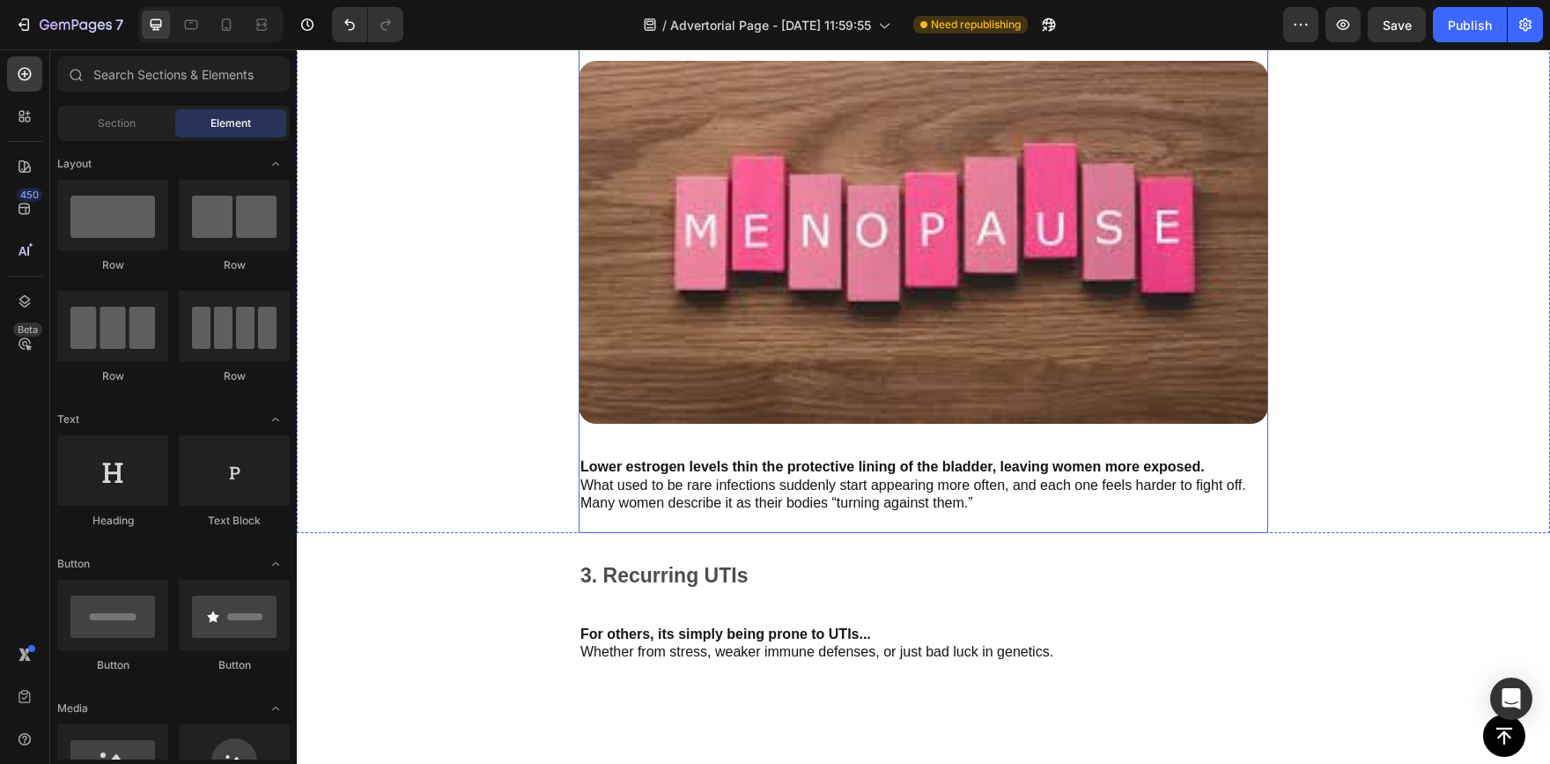
click at [1090, 424] on div "2. Menopause Text Block Image Lower estrogen levels thin the protective lining …" at bounding box center [924, 275] width 690 height 516
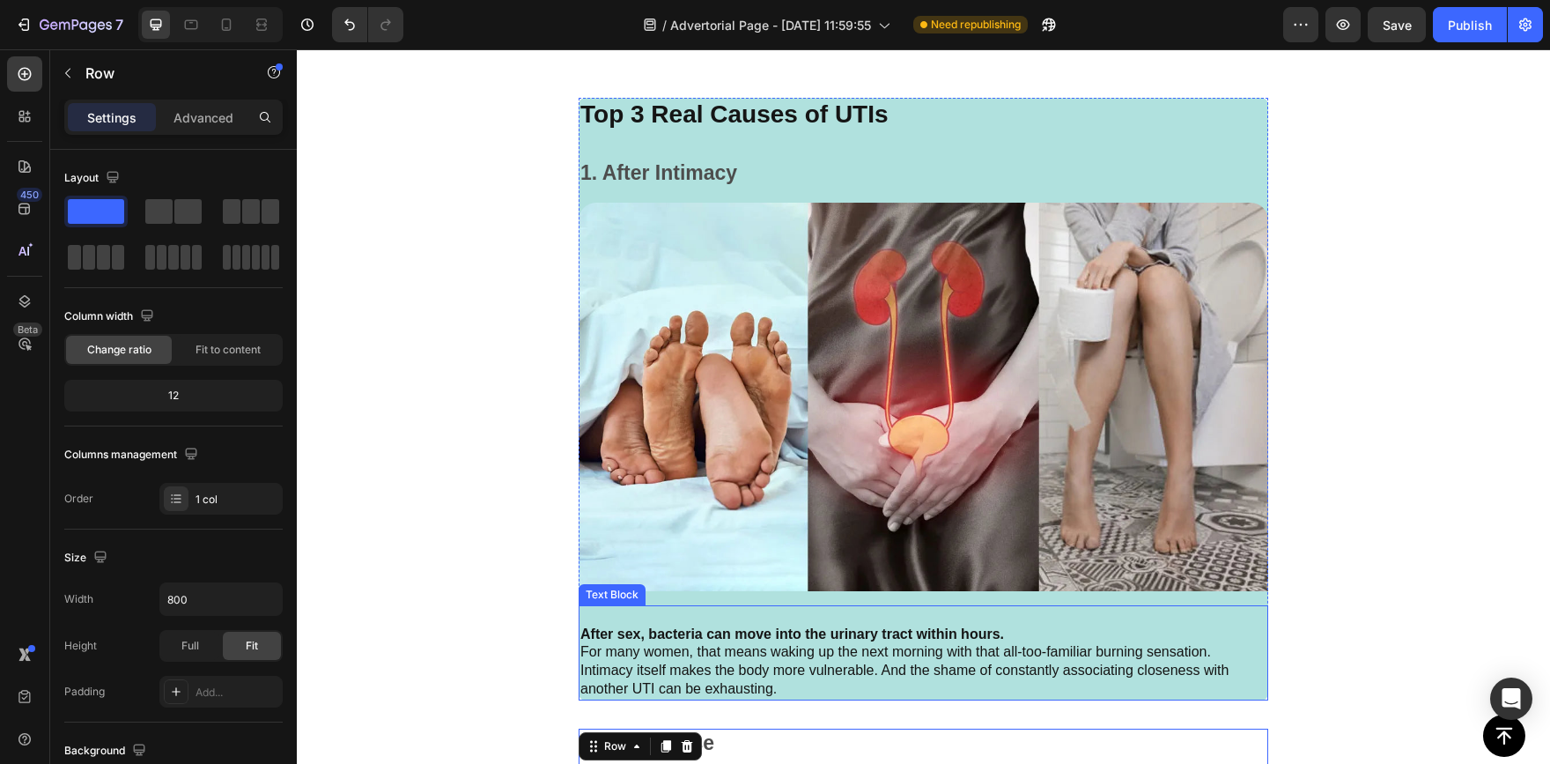
scroll to position [2494, 0]
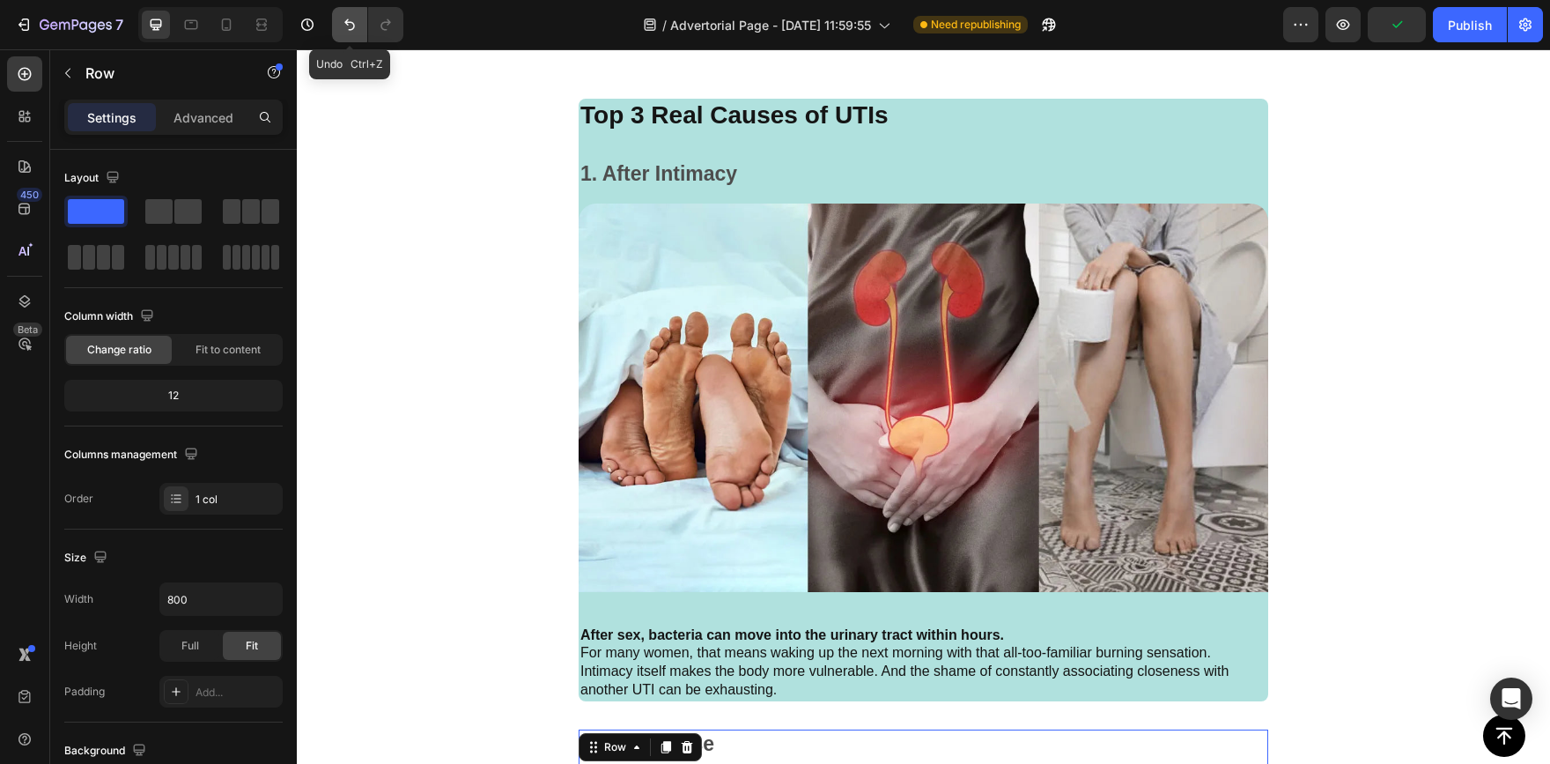
click at [355, 22] on icon "Undo/Redo" at bounding box center [350, 25] width 18 height 18
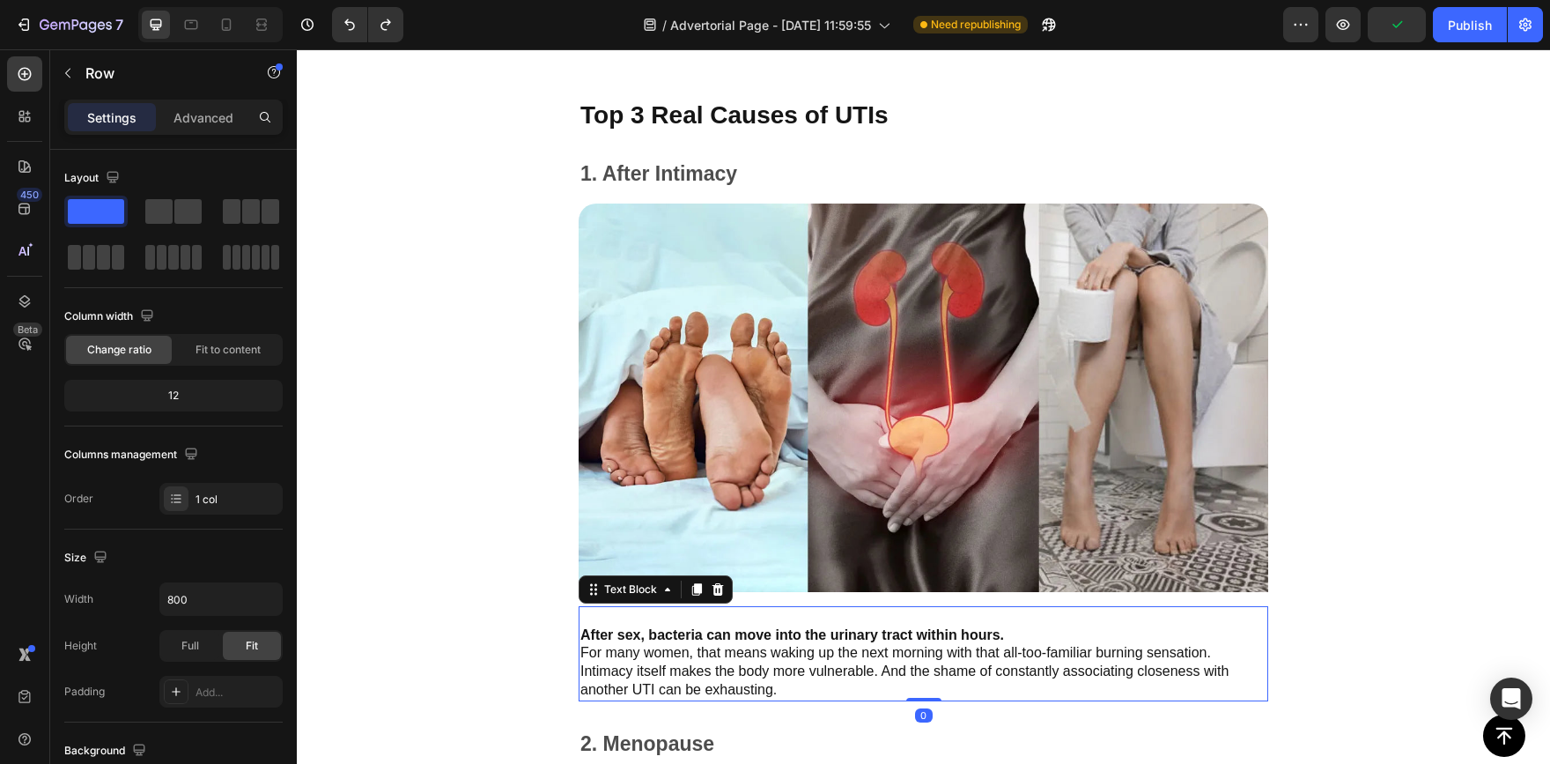
click at [831, 627] on strong "After sex, bacteria can move into the urinary tract within hours." at bounding box center [792, 634] width 424 height 15
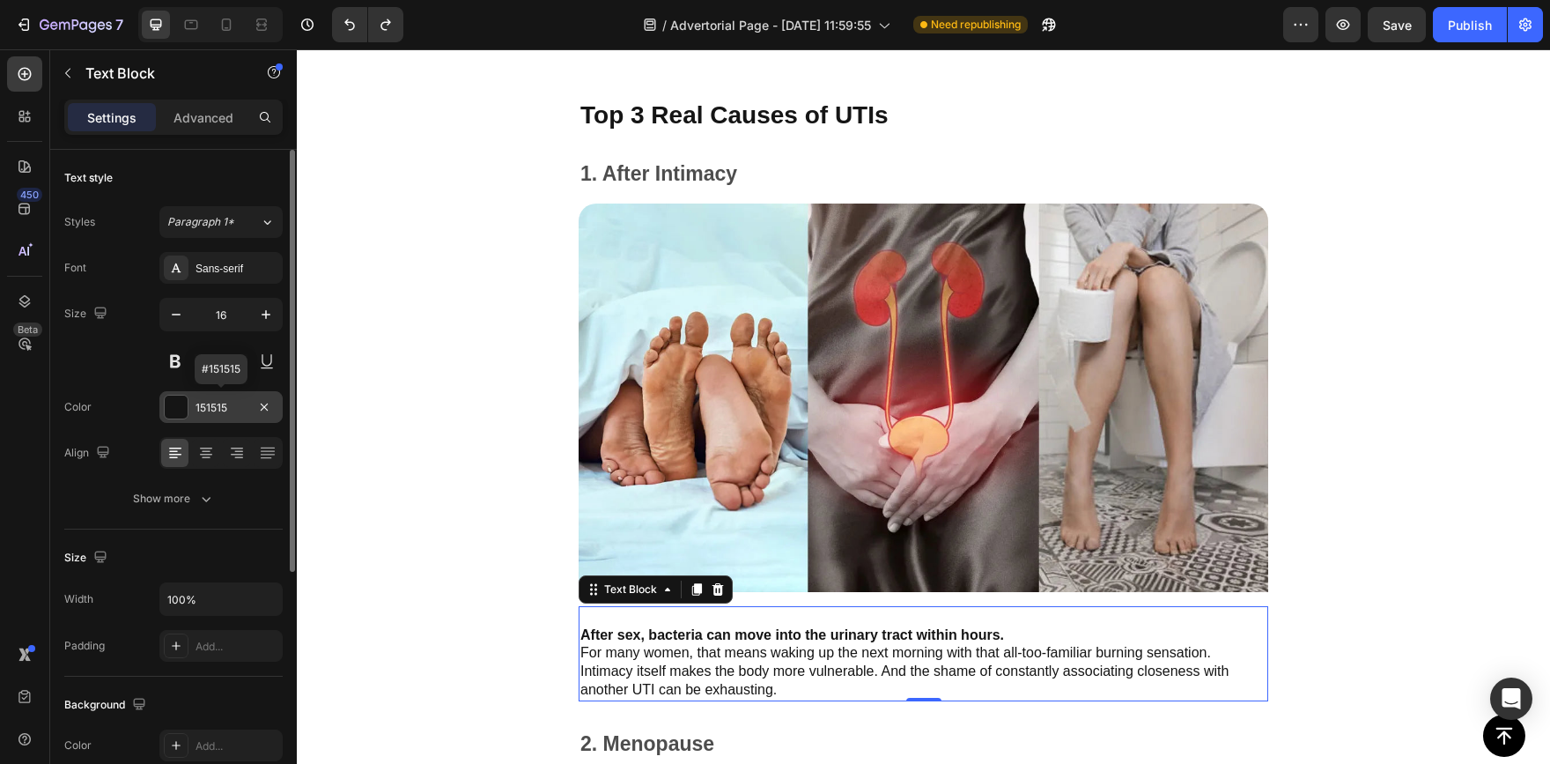
click at [175, 407] on div at bounding box center [176, 406] width 23 height 23
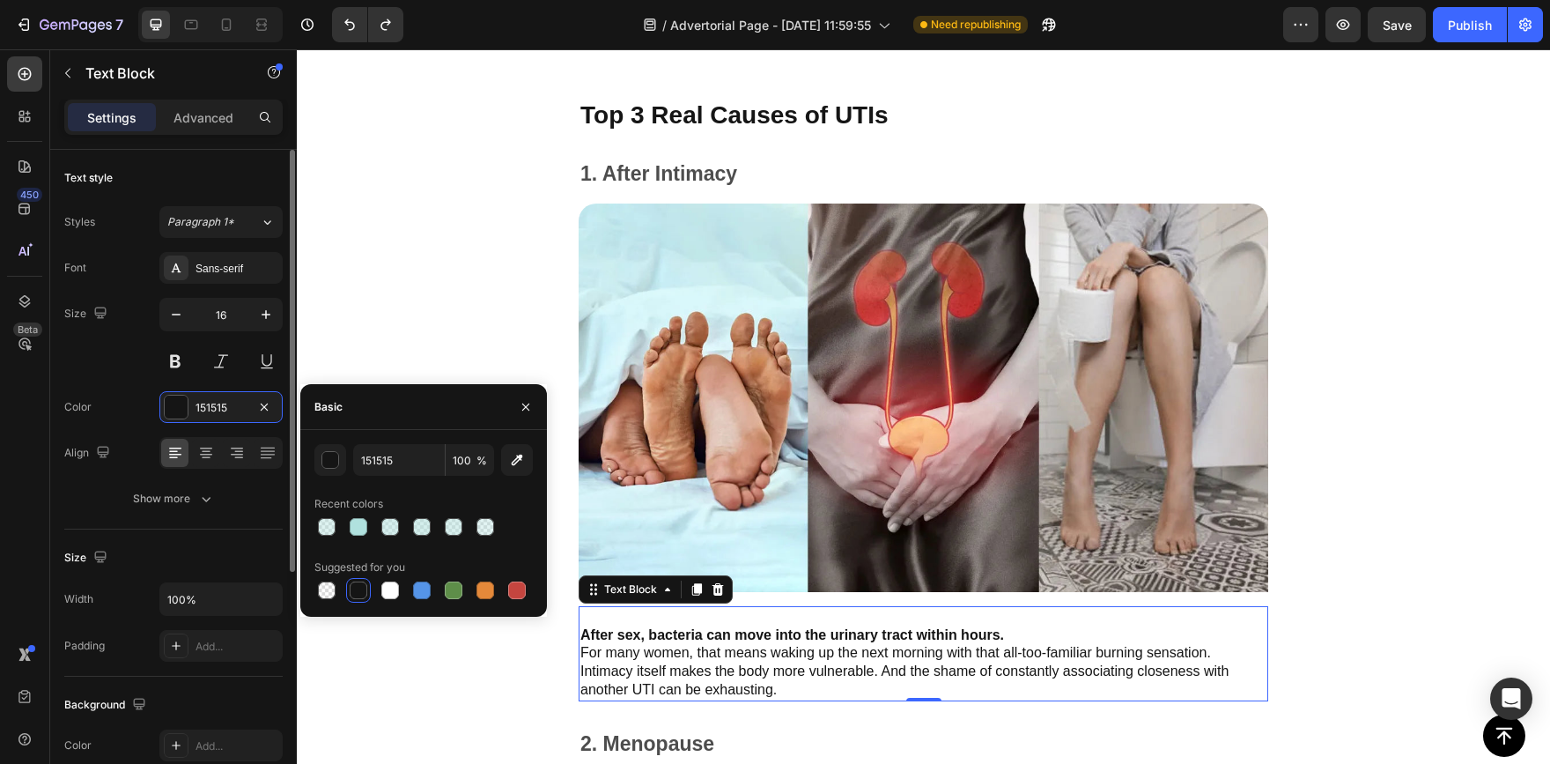
click at [123, 373] on div "Size 16" at bounding box center [173, 337] width 218 height 79
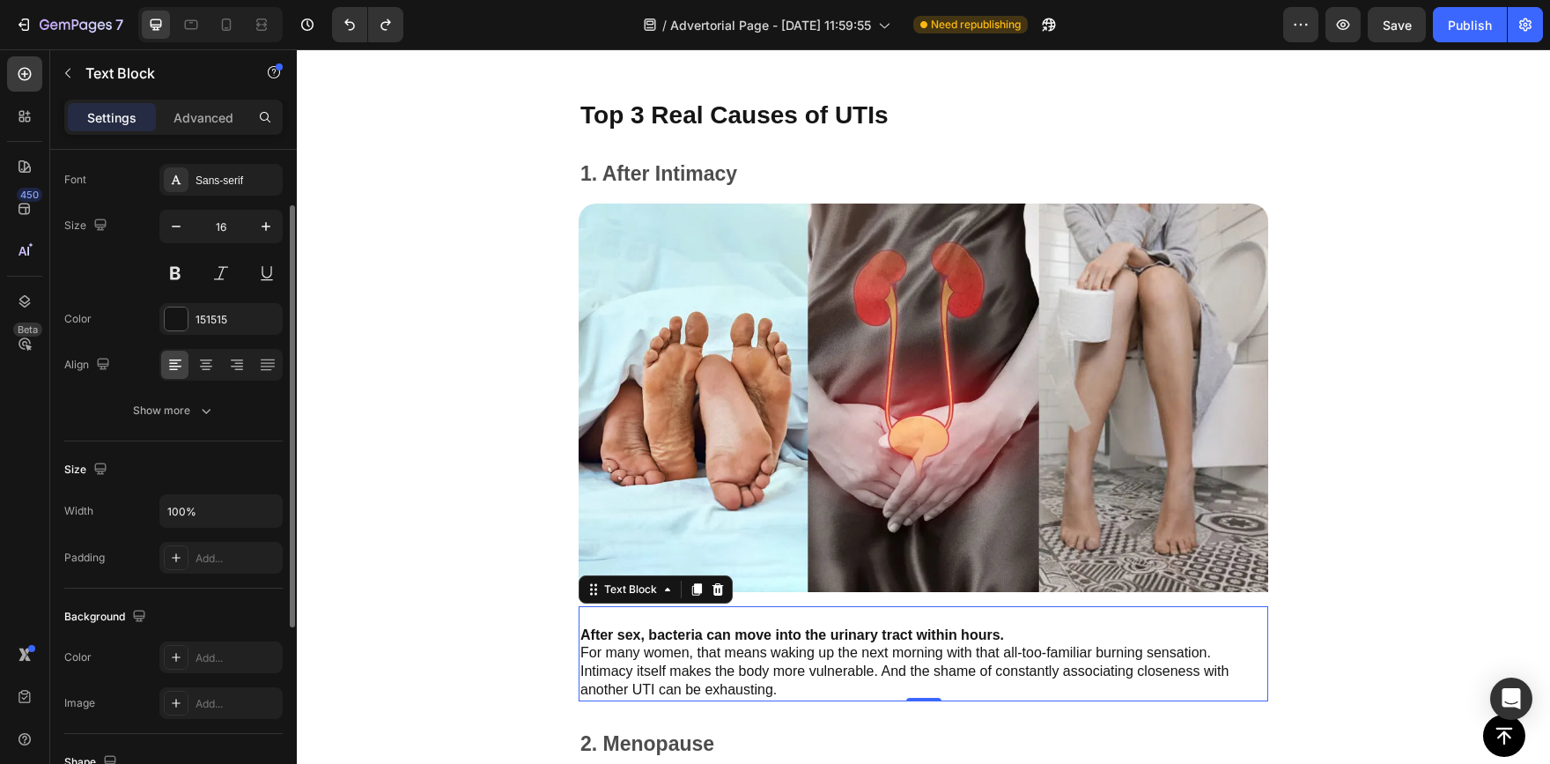
scroll to position [176, 0]
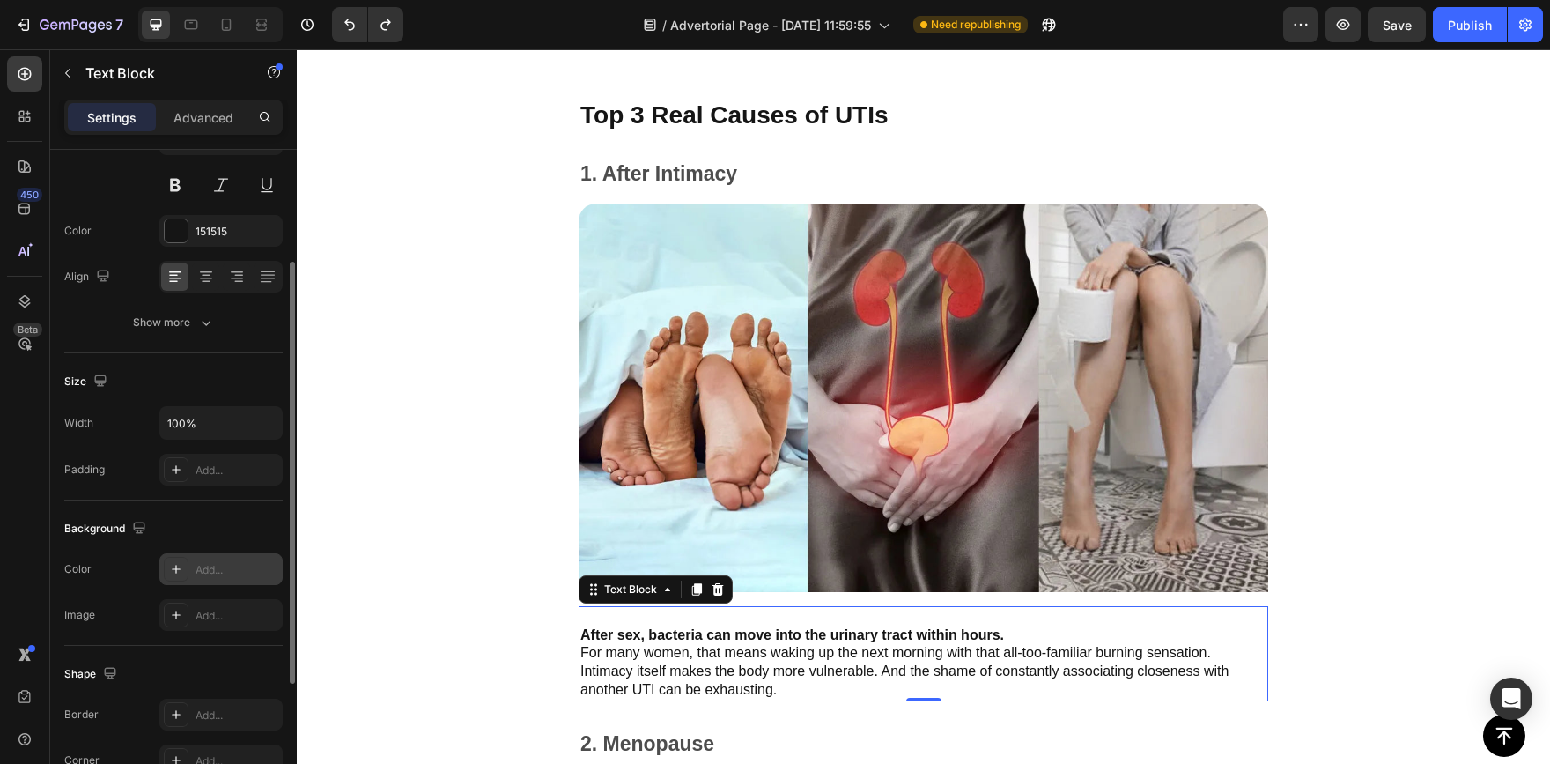
click at [188, 561] on div "Add..." at bounding box center [220, 569] width 123 height 32
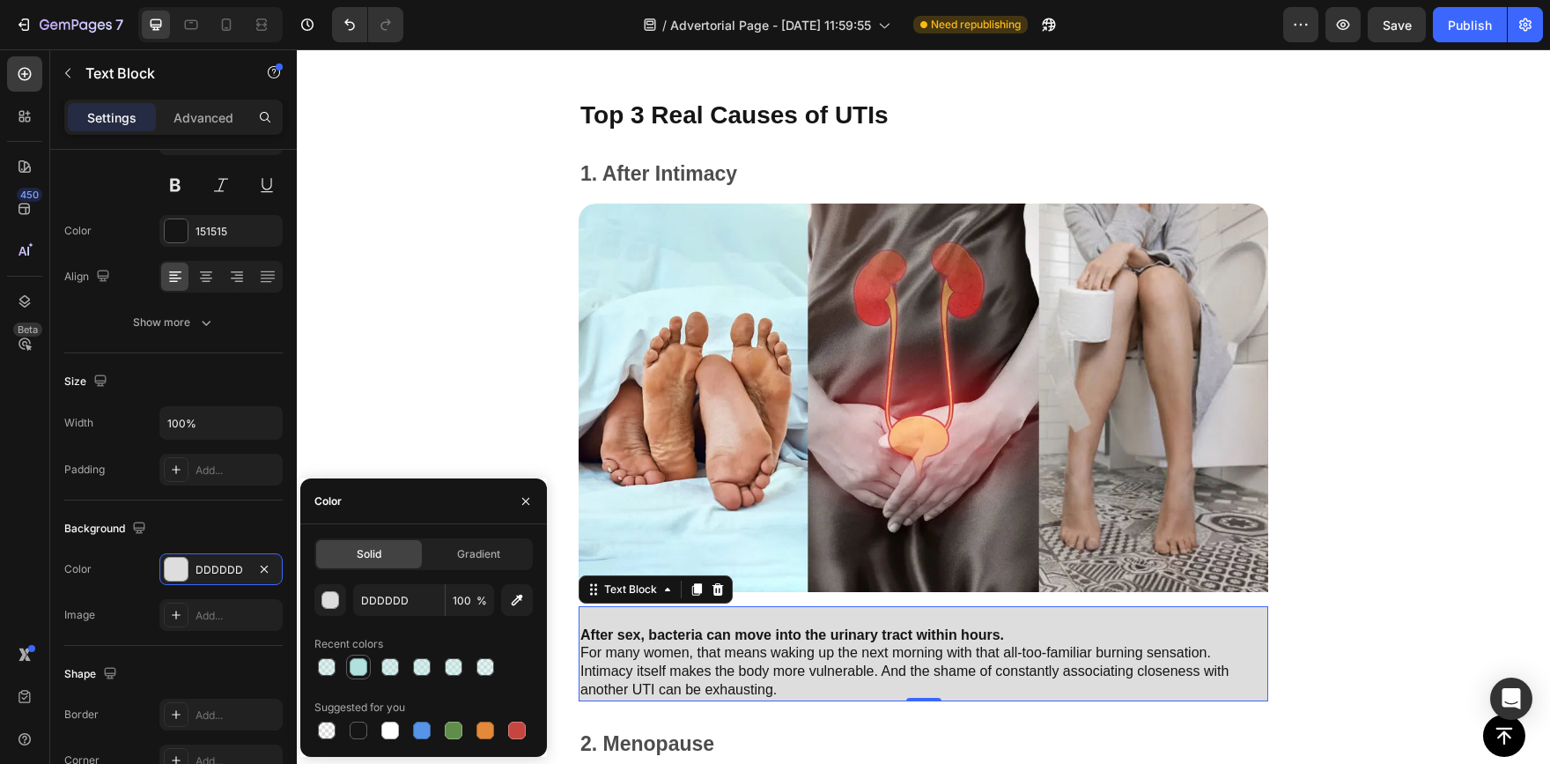
click at [358, 671] on div at bounding box center [359, 667] width 18 height 18
type input "B0E1DE"
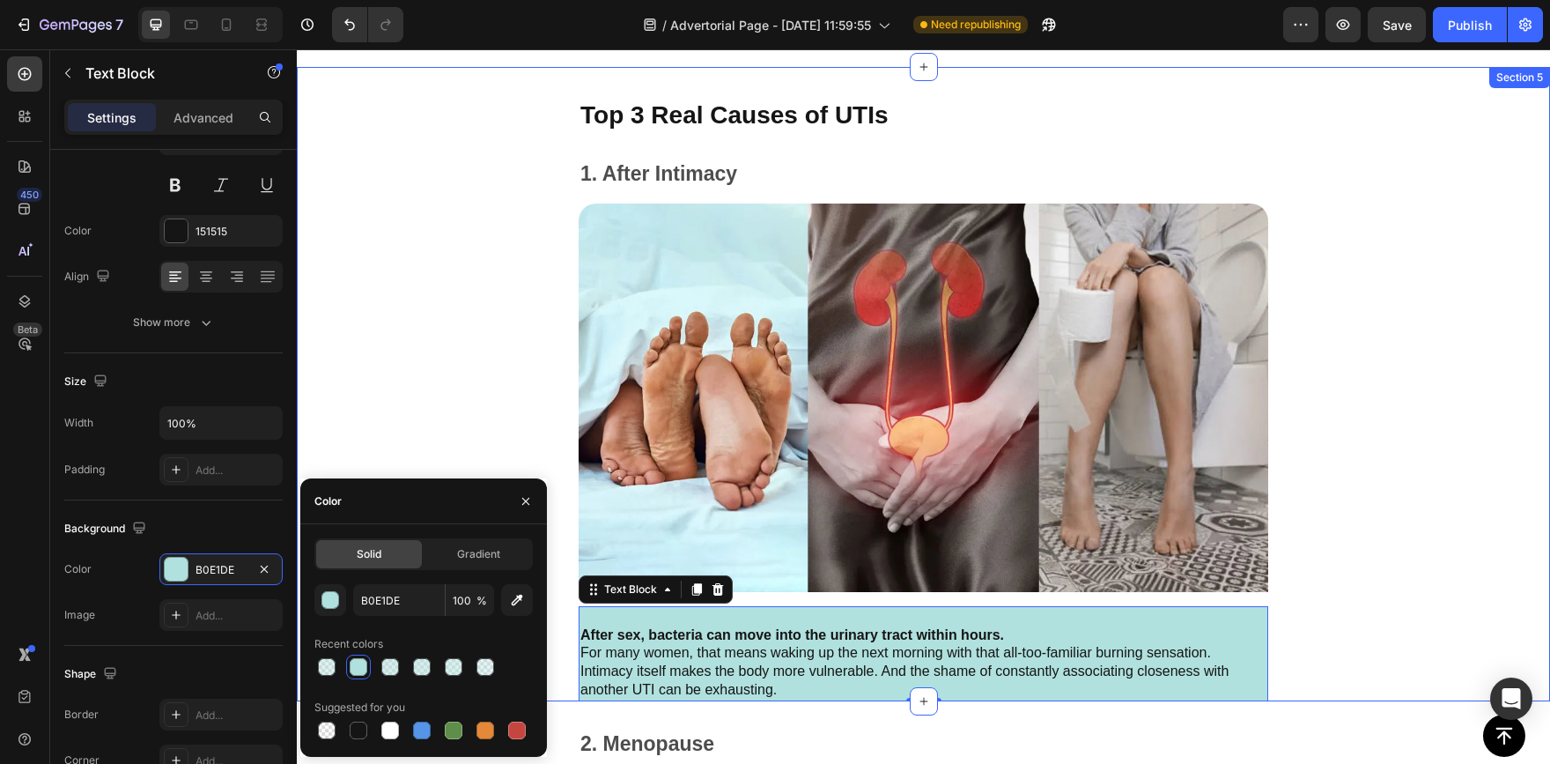
click at [360, 378] on div "Top 3 Real Causes of UTIs Text Block 1. After Intimacy Text Block Image After s…" at bounding box center [923, 384] width 1253 height 634
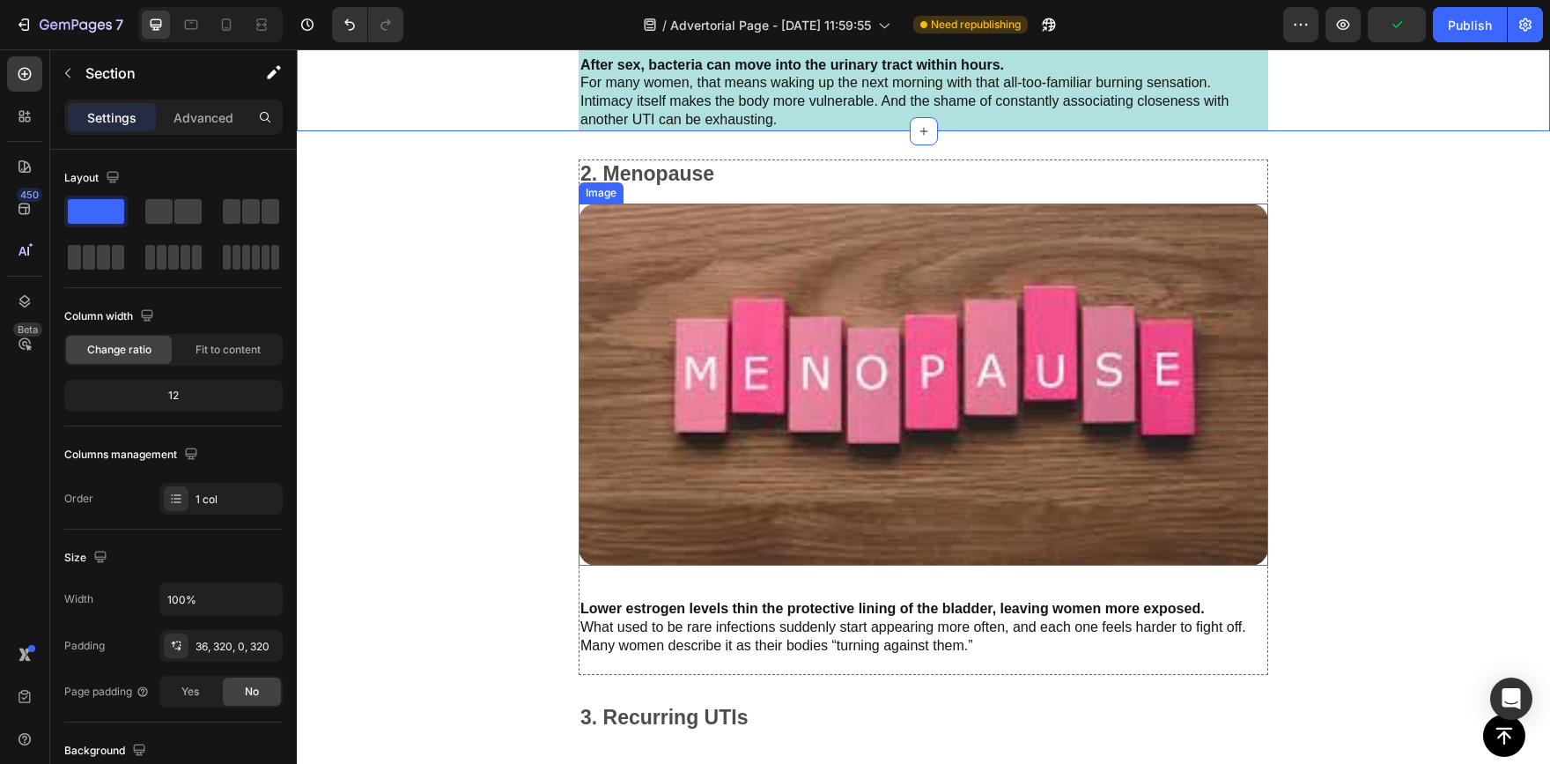
scroll to position [3110, 0]
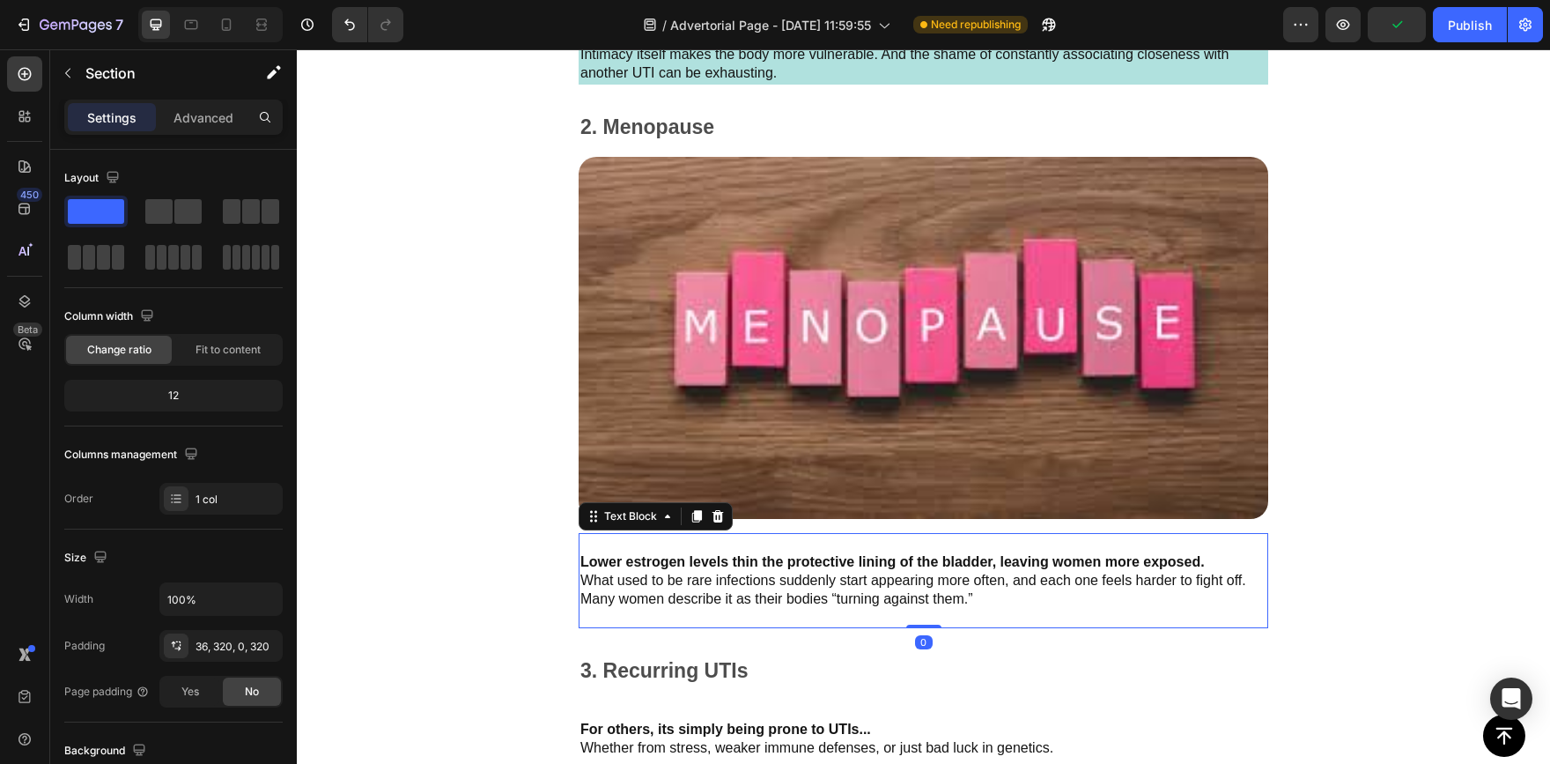
click at [1013, 590] on p "Many women describe it as their bodies “turning against them.”" at bounding box center [923, 599] width 686 height 18
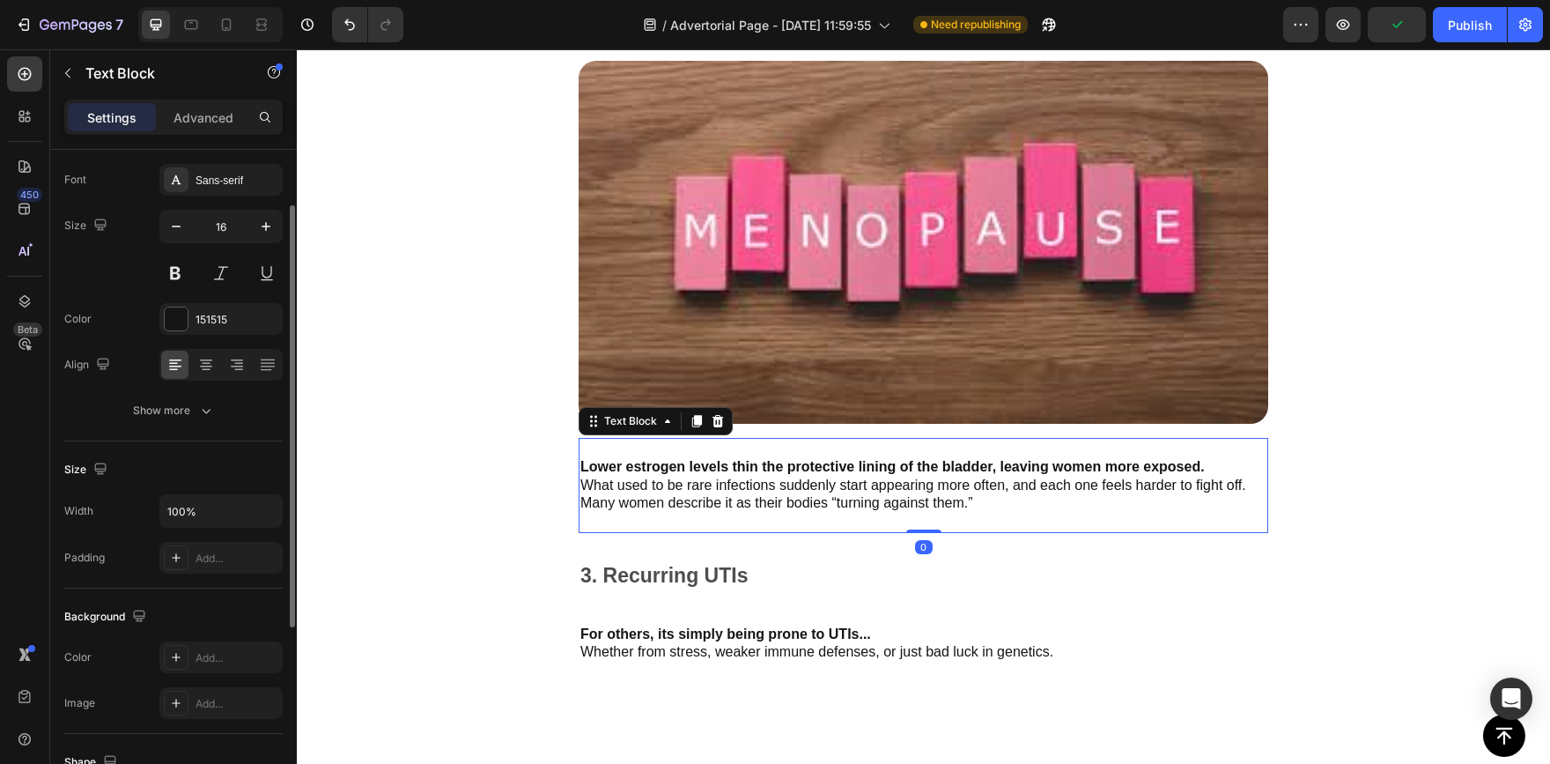
scroll to position [176, 0]
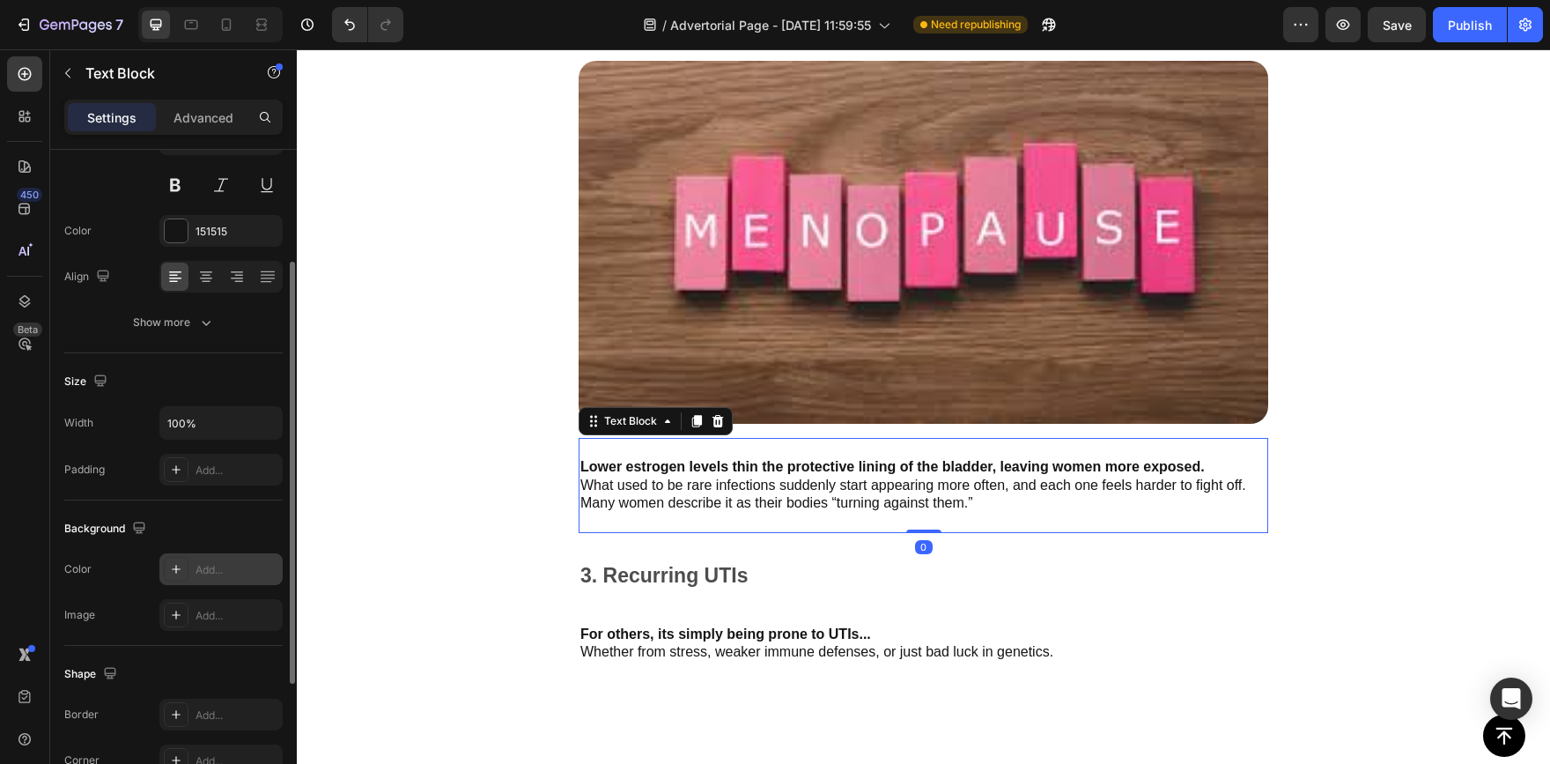
click at [226, 567] on div "Add..." at bounding box center [237, 570] width 83 height 16
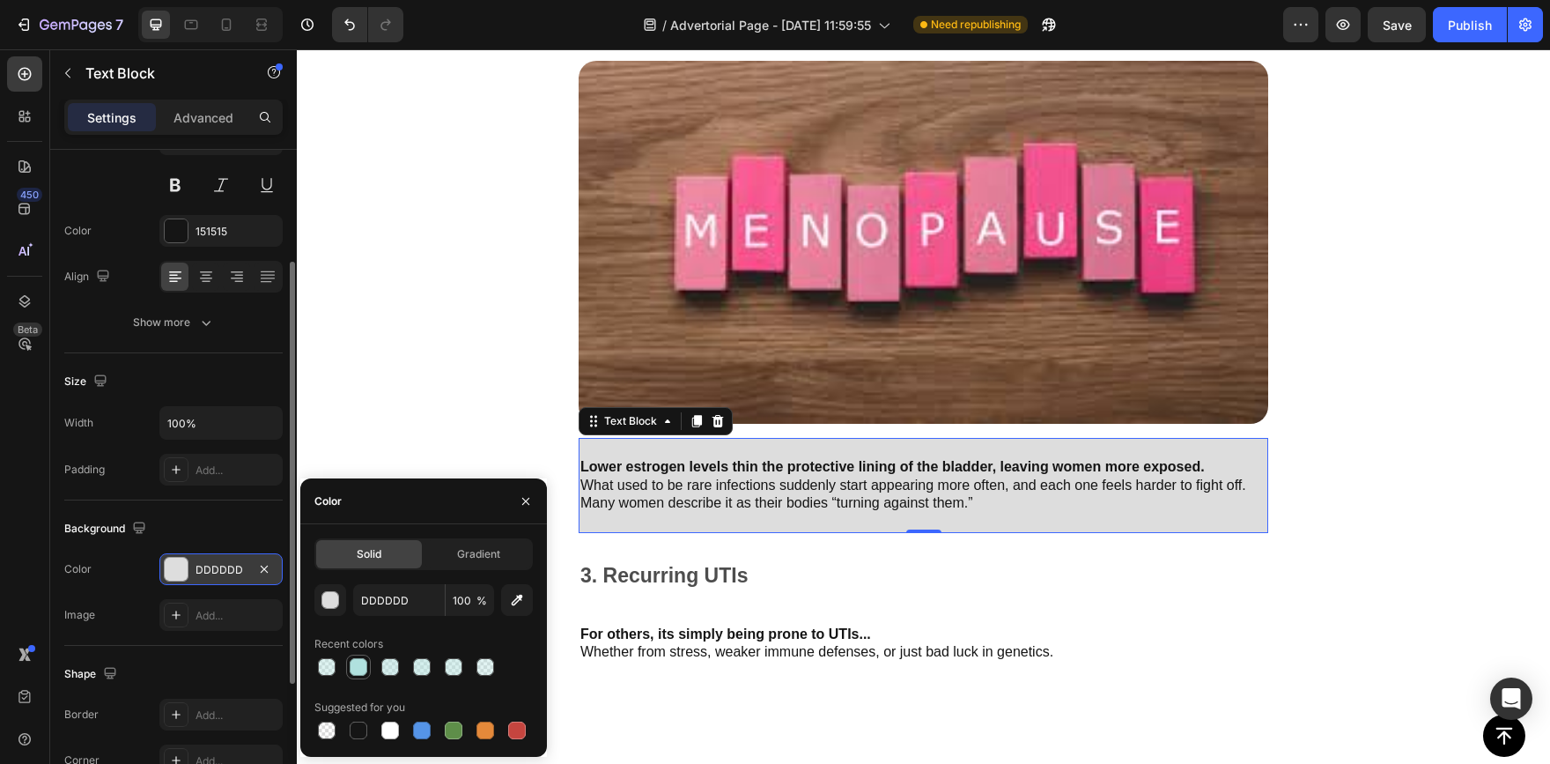
click at [354, 667] on div at bounding box center [359, 667] width 18 height 18
type input "B0E1DE"
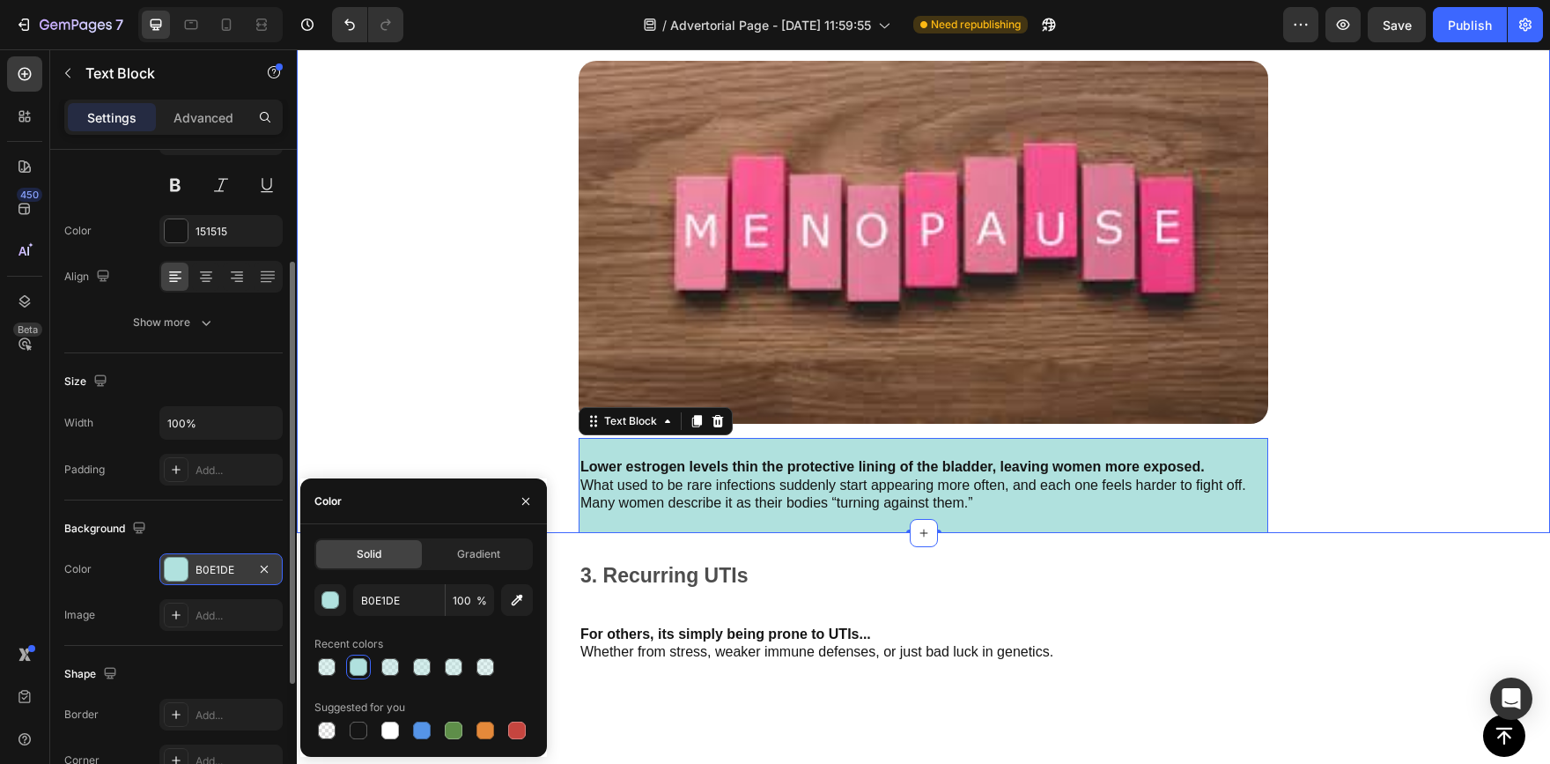
click at [319, 404] on div "2. Menopause Text Block Image Lower estrogen levels thin the protective lining …" at bounding box center [923, 275] width 1253 height 516
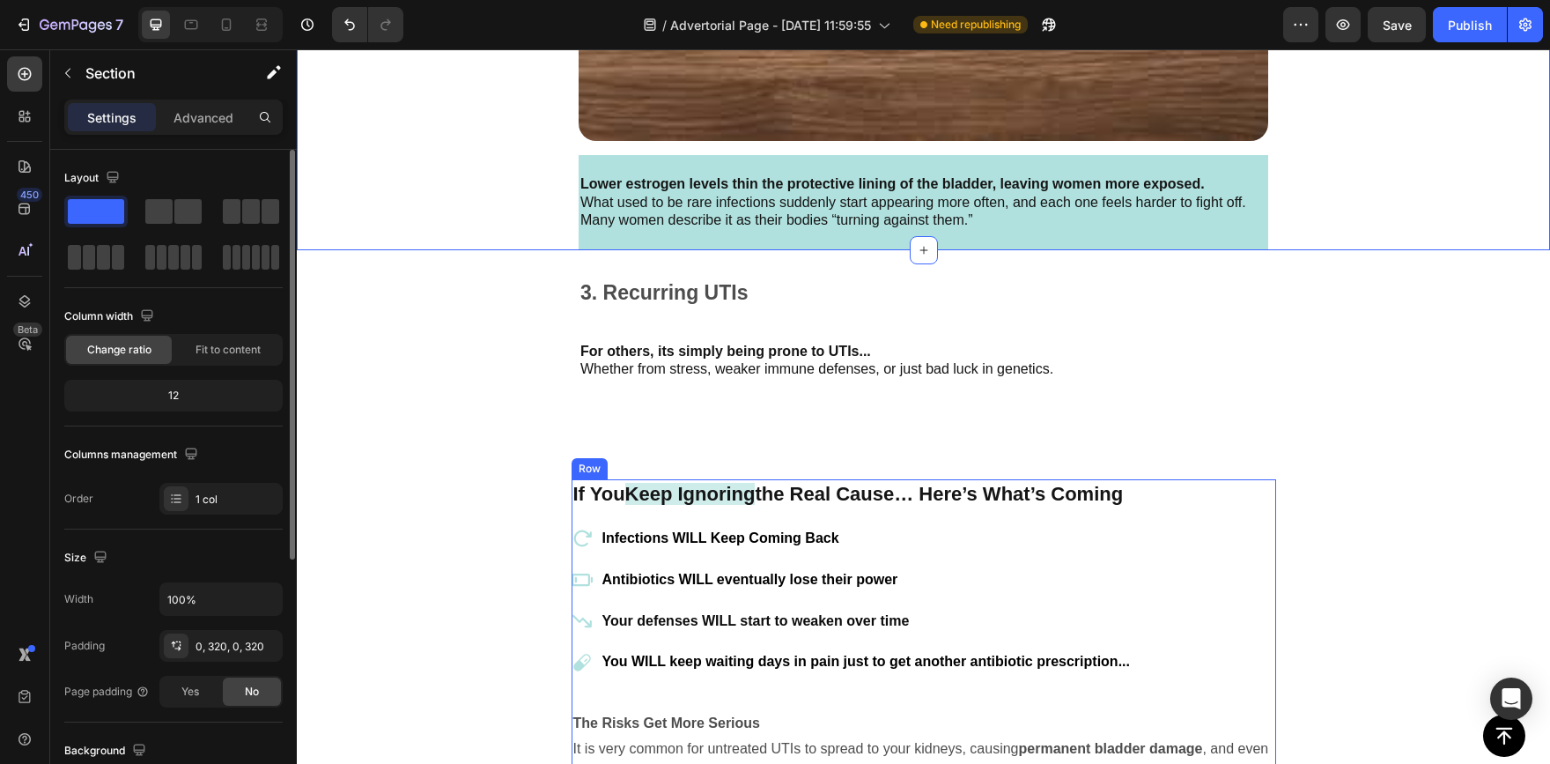
scroll to position [3550, 0]
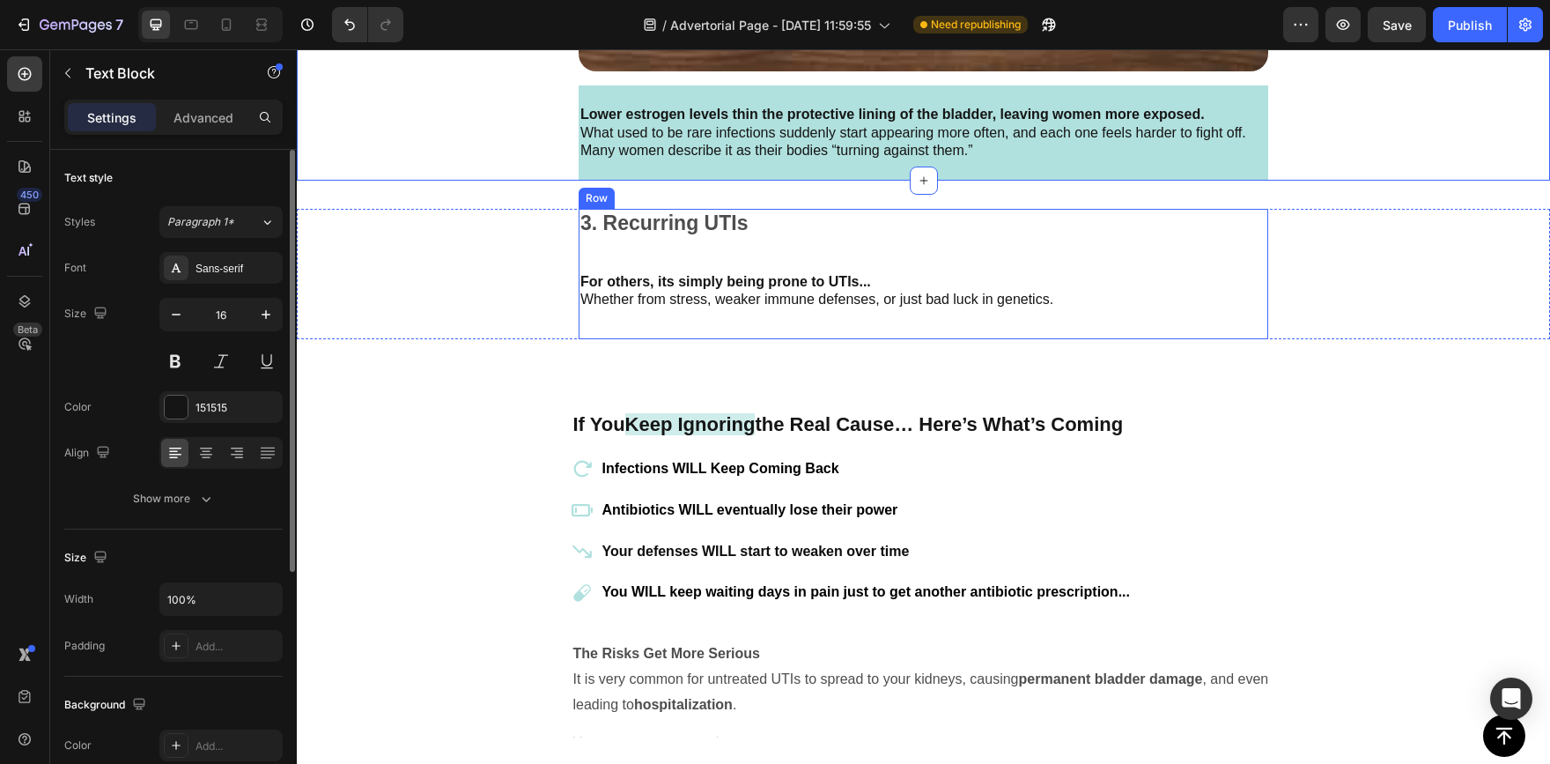
click at [798, 282] on p "For others, its simply being prone to UTIs..." at bounding box center [923, 282] width 686 height 18
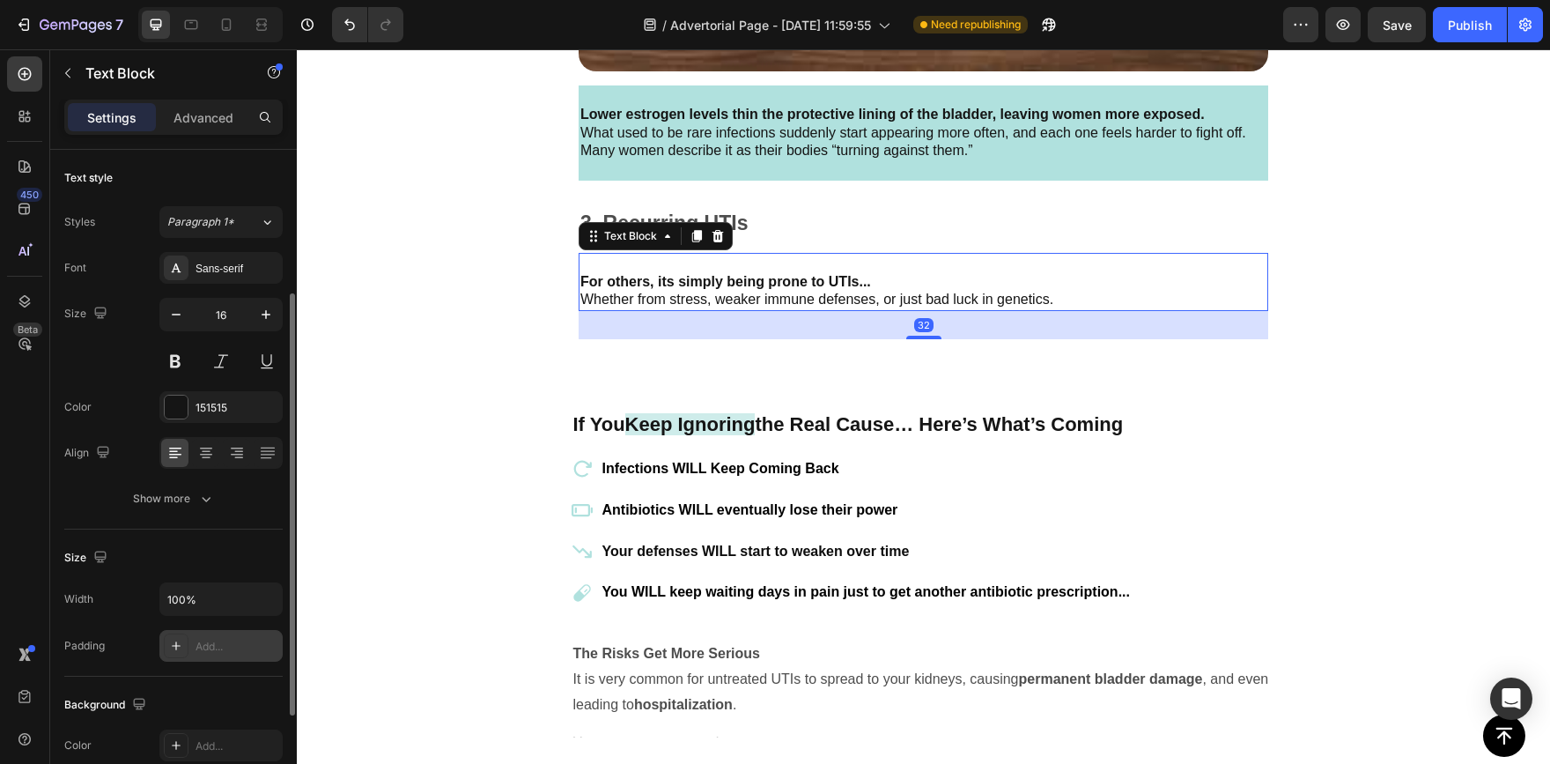
scroll to position [88, 0]
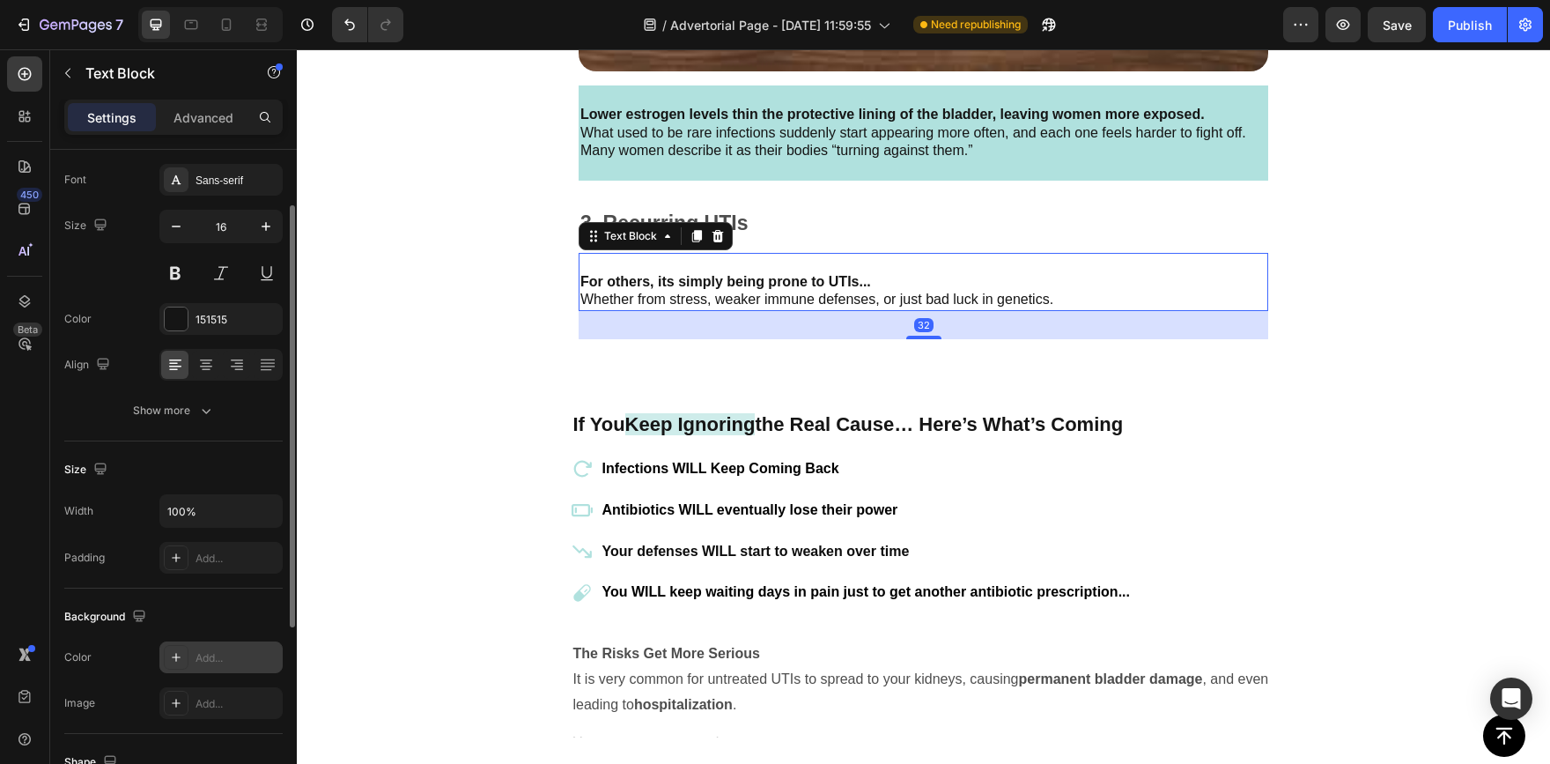
click at [175, 644] on div "Add..." at bounding box center [220, 657] width 123 height 32
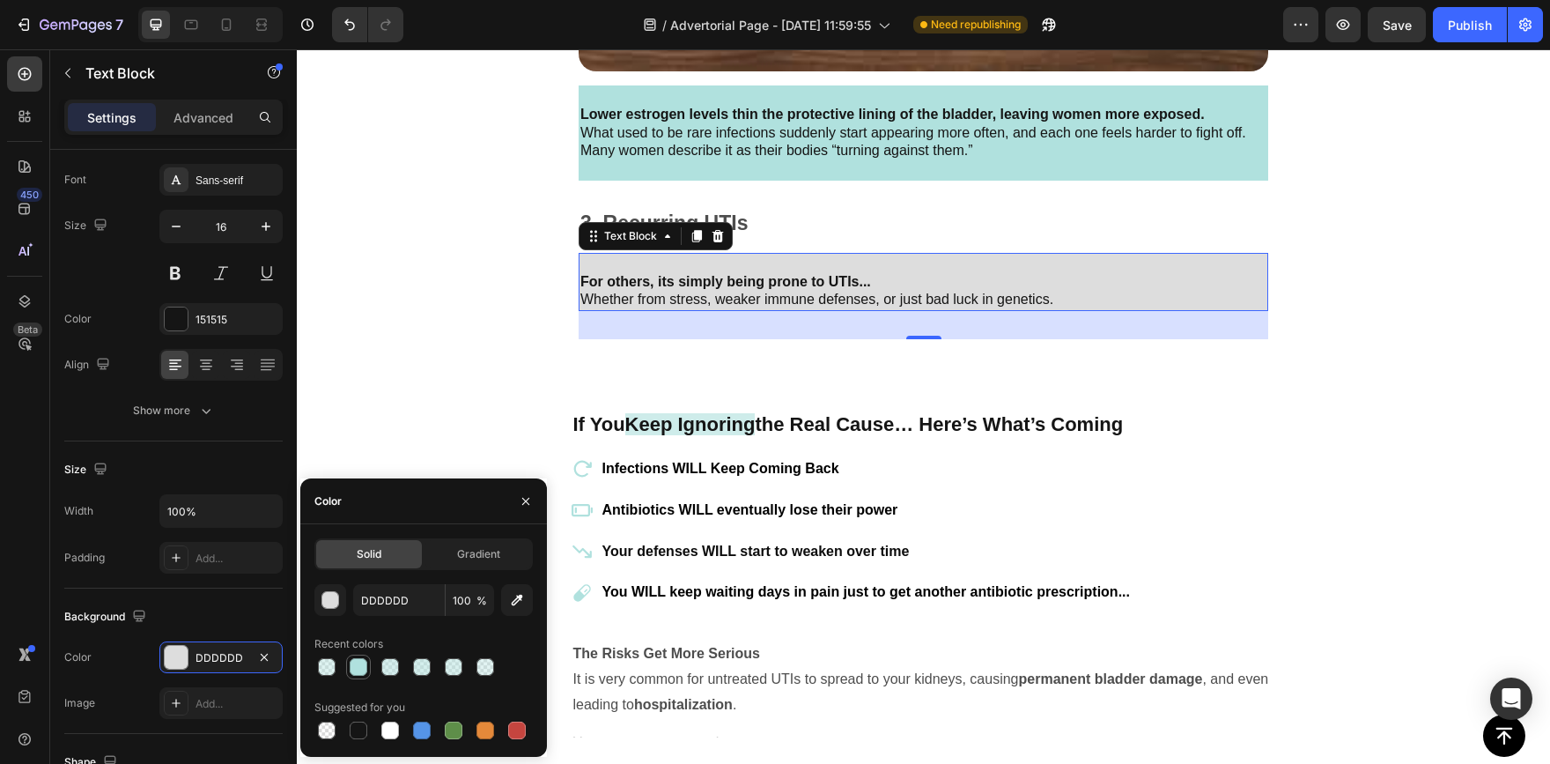
click at [366, 657] on div at bounding box center [358, 666] width 21 height 21
type input "B0E1DE"
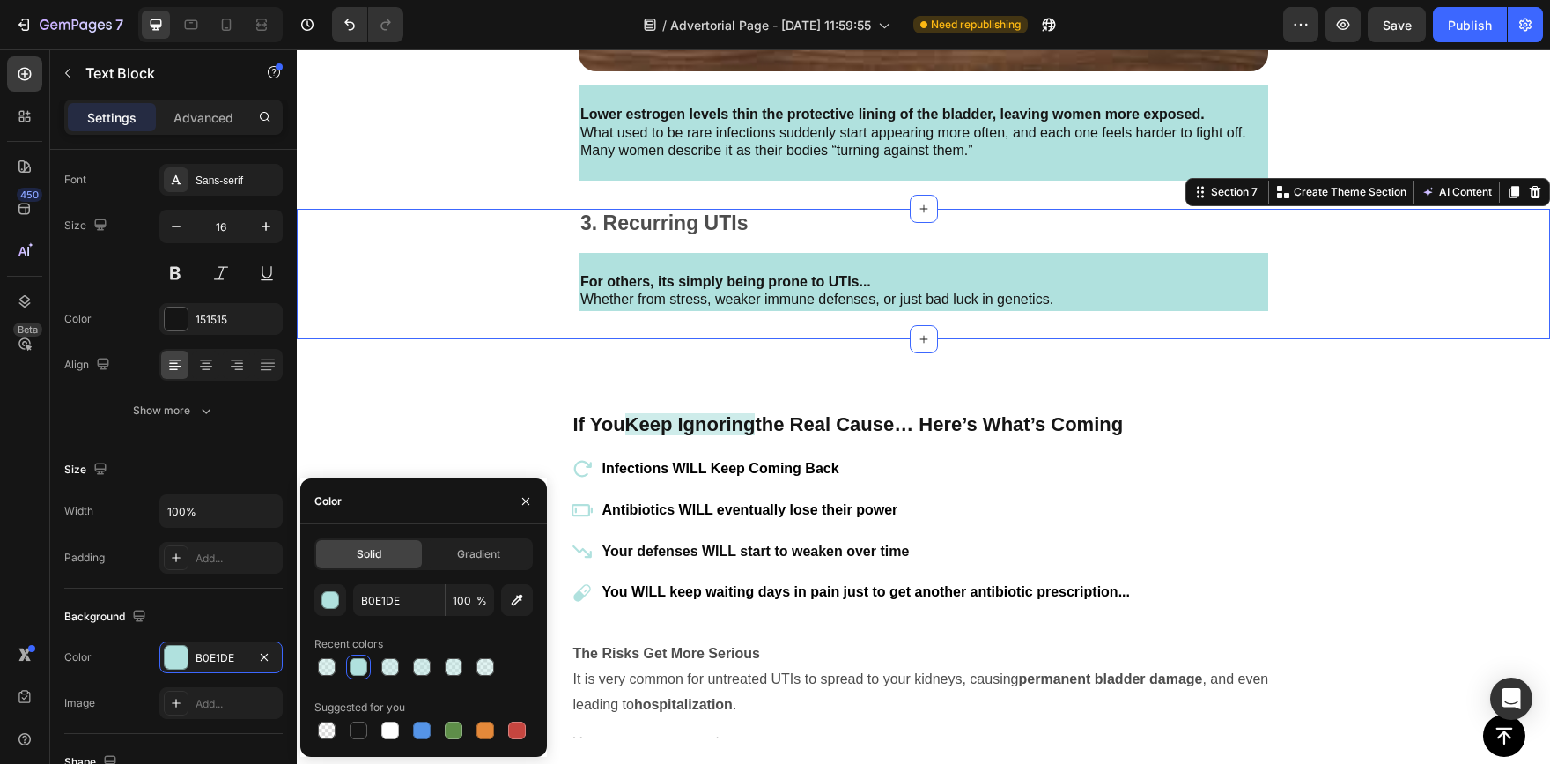
click at [407, 248] on div "3. Recurring UTIs Text Block For others, its simply being prone to UTIs... Whet…" at bounding box center [923, 274] width 1253 height 130
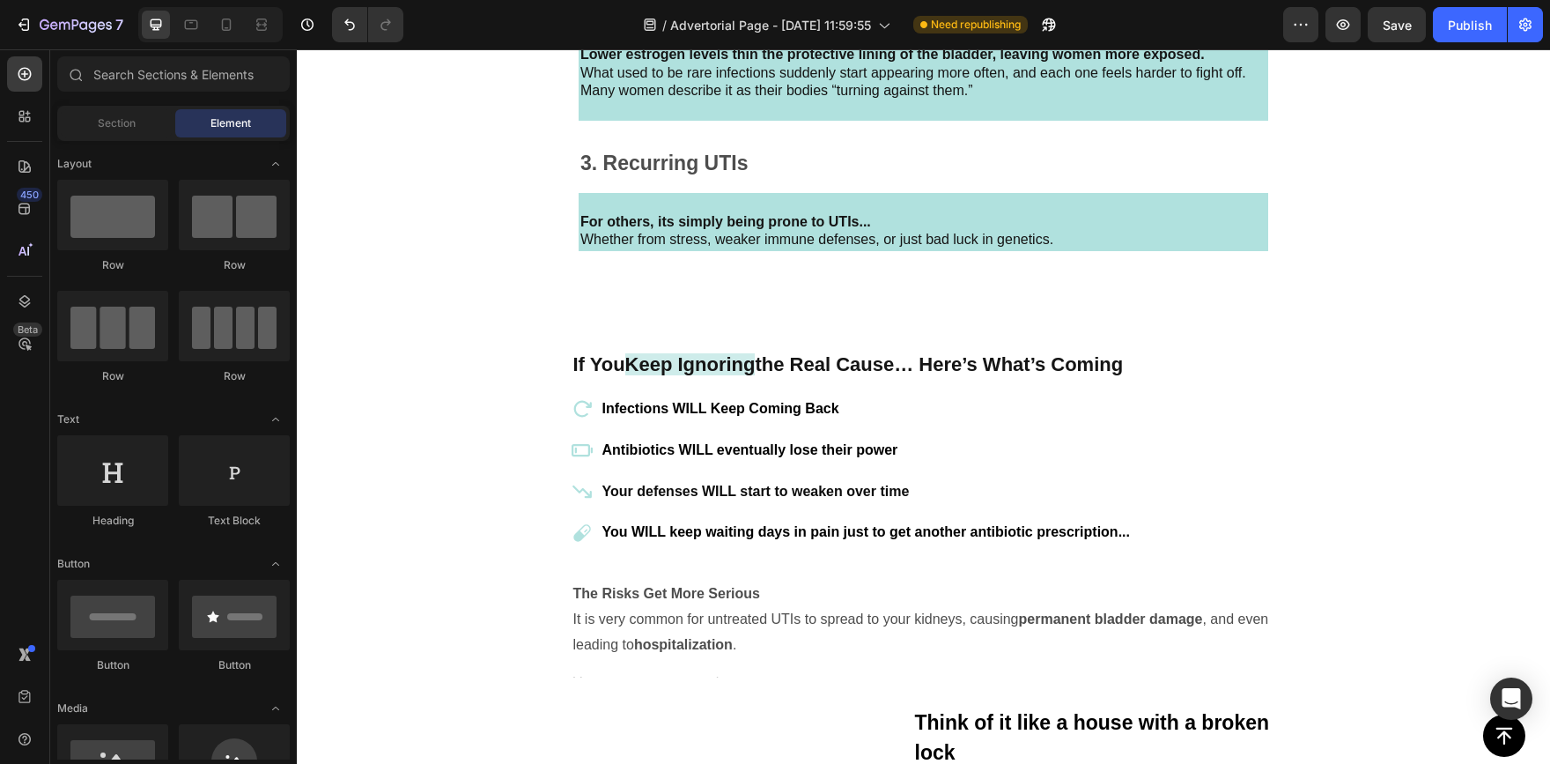
scroll to position [3513, 0]
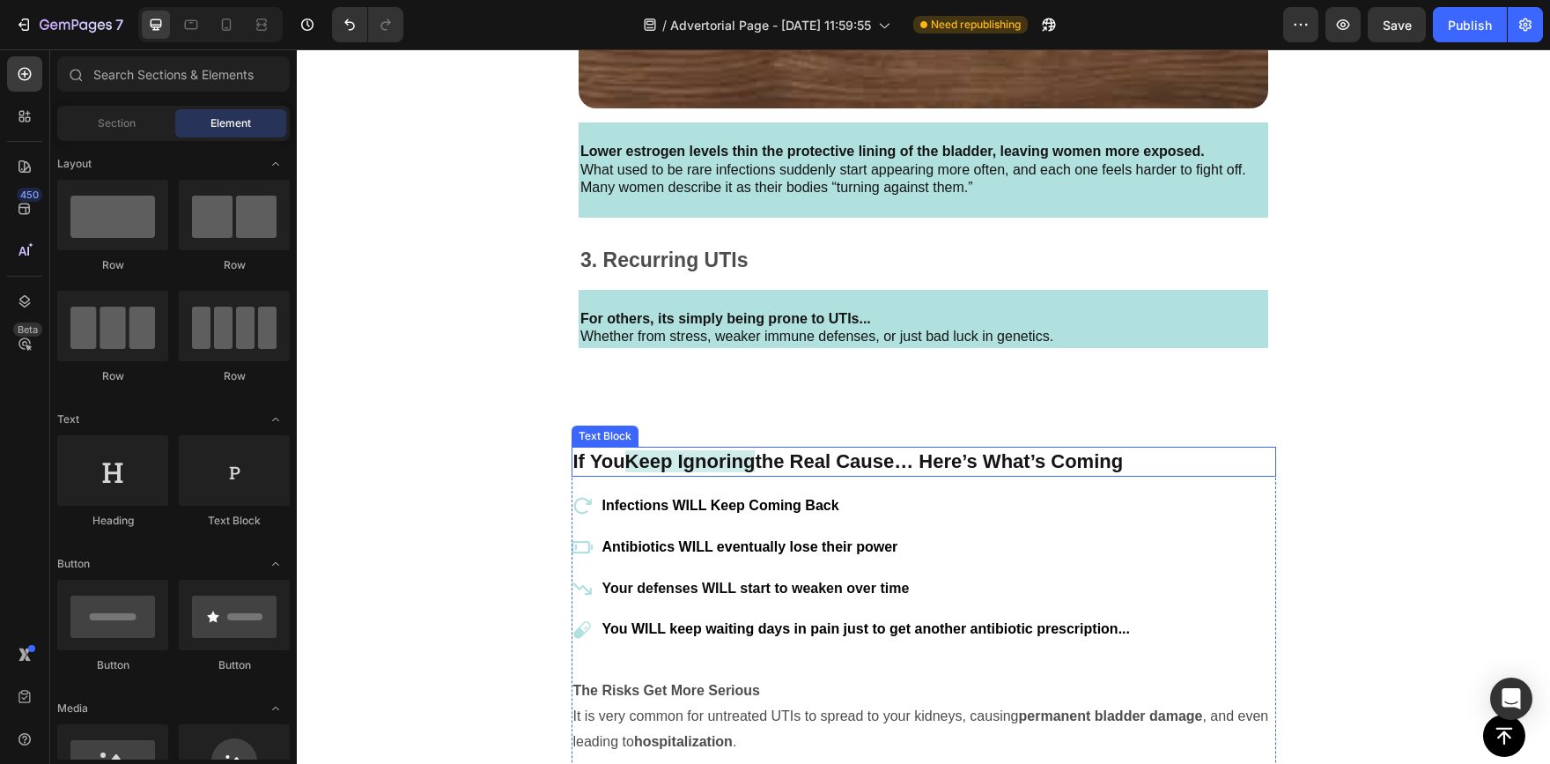
click at [1101, 448] on p "If You Keep Ignoring the Real Cause… Here’s What’s Coming" at bounding box center [923, 461] width 701 height 26
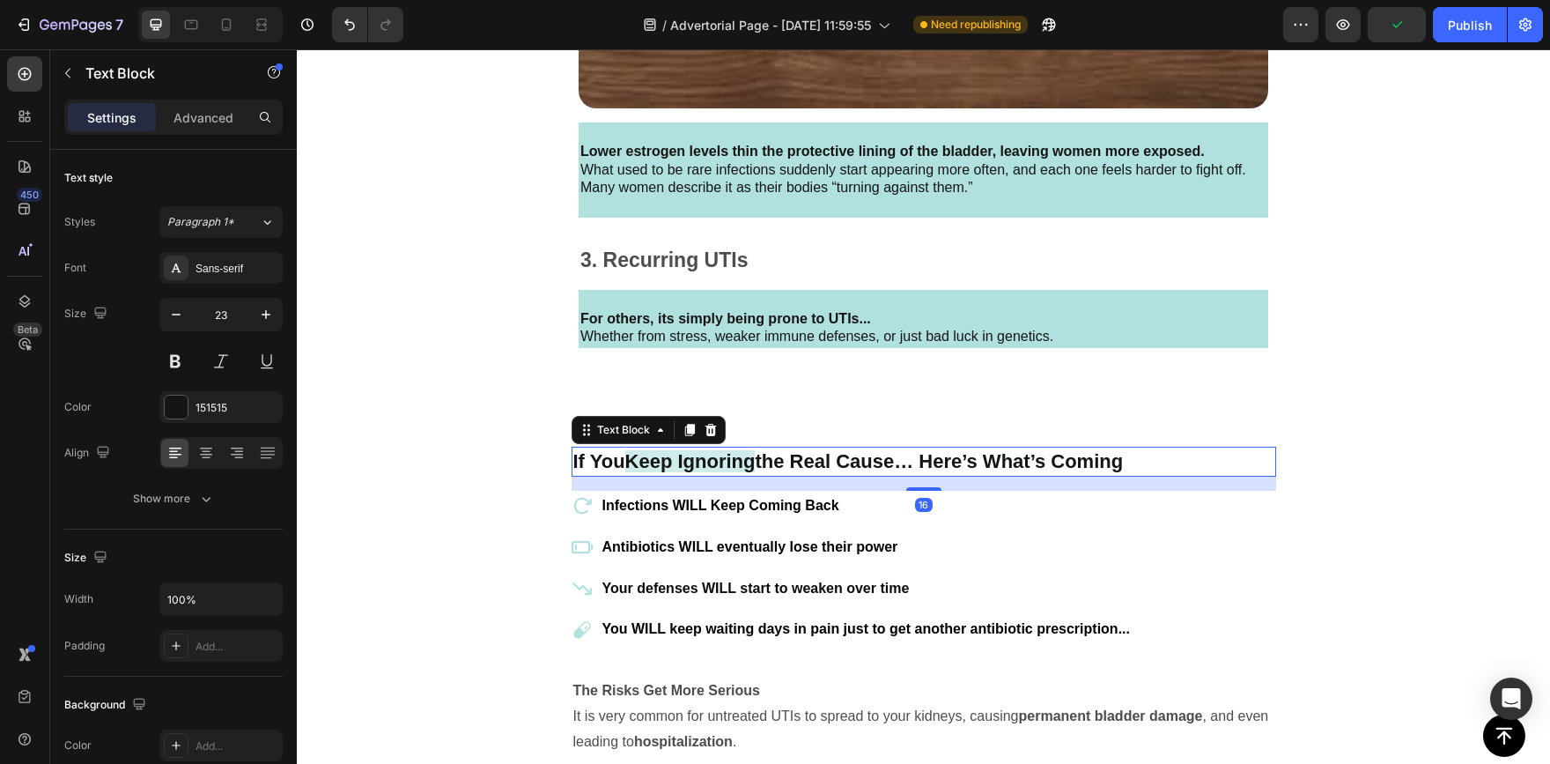
click at [1153, 453] on p "If You Keep Ignoring the Real Cause… Here’s What’s Coming" at bounding box center [923, 461] width 701 height 26
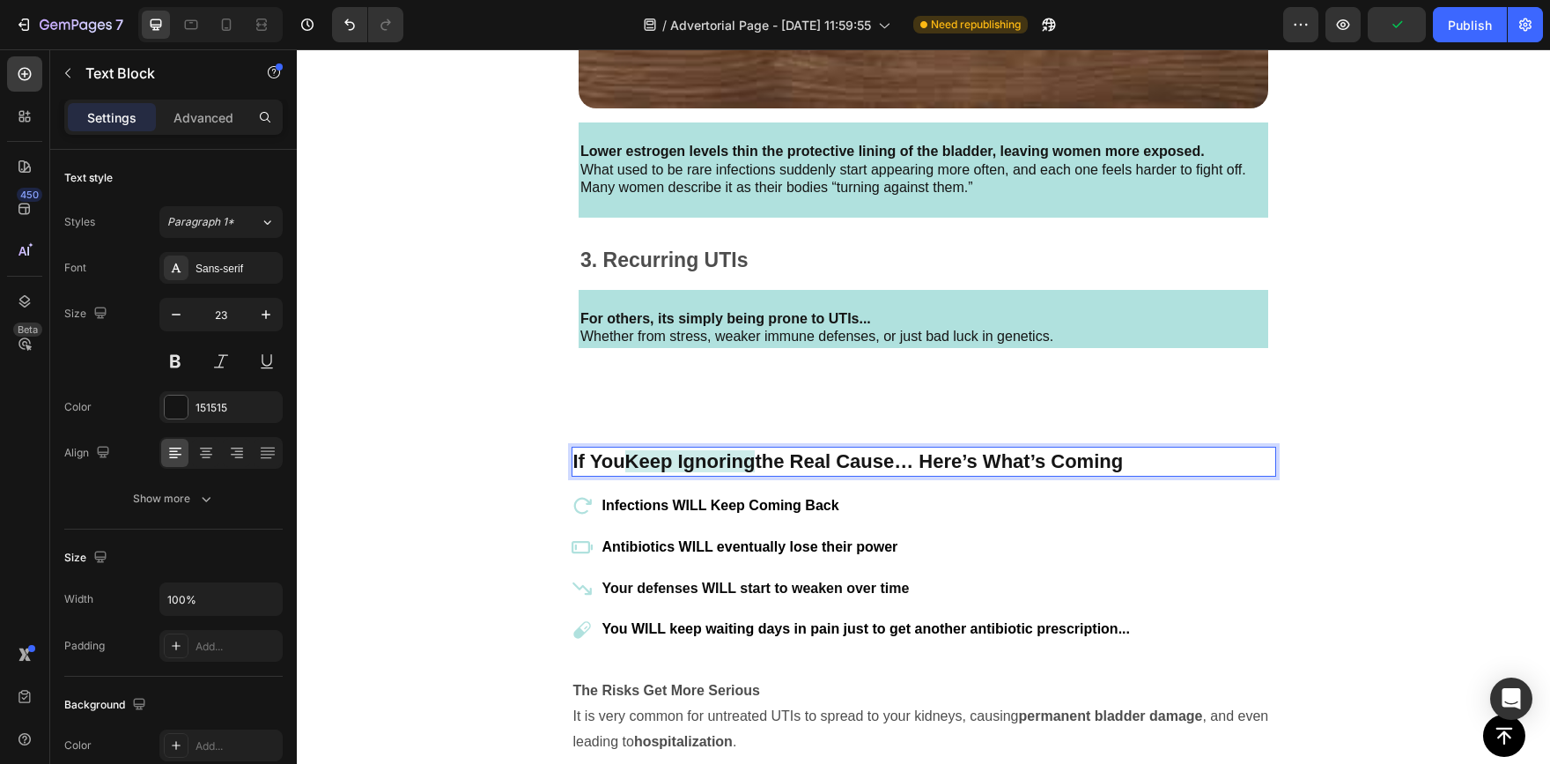
drag, startPoint x: 1167, startPoint y: 448, endPoint x: 565, endPoint y: 459, distance: 601.7
click at [572, 459] on div "If You Keep Ignoring the Real Cause… Here’s What’s Coming" at bounding box center [924, 462] width 705 height 30
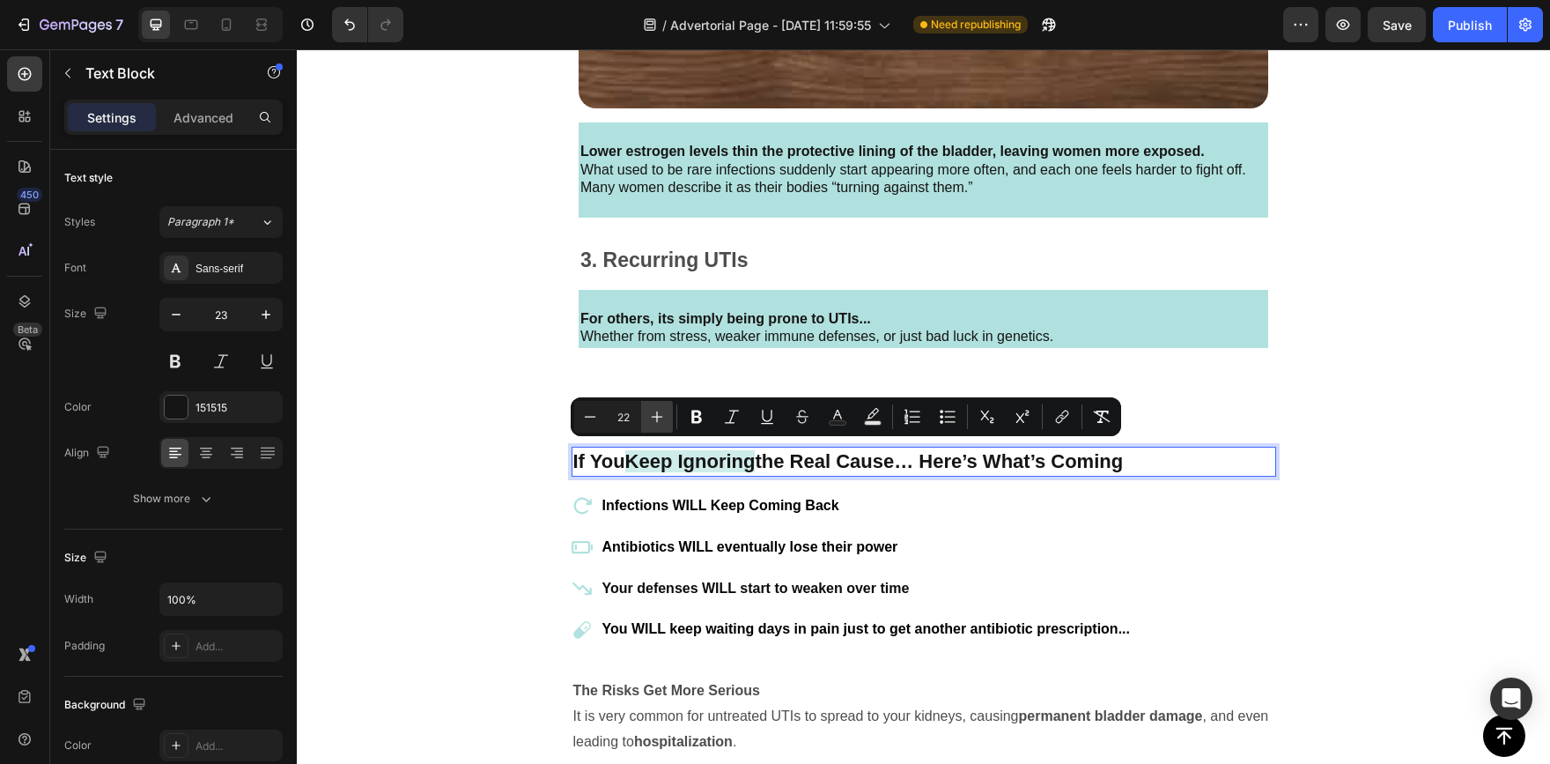
click at [656, 408] on icon "Editor contextual toolbar" at bounding box center [657, 417] width 18 height 18
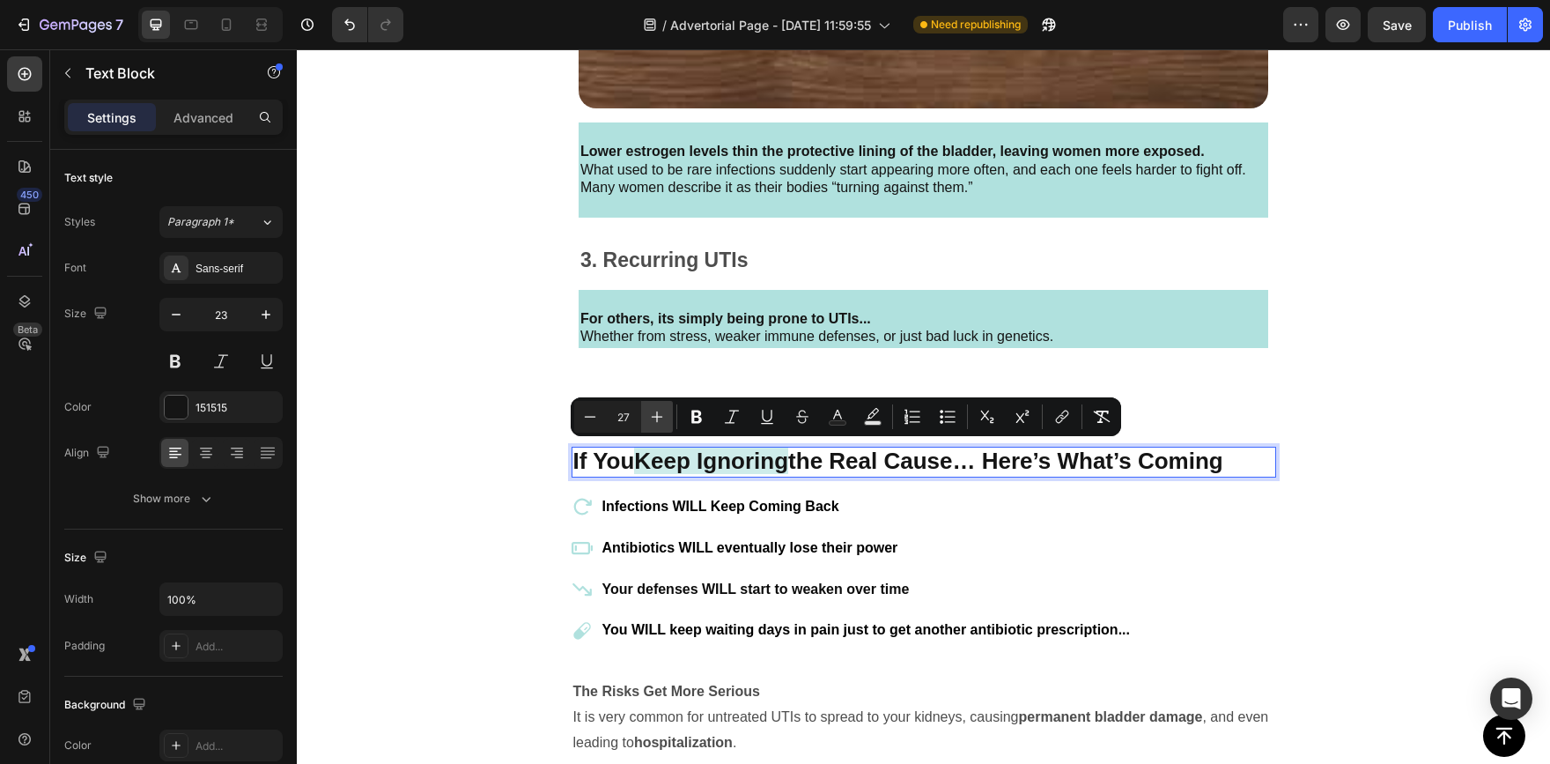
click at [656, 408] on icon "Editor contextual toolbar" at bounding box center [657, 417] width 18 height 18
type input "28"
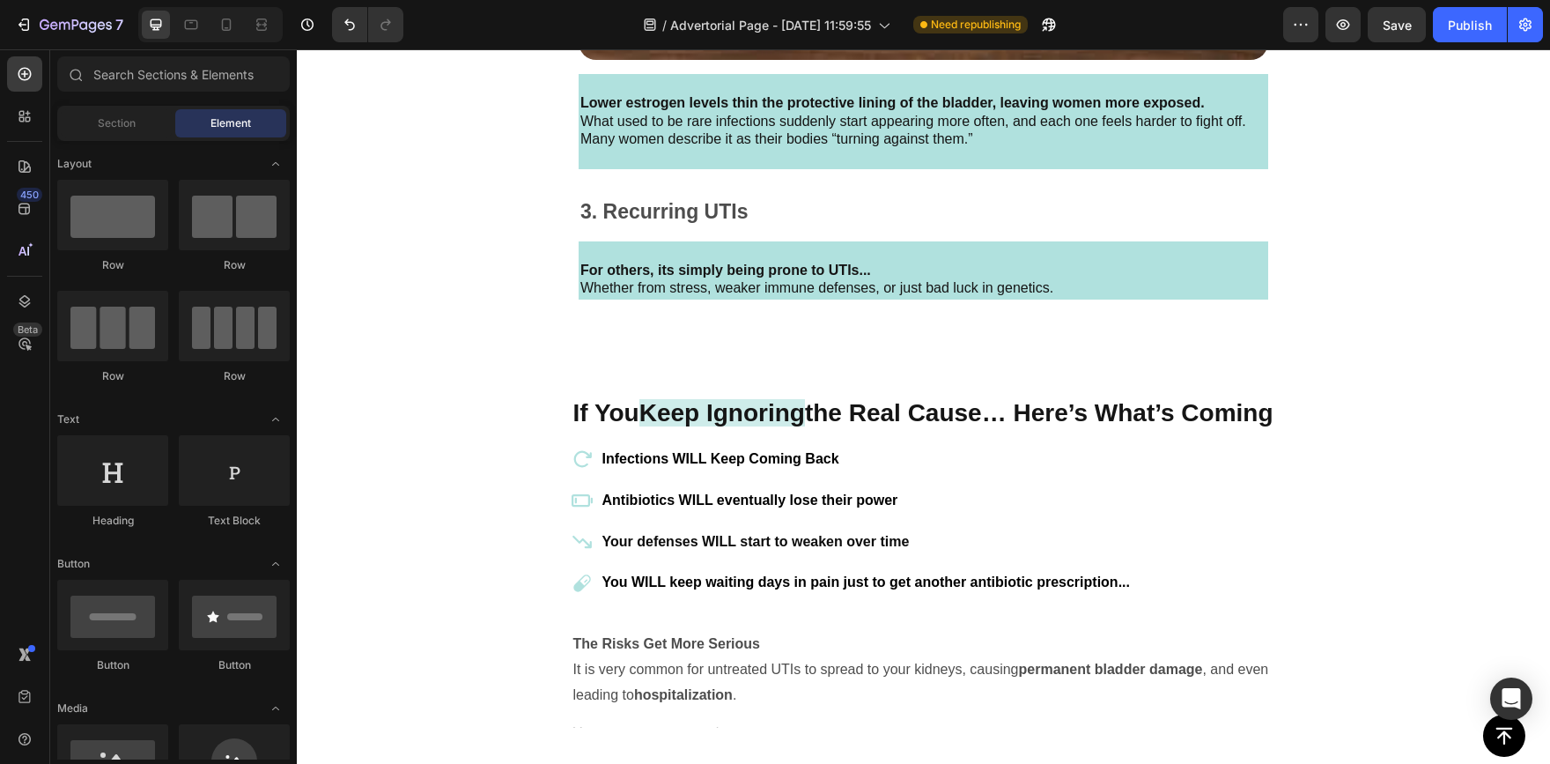
scroll to position [3587, 0]
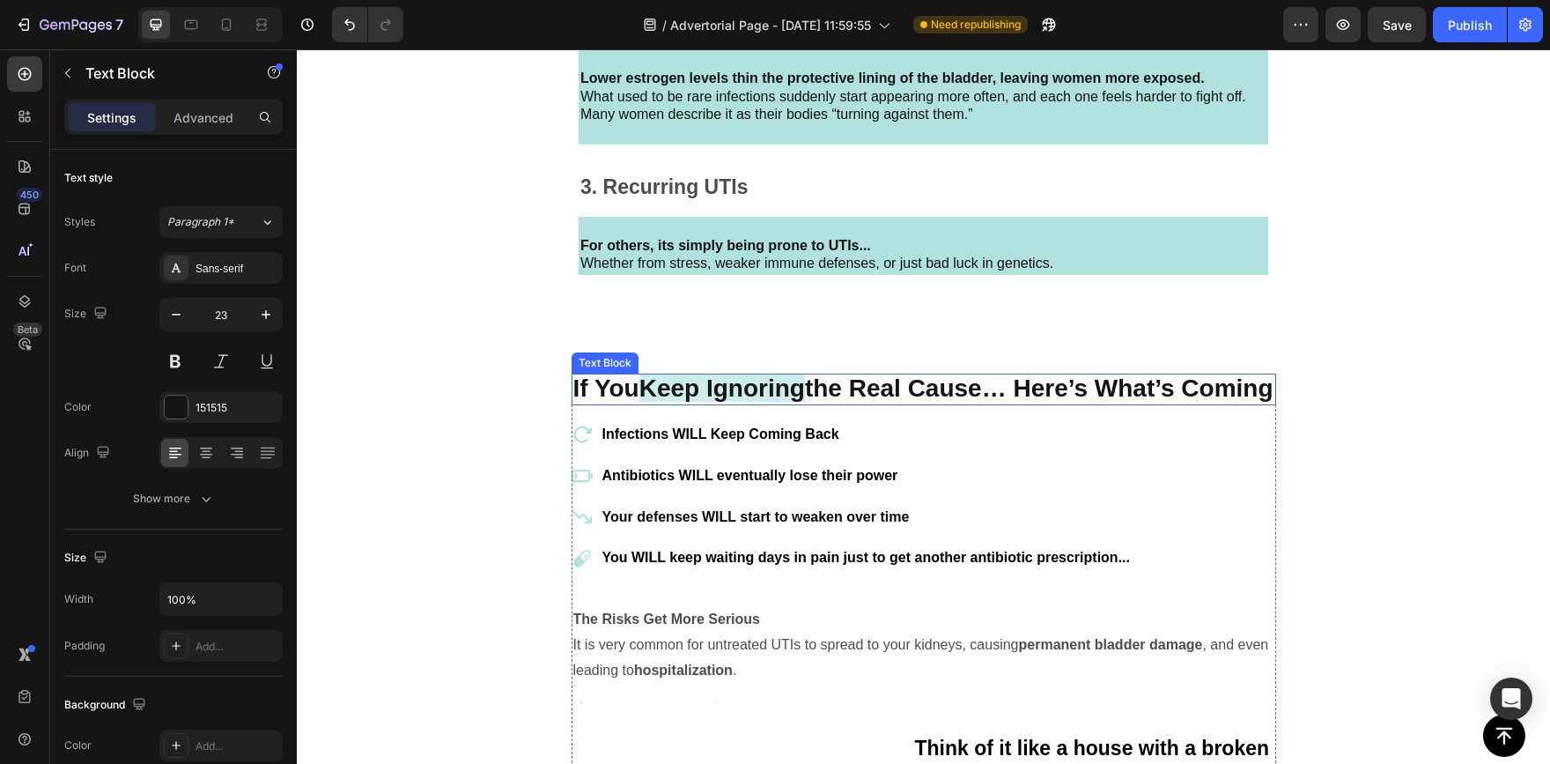
click at [954, 403] on p "If You Keep Ignoring the Real Cause… Here’s What’s Coming" at bounding box center [923, 389] width 701 height 28
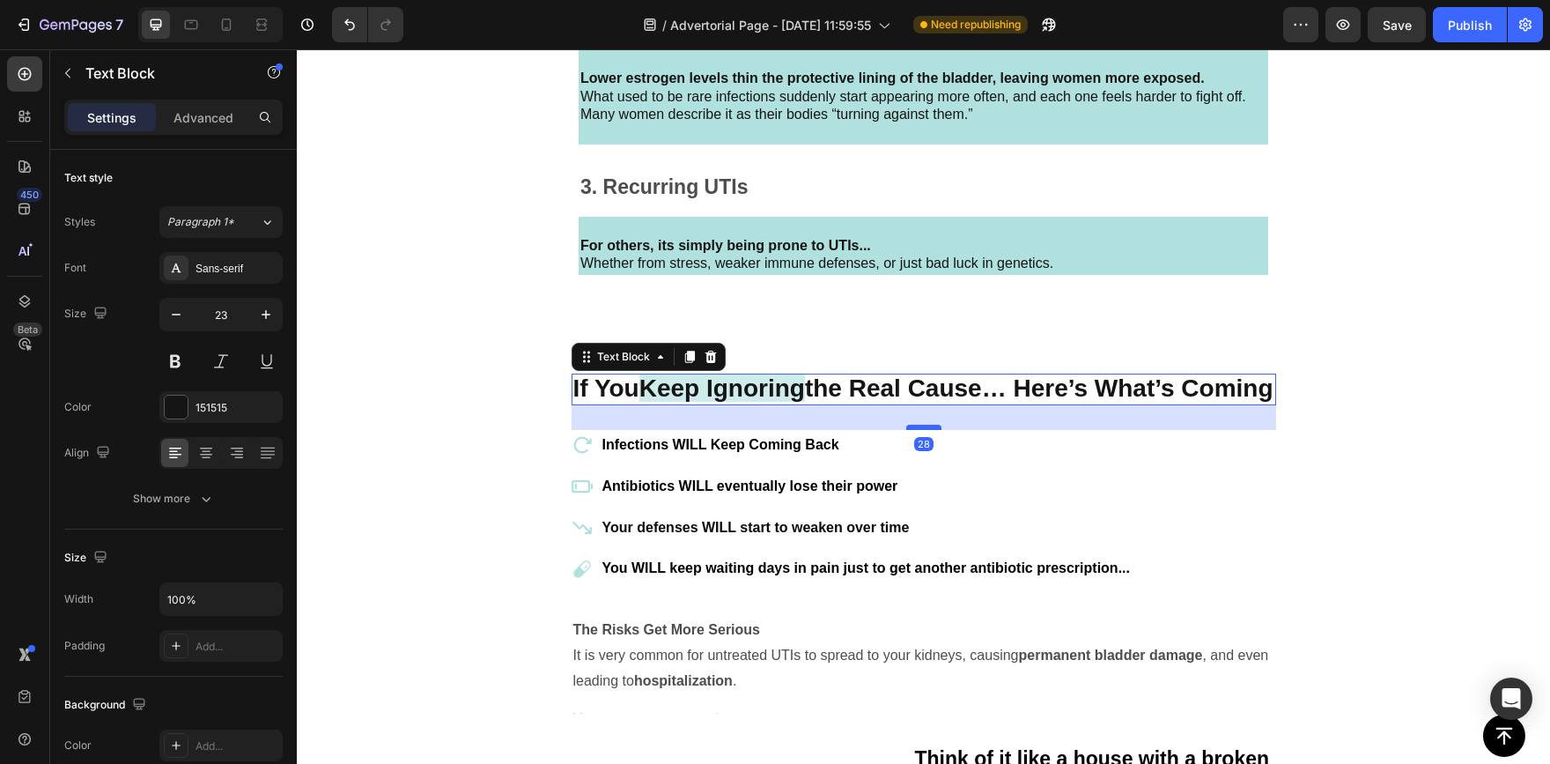
drag, startPoint x: 923, startPoint y: 437, endPoint x: 920, endPoint y: 447, distance: 10.9
click at [920, 430] on div at bounding box center [923, 427] width 35 height 5
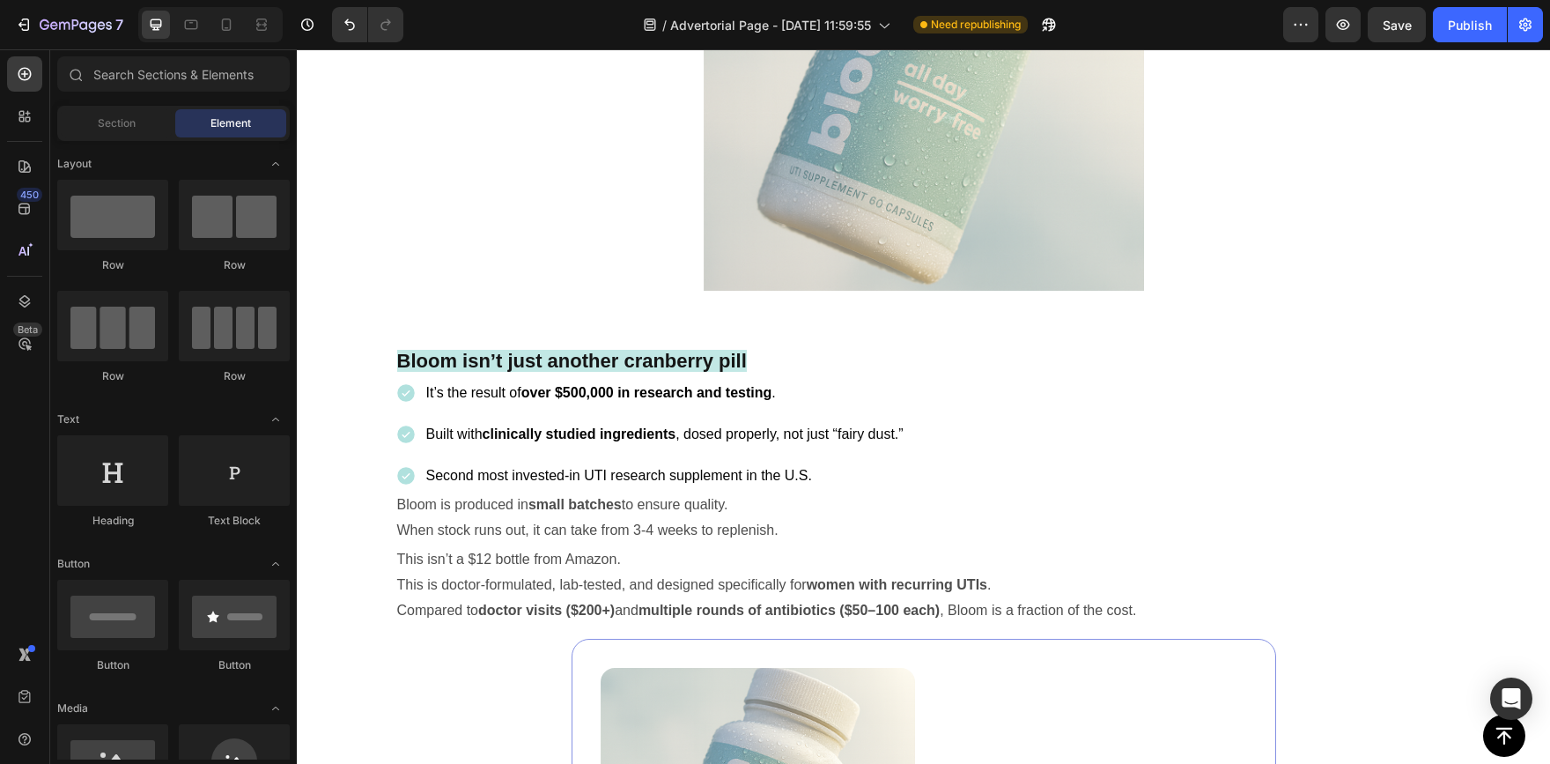
scroll to position [6505, 0]
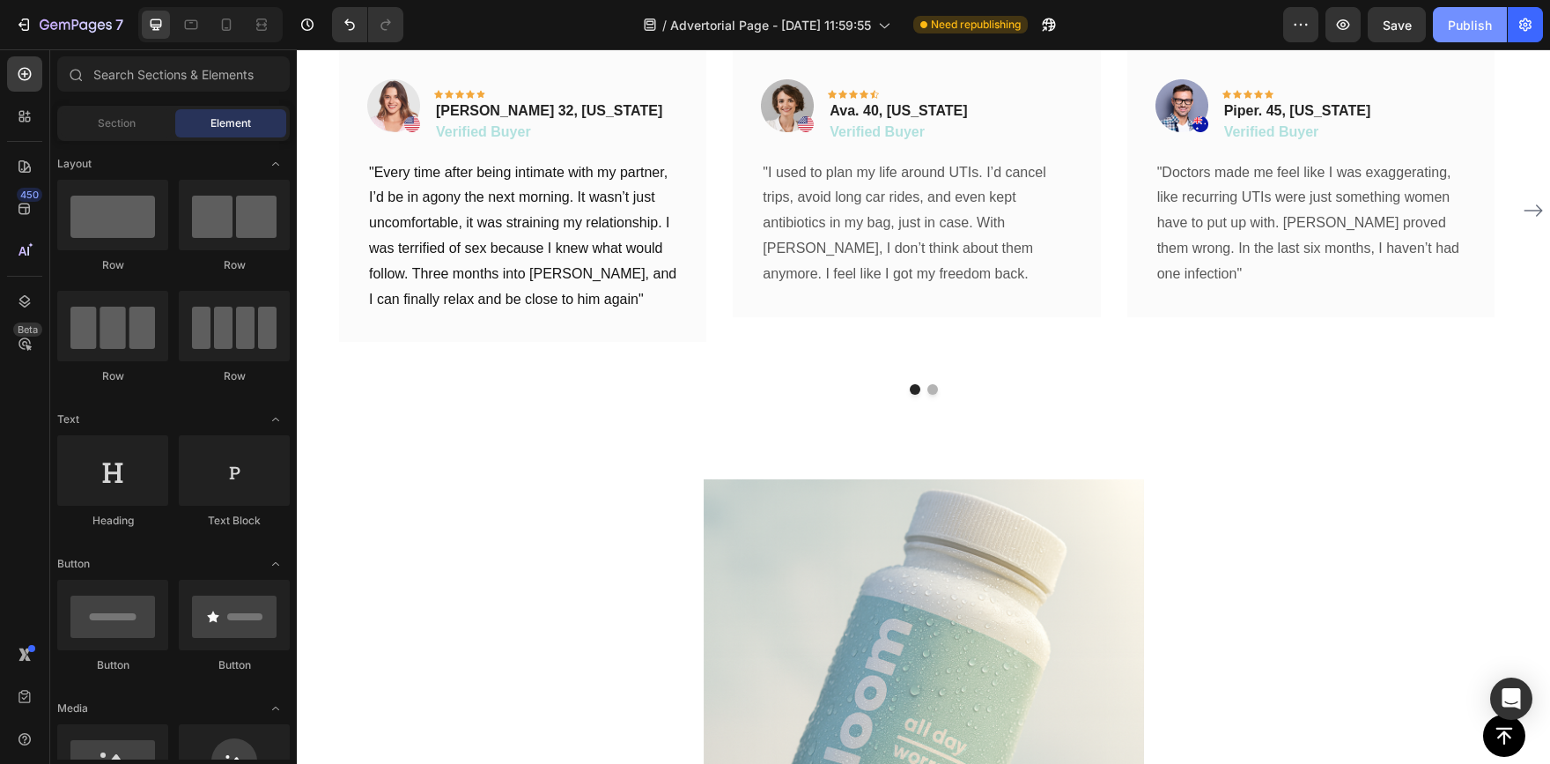
click at [1471, 16] on div "Publish" at bounding box center [1470, 25] width 44 height 18
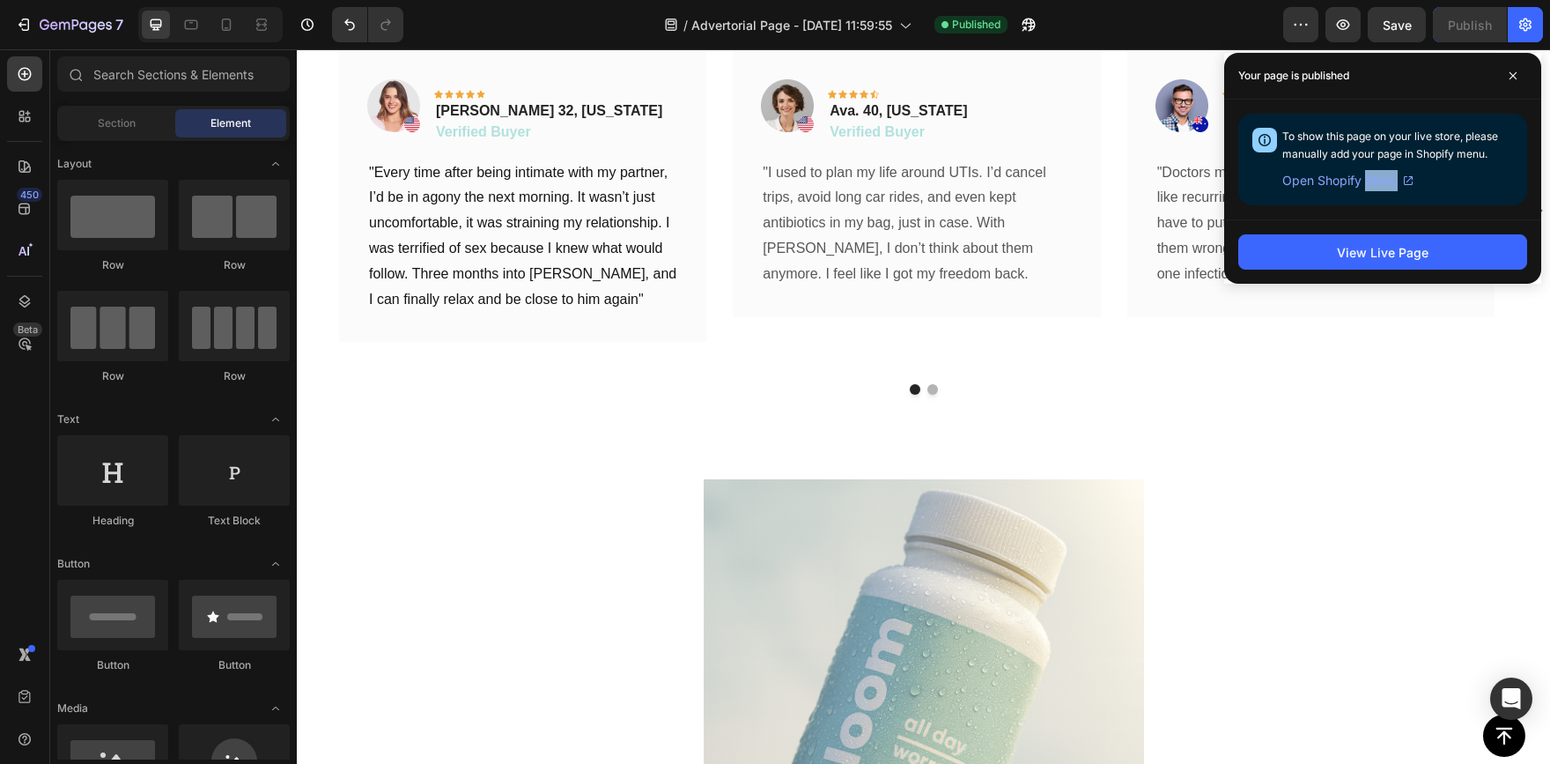
drag, startPoint x: 1368, startPoint y: 179, endPoint x: 1385, endPoint y: 191, distance: 21.5
click at [1431, 197] on div "To show this page on your live store, please manually add your page in Shopify …" at bounding box center [1382, 160] width 289 height 92
click at [1327, 178] on span "Open Shopify Menu" at bounding box center [1339, 180] width 115 height 21
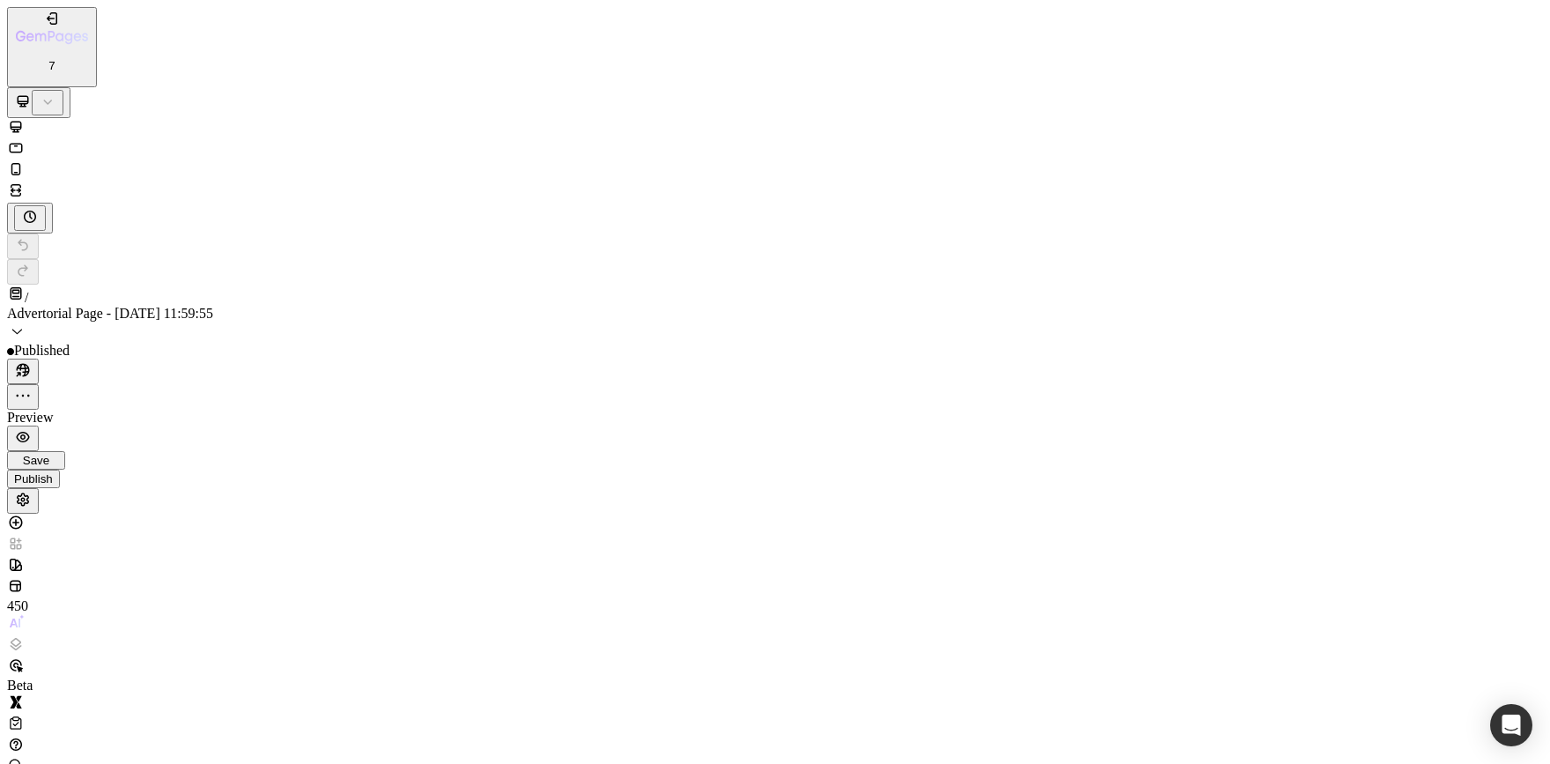
click at [212, 160] on div at bounding box center [775, 170] width 1536 height 21
click at [32, 361] on icon "button" at bounding box center [23, 370] width 18 height 18
click at [25, 160] on icon at bounding box center [16, 169] width 18 height 18
click at [864, 284] on div "/ Advertorial Page - Aug 20, 11:59:55" at bounding box center [775, 313] width 1536 height 58
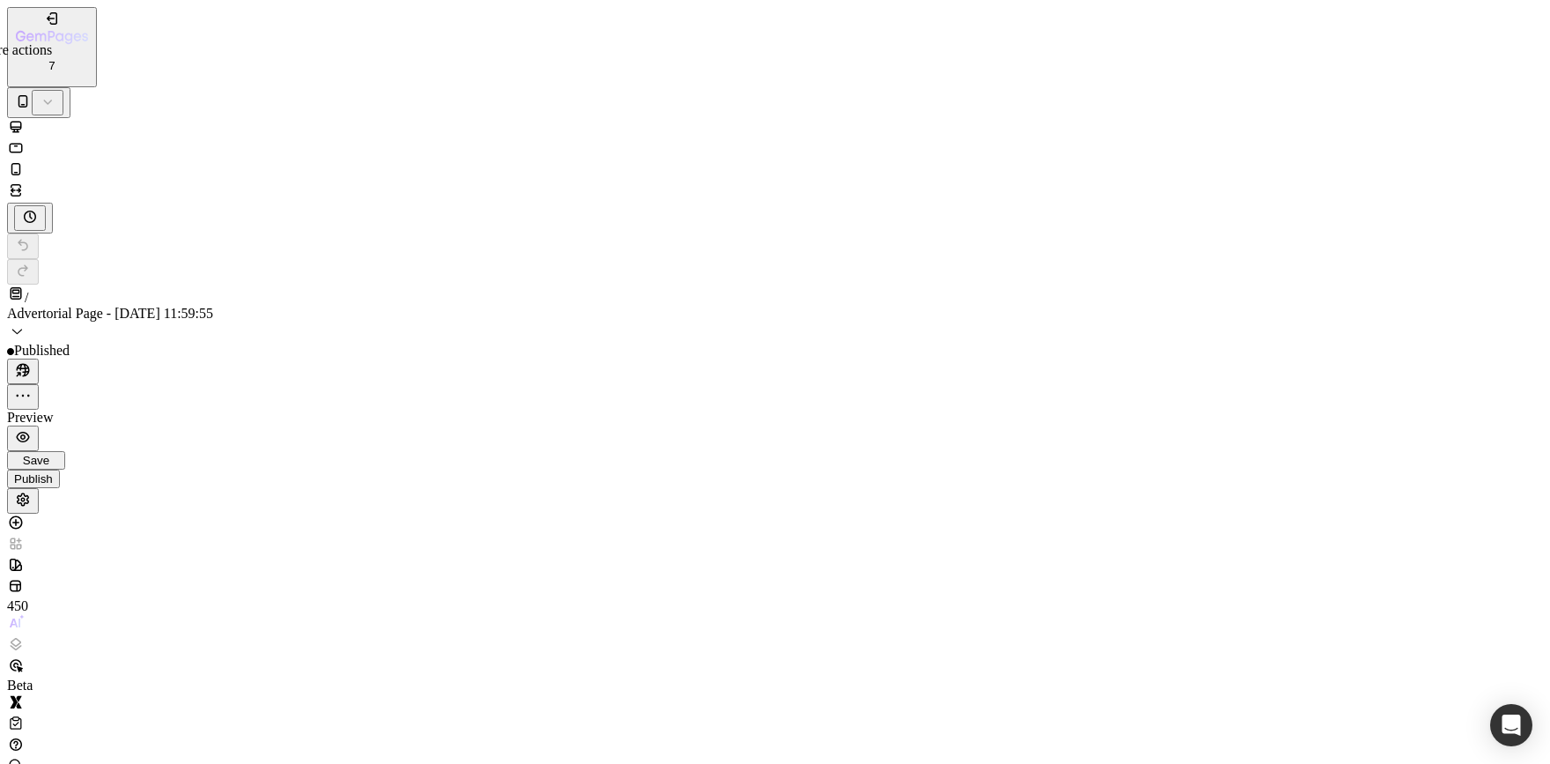
click at [32, 387] on icon "button" at bounding box center [23, 396] width 18 height 18
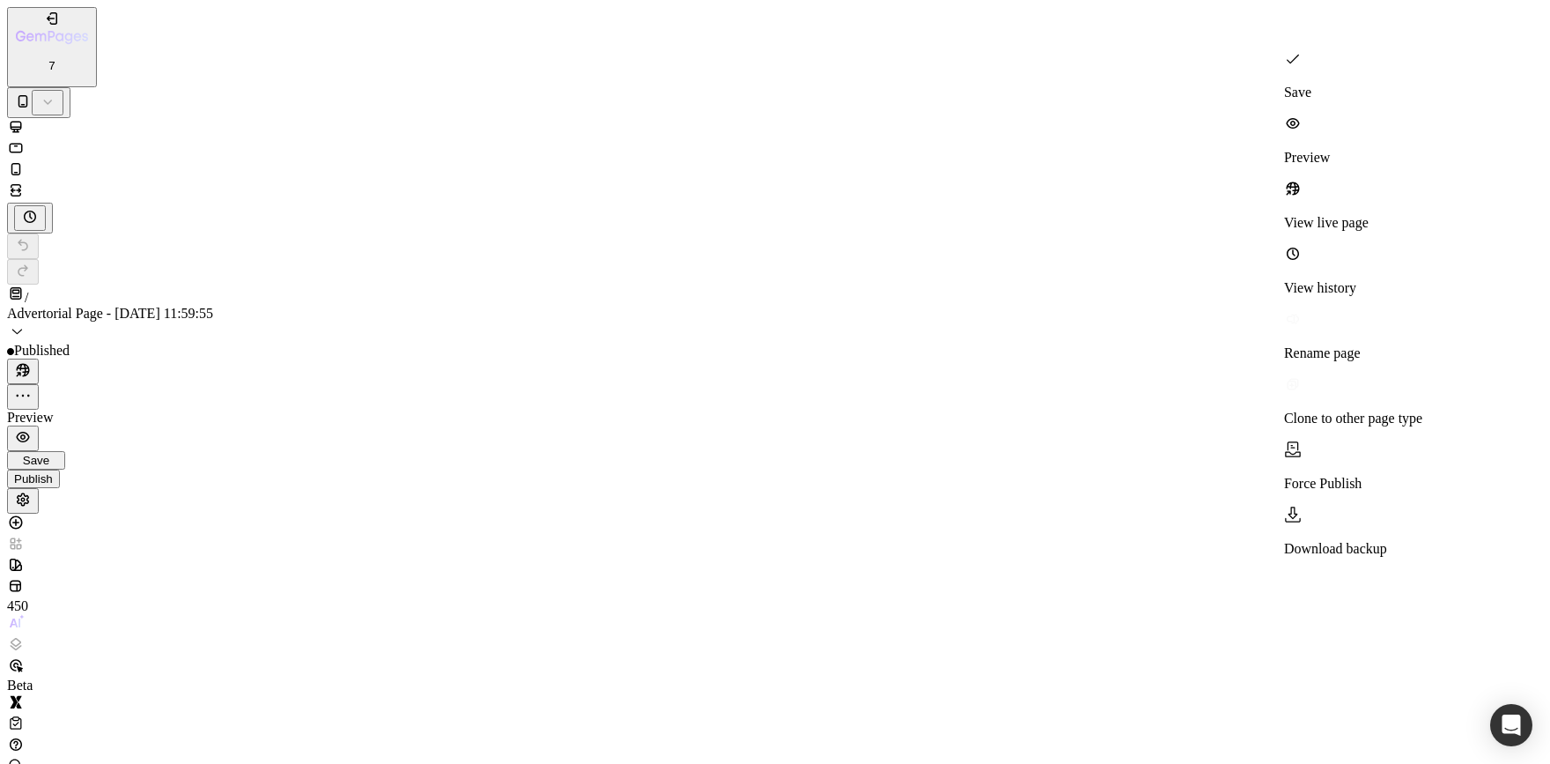
click at [1419, 410] on p "Clone to other page type" at bounding box center [1353, 418] width 138 height 16
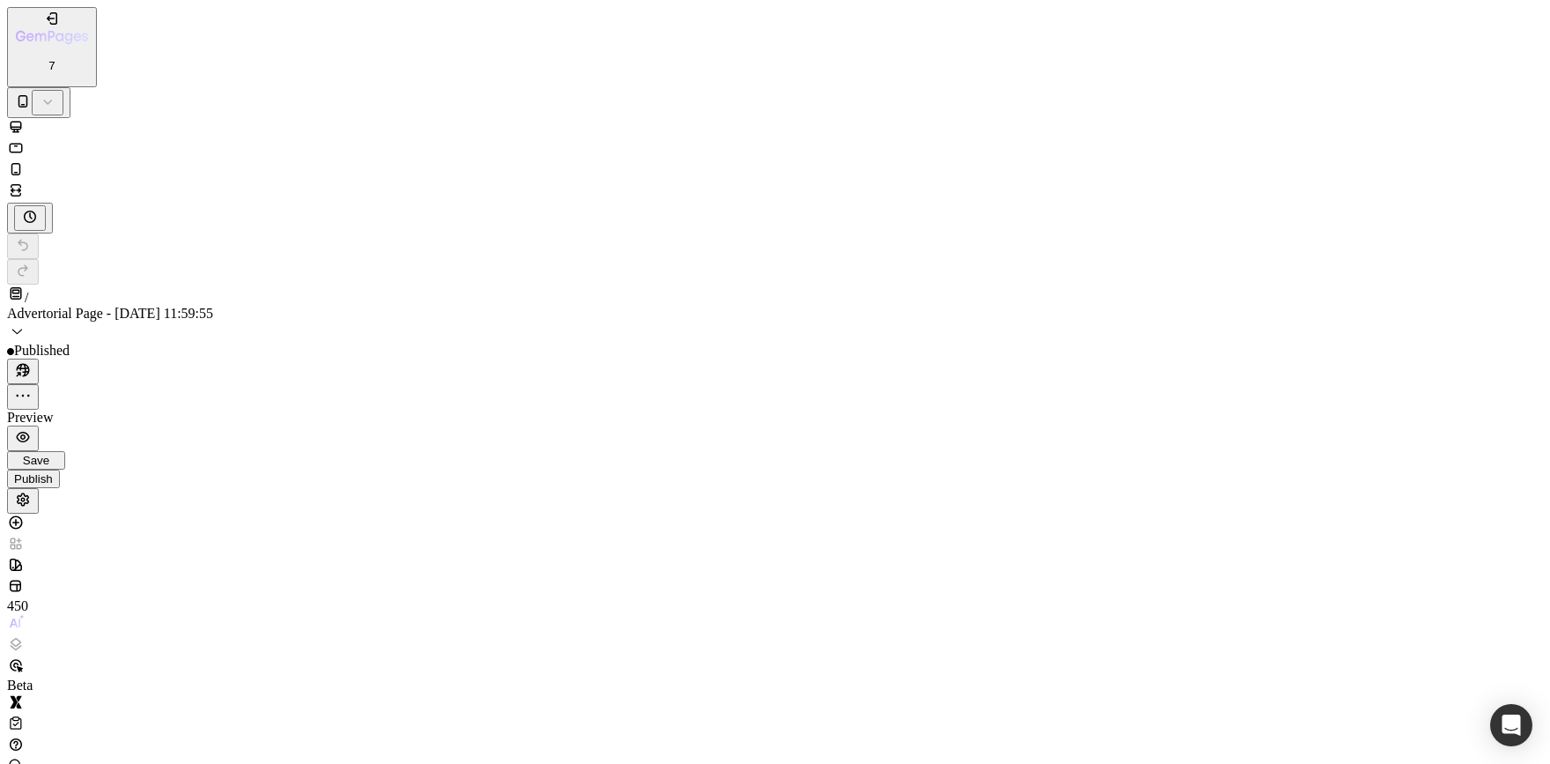
click at [158, 102] on div "Blog post" at bounding box center [79, 94] width 158 height 16
click at [32, 387] on icon "button" at bounding box center [23, 396] width 18 height 18
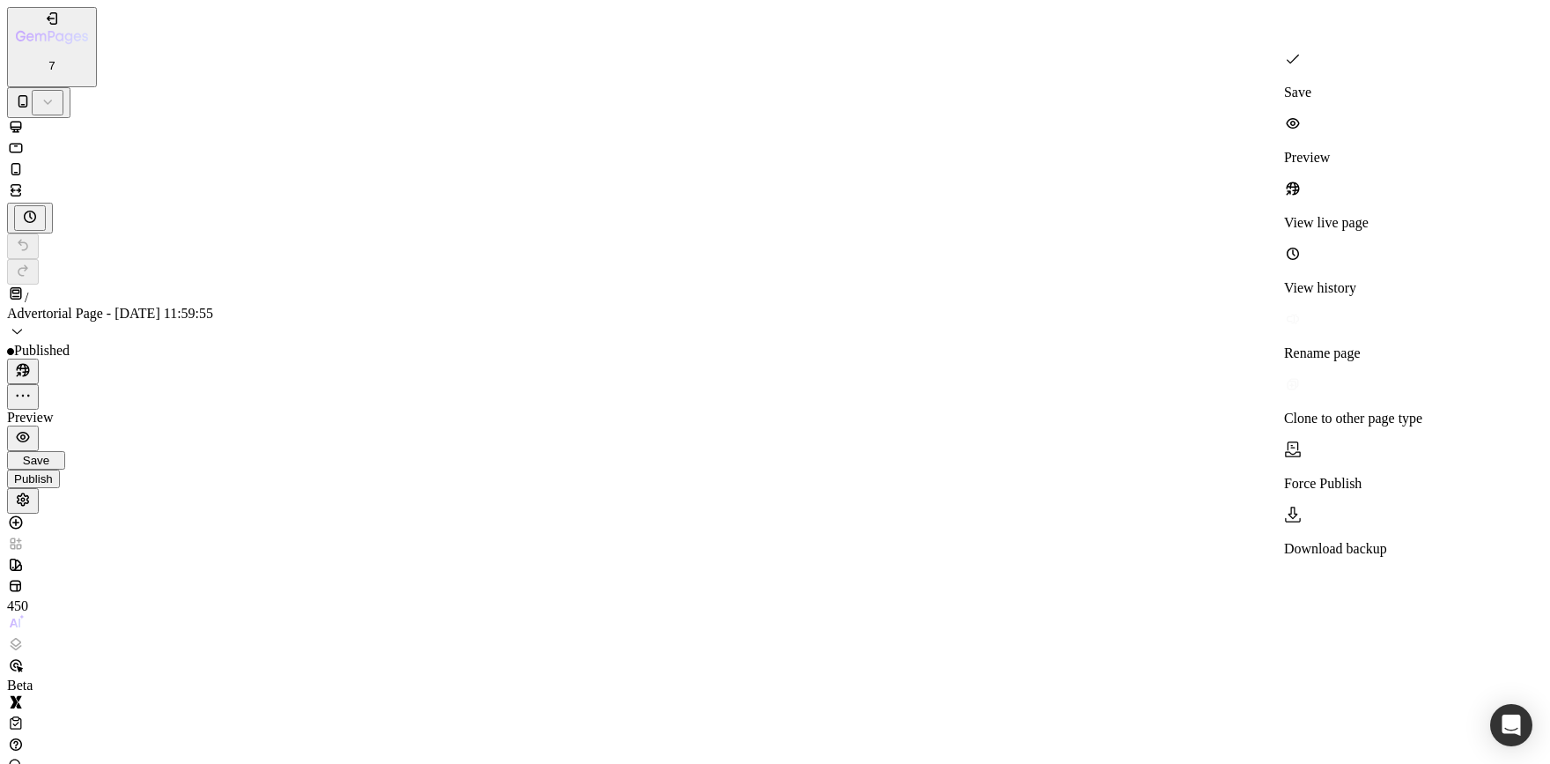
click at [1368, 541] on p "Download backup" at bounding box center [1353, 549] width 138 height 16
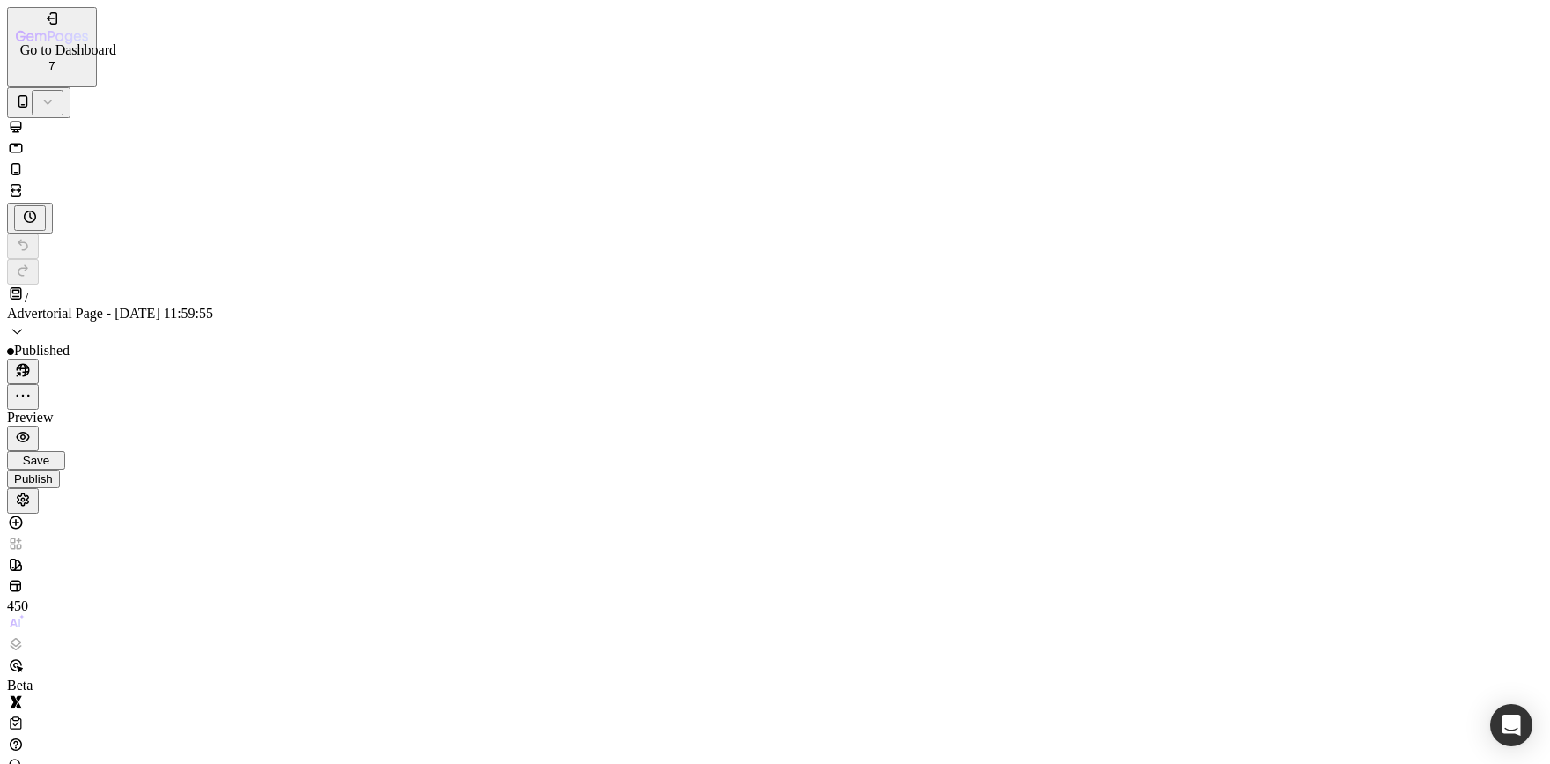
click at [43, 17] on icon "button" at bounding box center [52, 19] width 18 height 18
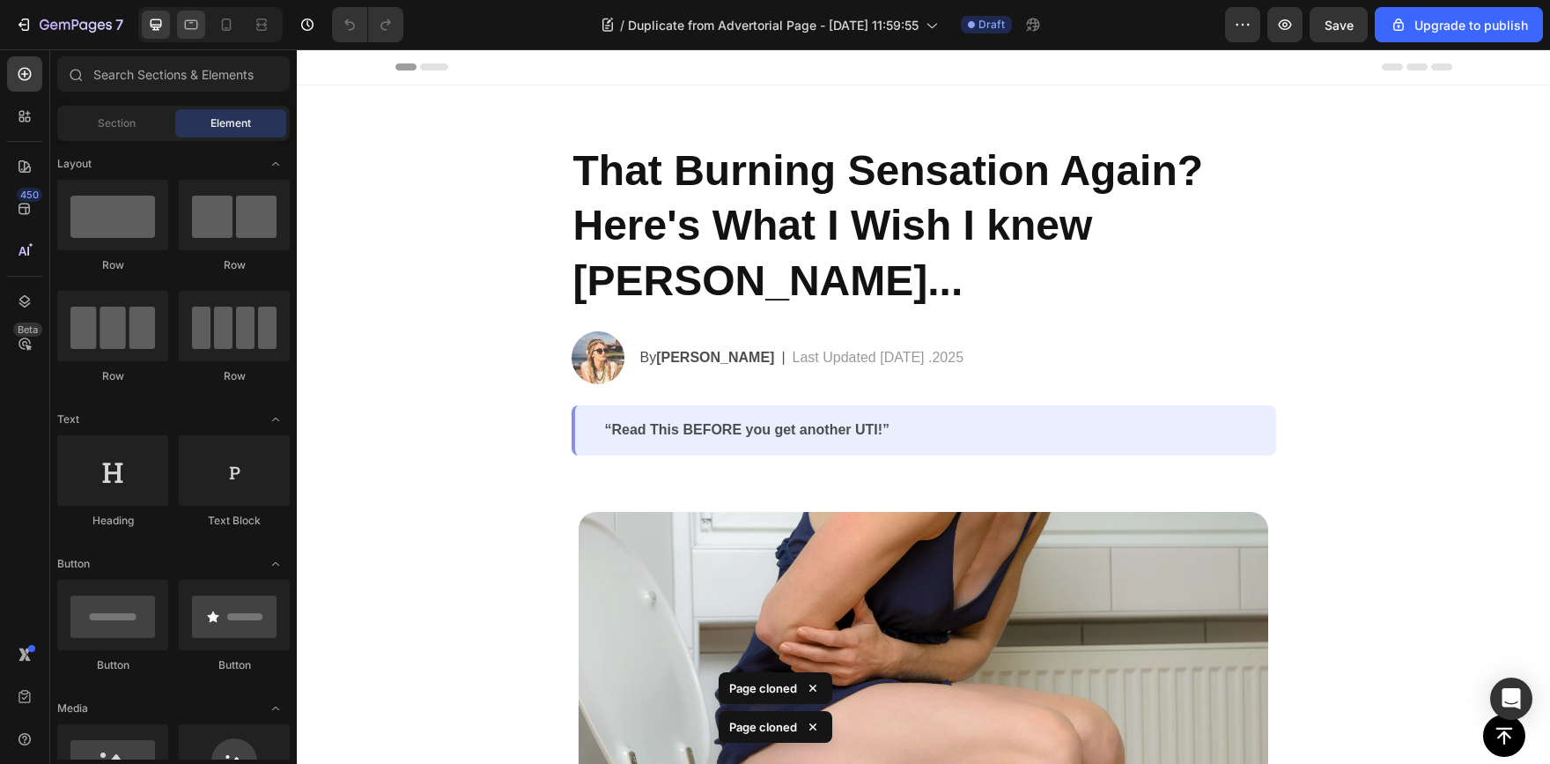
click at [190, 18] on icon at bounding box center [191, 25] width 18 height 18
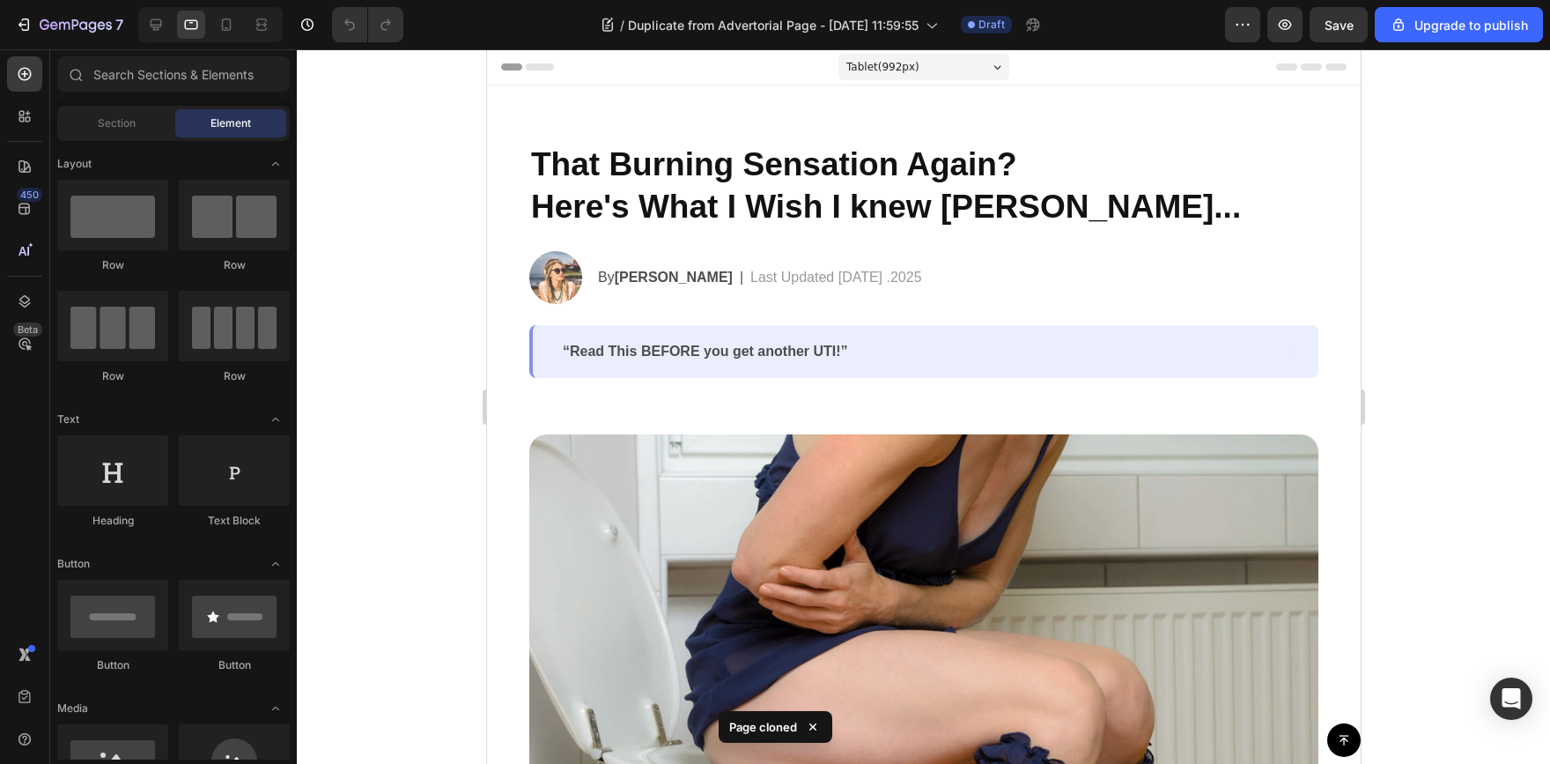
click at [211, 18] on div at bounding box center [210, 24] width 144 height 35
click at [225, 18] on icon at bounding box center [227, 25] width 18 height 18
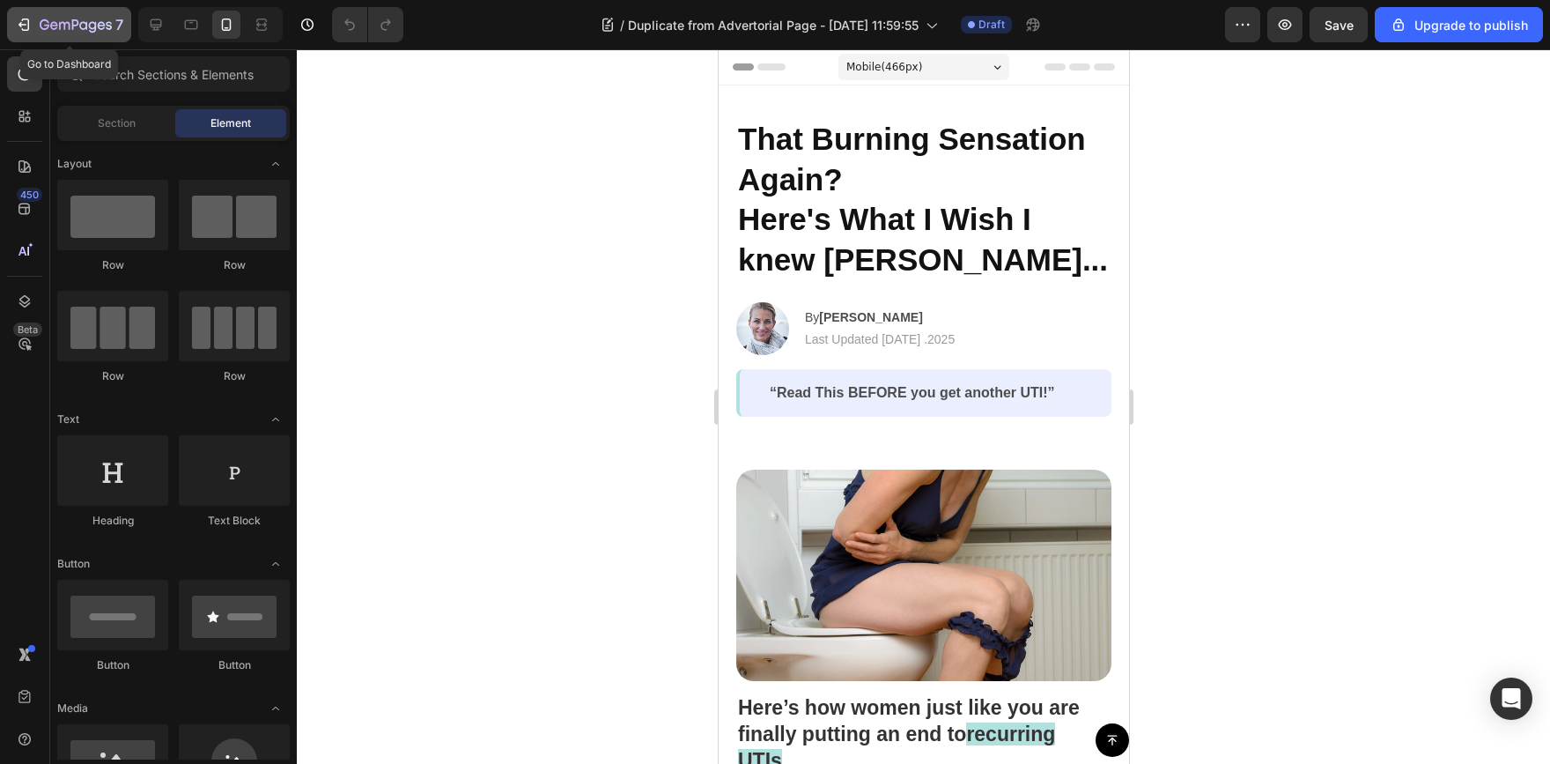
click at [17, 28] on icon "button" at bounding box center [24, 25] width 18 height 18
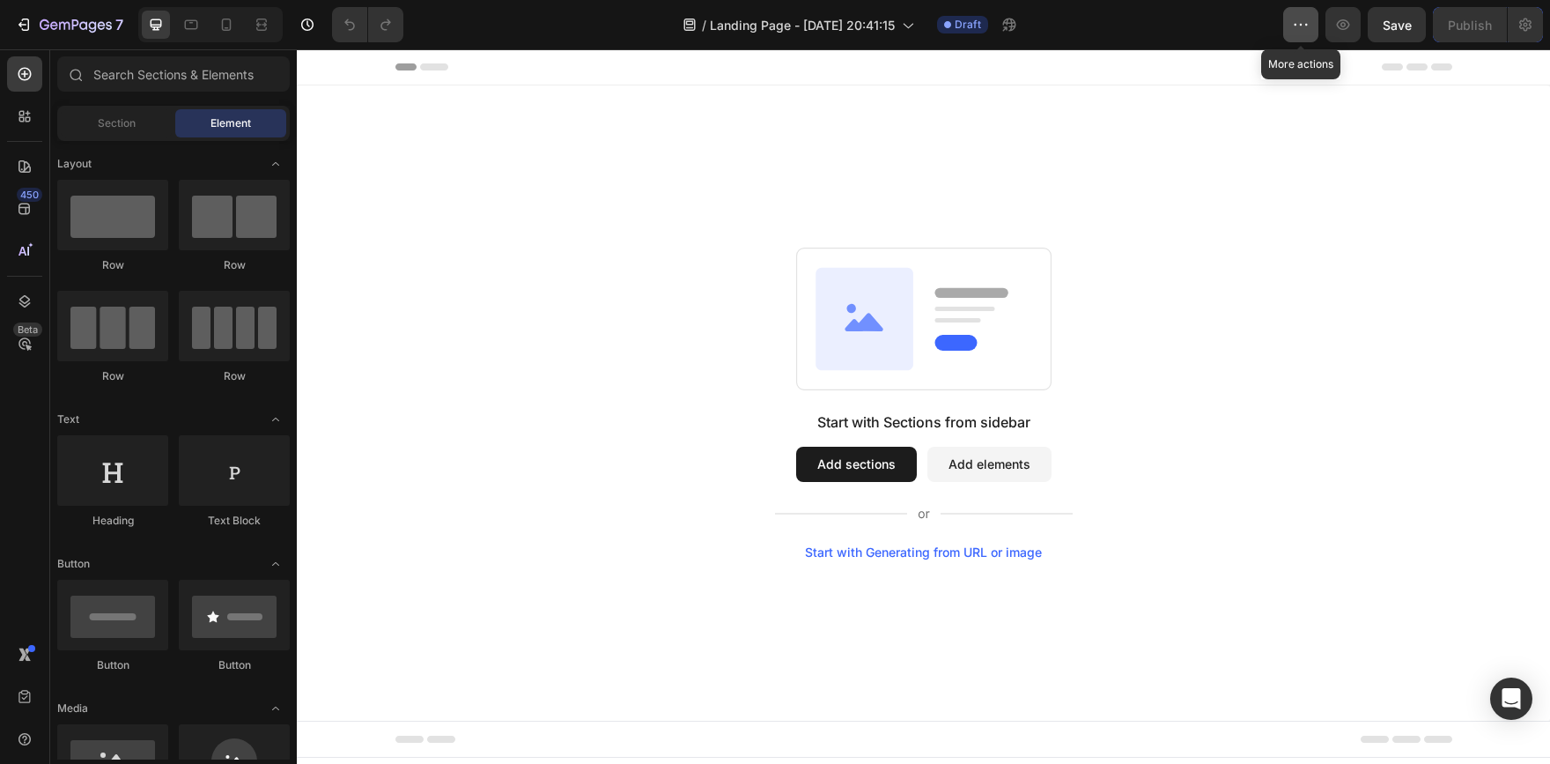
click at [1290, 21] on button "button" at bounding box center [1300, 24] width 35 height 35
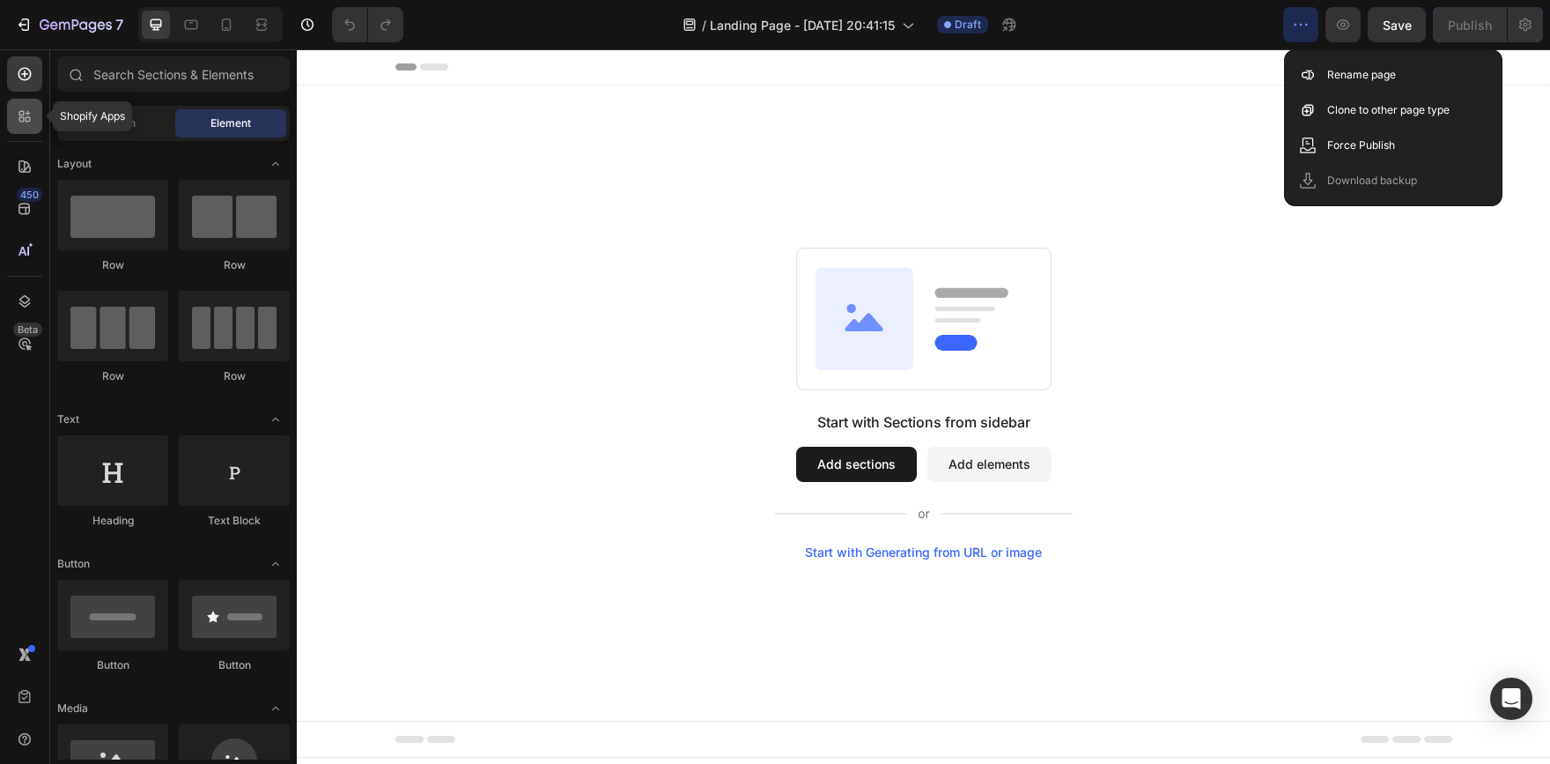
click at [26, 122] on icon at bounding box center [25, 116] width 18 height 18
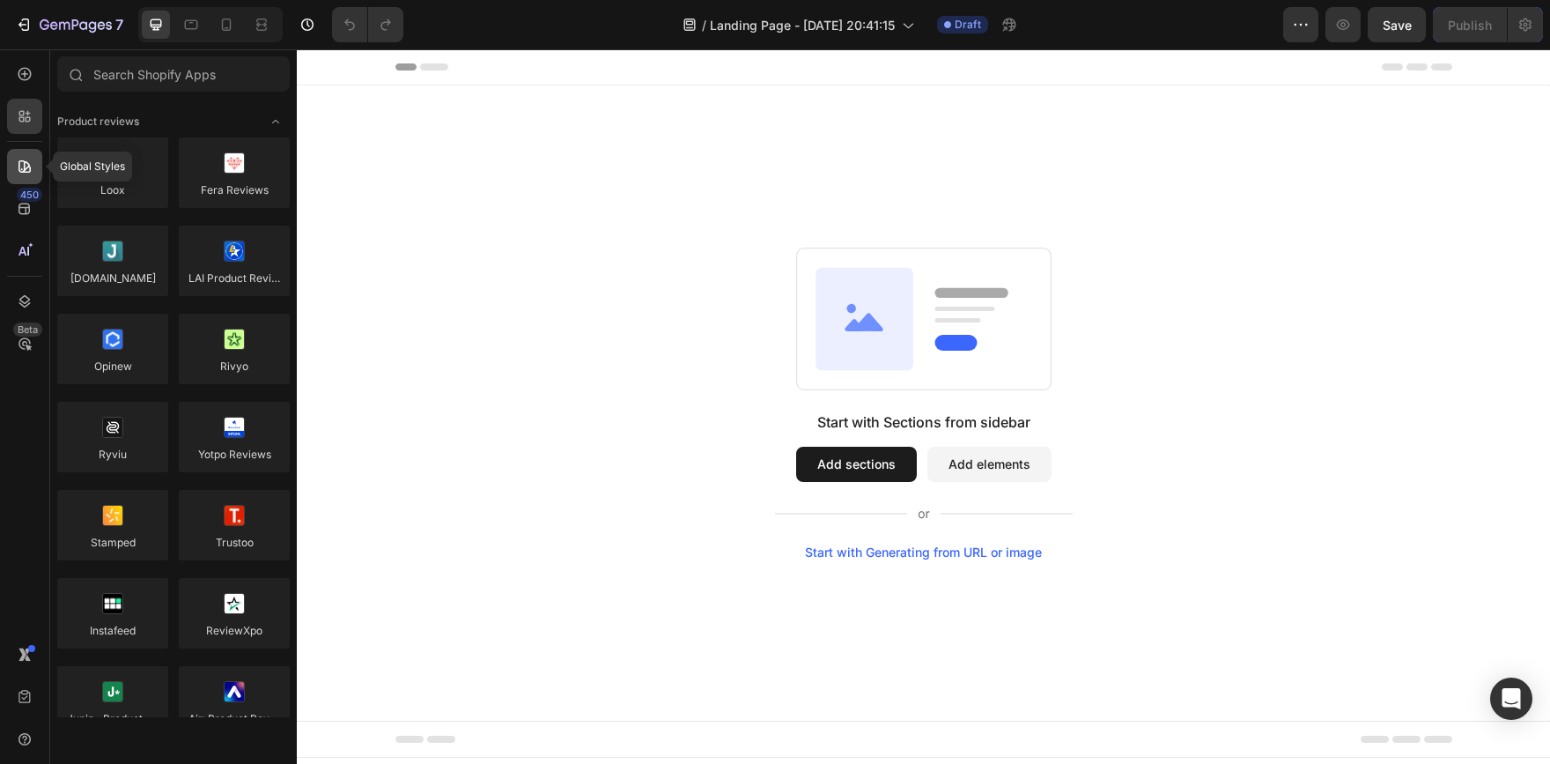
click at [17, 162] on icon at bounding box center [25, 167] width 18 height 18
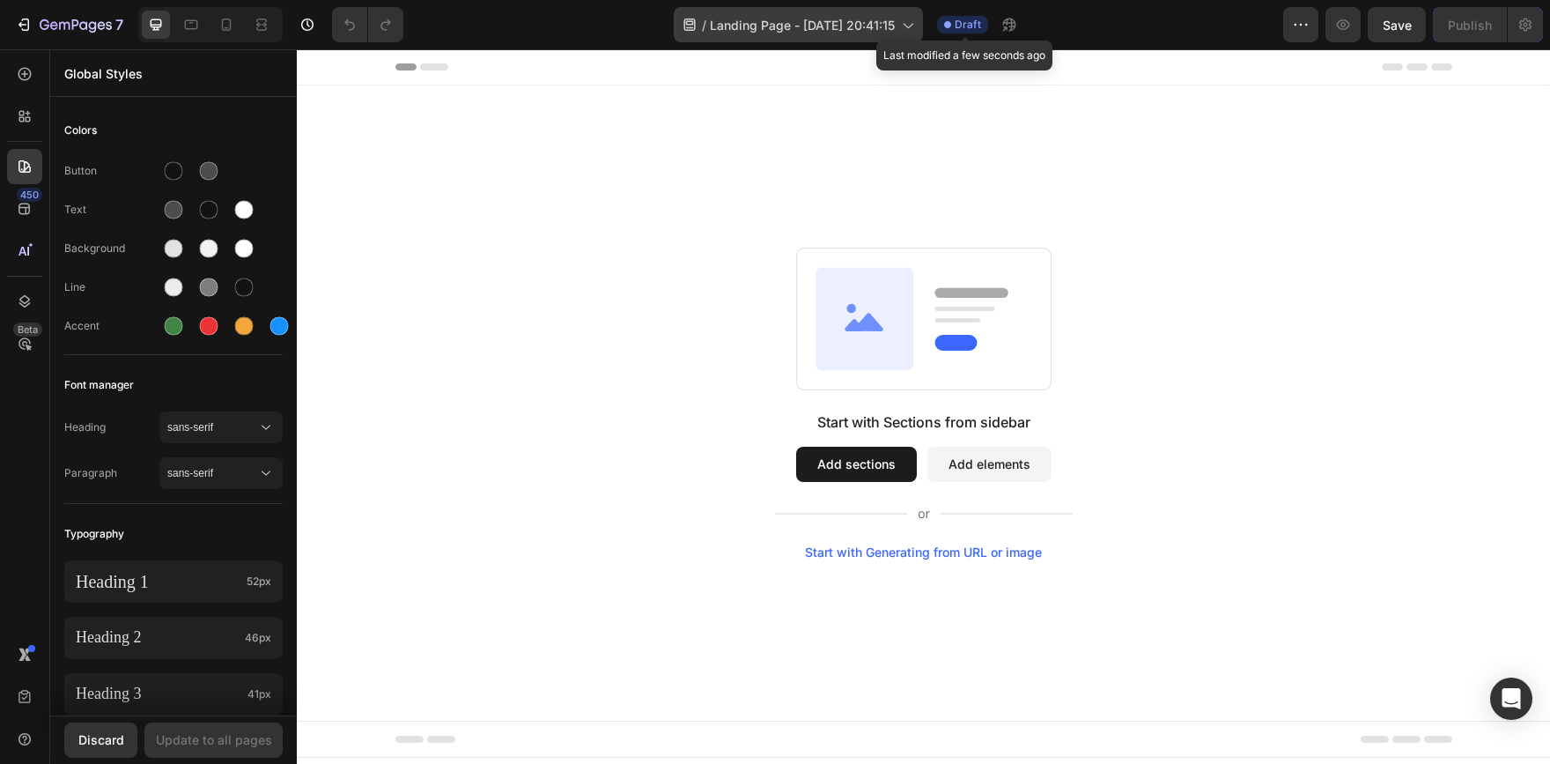
click at [893, 26] on span "Landing Page - Aug 26, 20:41:15" at bounding box center [802, 25] width 185 height 18
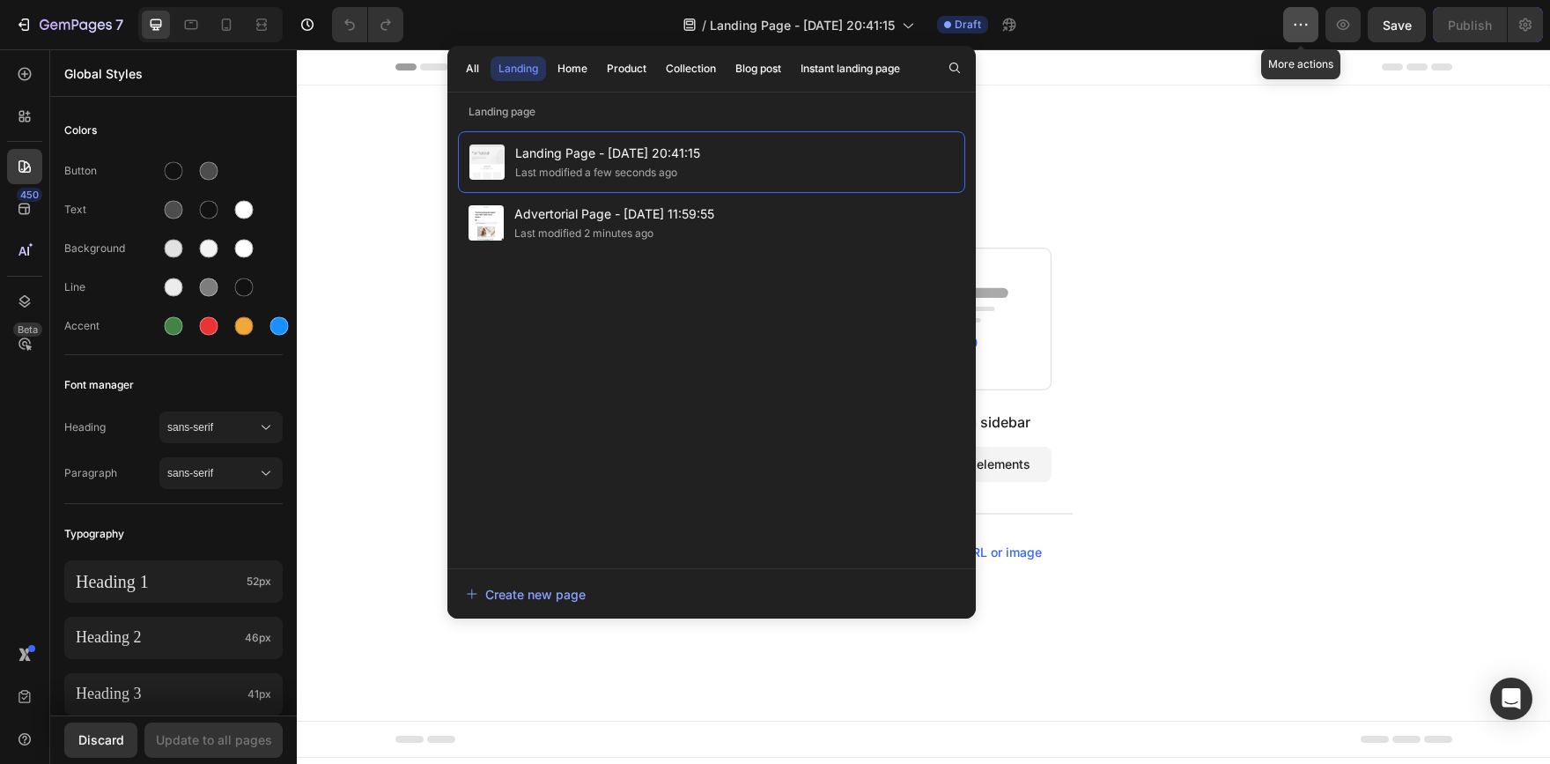
click at [1317, 39] on button "button" at bounding box center [1300, 24] width 35 height 35
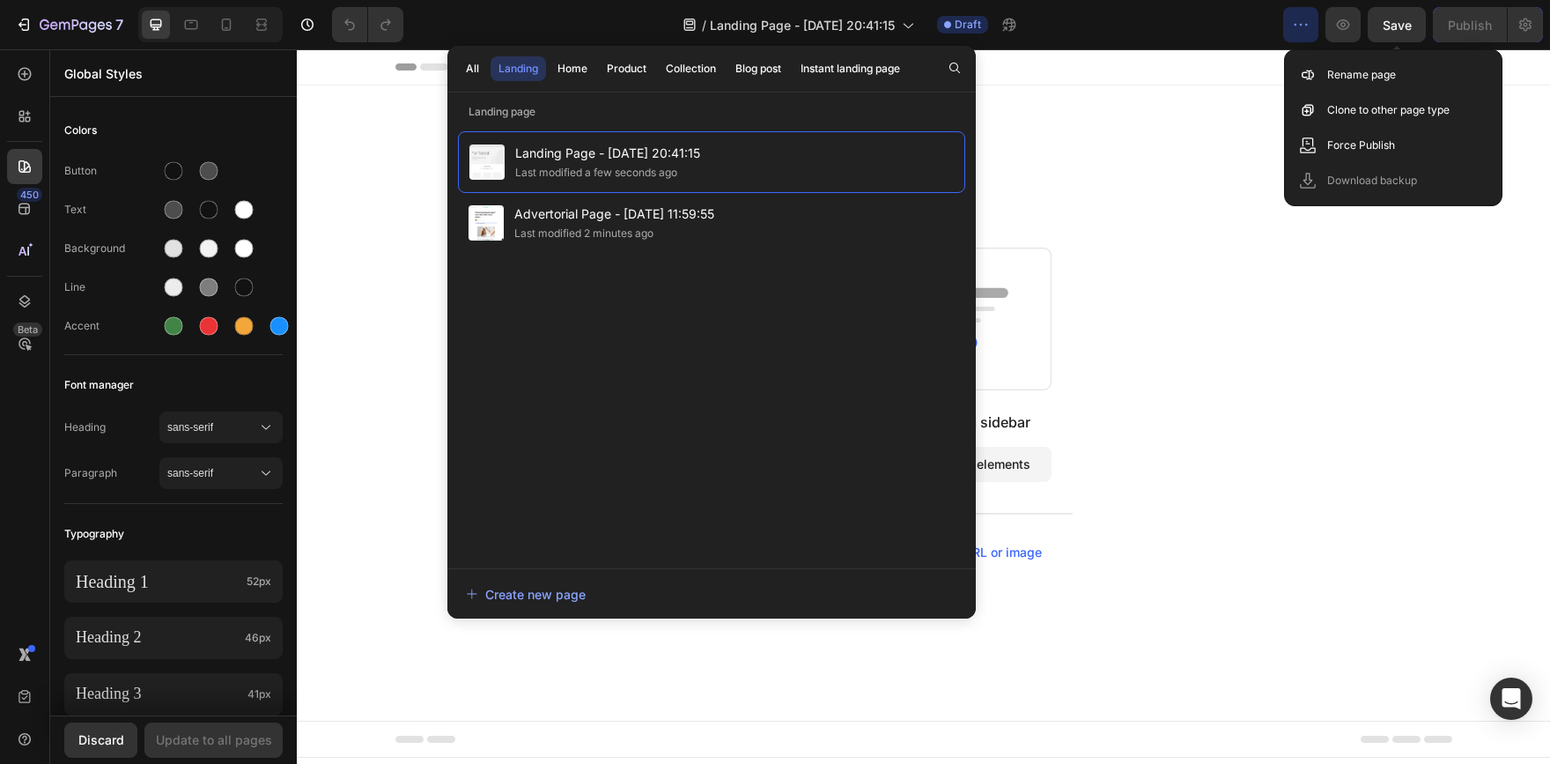
click at [1182, 66] on div "Header" at bounding box center [923, 66] width 1057 height 35
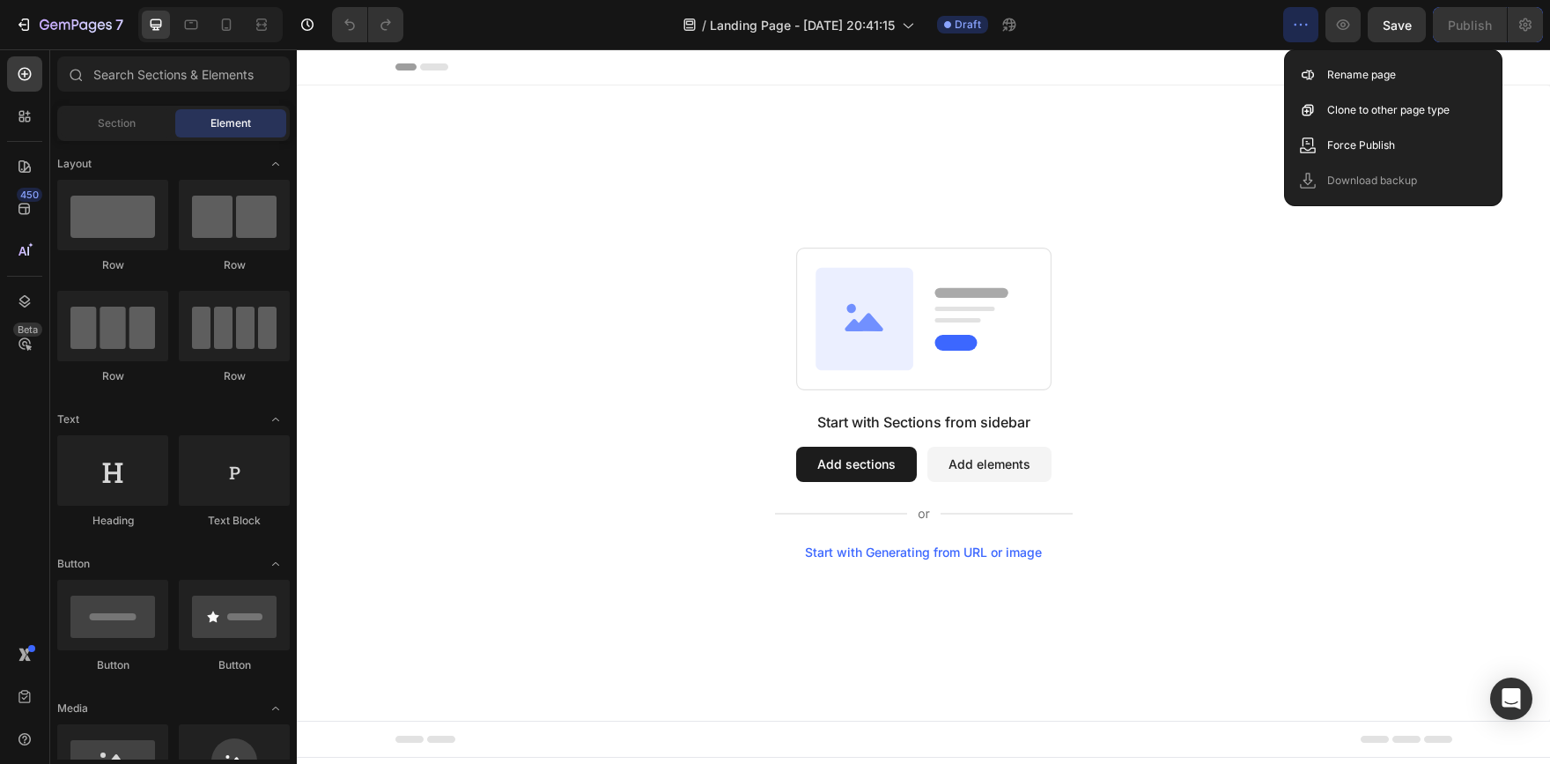
click at [693, 137] on div "Start with Sections from sidebar Add sections Add elements Start with Generatin…" at bounding box center [923, 402] width 1253 height 635
click at [684, 24] on icon at bounding box center [689, 24] width 11 height 12
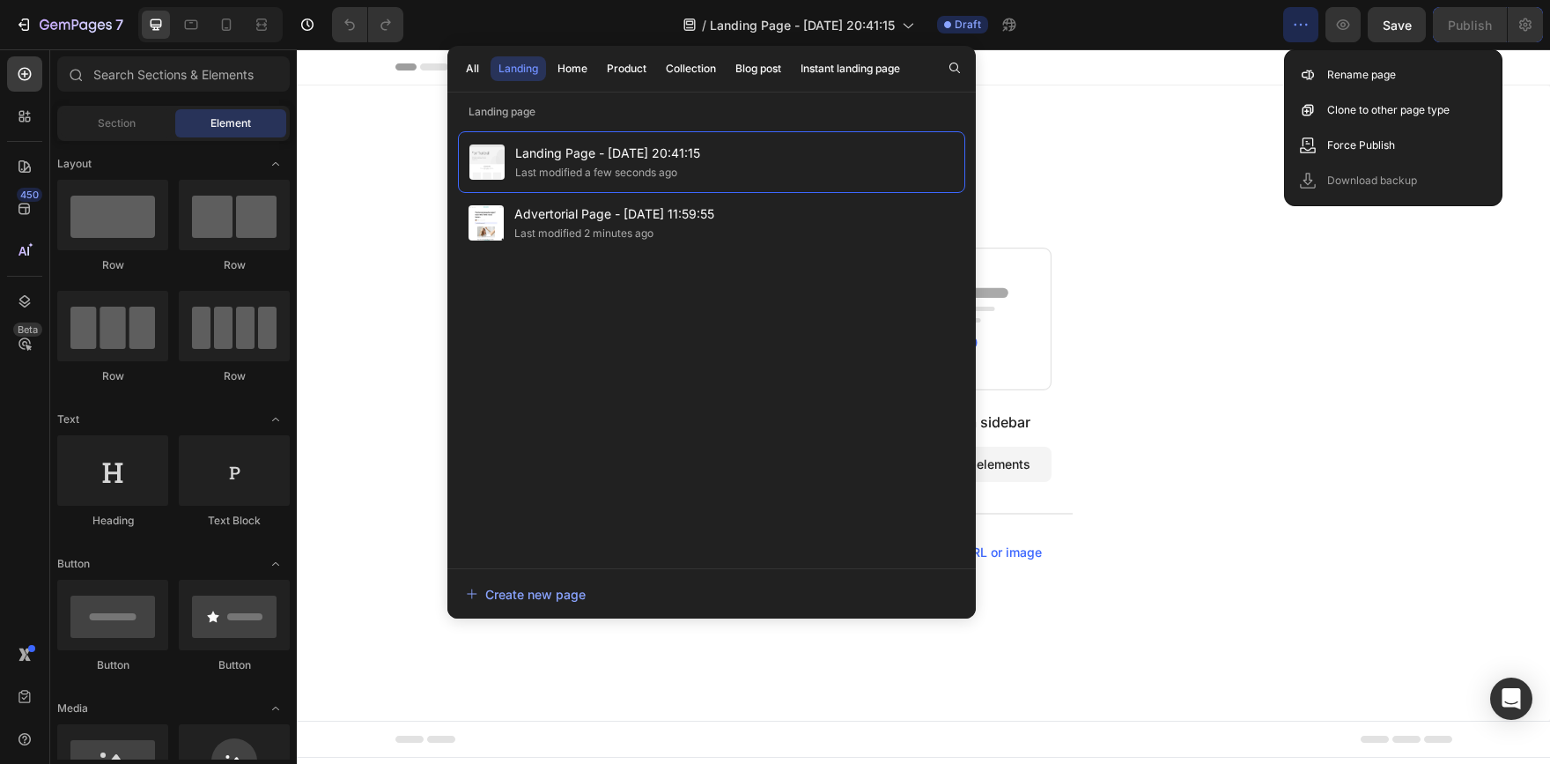
click at [347, 326] on div "Start with Sections from sidebar Add sections Add elements Start with Generatin…" at bounding box center [923, 402] width 1253 height 635
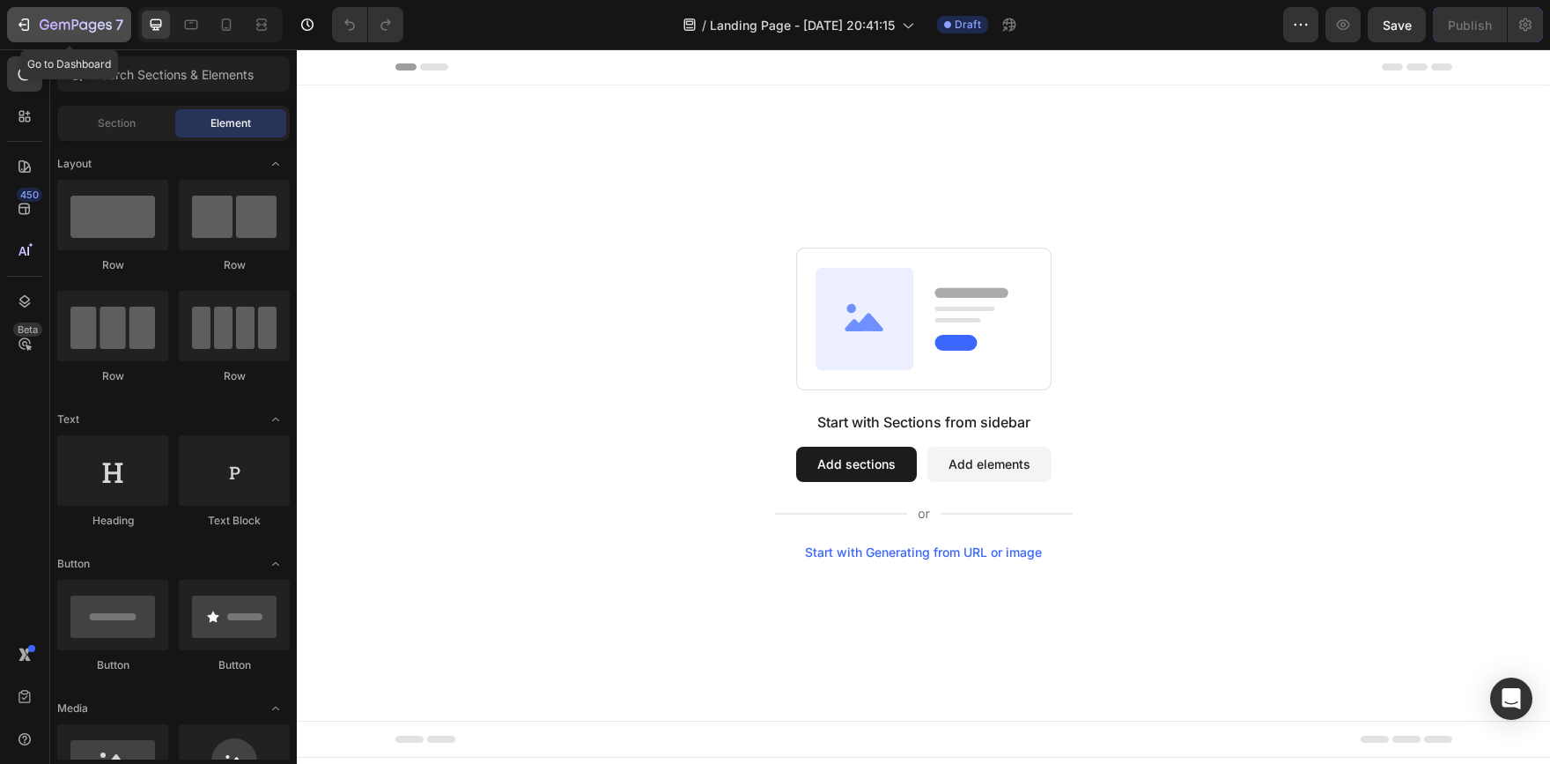
click at [24, 27] on icon "button" at bounding box center [24, 25] width 18 height 18
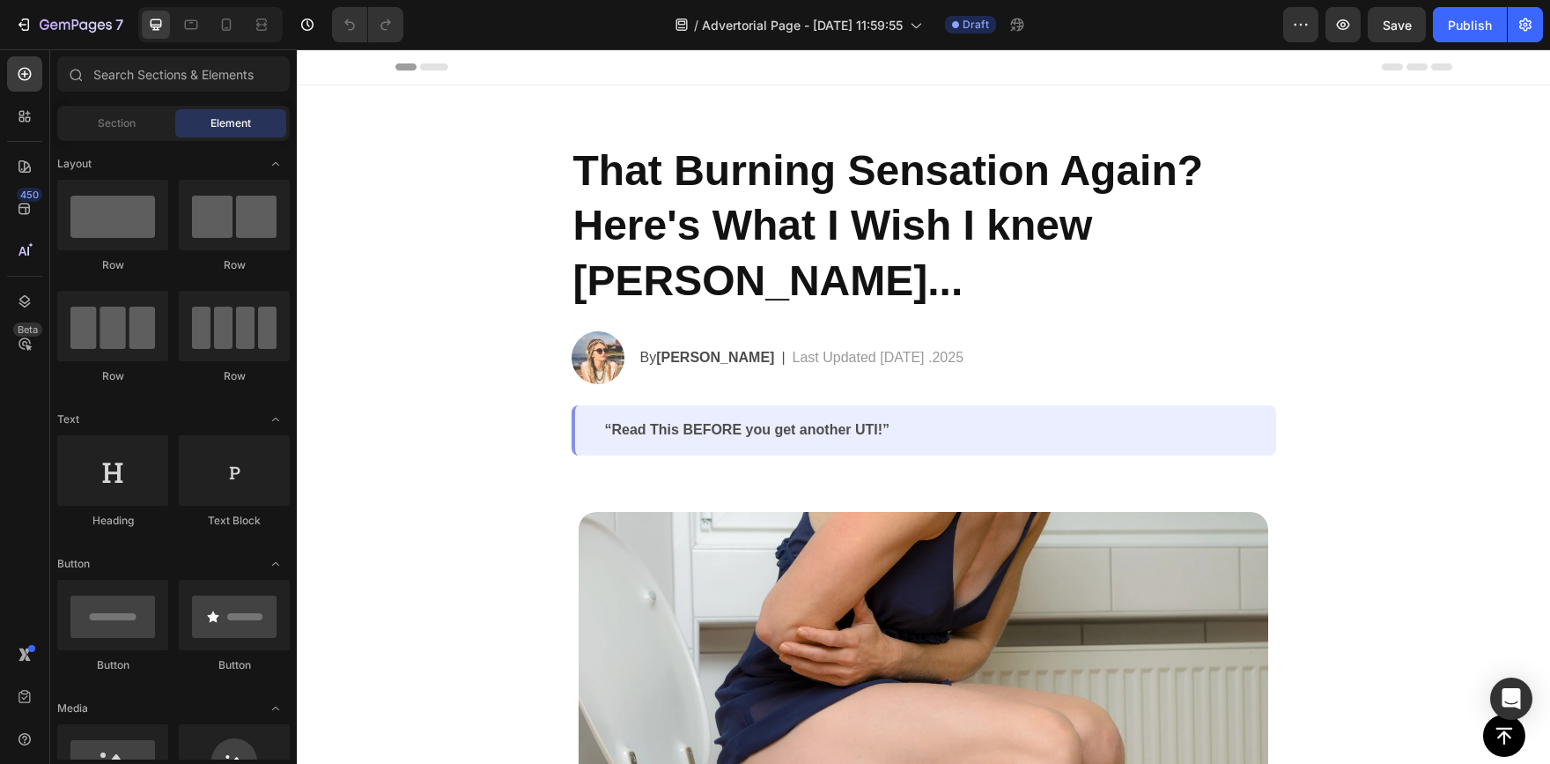
click at [173, 29] on div at bounding box center [210, 24] width 144 height 35
click at [228, 15] on div at bounding box center [226, 25] width 28 height 28
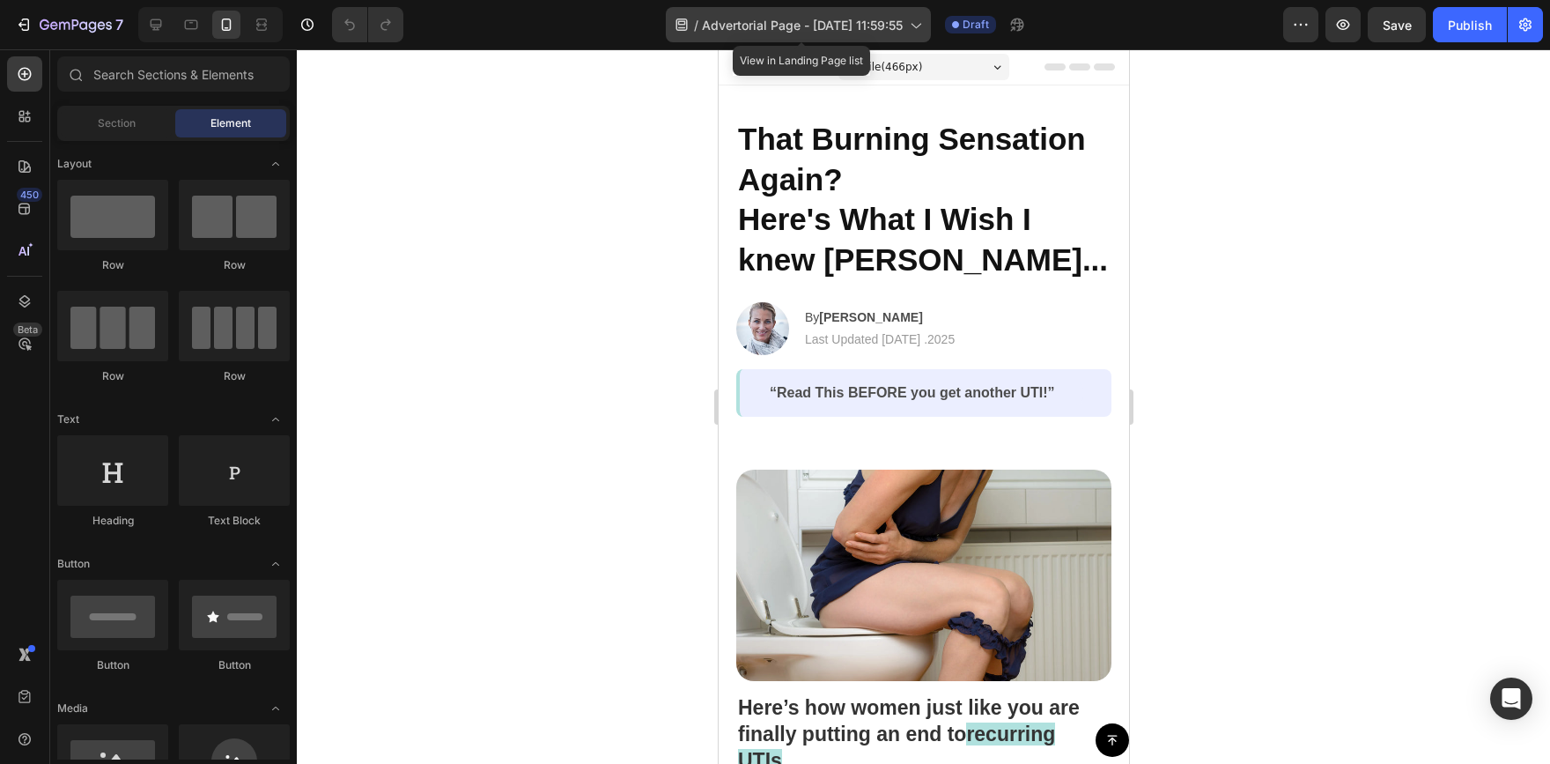
click at [763, 34] on div "/ Advertorial Page - Aug 20, 11:59:55" at bounding box center [798, 24] width 265 height 35
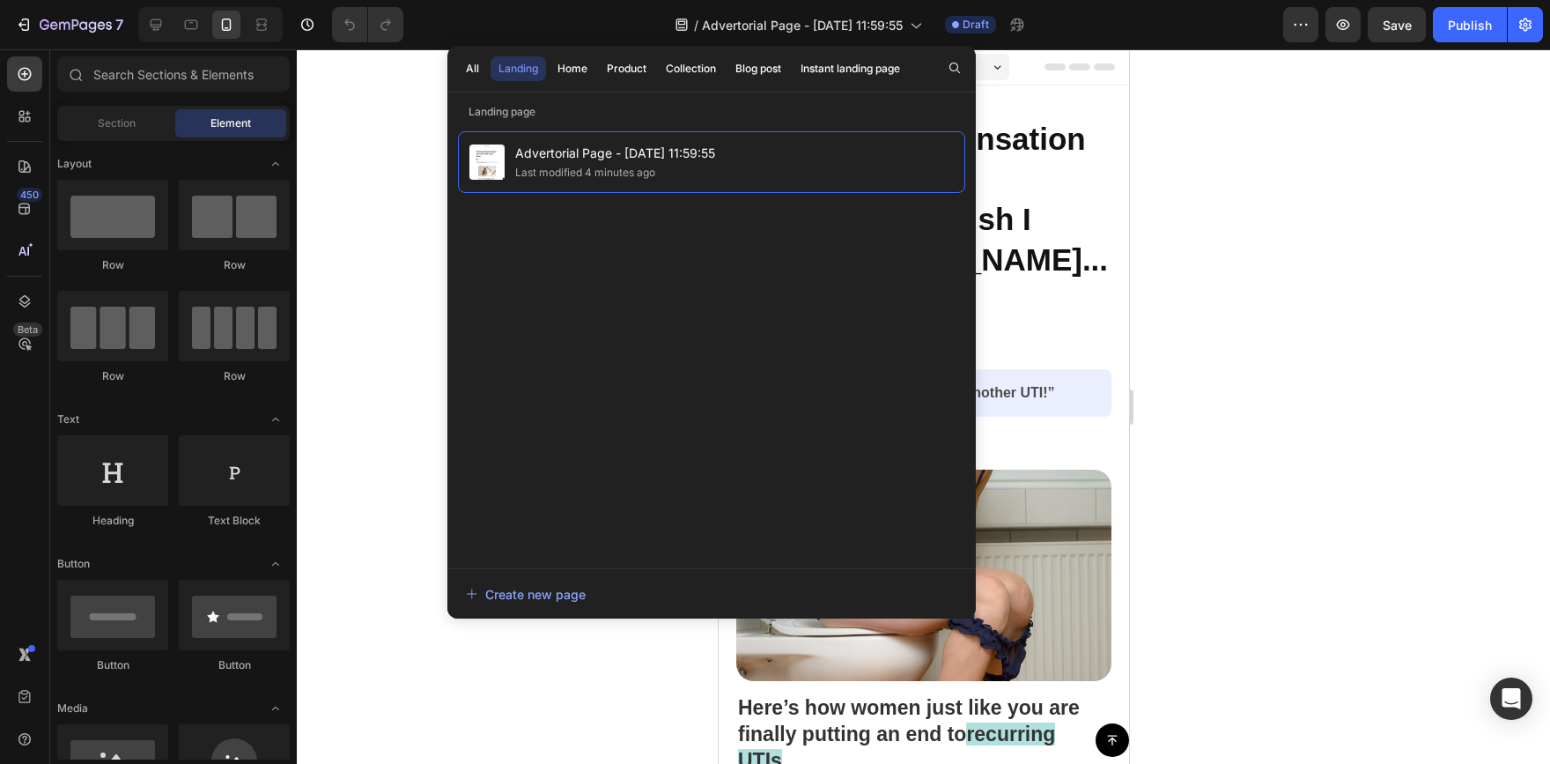
click at [1053, 33] on div "/ Advertorial Page - Aug 20, 11:59:55 Draft" at bounding box center [850, 24] width 866 height 35
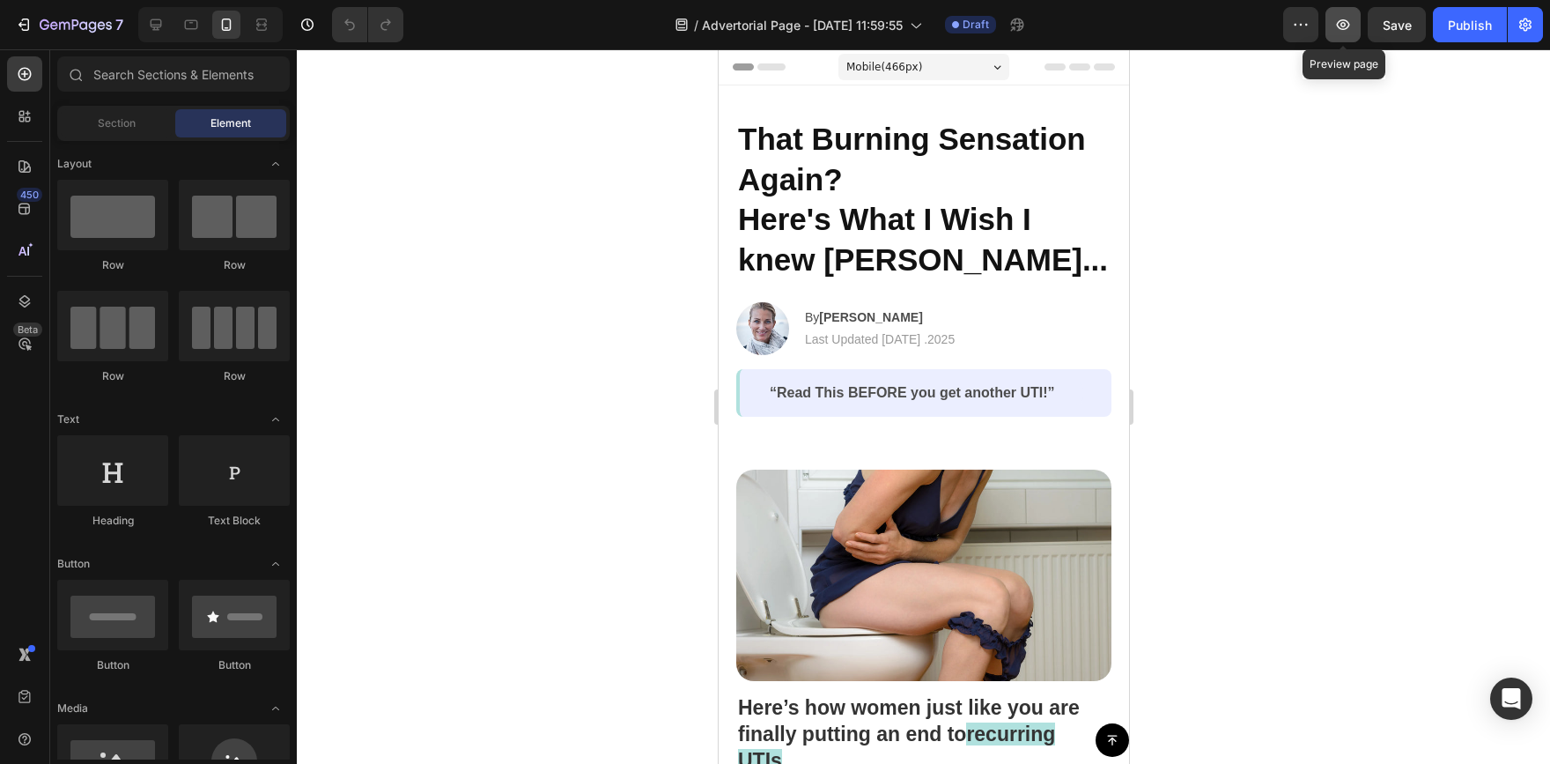
click at [1334, 29] on button "button" at bounding box center [1343, 24] width 35 height 35
click at [851, 64] on span "Mobile ( 466 px)" at bounding box center [884, 67] width 76 height 18
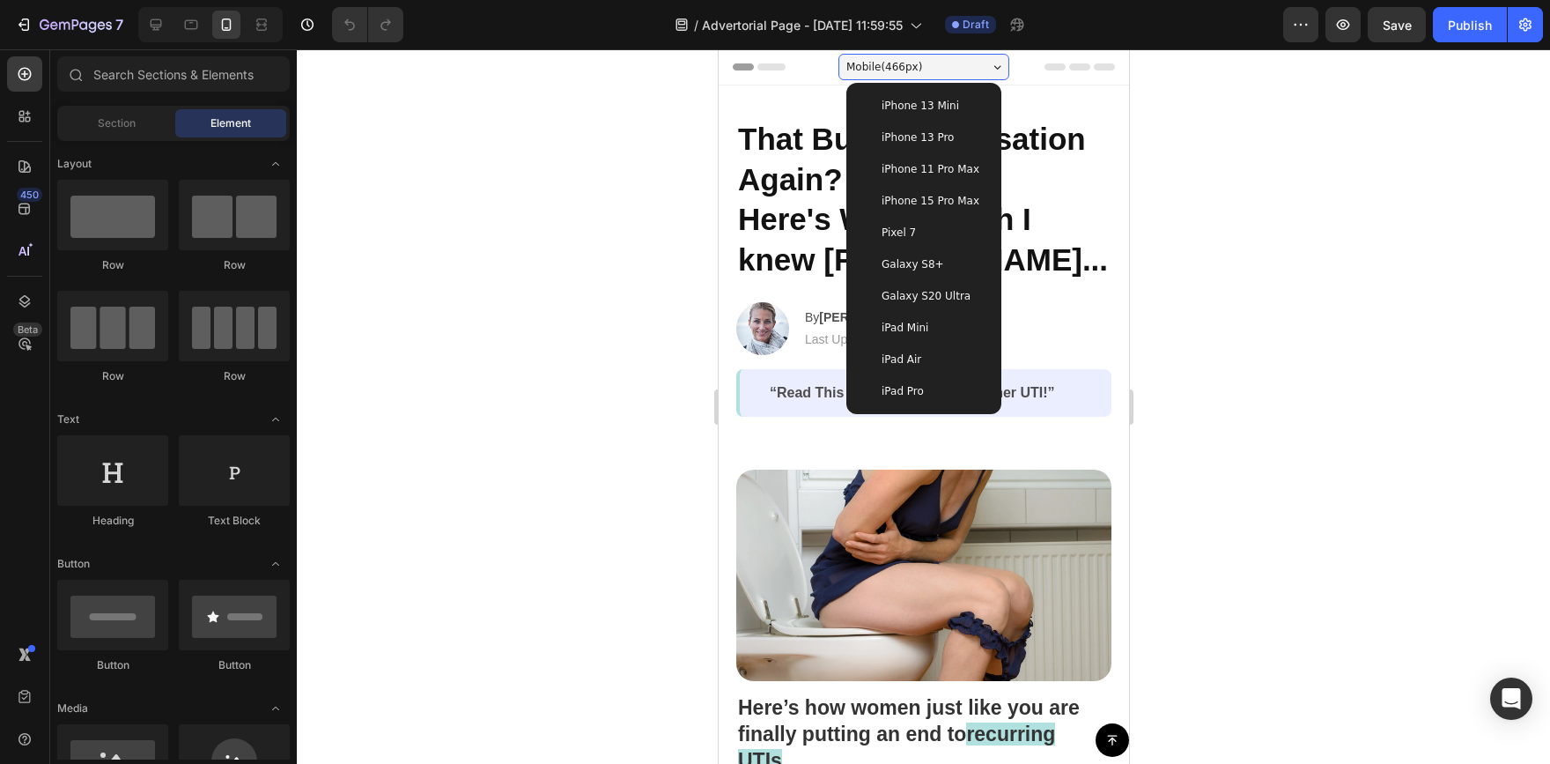
click at [925, 109] on span "iPhone 13 Mini" at bounding box center [920, 106] width 78 height 18
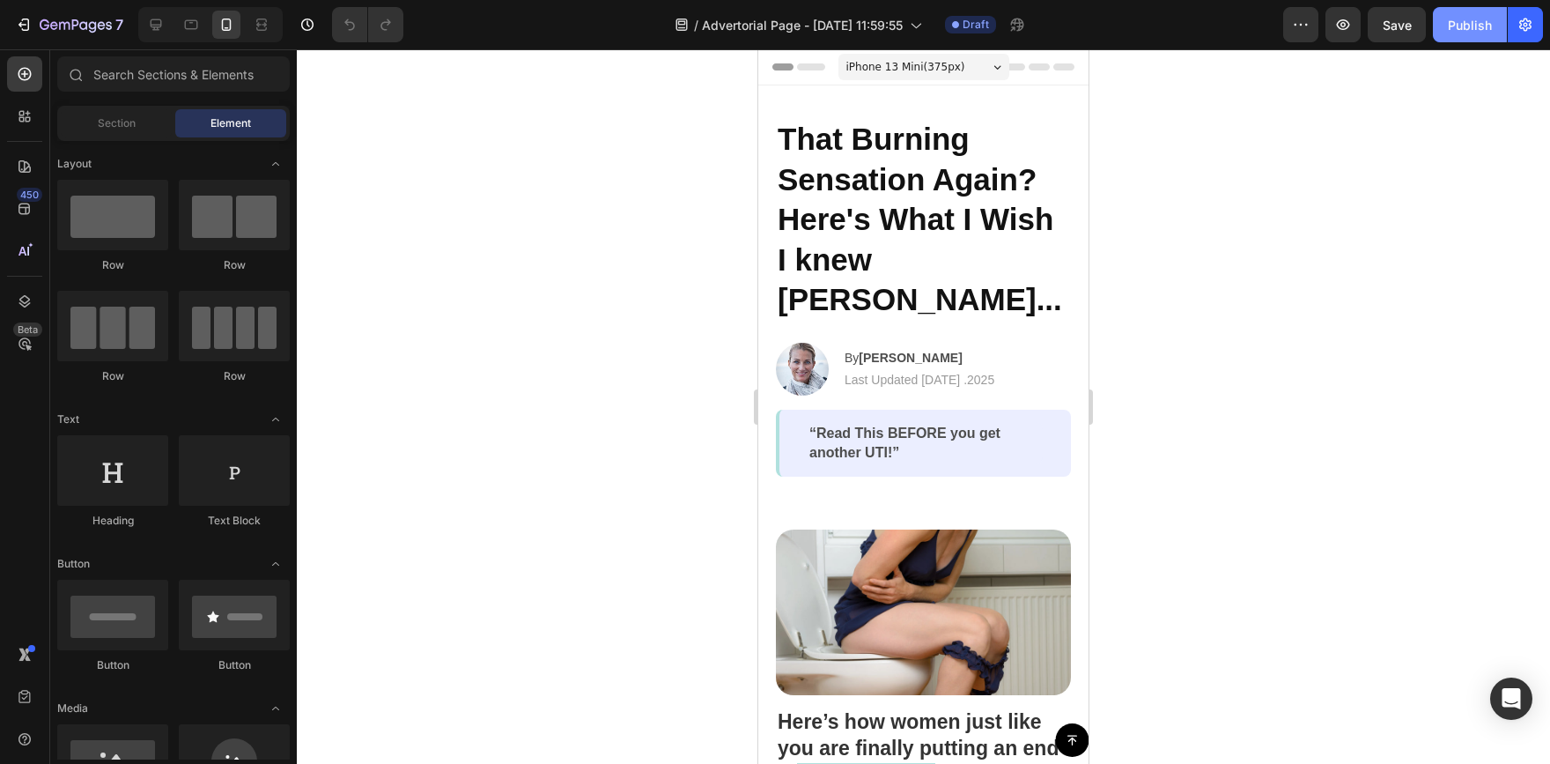
click at [1462, 23] on div "Publish" at bounding box center [1470, 25] width 44 height 18
drag, startPoint x: 1082, startPoint y: 80, endPoint x: 1855, endPoint y: 122, distance: 774.4
click at [1526, 22] on icon "button" at bounding box center [1526, 25] width 18 height 18
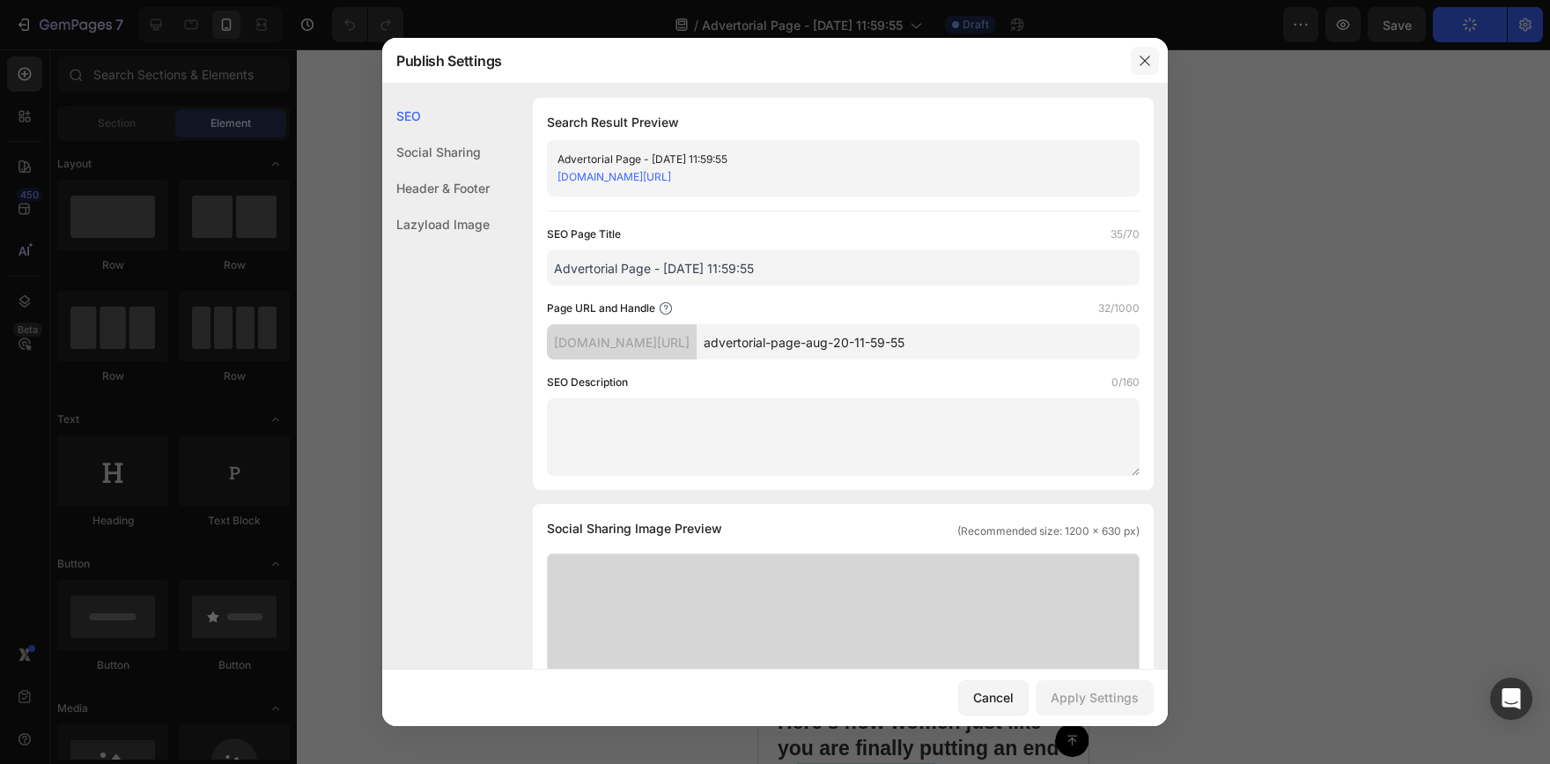
click at [1145, 51] on button "button" at bounding box center [1145, 61] width 28 height 28
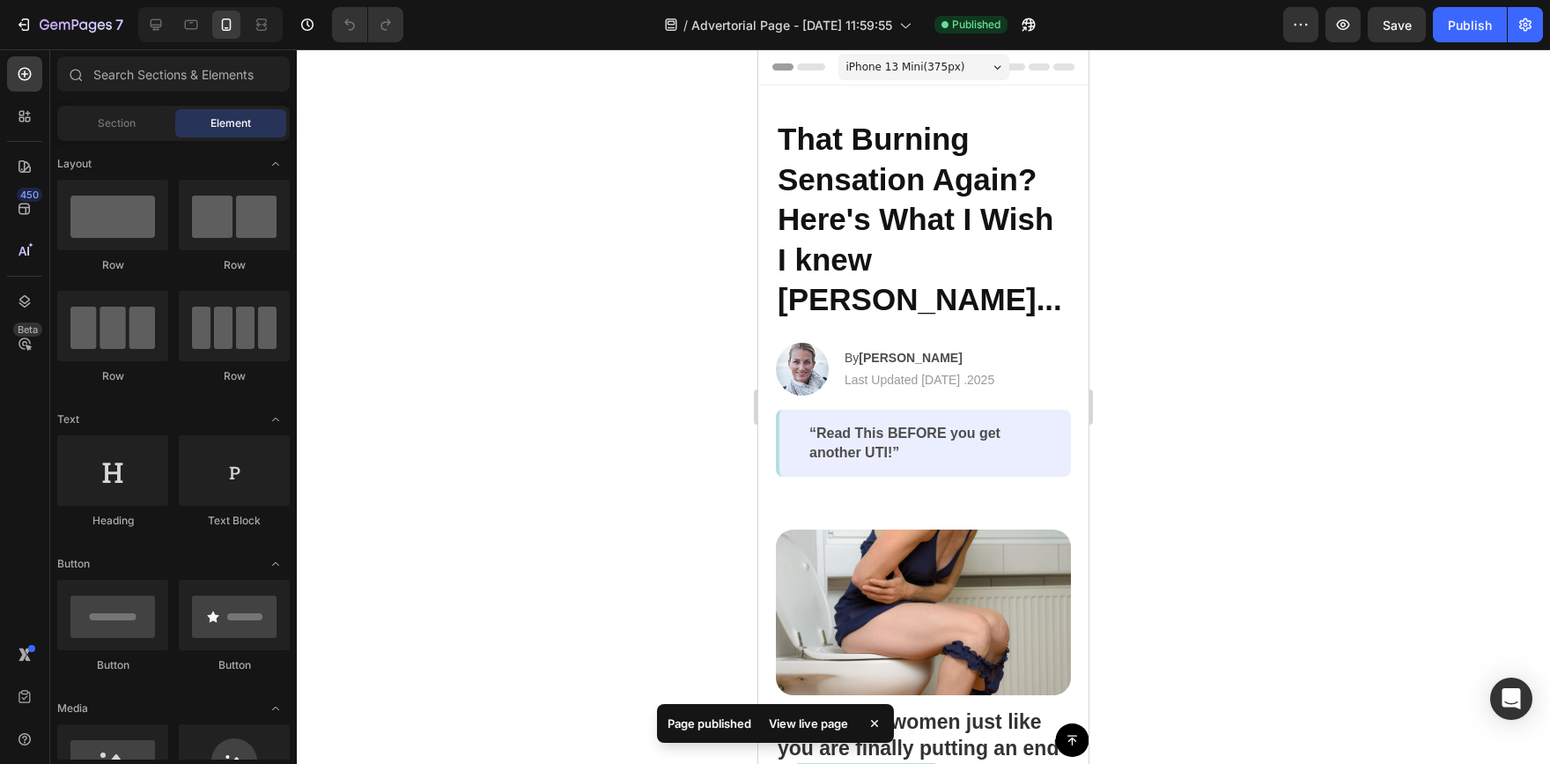
click at [816, 711] on div "View live page" at bounding box center [808, 723] width 100 height 25
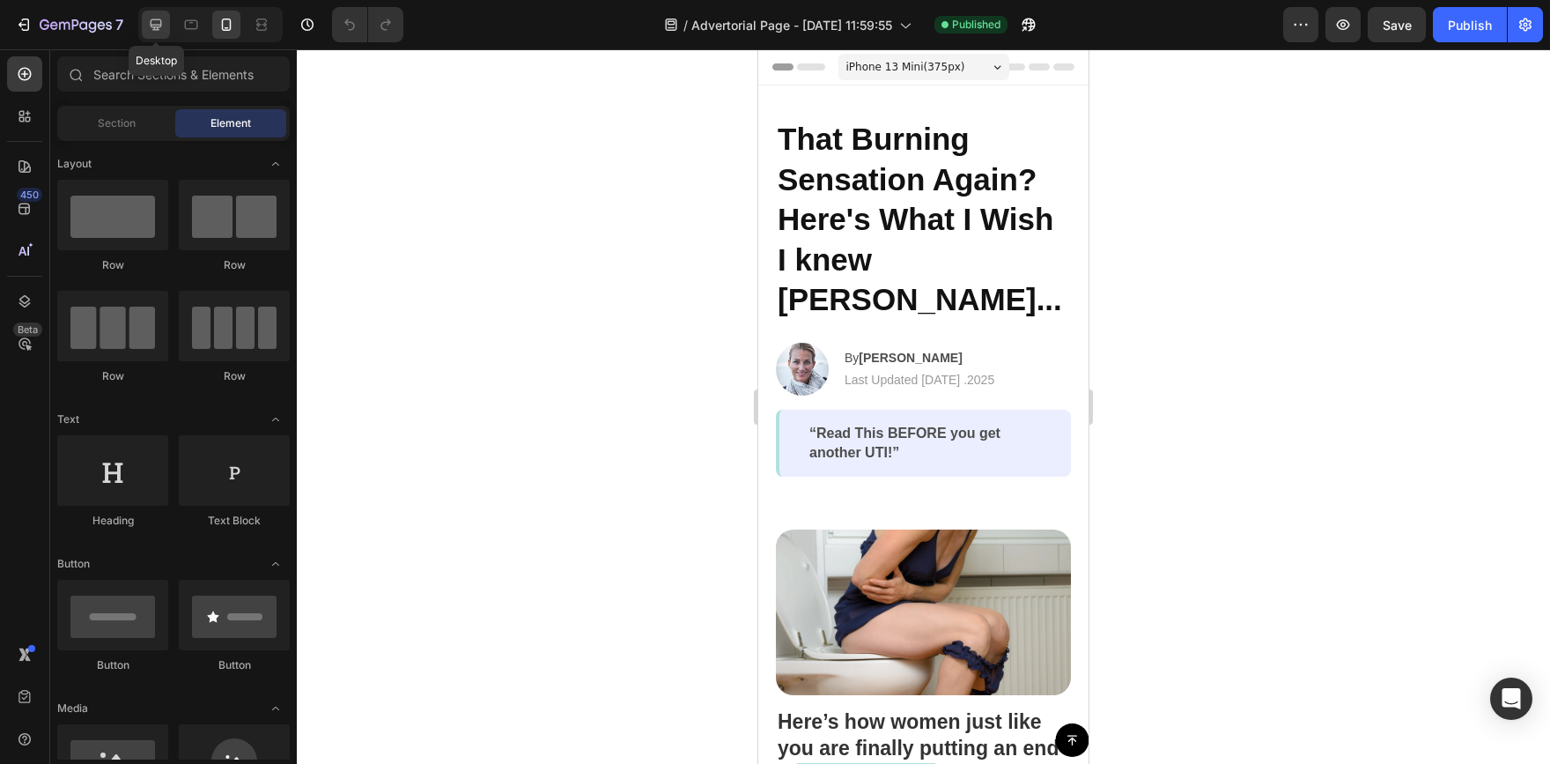
click at [166, 12] on div at bounding box center [156, 25] width 28 height 28
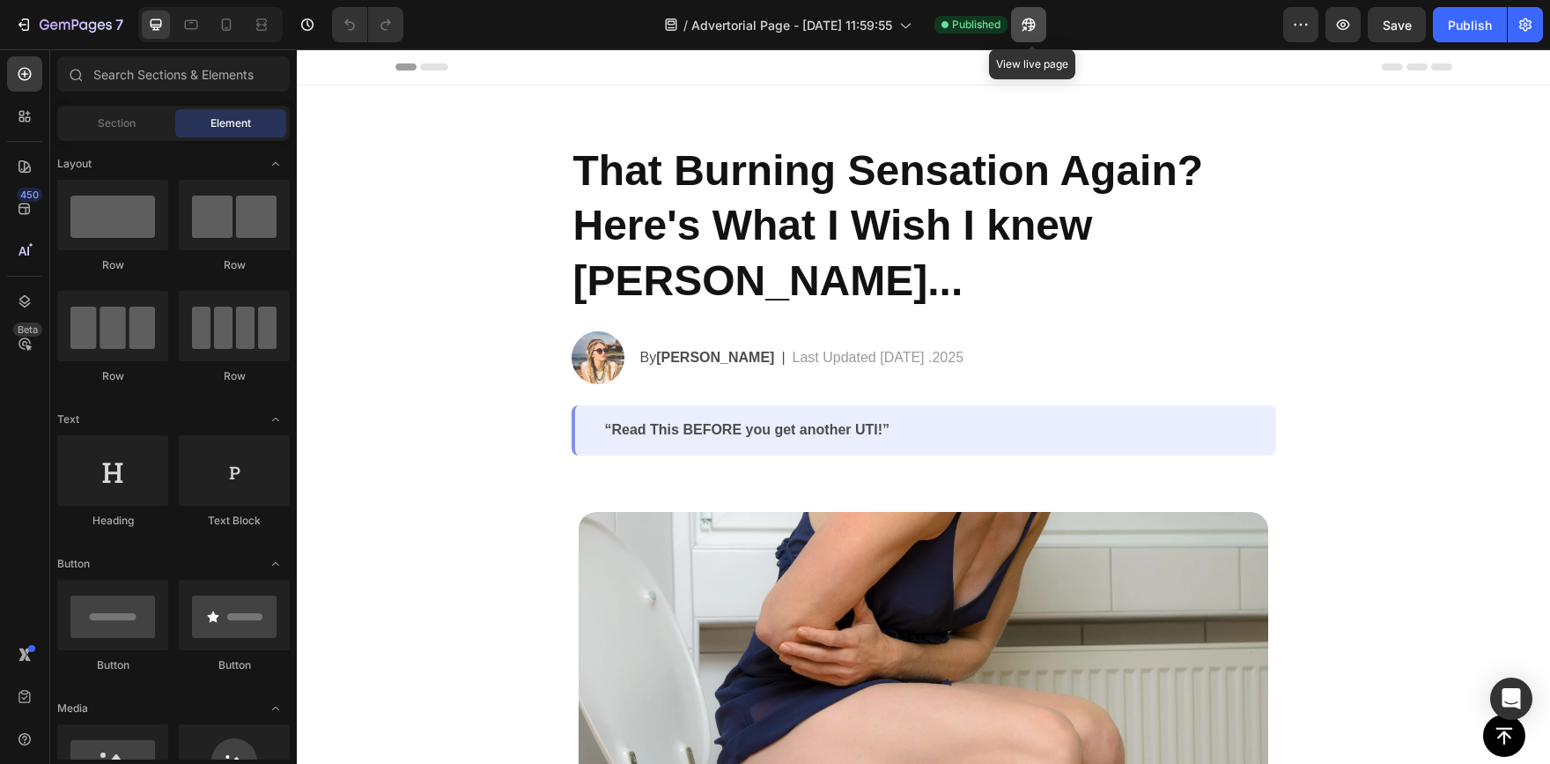
click at [1025, 20] on icon "button" at bounding box center [1029, 25] width 18 height 18
click at [1349, 28] on icon "button" at bounding box center [1343, 25] width 18 height 18
click at [220, 18] on icon at bounding box center [227, 25] width 18 height 18
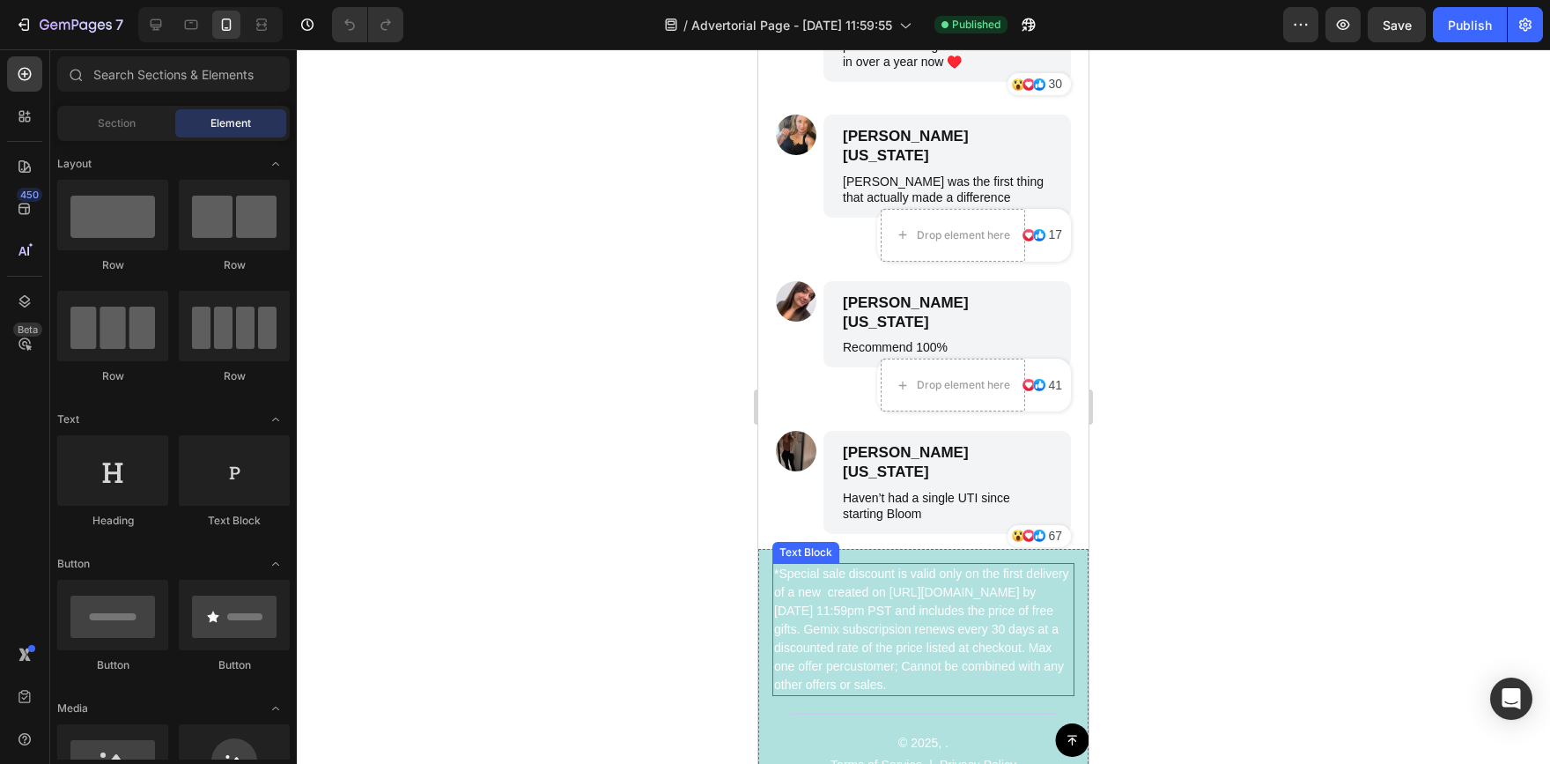
scroll to position [8411, 0]
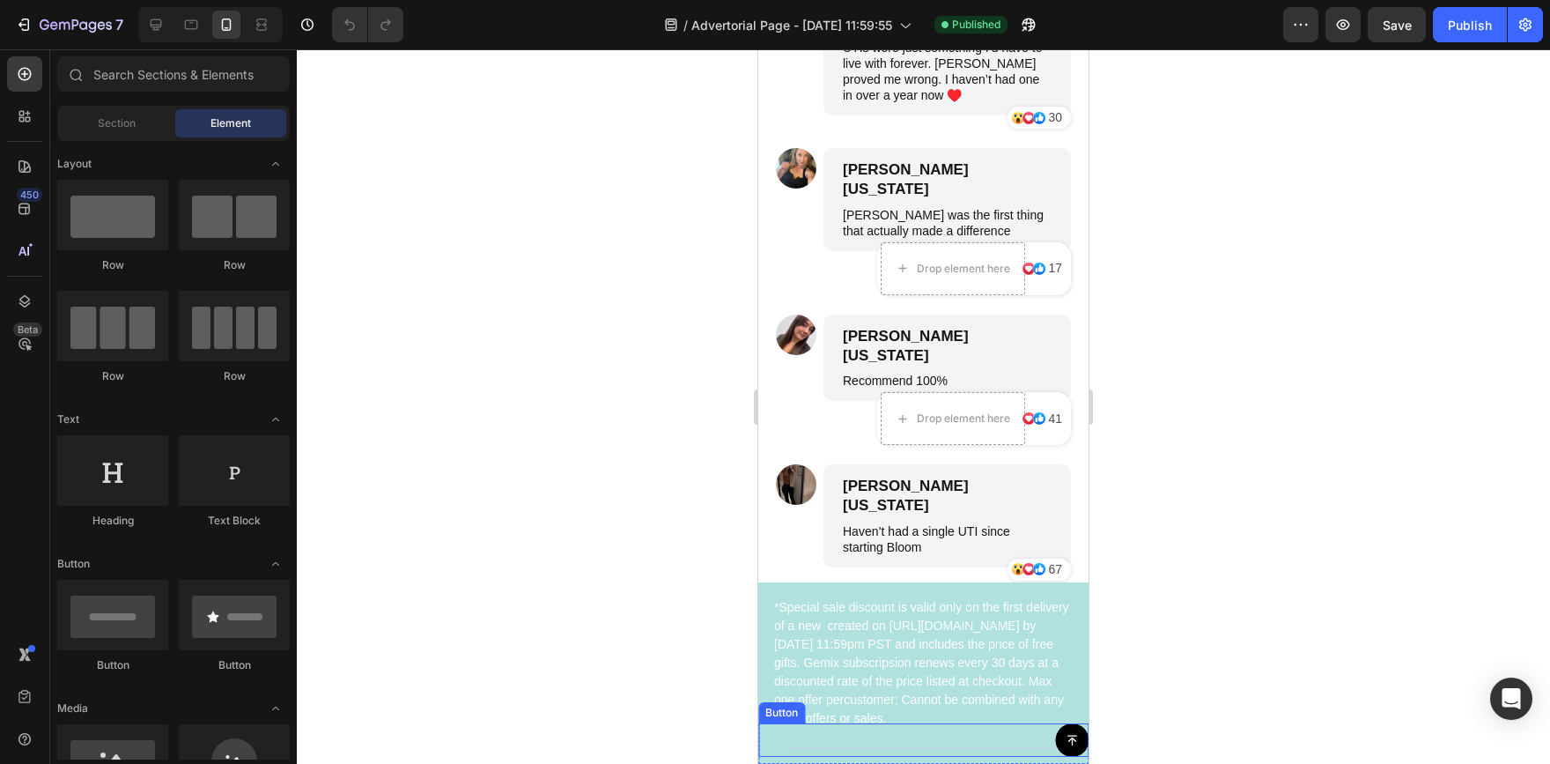
click at [1066, 740] on icon at bounding box center [1072, 740] width 12 height 12
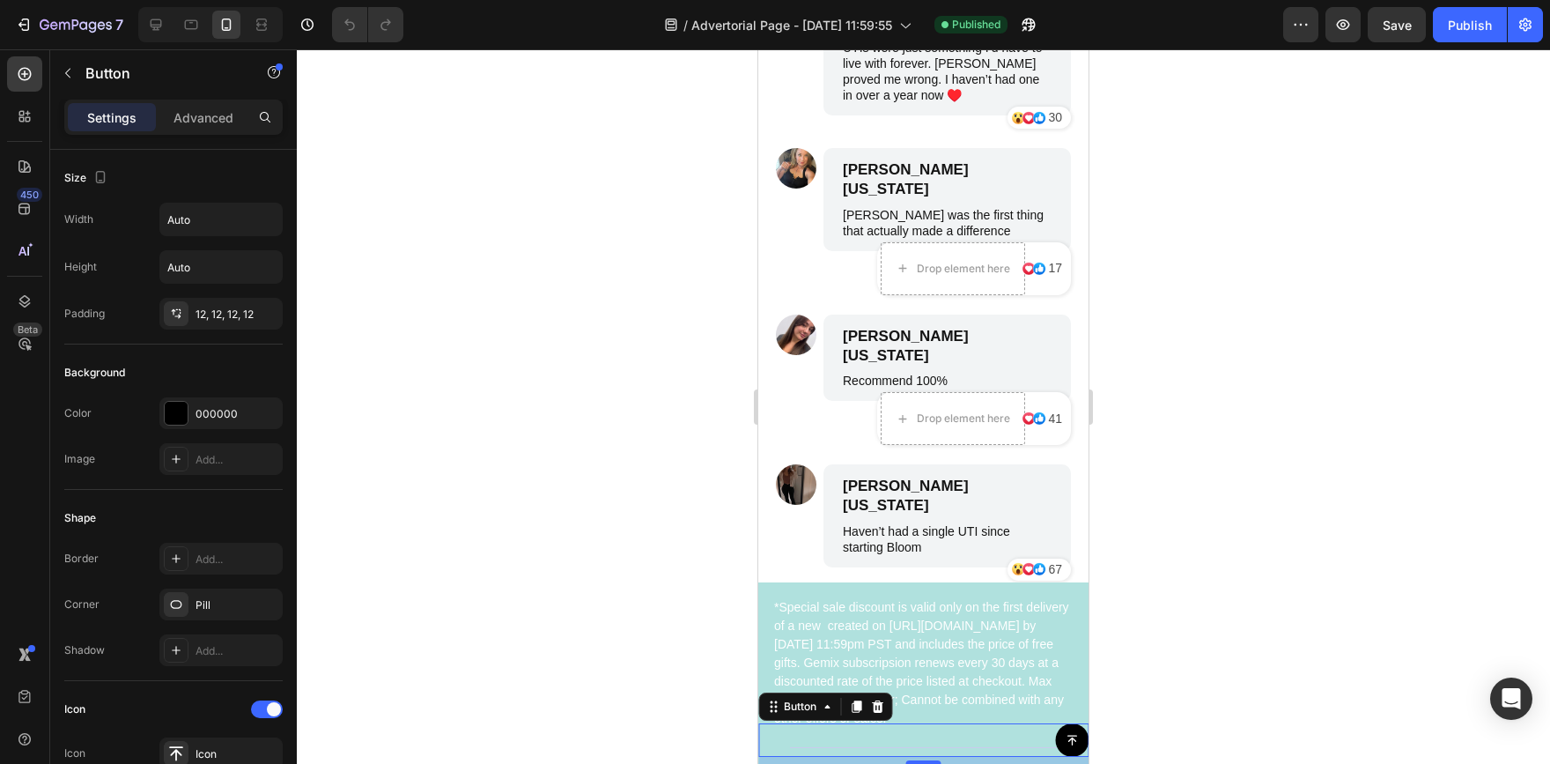
click at [1066, 740] on icon at bounding box center [1072, 740] width 12 height 12
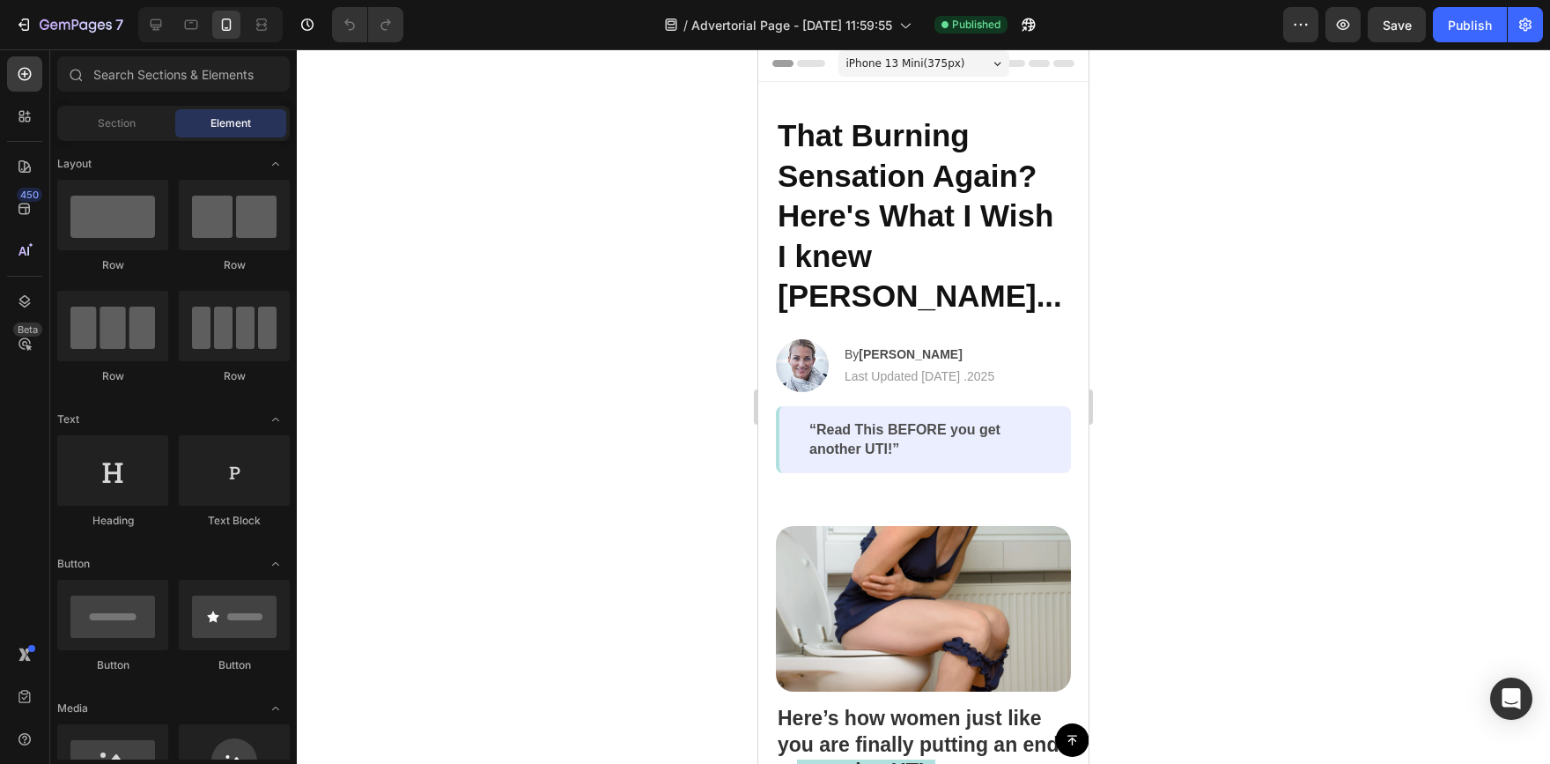
scroll to position [0, 0]
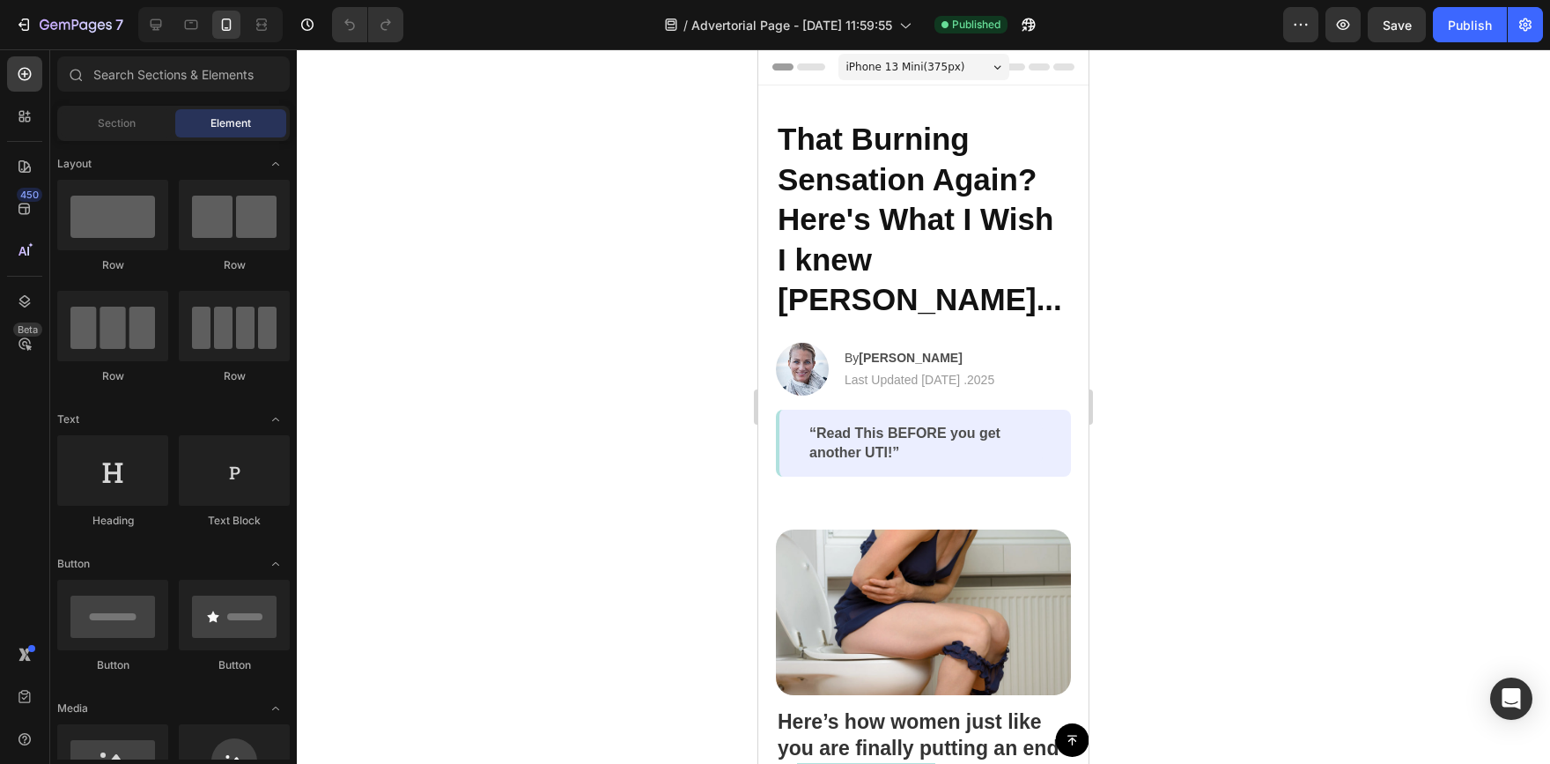
click at [1034, 65] on icon at bounding box center [1039, 66] width 21 height 7
click at [1536, 36] on button "button" at bounding box center [1525, 24] width 35 height 35
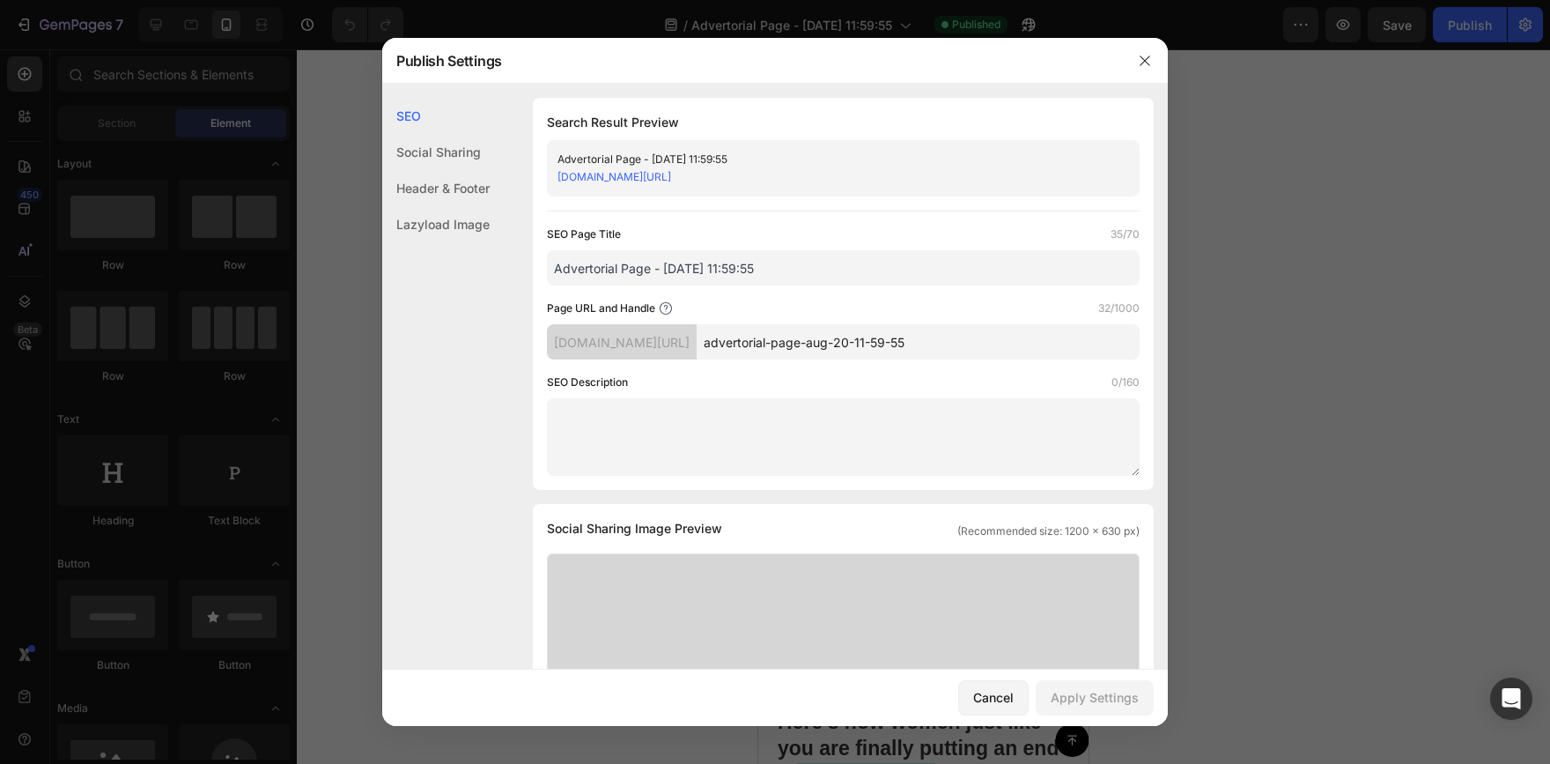
click at [794, 264] on input "Advertorial Page - [DATE] 11:59:55" at bounding box center [843, 267] width 593 height 35
drag, startPoint x: 833, startPoint y: 269, endPoint x: 537, endPoint y: 277, distance: 296.1
click at [537, 277] on div "Search Result Preview Advertorial Page - Aug 20, 11:59:55 fx08by-vp.myshopify.c…" at bounding box center [843, 294] width 621 height 392
type input "U"
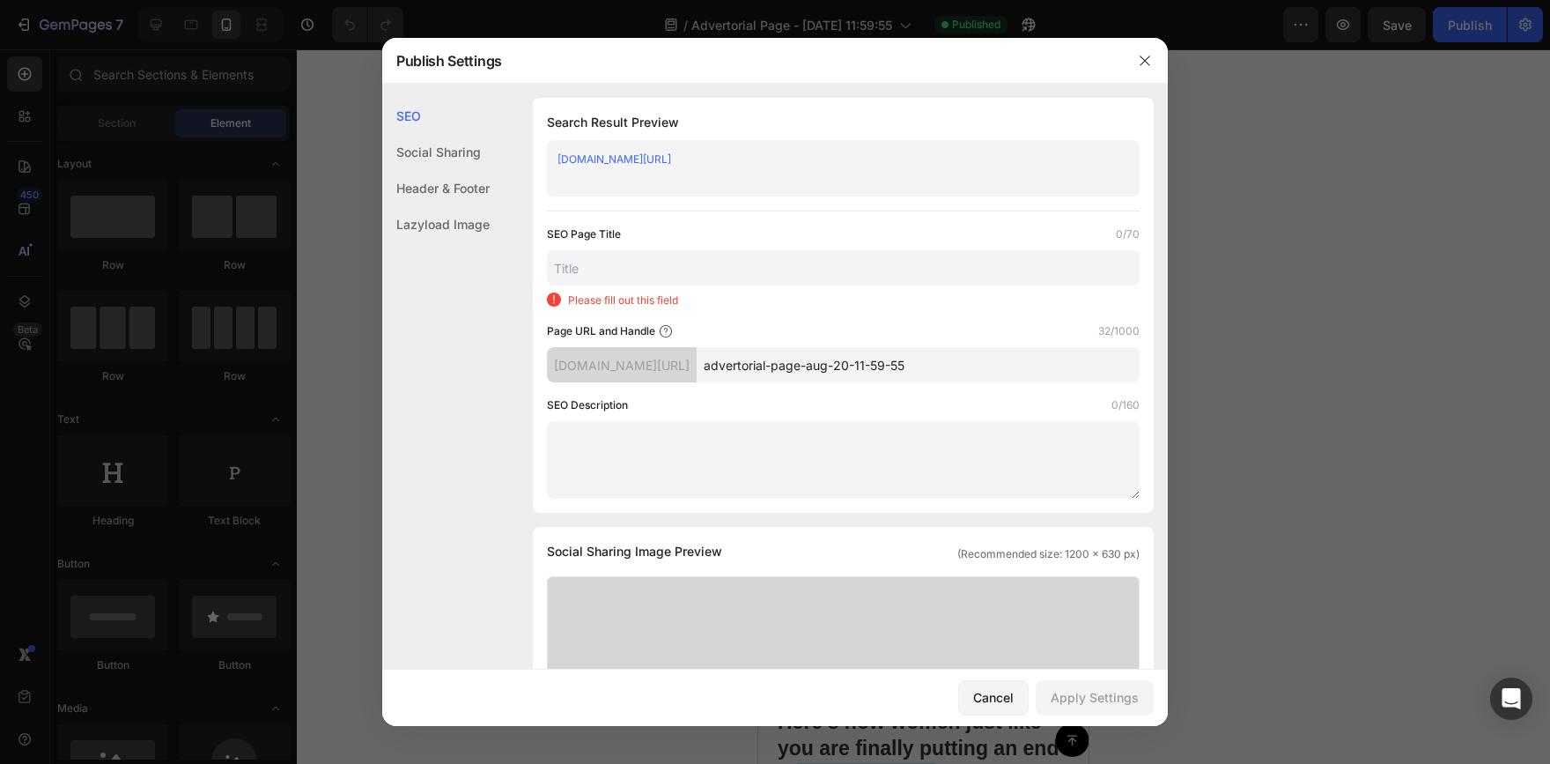
type input "W"
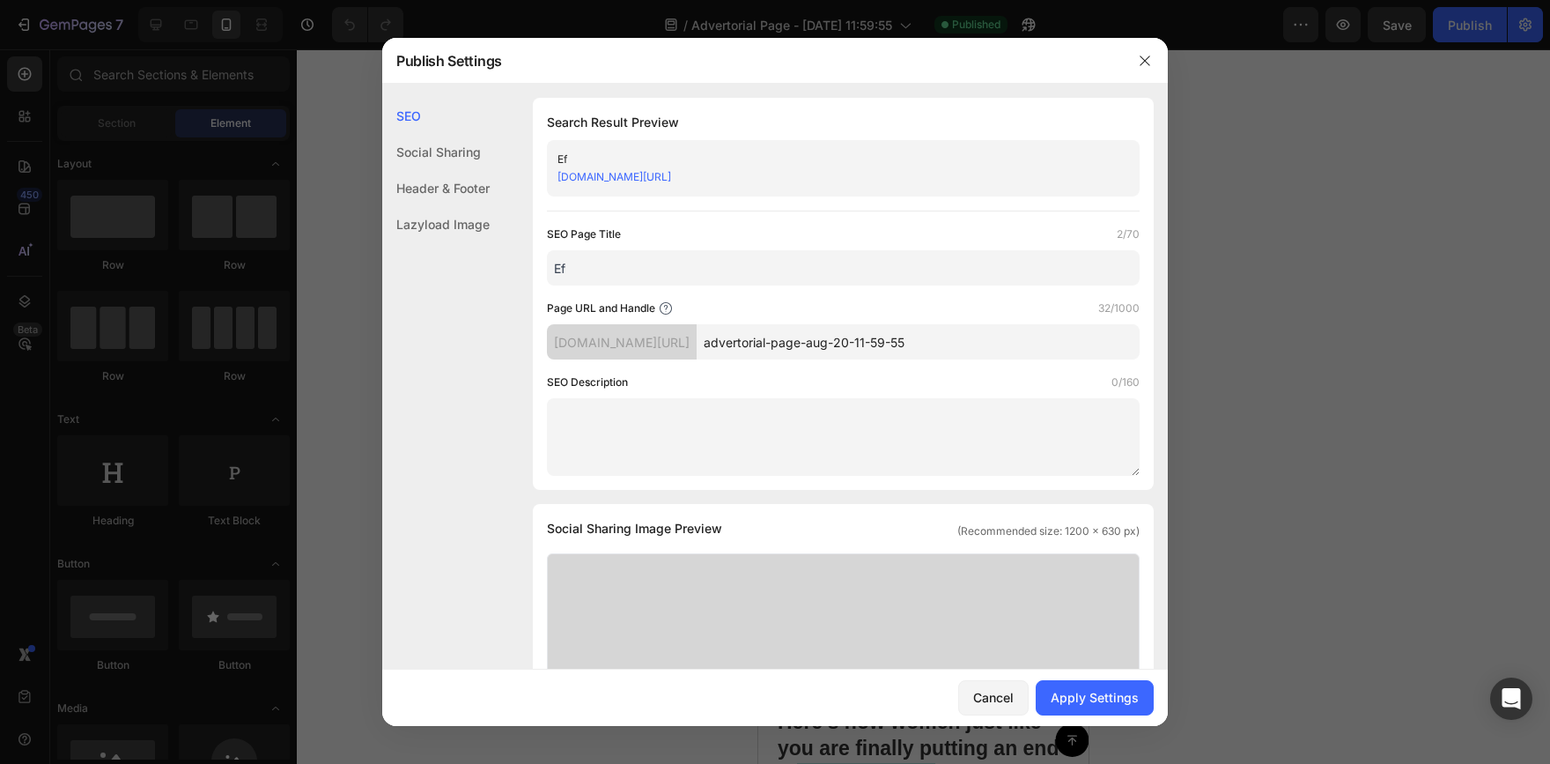
type input "E"
click at [587, 269] on input "UTIs on women" at bounding box center [843, 267] width 593 height 35
click at [608, 262] on input "UTIs on women" at bounding box center [843, 267] width 593 height 35
click at [588, 270] on input "UTIs on Women" at bounding box center [843, 267] width 593 height 35
type input "UTIs On Women"
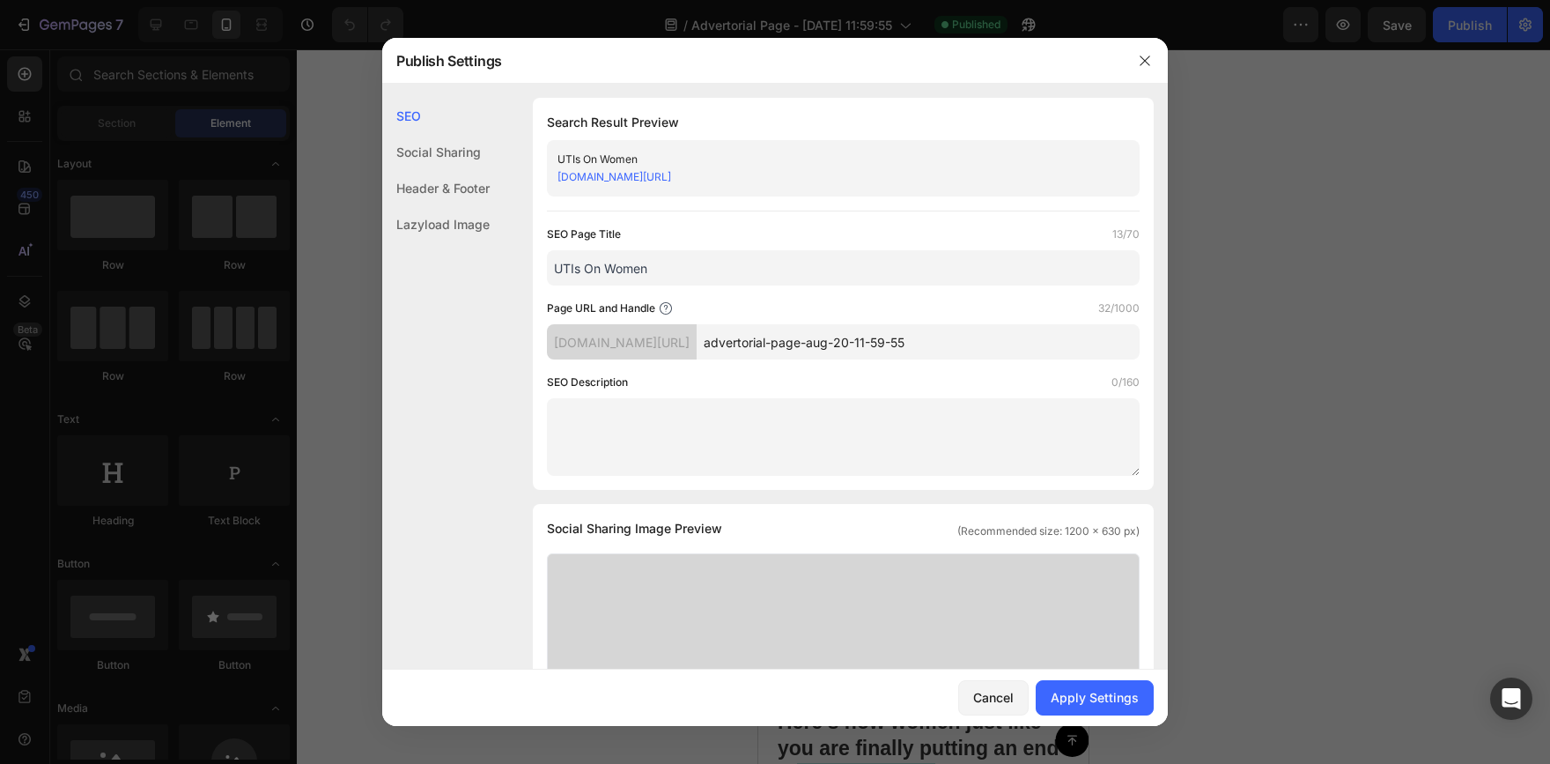
click at [728, 238] on div "SEO Page Title 13/70" at bounding box center [843, 234] width 593 height 18
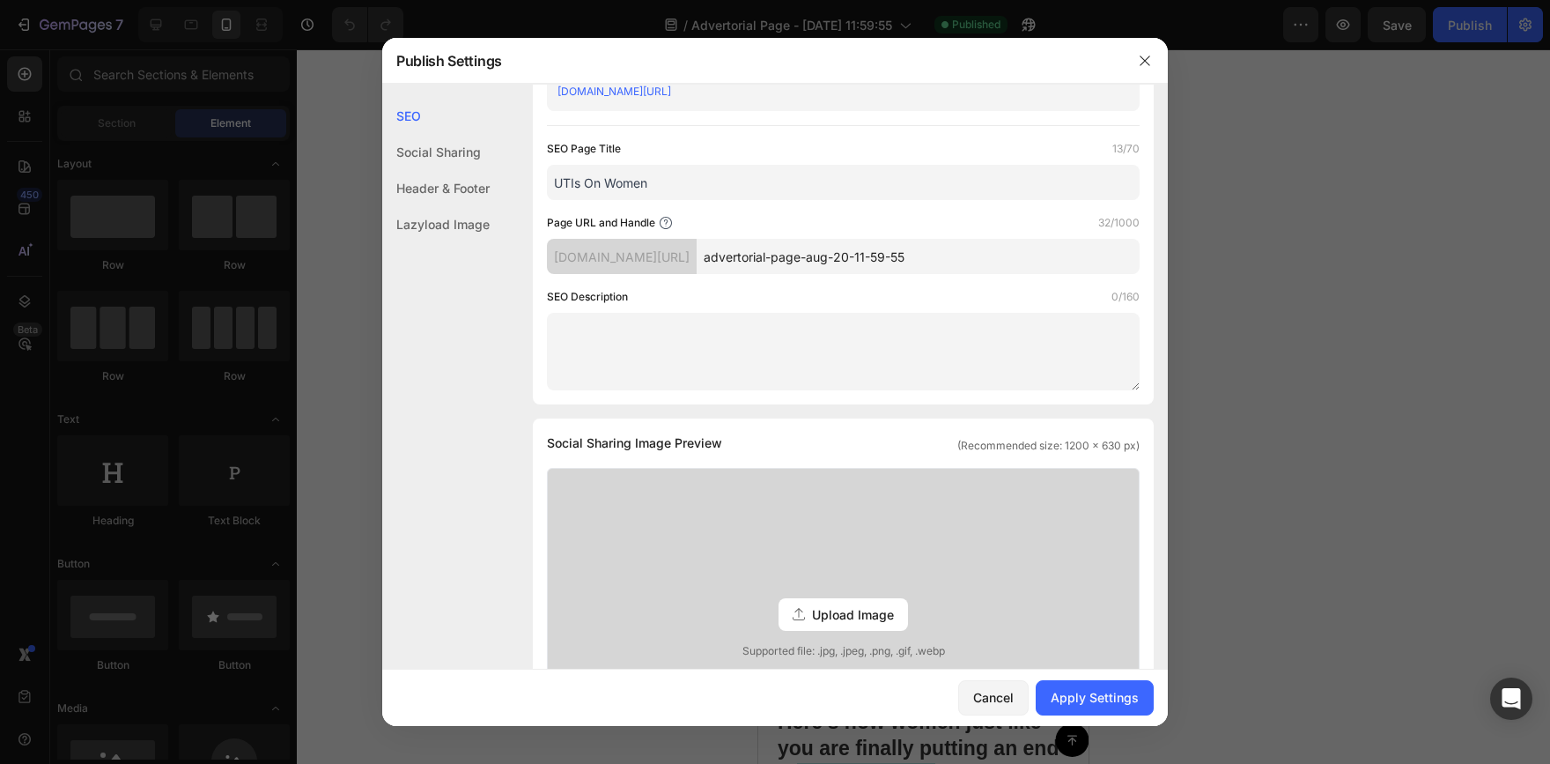
scroll to position [88, 0]
click at [1036, 256] on input "advertorial-page-aug-20-11-59-55" at bounding box center [918, 253] width 443 height 35
drag, startPoint x: 1036, startPoint y: 256, endPoint x: 734, endPoint y: 272, distance: 302.5
click at [734, 272] on div "SEO Page Title 13/70 UTIs On Women Page URL and Handle 32/1000 fx08by-vp.myshop…" at bounding box center [843, 262] width 593 height 250
type input "UTIs_on_women"
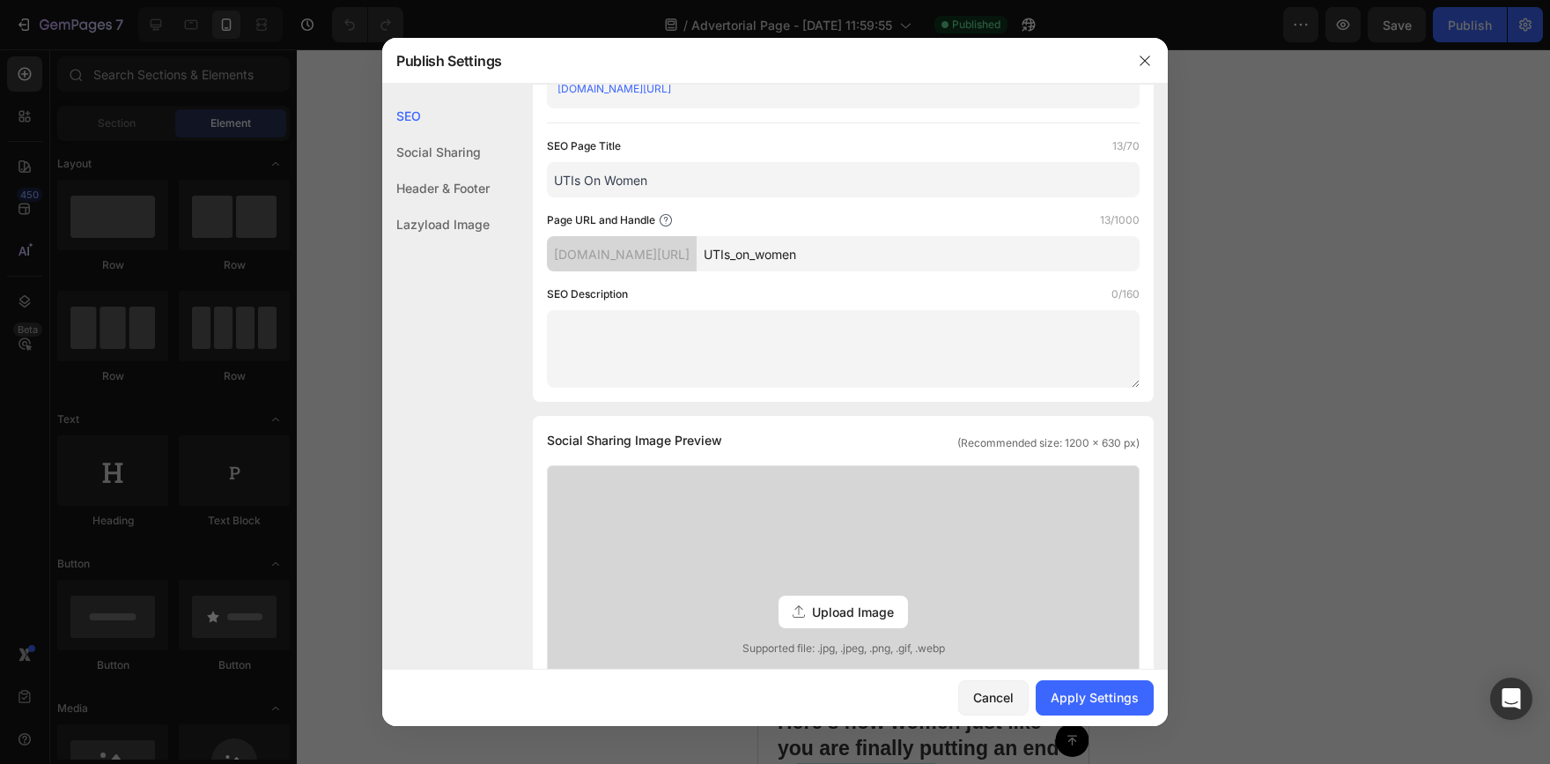
click at [988, 316] on textarea at bounding box center [843, 349] width 593 height 78
click at [636, 284] on div "SEO Page Title 13/70 UTIs On Women Page URL and Handle 13/1000 fx08by-vp.myshop…" at bounding box center [843, 262] width 593 height 250
click at [639, 261] on div "fx08by-vp.myshopify.com/pages/" at bounding box center [622, 253] width 150 height 35
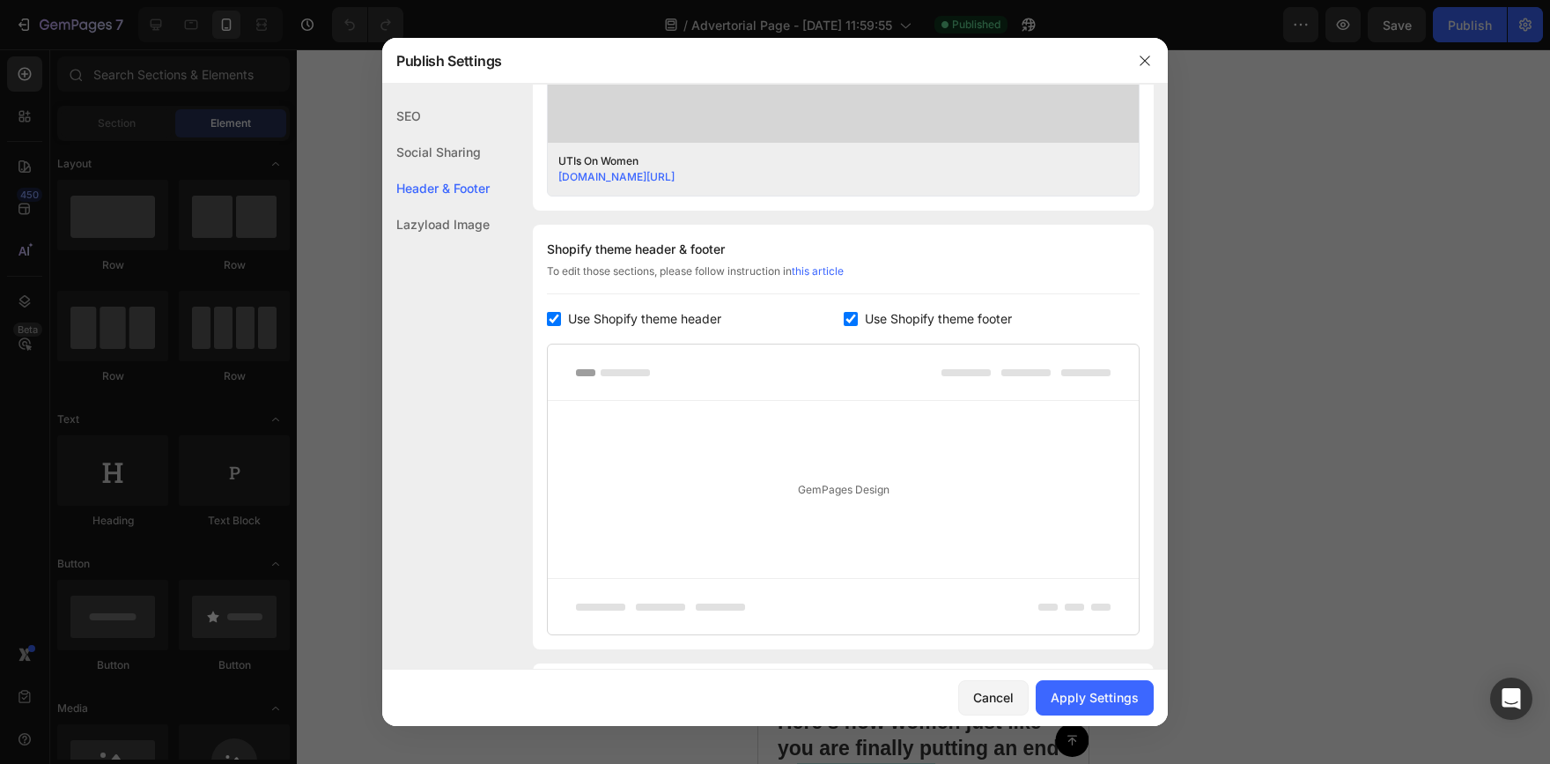
scroll to position [705, 0]
click at [556, 321] on input "checkbox" at bounding box center [554, 316] width 14 height 14
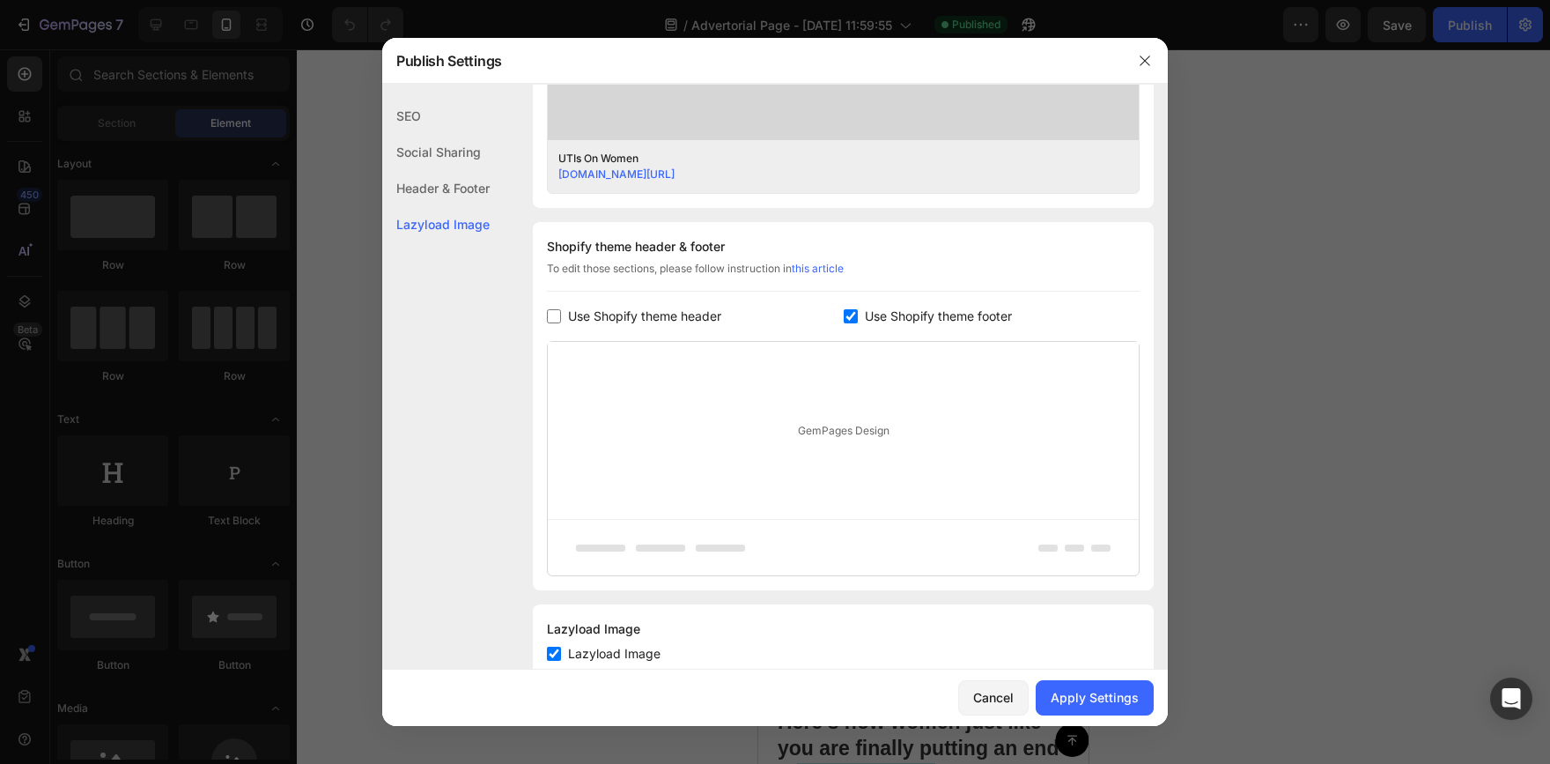
click at [558, 316] on input "checkbox" at bounding box center [554, 316] width 14 height 14
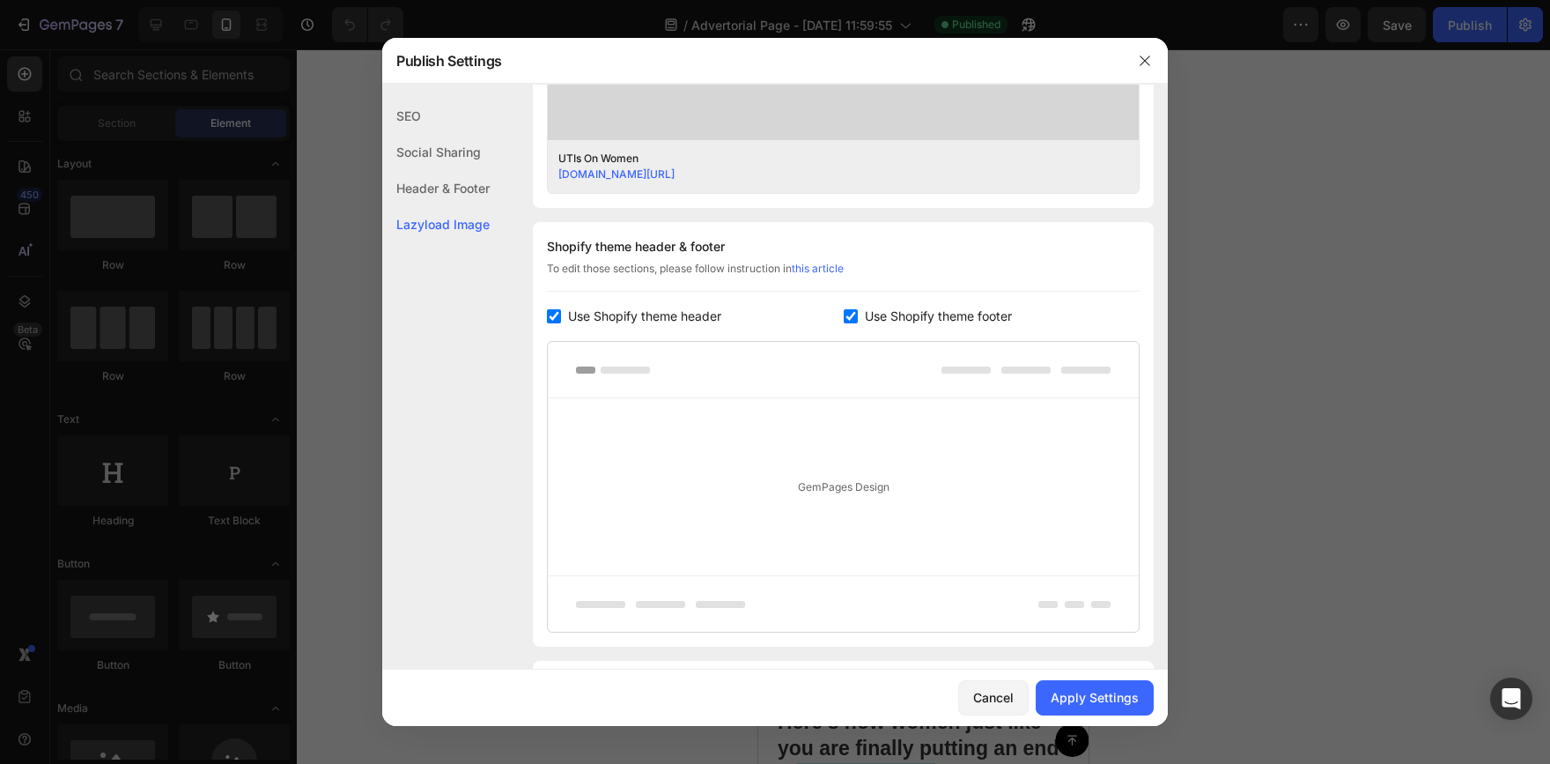
click at [558, 316] on input "checkbox" at bounding box center [554, 316] width 14 height 14
checkbox input "false"
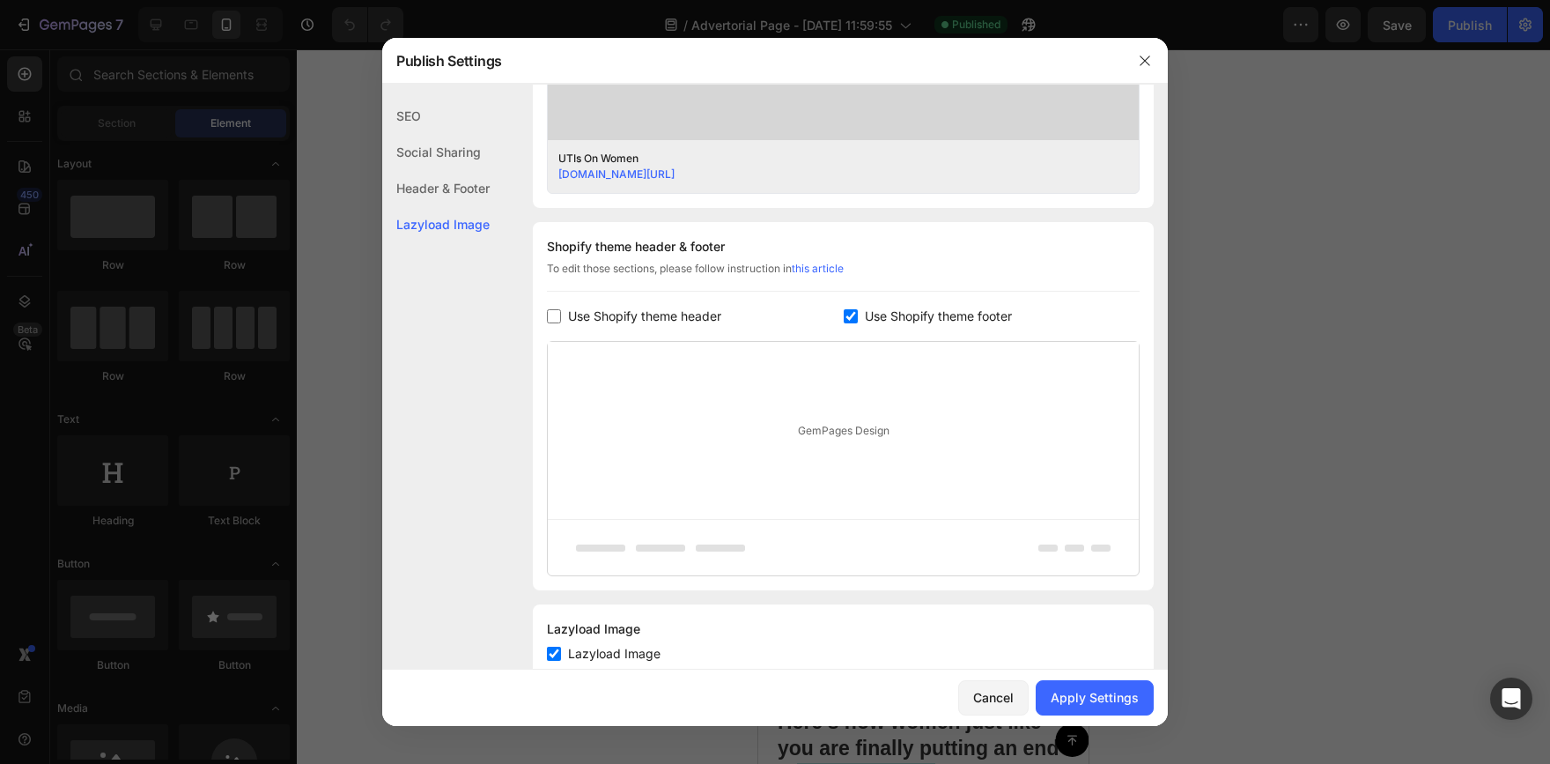
click at [847, 311] on input "checkbox" at bounding box center [851, 316] width 14 height 14
checkbox input "false"
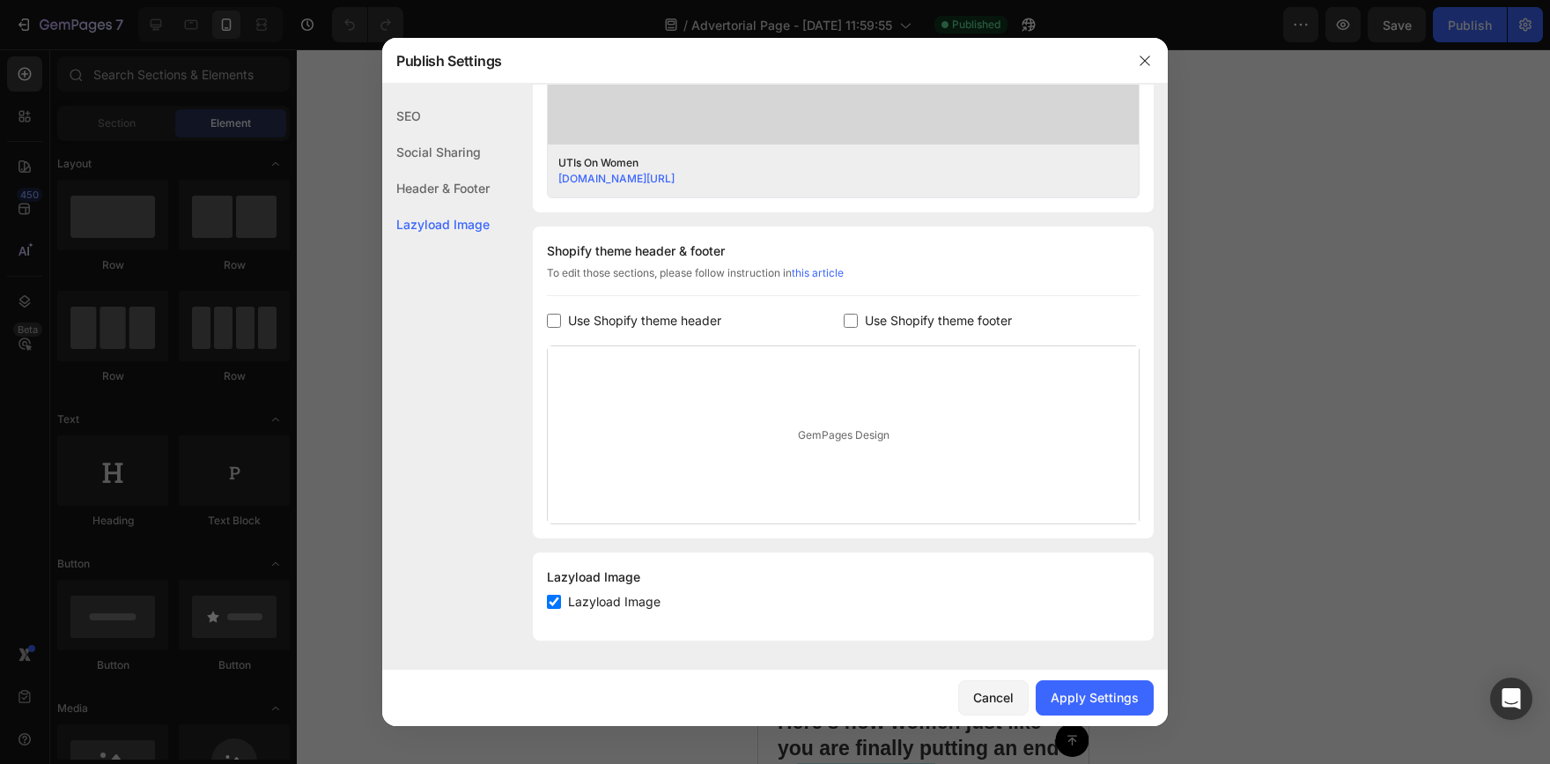
scroll to position [699, 0]
click at [454, 206] on div "Header & Footer" at bounding box center [435, 224] width 107 height 36
click at [455, 170] on div "Social Sharing" at bounding box center [435, 188] width 107 height 36
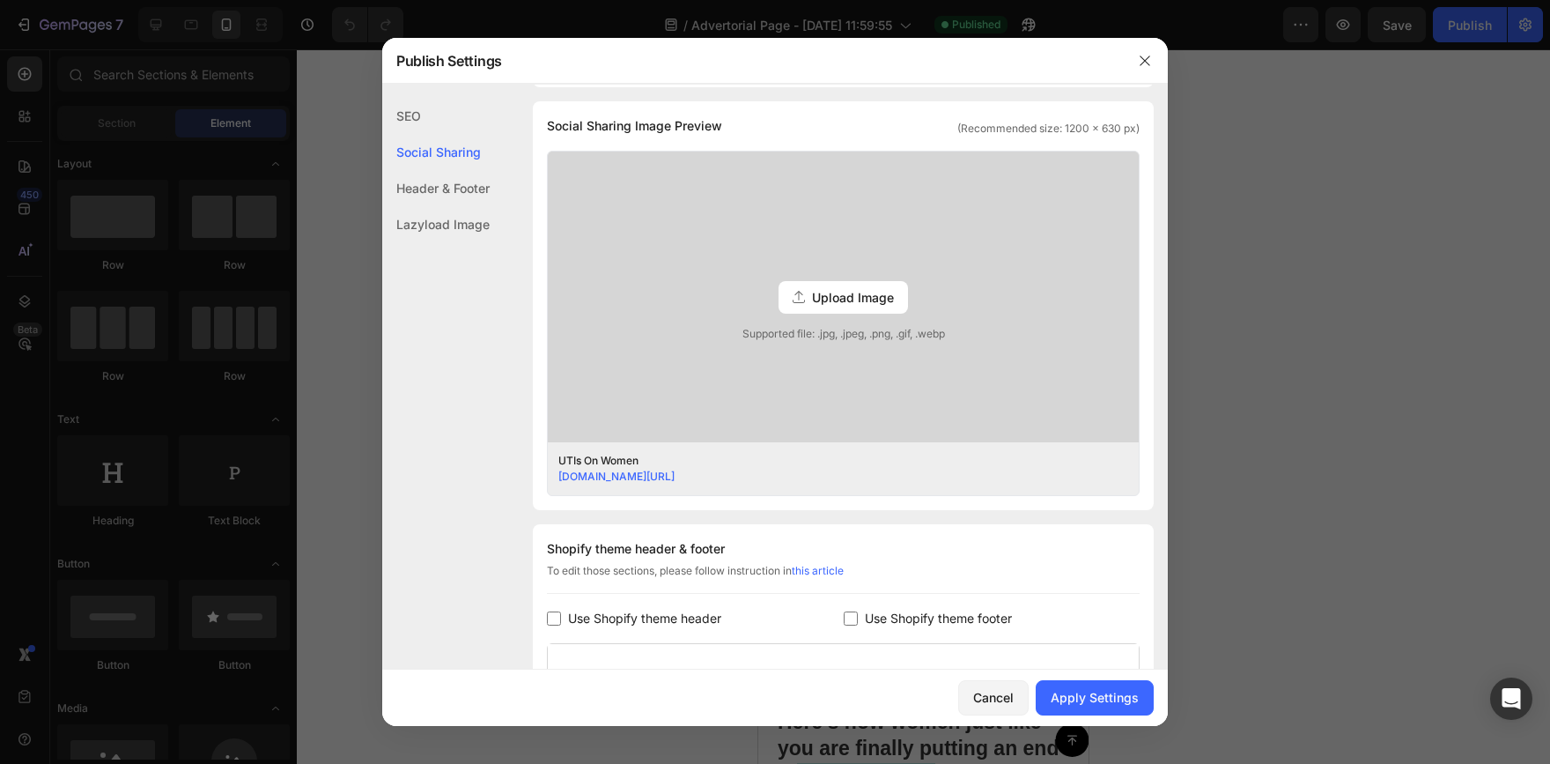
click at [458, 134] on div "SEO" at bounding box center [435, 152] width 107 height 36
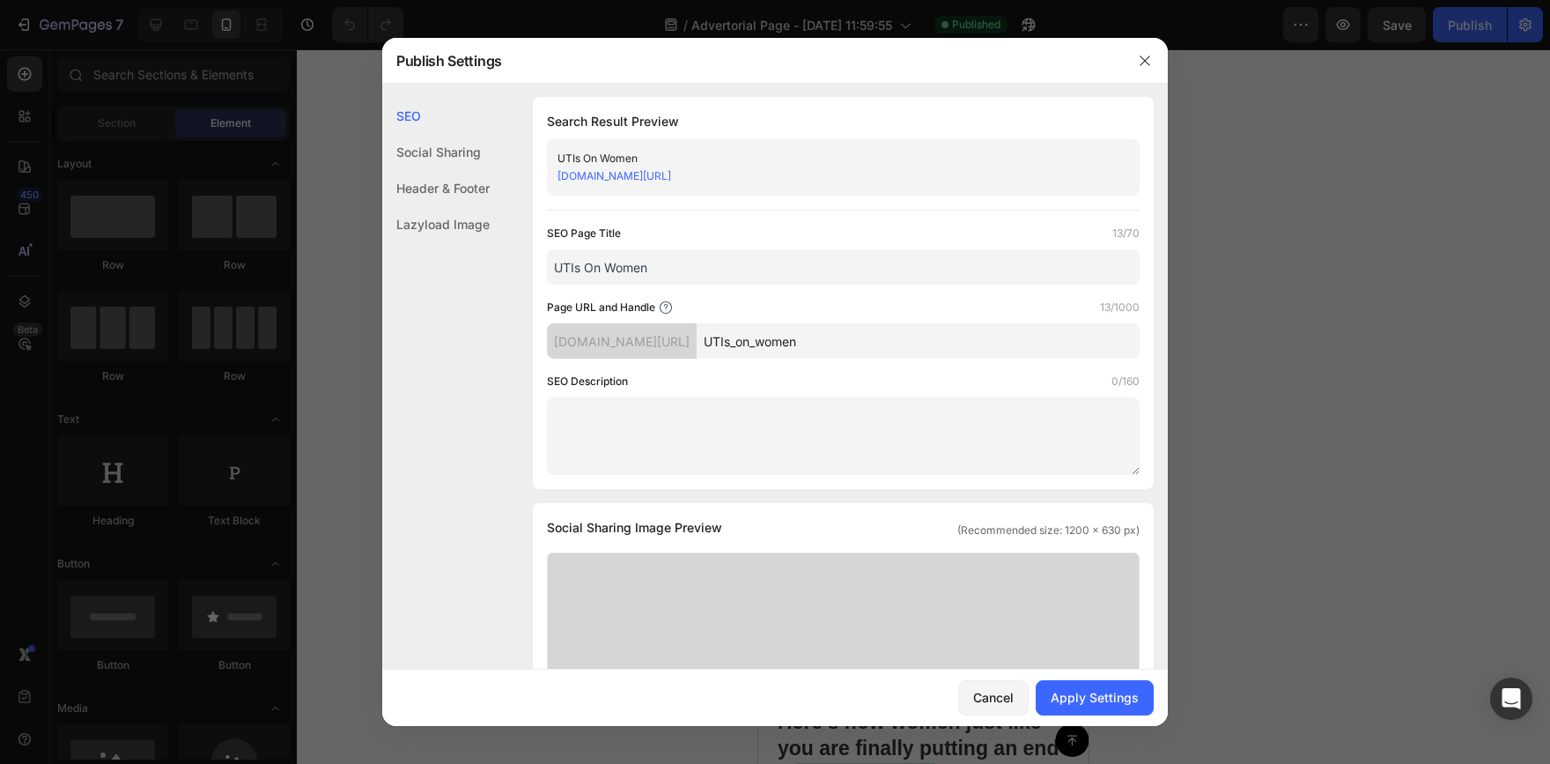
scroll to position [0, 0]
click at [1073, 696] on div "Apply Settings" at bounding box center [1095, 697] width 88 height 18
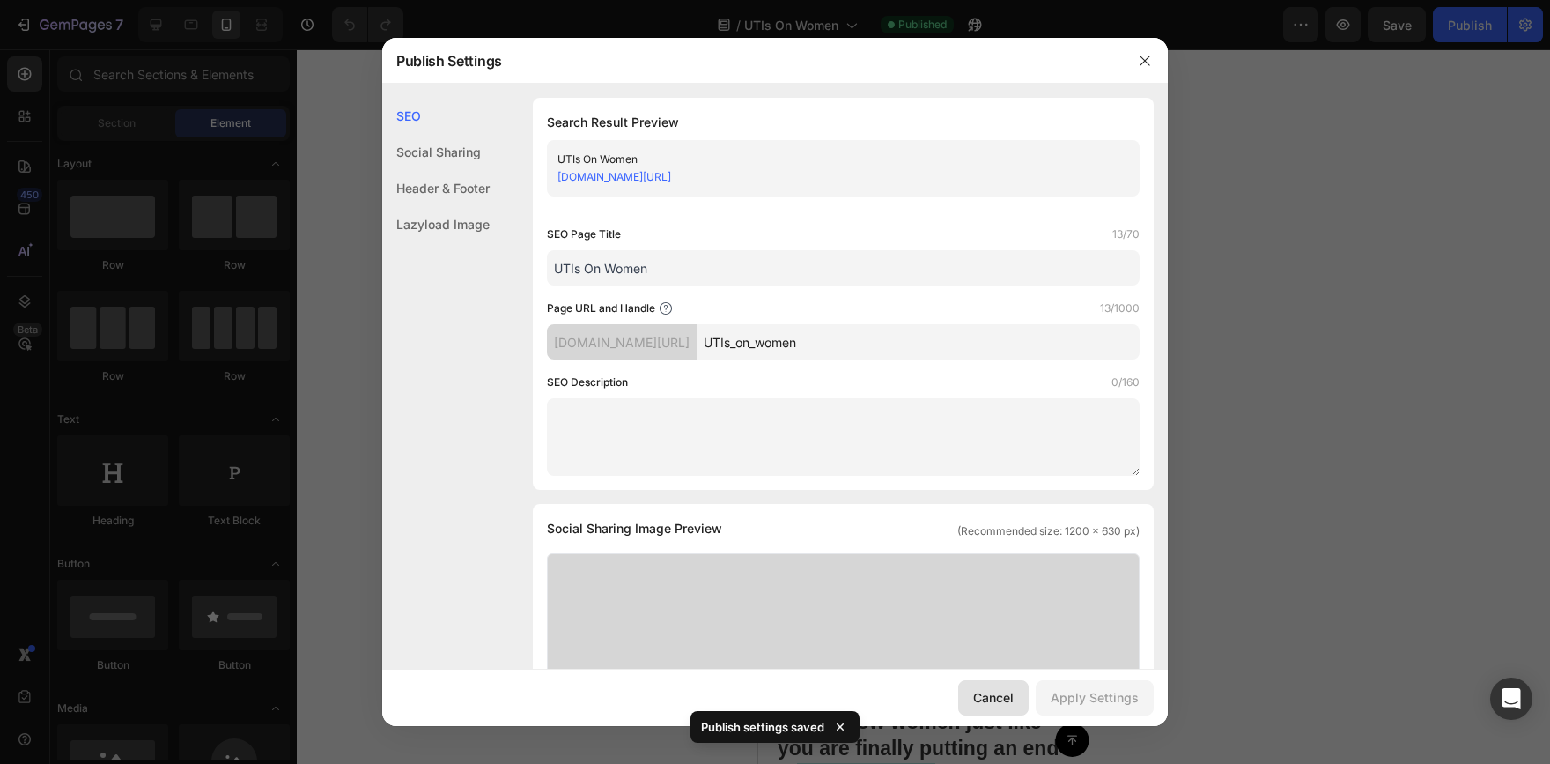
click at [1007, 700] on div "Cancel" at bounding box center [993, 697] width 41 height 18
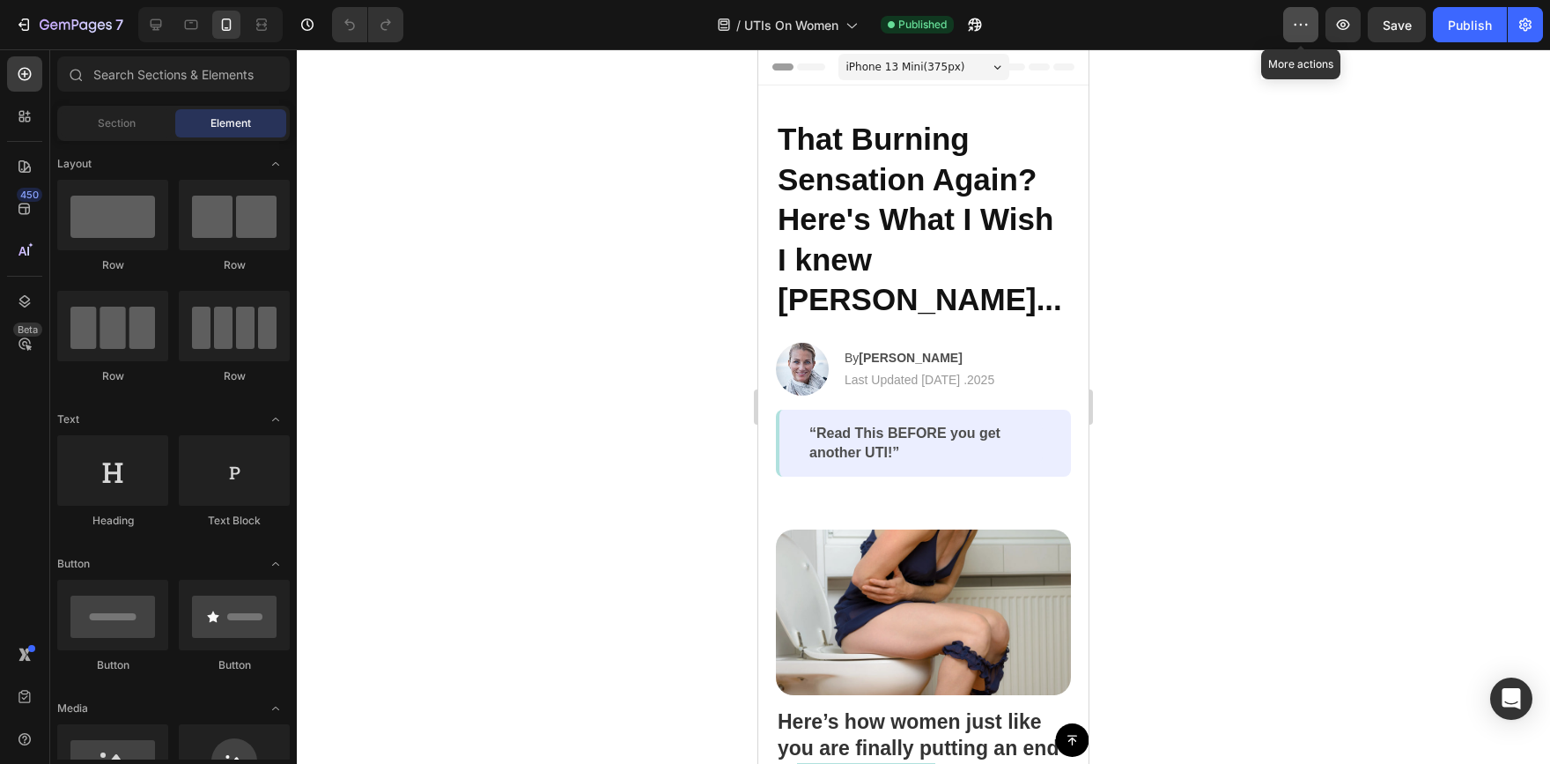
click at [1305, 18] on icon "button" at bounding box center [1301, 25] width 18 height 18
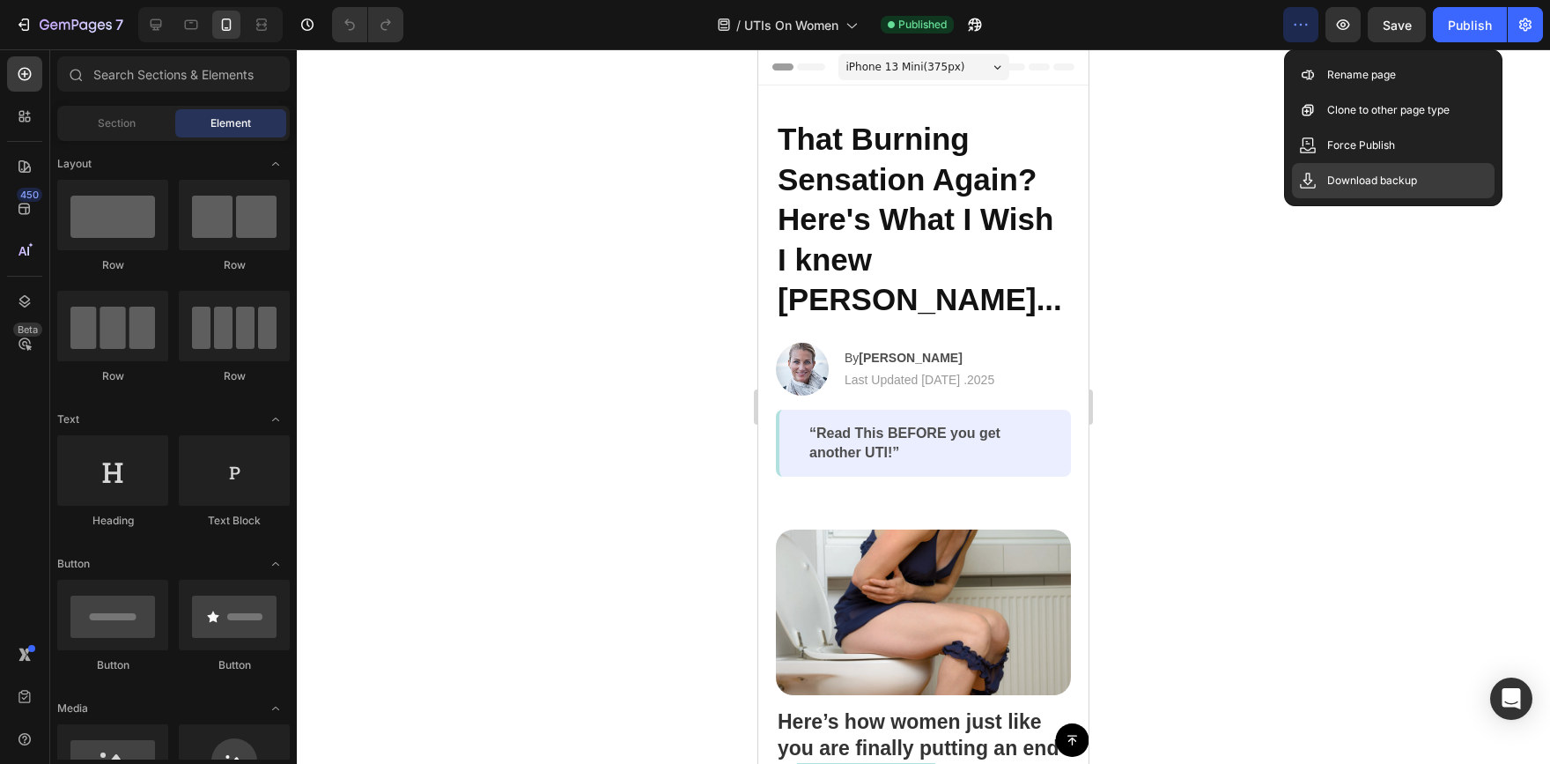
click at [1382, 174] on p "Download backup" at bounding box center [1372, 181] width 90 height 18
click at [28, 28] on icon "button" at bounding box center [26, 24] width 8 height 12
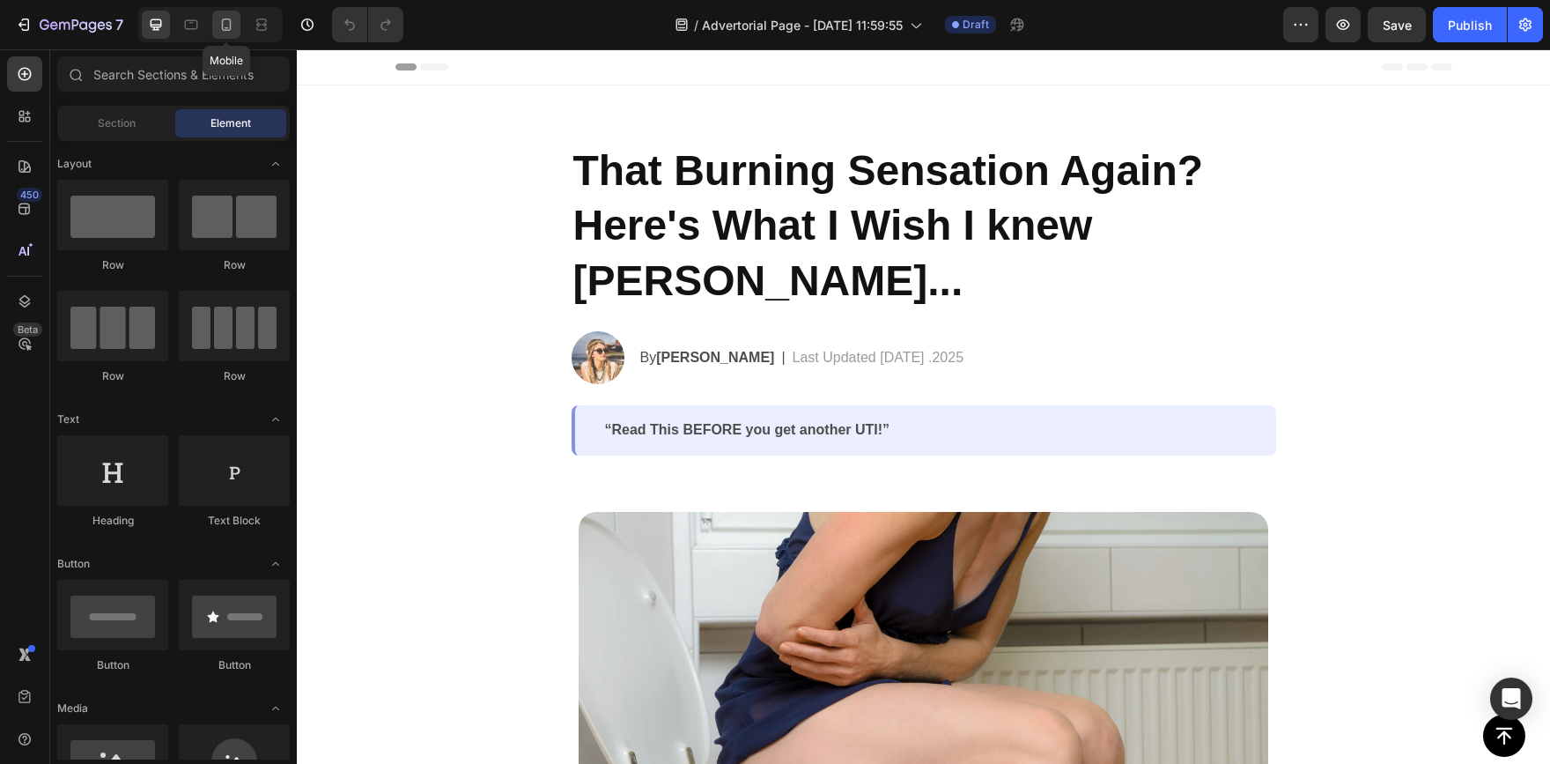
click at [236, 32] on div at bounding box center [226, 25] width 28 height 28
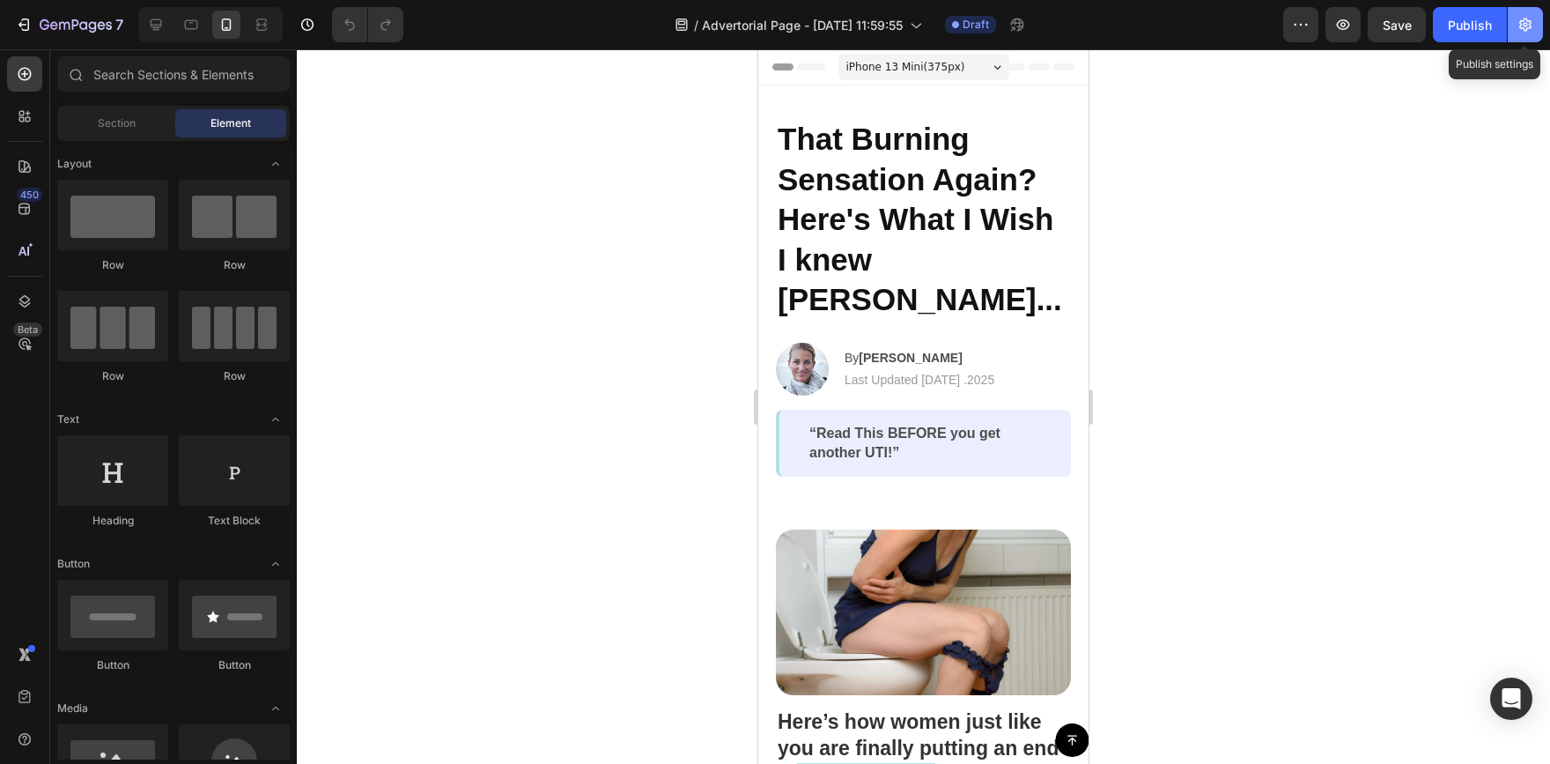
click at [1526, 21] on icon "button" at bounding box center [1526, 25] width 18 height 18
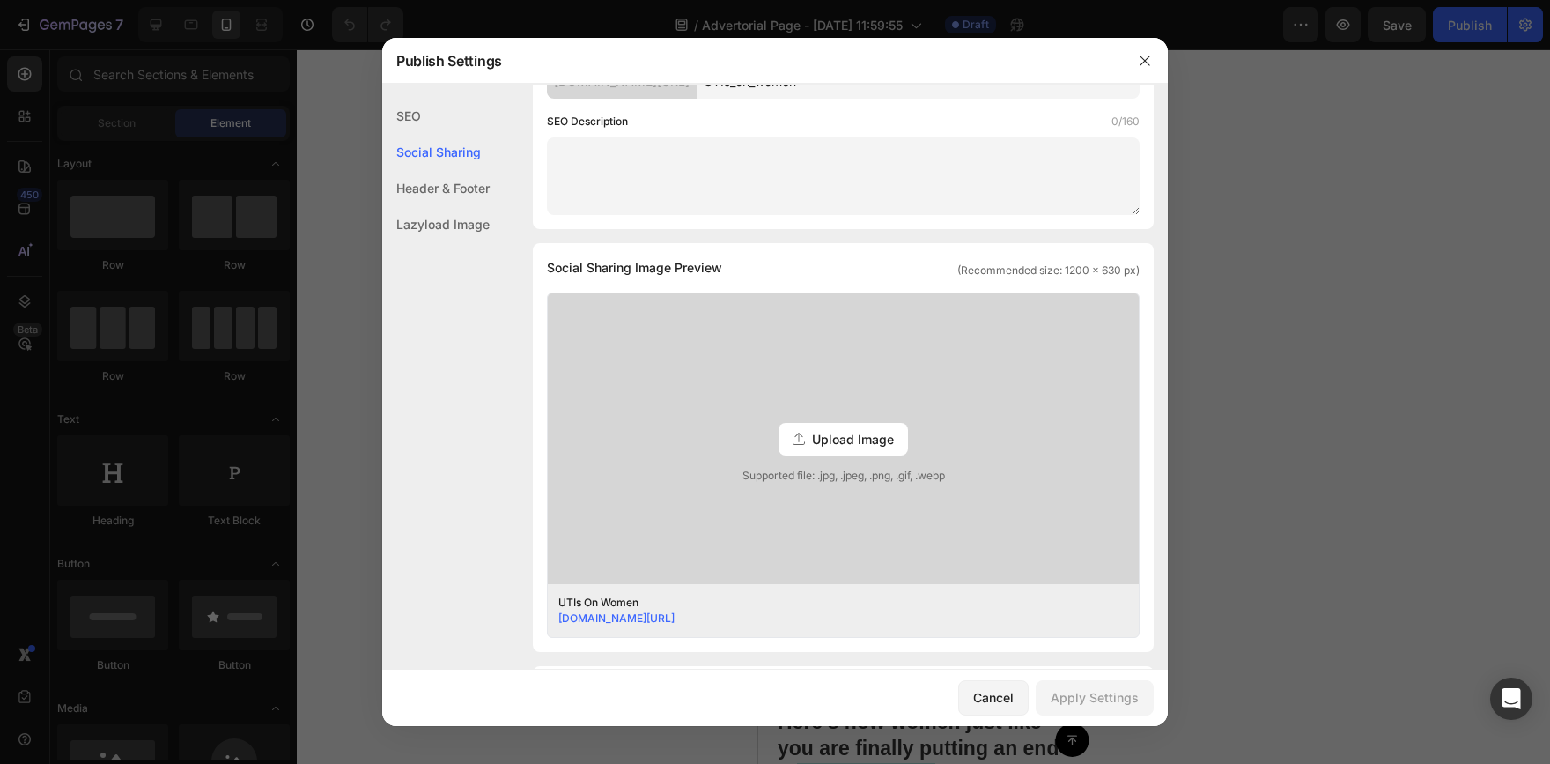
scroll to position [264, 0]
click at [1147, 67] on icon "button" at bounding box center [1145, 61] width 14 height 14
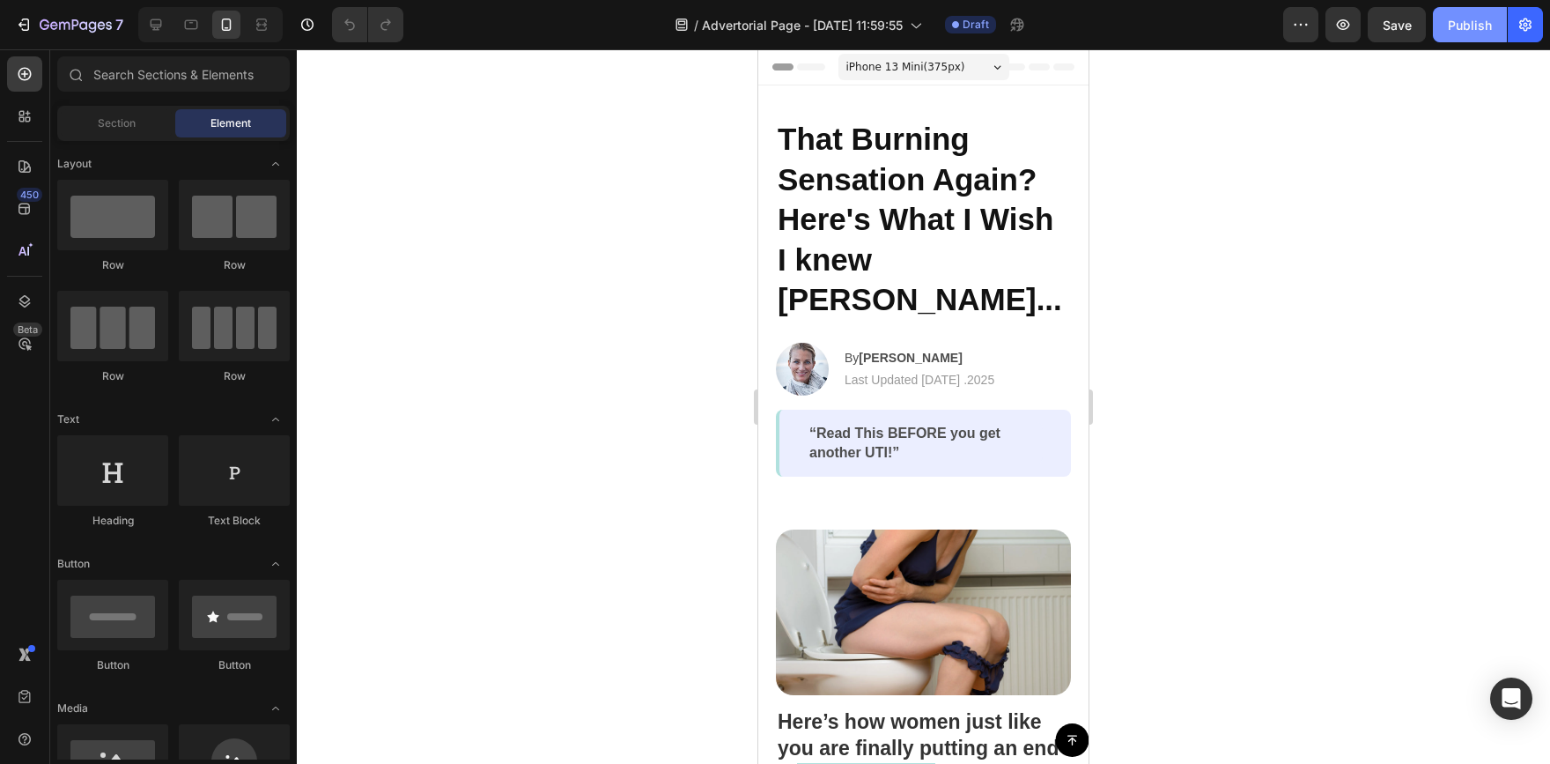
click at [1480, 33] on div "Publish" at bounding box center [1470, 25] width 44 height 18
click at [1179, 417] on div at bounding box center [923, 406] width 1253 height 714
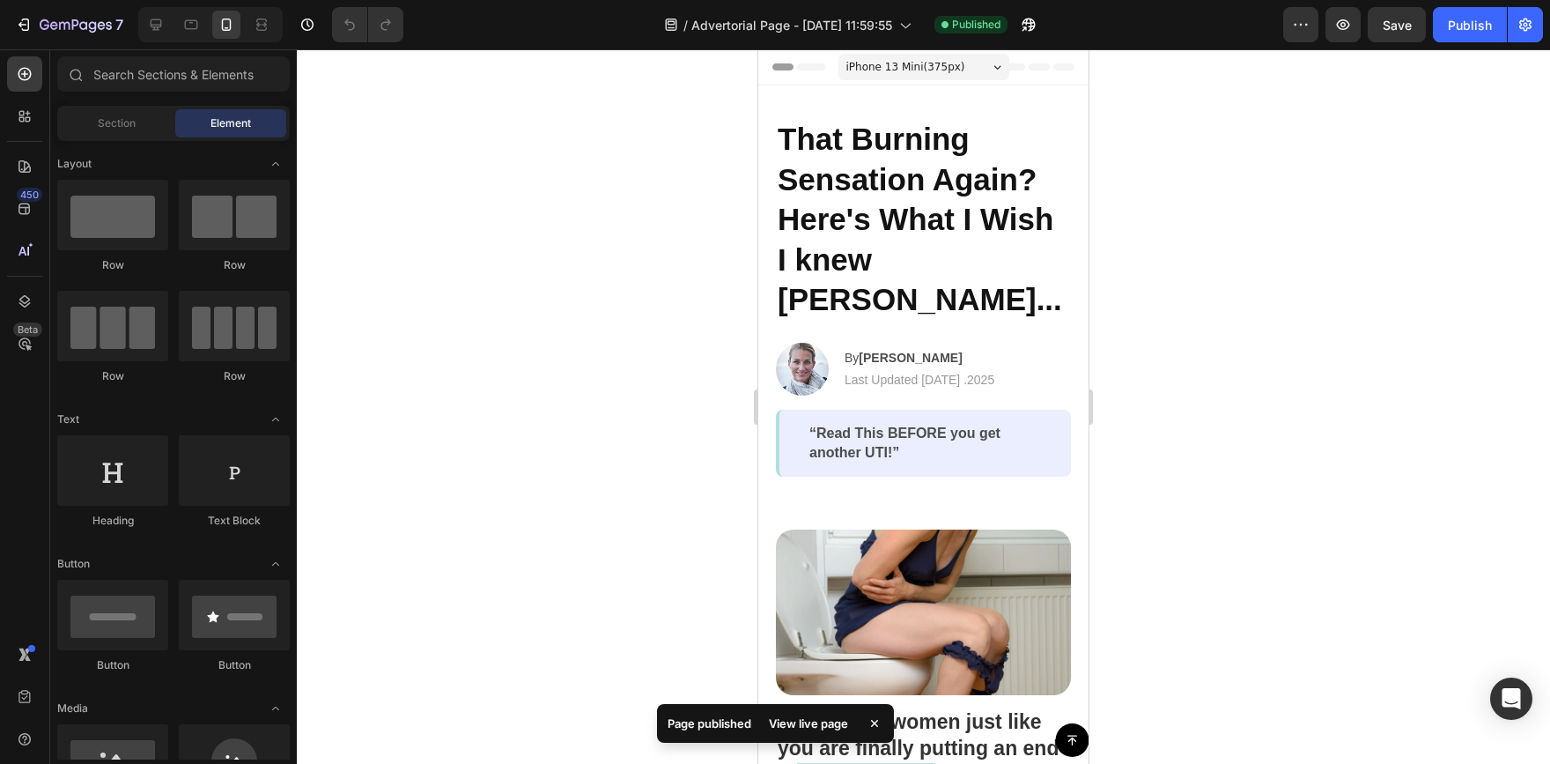
click at [829, 728] on div "View live page" at bounding box center [808, 723] width 100 height 25
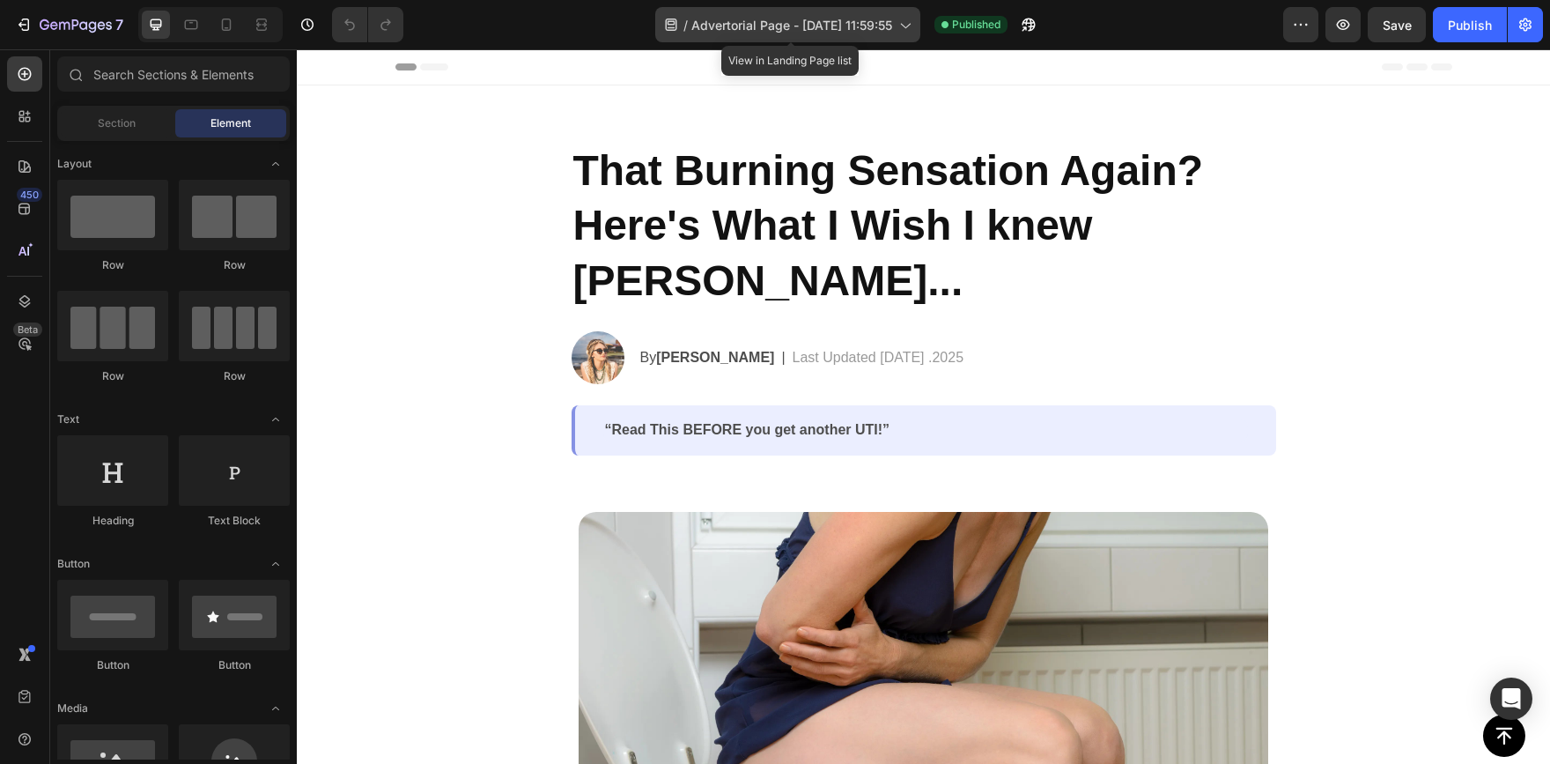
click at [885, 19] on span "Advertorial Page - [DATE] 11:59:55" at bounding box center [791, 25] width 201 height 18
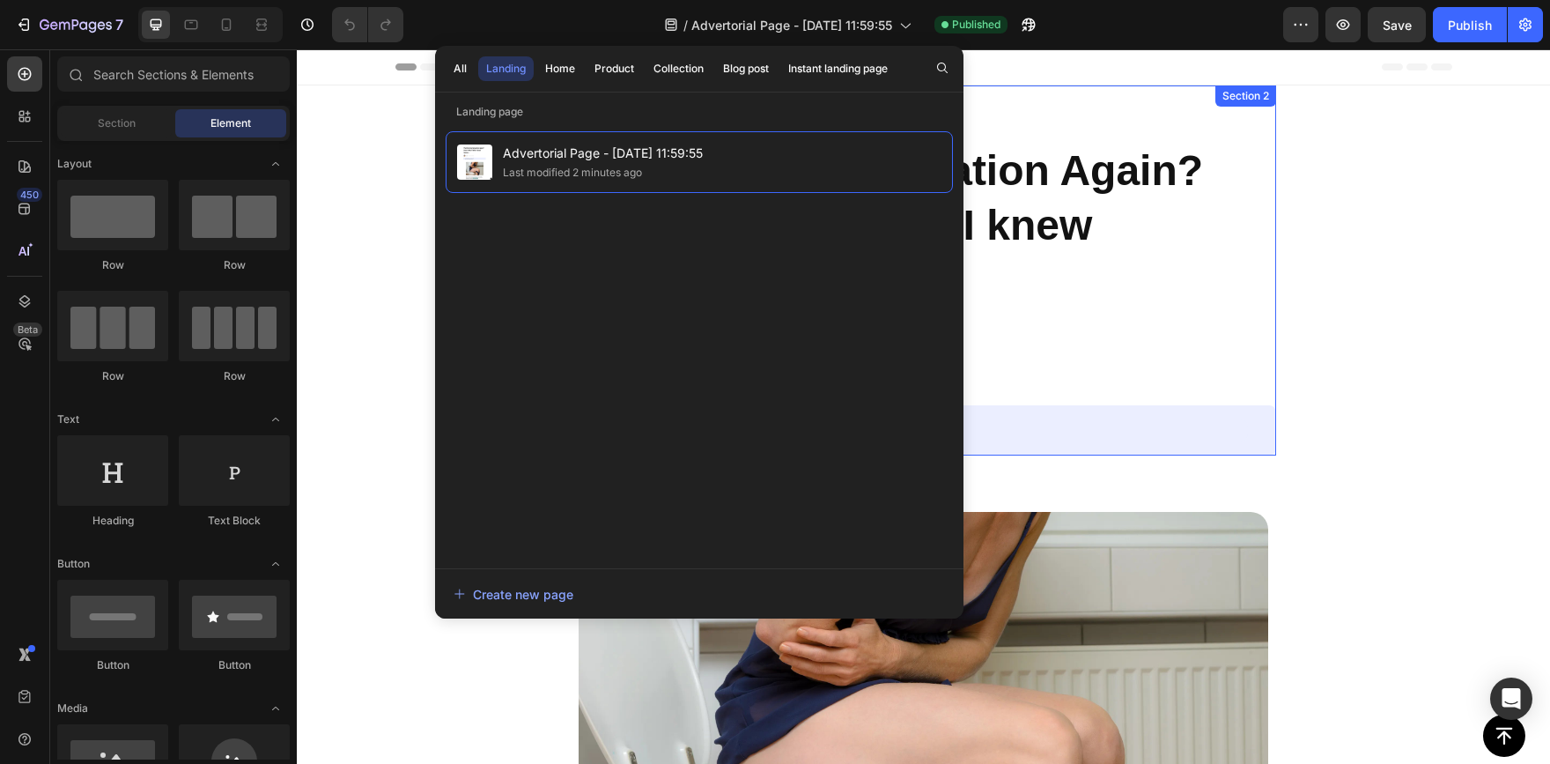
click at [1138, 96] on div "That Burning Sensation Again? Here's What I Wish I knew [PERSON_NAME]... Headin…" at bounding box center [924, 270] width 705 height 370
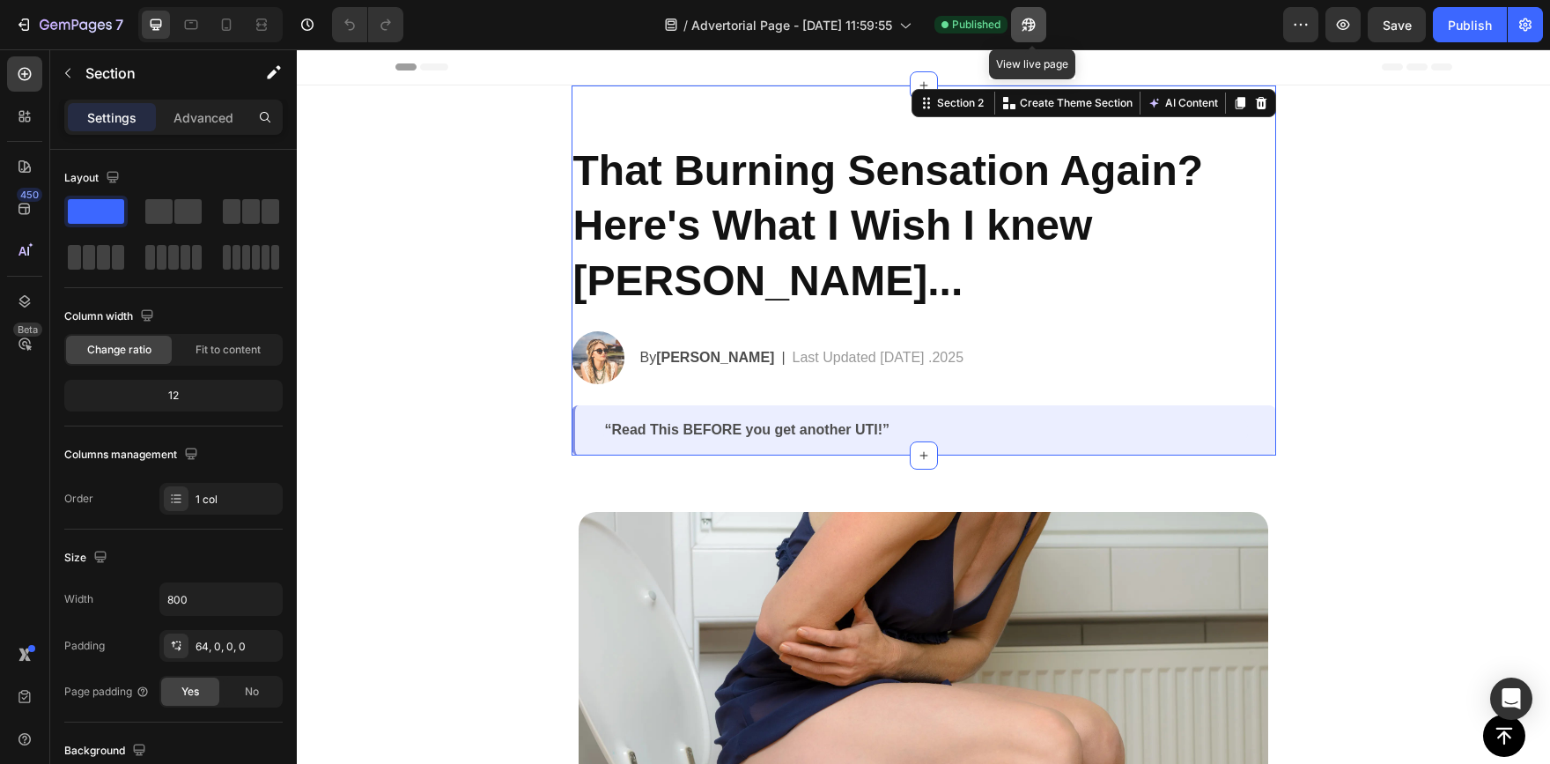
click at [1044, 18] on button "button" at bounding box center [1028, 24] width 35 height 35
click at [1304, 11] on button "button" at bounding box center [1300, 24] width 35 height 35
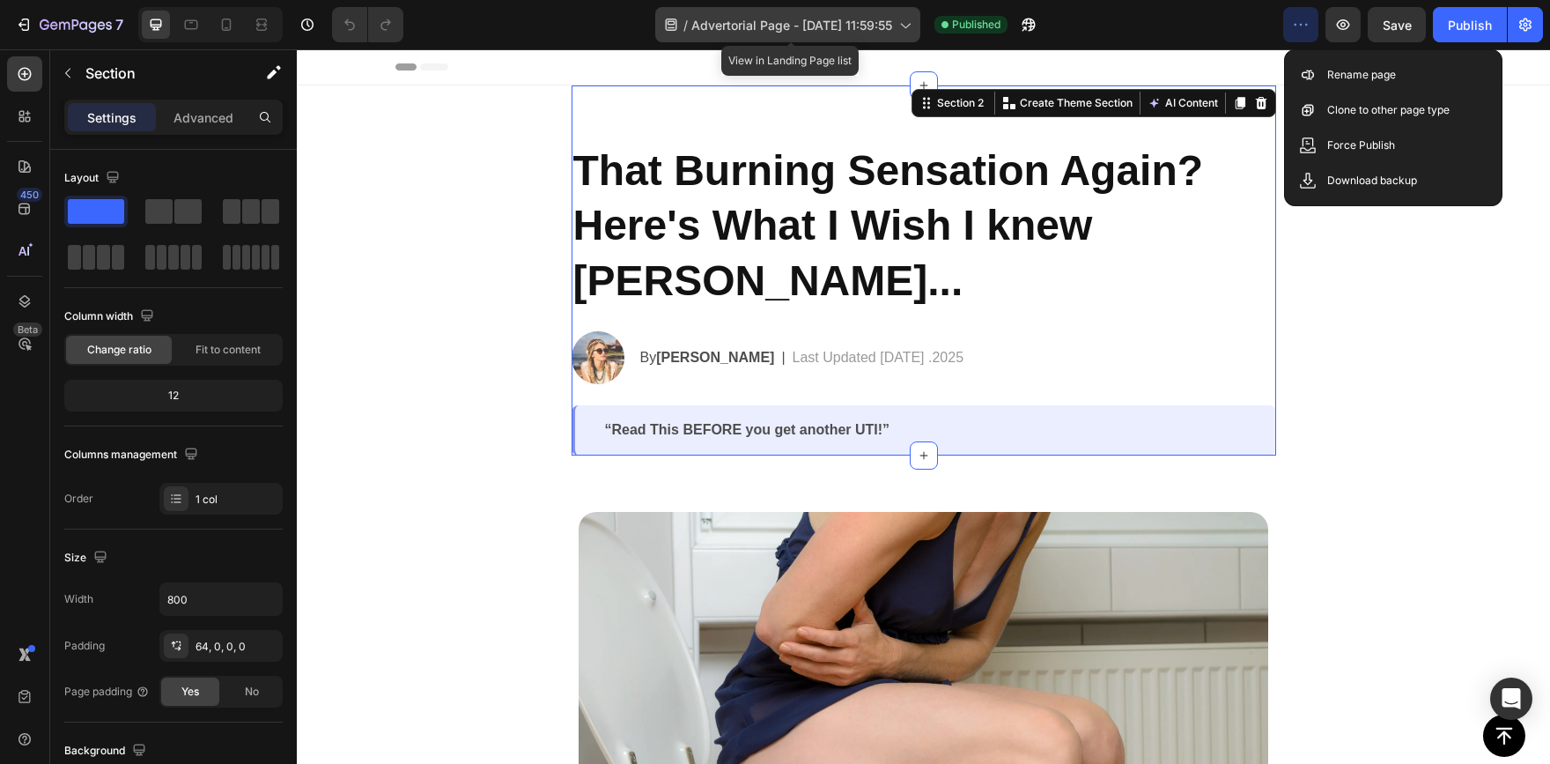
click at [875, 23] on span "Advertorial Page - [DATE] 11:59:55" at bounding box center [791, 25] width 201 height 18
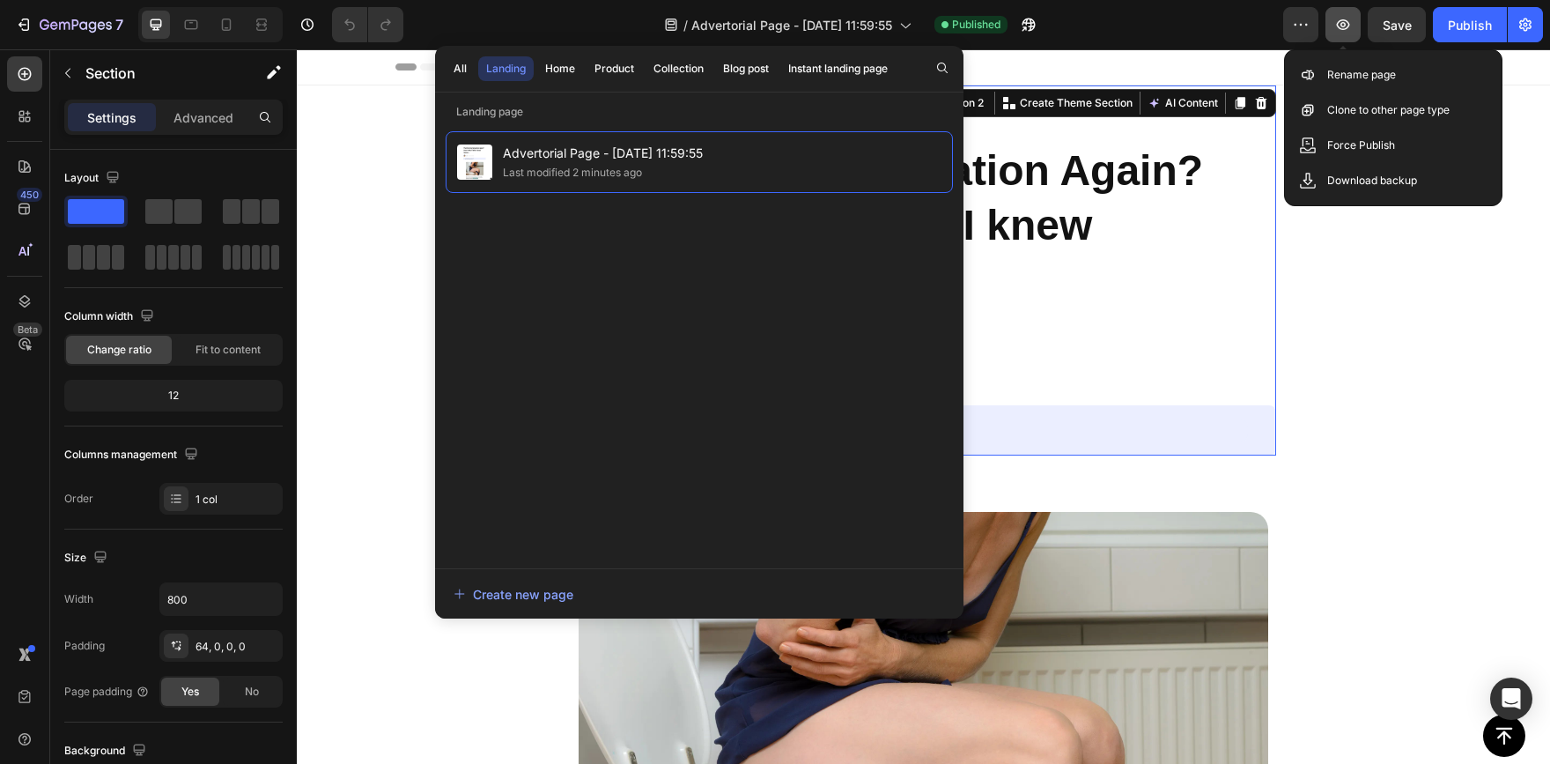
click at [1334, 26] on icon "button" at bounding box center [1343, 25] width 18 height 18
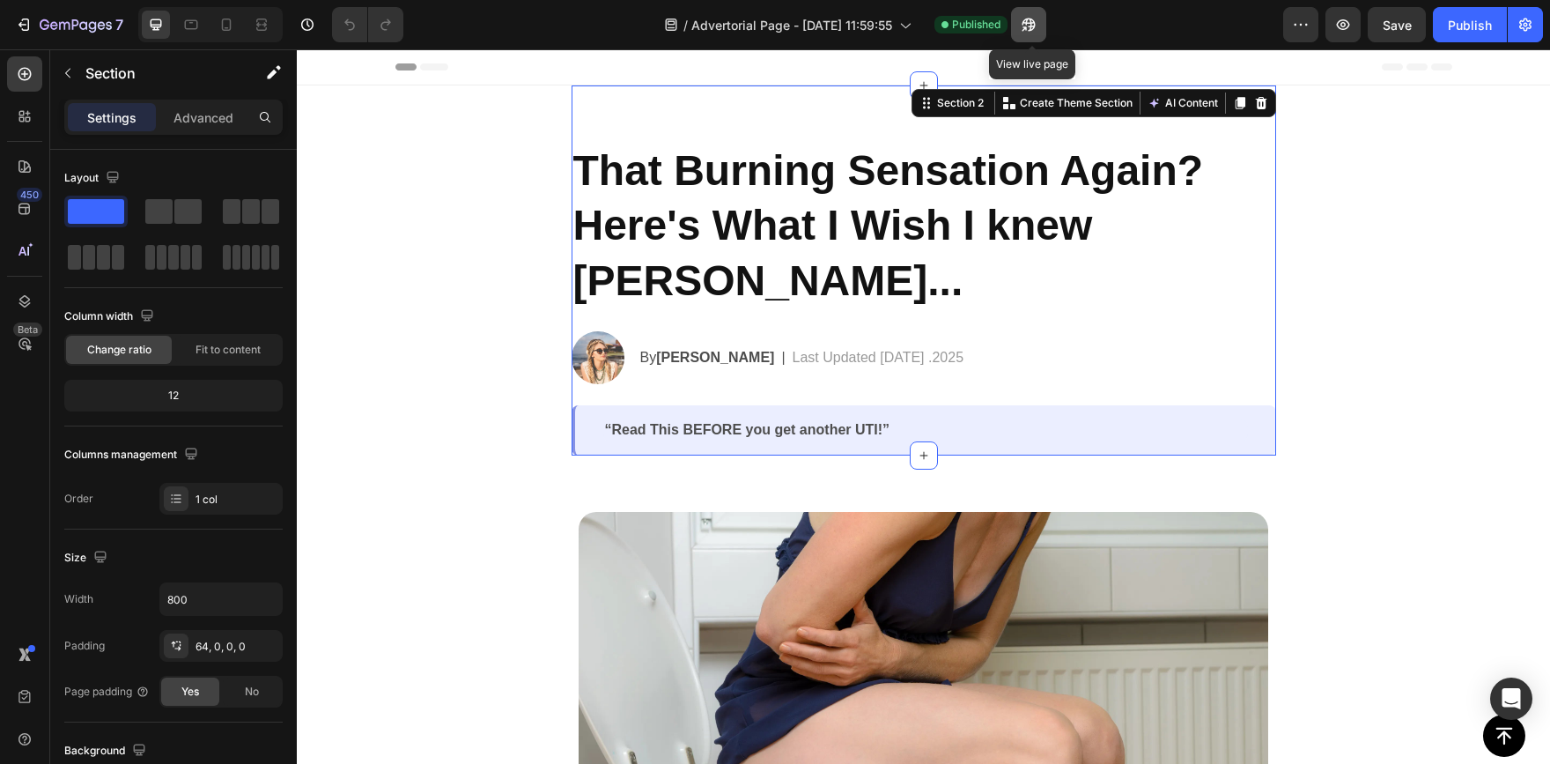
click at [1025, 26] on icon "button" at bounding box center [1029, 25] width 18 height 18
click at [26, 17] on icon "button" at bounding box center [24, 25] width 18 height 18
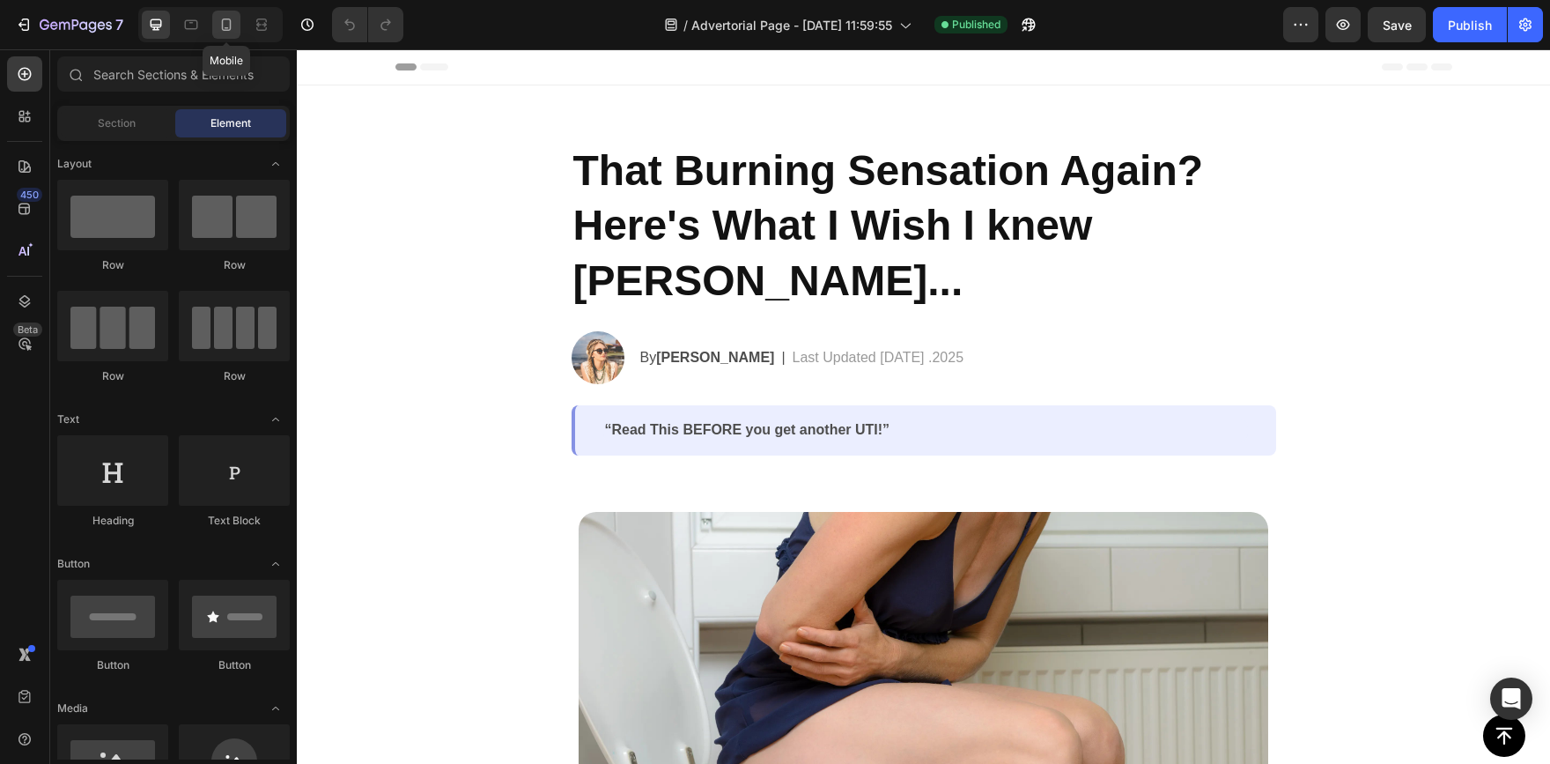
click at [229, 17] on icon at bounding box center [227, 25] width 18 height 18
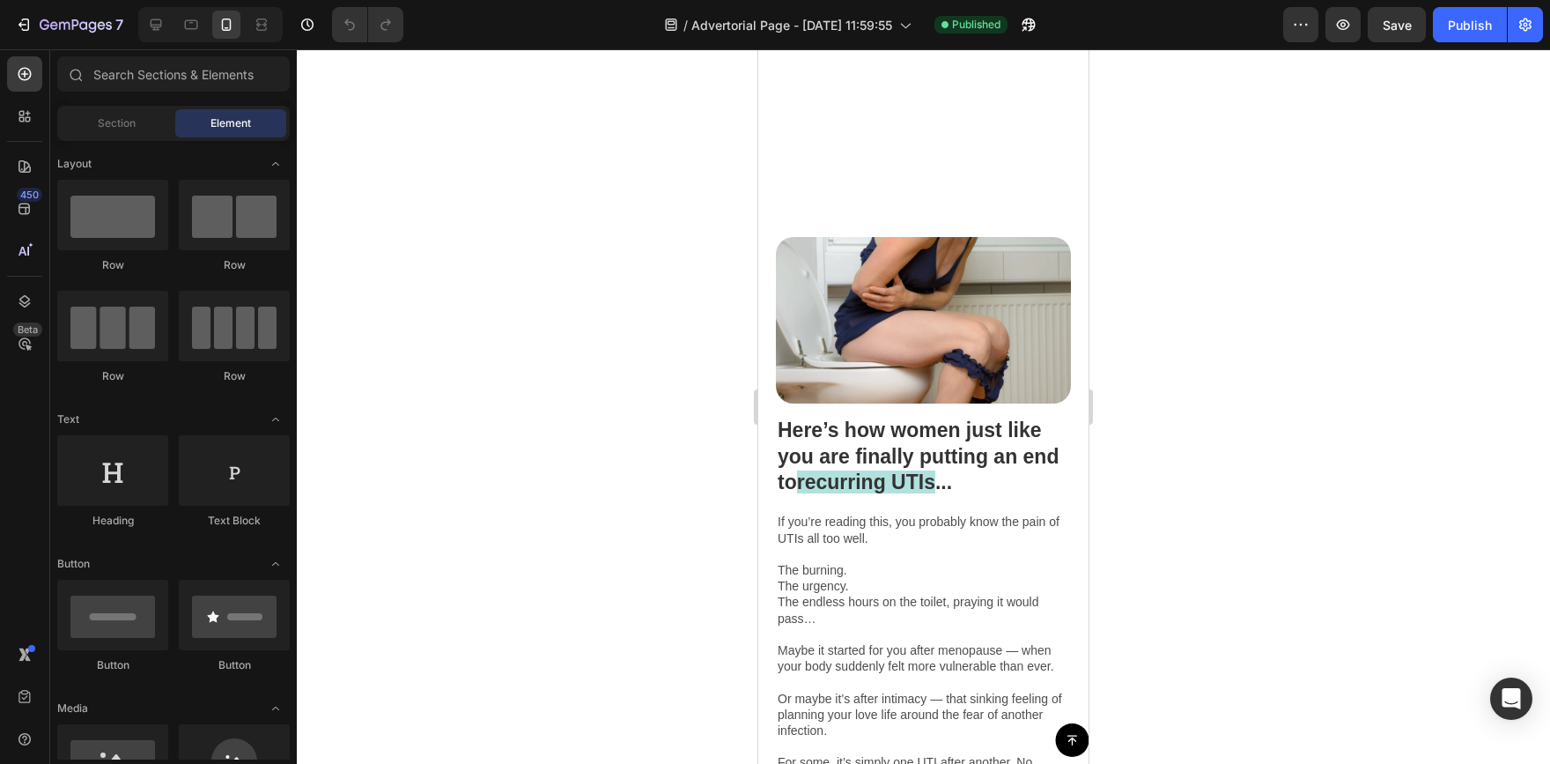
scroll to position [196, 0]
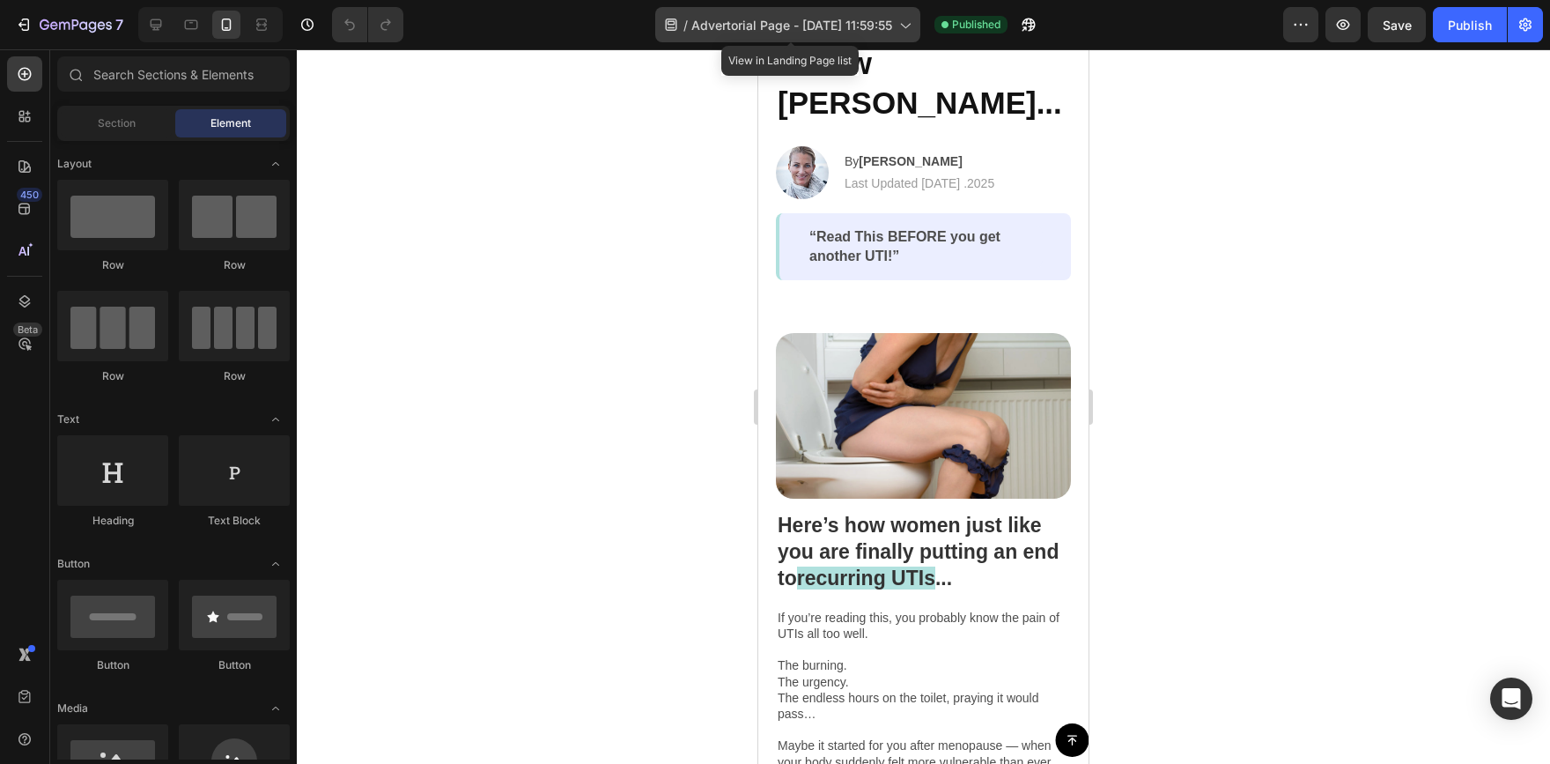
click at [830, 24] on span "Advertorial Page - [DATE] 11:59:55" at bounding box center [791, 25] width 201 height 18
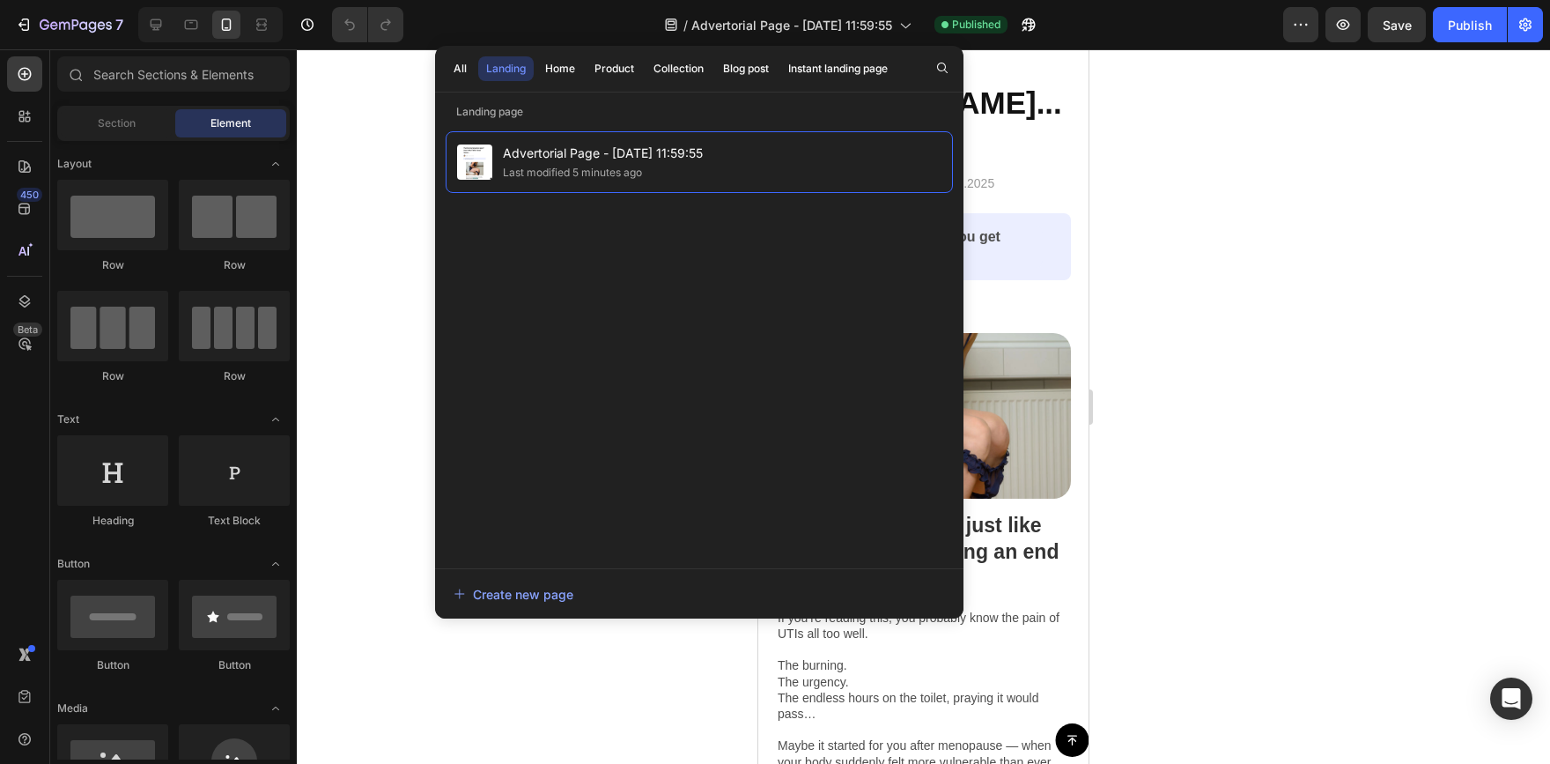
click at [1197, 184] on div at bounding box center [923, 406] width 1253 height 714
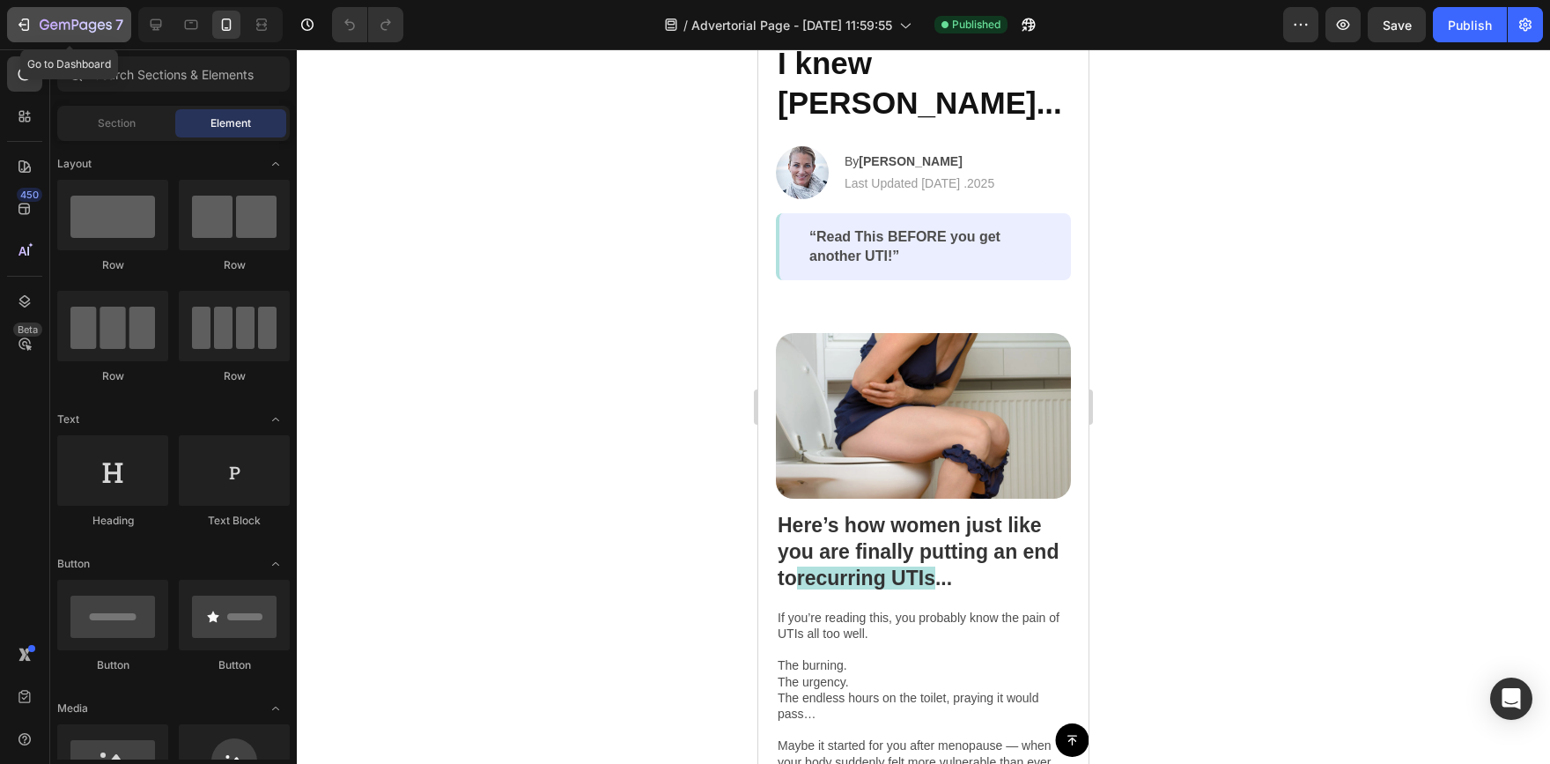
click at [31, 26] on icon "button" at bounding box center [24, 25] width 18 height 18
